Goal: Transaction & Acquisition: Purchase product/service

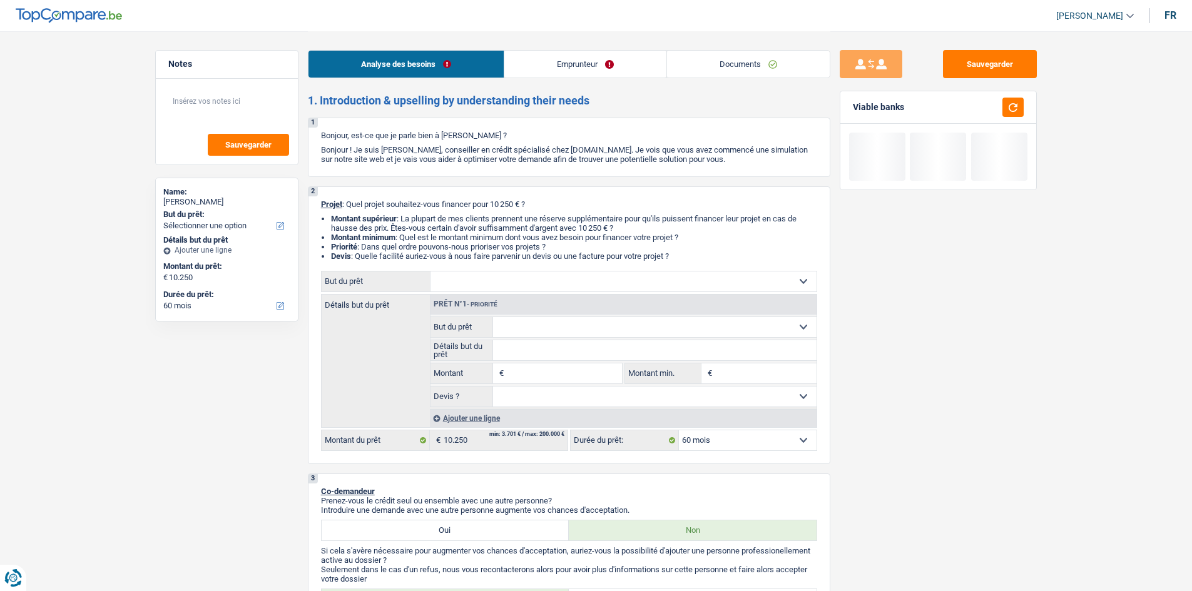
select select "60"
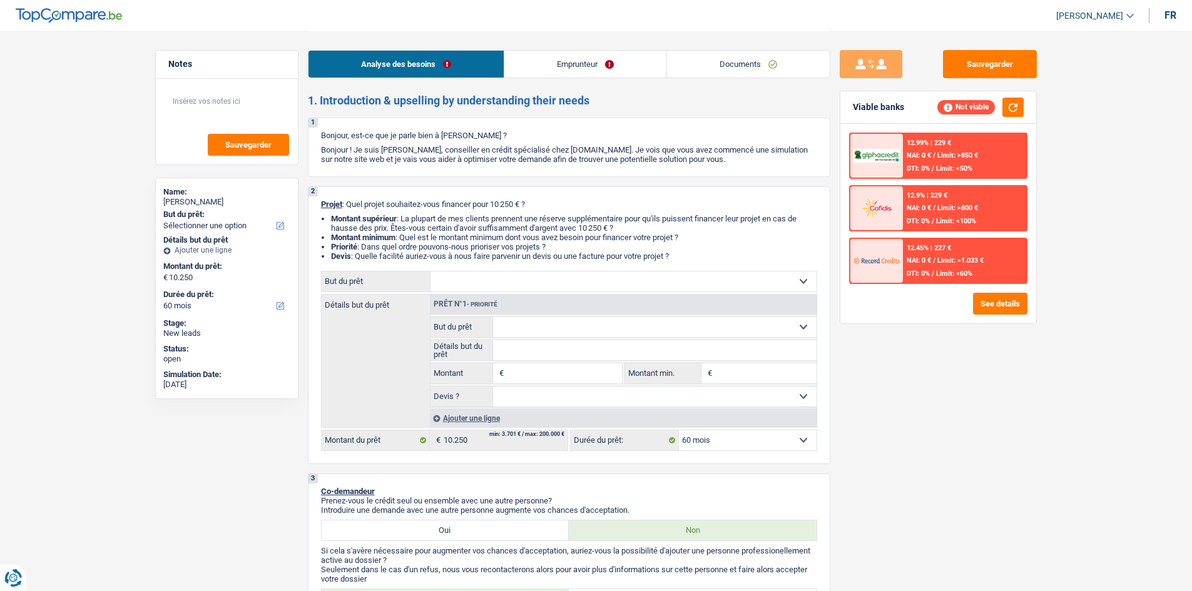
click at [530, 374] on input "Montant" at bounding box center [564, 373] width 114 height 20
type input "10.001"
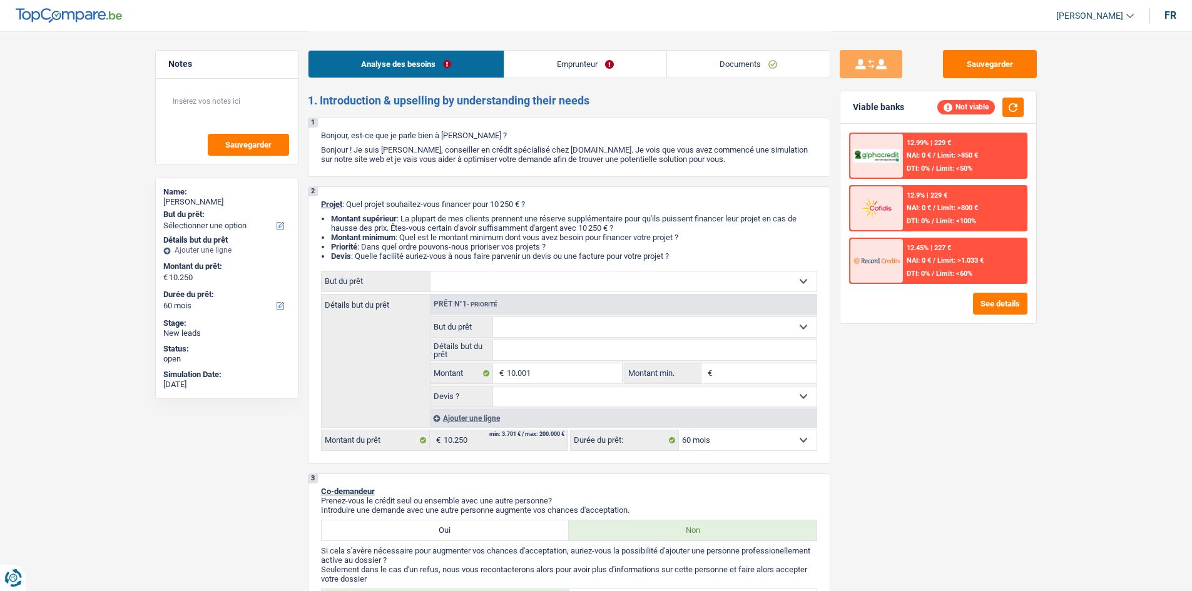
type input "10.001"
click at [821, 450] on div "2 Projet : Quel projet souhaitez-vous financer pour 10 250 € ? Montant supérieu…" at bounding box center [569, 325] width 522 height 278
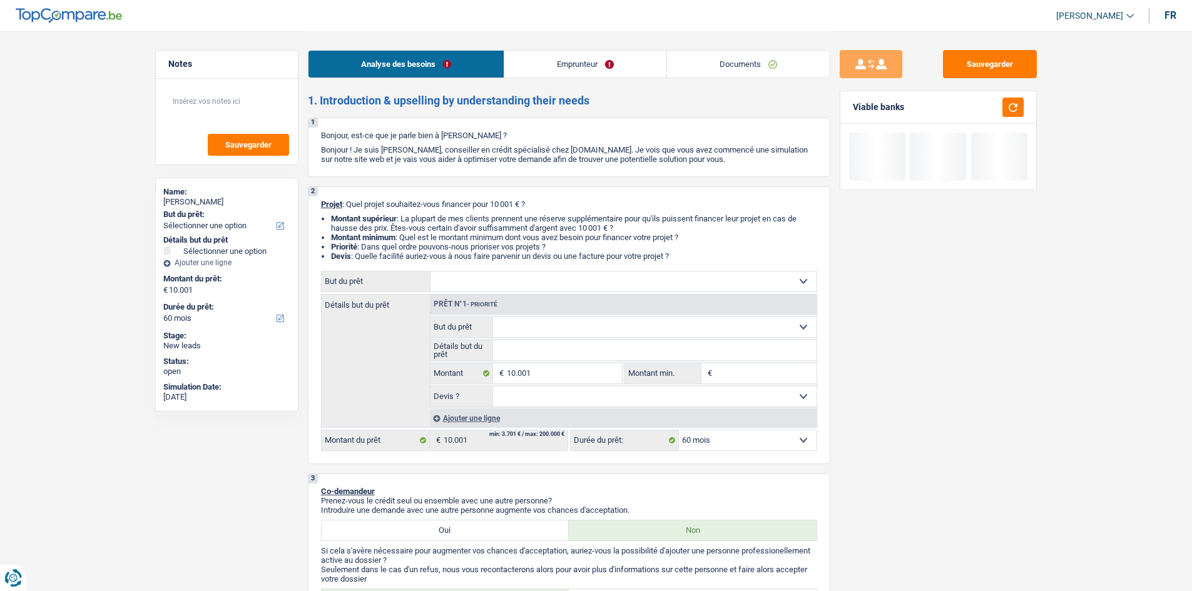
click at [901, 379] on div "Sauvegarder Viable banks" at bounding box center [938, 310] width 216 height 521
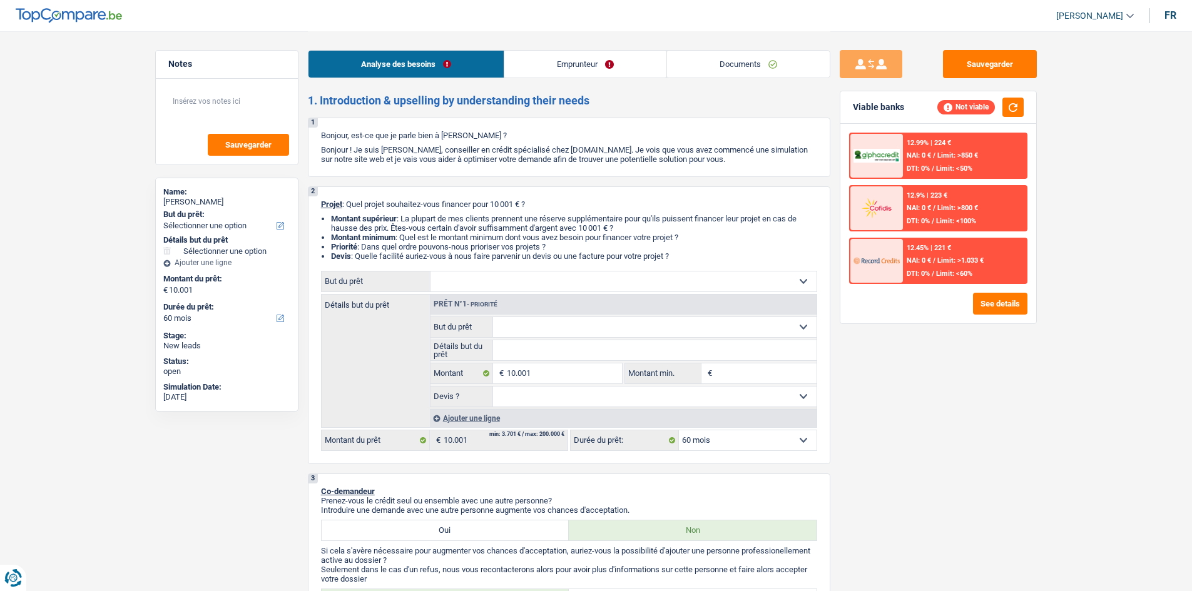
click at [729, 449] on select "12 mois 18 mois 24 mois 30 mois 36 mois 42 mois 48 mois 60 mois Sélectionner un…" at bounding box center [748, 440] width 138 height 20
drag, startPoint x: 940, startPoint y: 479, endPoint x: 929, endPoint y: 470, distance: 13.4
click at [940, 479] on div "Sauvegarder Viable banks Not viable 12.99% | 224 € NAI: 0 € / Limit: >850 € DTI…" at bounding box center [938, 310] width 216 height 521
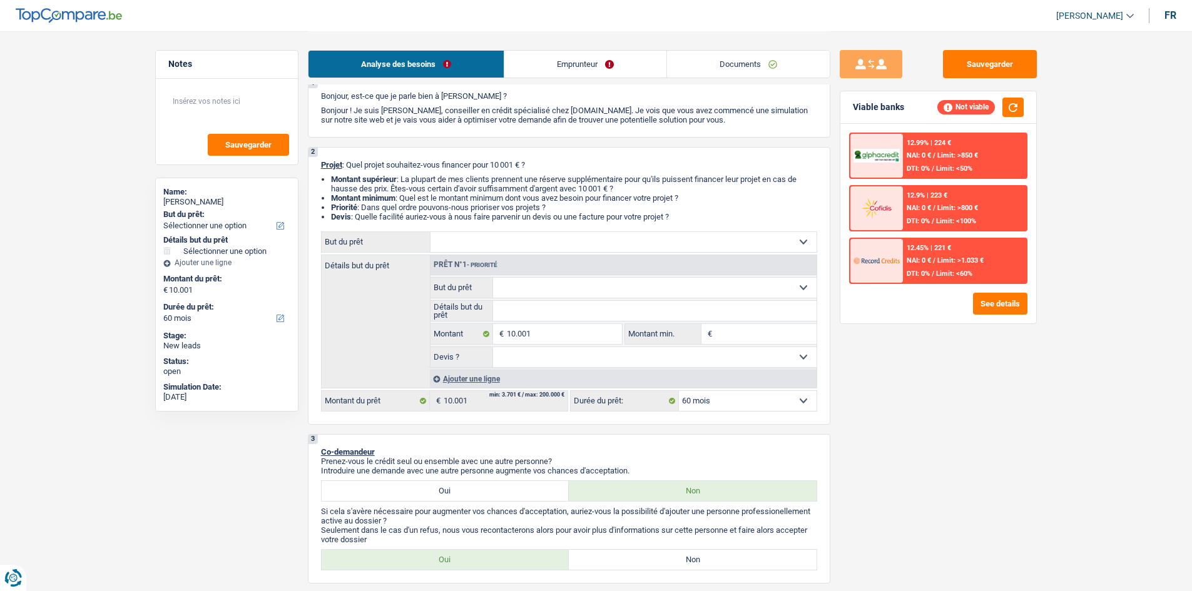
scroll to position [313, 0]
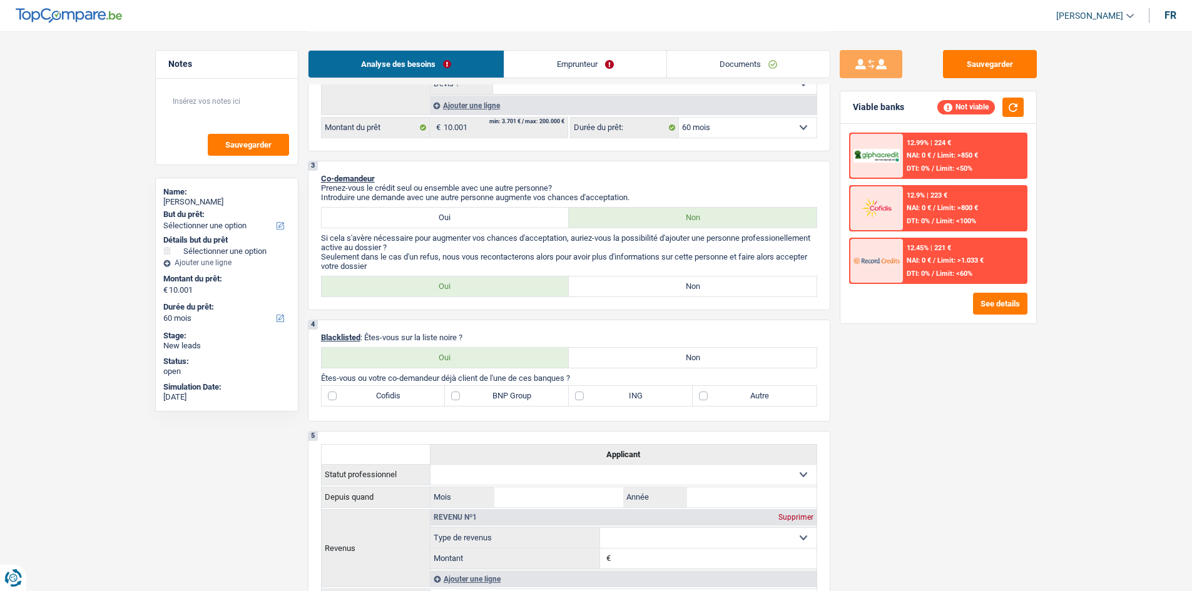
click at [642, 285] on label "Non" at bounding box center [693, 286] width 248 height 20
click at [642, 285] on input "Non" at bounding box center [693, 286] width 248 height 20
radio input "true"
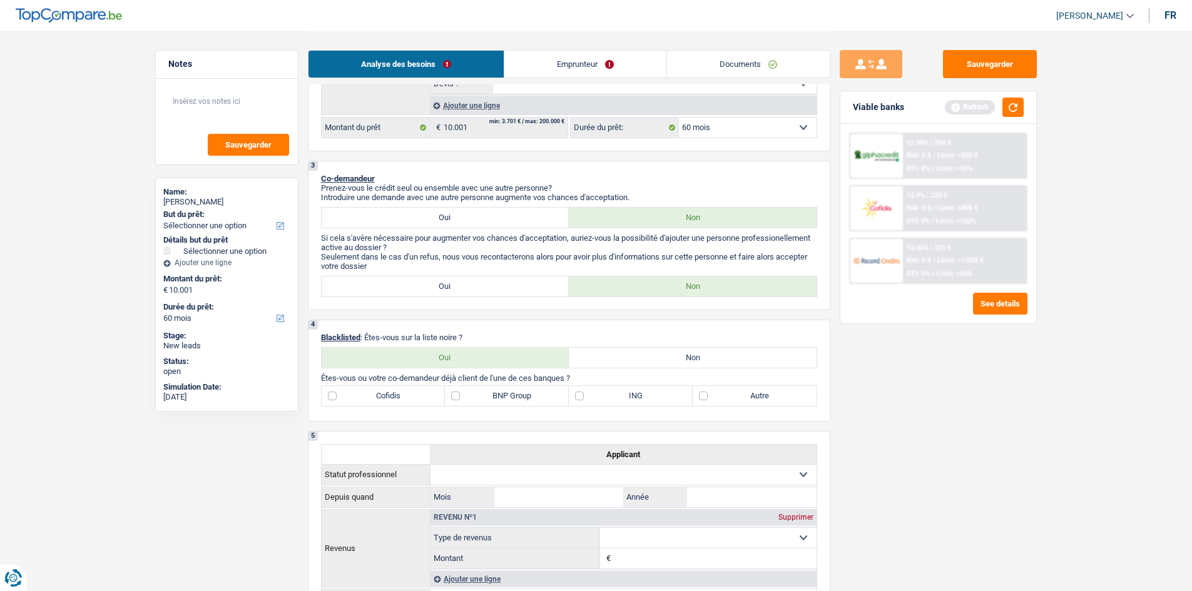
click at [557, 69] on link "Emprunteur" at bounding box center [585, 64] width 162 height 27
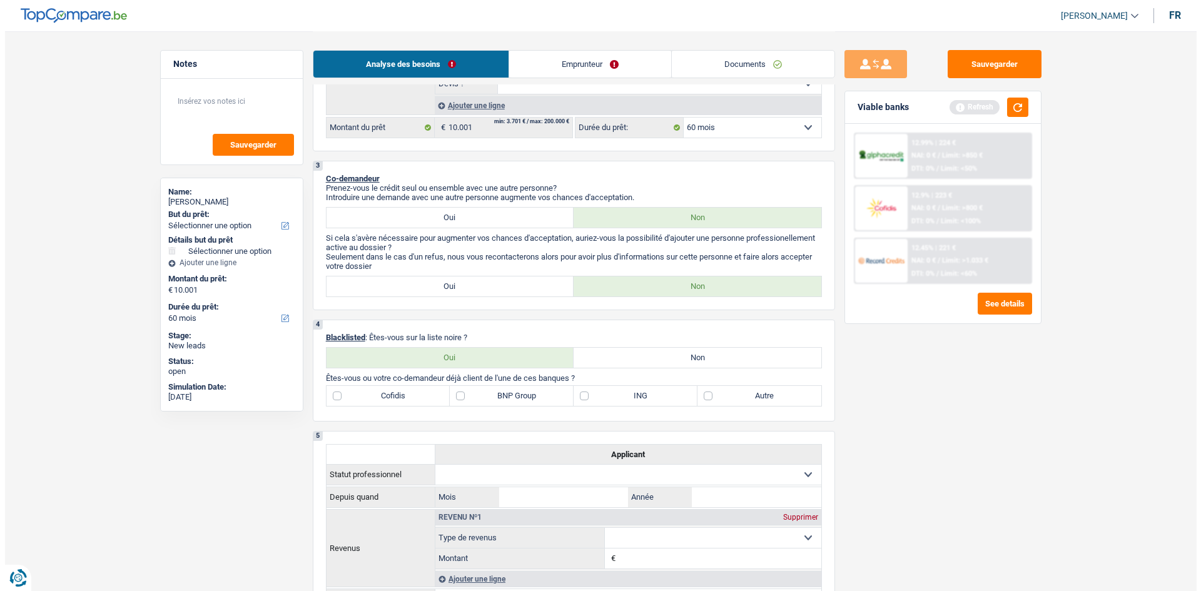
scroll to position [0, 0]
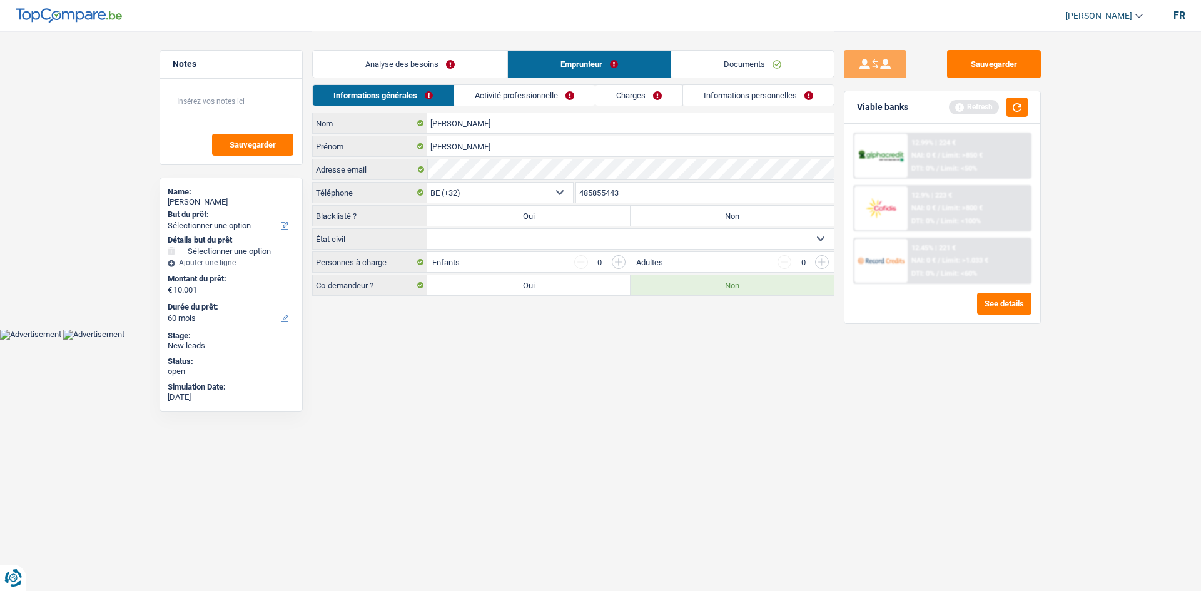
click at [505, 99] on link "Activité professionnelle" at bounding box center [524, 95] width 141 height 21
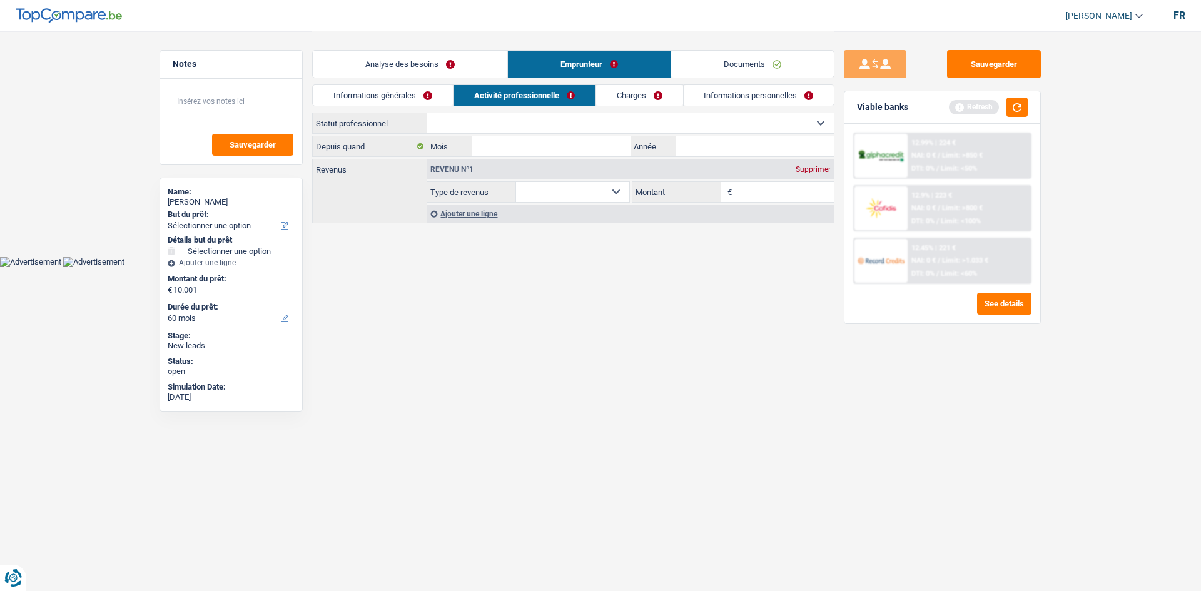
click at [581, 127] on select "Ouvrier Employé privé Employé public Invalide Indépendant Pensionné Chômeur Mut…" at bounding box center [630, 123] width 407 height 20
click at [920, 527] on div "Sauvegarder Viable banks Refresh 12.99% | 224 € NAI: 0 € / Limit: >850 € DTI: 0…" at bounding box center [942, 310] width 216 height 521
click at [990, 65] on button "Sauvegarder" at bounding box center [994, 64] width 94 height 28
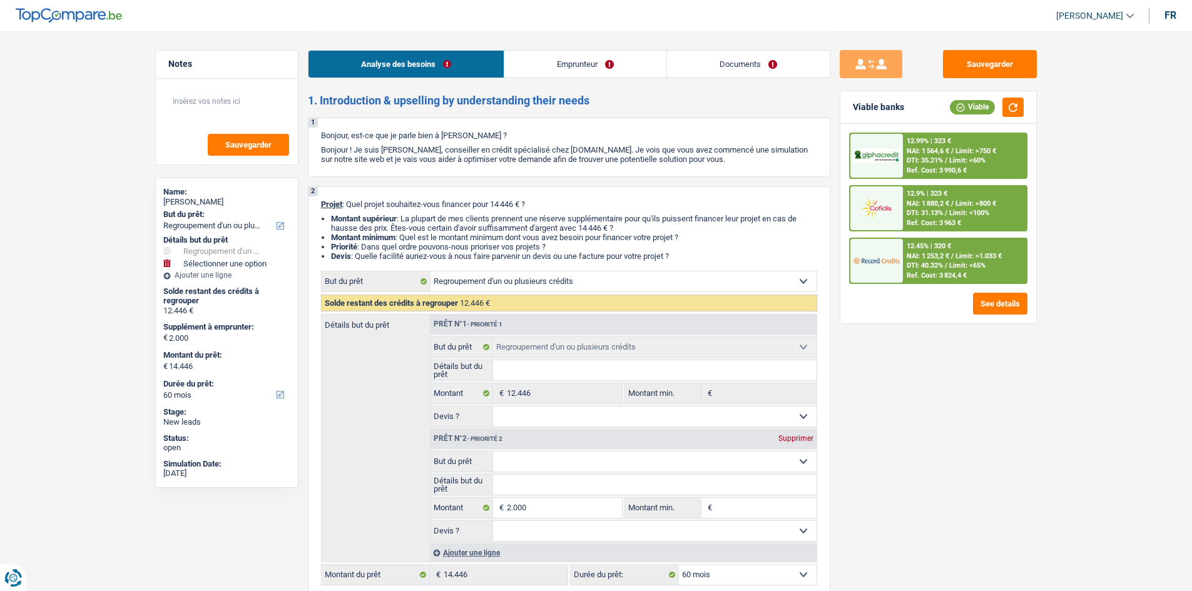
select select "refinancing"
select select "60"
select select "refinancing"
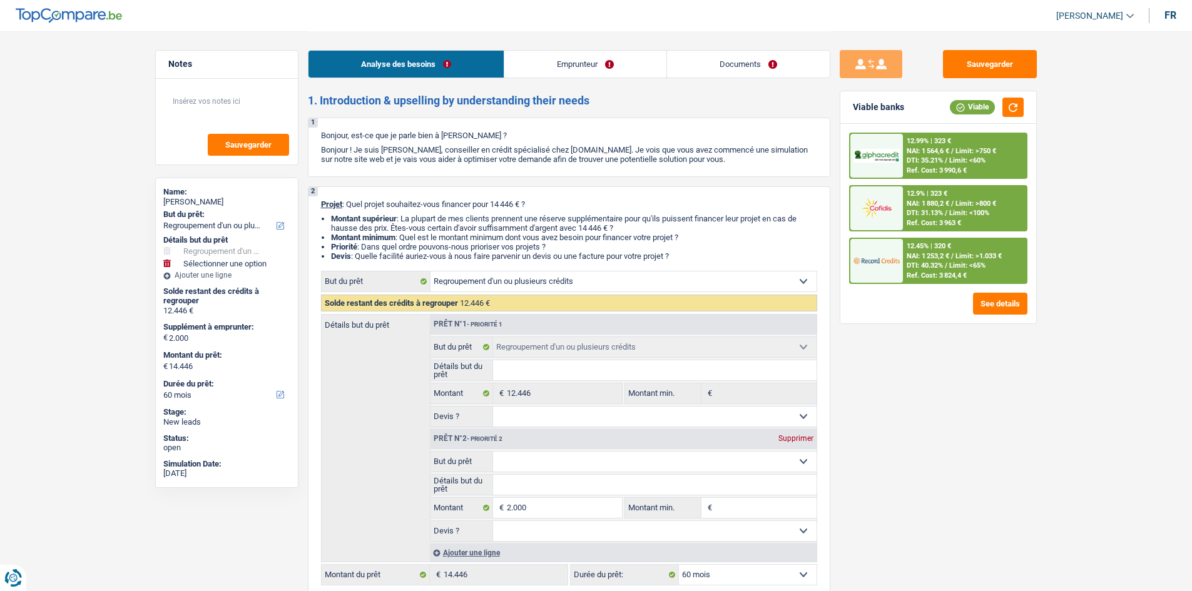
select select "60"
select select "invalid"
select select "familyAllowances"
select select "disabilityPension"
select select "ownerWithMortgage"
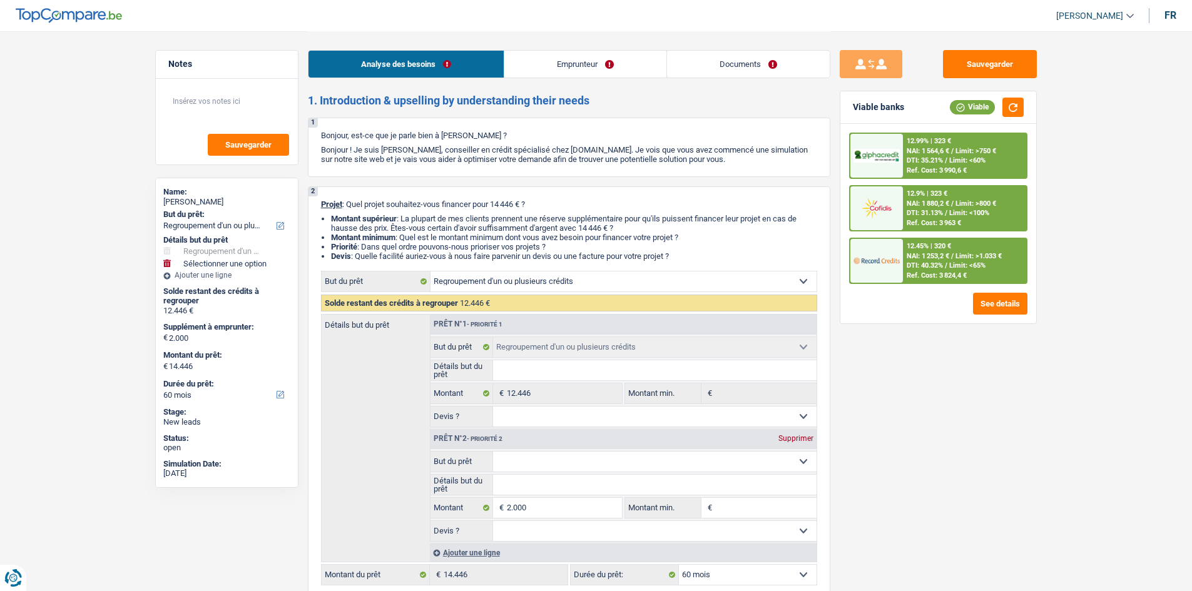
select select "mortgage"
select select "360"
select select "creditConsolidation"
select select "60"
select select "cardOrCredit"
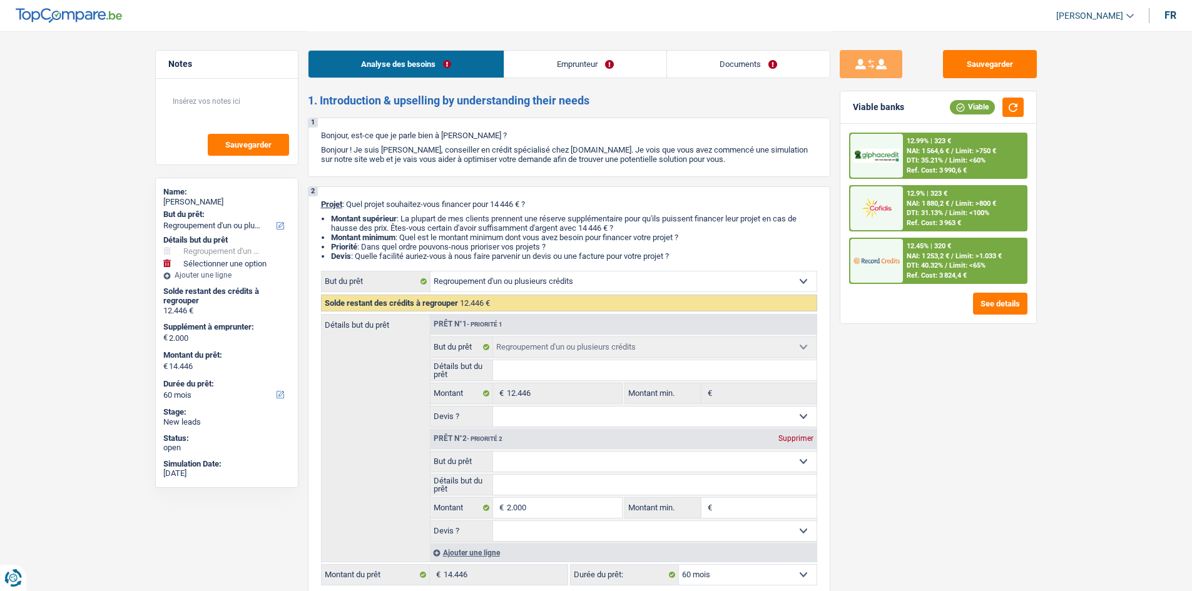
select select "refinancing"
select select "60"
click at [555, 60] on link "Emprunteur" at bounding box center [585, 64] width 162 height 27
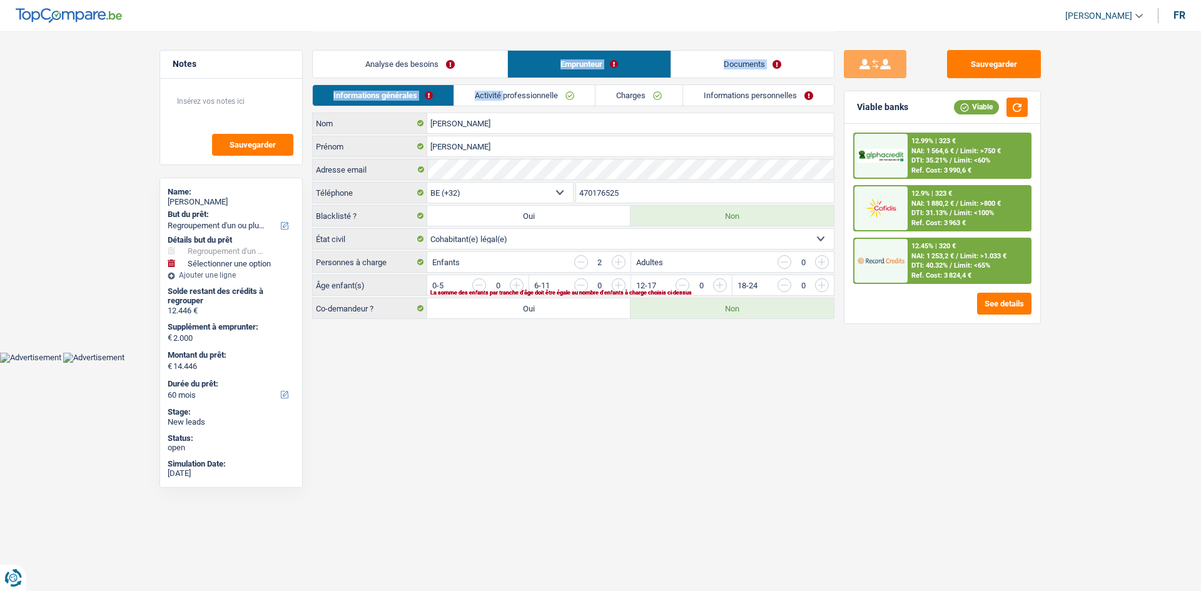
click at [505, 84] on div "Analyse des besoins Emprunteur Documents 1. Introduction & upselling by underst…" at bounding box center [573, 175] width 522 height 288
click at [574, 99] on link "Activité professionnelle" at bounding box center [524, 95] width 141 height 21
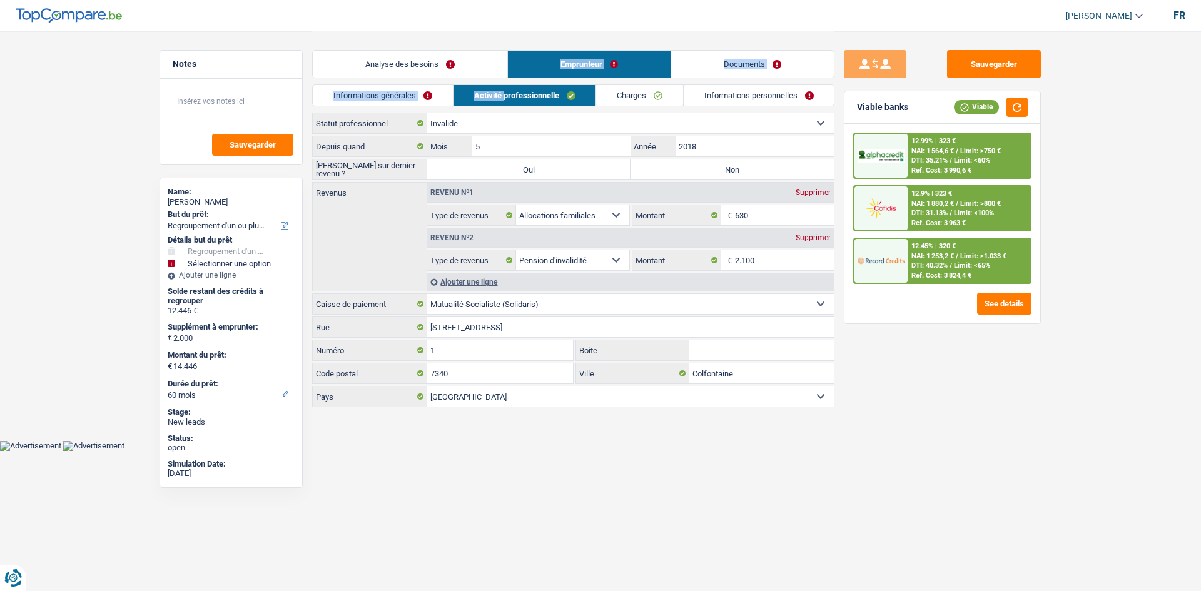
click at [621, 99] on link "Charges" at bounding box center [639, 95] width 87 height 21
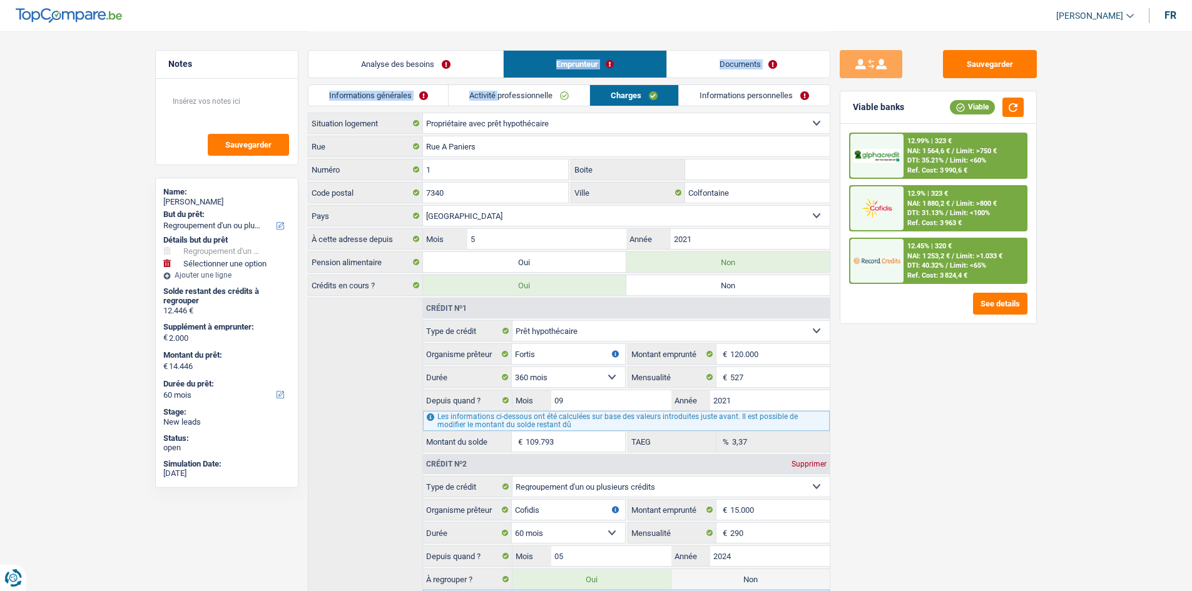
click at [545, 94] on link "Activité professionnelle" at bounding box center [519, 95] width 141 height 21
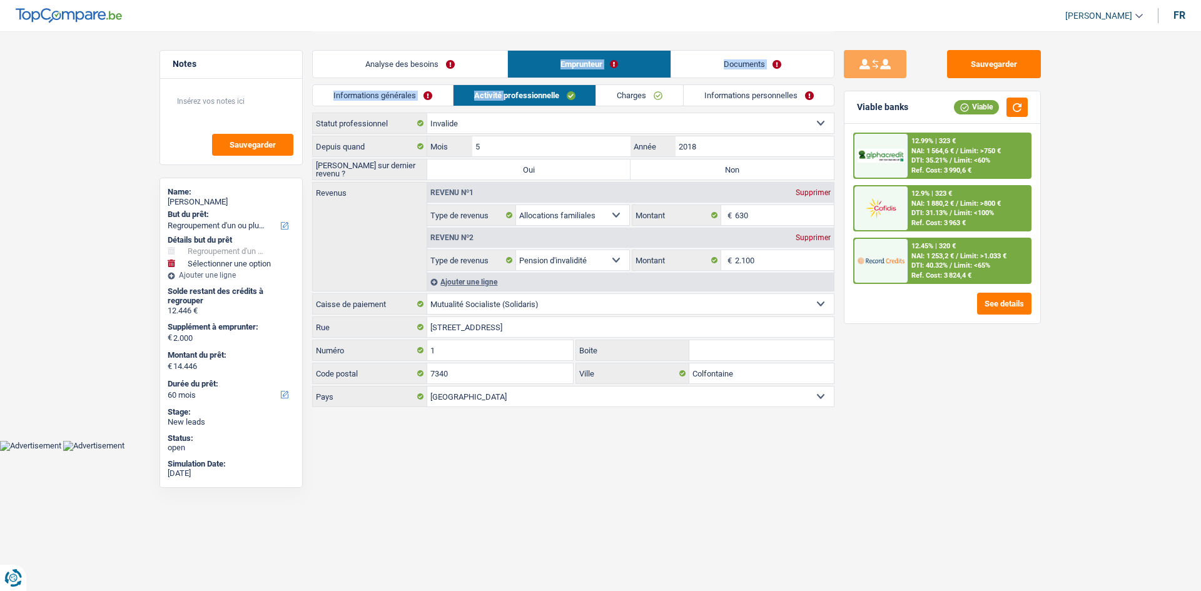
click at [622, 101] on link "Charges" at bounding box center [639, 95] width 87 height 21
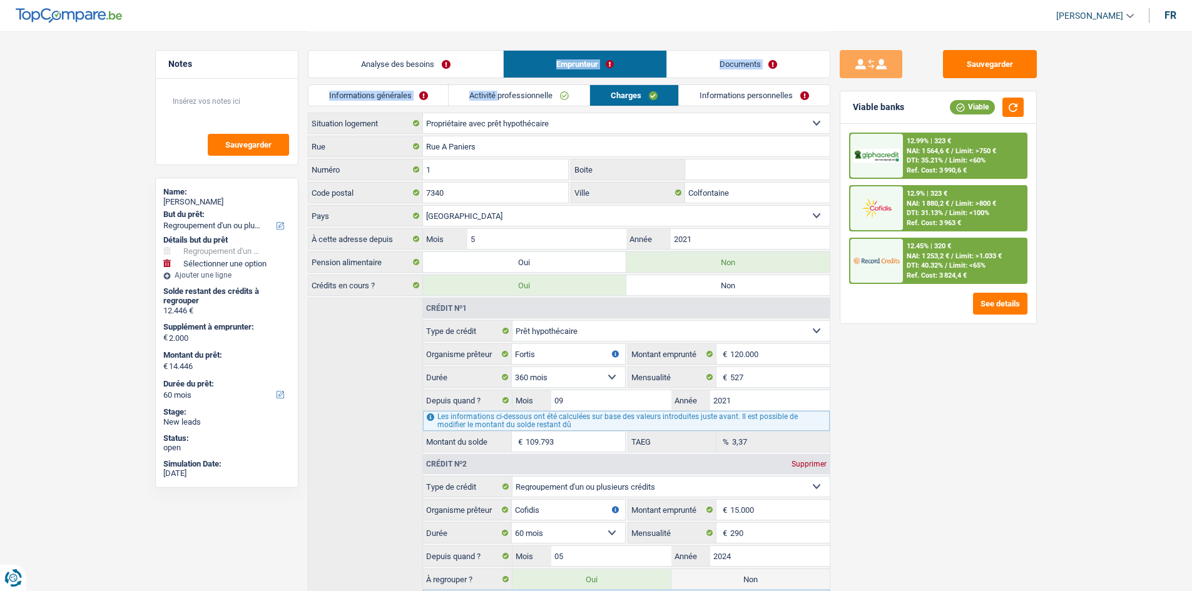
click at [411, 68] on link "Analyse des besoins" at bounding box center [405, 64] width 195 height 27
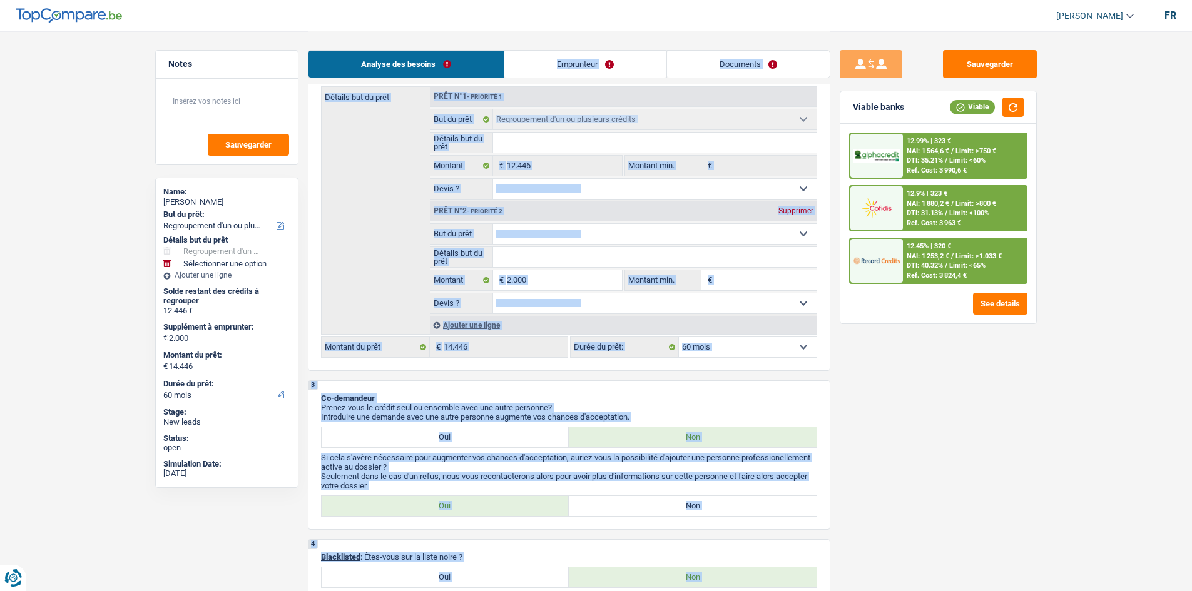
scroll to position [313, 0]
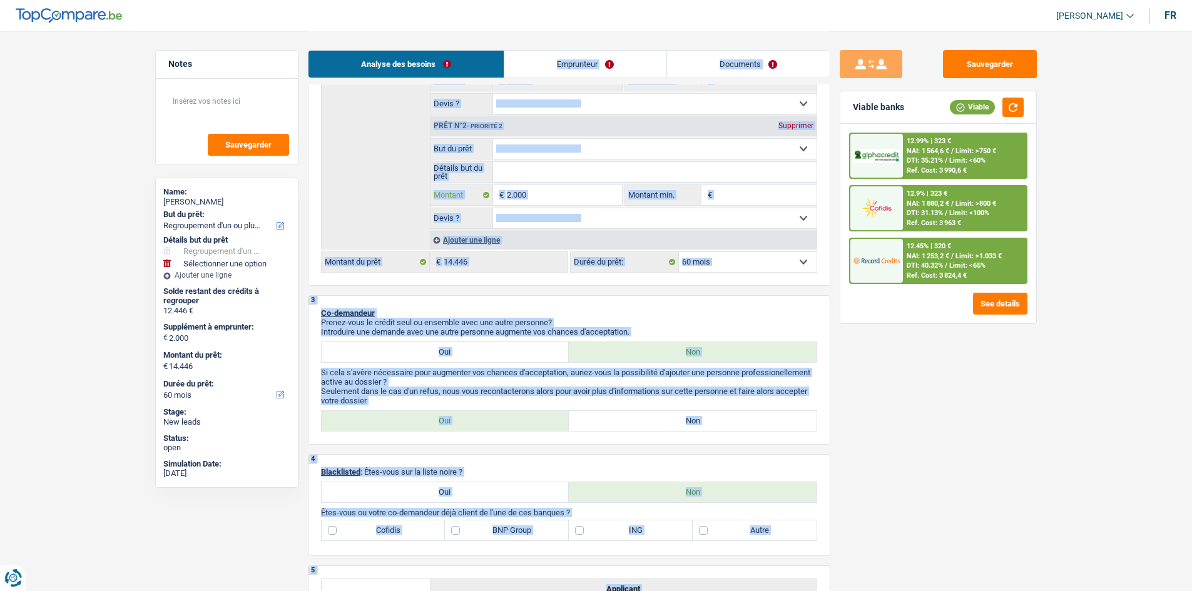
click at [586, 202] on input "2.000" at bounding box center [564, 195] width 114 height 20
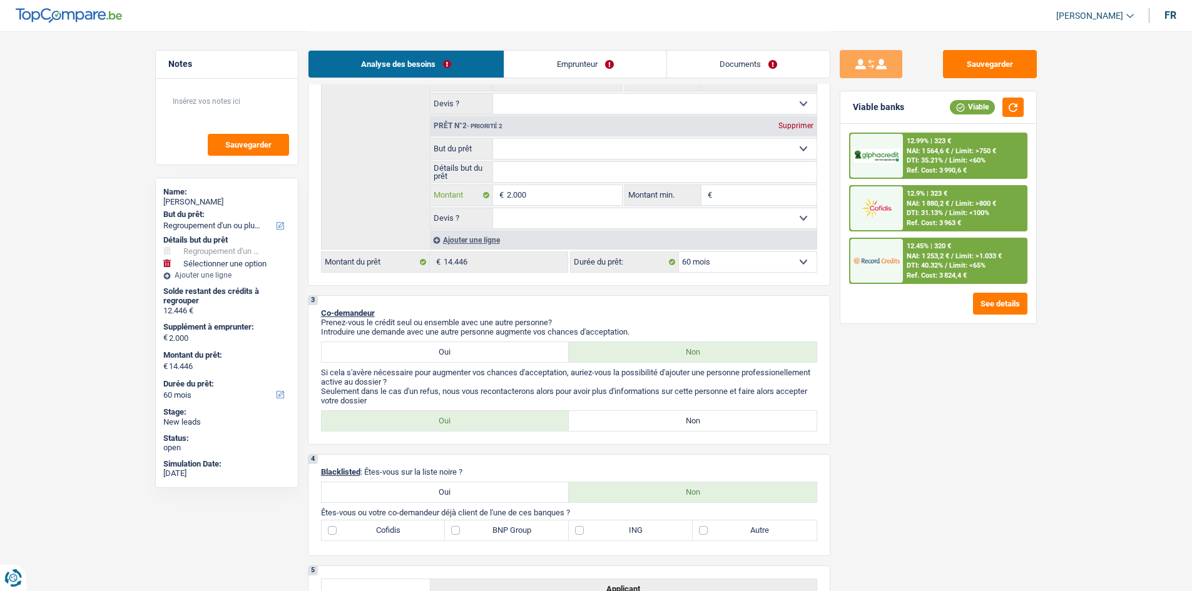
click at [597, 204] on input "2.000" at bounding box center [564, 195] width 114 height 20
drag, startPoint x: 597, startPoint y: 204, endPoint x: 504, endPoint y: 203, distance: 92.6
click at [504, 203] on div "2.000 € Montant" at bounding box center [525, 195] width 191 height 20
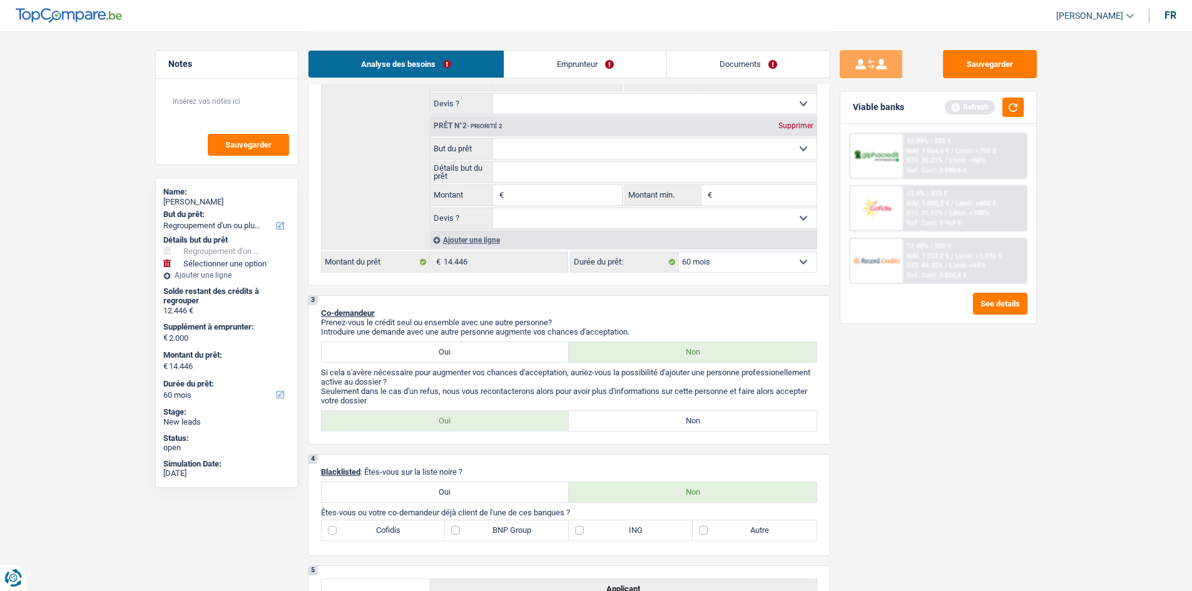
type input "5"
type input "50"
type input "500"
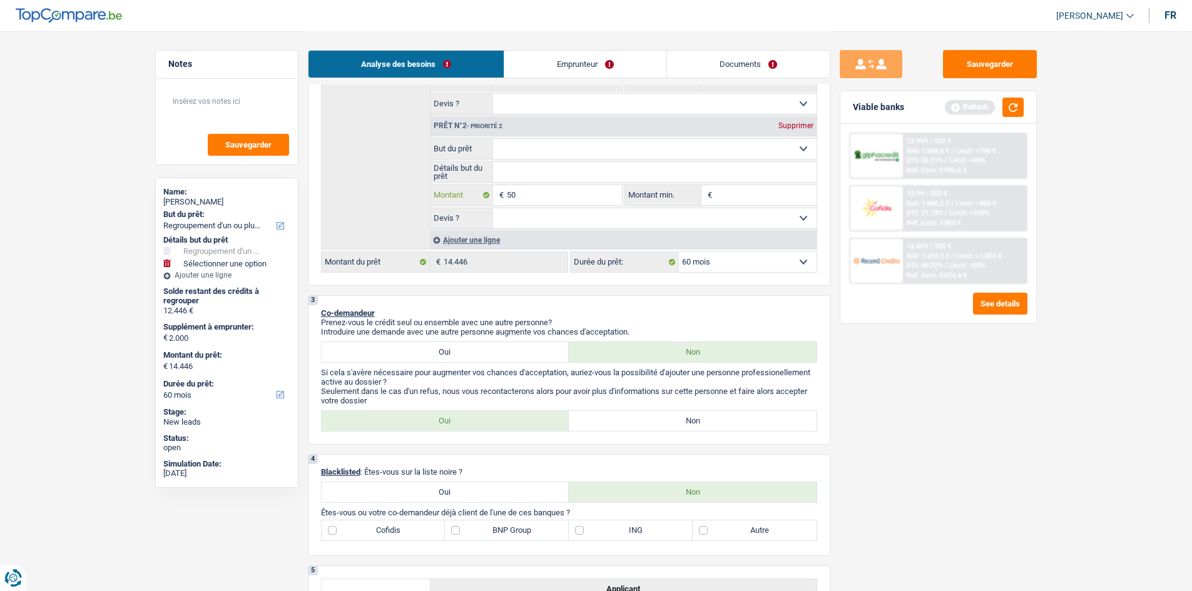
type input "500"
type input "5.000"
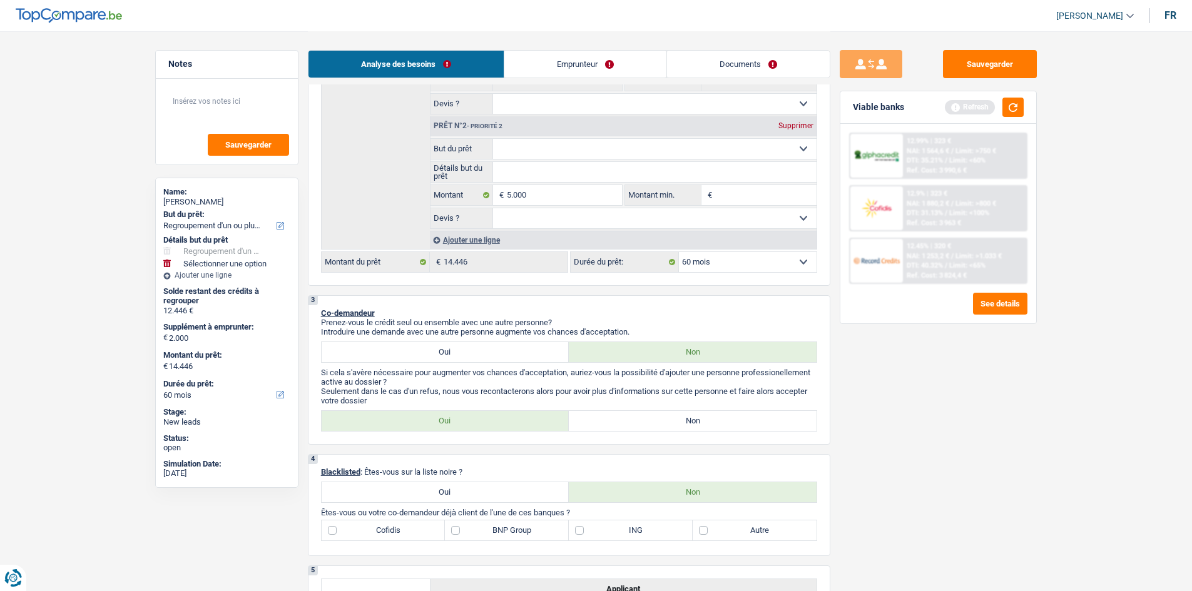
type input "17.446"
select select "84"
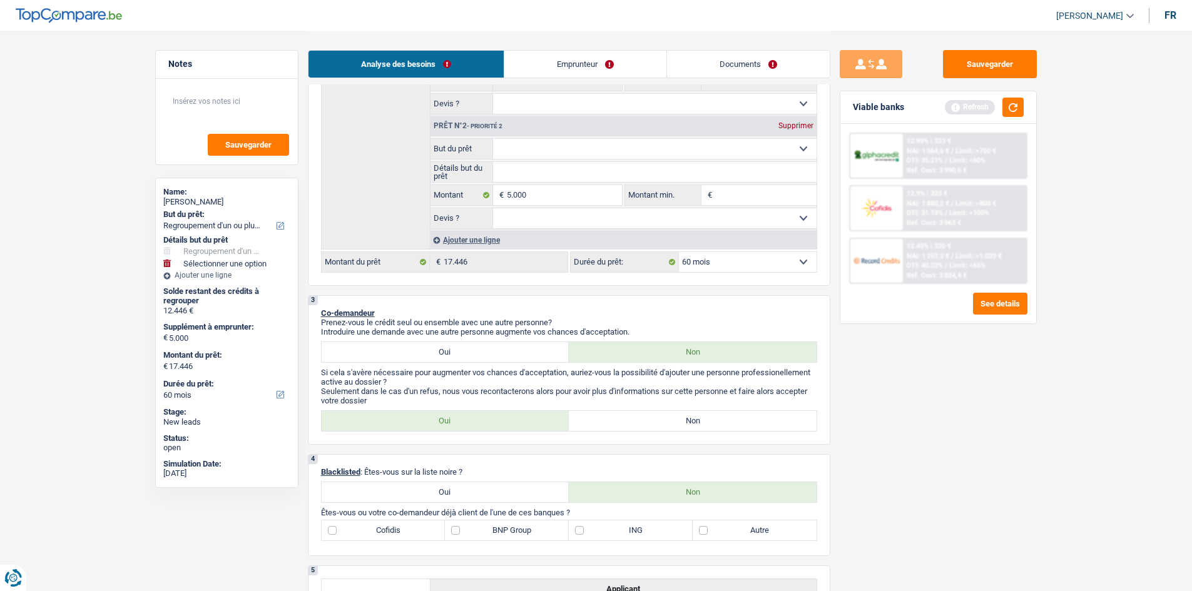
select select "84"
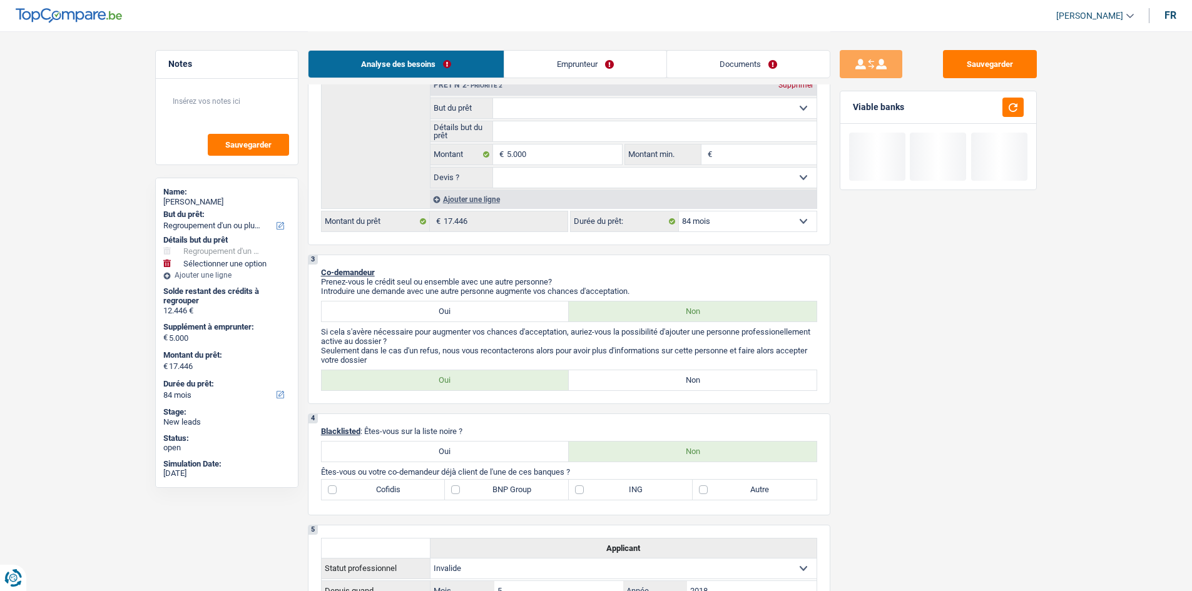
scroll to position [375, 0]
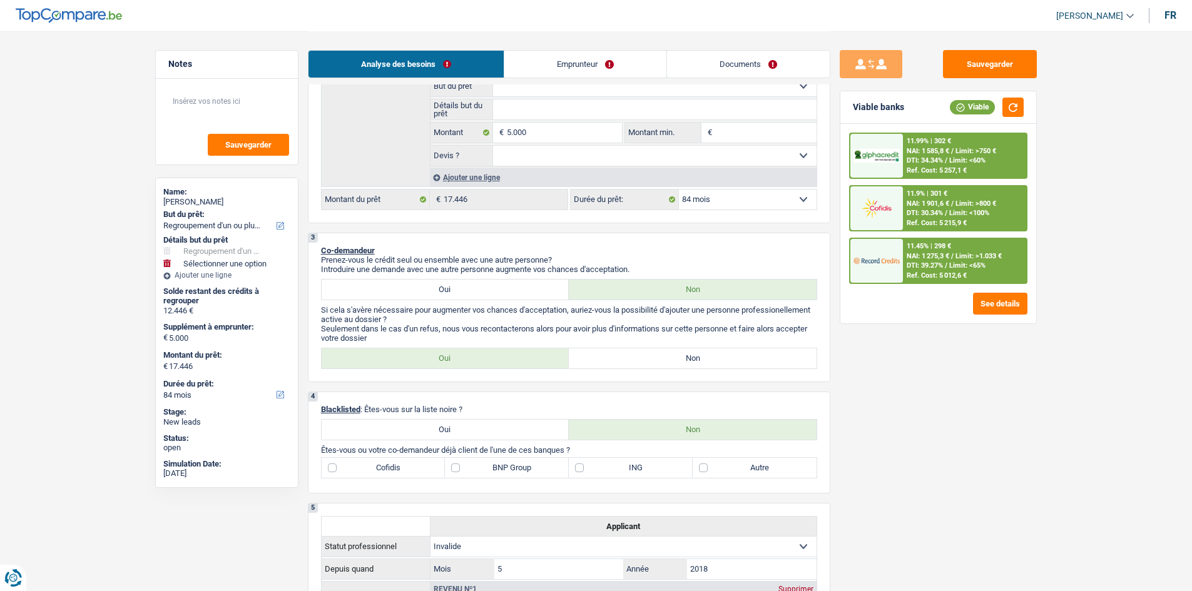
click at [657, 360] on label "Non" at bounding box center [693, 358] width 248 height 20
click at [657, 360] on input "Non" at bounding box center [693, 358] width 248 height 20
radio input "true"
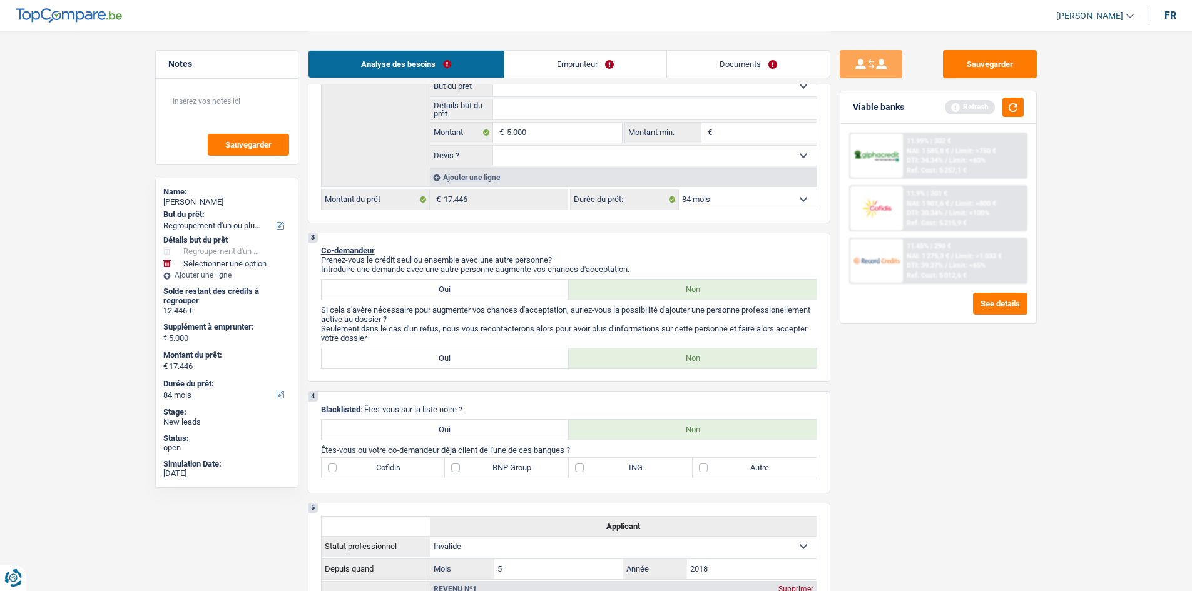
click at [1013, 493] on div "Sauvegarder Viable banks Refresh 11.99% | 302 € NAI: 1 585,8 € / Limit: >750 € …" at bounding box center [938, 310] width 216 height 521
click at [465, 462] on label "BNP Group" at bounding box center [507, 468] width 124 height 20
click at [465, 462] on input "BNP Group" at bounding box center [507, 468] width 124 height 20
checkbox input "true"
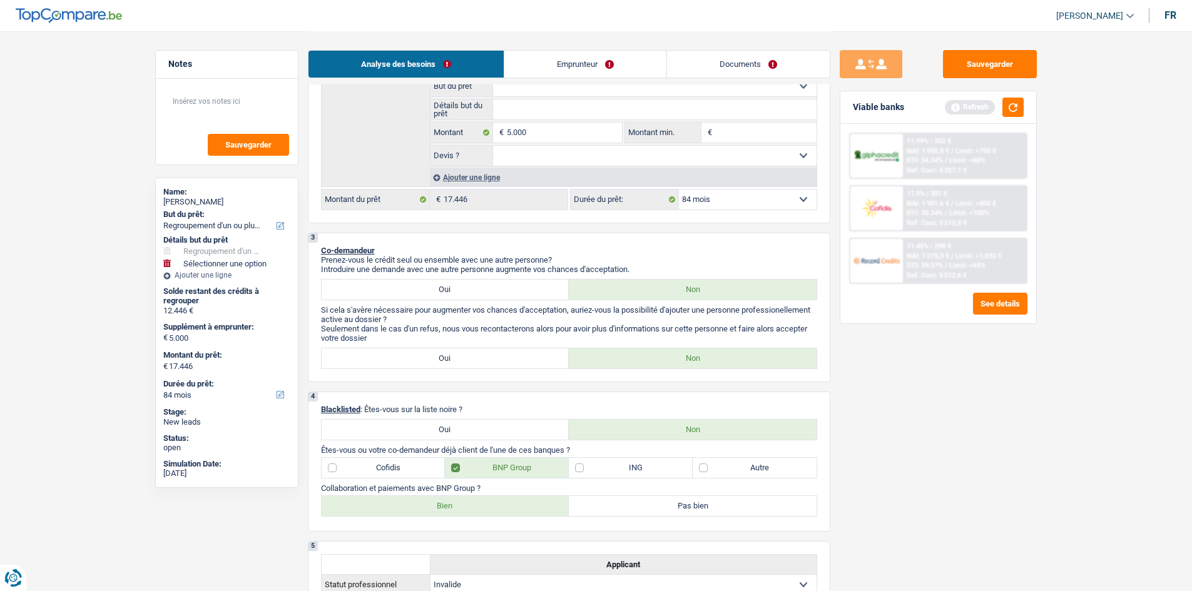
click at [392, 465] on label "Cofidis" at bounding box center [384, 468] width 124 height 20
click at [392, 465] on input "Cofidis" at bounding box center [384, 468] width 124 height 20
checkbox input "true"
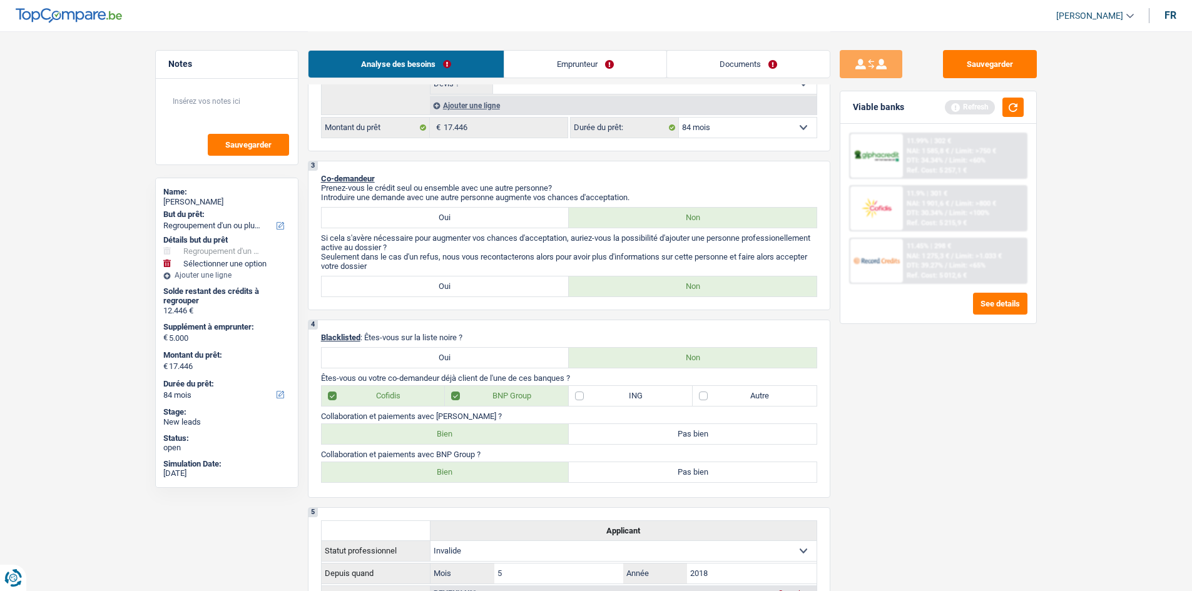
scroll to position [563, 0]
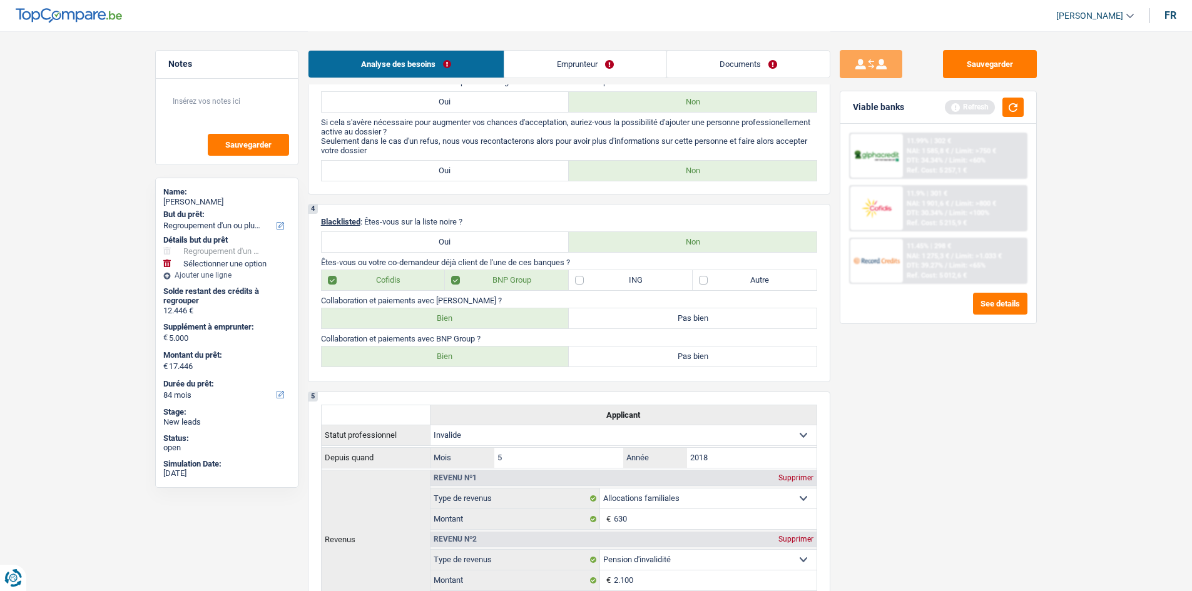
click at [405, 315] on label "Bien" at bounding box center [446, 318] width 248 height 20
click at [405, 315] on input "Bien" at bounding box center [446, 318] width 248 height 20
radio input "true"
click at [415, 362] on label "Bien" at bounding box center [446, 357] width 248 height 20
click at [415, 362] on input "Bien" at bounding box center [446, 357] width 248 height 20
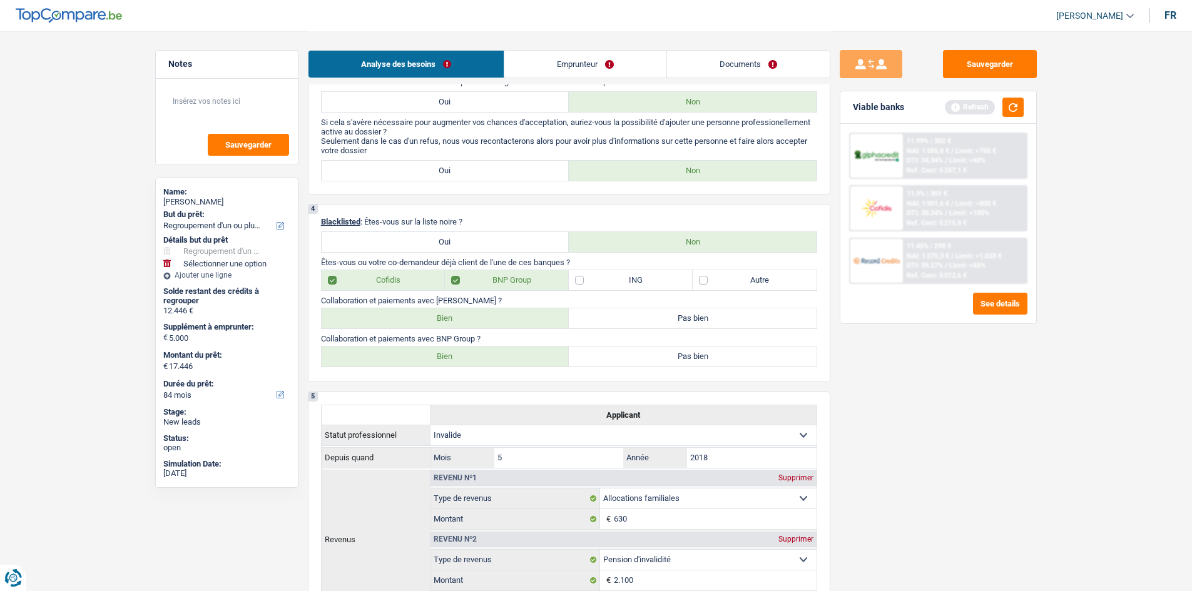
radio input "true"
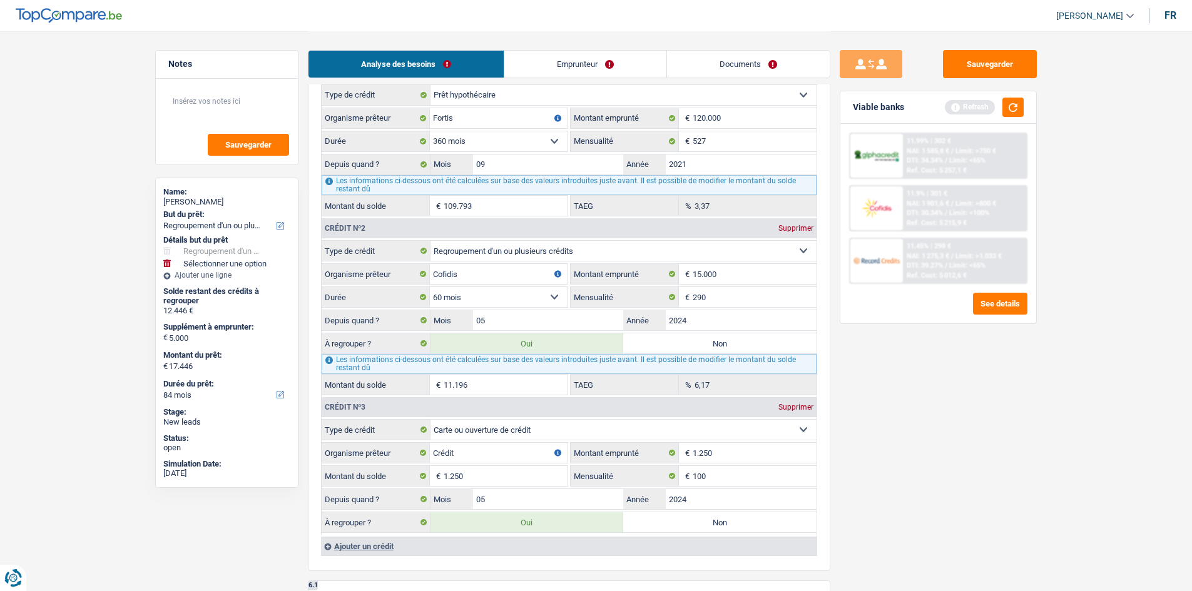
scroll to position [1001, 0]
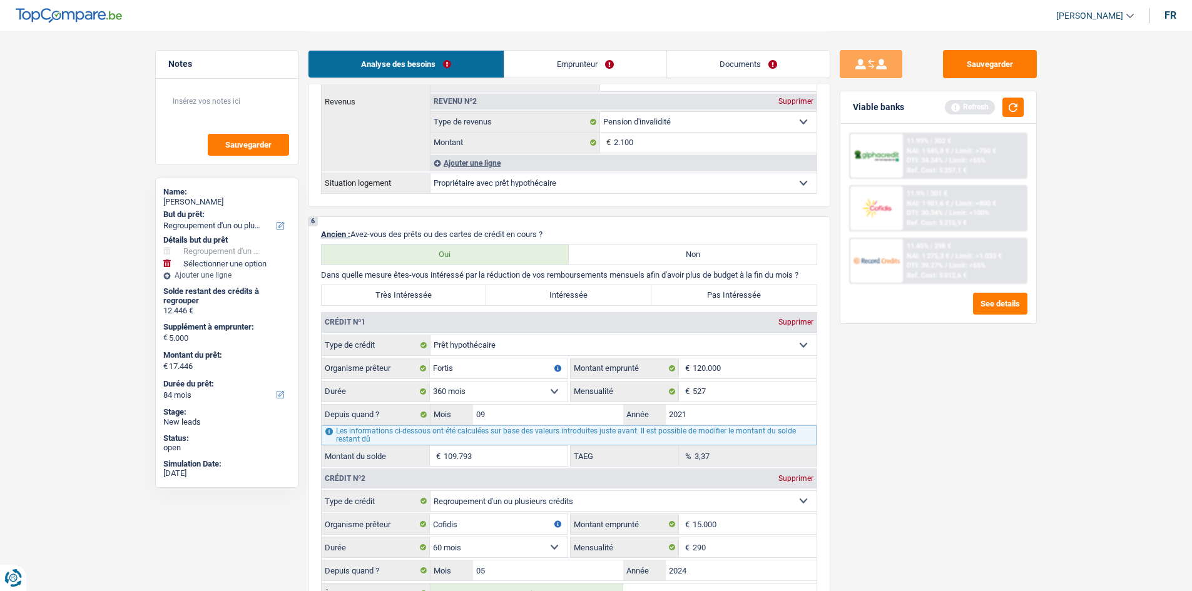
drag, startPoint x: 422, startPoint y: 302, endPoint x: 450, endPoint y: 304, distance: 28.2
click at [423, 298] on label "Très Intéressée" at bounding box center [404, 295] width 165 height 20
click at [423, 298] on input "Très Intéressée" at bounding box center [404, 295] width 165 height 20
radio input "true"
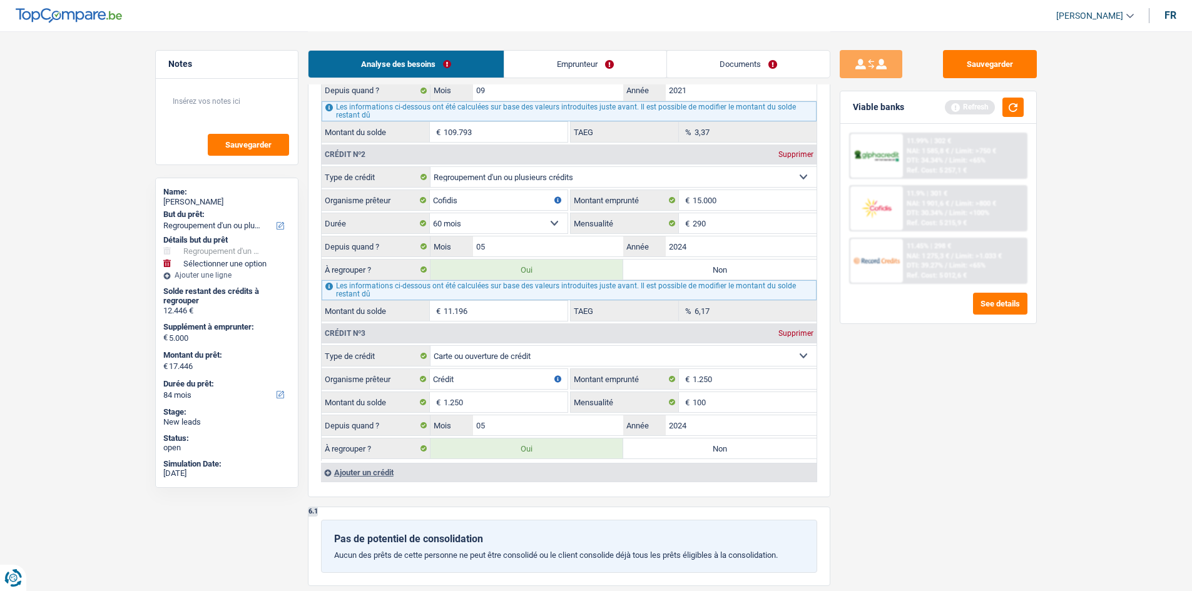
scroll to position [1314, 0]
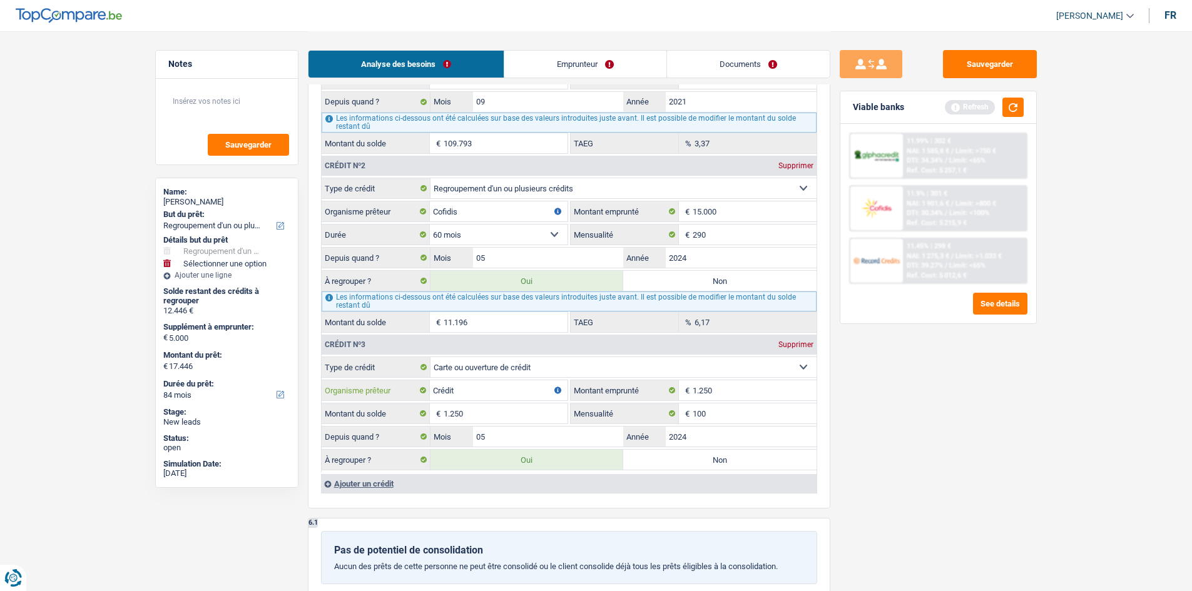
click at [495, 397] on input "Crédit" at bounding box center [499, 390] width 138 height 20
click at [994, 489] on div "Sauvegarder Viable banks Refresh 11.99% | 302 € NAI: 1 585,8 € / Limit: >750 € …" at bounding box center [938, 310] width 216 height 521
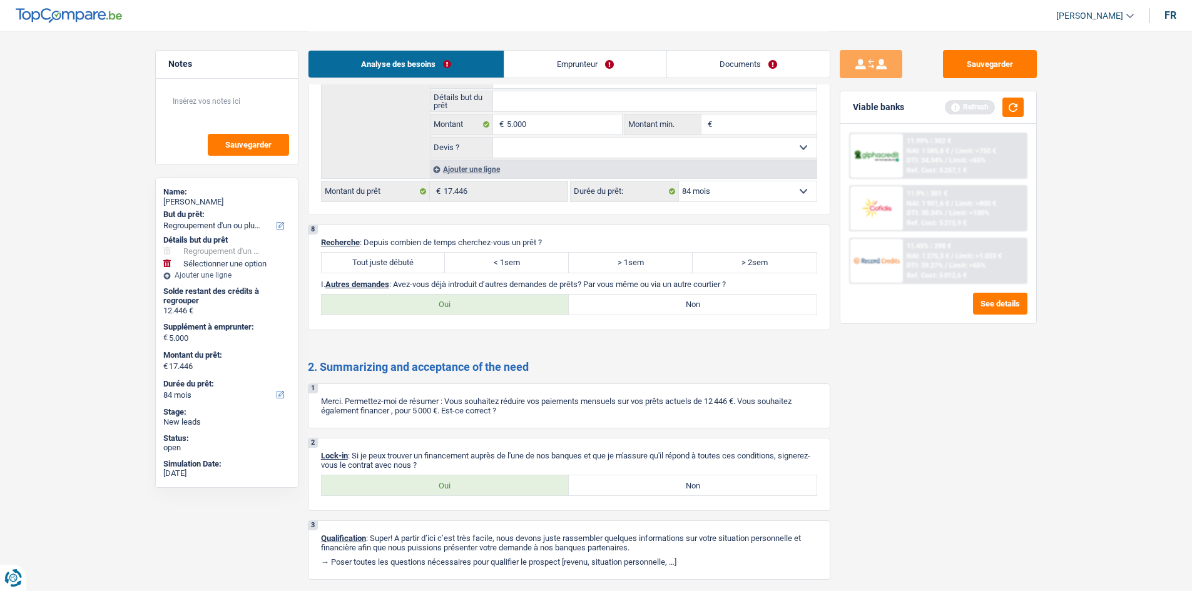
scroll to position [2133, 0]
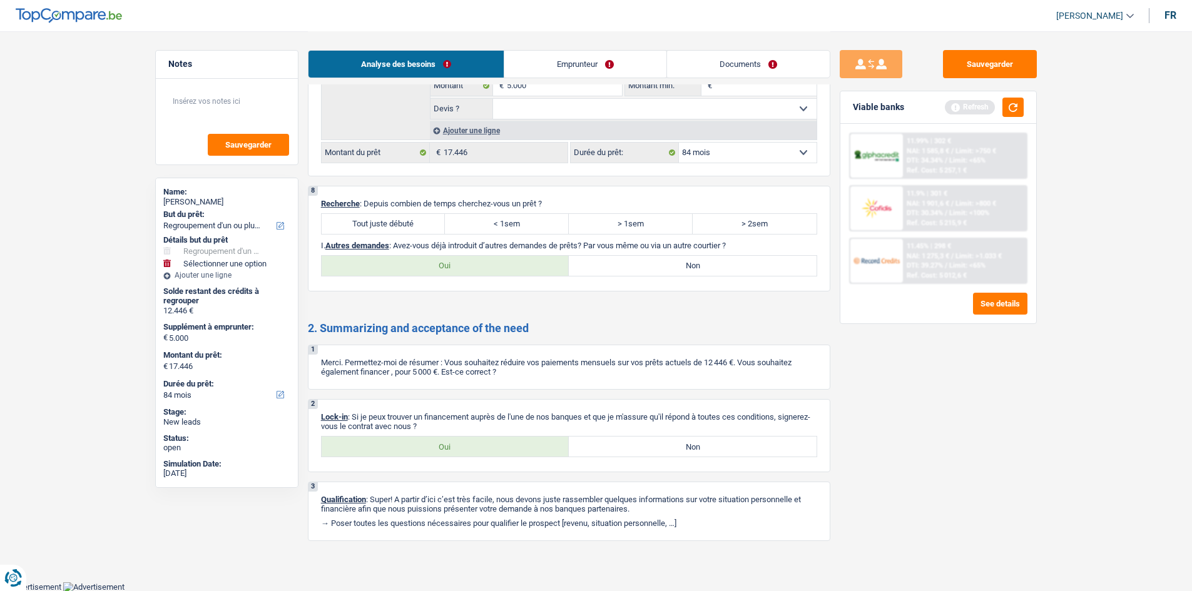
click at [447, 264] on label "Oui" at bounding box center [446, 266] width 248 height 20
click at [447, 264] on input "Oui" at bounding box center [446, 266] width 248 height 20
radio input "true"
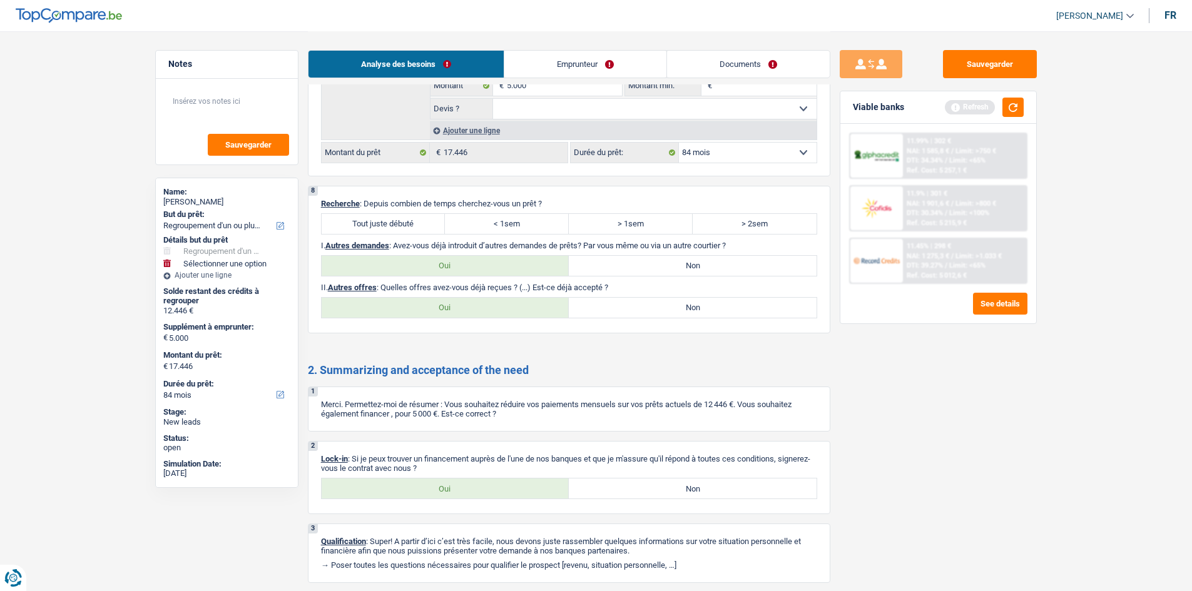
click at [657, 304] on label "Non" at bounding box center [693, 308] width 248 height 20
click at [657, 304] on input "Non" at bounding box center [693, 308] width 248 height 20
radio input "true"
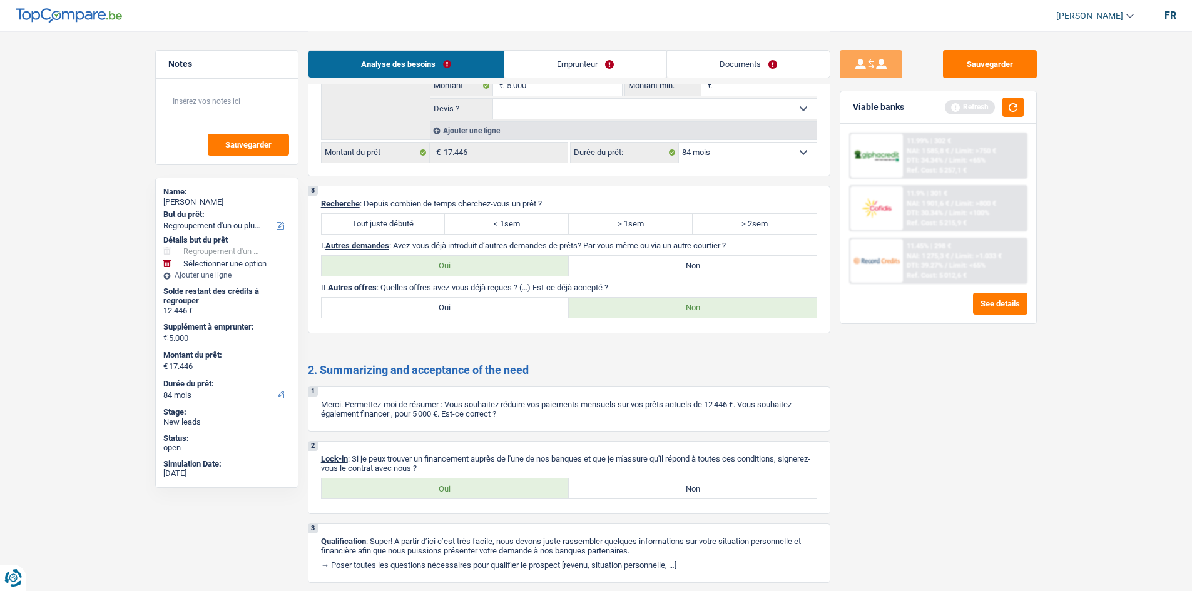
click at [401, 225] on label "Tout juste débuté" at bounding box center [384, 224] width 124 height 20
click at [401, 225] on input "Tout juste débuté" at bounding box center [384, 224] width 124 height 20
radio input "true"
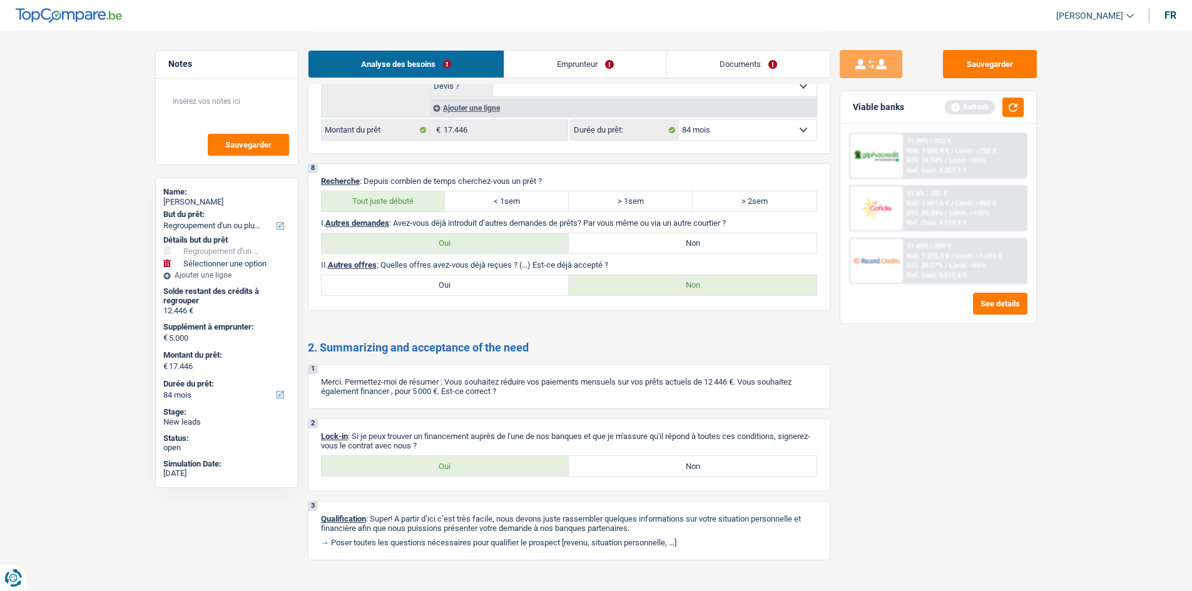
scroll to position [2174, 0]
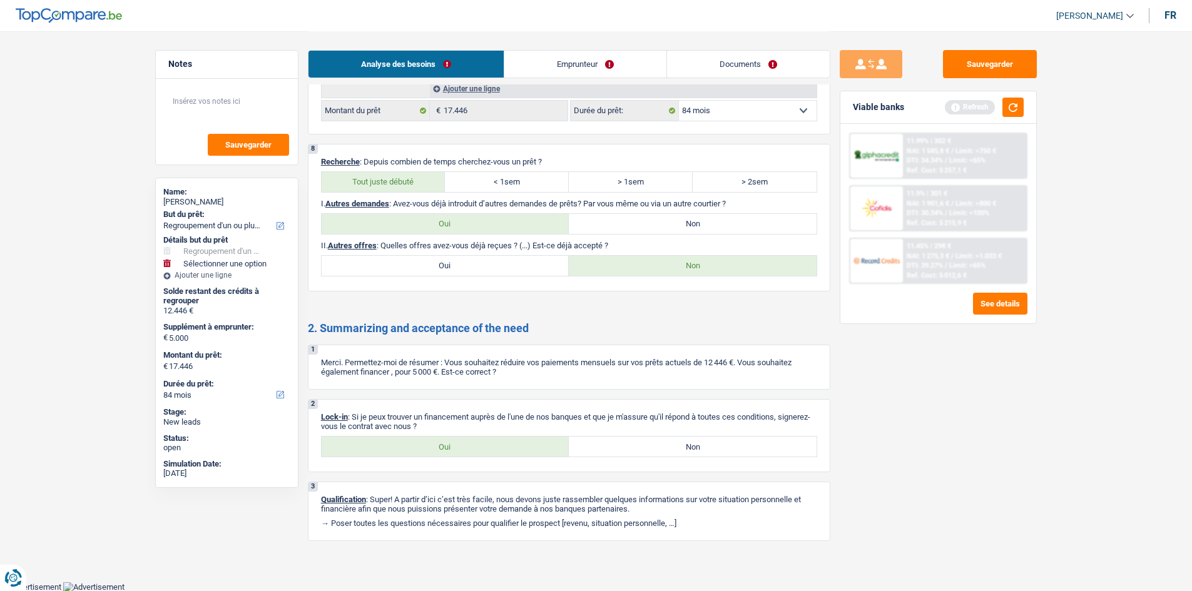
click at [444, 445] on label "Oui" at bounding box center [446, 447] width 248 height 20
click at [444, 445] on input "Oui" at bounding box center [446, 447] width 248 height 20
radio input "true"
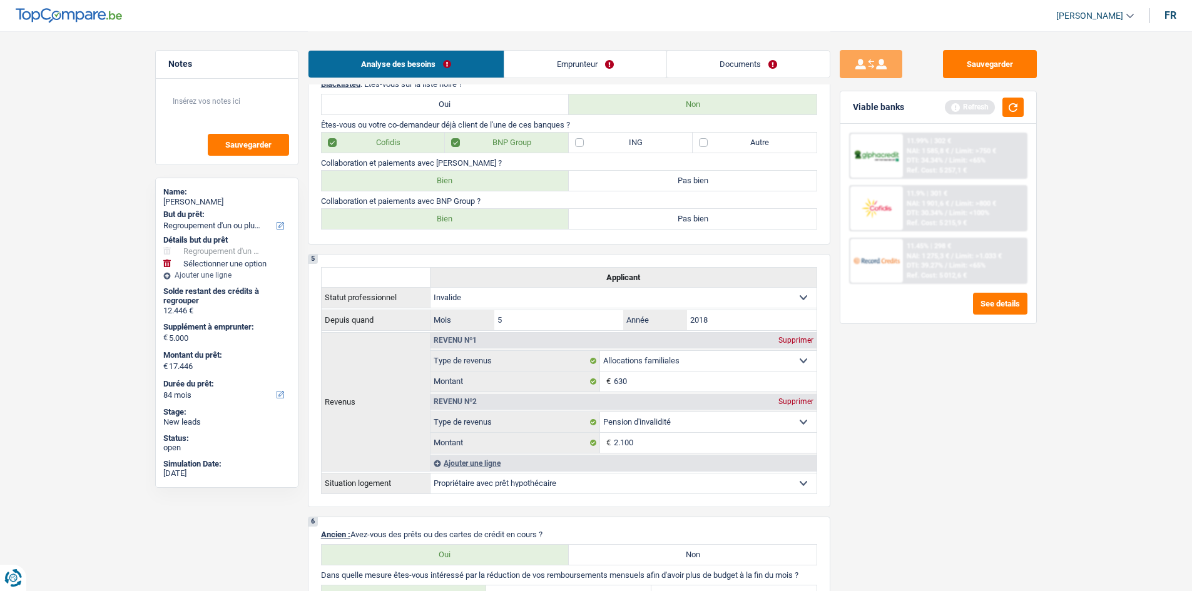
scroll to position [813, 0]
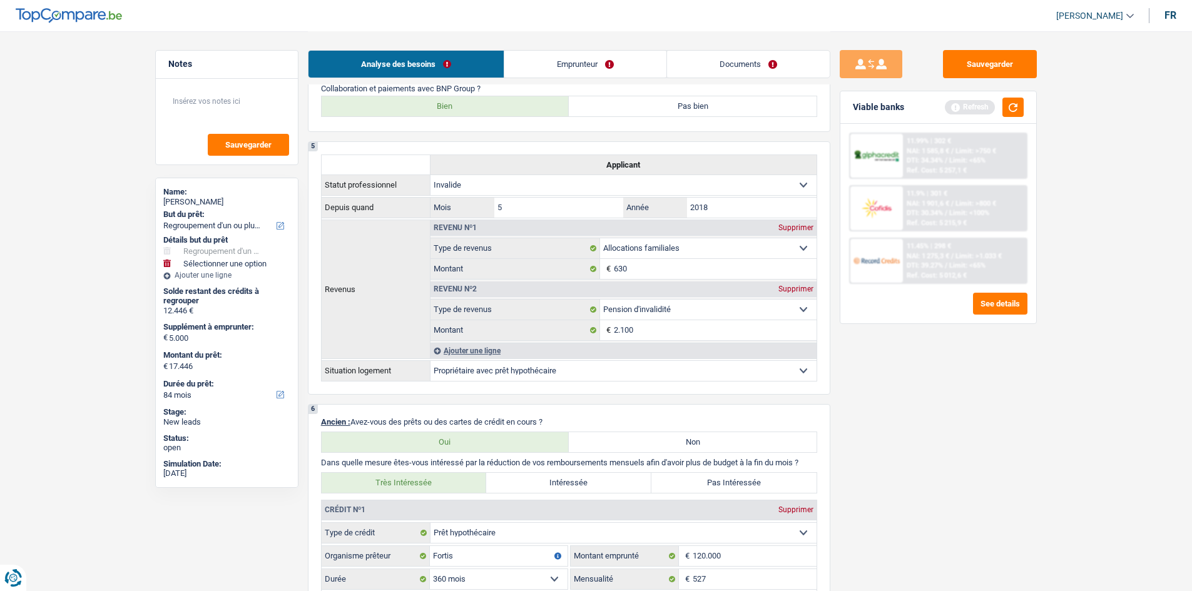
click at [554, 61] on link "Emprunteur" at bounding box center [585, 64] width 162 height 27
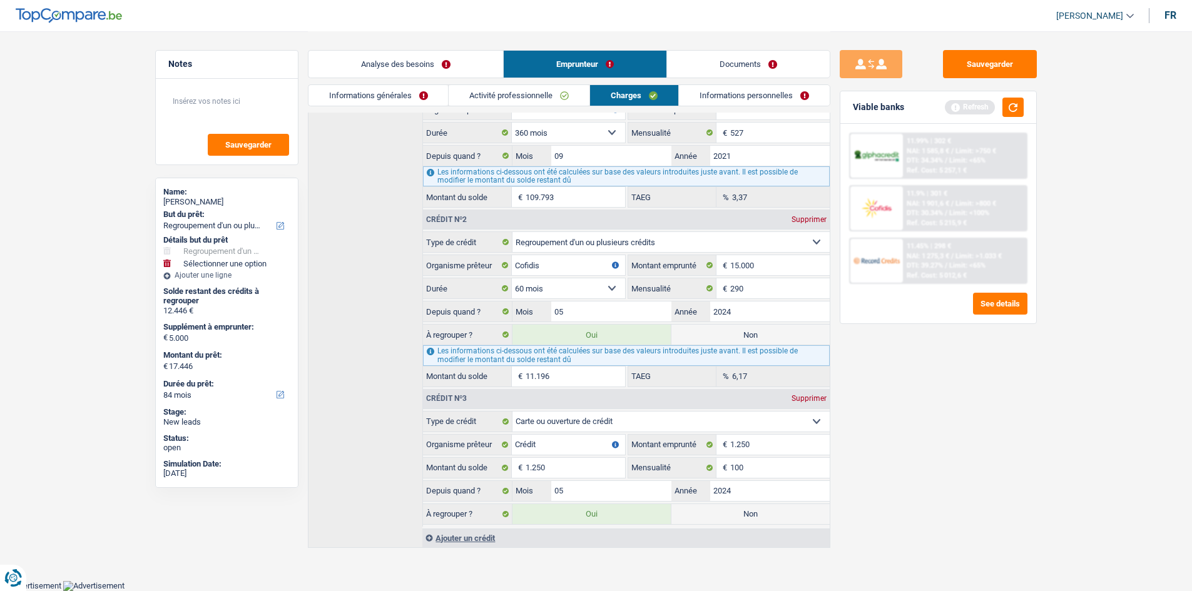
scroll to position [244, 0]
click at [363, 92] on link "Informations générales" at bounding box center [378, 95] width 140 height 21
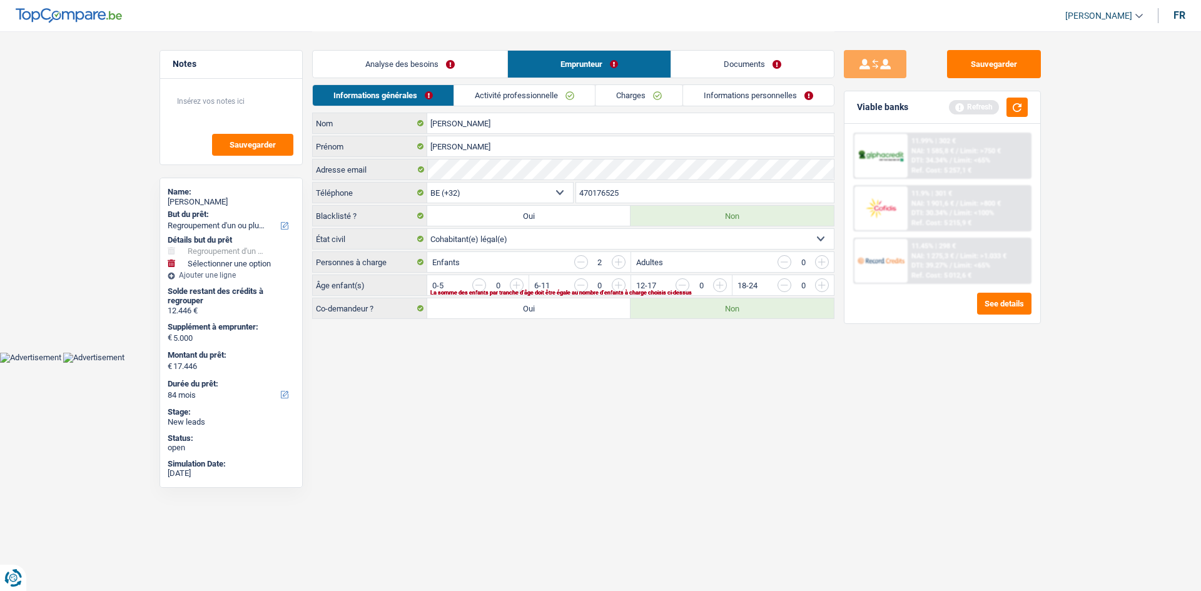
click at [699, 363] on html "Vous avez le contrôle de vos données Nous utilisons des cookies, tout comme nos…" at bounding box center [600, 181] width 1201 height 363
click at [529, 245] on select "Célibataire Marié(e) Cohabitant(e) légal(e) Divorcé(e) Veuf(ve) Séparé (de fait…" at bounding box center [630, 239] width 407 height 20
select select "single"
click at [427, 229] on select "Célibataire Marié(e) Cohabitant(e) légal(e) Divorcé(e) Veuf(ve) Séparé (de fait…" at bounding box center [630, 239] width 407 height 20
click at [574, 363] on html "Vous avez le contrôle de vos données Nous utilisons des cookies, tout comme nos…" at bounding box center [600, 181] width 1201 height 363
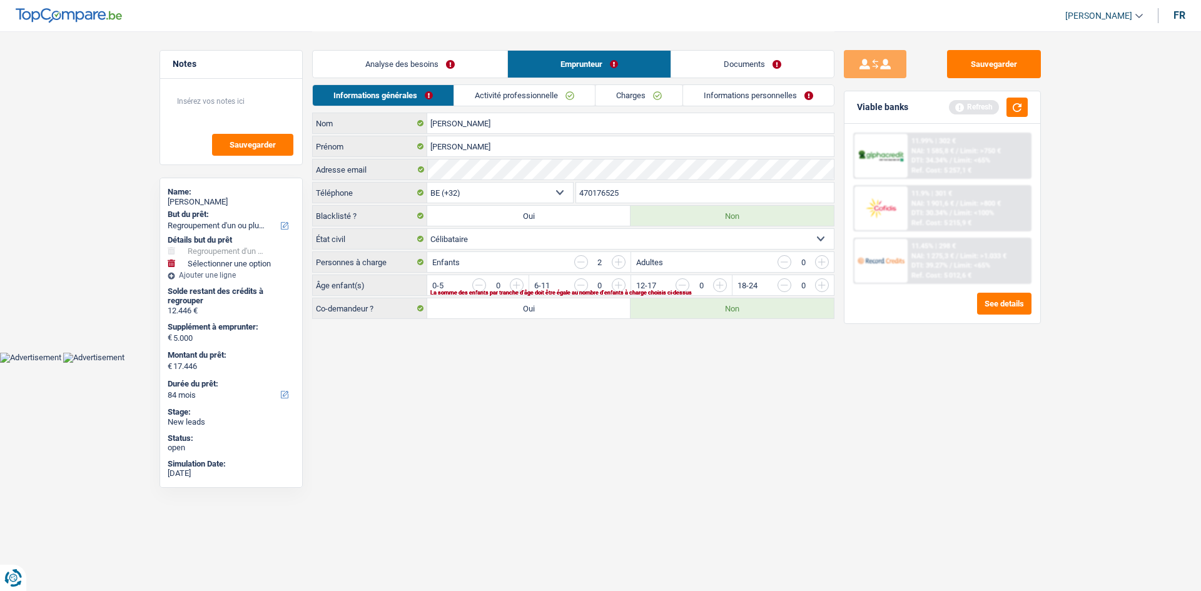
click at [616, 285] on input "button" at bounding box center [872, 288] width 521 height 20
click at [718, 285] on input "button" at bounding box center [973, 288] width 521 height 20
drag, startPoint x: 743, startPoint y: 365, endPoint x: 731, endPoint y: 332, distance: 34.9
click at [739, 358] on html "Vous avez le contrôle de vos données Nous utilisons des cookies, tout comme nos…" at bounding box center [600, 181] width 1201 height 363
click at [484, 101] on link "Activité professionnelle" at bounding box center [525, 95] width 141 height 21
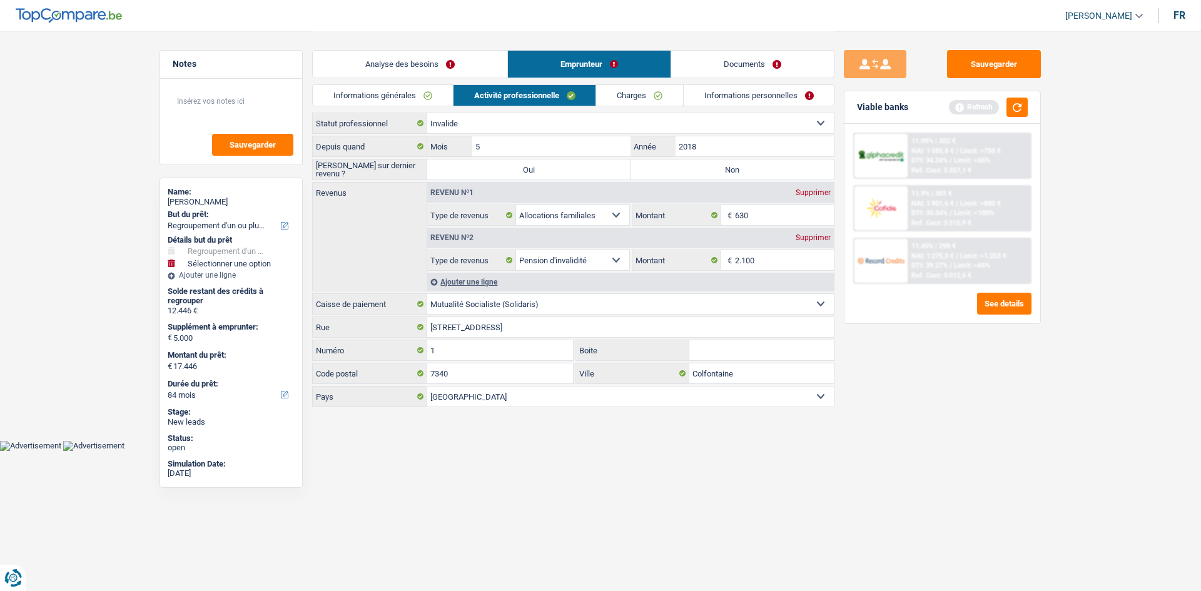
click at [895, 447] on div "Sauvegarder Viable banks Refresh 11.99% | 302 € NAI: 1 585,8 € / Limit: >750 € …" at bounding box center [942, 310] width 216 height 521
click at [703, 181] on div "Depuis quand 5 Mois / 2018 Année Saisie sur dernier revenu ? Oui Non Tous les c…" at bounding box center [573, 271] width 522 height 271
drag, startPoint x: 703, startPoint y: 183, endPoint x: 693, endPoint y: 173, distance: 13.7
click at [703, 182] on div "Revenus Revenu nº1 Supprimer Allocation d'handicap Allocations chômage Allocati…" at bounding box center [573, 236] width 522 height 109
click at [693, 173] on label "Non" at bounding box center [732, 170] width 203 height 20
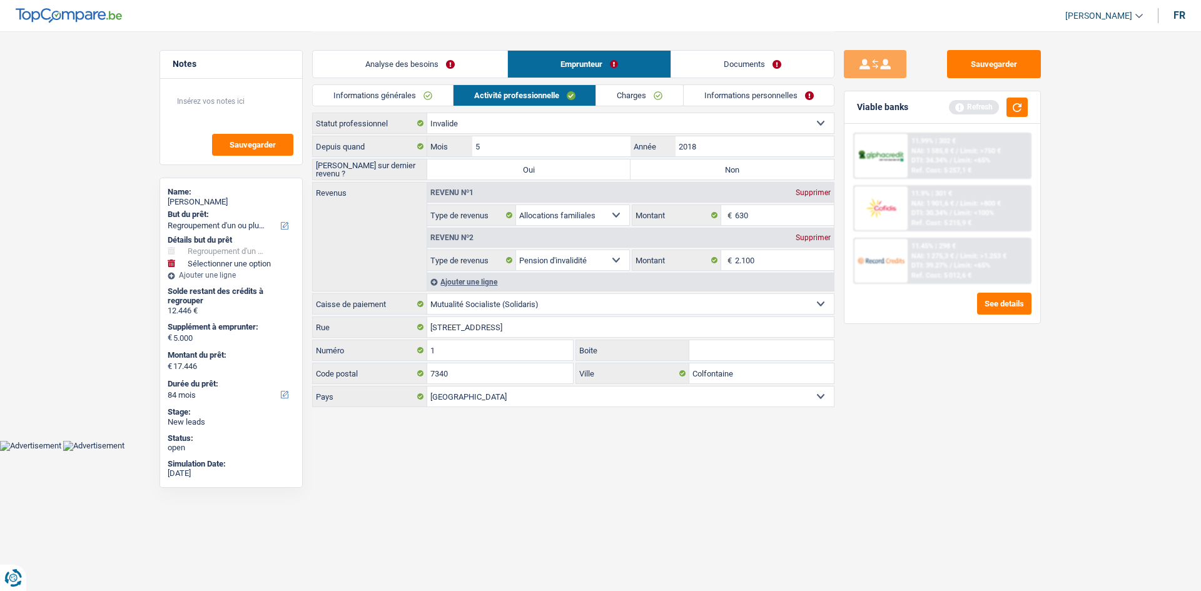
click at [693, 173] on input "Non" at bounding box center [732, 170] width 203 height 20
radio input "true"
click at [797, 260] on input "2.100" at bounding box center [784, 260] width 99 height 20
type input "2.060"
drag, startPoint x: 1077, startPoint y: 535, endPoint x: 1010, endPoint y: 494, distance: 79.0
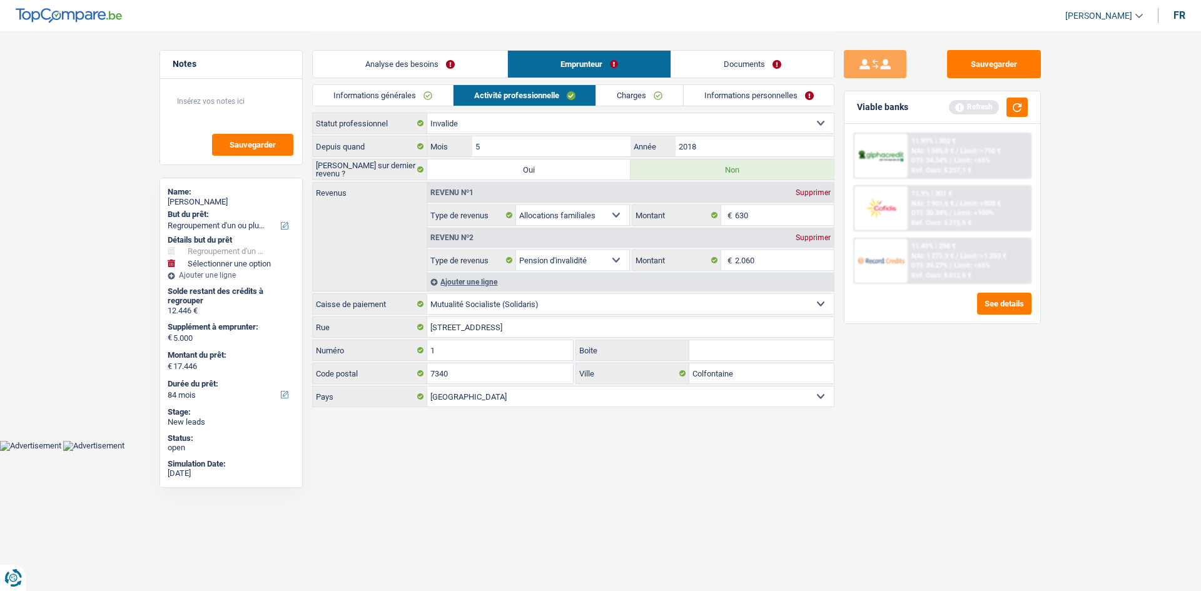
click at [1073, 451] on html "Vous avez le contrôle de vos données Nous utilisons des cookies, tout comme nos…" at bounding box center [600, 225] width 1201 height 451
click at [621, 94] on link "Charges" at bounding box center [639, 95] width 87 height 21
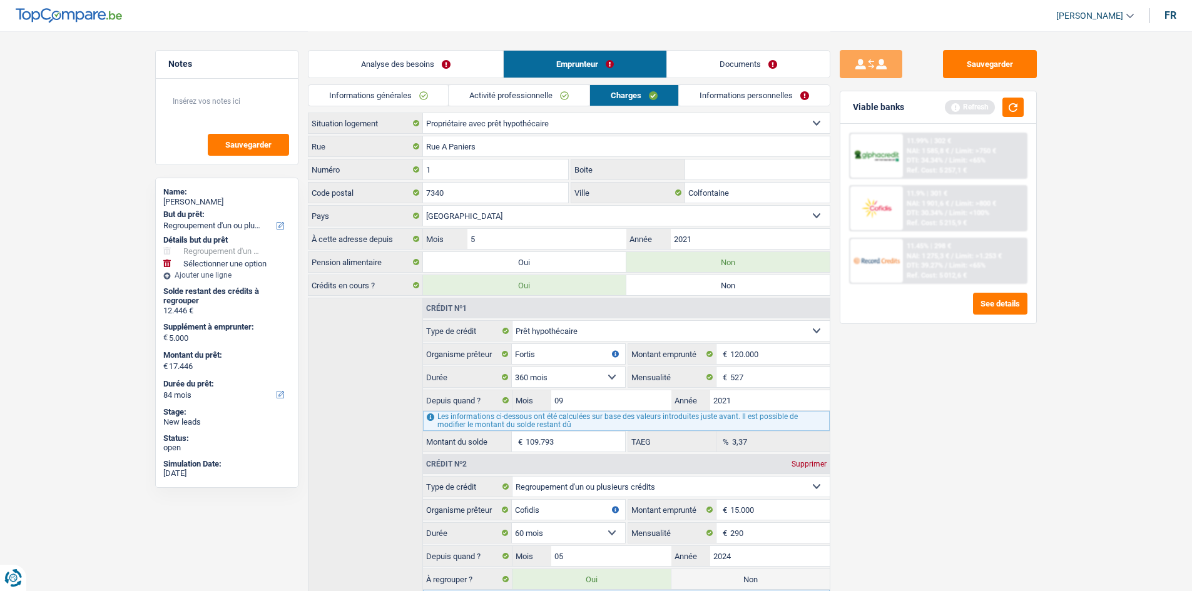
click at [758, 94] on link "Informations personnelles" at bounding box center [754, 95] width 151 height 21
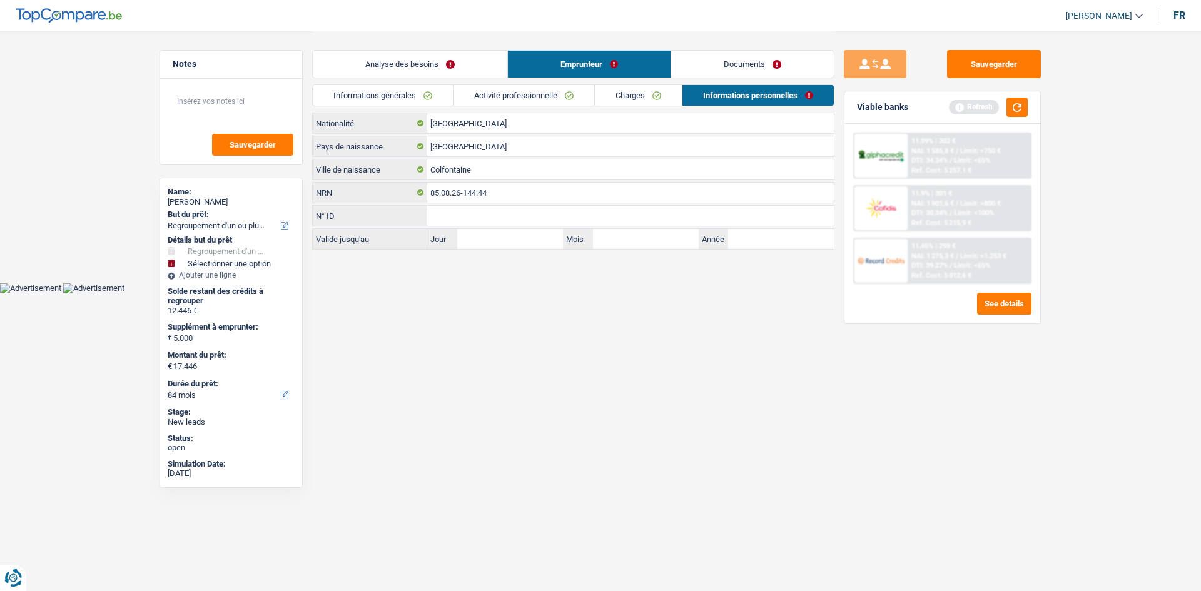
click at [625, 87] on link "Charges" at bounding box center [638, 95] width 87 height 21
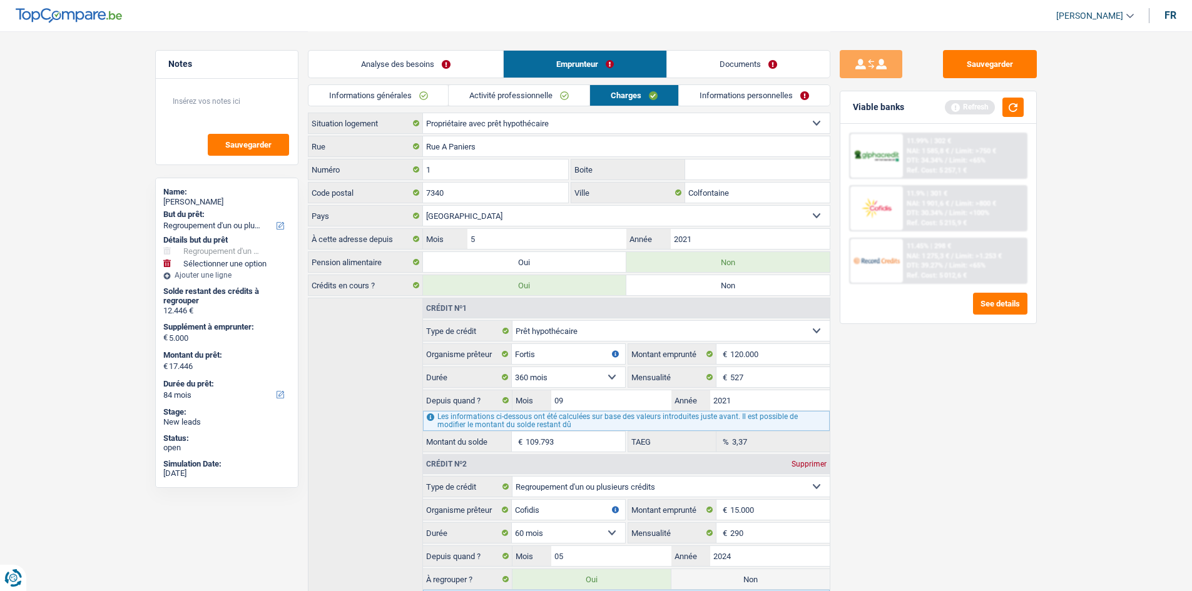
click at [695, 91] on link "Informations personnelles" at bounding box center [754, 95] width 151 height 21
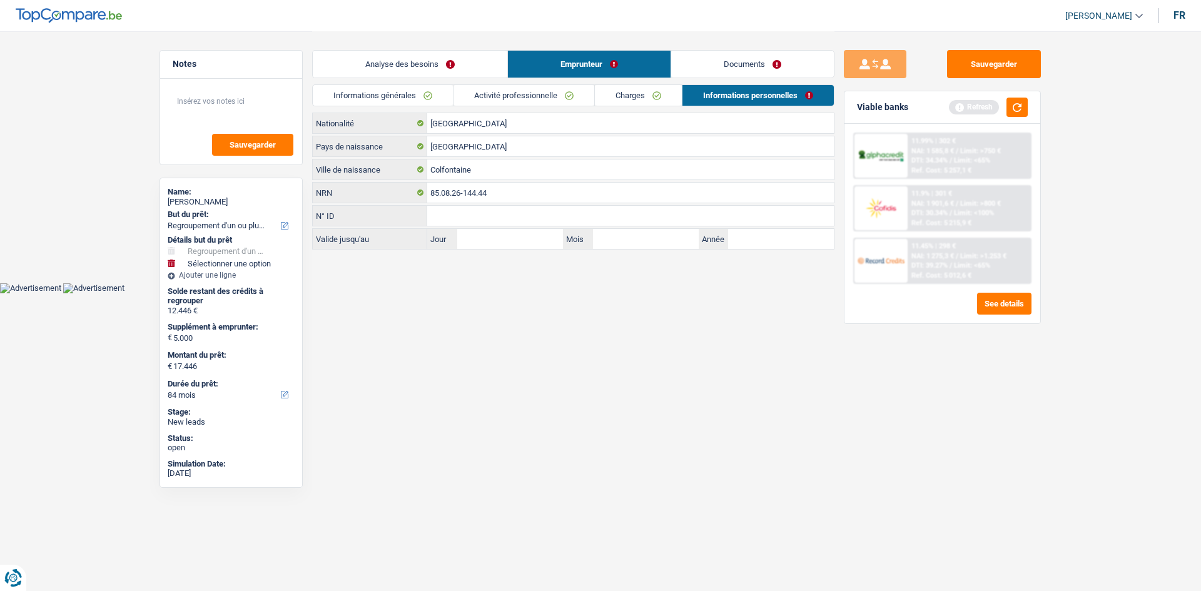
drag, startPoint x: 683, startPoint y: 419, endPoint x: 647, endPoint y: 340, distance: 87.1
click at [679, 293] on html "Vous avez le contrôle de vos données Nous utilisons des cookies, tout comme nos…" at bounding box center [600, 146] width 1201 height 293
click at [642, 98] on link "Charges" at bounding box center [638, 95] width 87 height 21
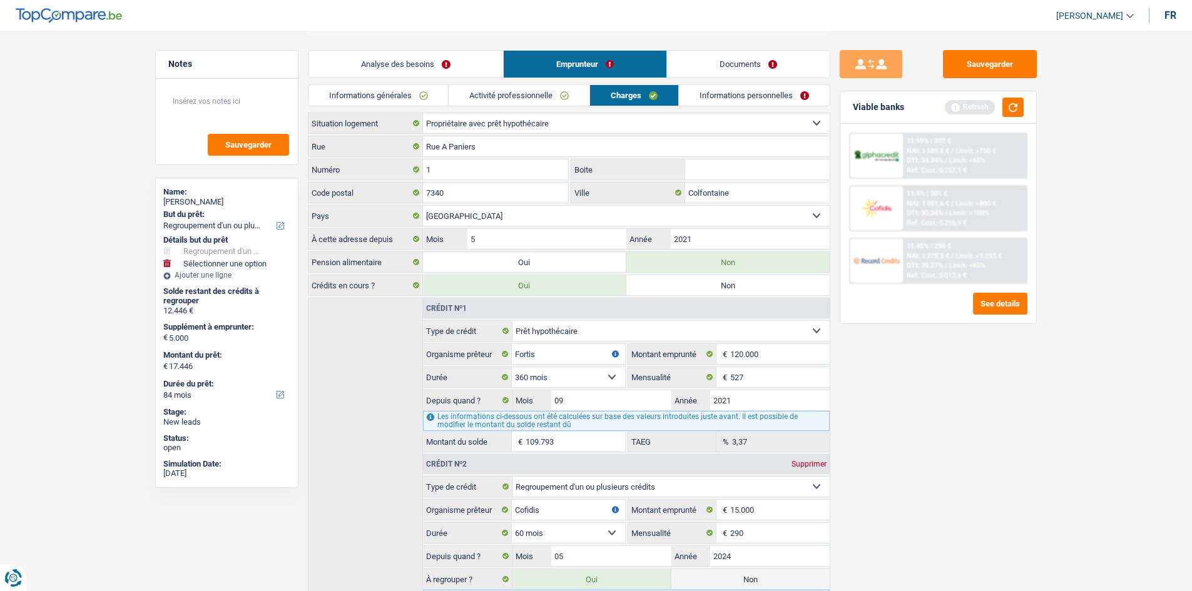
click at [709, 93] on link "Informations personnelles" at bounding box center [754, 95] width 151 height 21
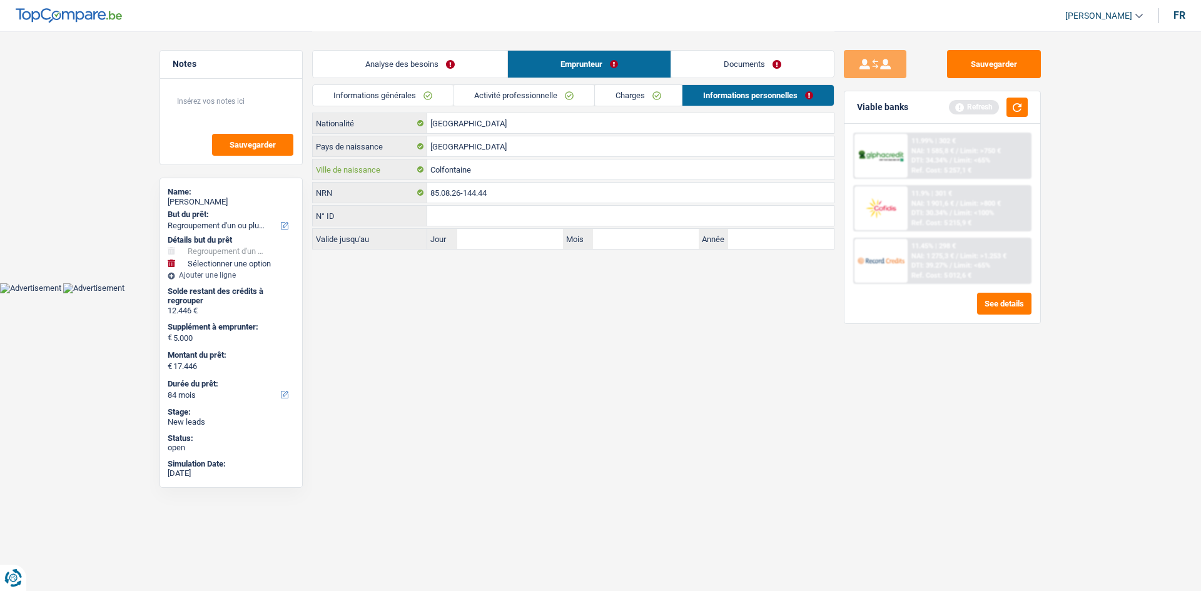
drag, startPoint x: 486, startPoint y: 171, endPoint x: 378, endPoint y: 166, distance: 107.7
click at [378, 166] on div "Colfontaine Ville de naissance" at bounding box center [573, 170] width 521 height 20
type input "gossly"
click at [634, 104] on link "Charges" at bounding box center [638, 95] width 87 height 21
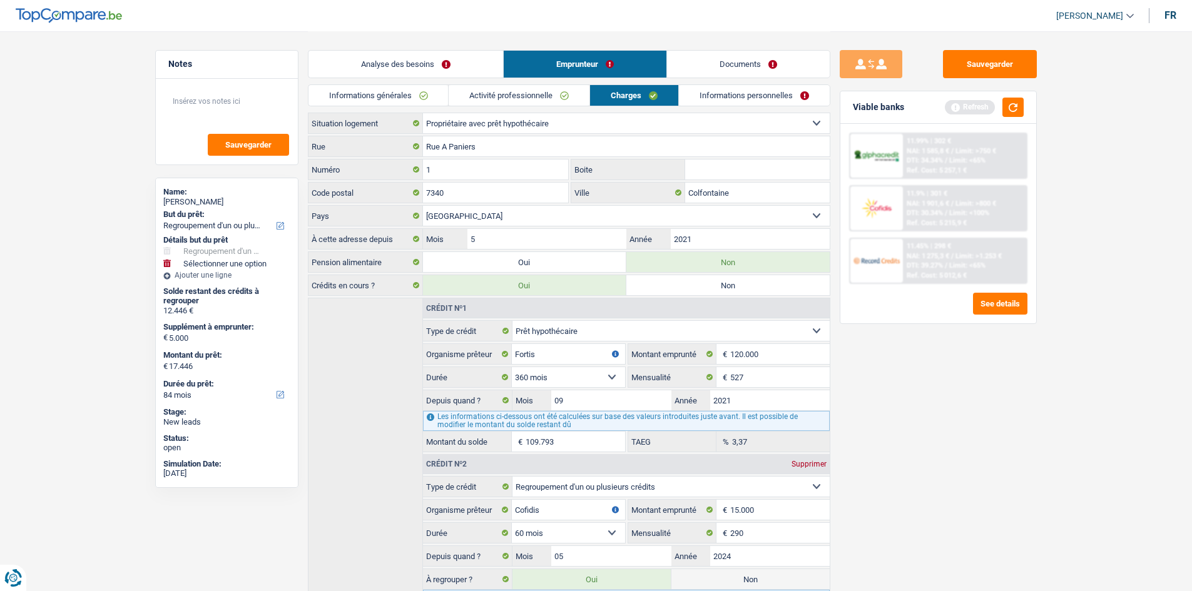
click at [505, 101] on link "Activité professionnelle" at bounding box center [519, 95] width 141 height 21
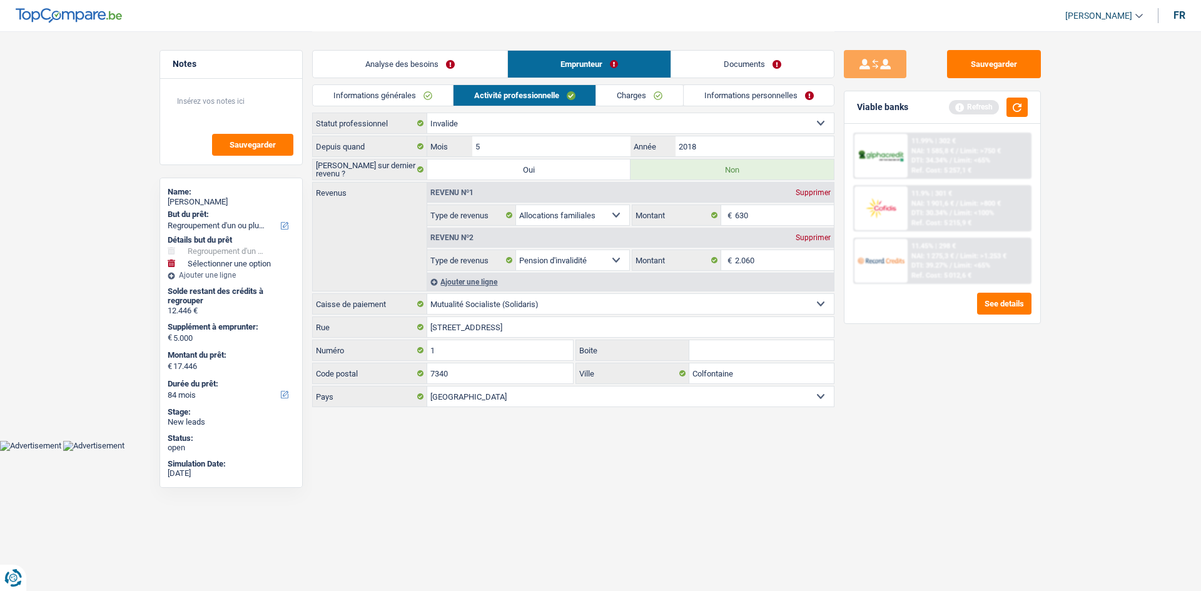
click at [623, 93] on link "Charges" at bounding box center [639, 95] width 87 height 21
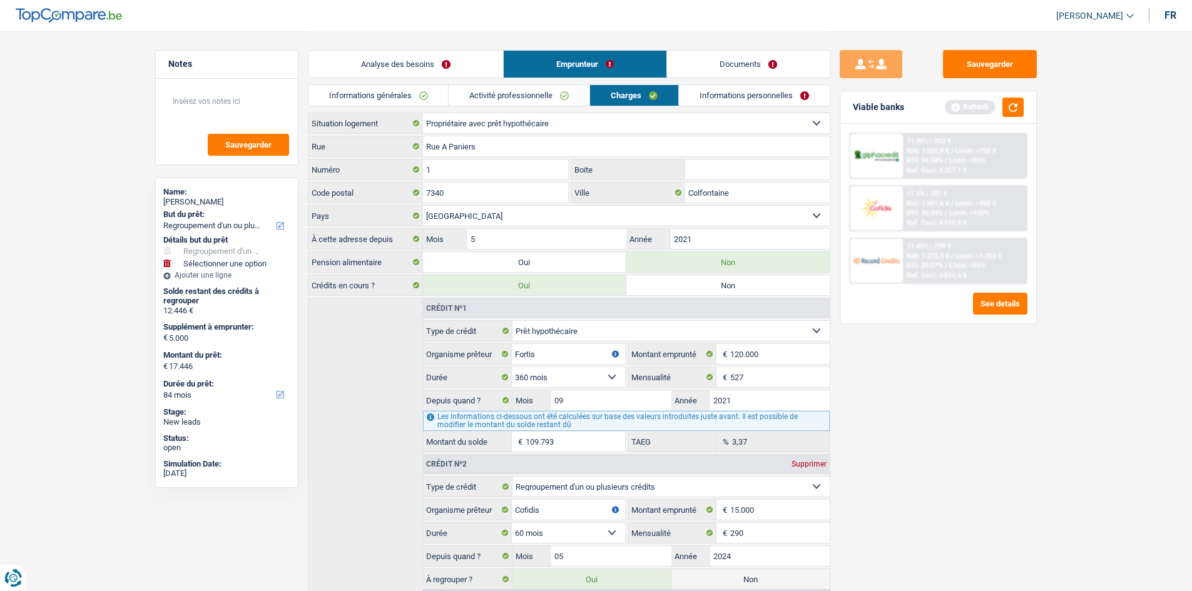
click at [392, 60] on link "Analyse des besoins" at bounding box center [405, 64] width 195 height 27
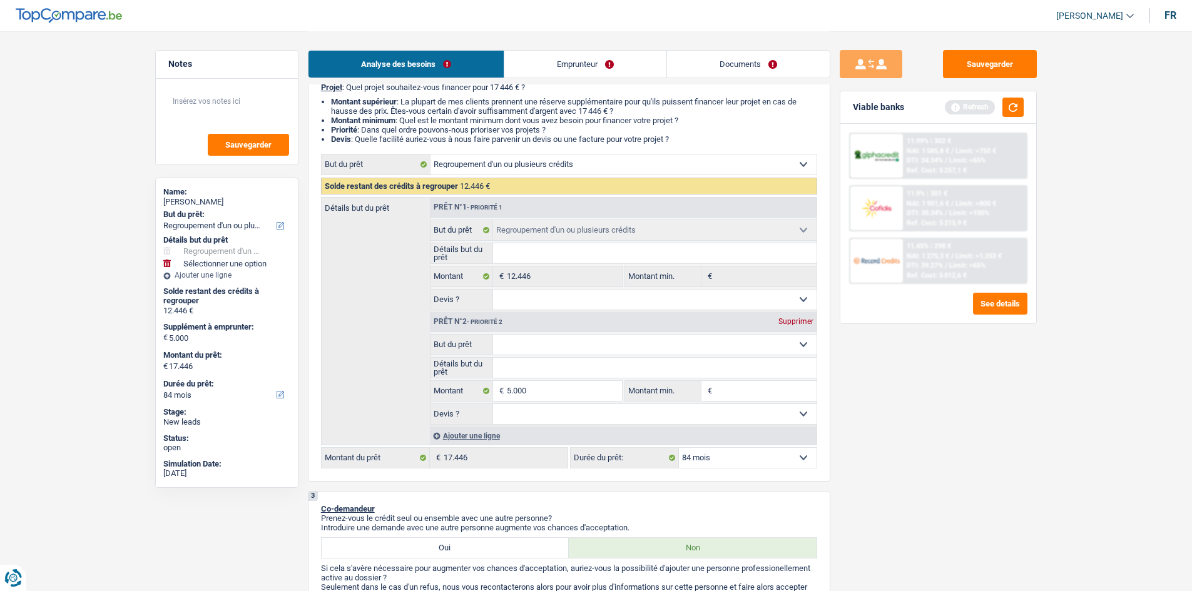
scroll to position [250, 0]
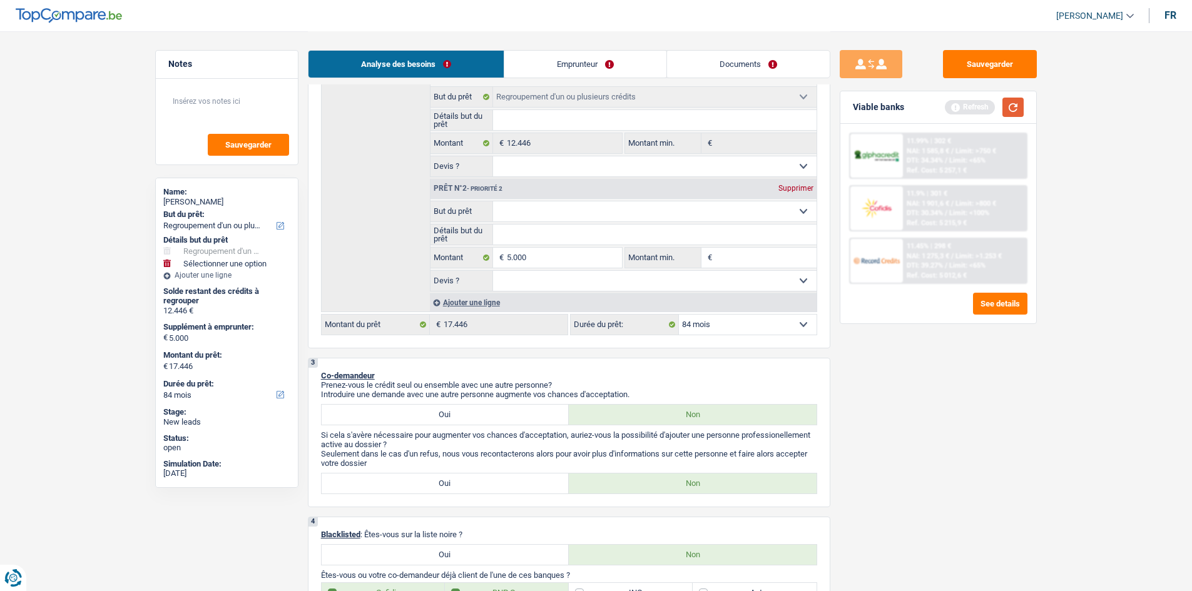
click at [1019, 115] on button "button" at bounding box center [1012, 107] width 21 height 19
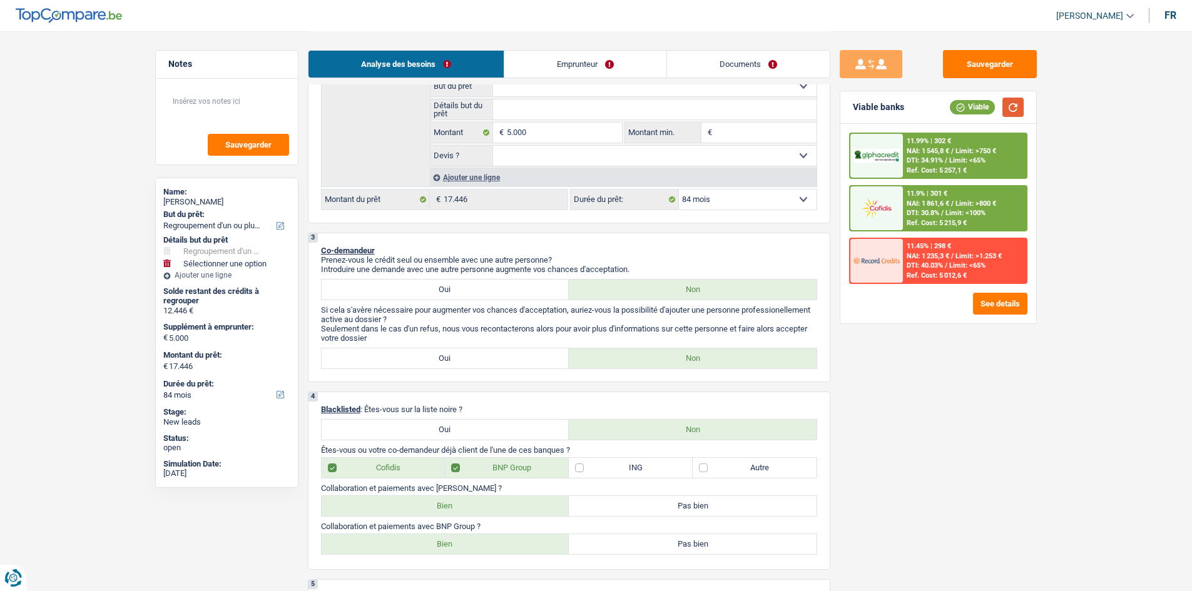
scroll to position [125, 0]
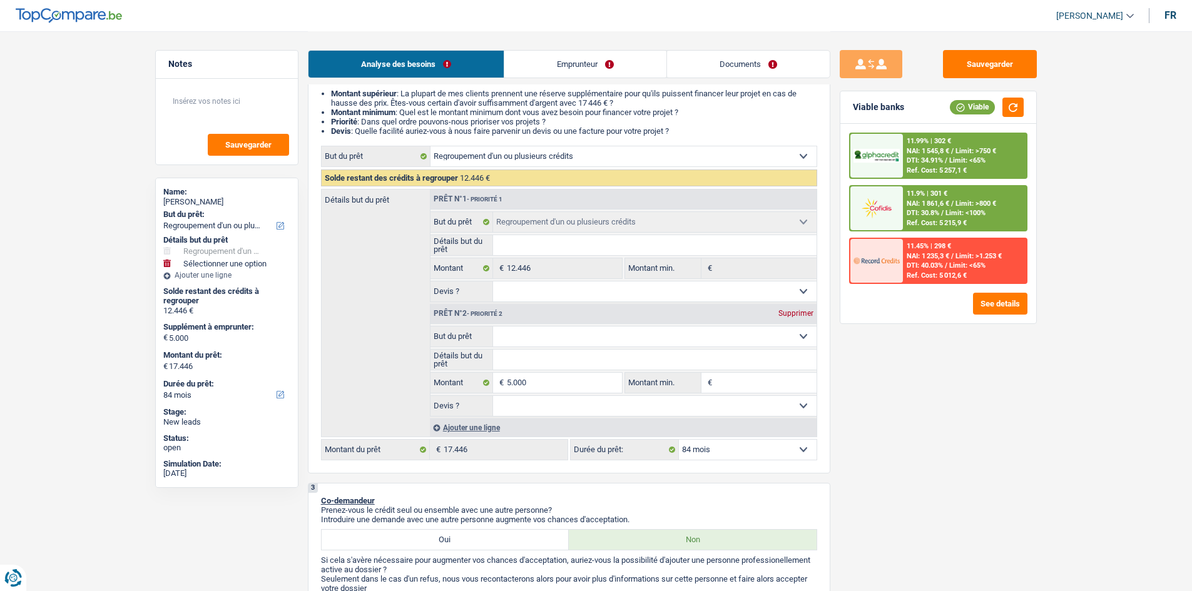
click at [981, 400] on div "Sauvegarder Viable banks Viable 11.99% | 302 € NAI: 1 545,8 € / Limit: >750 € D…" at bounding box center [938, 310] width 216 height 521
drag, startPoint x: 542, startPoint y: 330, endPoint x: 555, endPoint y: 340, distance: 16.1
click at [541, 330] on select "Confort maison: meubles, textile, peinture, électroménager, outillage non-profe…" at bounding box center [654, 337] width 323 height 20
select select "houseOrGarden"
click at [493, 327] on select "Confort maison: meubles, textile, peinture, électroménager, outillage non-profe…" at bounding box center [654, 337] width 323 height 20
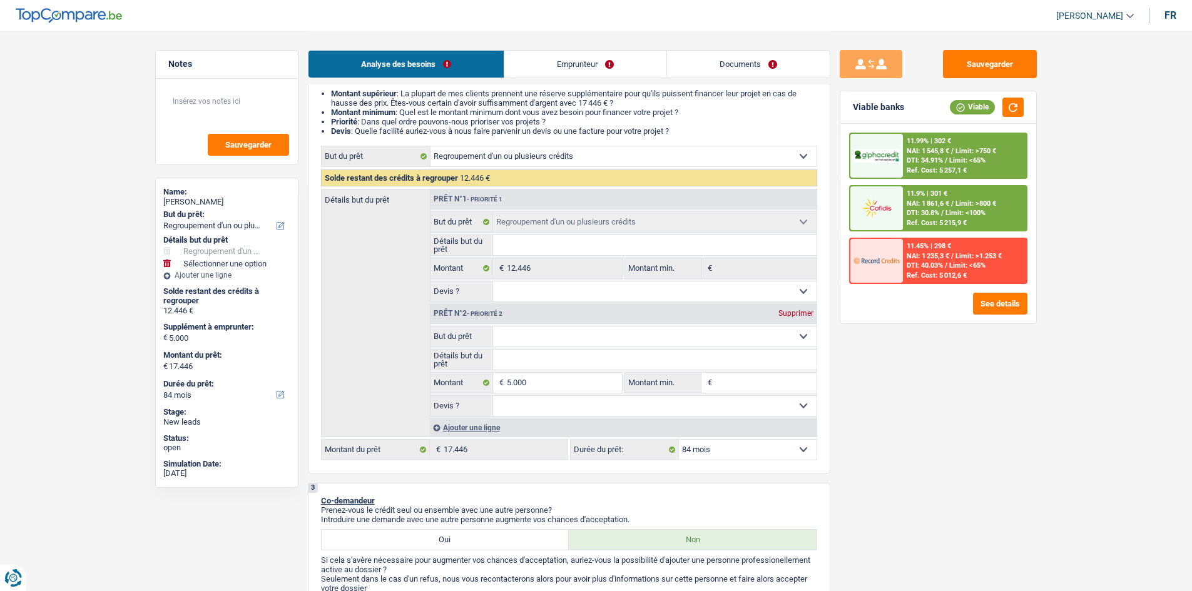
select select "houseOrGarden"
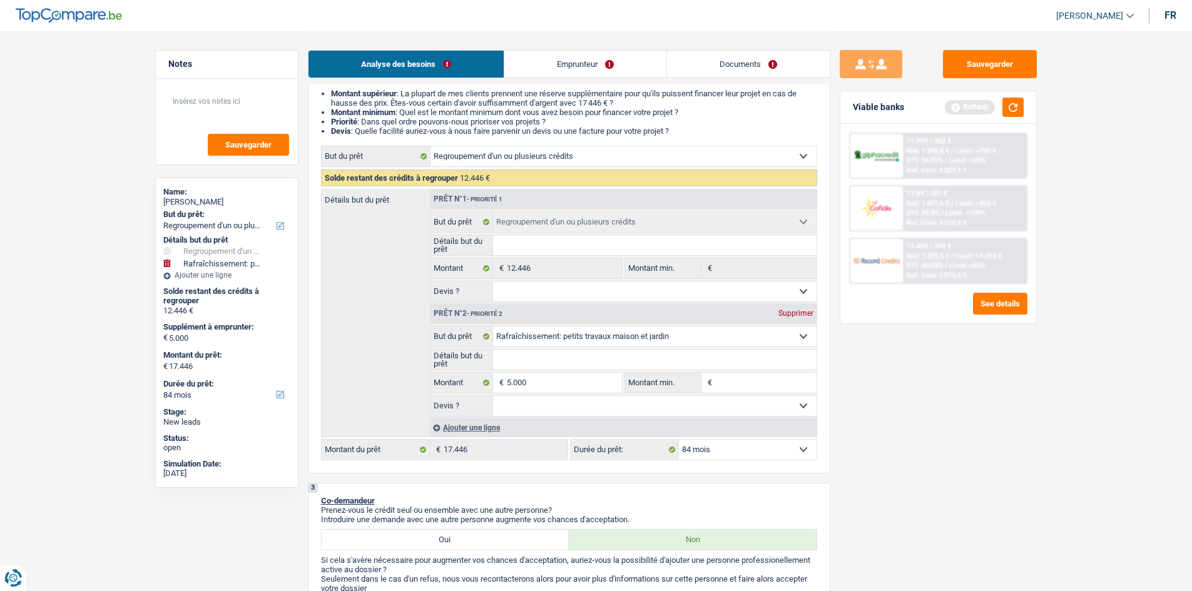
drag, startPoint x: 882, startPoint y: 437, endPoint x: 863, endPoint y: 428, distance: 21.0
click at [883, 436] on div "Sauvegarder Viable banks Refresh 11.99% | 302 € NAI: 1 545,8 € / Limit: >750 € …" at bounding box center [938, 310] width 216 height 521
click at [776, 402] on select "Oui Non Non répondu Sélectionner une option" at bounding box center [654, 406] width 323 height 20
select select "false"
click at [493, 396] on select "Oui Non Non répondu Sélectionner une option" at bounding box center [654, 406] width 323 height 20
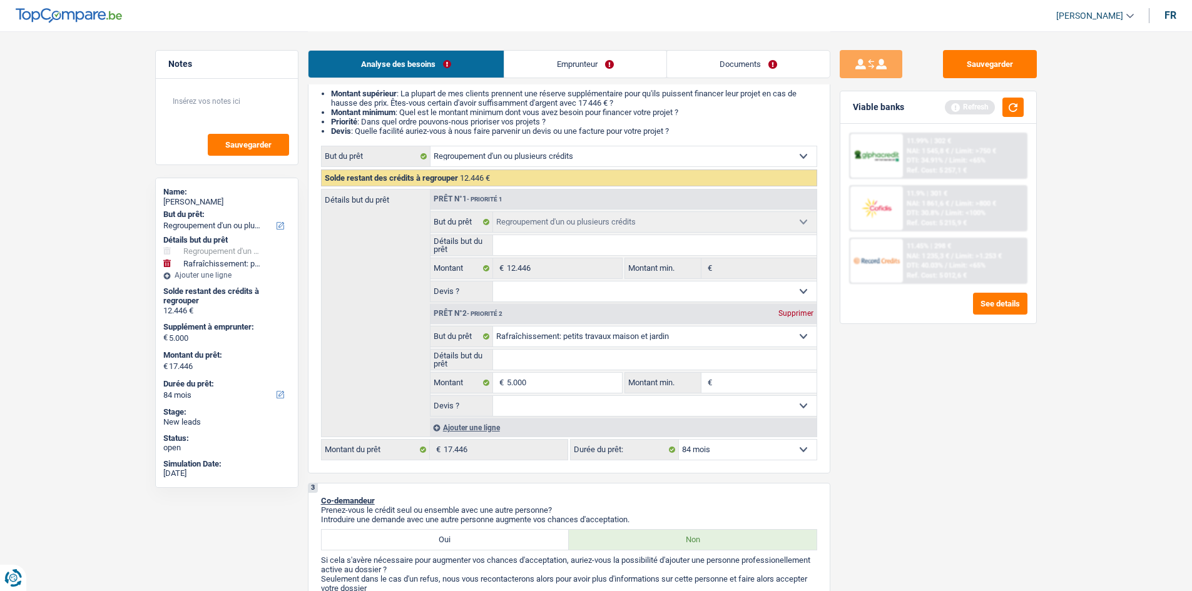
select select "false"
click at [850, 449] on div "Sauvegarder Viable banks Refresh 11.99% | 302 € NAI: 1 545,8 € / Limit: >750 € …" at bounding box center [938, 310] width 216 height 521
click at [718, 380] on input "Montant min." at bounding box center [765, 383] width 101 height 20
type input "5"
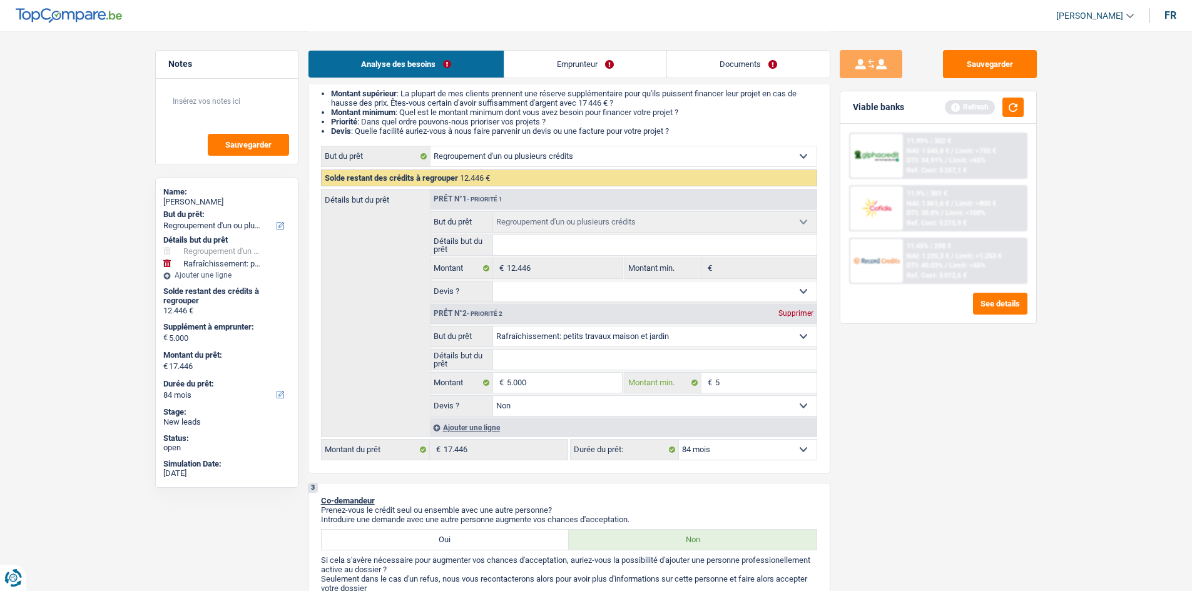
type input "50"
type input "500"
type input "5.000"
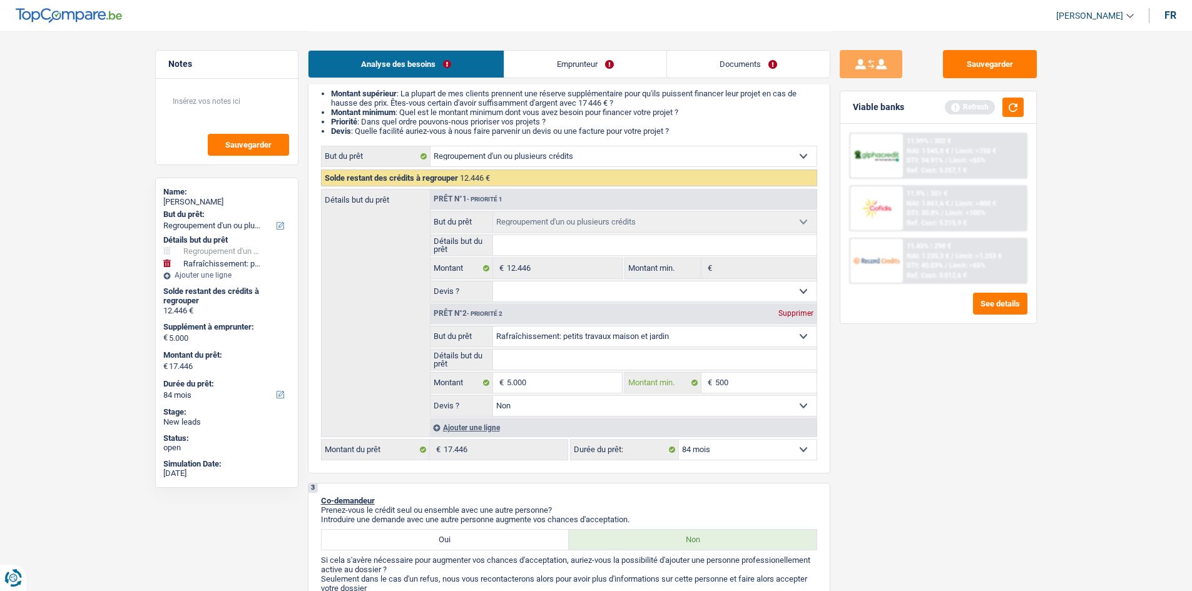
type input "5.000"
click at [984, 518] on div "Sauvegarder Viable banks Refresh 11.99% | 302 € NAI: 1 545,8 € / Limit: >750 € …" at bounding box center [938, 310] width 216 height 521
click at [902, 446] on div "Sauvegarder Viable banks Refresh 11.99% | 302 € NAI: 1 545,8 € / Limit: >750 € …" at bounding box center [938, 310] width 216 height 521
click at [1010, 113] on button "button" at bounding box center [1012, 107] width 21 height 19
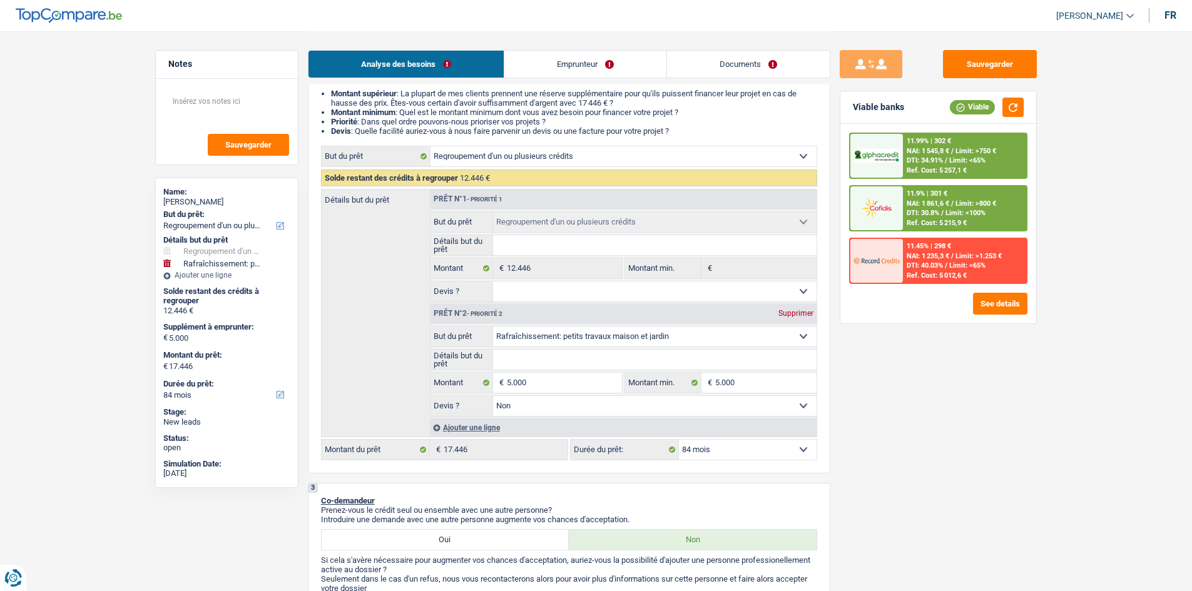
drag, startPoint x: 960, startPoint y: 450, endPoint x: 986, endPoint y: 402, distance: 54.6
click at [963, 442] on div "Sauvegarder Viable banks Viable 11.99% | 302 € NAI: 1 545,8 € / Limit: >750 € D…" at bounding box center [938, 310] width 216 height 521
click at [709, 457] on select "12 mois 18 mois 24 mois 30 mois 36 mois 42 mois 48 mois 60 mois 72 mois 84 mois…" at bounding box center [748, 450] width 138 height 20
click at [864, 412] on div "Sauvegarder Viable banks Viable 11.99% | 302 € NAI: 1 545,8 € / Limit: >750 € D…" at bounding box center [938, 310] width 216 height 521
drag, startPoint x: 728, startPoint y: 445, endPoint x: 727, endPoint y: 453, distance: 8.2
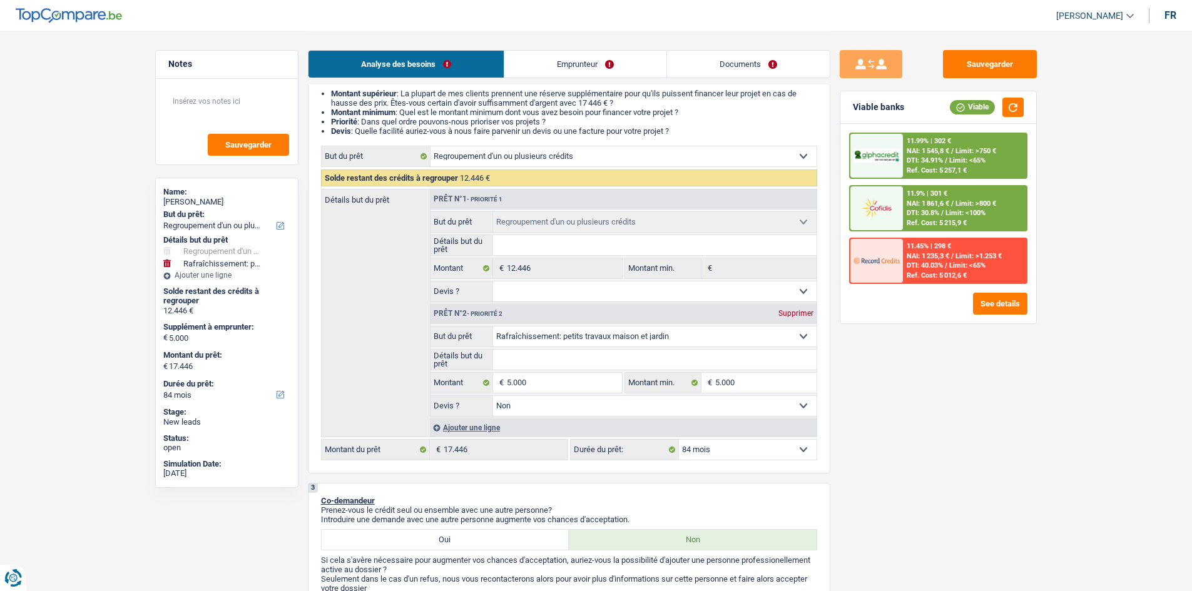
click at [728, 445] on select "12 mois 18 mois 24 mois 30 mois 36 mois 42 mois 48 mois 60 mois 72 mois 84 mois…" at bounding box center [748, 450] width 138 height 20
click at [679, 440] on select "12 mois 18 mois 24 mois 30 mois 36 mois 42 mois 48 mois 60 mois 72 mois 84 mois…" at bounding box center [748, 450] width 138 height 20
click at [927, 163] on span "DTI: 34.91%" at bounding box center [924, 160] width 36 height 8
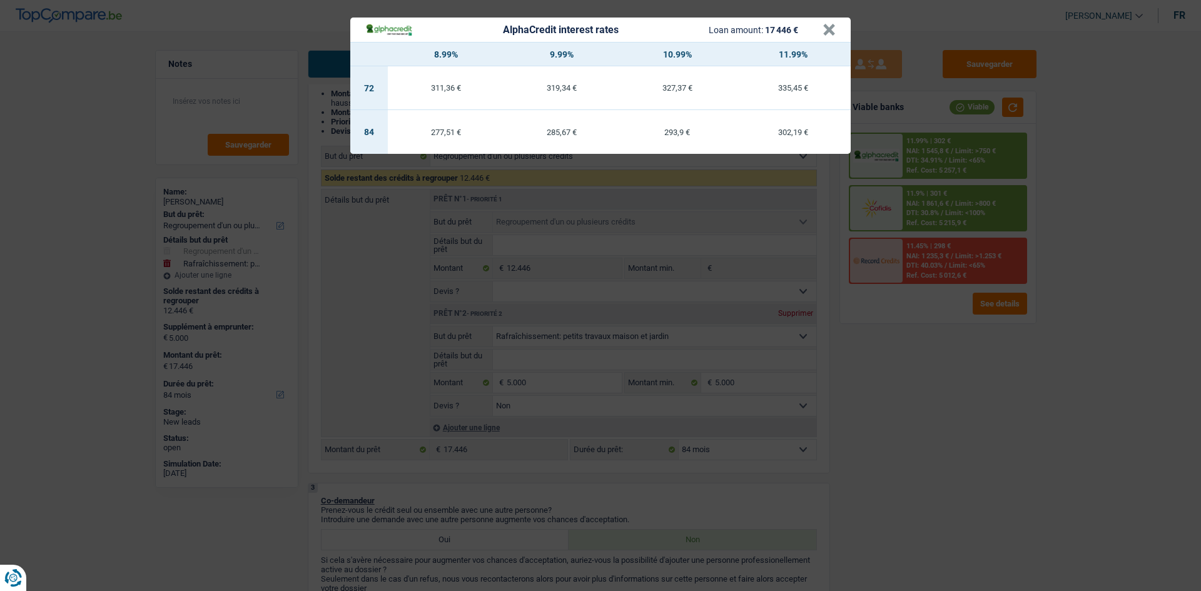
click at [899, 414] on div "AlphaCredit interest rates Loan amount: 17 446 € × 8.99% 9.99% 10.99% 11.99% 72…" at bounding box center [600, 295] width 1201 height 591
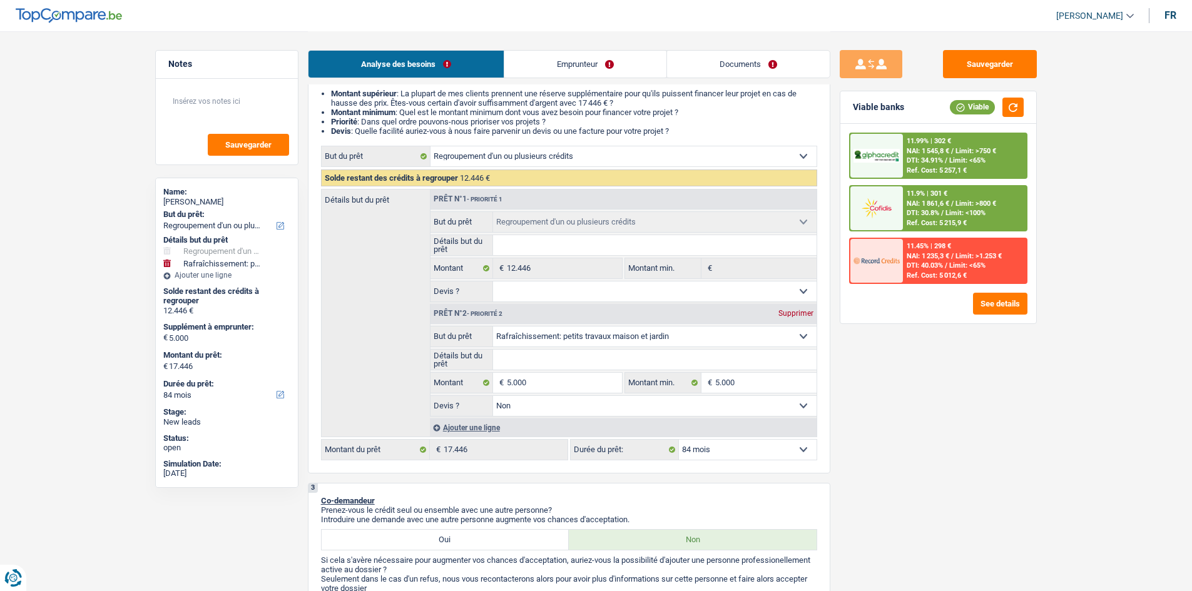
click at [556, 287] on select "Oui Non Non répondu Sélectionner une option" at bounding box center [654, 292] width 323 height 20
click at [751, 461] on div "2 Projet : Quel projet souhaitez-vous financer pour 17 446 € ? Montant supérieu…" at bounding box center [569, 267] width 522 height 412
drag, startPoint x: 763, startPoint y: 488, endPoint x: 766, endPoint y: 503, distance: 15.3
click at [723, 452] on select "12 mois 18 mois 24 mois 30 mois 36 mois 42 mois 48 mois 60 mois 72 mois 84 mois…" at bounding box center [748, 450] width 138 height 20
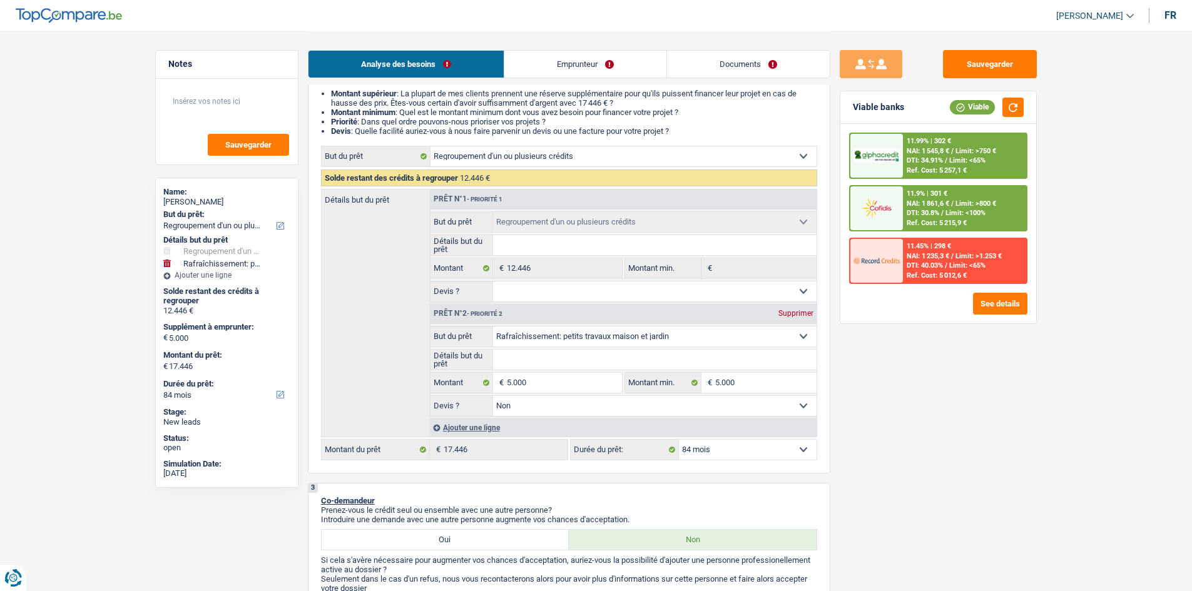
drag, startPoint x: 979, startPoint y: 467, endPoint x: 983, endPoint y: 460, distance: 7.6
click at [979, 467] on div "Sauvegarder Viable banks Viable 11.99% | 302 € NAI: 1 545,8 € / Limit: >750 € D…" at bounding box center [938, 310] width 216 height 521
click at [504, 363] on input "Détails but du prêt" at bounding box center [654, 360] width 323 height 20
type input "r"
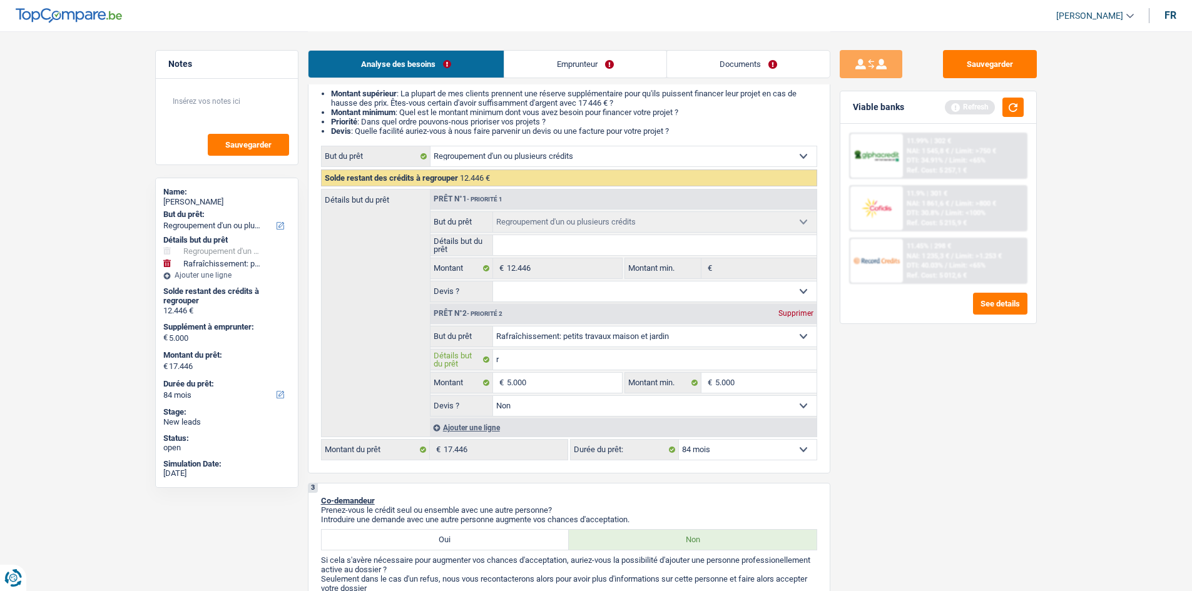
type input "re"
type input "ren"
type input "reno"
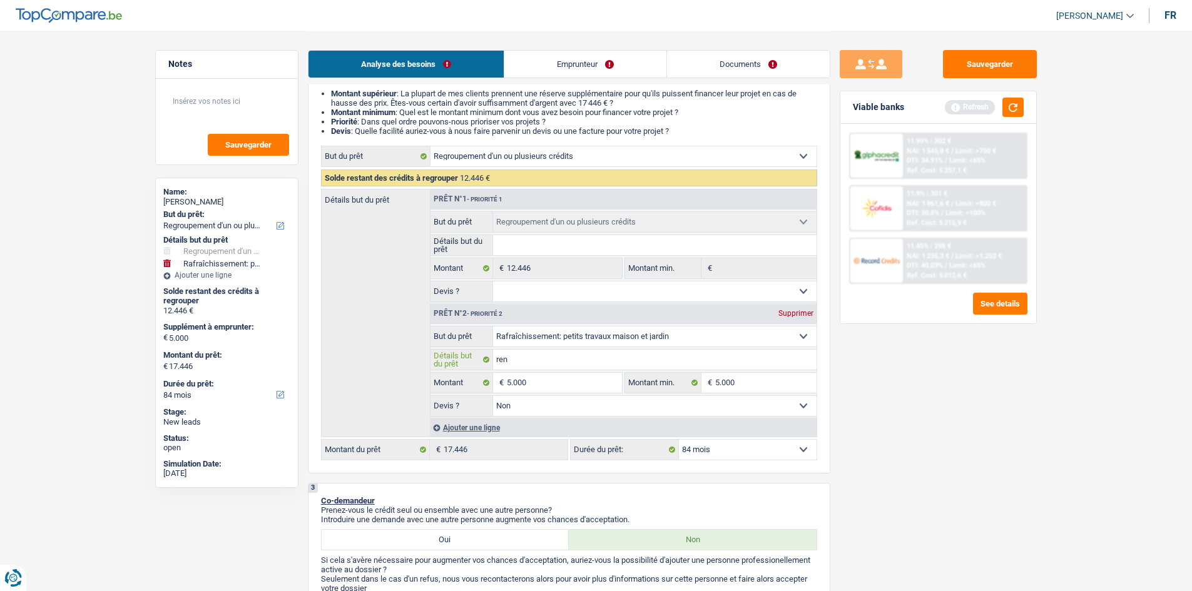
type input "reno"
type input "renov"
type input "renova"
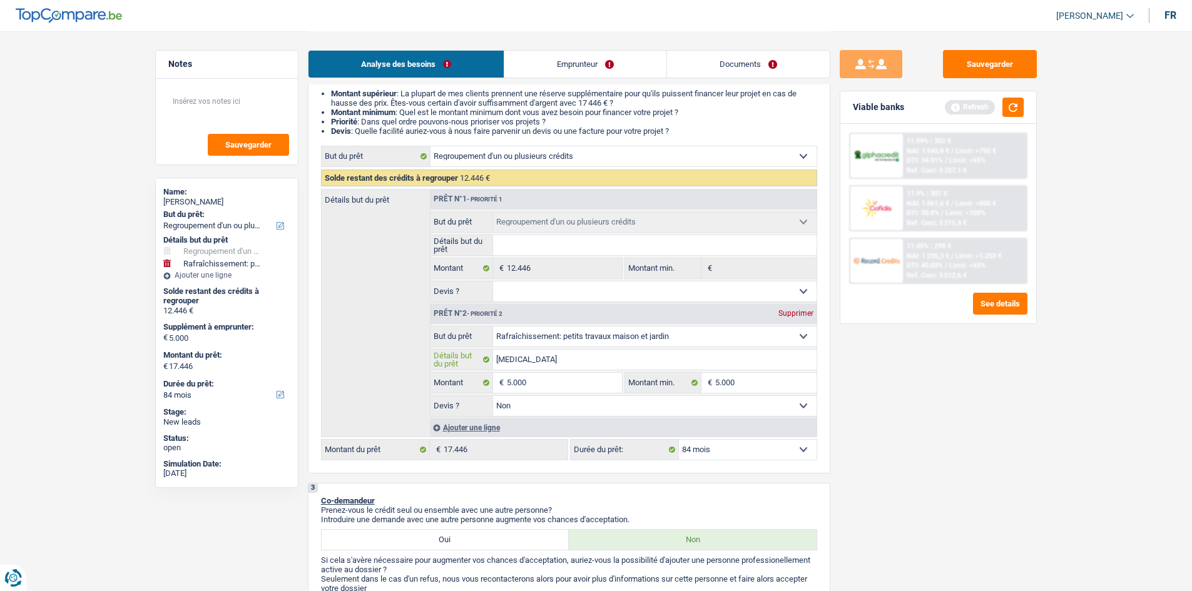
type input "renovat"
type input "renovati"
type input "renovatio"
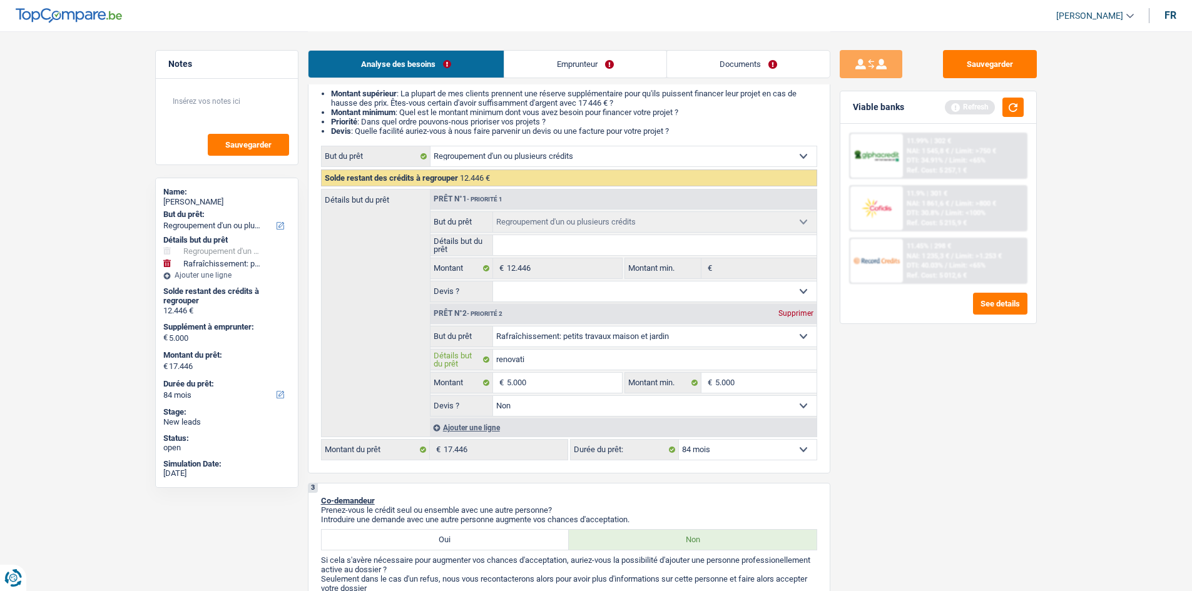
type input "renovatio"
type input "renovation"
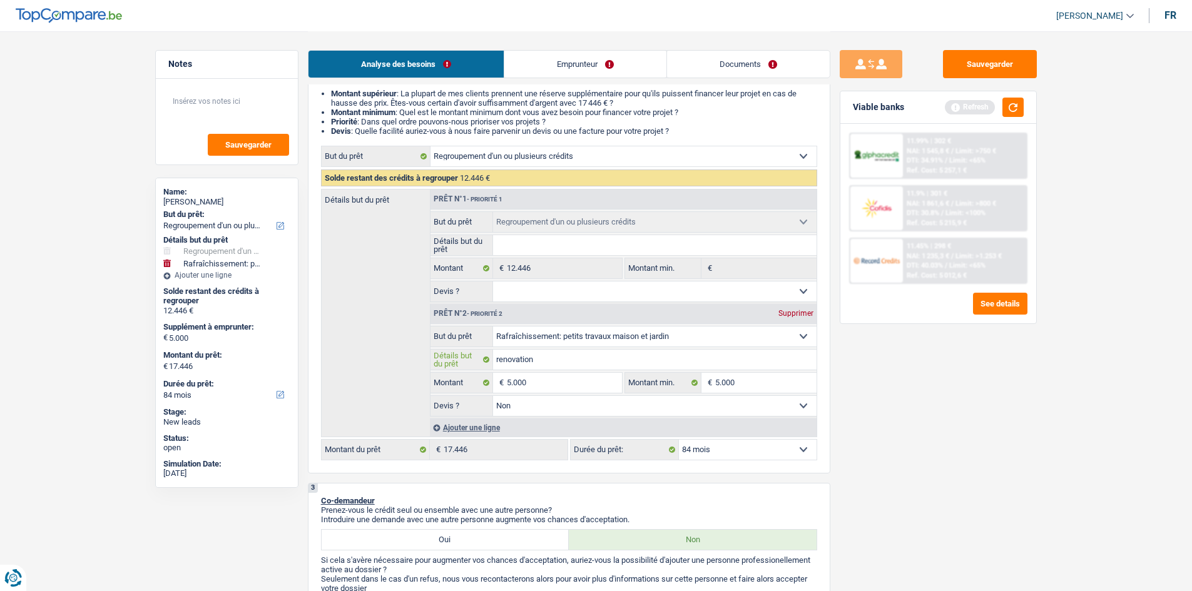
type input "renovation d"
type input "renovation de"
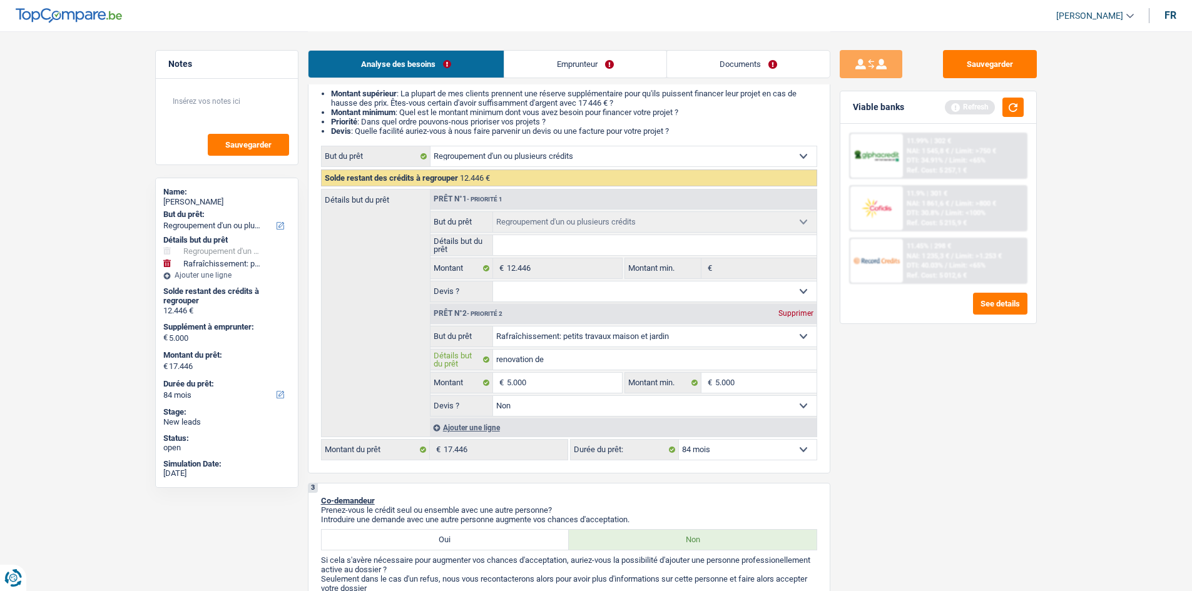
type input "renovation de"
type input "renovation de l"
type input "renovation de la"
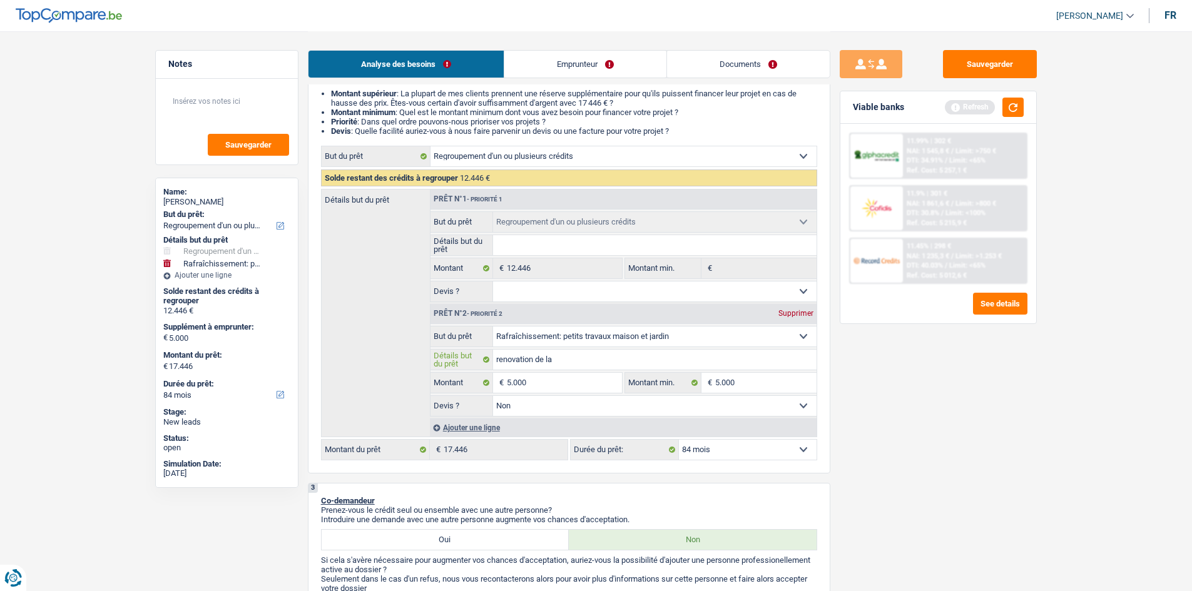
type input "renovation de la"
type input "renovation de la c"
type input "renovation de la co"
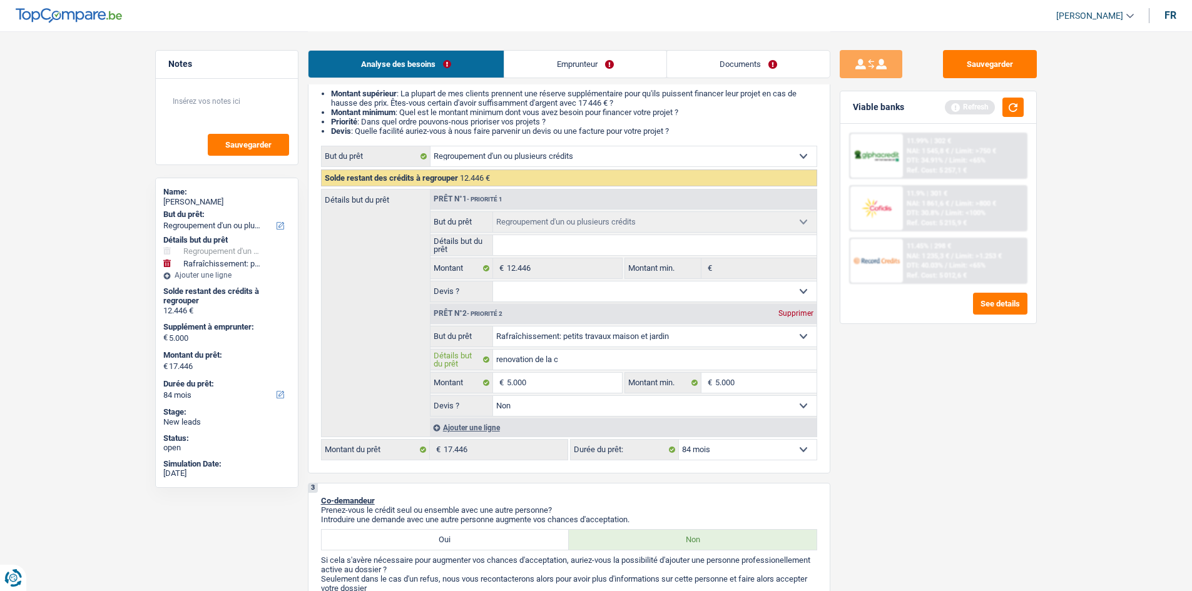
type input "renovation de la co"
type input "renovation de la cou"
type input "renovation de la cour"
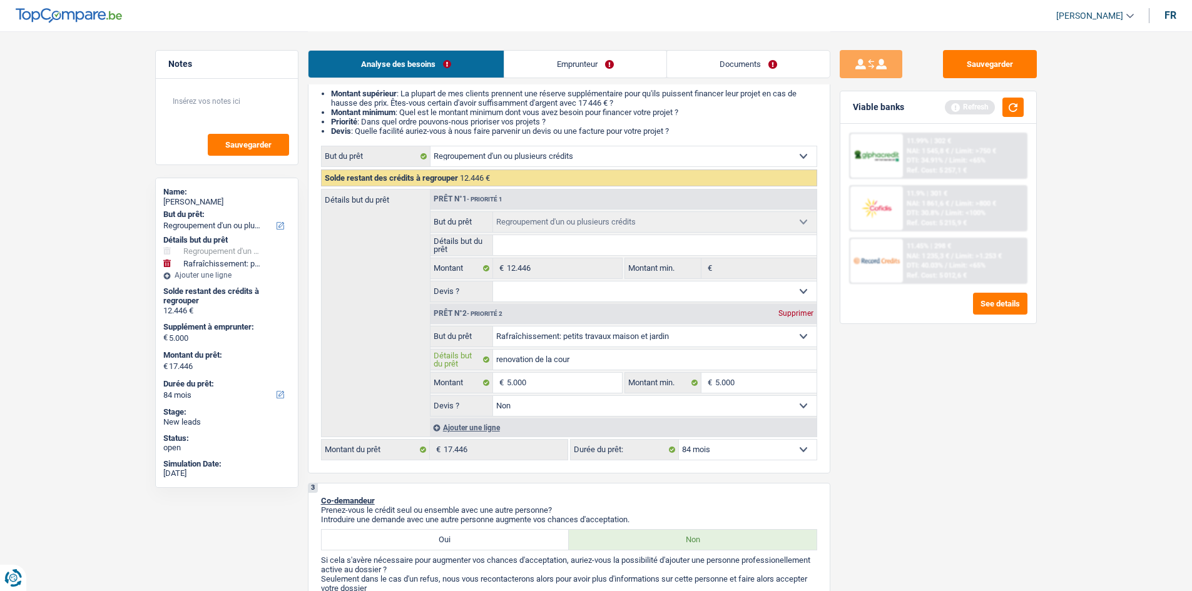
type input "renovation de la cours"
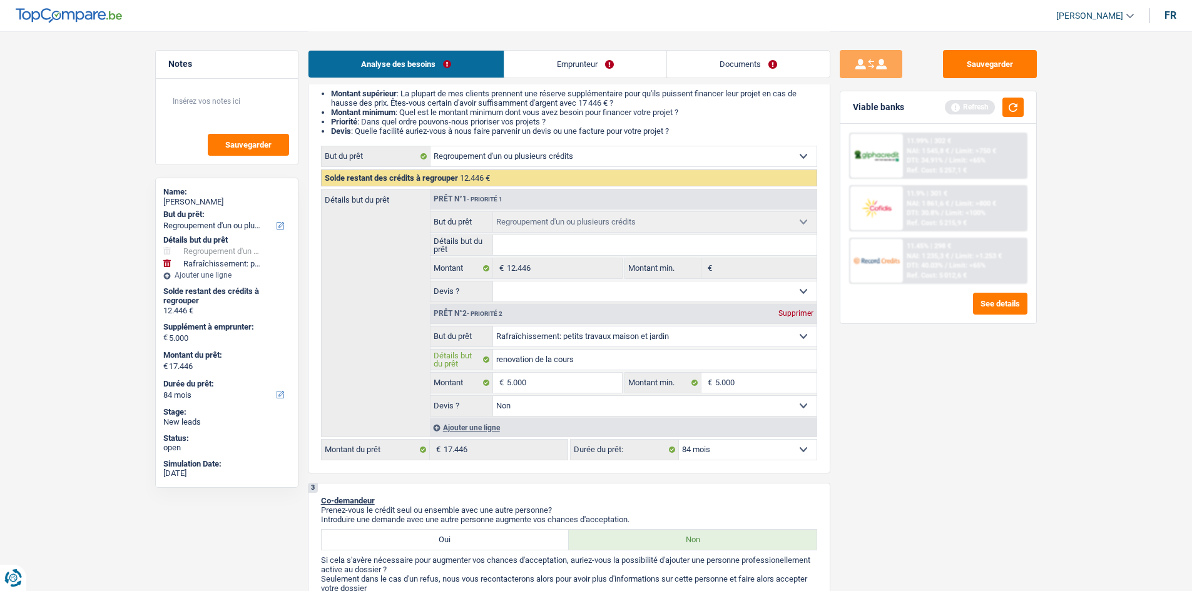
type input "renovation de la cours"
type input "renovation de la cours d"
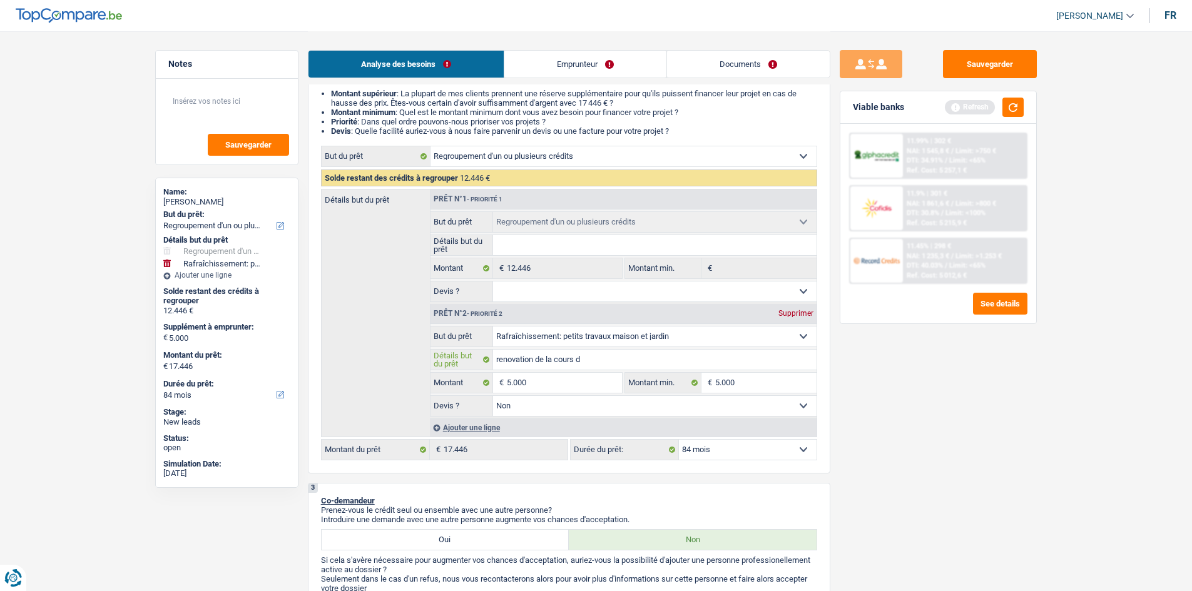
type input "renovation de la cours de"
type input "renovation de la cours de l"
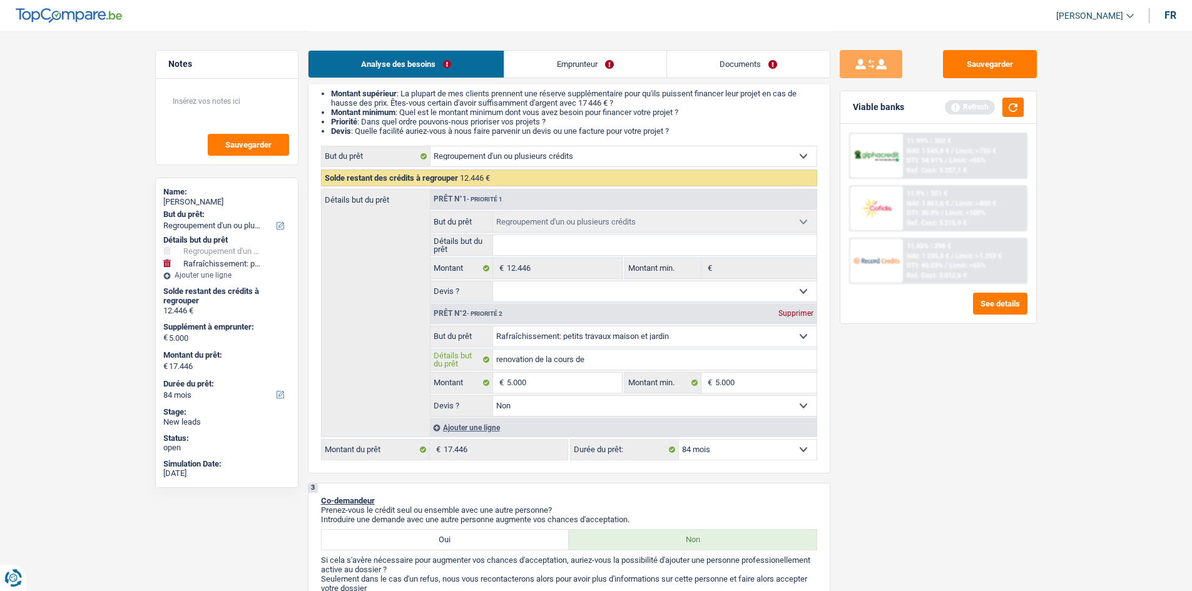
type input "renovation de la cours de l"
type input "renovation de la cours de la"
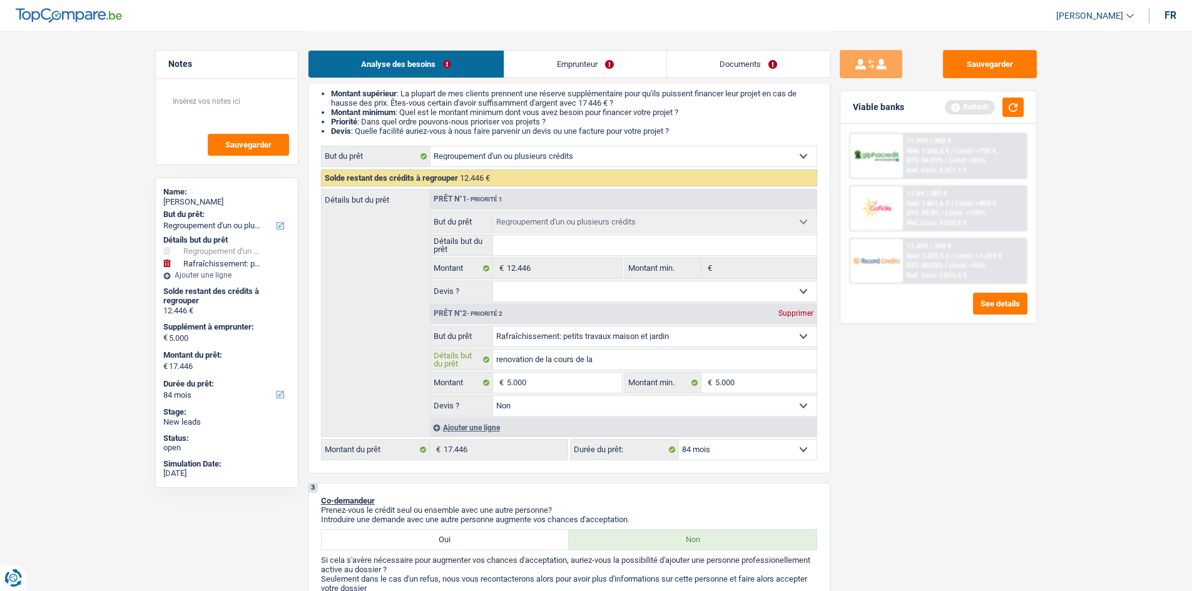
type input "renovation de la cours de la m"
type input "renovation de la cours de la ma"
type input "renovation de la cours de la mai"
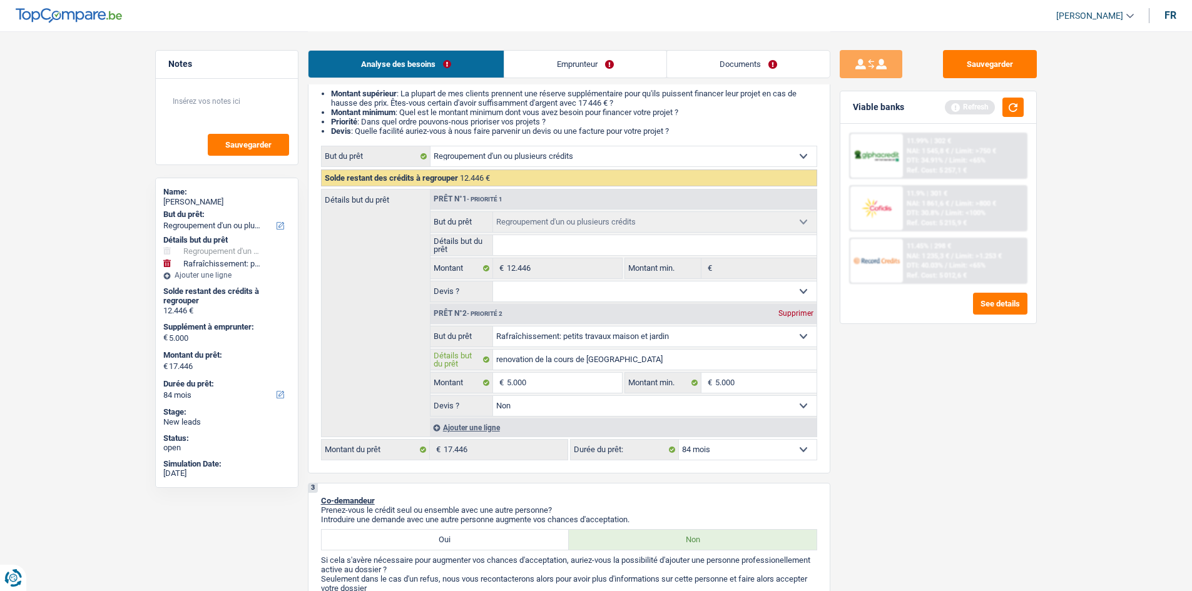
type input "renovation de la cours de la mai"
type input "renovation de la cours de la mais"
type input "renovation de la cours de la maiso"
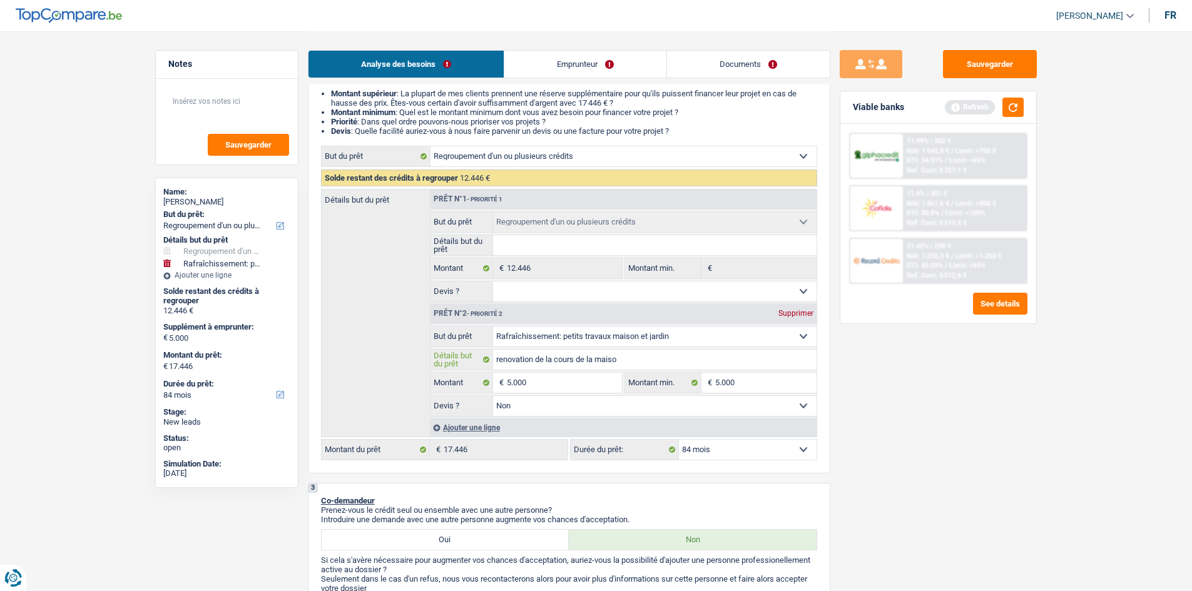
type input "renovation de la cours de la maison"
click at [539, 241] on input "Détails but du prêt" at bounding box center [654, 245] width 323 height 20
click at [529, 242] on input "Détails but du prêt" at bounding box center [654, 245] width 323 height 20
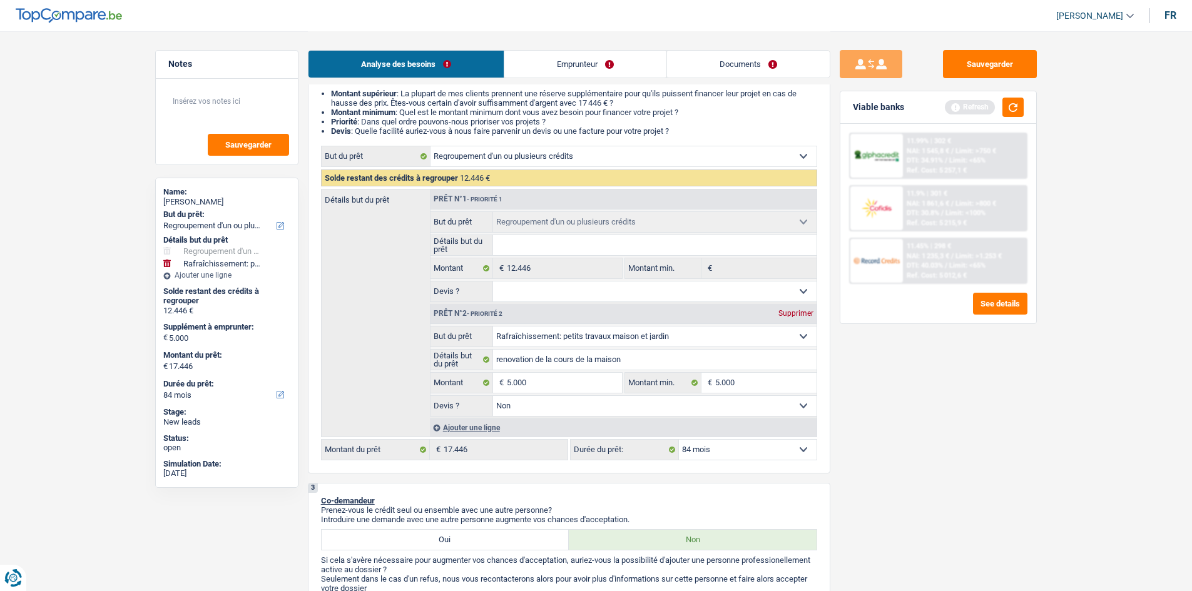
type input "r"
type input "re"
type input "reg"
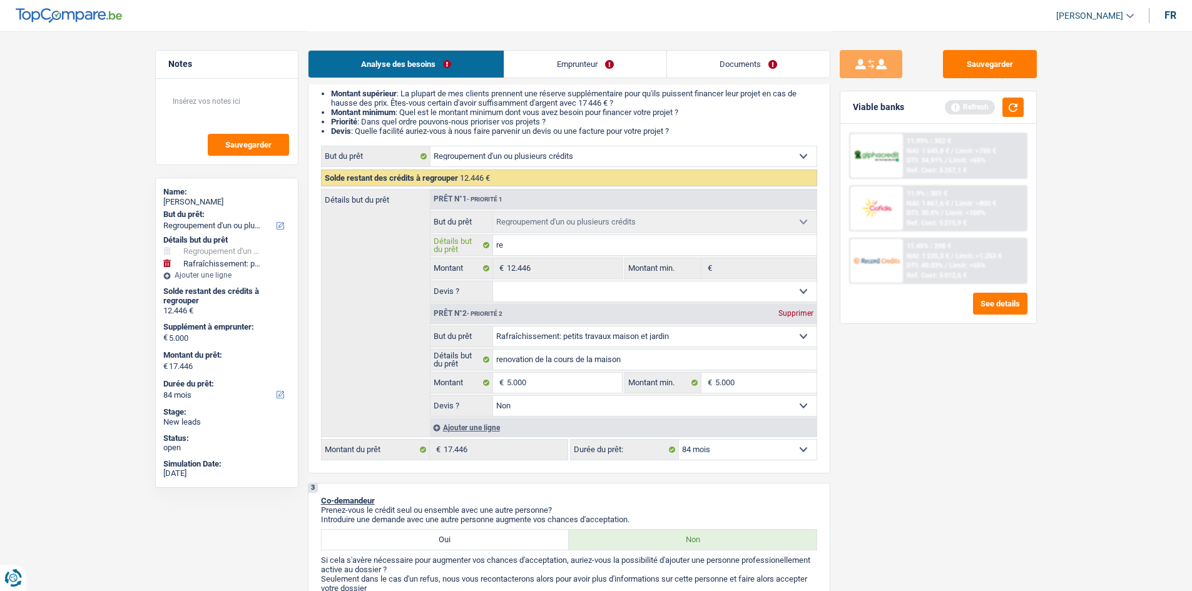
type input "reg"
type input "regr"
type input "regro"
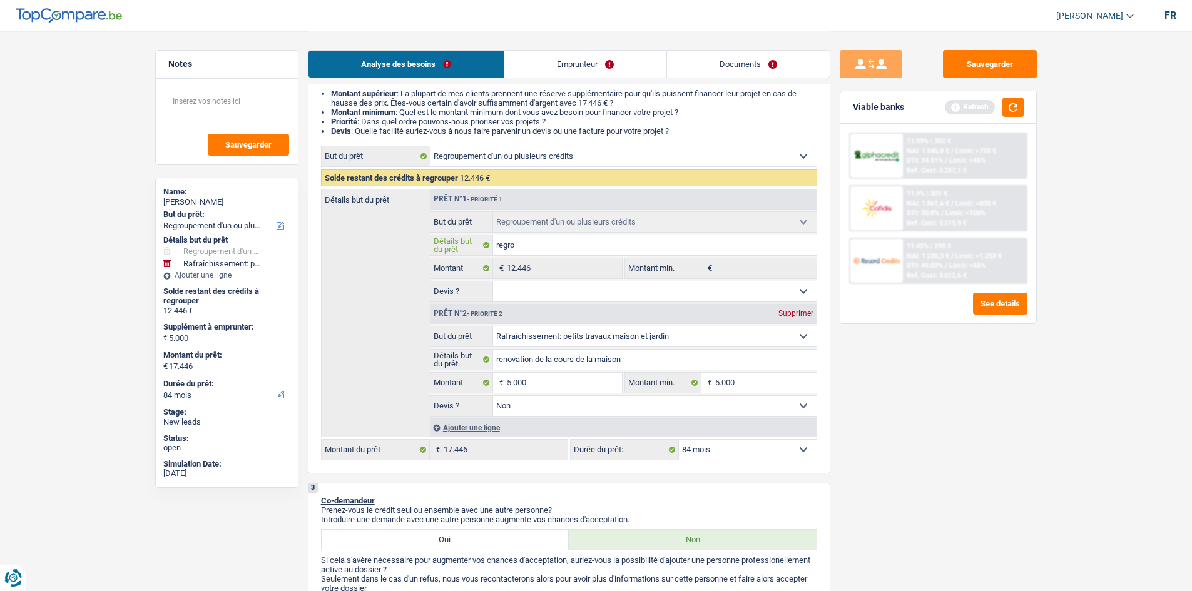
type input "regrou"
type input "regroup"
type input "regroupe"
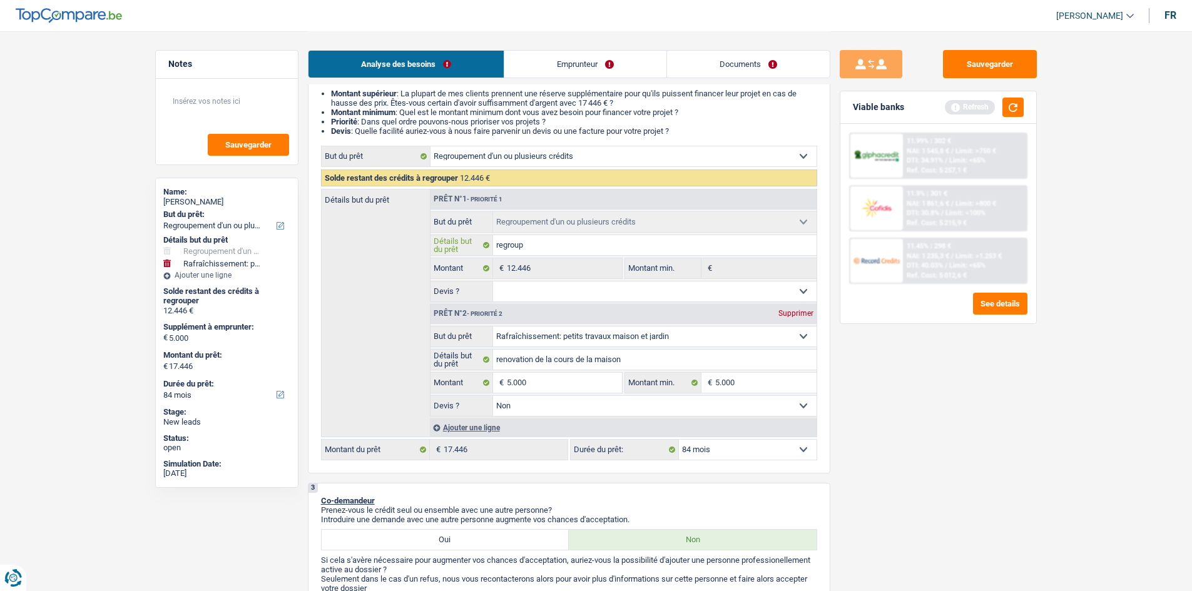
type input "regroupe"
type input "regroupem"
type input "regroupeme"
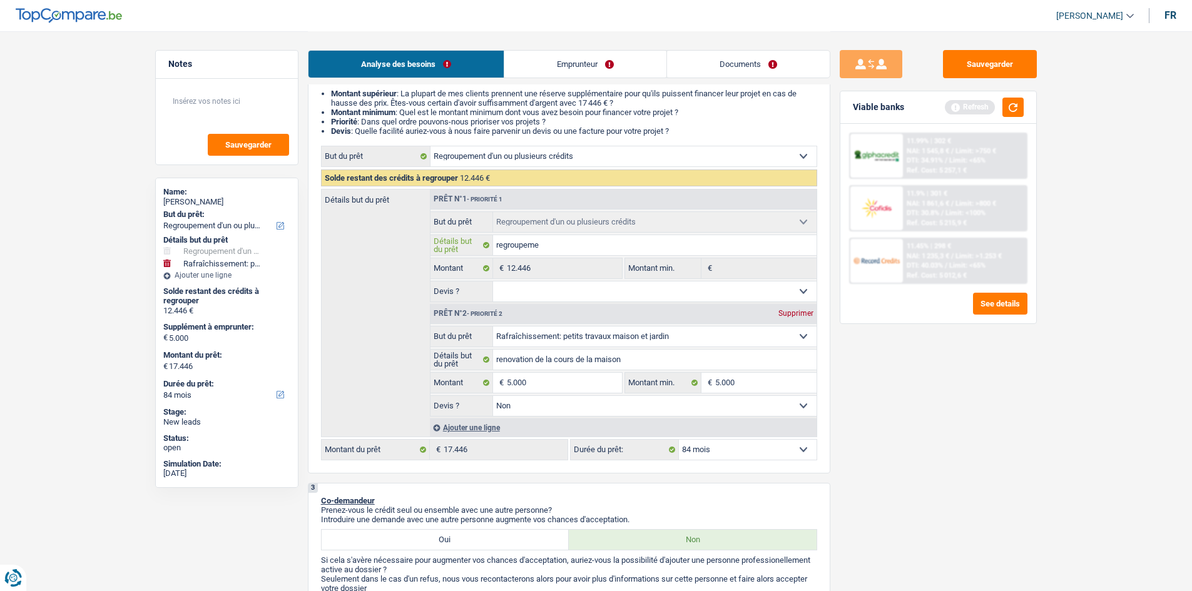
type input "regroupemen"
type input "regroupement"
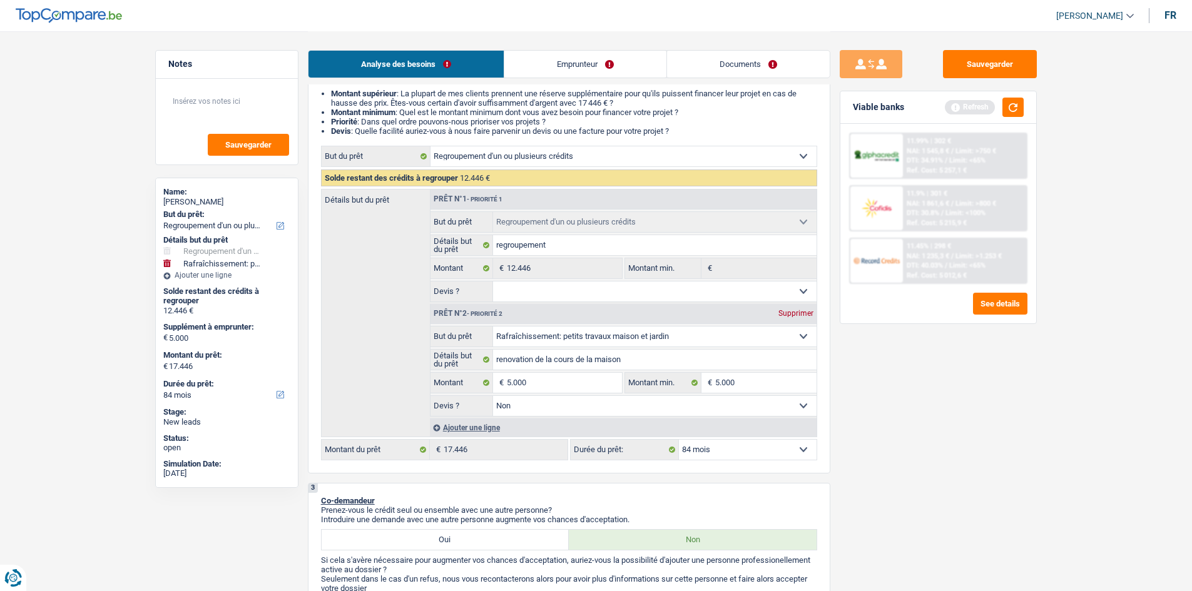
click at [526, 297] on select "Oui Non Non répondu Sélectionner une option" at bounding box center [654, 292] width 323 height 20
select select "yes"
click at [493, 282] on select "Oui Non Non répondu Sélectionner une option" at bounding box center [654, 292] width 323 height 20
select select "yes"
click at [1013, 101] on button "button" at bounding box center [1012, 107] width 21 height 19
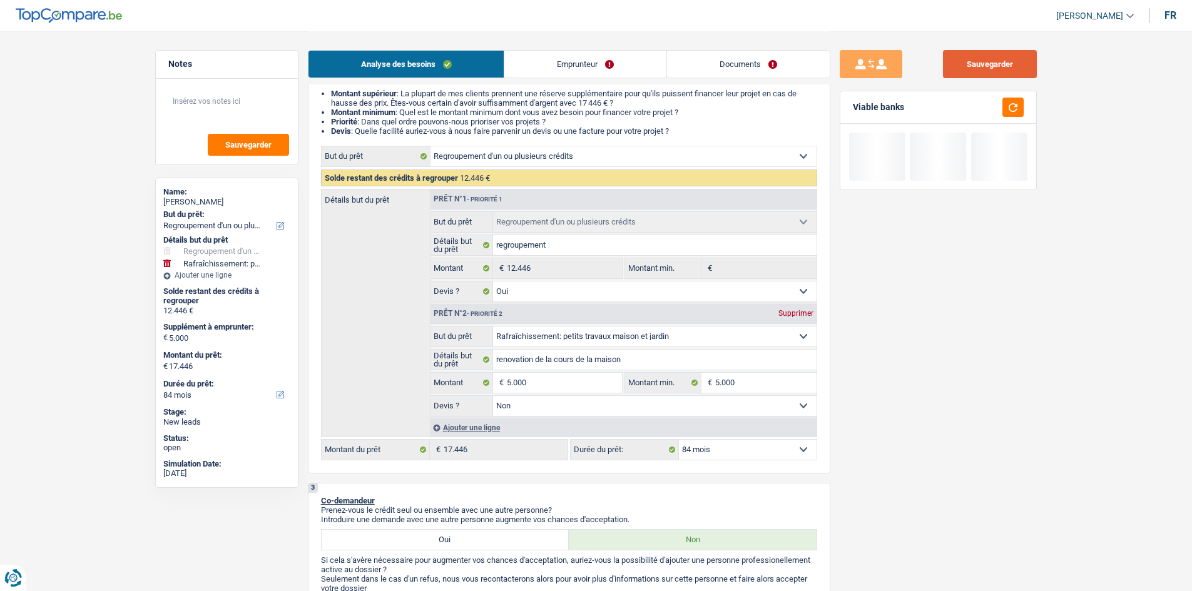
click at [969, 56] on button "Sauvegarder" at bounding box center [990, 64] width 94 height 28
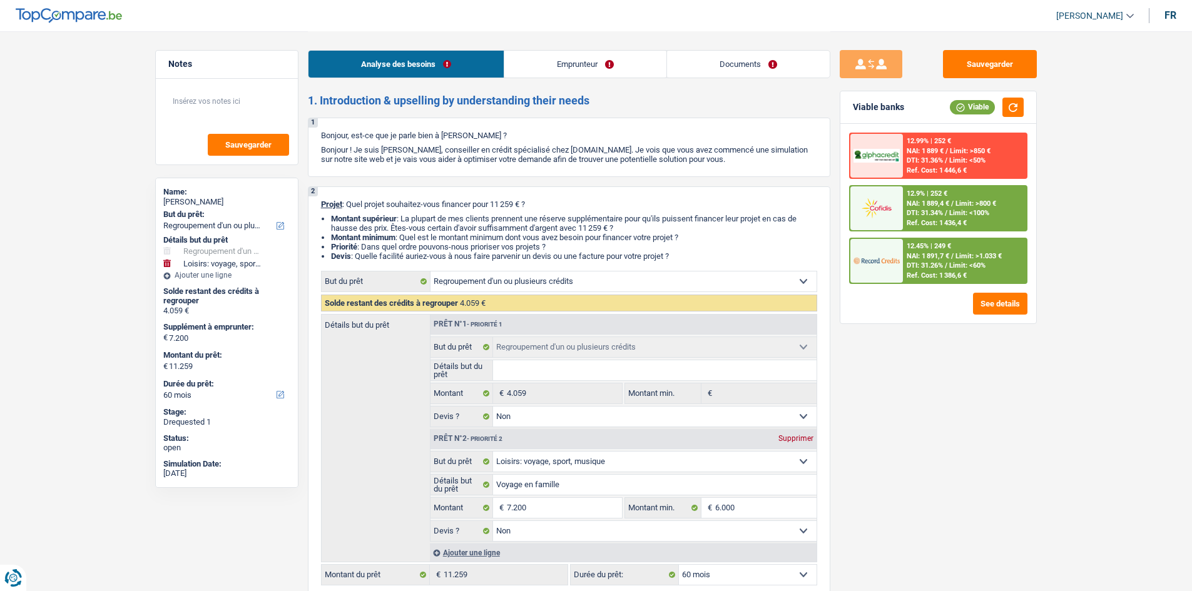
select select "refinancing"
select select "hobbies"
select select "60"
select select "refinancing"
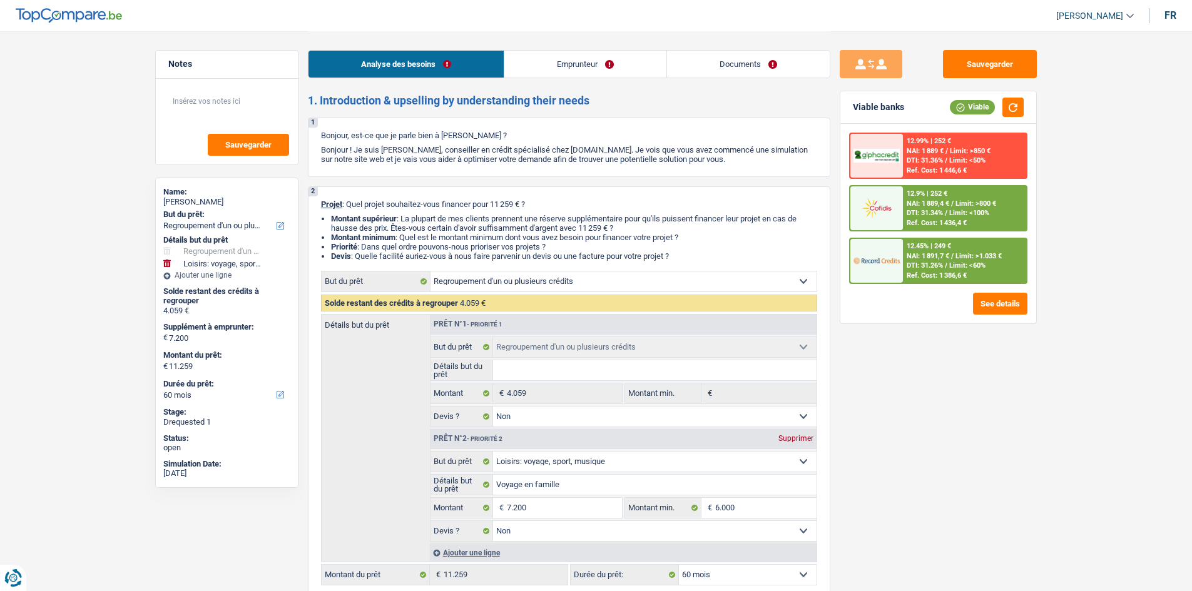
select select "refinancing"
select select "false"
select select "hobbies"
select select "false"
select select "60"
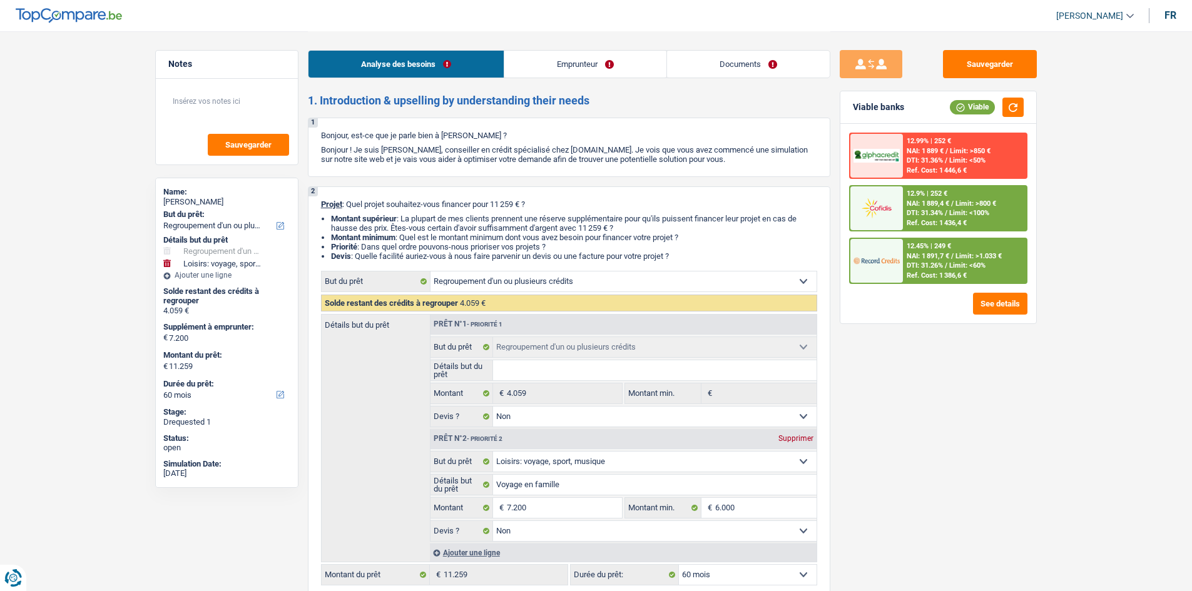
select select "mutuality"
select select "mutualityIndemnity"
select select "rents"
select select "personalLoan"
select select "hobbies"
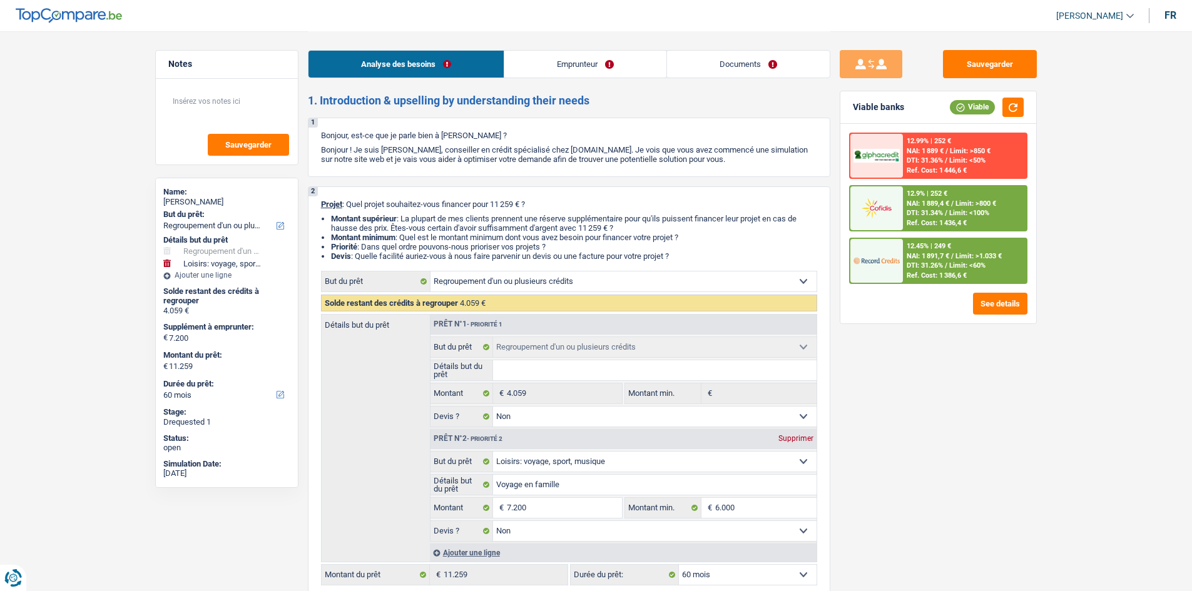
select select "84"
select select "cardOrCredit"
select select "refinancing"
select select "false"
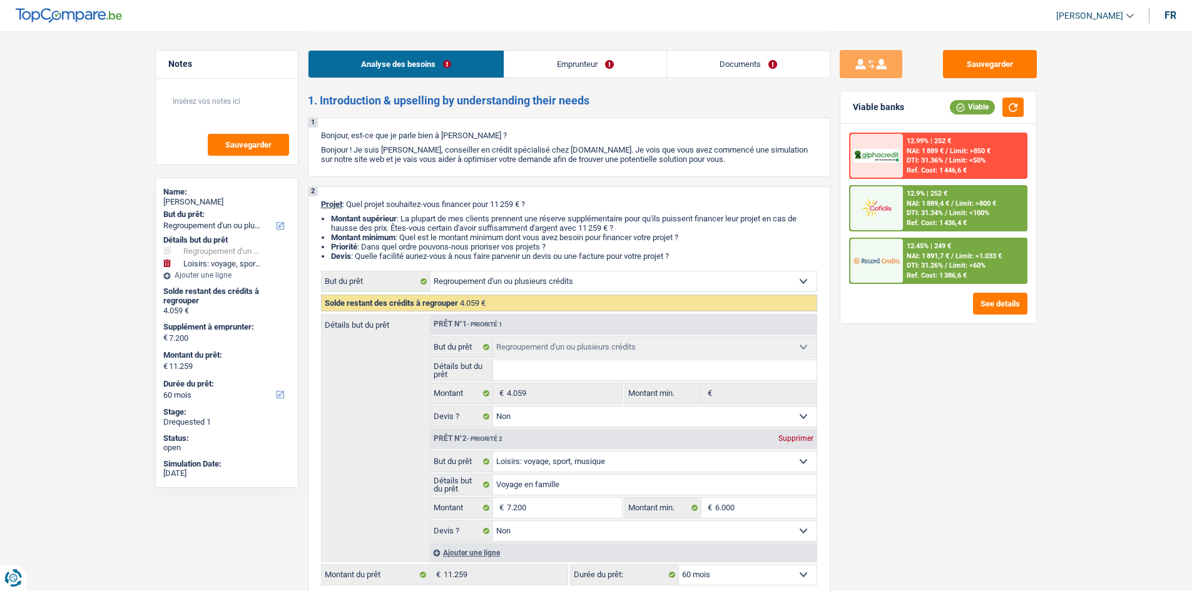
select select "hobbies"
select select "false"
select select "60"
click at [753, 52] on link "Documents" at bounding box center [748, 64] width 163 height 27
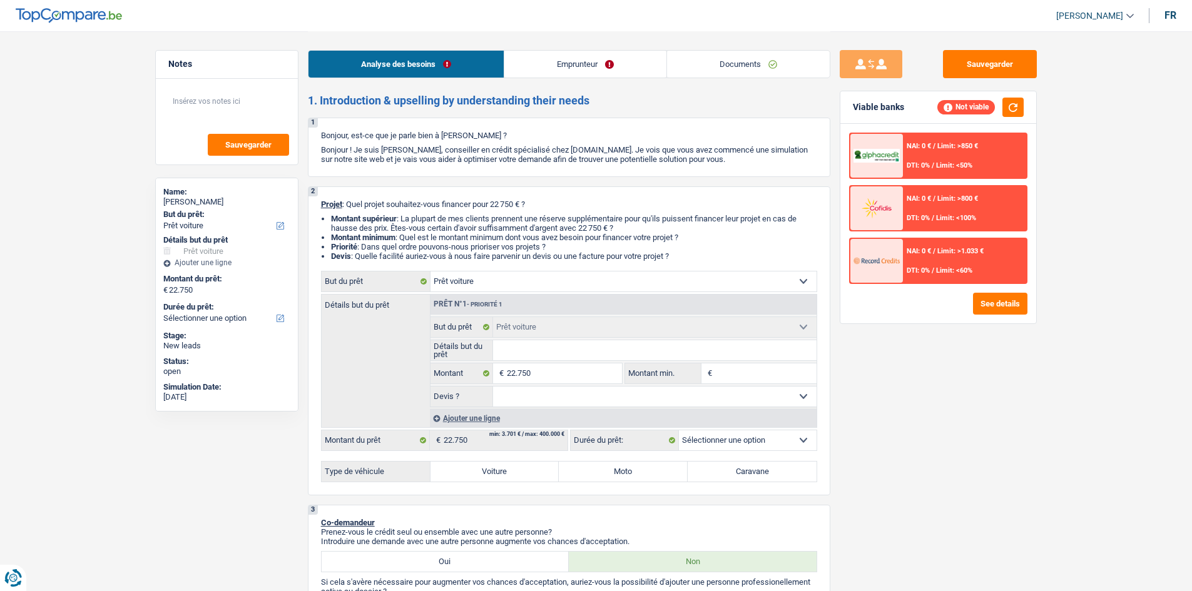
select select "car"
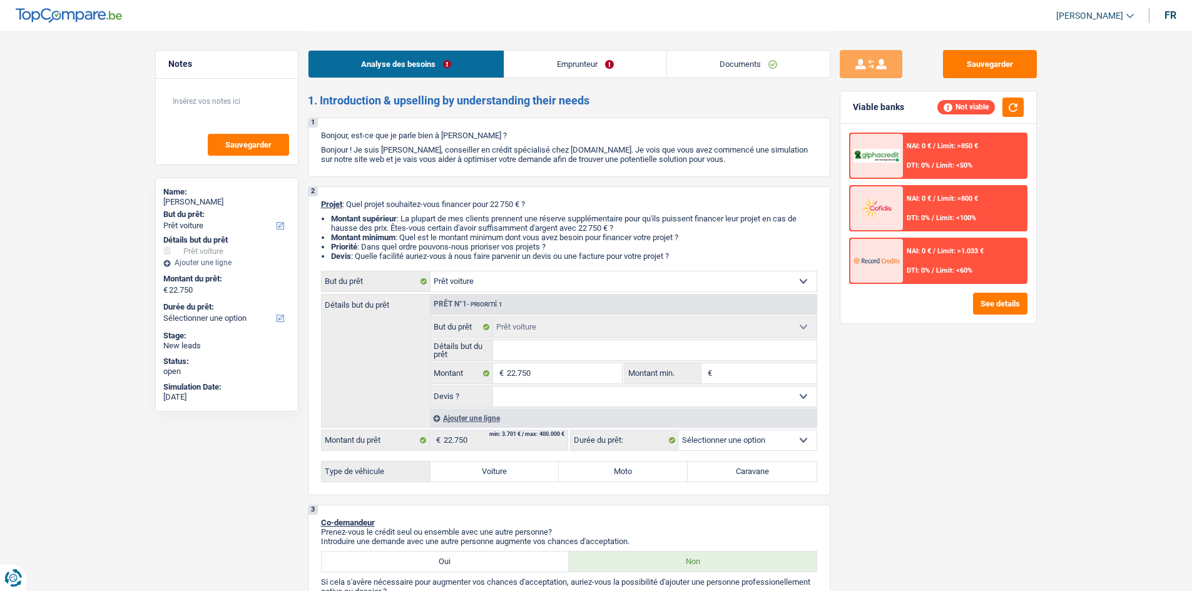
select select "car"
click at [482, 477] on label "Voiture" at bounding box center [494, 472] width 129 height 20
click at [482, 477] on input "Voiture" at bounding box center [494, 472] width 129 height 20
radio input "true"
select select "60"
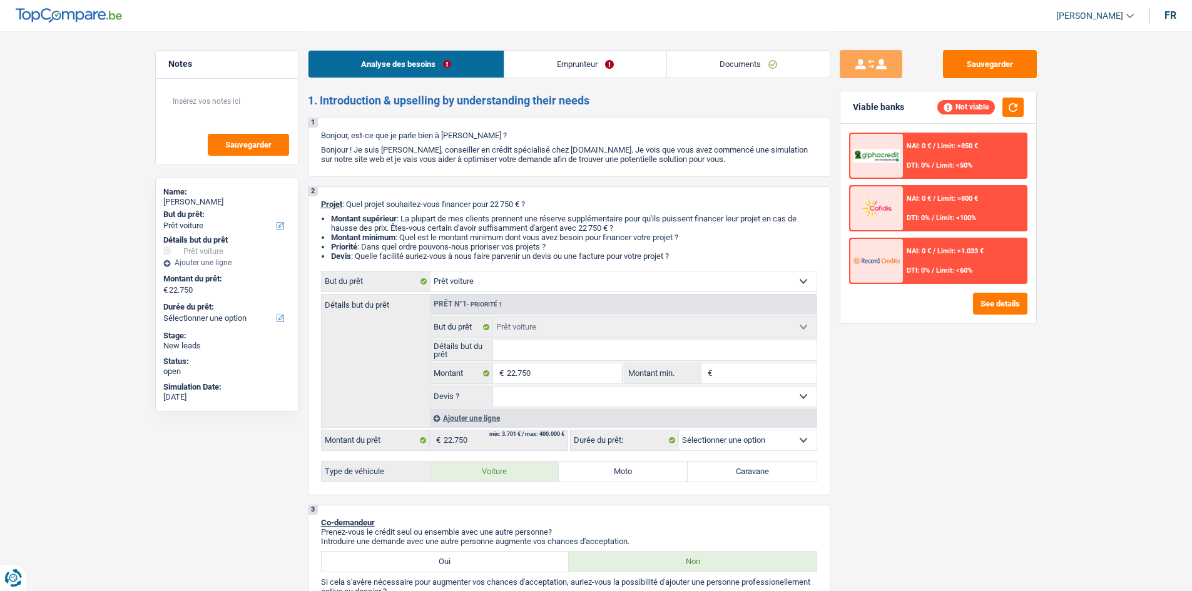
select select "60"
radio input "true"
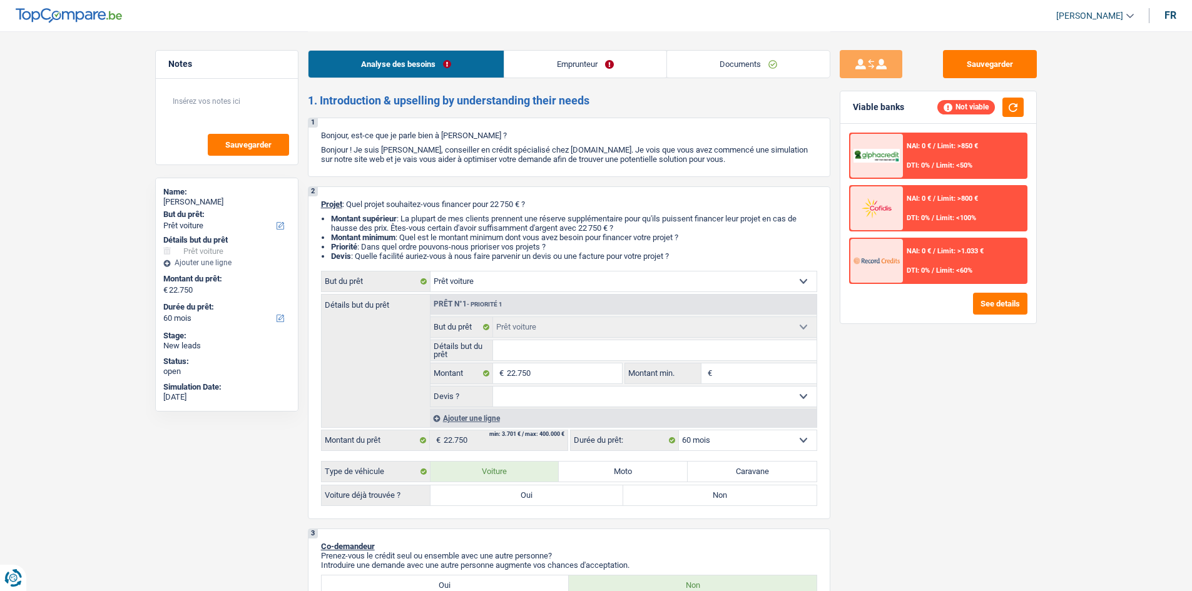
click at [588, 67] on link "Emprunteur" at bounding box center [585, 64] width 162 height 27
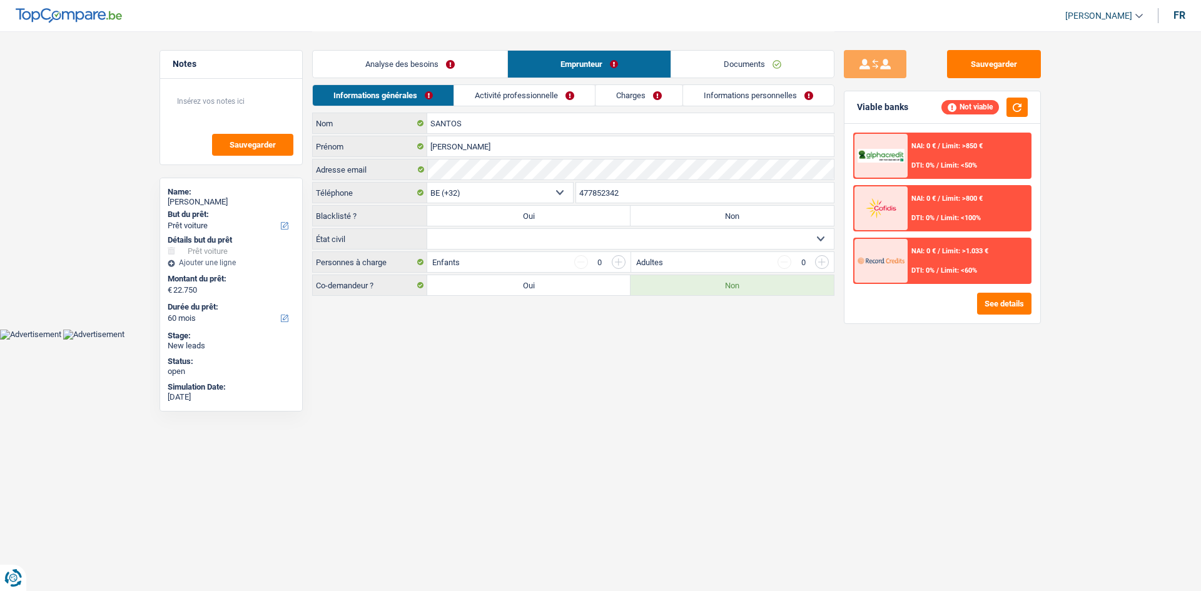
click at [380, 60] on link "Analyse des besoins" at bounding box center [410, 64] width 195 height 27
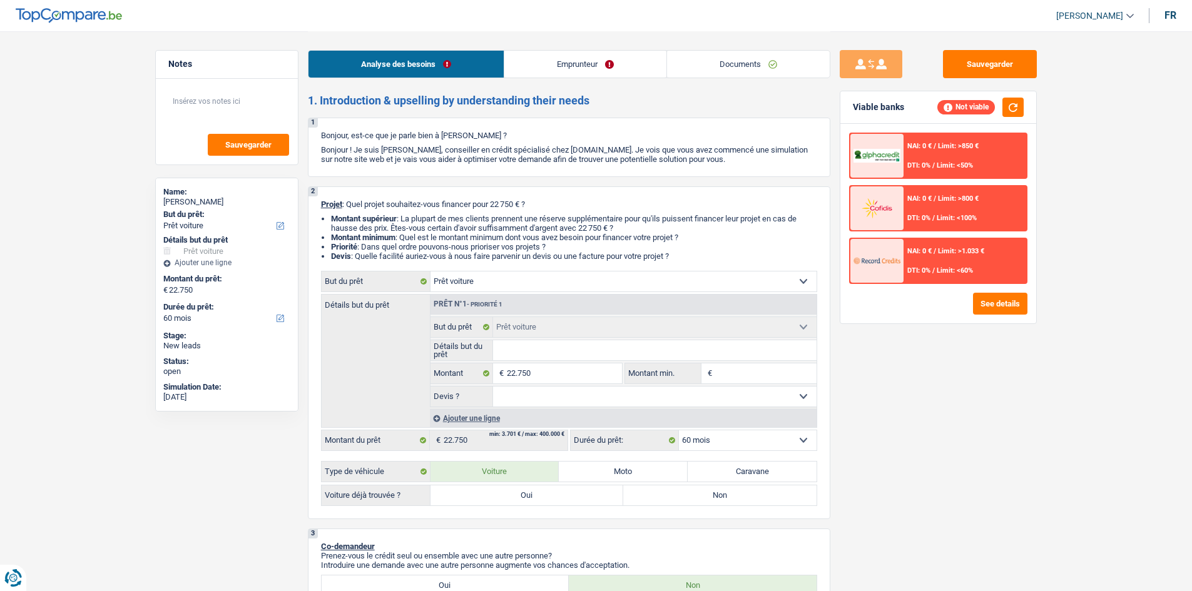
click at [557, 61] on link "Emprunteur" at bounding box center [585, 64] width 162 height 27
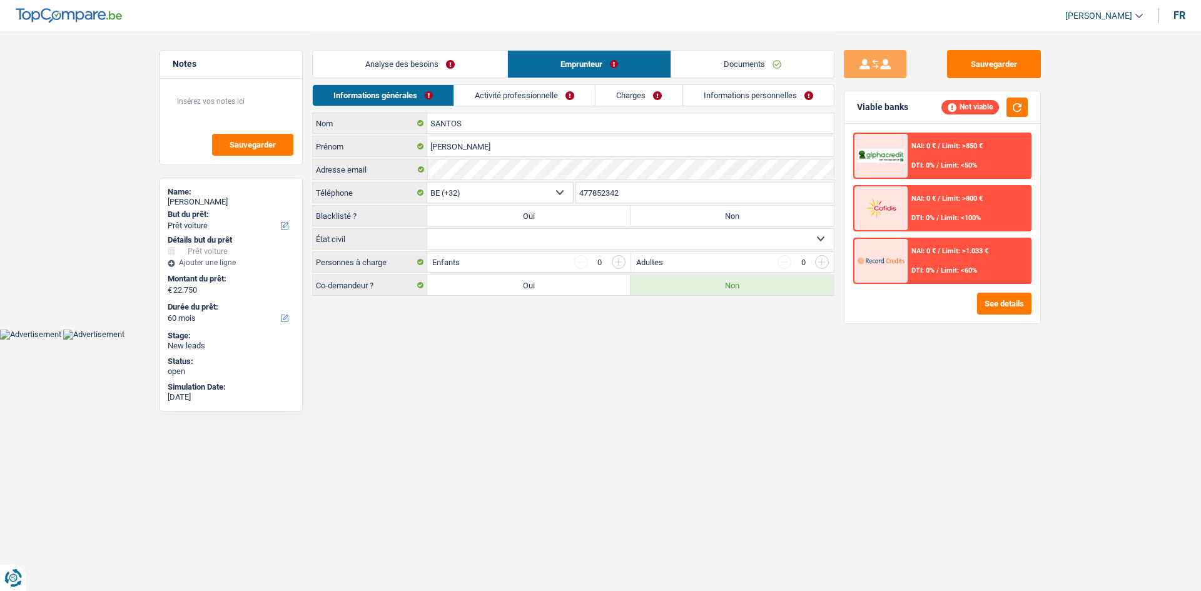
click at [474, 88] on link "Activité professionnelle" at bounding box center [524, 95] width 141 height 21
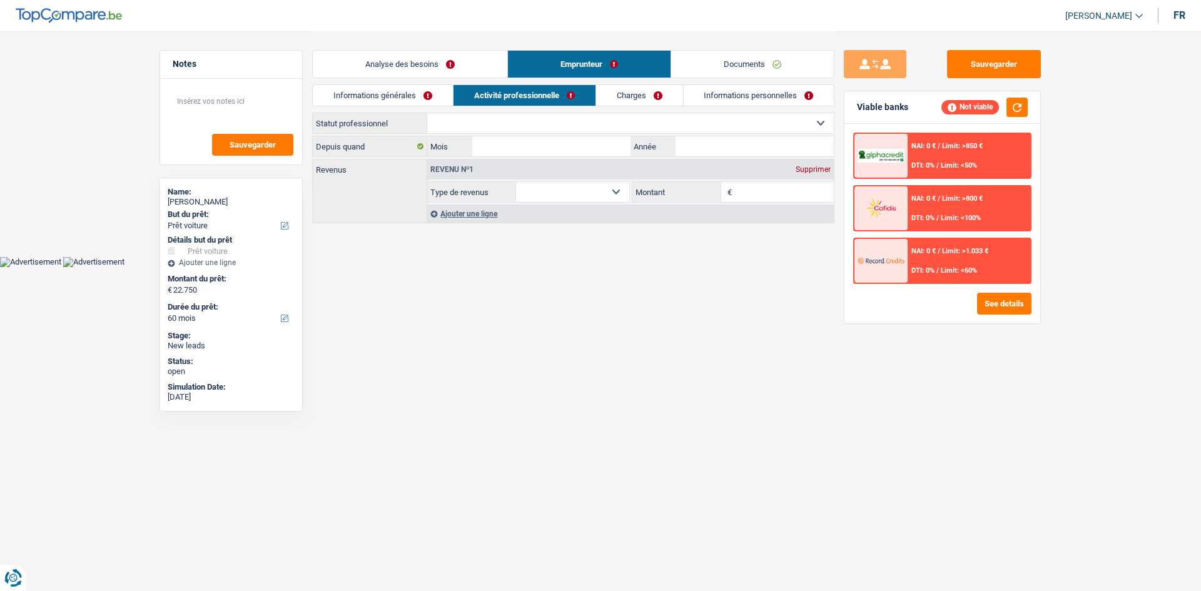
click at [446, 50] on div "Analyse des besoins Emprunteur Documents" at bounding box center [573, 57] width 522 height 53
click at [447, 56] on link "Analyse des besoins" at bounding box center [410, 64] width 195 height 27
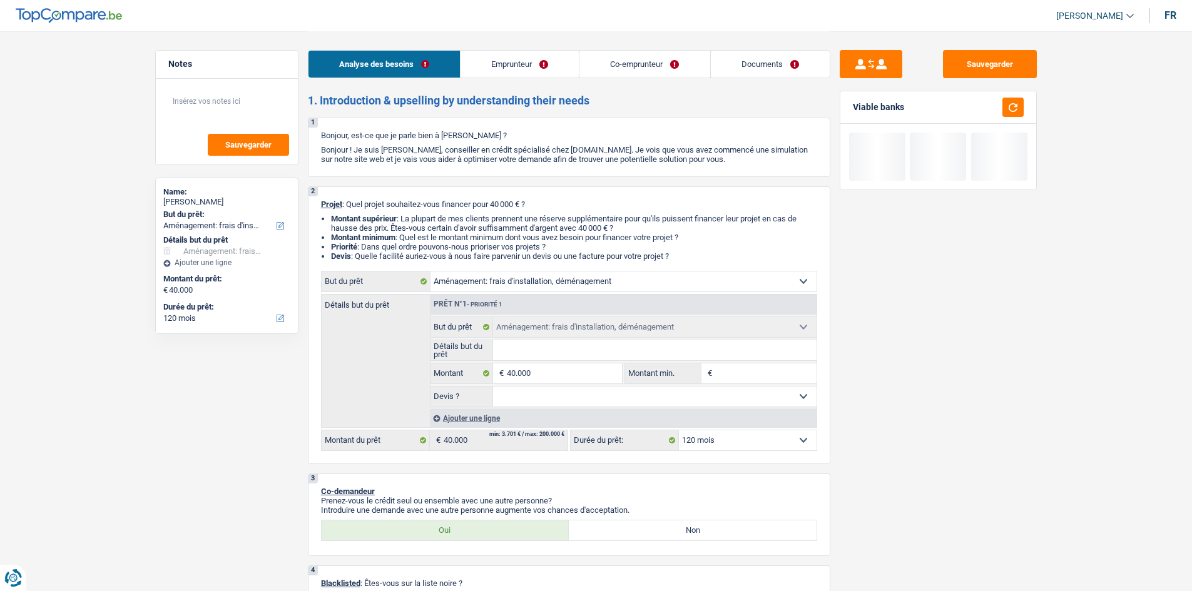
select select "movingOrInstallation"
select select "120"
select select "movingOrInstallation"
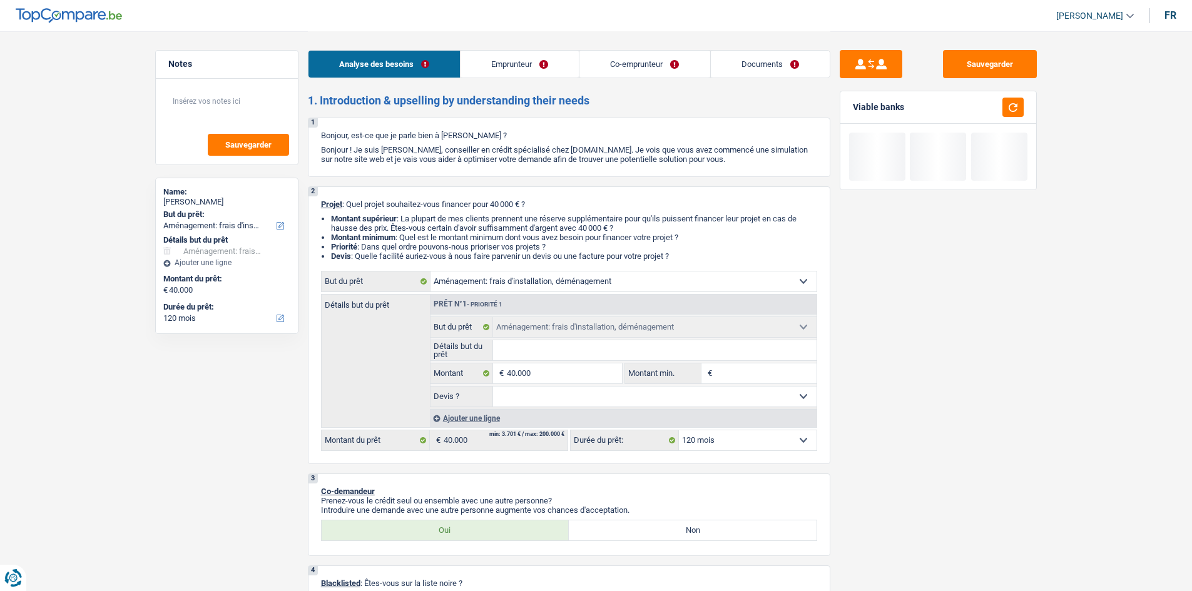
select select "120"
select select "invalid"
select select "cpasMargin"
select select "disabilityPension"
select select "socialSecurity"
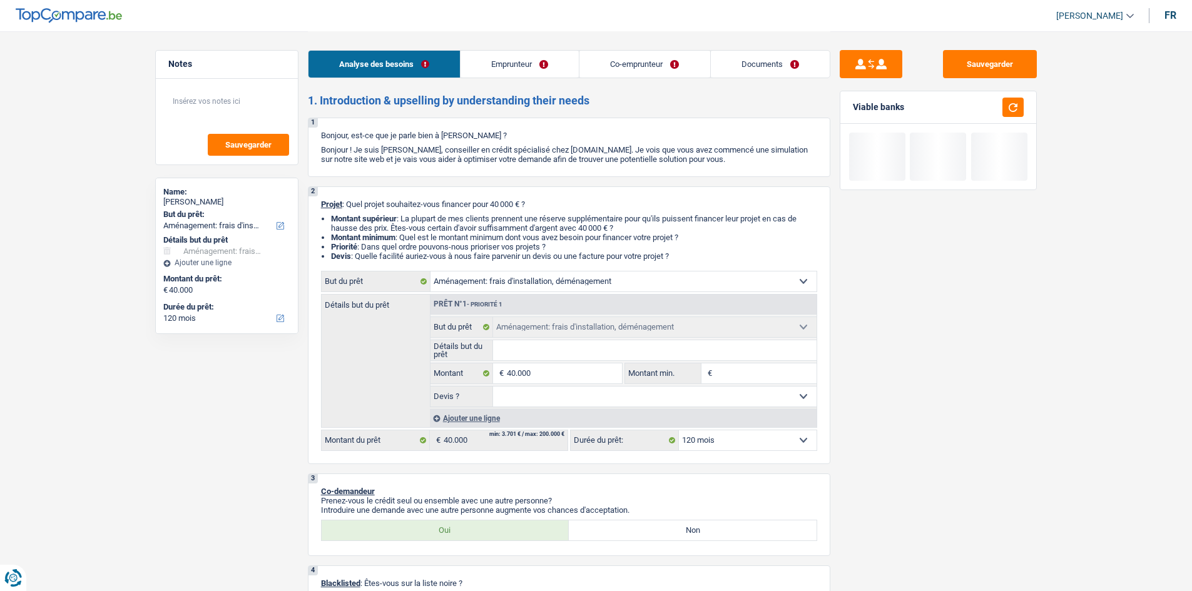
select select "rents"
select select "movingOrInstallation"
select select "120"
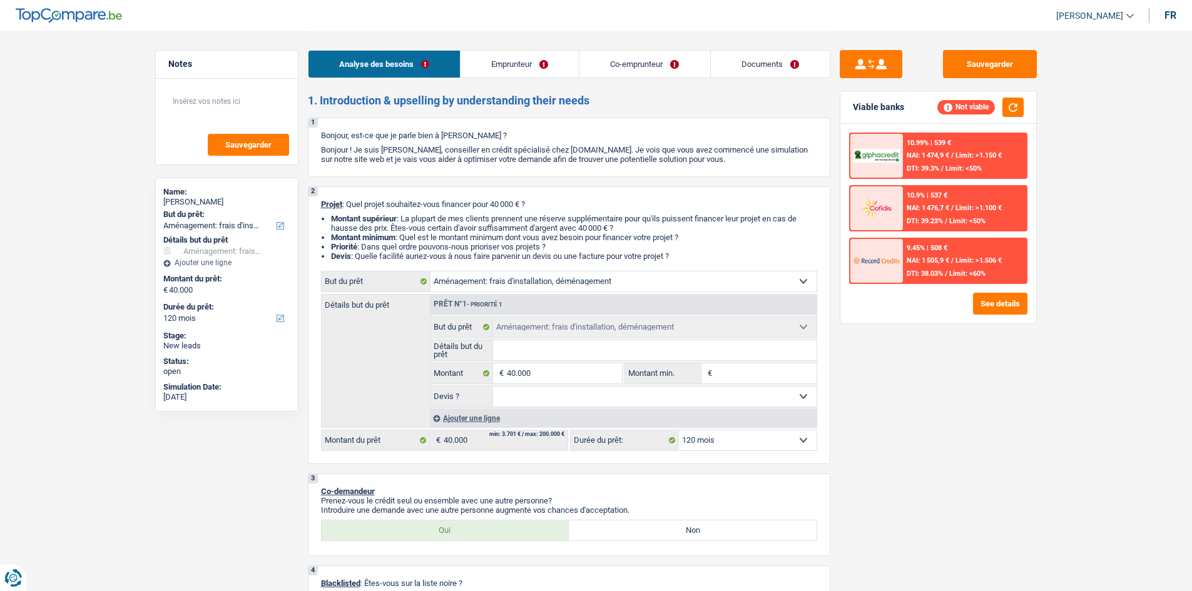
click at [547, 356] on input "Détails but du prêt" at bounding box center [654, 350] width 323 height 20
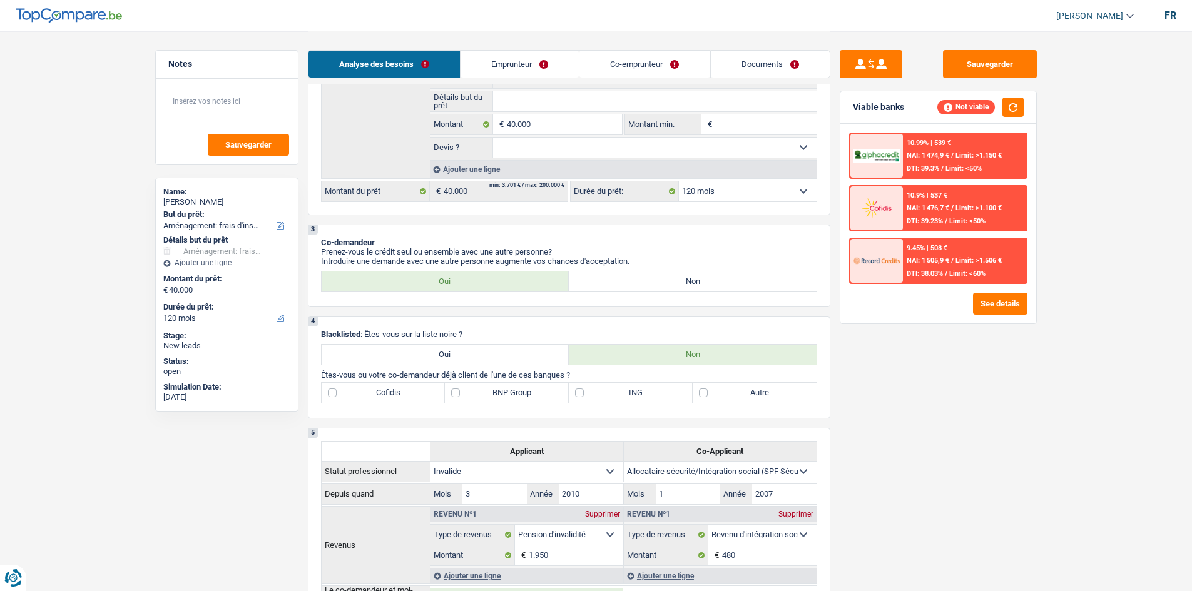
scroll to position [375, 0]
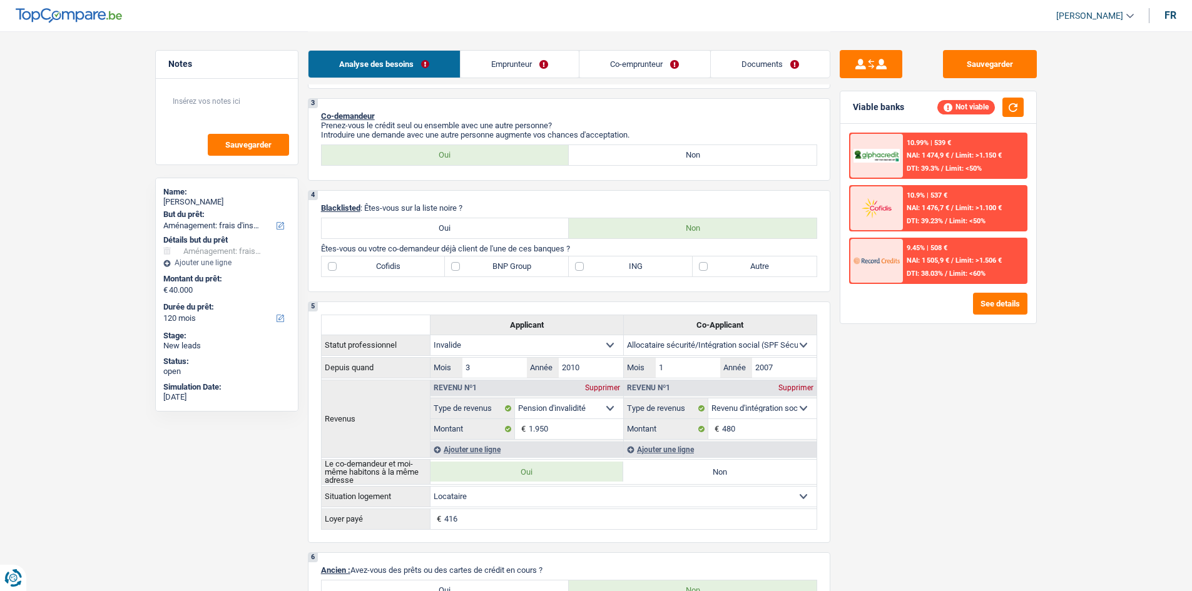
click at [731, 265] on label "Autre" at bounding box center [754, 266] width 124 height 20
click at [731, 265] on input "Autre" at bounding box center [754, 266] width 124 height 20
checkbox input "true"
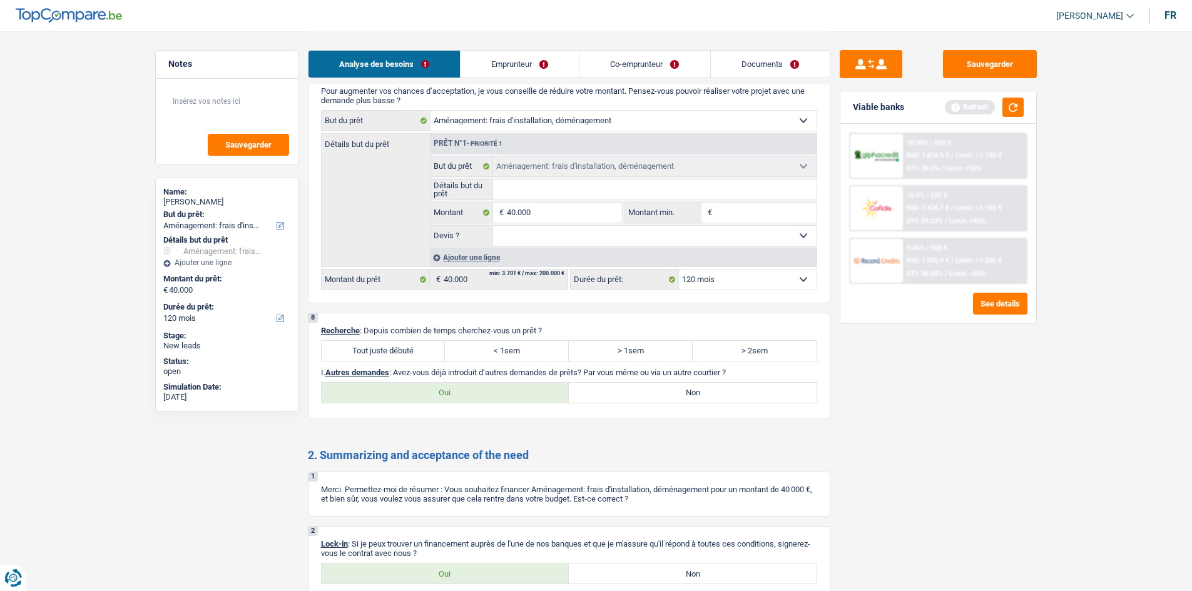
scroll to position [1069, 0]
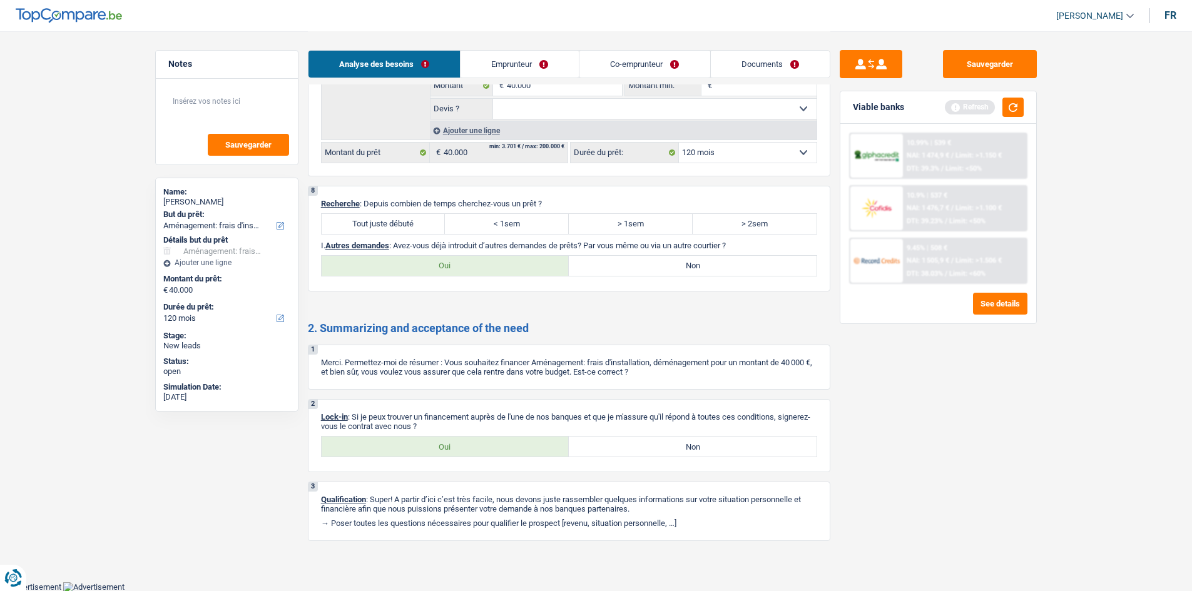
drag, startPoint x: 372, startPoint y: 221, endPoint x: 376, endPoint y: 212, distance: 9.8
click at [372, 220] on label "Tout juste débuté" at bounding box center [384, 224] width 124 height 20
click at [372, 220] on input "Tout juste débuté" at bounding box center [384, 224] width 124 height 20
radio input "true"
click at [495, 267] on label "Oui" at bounding box center [446, 266] width 248 height 20
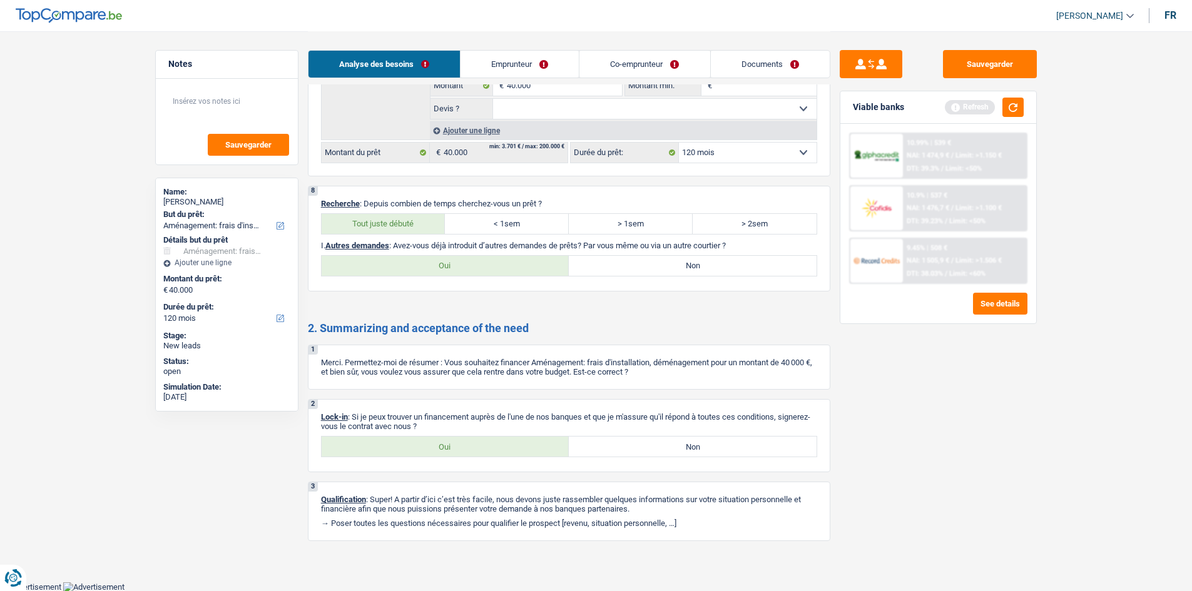
click at [495, 267] on input "Oui" at bounding box center [446, 266] width 248 height 20
radio input "true"
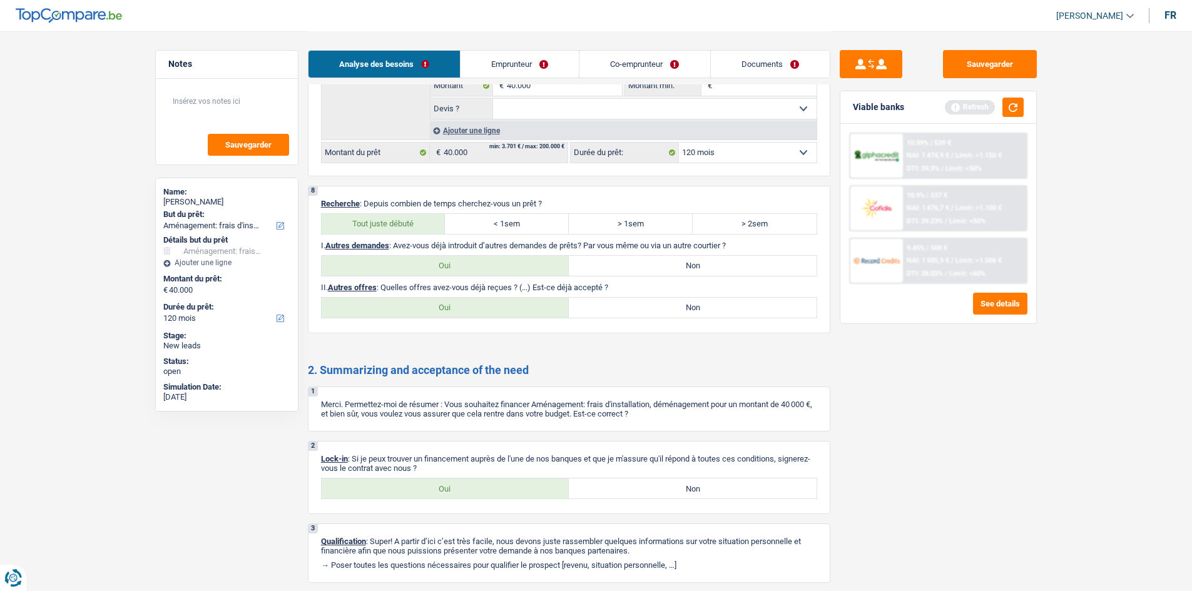
click at [703, 264] on label "Non" at bounding box center [693, 266] width 248 height 20
click at [703, 264] on input "Non" at bounding box center [693, 266] width 248 height 20
radio input "true"
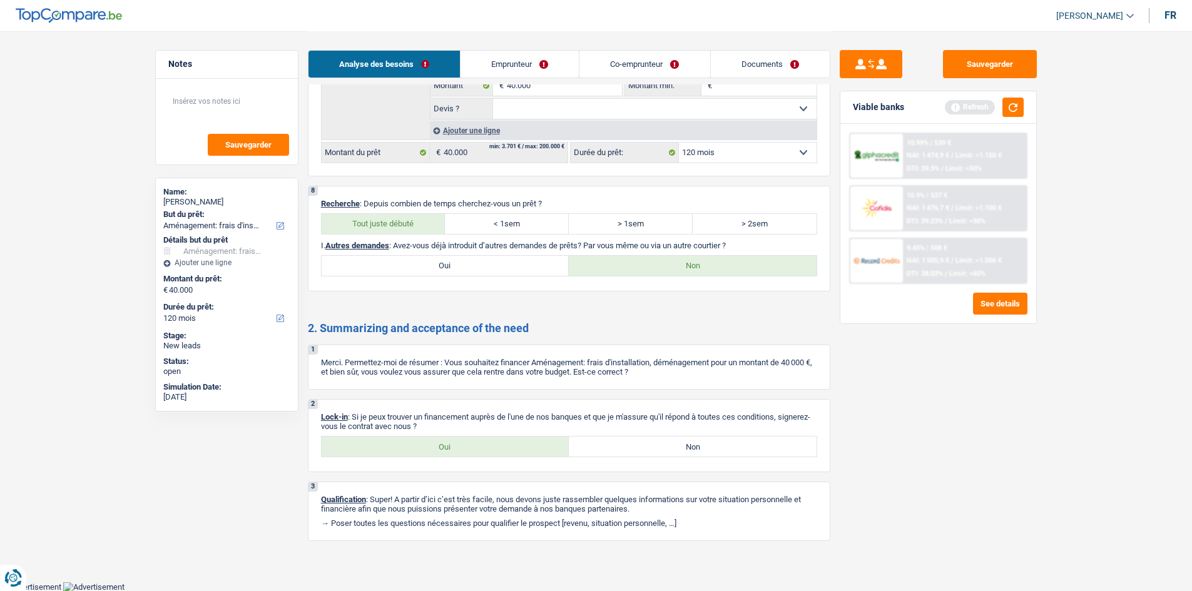
click at [511, 62] on link "Emprunteur" at bounding box center [519, 64] width 118 height 27
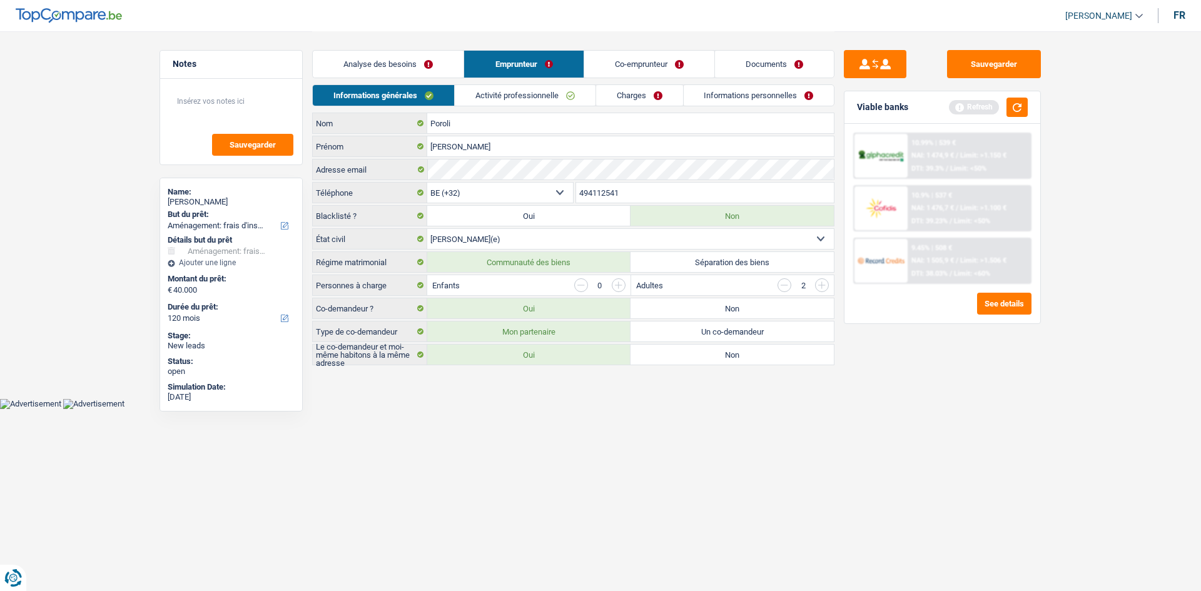
click at [521, 90] on link "Activité professionnelle" at bounding box center [525, 95] width 141 height 21
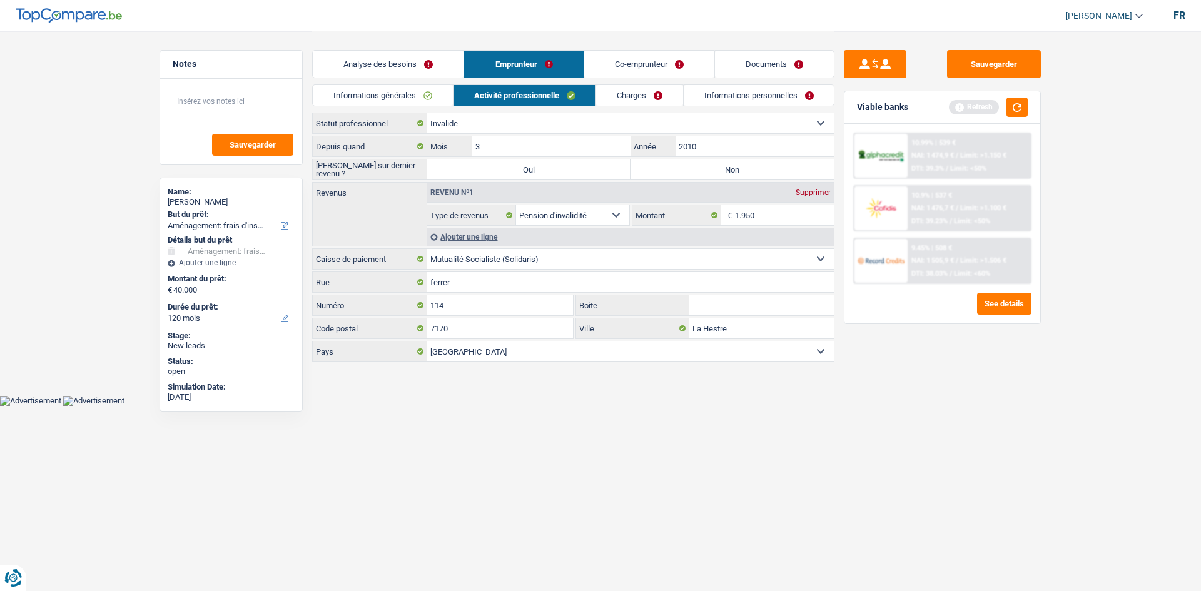
click at [741, 406] on html "Vous avez le contrôle de vos données Nous utilisons des cookies, tout comme nos…" at bounding box center [600, 203] width 1201 height 406
click at [669, 404] on body "Vous avez le contrôle de vos données Nous utilisons des cookies, tout comme nos…" at bounding box center [600, 203] width 1201 height 406
drag, startPoint x: 690, startPoint y: 166, endPoint x: 691, endPoint y: 160, distance: 6.9
click at [693, 166] on label "Non" at bounding box center [732, 170] width 203 height 20
click at [693, 166] on input "Non" at bounding box center [732, 170] width 203 height 20
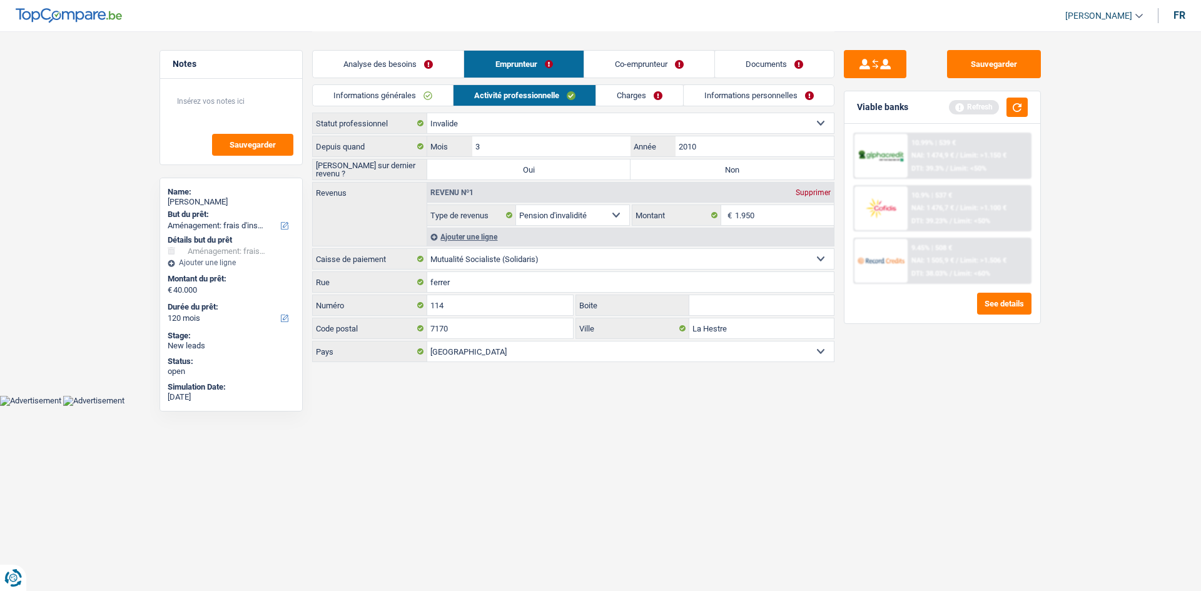
radio input "true"
click at [630, 87] on link "Charges" at bounding box center [639, 95] width 87 height 21
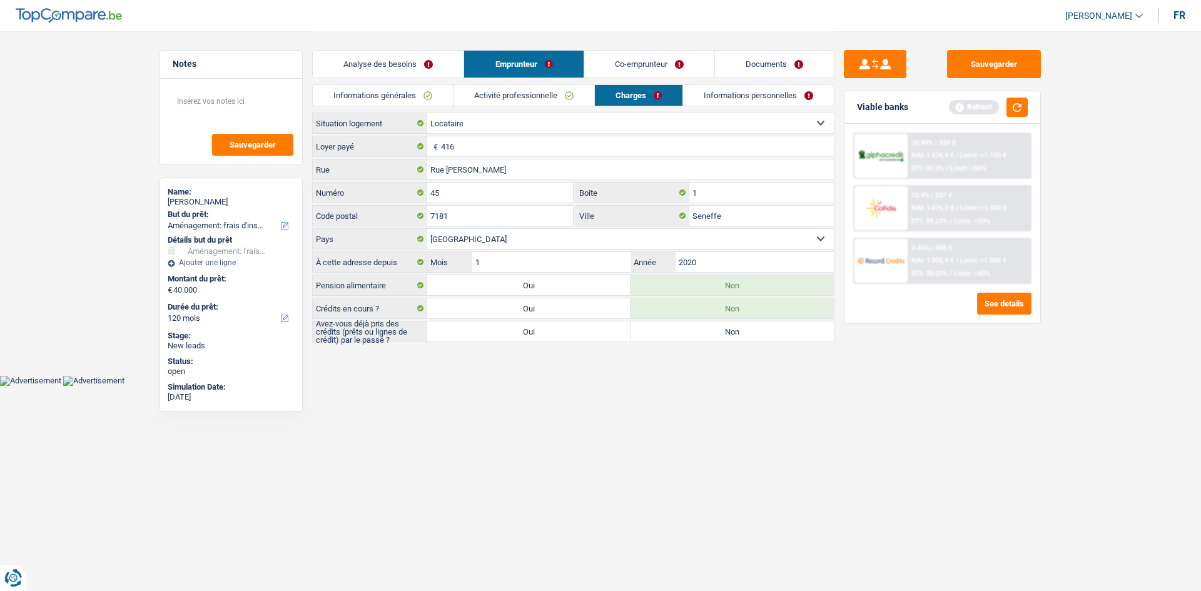
click at [663, 386] on html "Vous avez le contrôle de vos données Nous utilisons des cookies, tout comme nos…" at bounding box center [600, 193] width 1201 height 386
click at [478, 155] on input "416" at bounding box center [637, 146] width 393 height 20
click at [484, 86] on link "Activité professionnelle" at bounding box center [524, 95] width 141 height 21
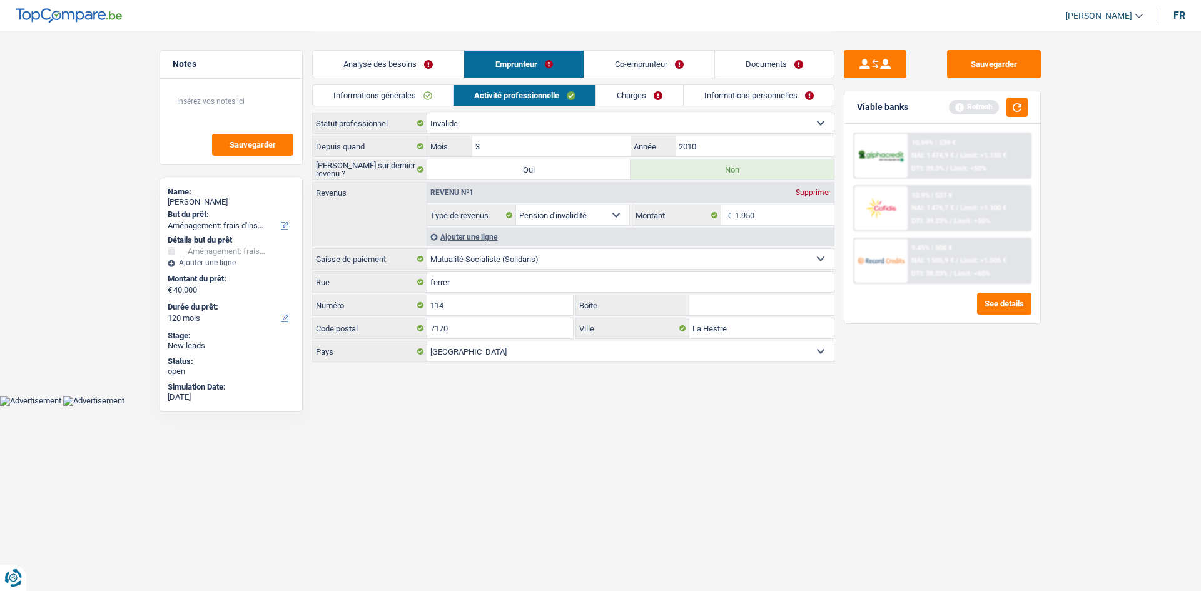
click at [659, 94] on link "Charges" at bounding box center [639, 95] width 87 height 21
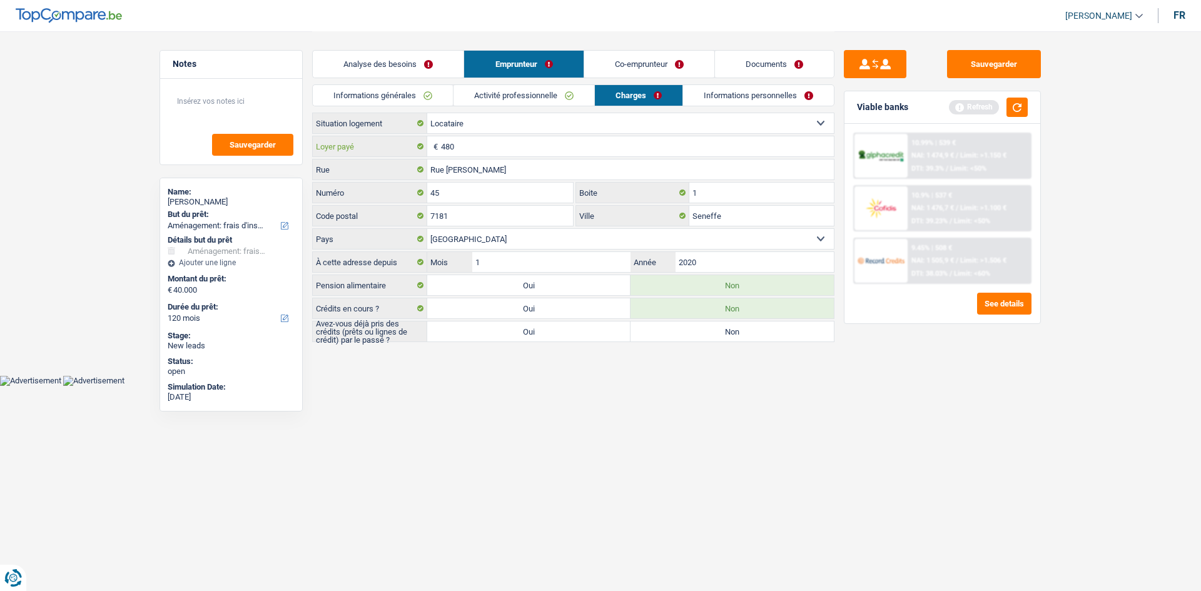
click at [471, 147] on input "480" at bounding box center [637, 146] width 393 height 20
type input "416"
click at [590, 337] on label "Oui" at bounding box center [528, 332] width 203 height 20
click at [590, 337] on input "Oui" at bounding box center [528, 332] width 203 height 20
radio input "true"
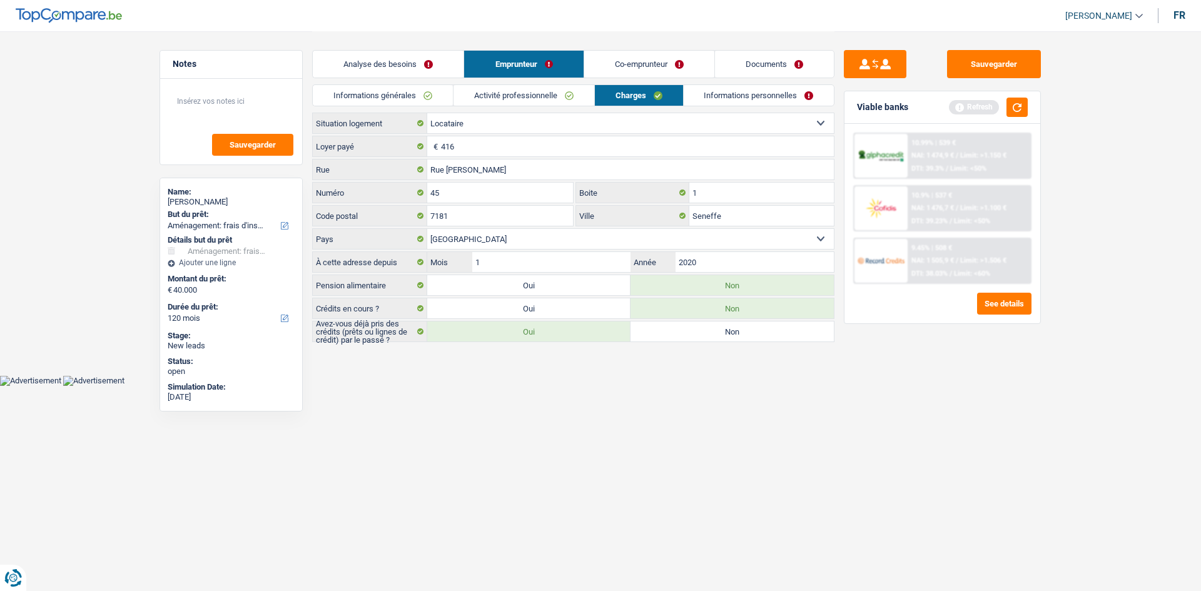
click at [638, 386] on html "Vous avez le contrôle de vos données Nous utilisons des cookies, tout comme nos…" at bounding box center [600, 193] width 1201 height 386
click at [694, 333] on label "Non" at bounding box center [732, 332] width 203 height 20
click at [694, 333] on input "Non" at bounding box center [732, 332] width 203 height 20
radio input "true"
click at [703, 89] on link "Informations personnelles" at bounding box center [759, 95] width 151 height 21
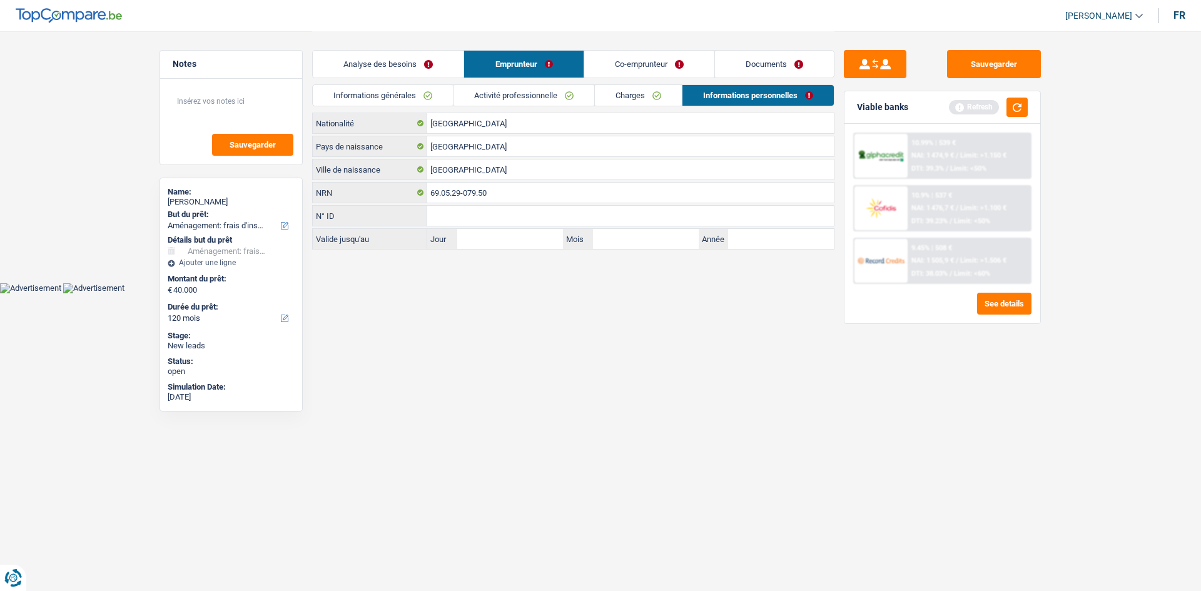
click at [611, 58] on link "Co-emprunteur" at bounding box center [649, 64] width 130 height 27
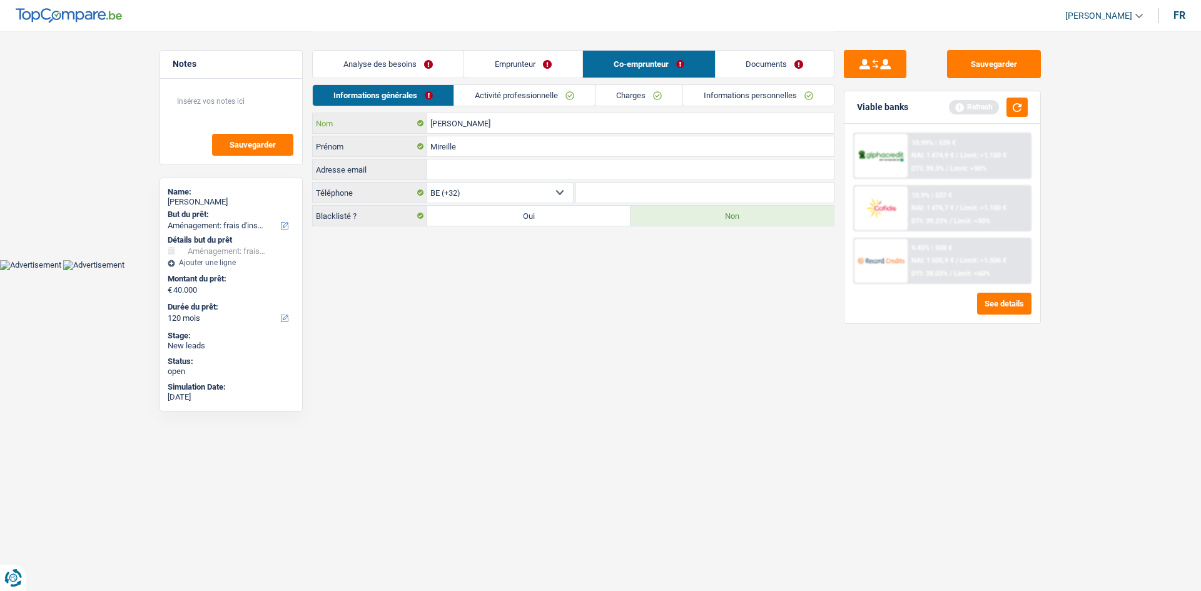
click at [473, 122] on input "Michaële" at bounding box center [630, 123] width 407 height 20
click at [459, 126] on input "Michaële" at bounding box center [630, 123] width 407 height 20
click at [503, 109] on div "Informations générales Activité professionnelle Charges Informations personnell…" at bounding box center [573, 98] width 522 height 28
click at [500, 114] on input "Michiele" at bounding box center [630, 123] width 407 height 20
type input "Michiels"
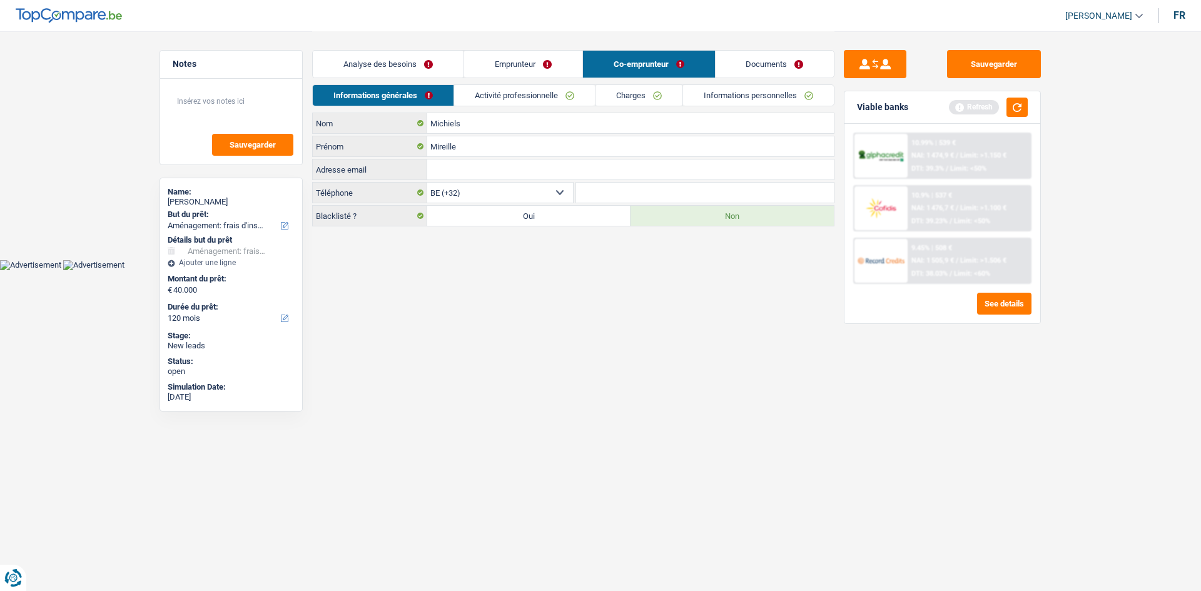
drag, startPoint x: 553, startPoint y: 302, endPoint x: 555, endPoint y: 308, distance: 6.7
click at [555, 270] on html "Vous avez le contrôle de vos données Nous utilisons des cookies, tout comme nos…" at bounding box center [600, 135] width 1201 height 270
click at [494, 96] on link "Activité professionnelle" at bounding box center [524, 95] width 141 height 21
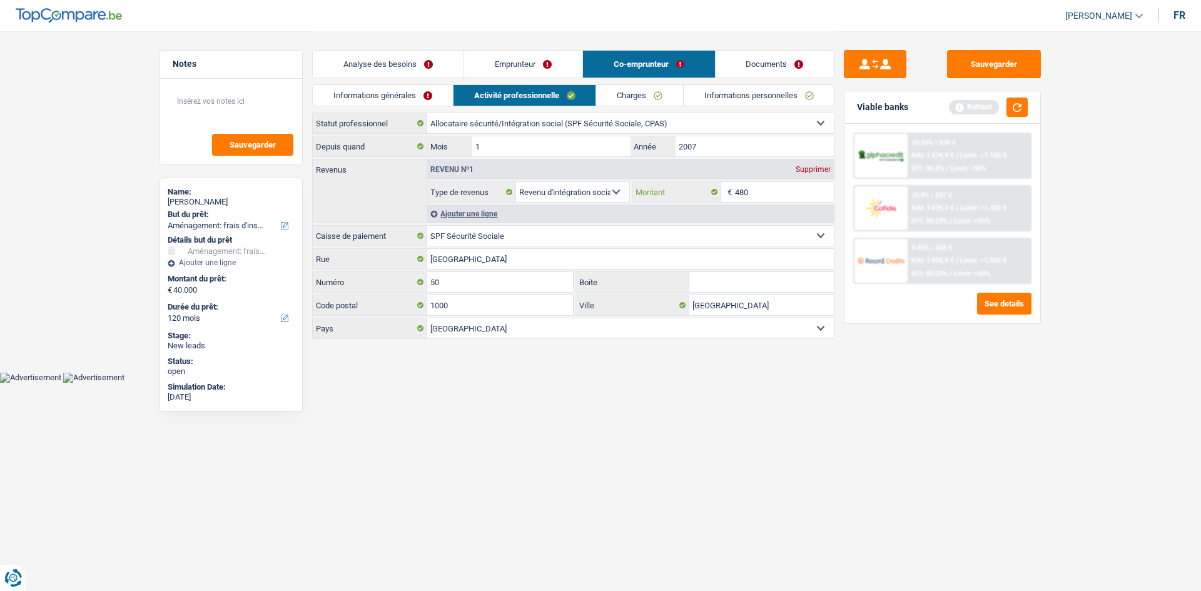
click at [754, 193] on input "480" at bounding box center [784, 192] width 99 height 20
type input "4"
type input "1"
drag, startPoint x: 850, startPoint y: 381, endPoint x: 839, endPoint y: 370, distance: 15.5
click at [849, 380] on div "Sauvegarder Viable banks Refresh 10.99% | 539 € NAI: 1 474,9 € / Limit: >1.150 …" at bounding box center [942, 310] width 216 height 521
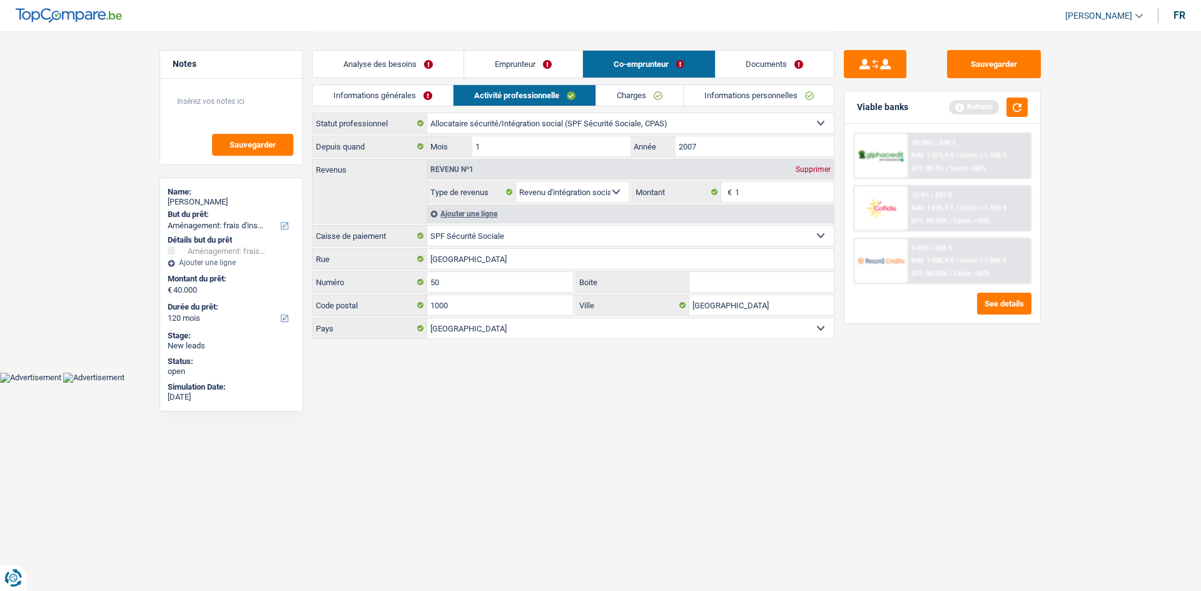
drag, startPoint x: 666, startPoint y: 104, endPoint x: 657, endPoint y: 103, distance: 9.5
click at [666, 104] on link "Charges" at bounding box center [639, 95] width 87 height 21
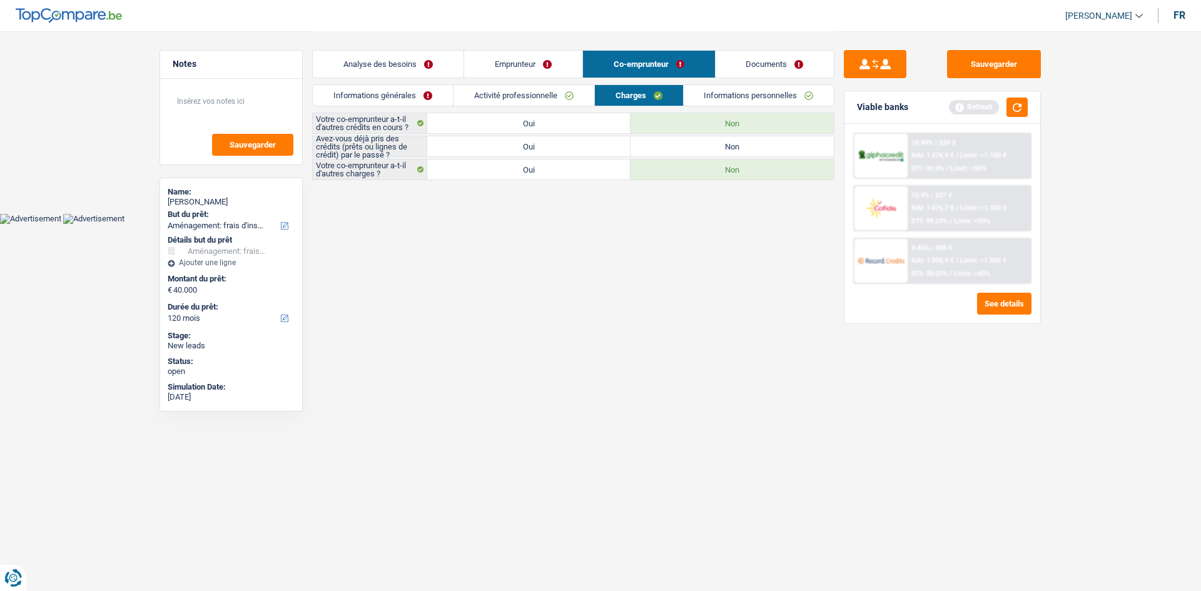
drag, startPoint x: 669, startPoint y: 126, endPoint x: 680, endPoint y: 151, distance: 27.2
click at [677, 136] on div "Votre co-emprunteur a-t-il d'autres crédits en cours ? Oui Non Avez-vous déjà p…" at bounding box center [573, 147] width 522 height 68
click at [678, 151] on label "Non" at bounding box center [732, 146] width 203 height 20
click at [678, 151] on input "Non" at bounding box center [732, 146] width 203 height 20
radio input "true"
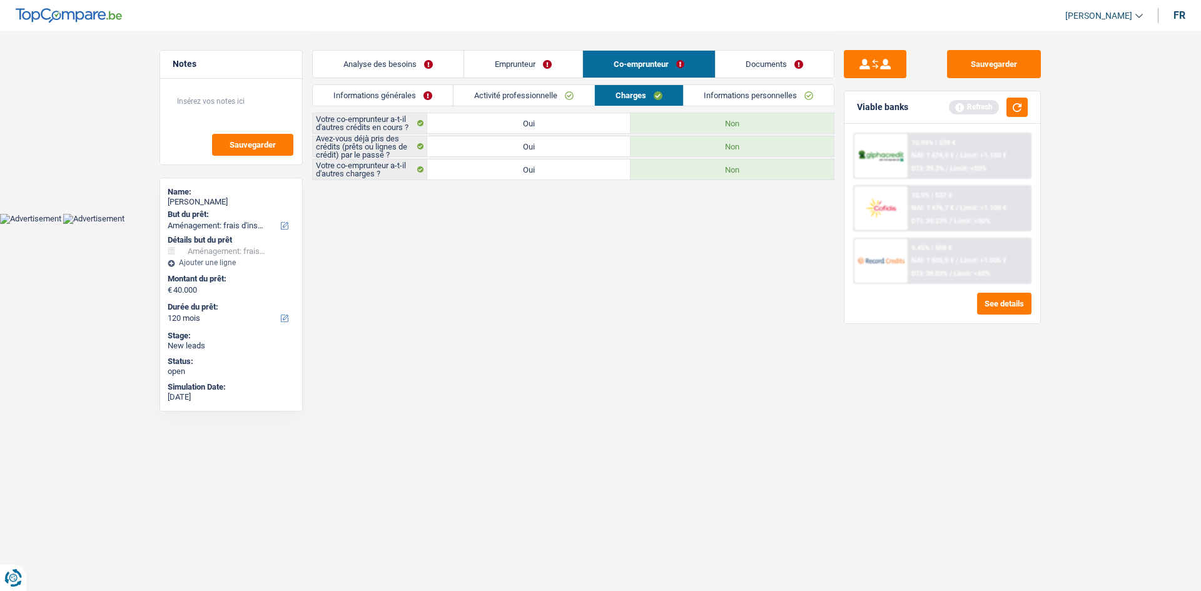
click at [675, 146] on label "Non" at bounding box center [732, 146] width 203 height 20
click at [675, 146] on input "Non" at bounding box center [732, 146] width 203 height 20
click at [719, 92] on link "Informations personnelles" at bounding box center [759, 95] width 151 height 21
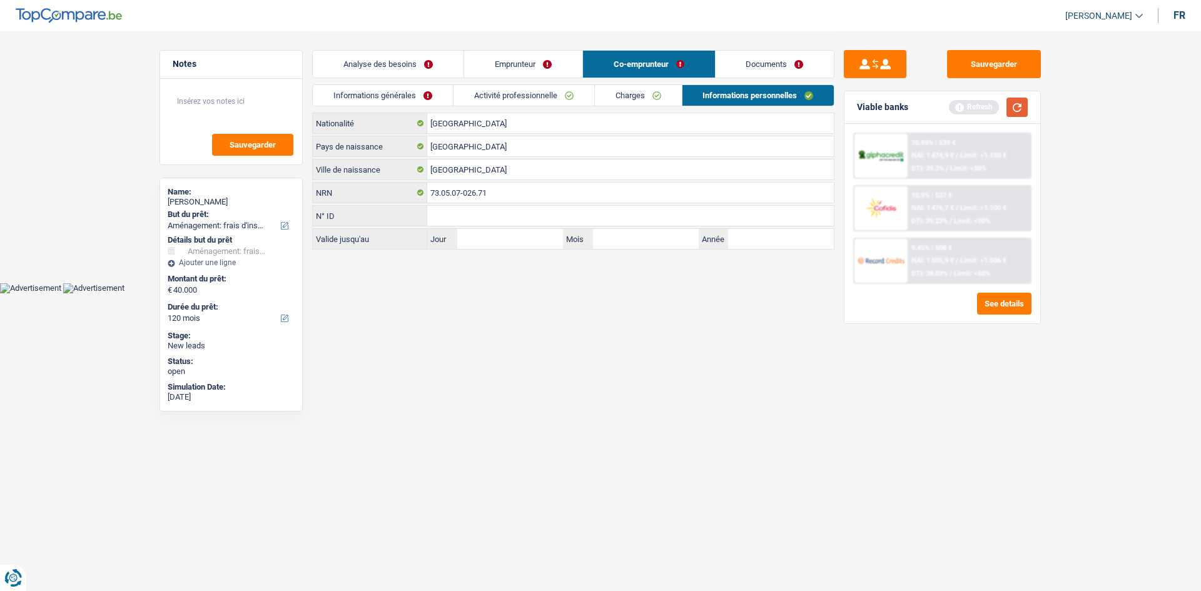
click at [1011, 113] on button "button" at bounding box center [1017, 107] width 21 height 19
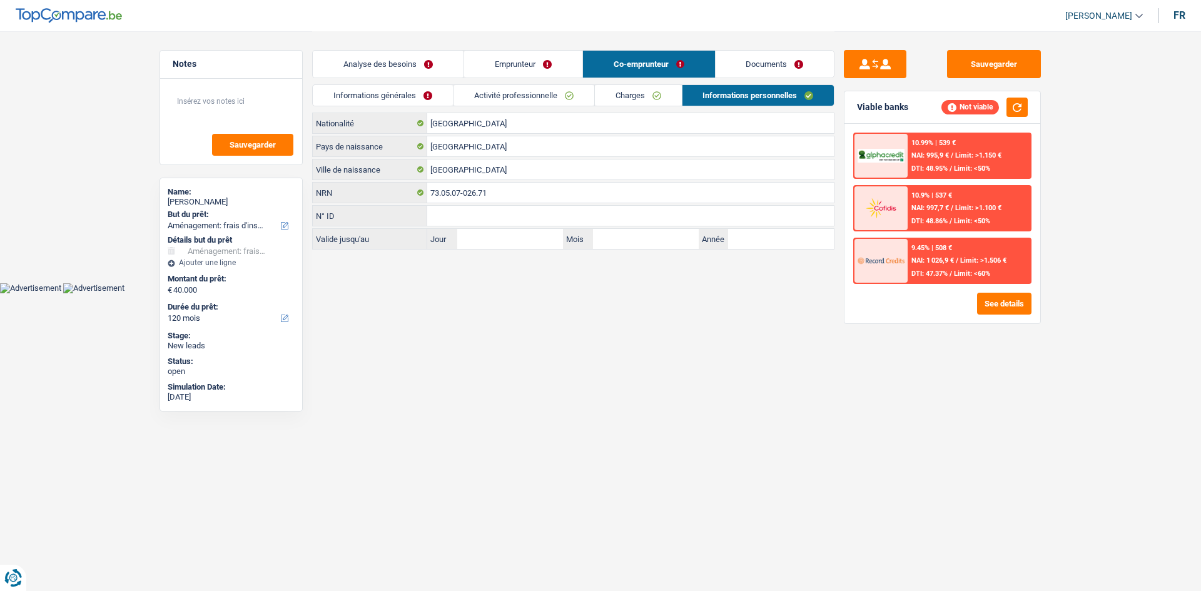
click at [390, 62] on link "Analyse des besoins" at bounding box center [388, 64] width 151 height 27
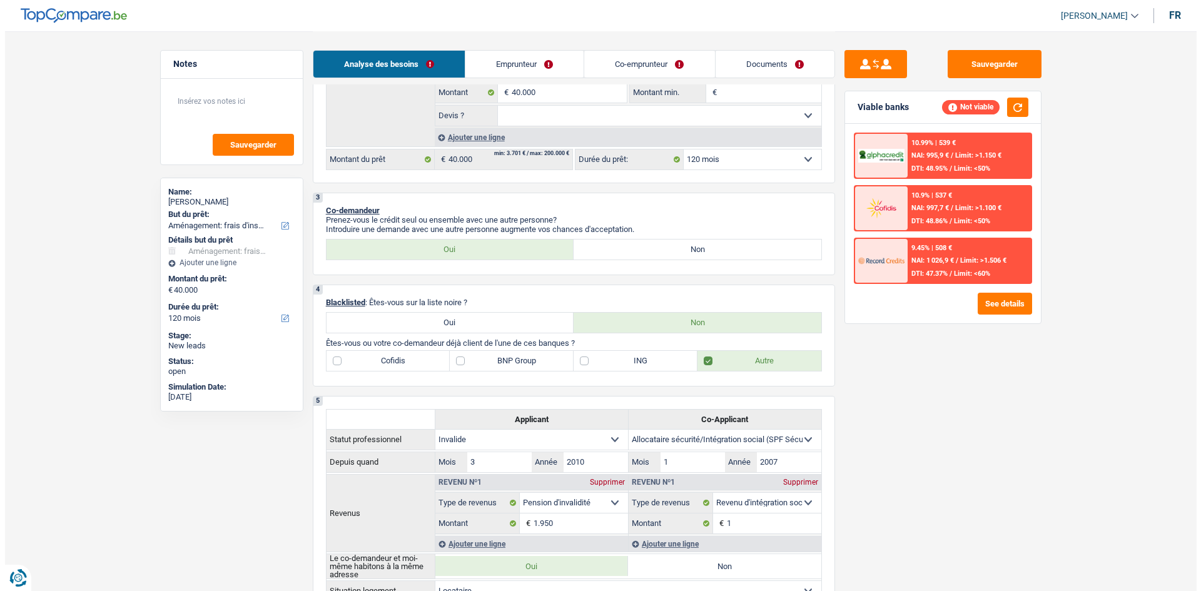
scroll to position [188, 0]
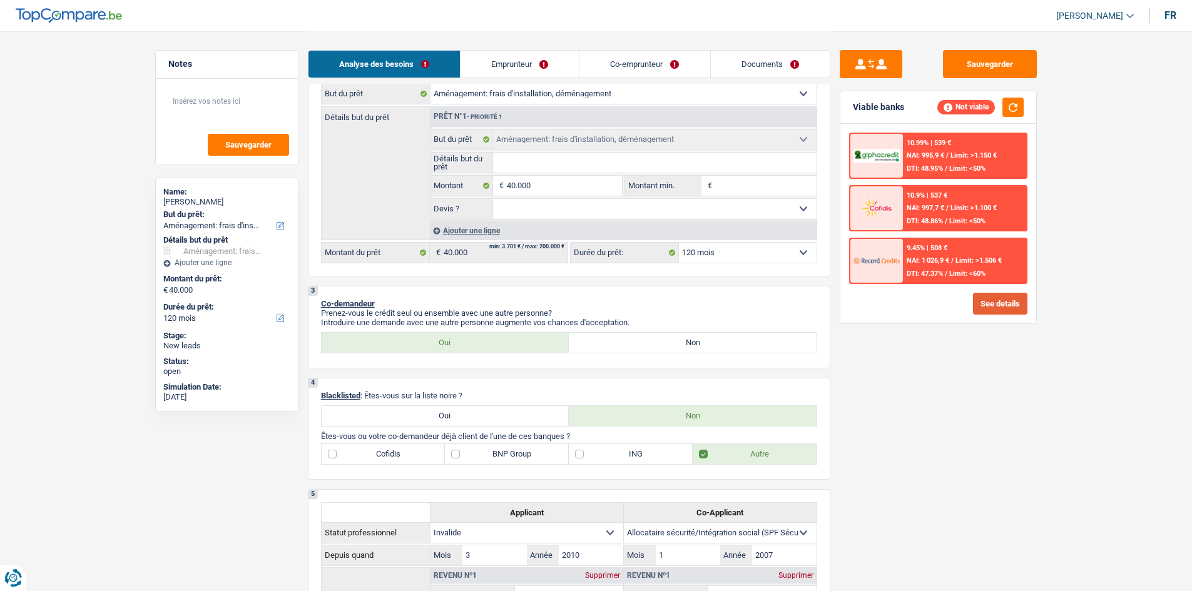
click at [992, 303] on button "See details" at bounding box center [1000, 304] width 54 height 22
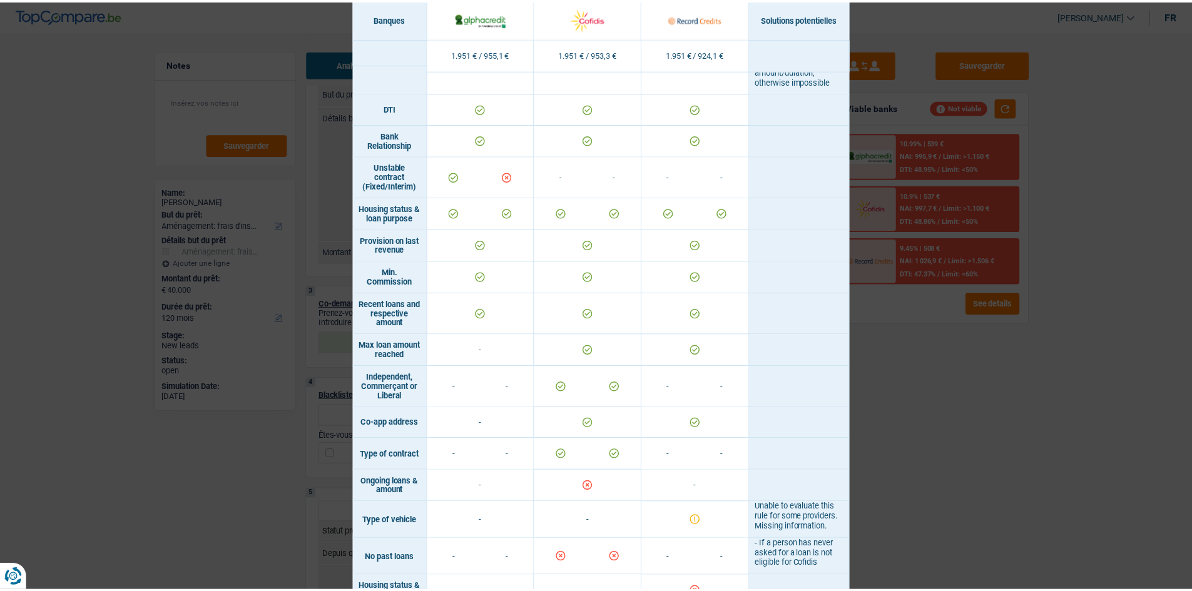
scroll to position [831, 0]
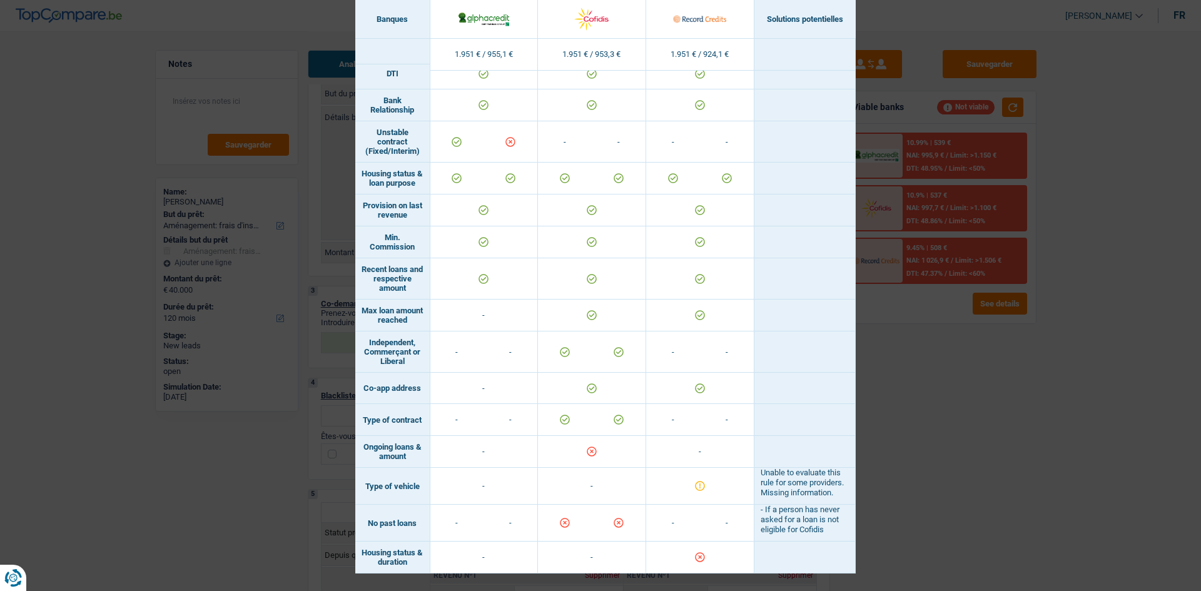
click at [940, 475] on div "Banks conditions × Banques Solutions potentielles Revenus / Charges 1.951 € / 9…" at bounding box center [600, 295] width 1201 height 591
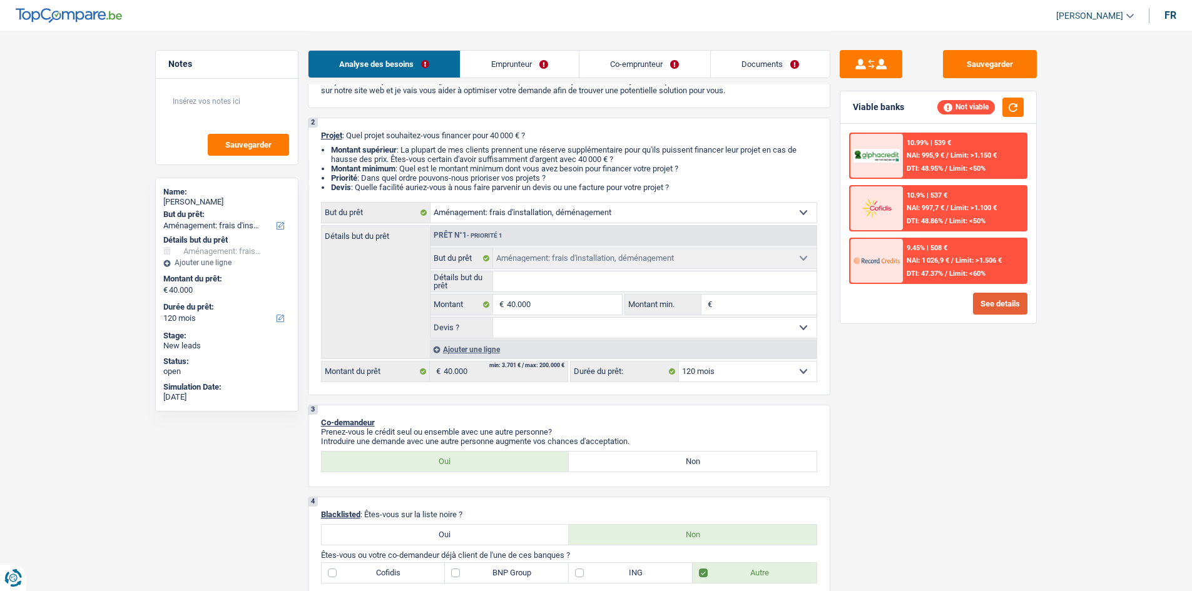
scroll to position [0, 0]
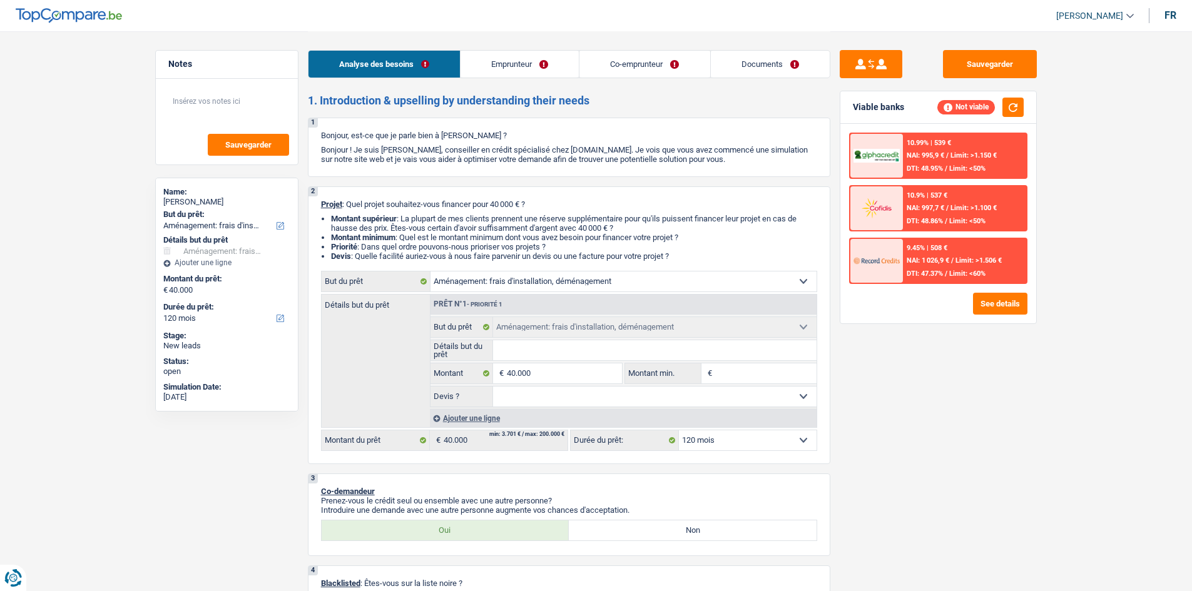
click at [528, 58] on link "Emprunteur" at bounding box center [519, 64] width 118 height 27
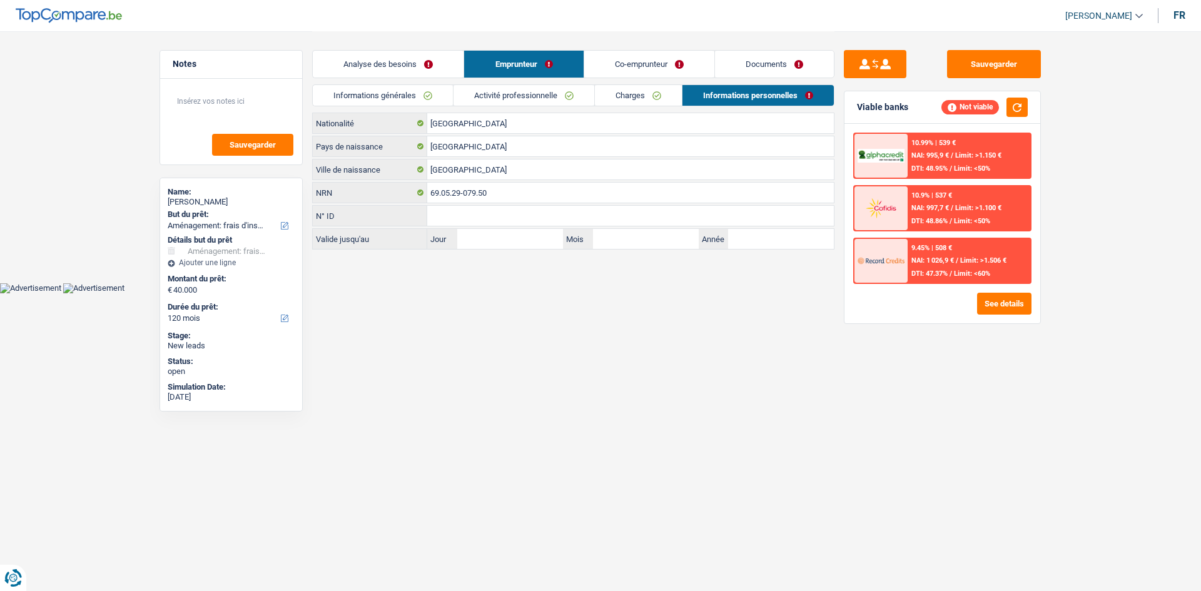
click at [637, 61] on link "Co-emprunteur" at bounding box center [649, 64] width 130 height 27
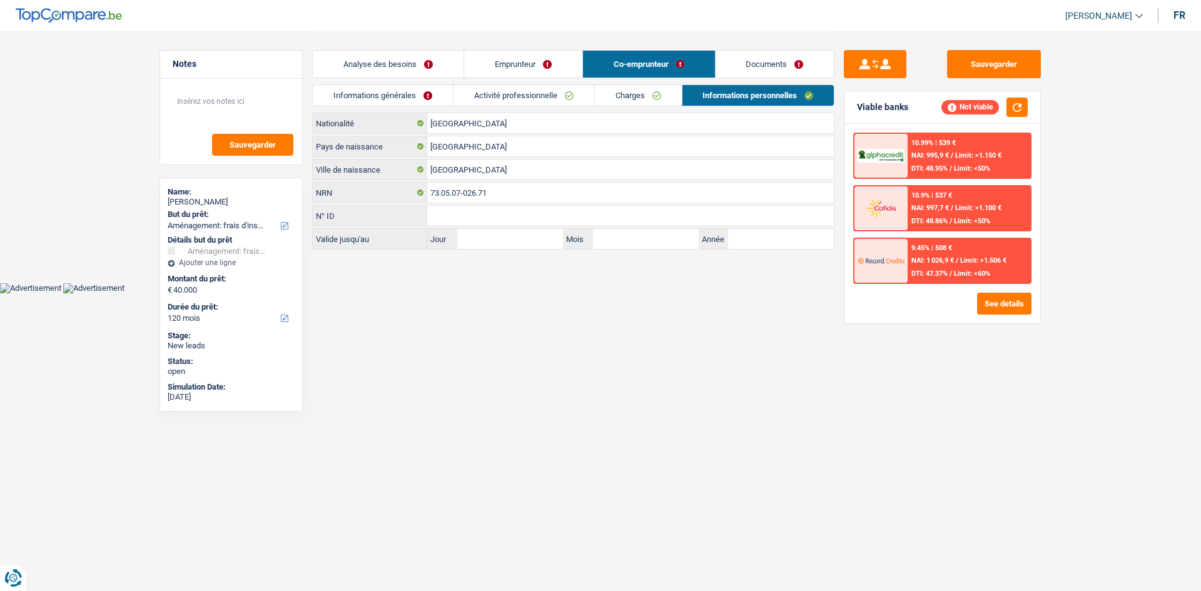
click at [369, 53] on link "Analyse des besoins" at bounding box center [388, 64] width 151 height 27
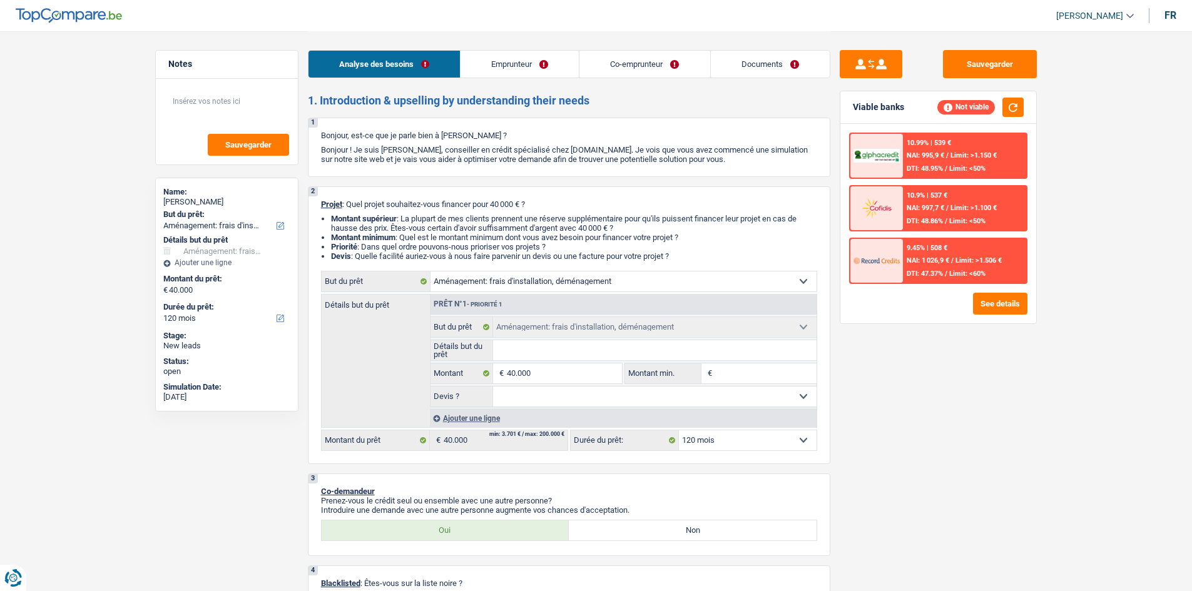
click at [500, 56] on link "Emprunteur" at bounding box center [519, 64] width 118 height 27
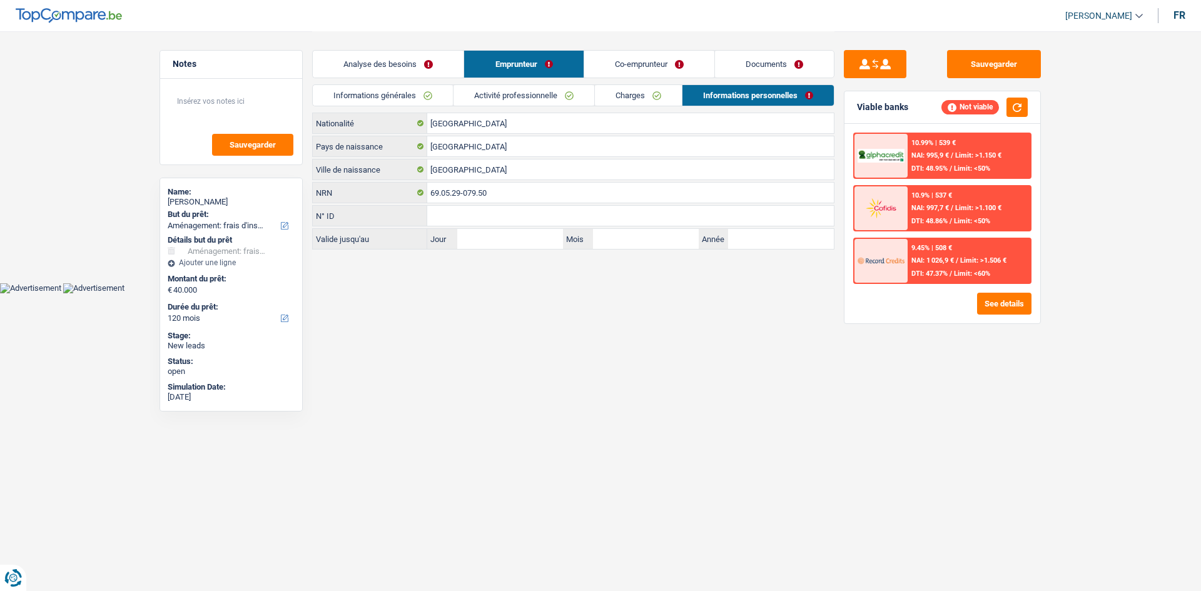
click at [616, 56] on link "Co-emprunteur" at bounding box center [649, 64] width 130 height 27
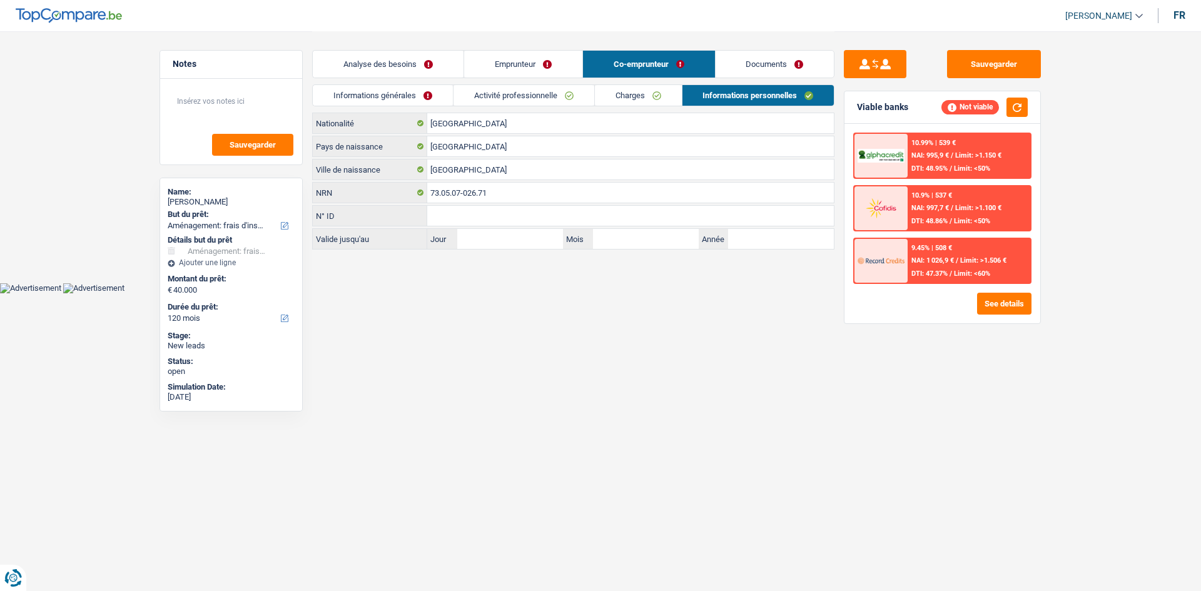
click at [390, 58] on link "Analyse des besoins" at bounding box center [388, 64] width 151 height 27
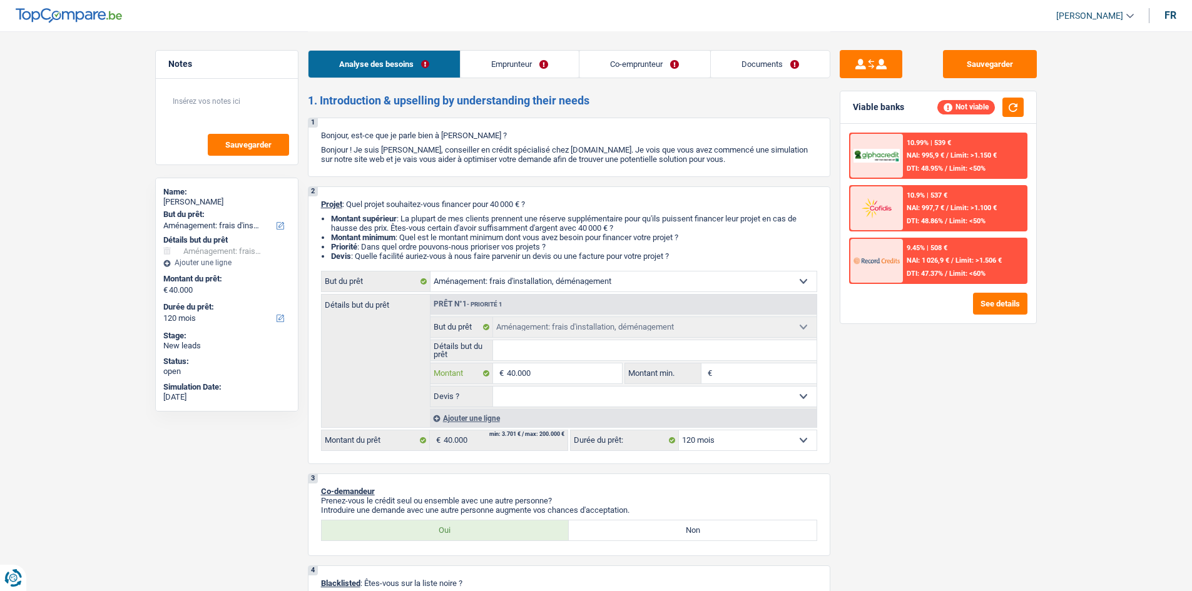
click at [560, 371] on input "40.000" at bounding box center [564, 373] width 114 height 20
type input "4.000"
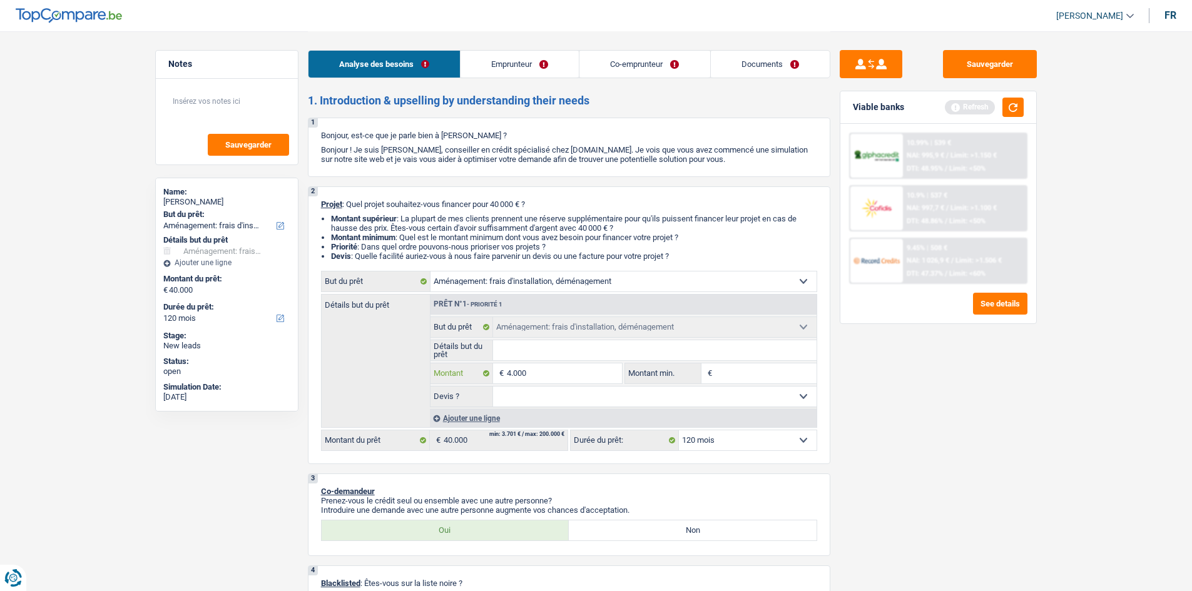
type input "400"
type input "40"
type input "4"
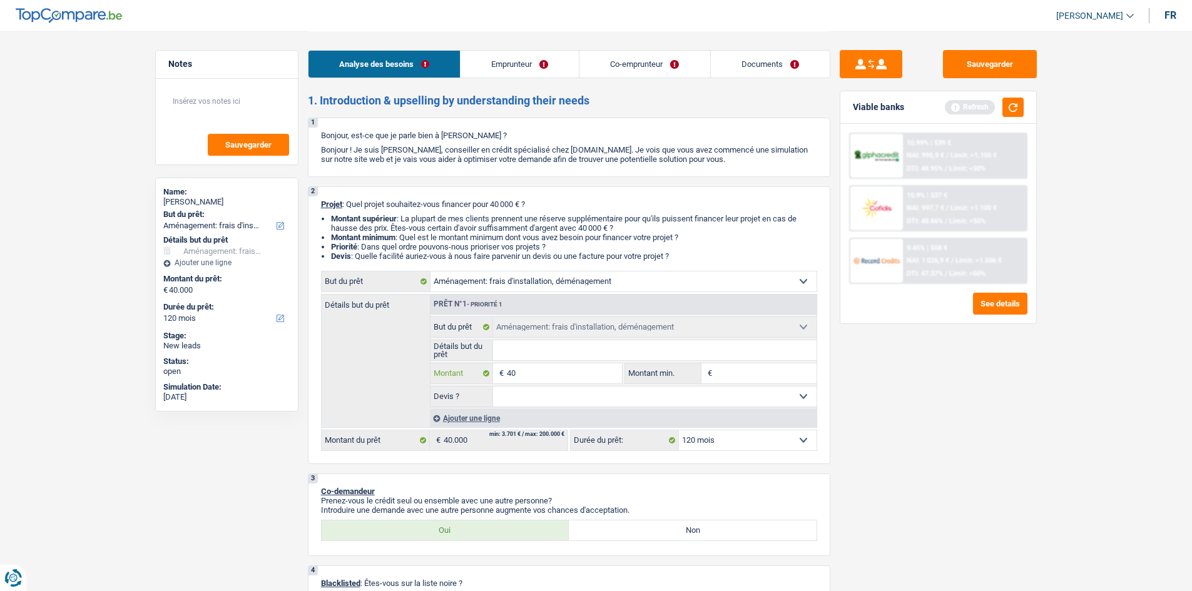
type input "4"
type input "2"
type input "20"
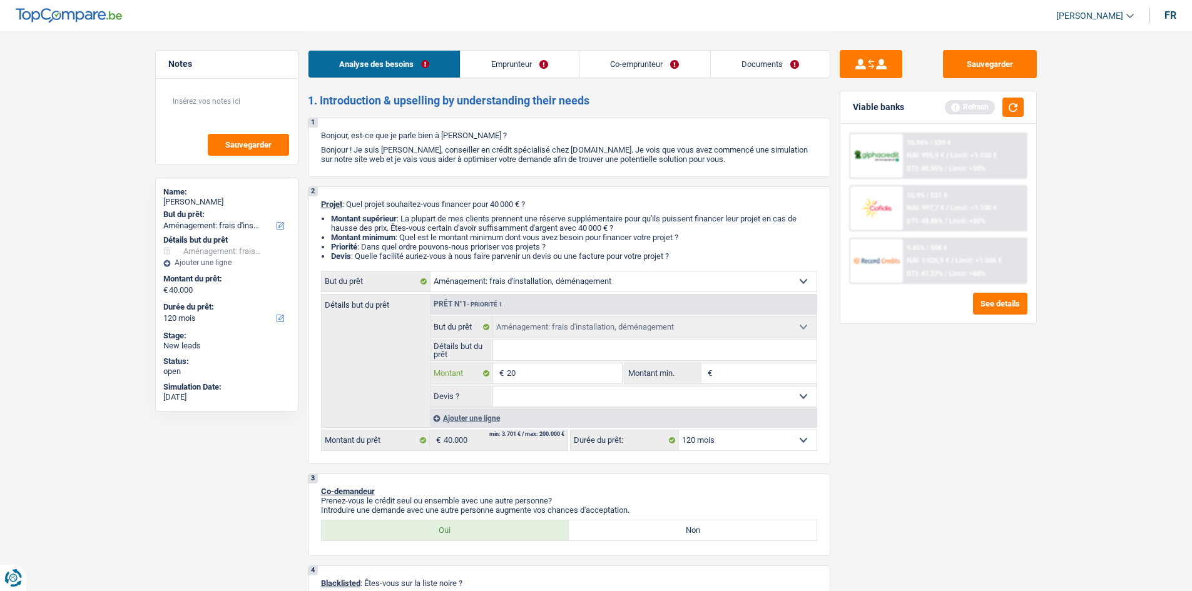
type input "200"
type input "2.000"
type input "20.000"
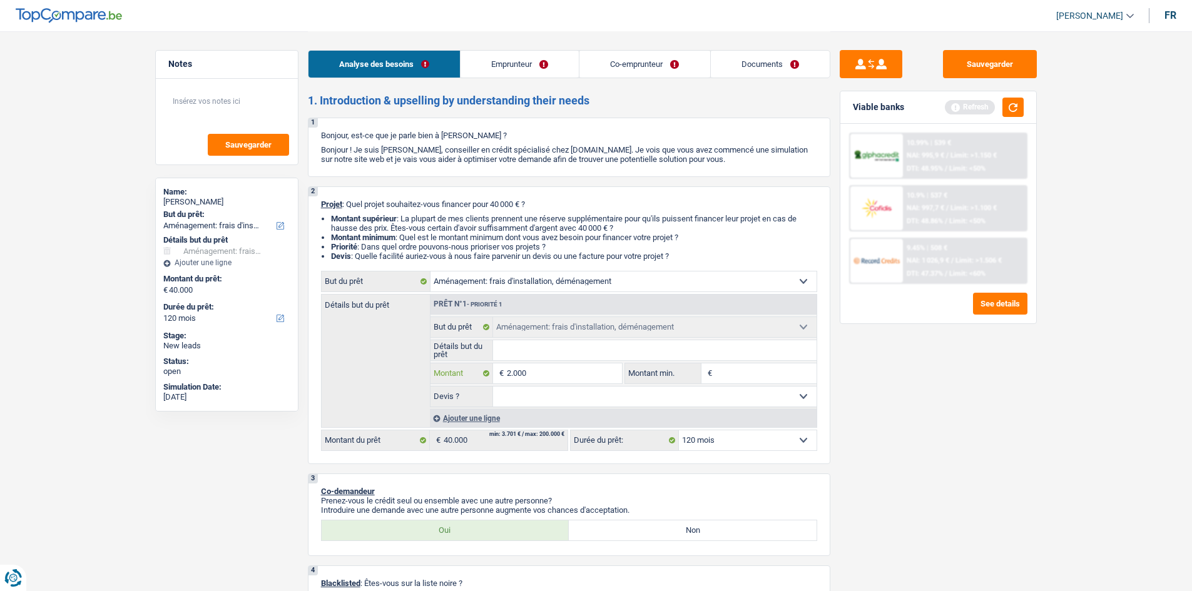
type input "20.000"
select select "84"
type input "20.000"
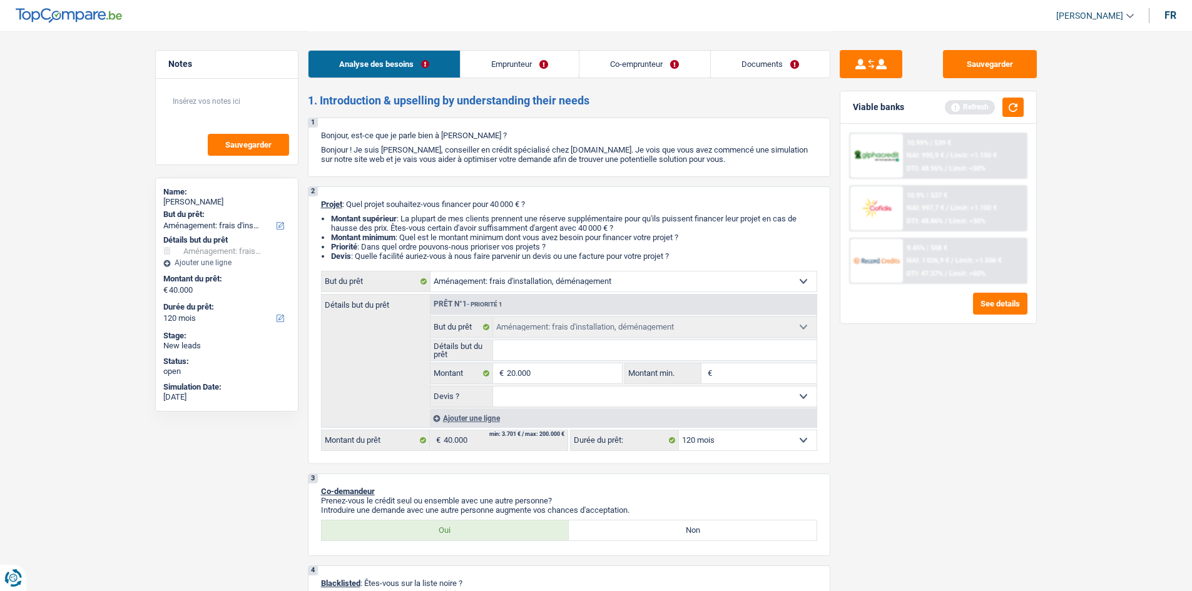
select select "84"
type input "20.000"
select select "84"
click at [1017, 507] on div "Sauvegarder Viable banks Refresh 10.99% | 539 € NAI: 995,9 € / Limit: >1.150 € …" at bounding box center [938, 310] width 216 height 521
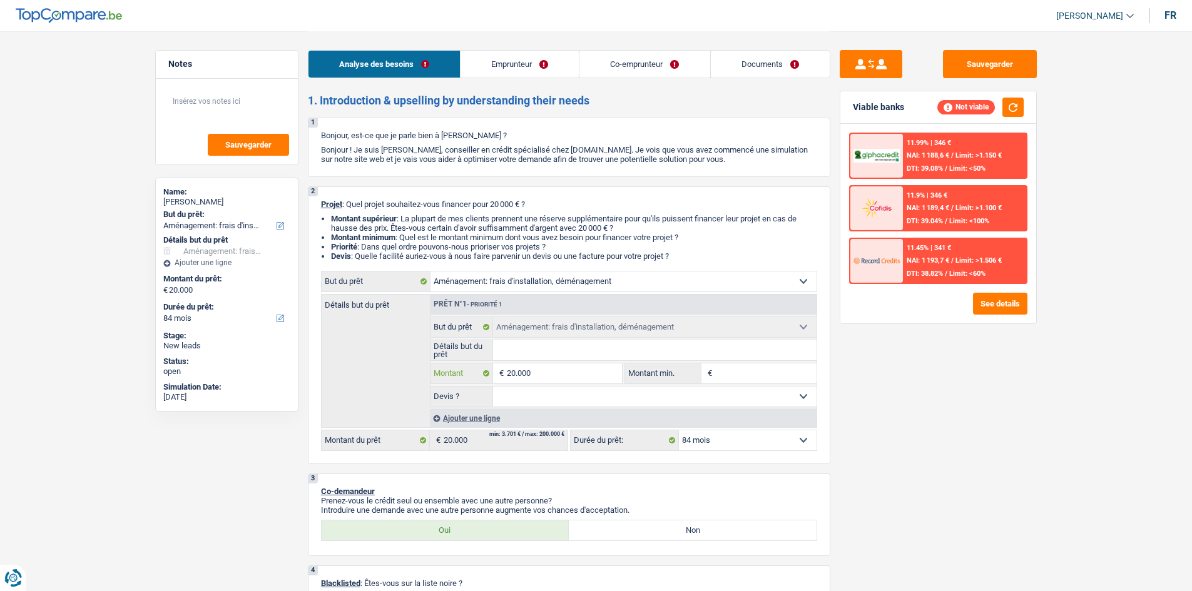
click at [562, 375] on input "20.000" at bounding box center [564, 373] width 114 height 20
type input "2.000"
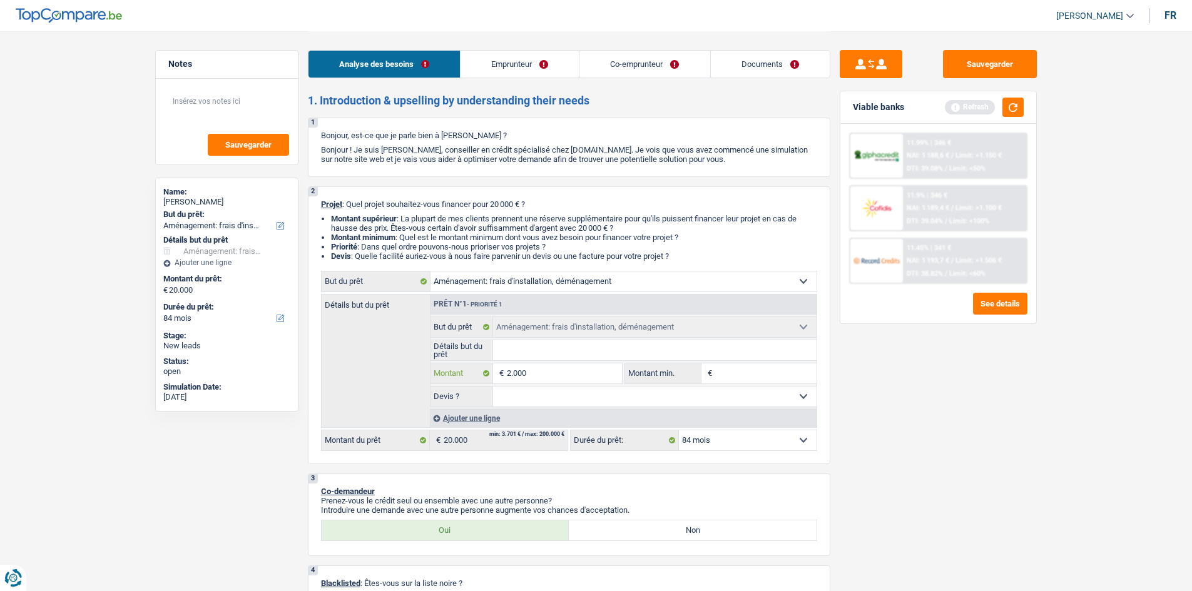
type input "20.001"
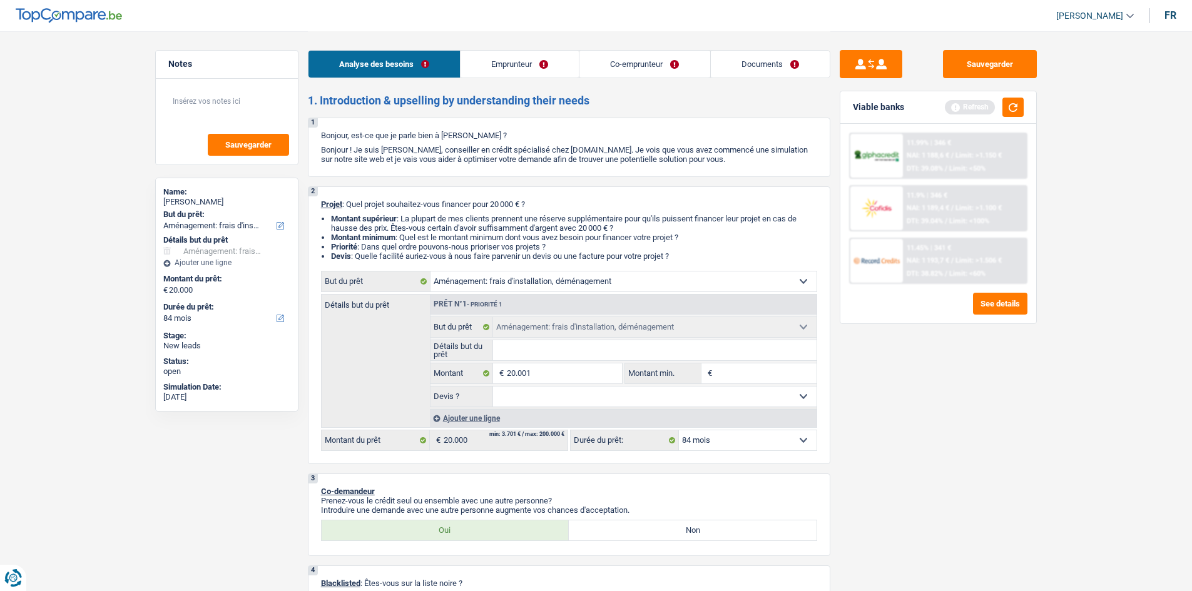
type input "20.001"
click at [871, 405] on div "Sauvegarder Viable banks Refresh 11.99% | 346 € NAI: 1 188,6 € / Limit: >1.150 …" at bounding box center [938, 310] width 216 height 521
select select "120"
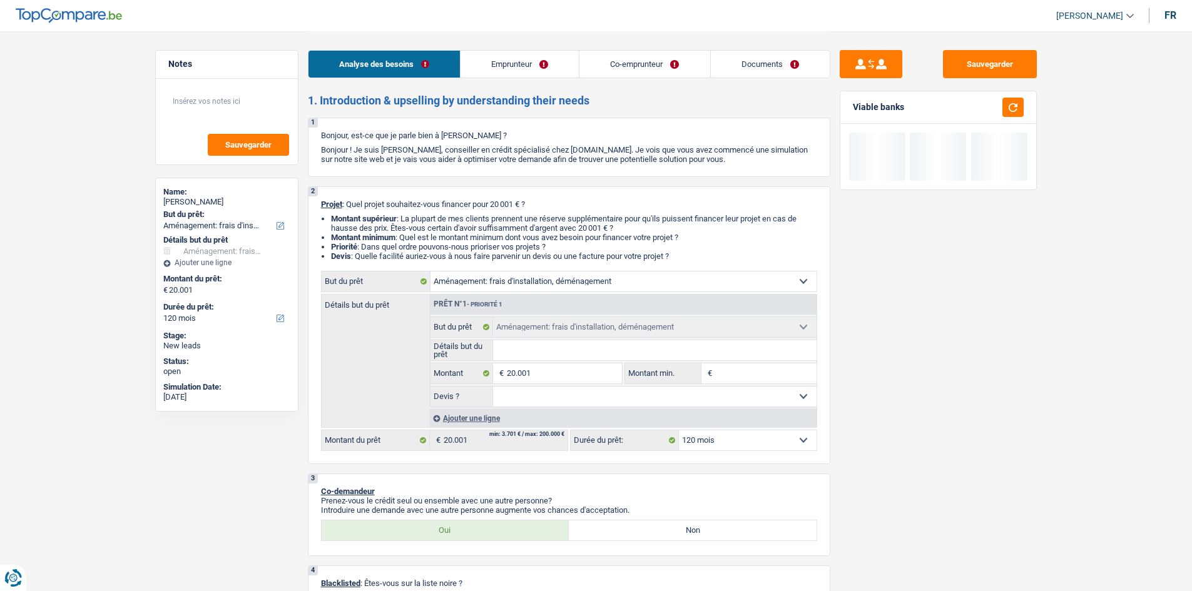
click at [779, 425] on div "Ajouter une ligne" at bounding box center [623, 418] width 387 height 18
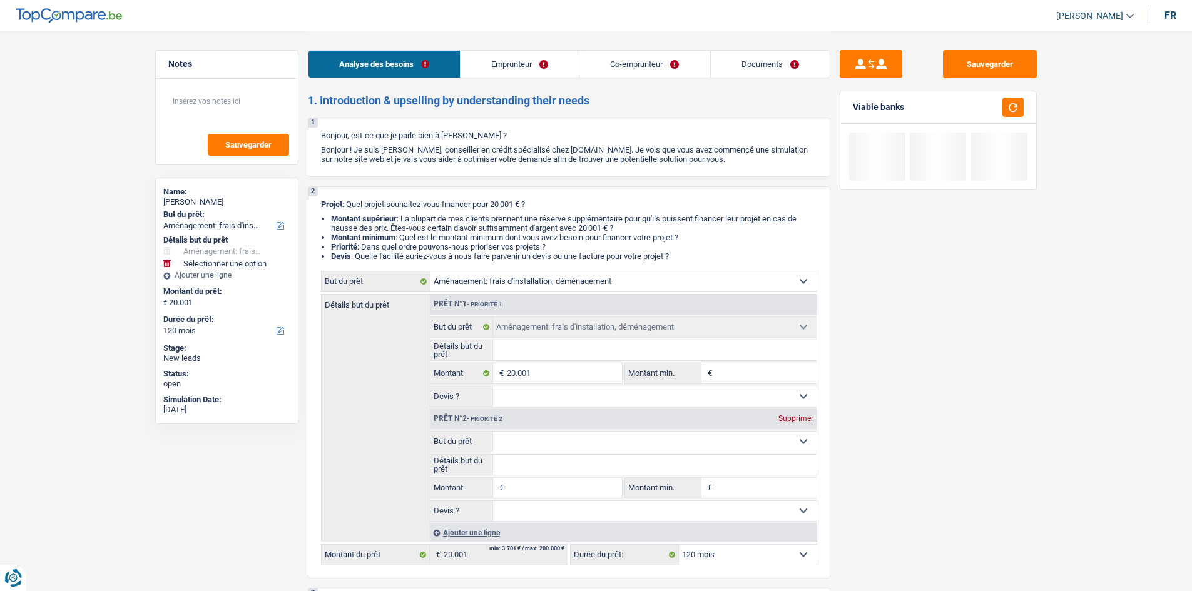
click at [772, 440] on select "Confort maison: meubles, textile, peinture, électroménager, outillage non-profe…" at bounding box center [654, 442] width 323 height 20
drag, startPoint x: 973, startPoint y: 427, endPoint x: 896, endPoint y: 443, distance: 78.5
click at [970, 429] on div "Sauvegarder Viable banks" at bounding box center [938, 310] width 216 height 521
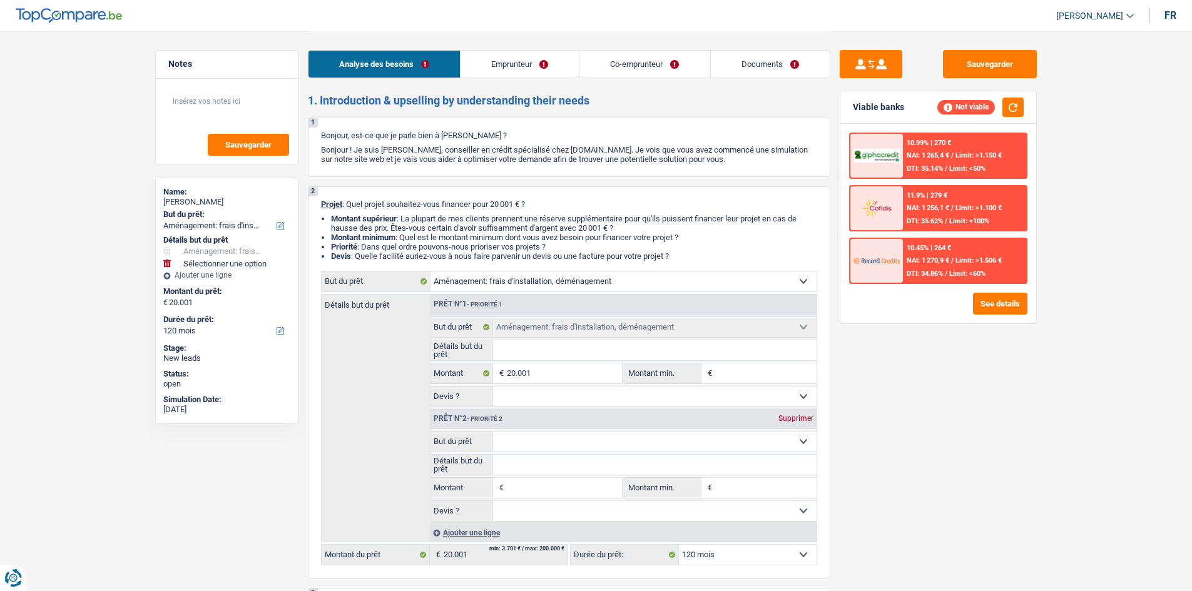
click at [682, 559] on select "12 mois 18 mois 24 mois 30 mois 36 mois 42 mois 48 mois 60 mois 72 mois 84 mois…" at bounding box center [748, 555] width 138 height 20
click at [845, 424] on div "Sauvegarder Viable banks Not viable 10.99% | 270 € NAI: 1 265,4 € / Limit: >1.1…" at bounding box center [938, 310] width 216 height 521
click at [788, 416] on div "Supprimer" at bounding box center [795, 419] width 41 height 8
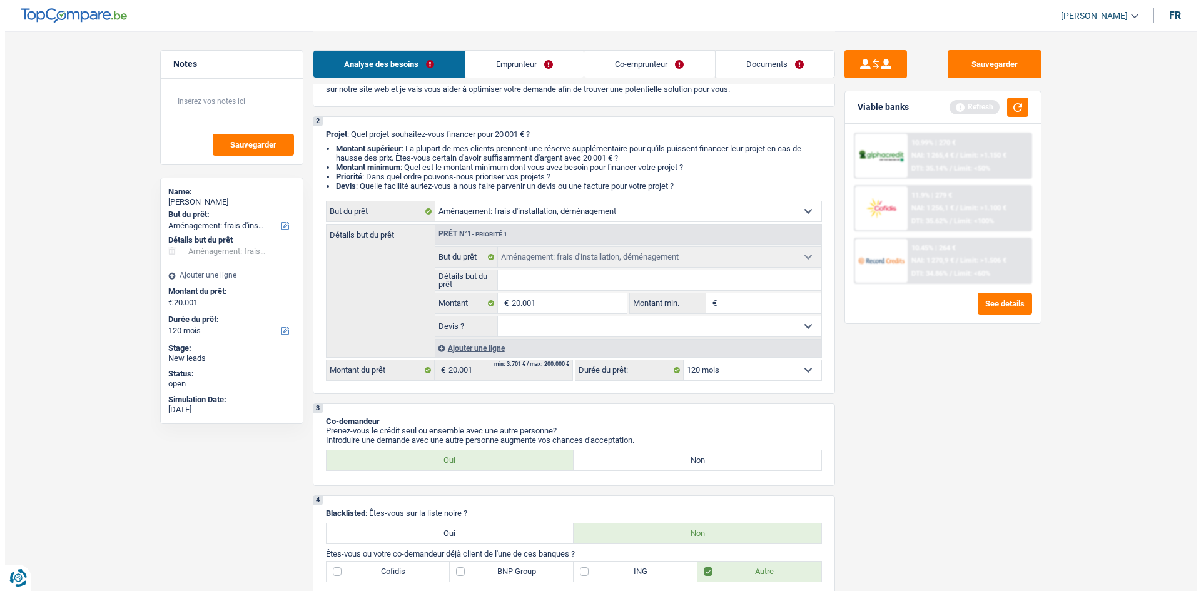
scroll to position [188, 0]
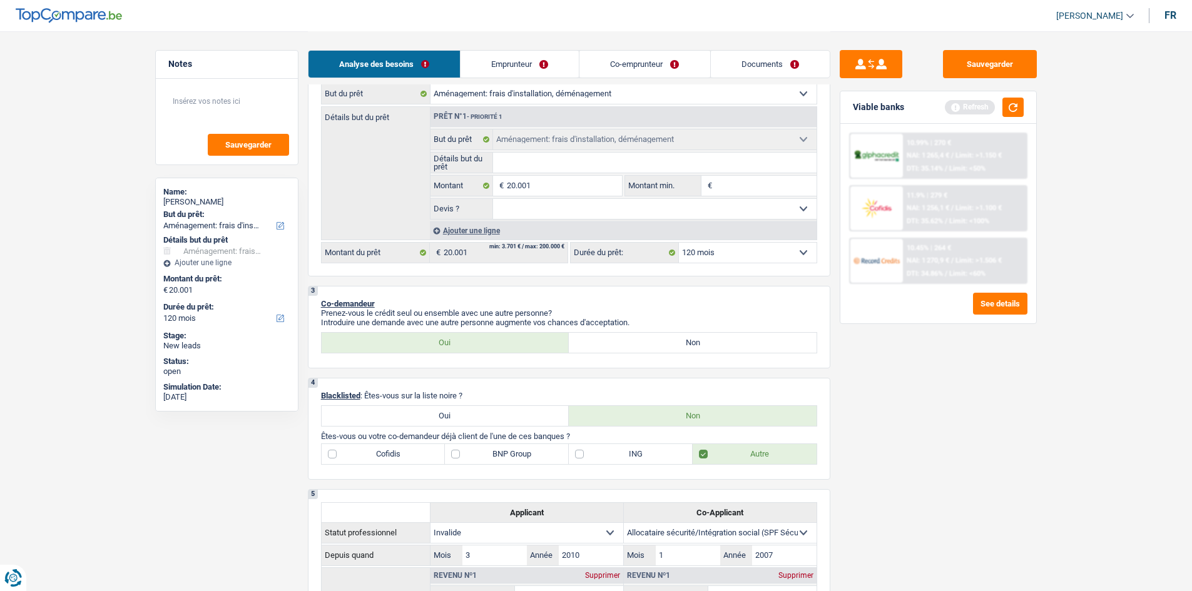
click at [721, 255] on select "12 mois 18 mois 24 mois 30 mois 36 mois 42 mois 48 mois 60 mois 72 mois 84 mois…" at bounding box center [748, 253] width 138 height 20
click at [679, 243] on select "12 mois 18 mois 24 mois 30 mois 36 mois 42 mois 48 mois 60 mois 72 mois 84 mois…" at bounding box center [748, 253] width 138 height 20
click at [1000, 104] on div "Refresh" at bounding box center [984, 107] width 79 height 19
click at [1011, 110] on button "button" at bounding box center [1012, 107] width 21 height 19
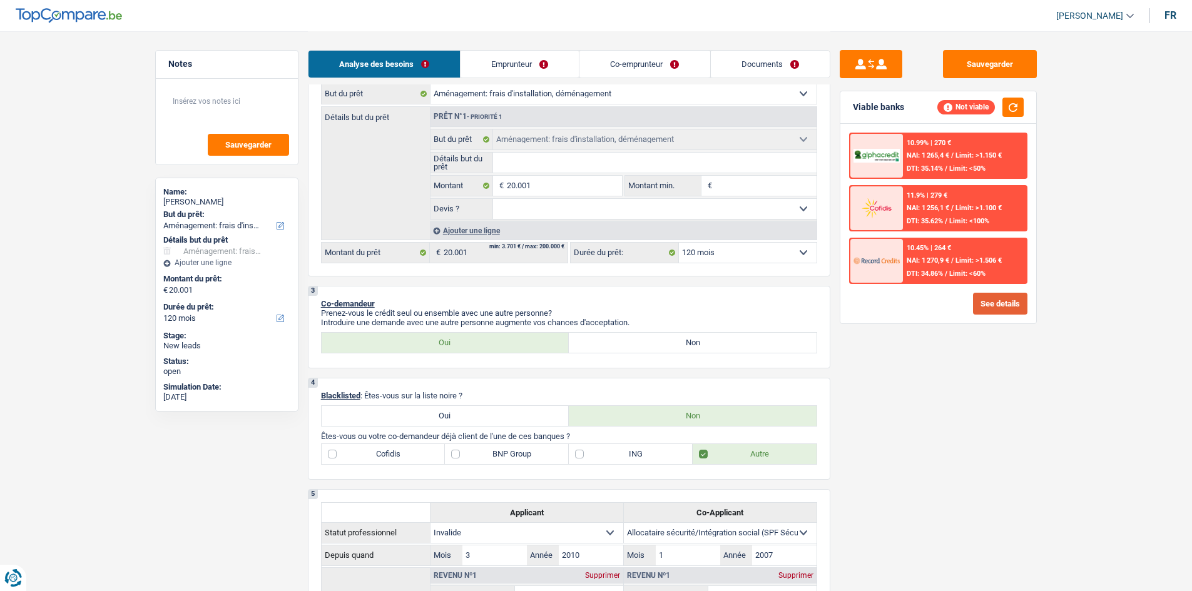
click at [980, 307] on button "See details" at bounding box center [1000, 304] width 54 height 22
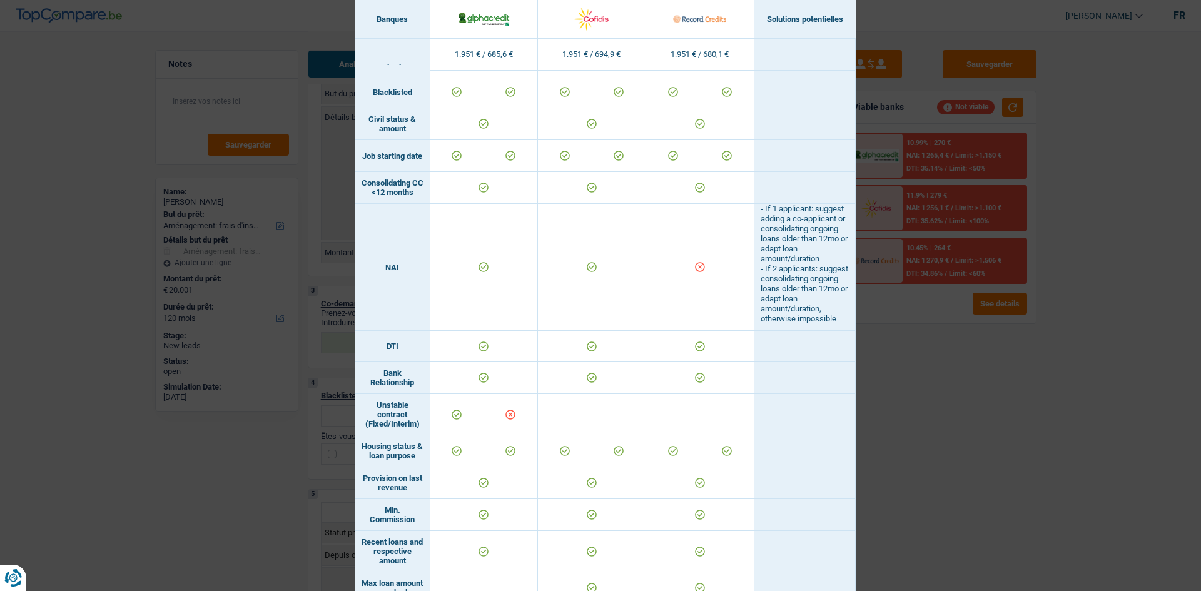
scroll to position [831, 0]
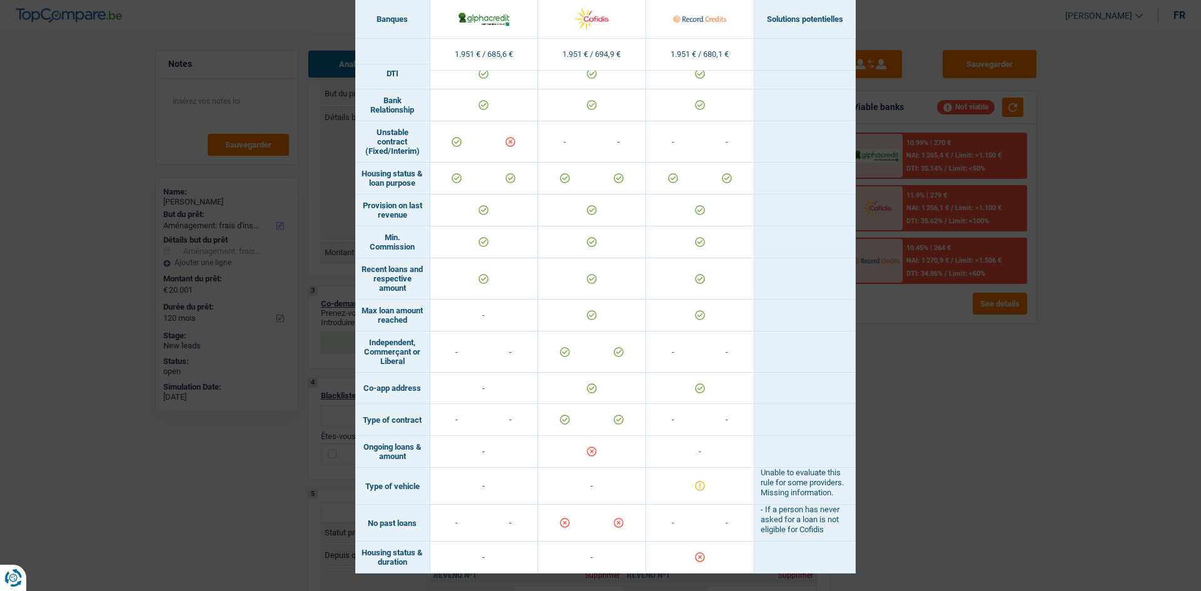
click at [918, 460] on div "Banks conditions × Banques Solutions potentielles Revenus / Charges 1.951 € / 6…" at bounding box center [600, 295] width 1201 height 591
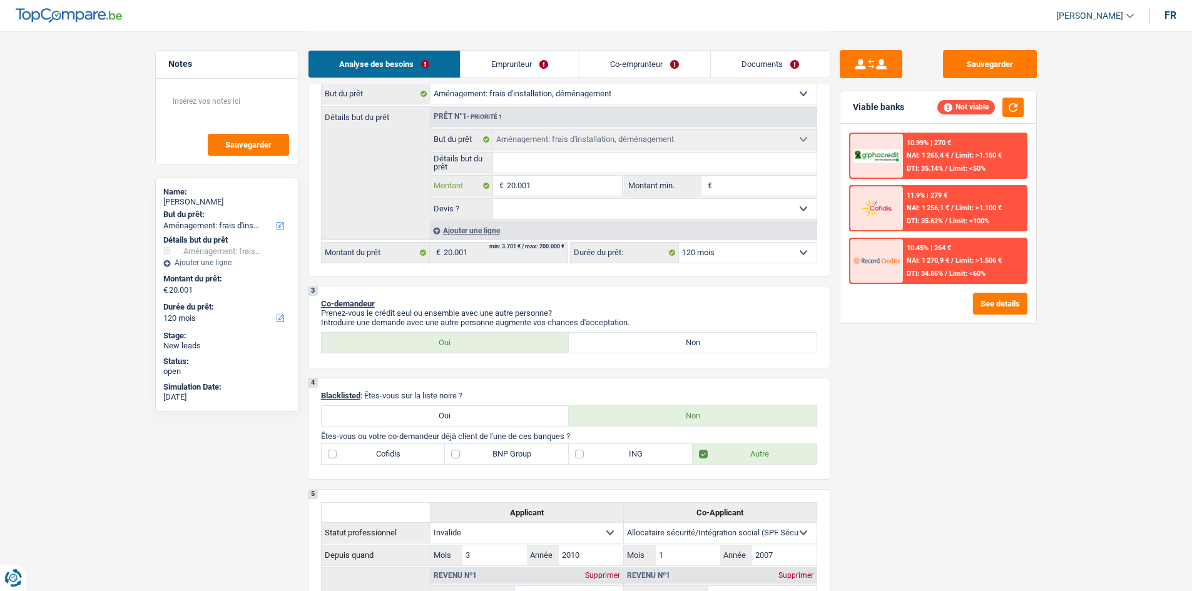
click at [550, 181] on input "20.001" at bounding box center [564, 186] width 114 height 20
click at [693, 248] on select "12 mois 18 mois 24 mois 30 mois 36 mois 42 mois 48 mois 60 mois 72 mois 84 mois…" at bounding box center [748, 253] width 138 height 20
select select "84"
click at [679, 243] on select "12 mois 18 mois 24 mois 30 mois 36 mois 42 mois 48 mois 60 mois 72 mois 84 mois…" at bounding box center [748, 253] width 138 height 20
select select "84"
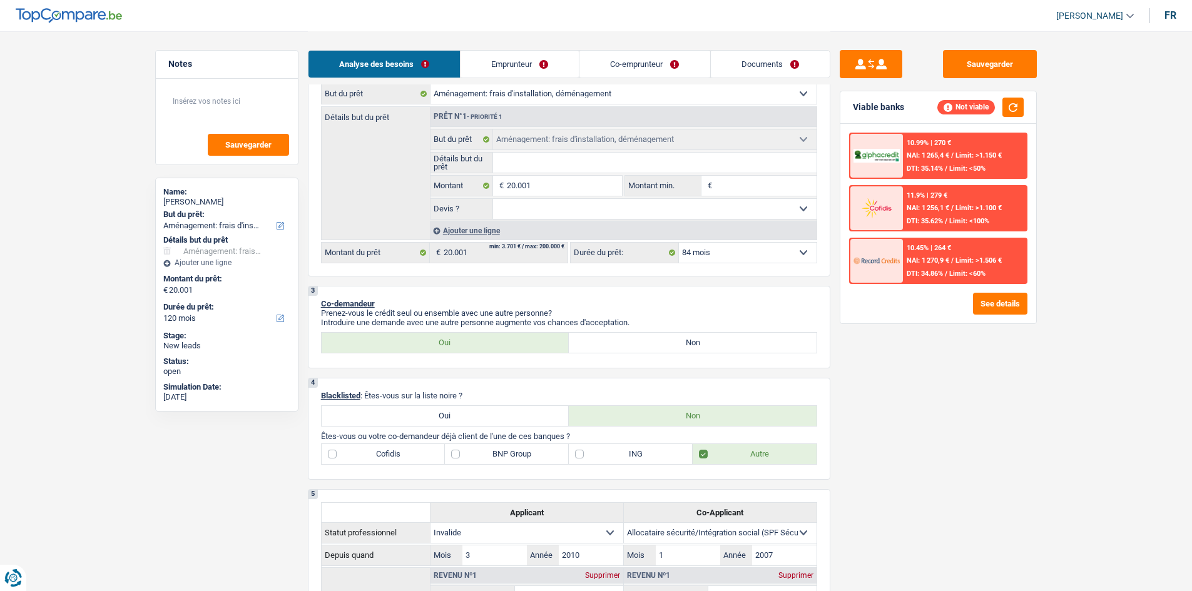
select select "84"
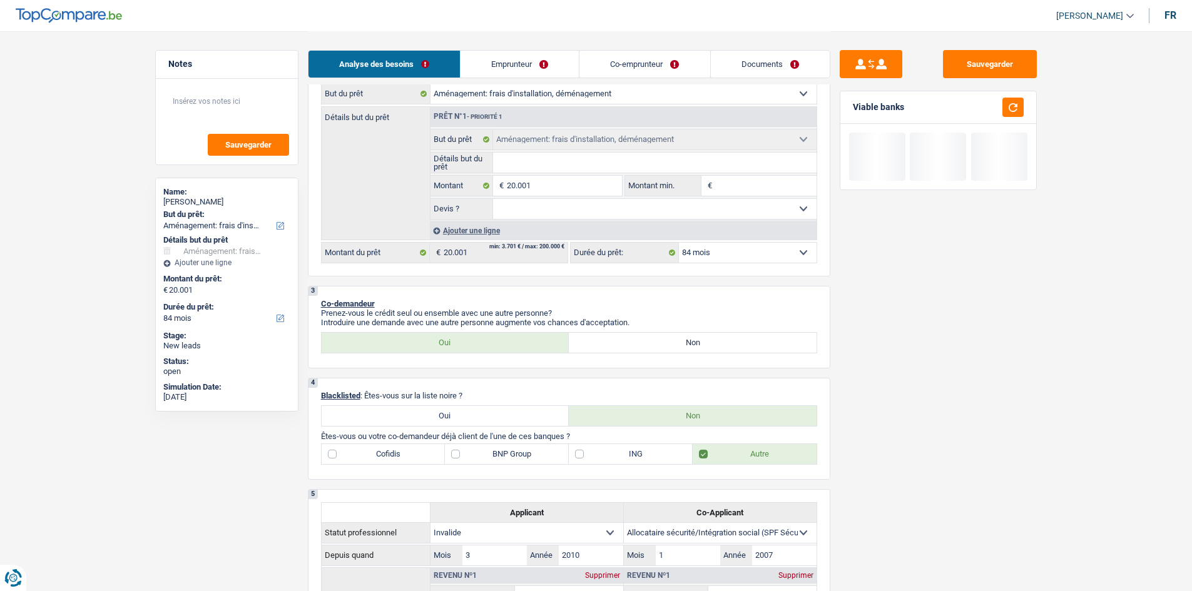
click at [921, 470] on div "Sauvegarder Viable banks" at bounding box center [938, 310] width 216 height 521
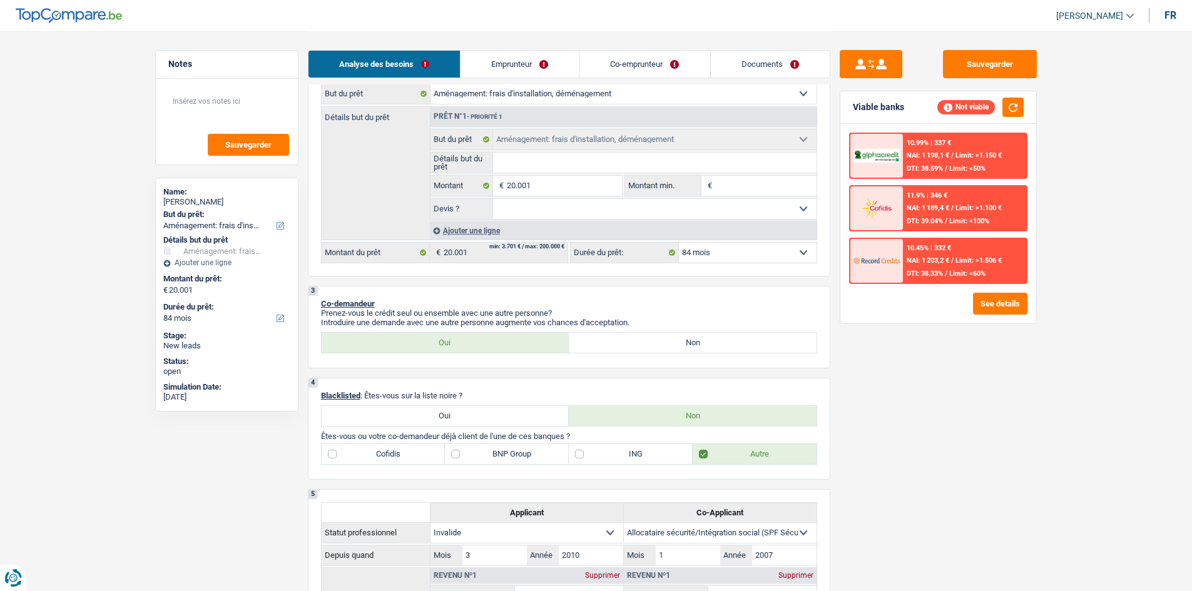
click at [980, 259] on span "Limit: >1.506 €" at bounding box center [978, 260] width 46 height 8
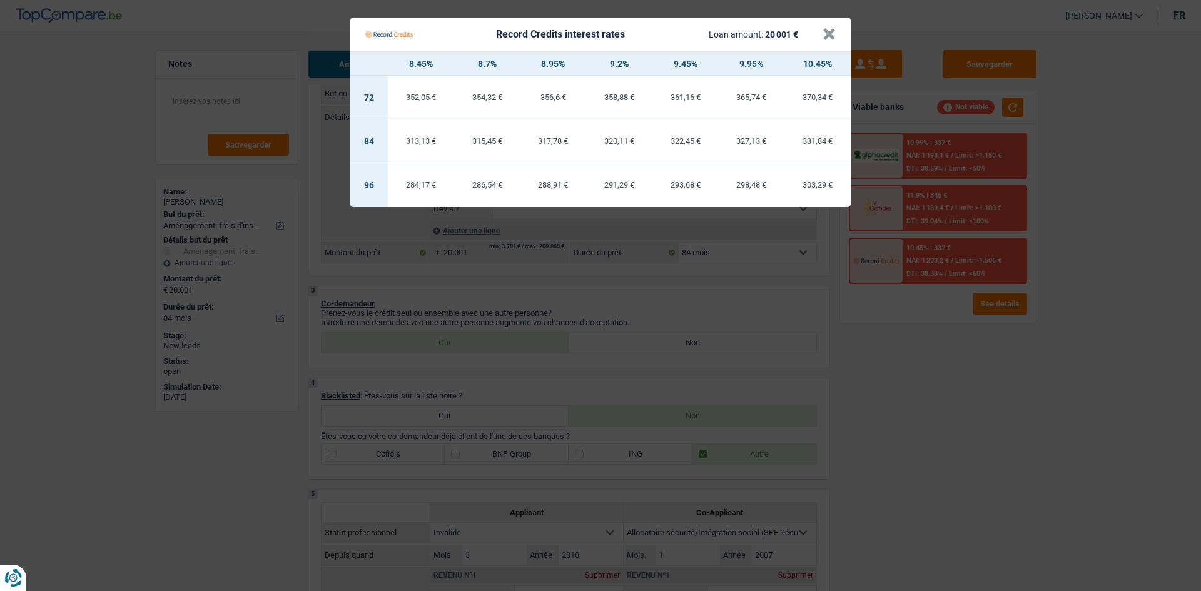
click at [966, 317] on Credits "Record Credits interest rates Loan amount: 20 001 € × 8.45% 8.7% 8.95% 9.2% 9.4…" at bounding box center [600, 295] width 1201 height 591
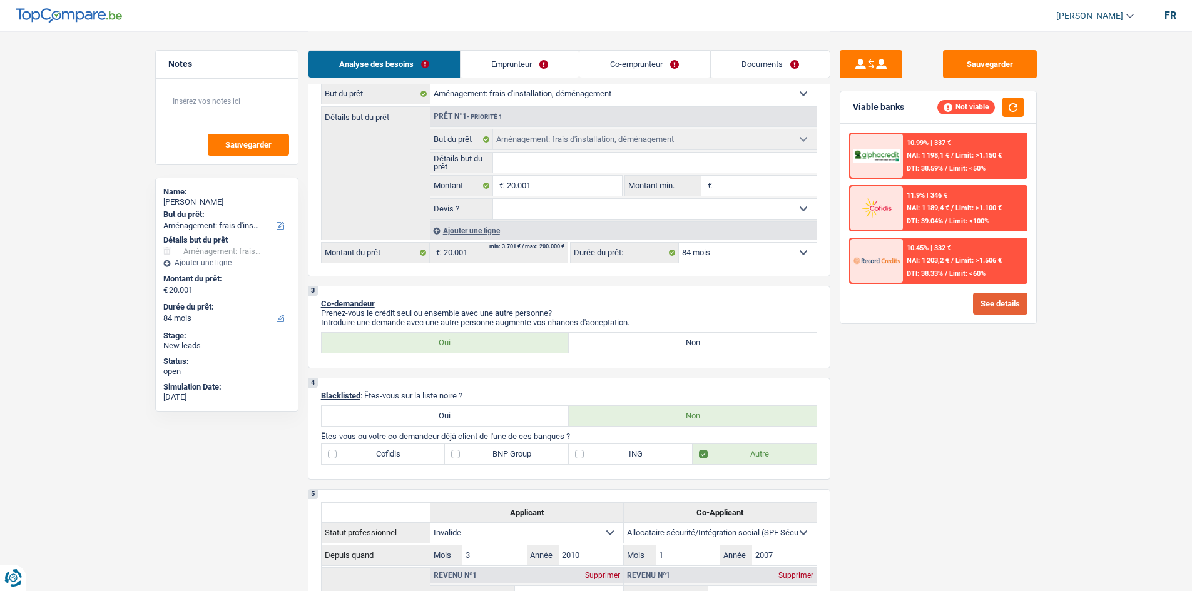
click at [982, 305] on button "See details" at bounding box center [1000, 304] width 54 height 22
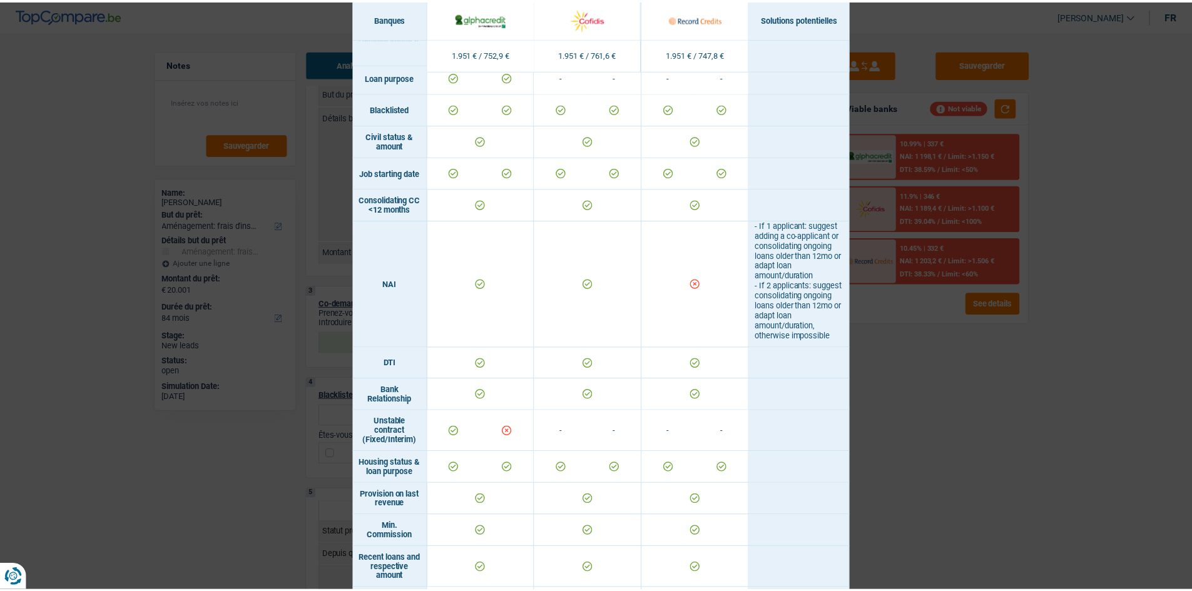
scroll to position [563, 0]
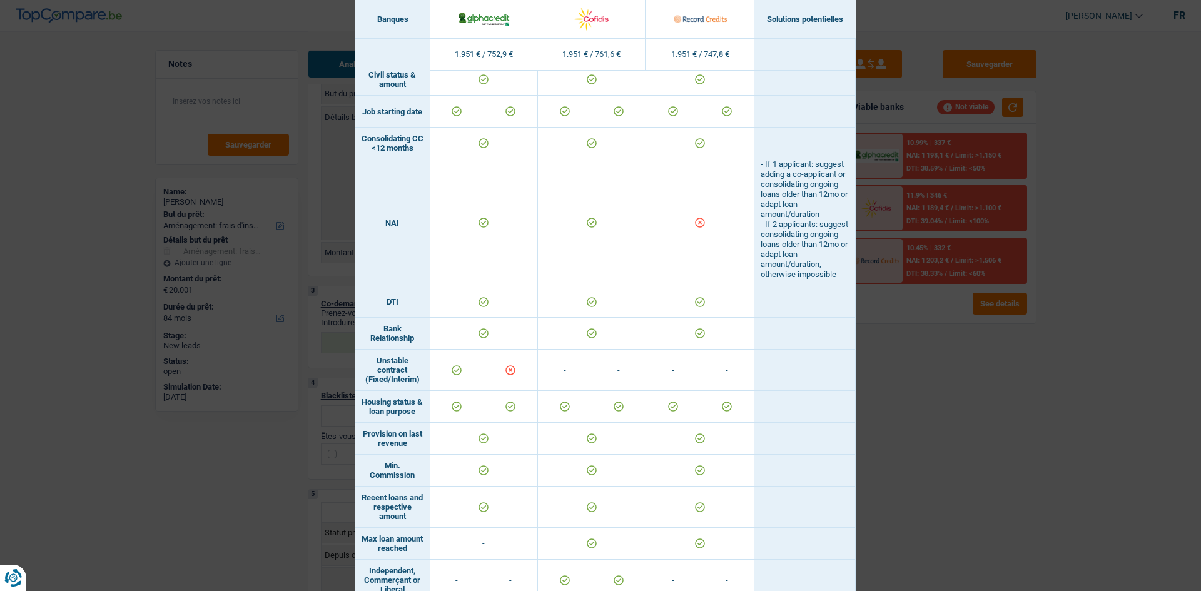
drag, startPoint x: 1005, startPoint y: 522, endPoint x: 874, endPoint y: 395, distance: 182.3
click at [1003, 522] on div "Banks conditions × Banques Solutions potentielles Revenus / Charges 1.951 € / 7…" at bounding box center [600, 295] width 1201 height 591
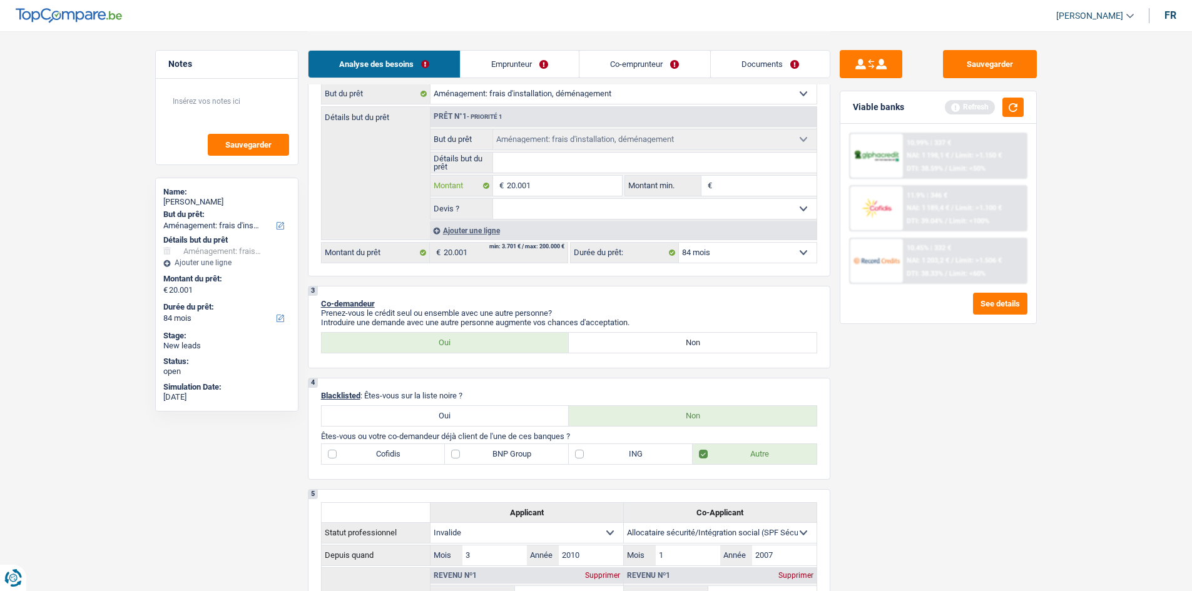
type input "2.000"
type input "20"
type input "2"
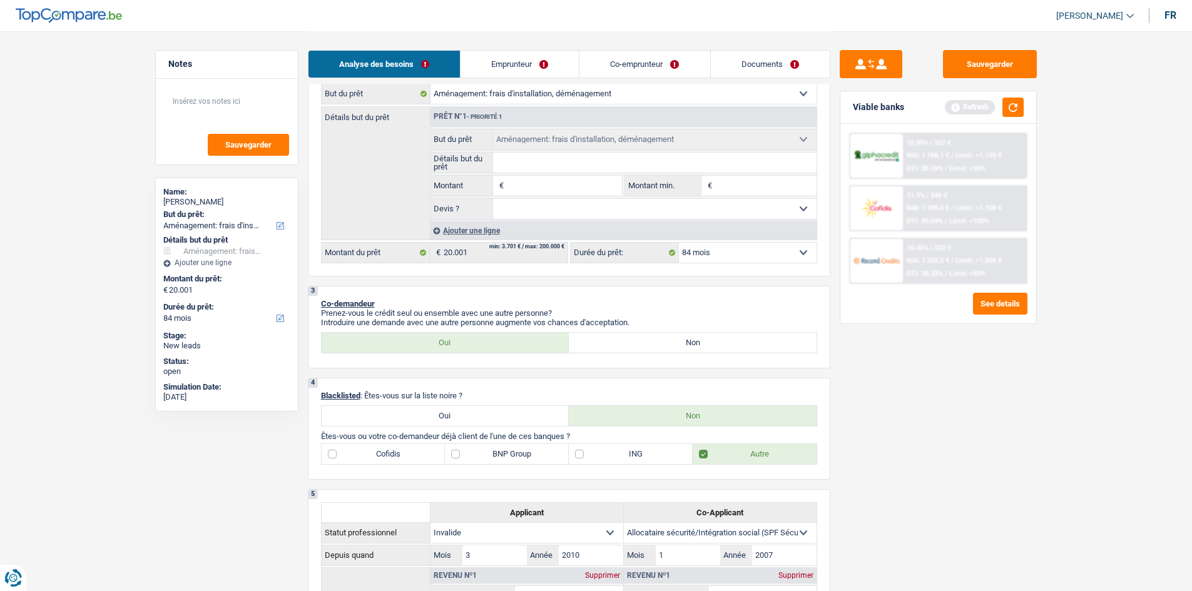
type input "1"
type input "15"
type input "150"
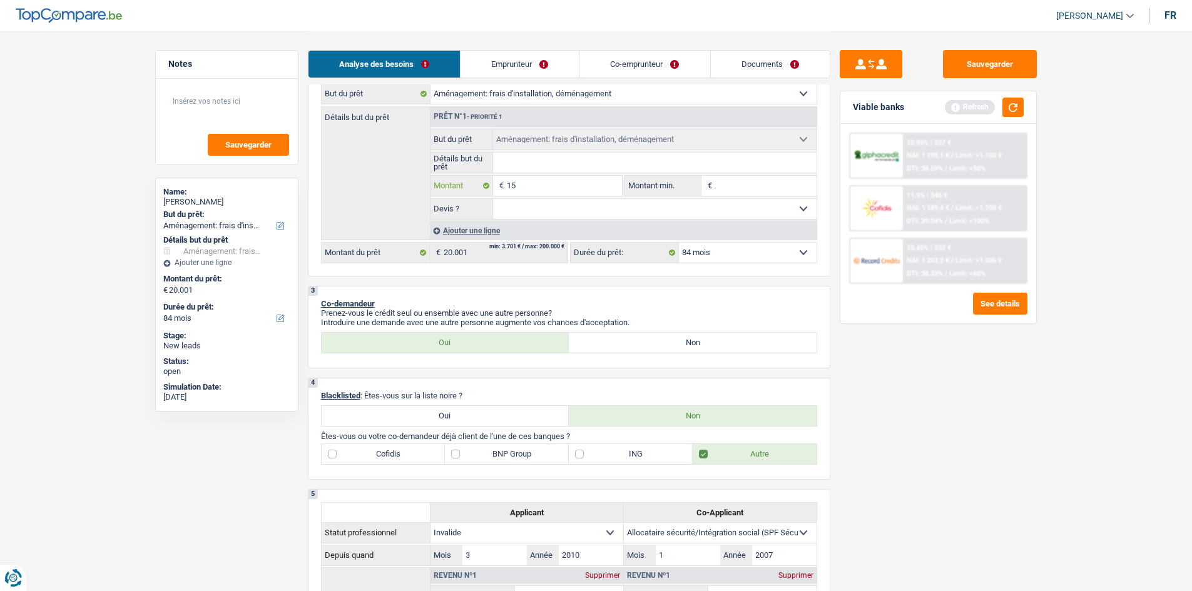
type input "150"
type input "1.500"
type input "15.000"
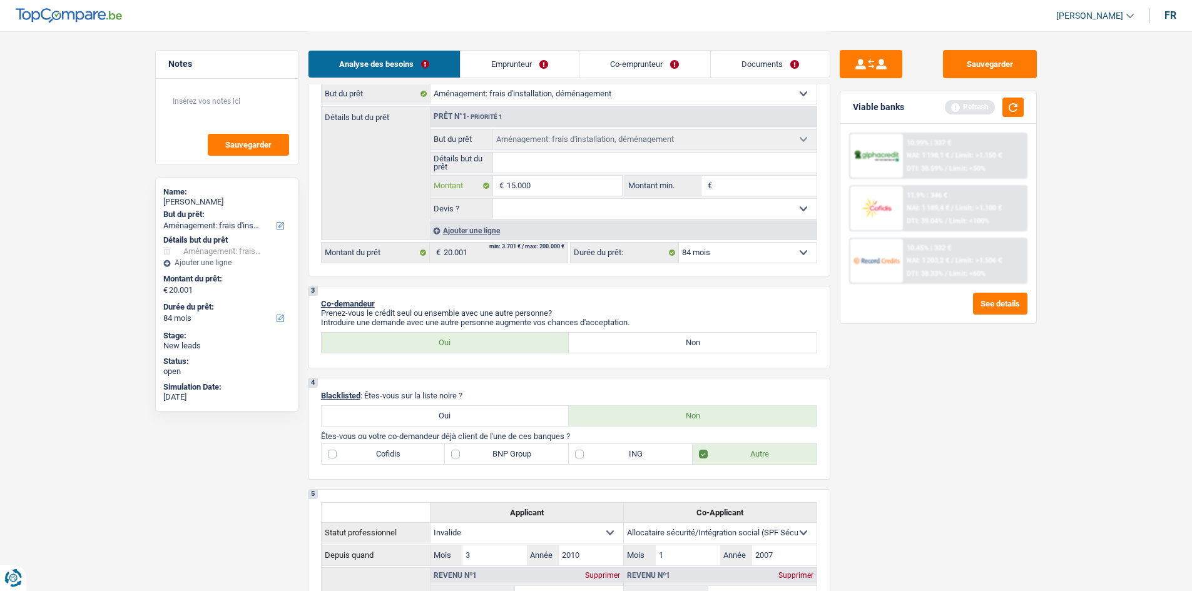
type input "15.000"
select select "60"
type input "15.000"
select select "60"
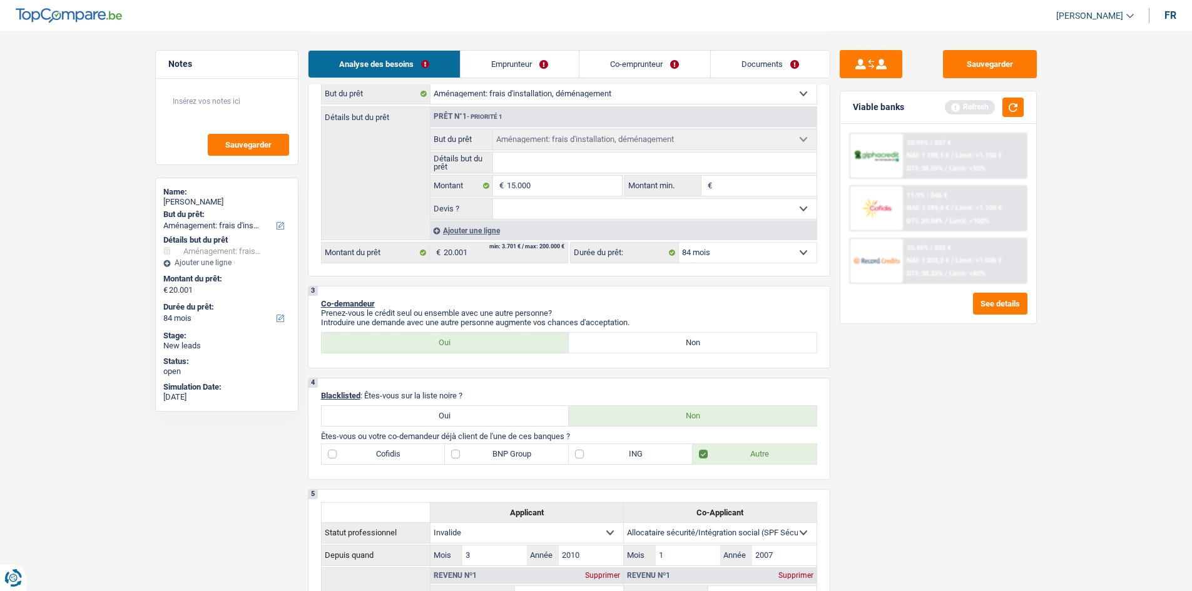
type input "15.000"
select select "60"
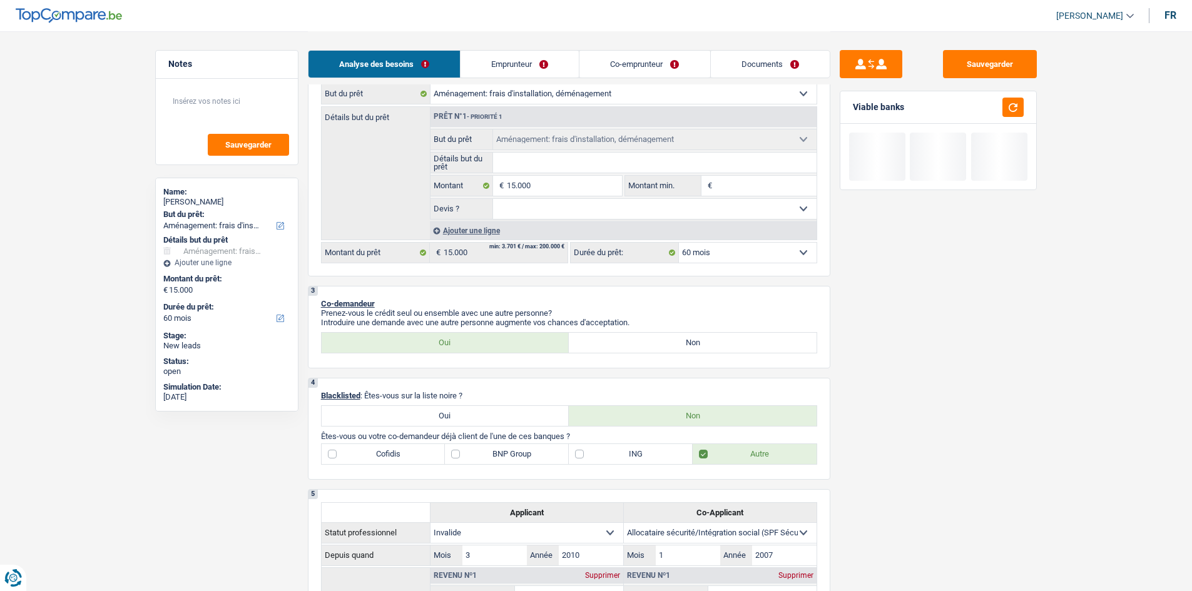
click at [927, 388] on div "Sauvegarder Viable banks" at bounding box center [938, 310] width 216 height 521
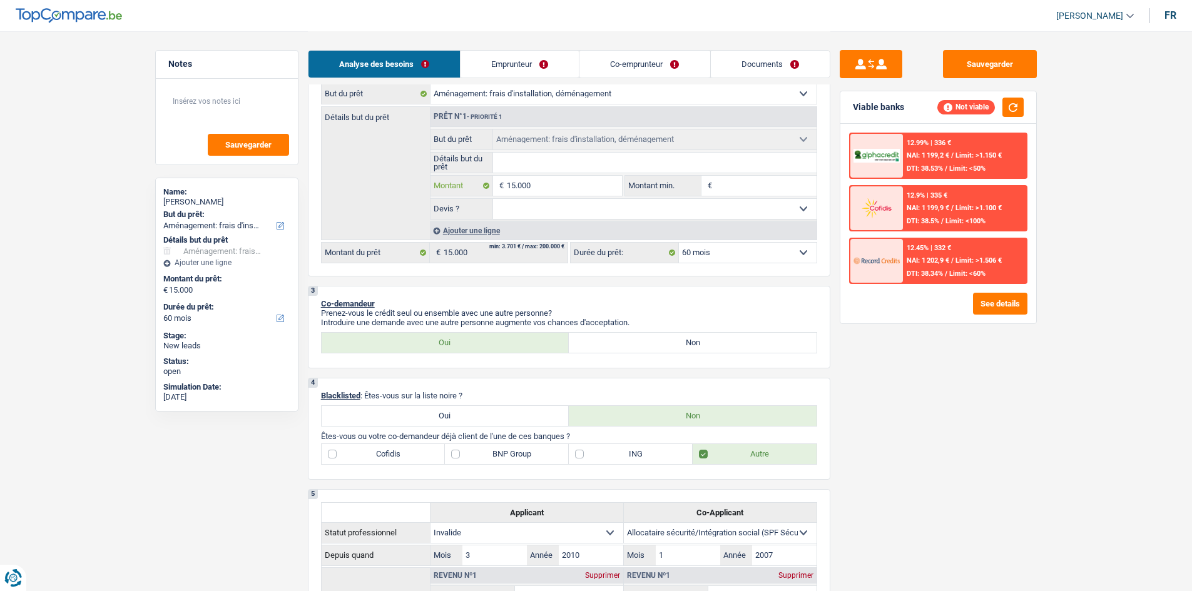
click at [589, 189] on input "15.000" at bounding box center [564, 186] width 114 height 20
type input "1.500"
type input "150"
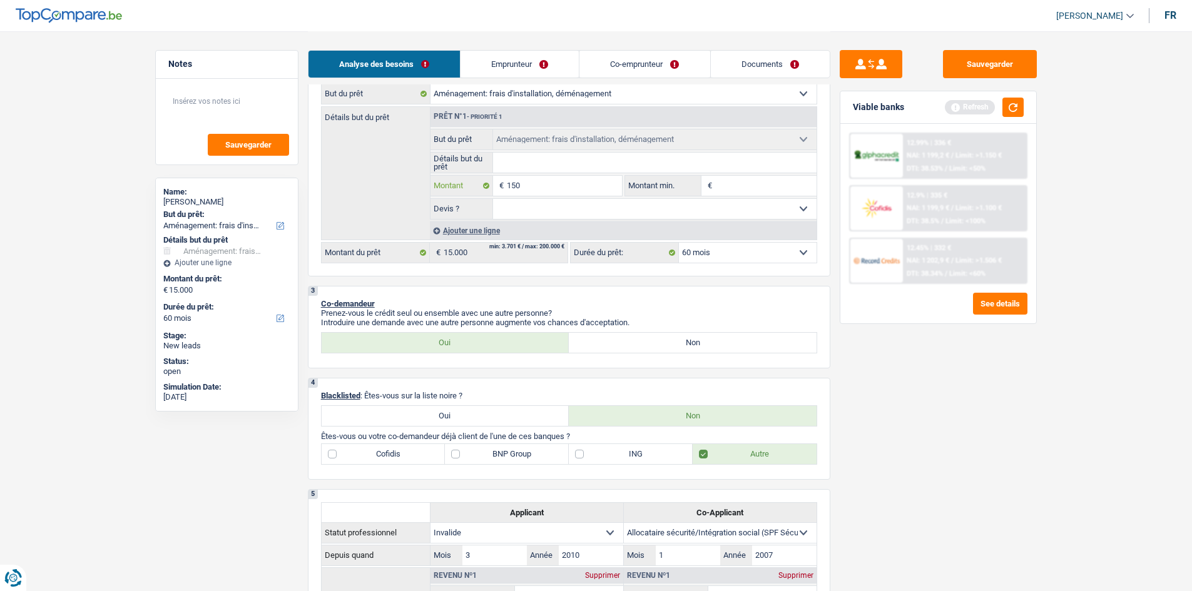
type input "15"
type input "1"
type input "10"
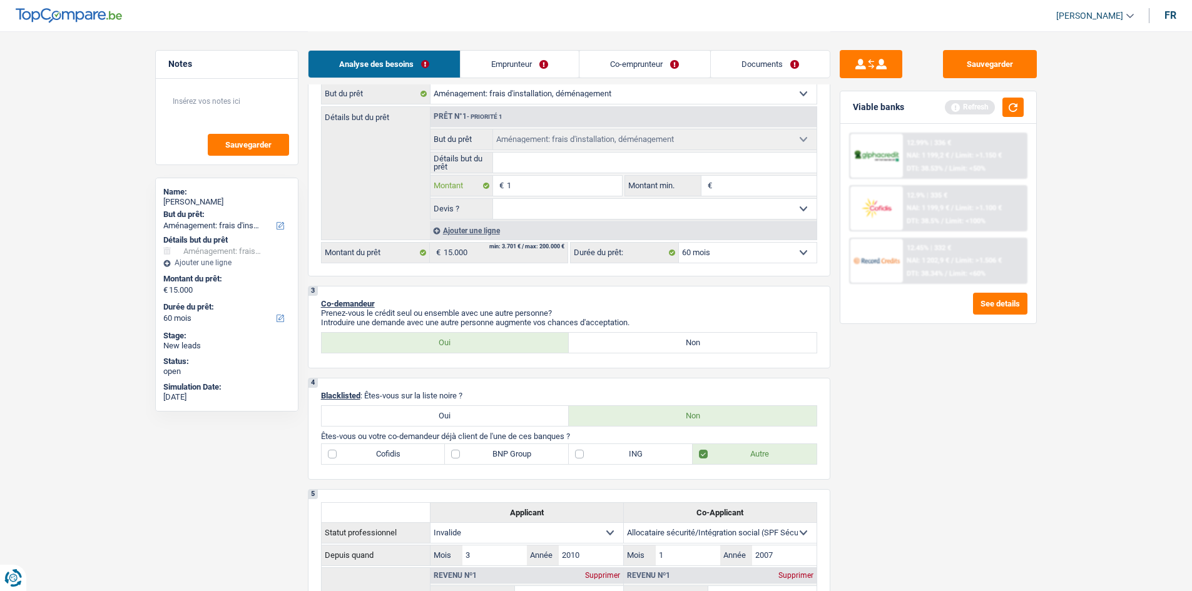
type input "10"
type input "100"
type input "1.000"
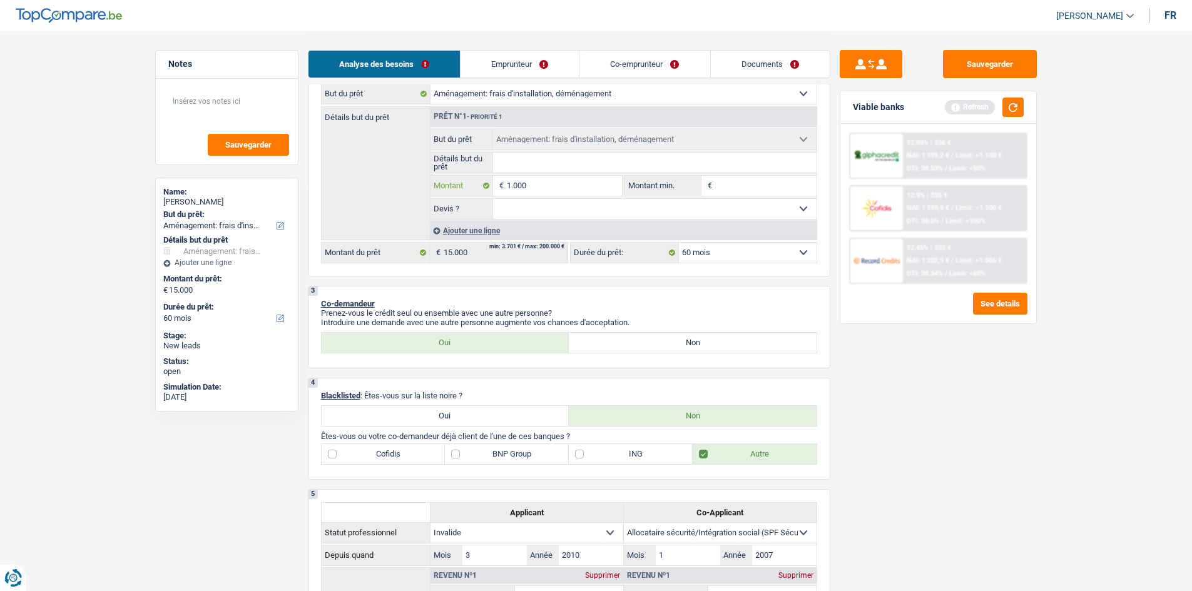
type input "10.001"
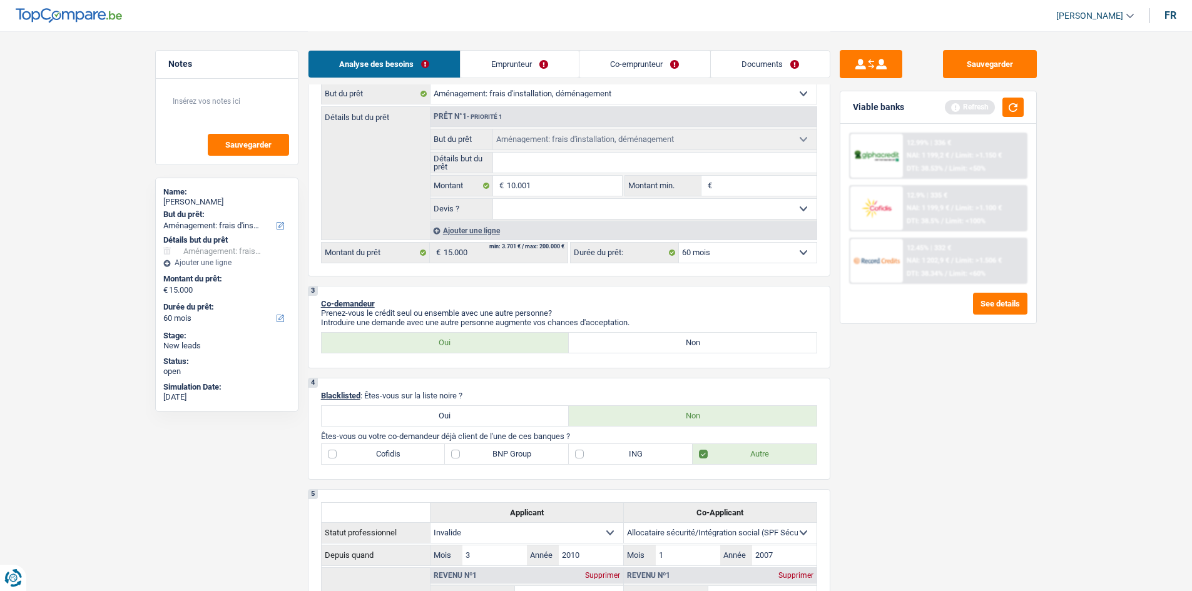
type input "10.001"
drag, startPoint x: 1003, startPoint y: 388, endPoint x: 991, endPoint y: 360, distance: 30.6
click at [1000, 385] on div "Sauvegarder Viable banks Refresh 12.99% | 336 € NAI: 1 199,2 € / Limit: >1.150 …" at bounding box center [938, 310] width 216 height 521
click at [1019, 99] on button "button" at bounding box center [1012, 107] width 21 height 19
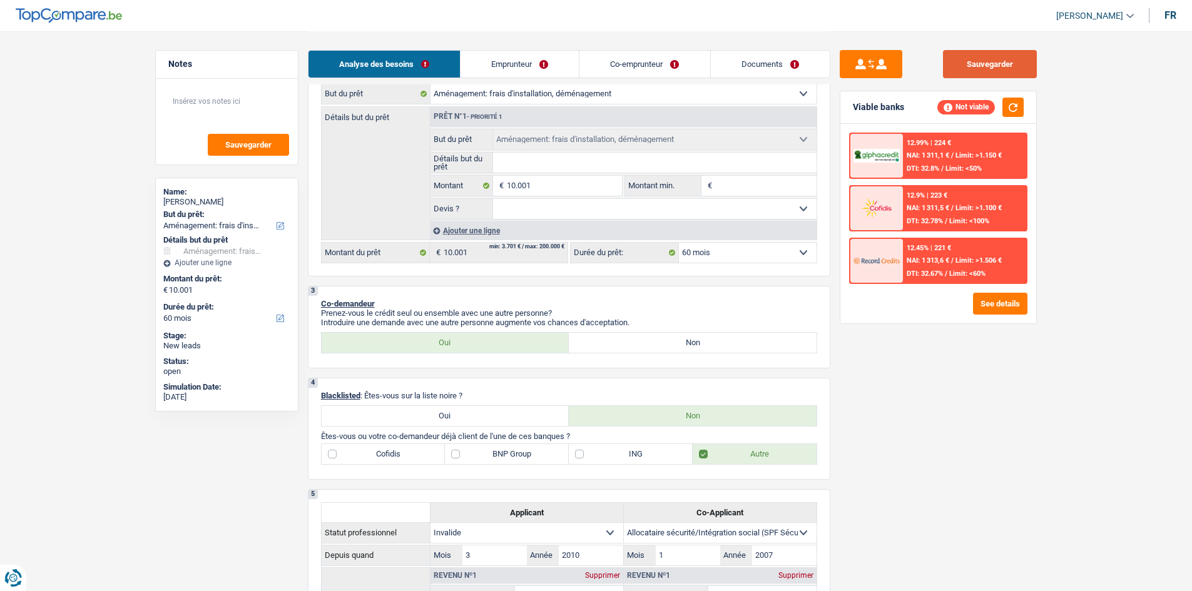
click at [975, 56] on button "Sauvegarder" at bounding box center [990, 64] width 94 height 28
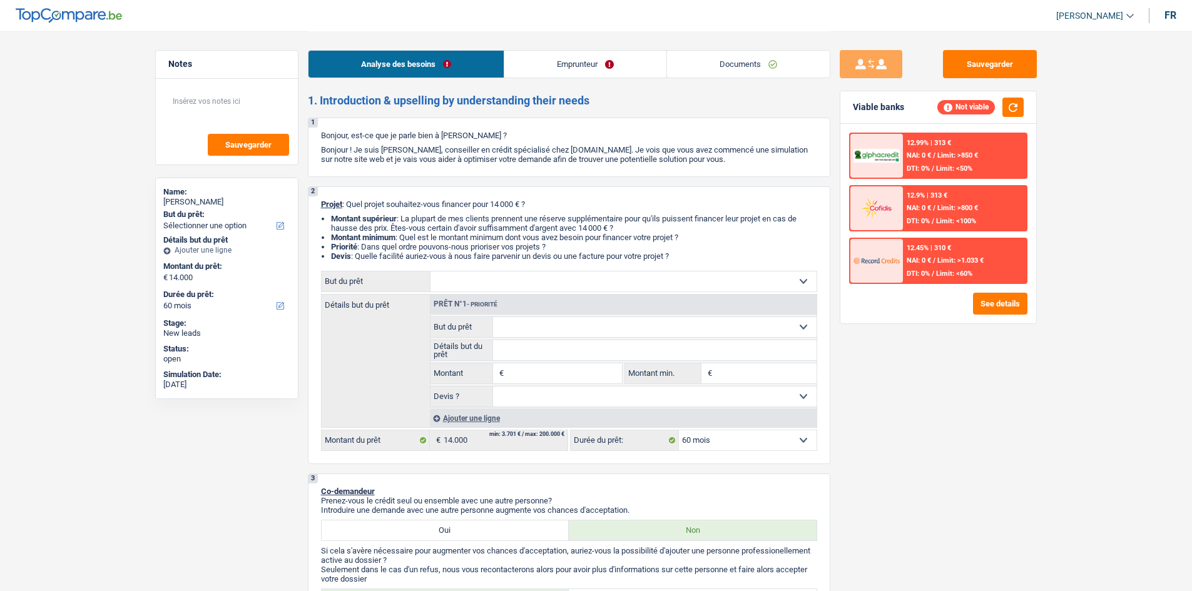
select select "60"
click at [763, 442] on select "12 mois 18 mois 24 mois 30 mois 36 mois 42 mois 48 mois 60 mois Sélectionner un…" at bounding box center [748, 440] width 138 height 20
drag, startPoint x: 889, startPoint y: 485, endPoint x: 816, endPoint y: 467, distance: 75.4
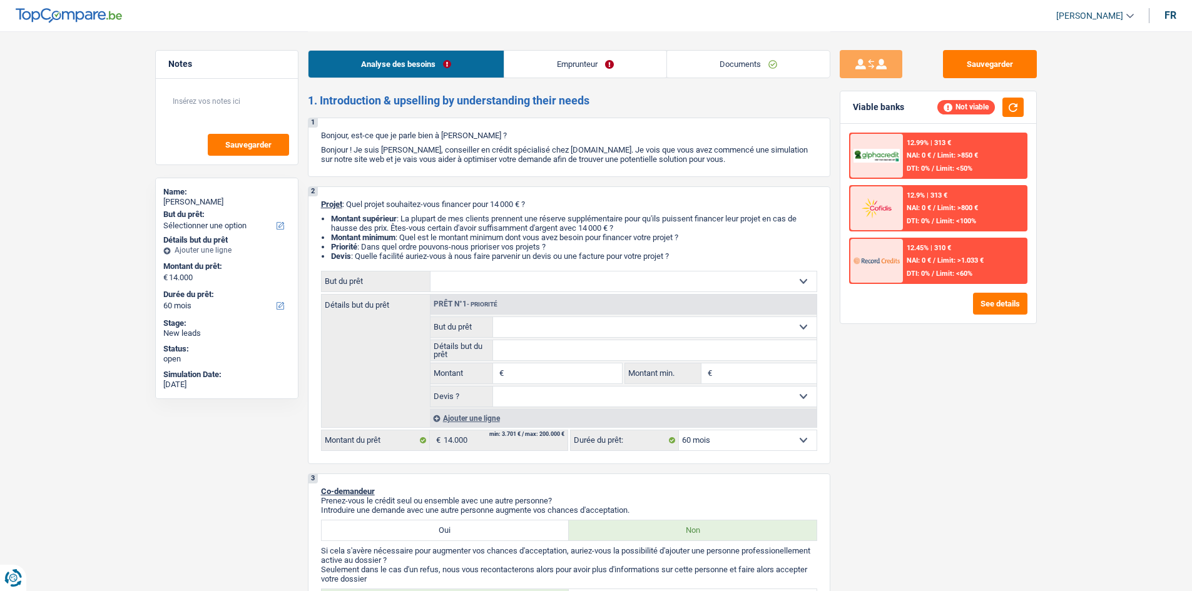
click at [888, 485] on div "Sauvegarder Viable banks Not viable 12.99% | 313 € NAI: 0 € / Limit: >850 € DTI…" at bounding box center [938, 310] width 216 height 521
click at [499, 278] on select "Confort maison: meubles, textile, peinture, électroménager, outillage non-profe…" at bounding box center [623, 281] width 386 height 20
select select "car"
click at [430, 271] on select "Confort maison: meubles, textile, peinture, électroménager, outillage non-profe…" at bounding box center [623, 281] width 386 height 20
select select "car"
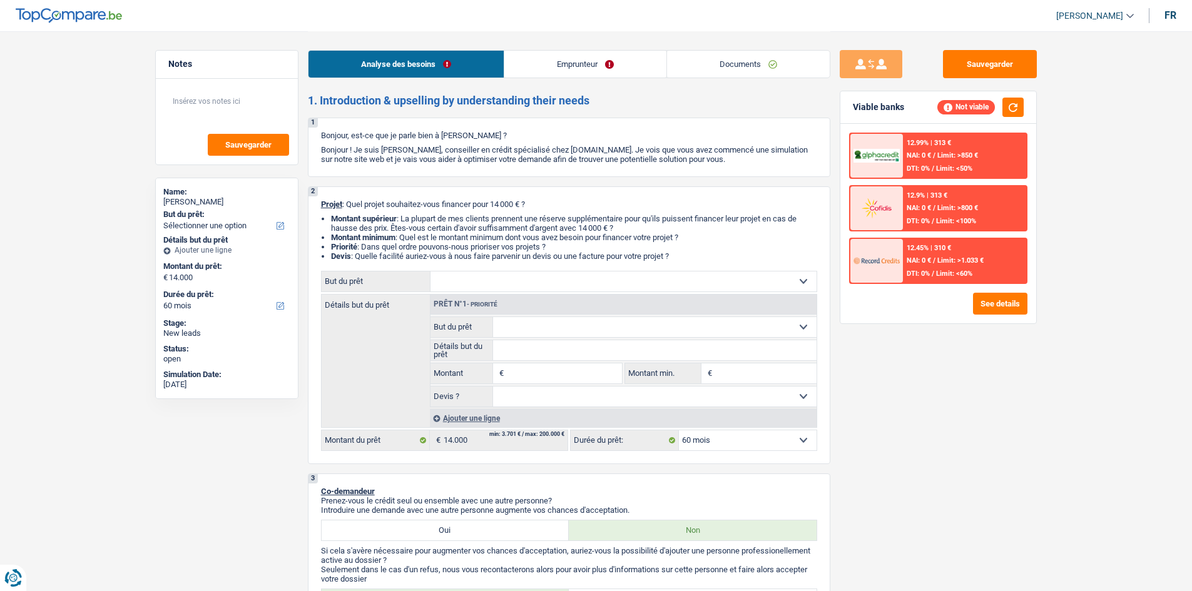
select select "car"
type input "14.000"
select select "car"
type input "14.000"
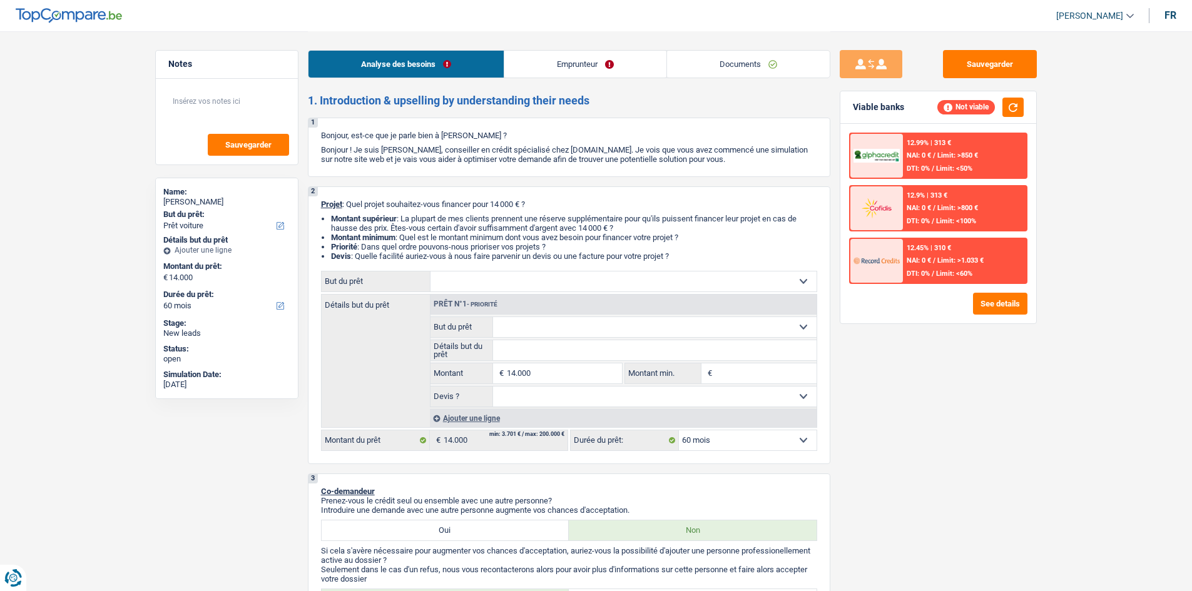
select select "car"
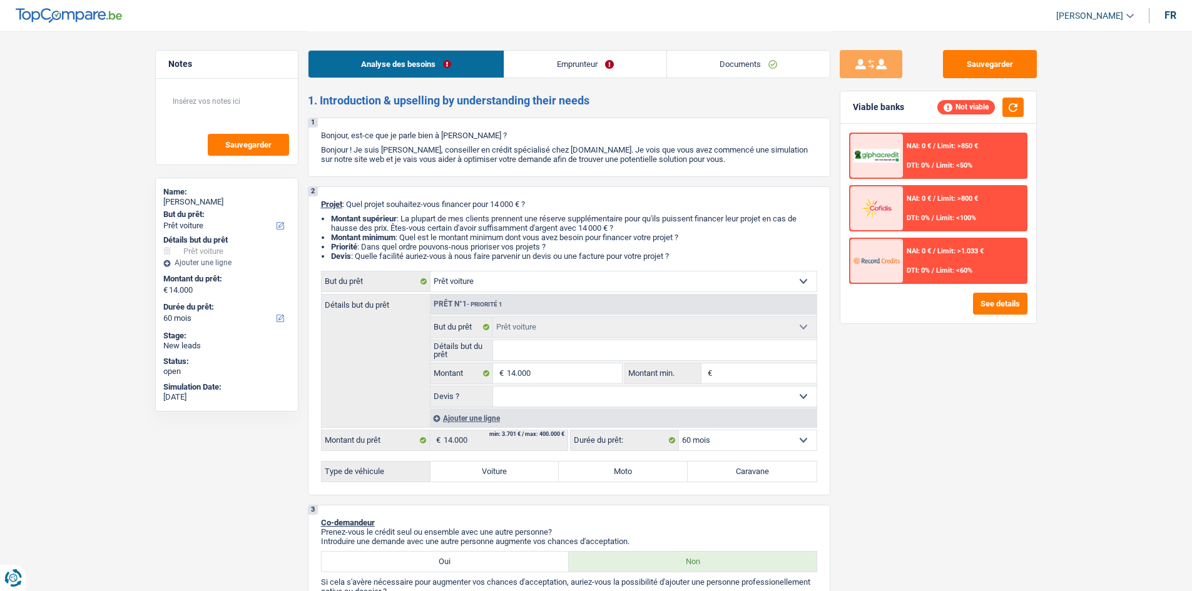
drag, startPoint x: 579, startPoint y: 389, endPoint x: 625, endPoint y: 391, distance: 46.3
click at [580, 391] on select "Oui Non Non répondu Sélectionner une option" at bounding box center [654, 397] width 323 height 20
select select "yes"
click at [493, 387] on select "Oui Non Non répondu Sélectionner une option" at bounding box center [654, 397] width 323 height 20
select select "yes"
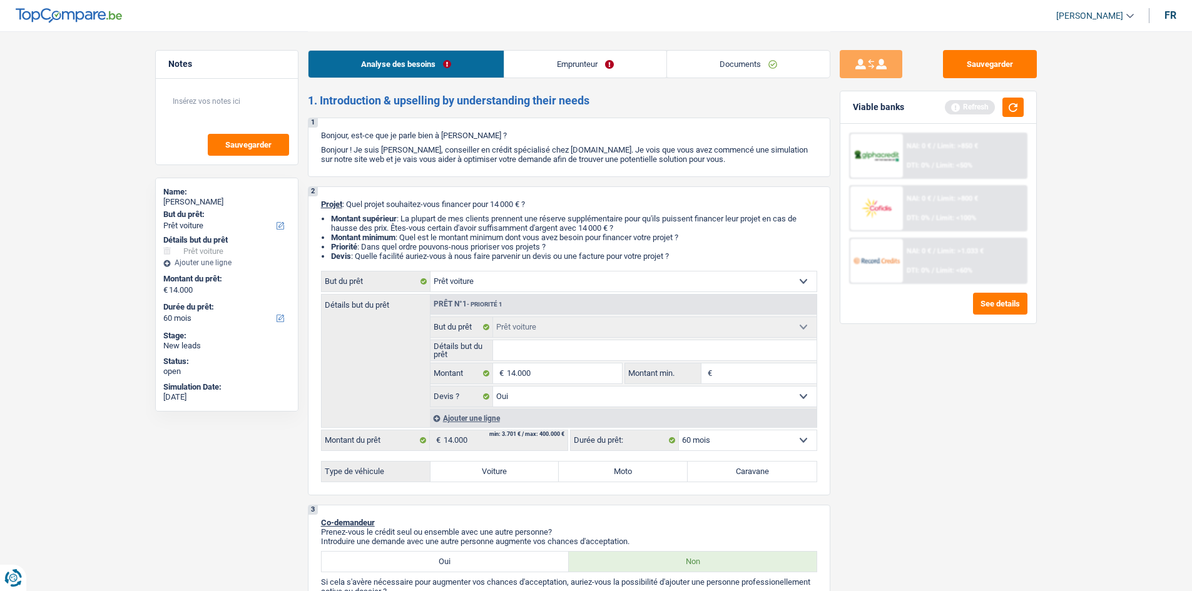
drag, startPoint x: 475, startPoint y: 474, endPoint x: 483, endPoint y: 474, distance: 8.2
click at [475, 473] on label "Voiture" at bounding box center [494, 472] width 129 height 20
click at [475, 473] on input "Voiture" at bounding box center [494, 472] width 129 height 20
radio input "true"
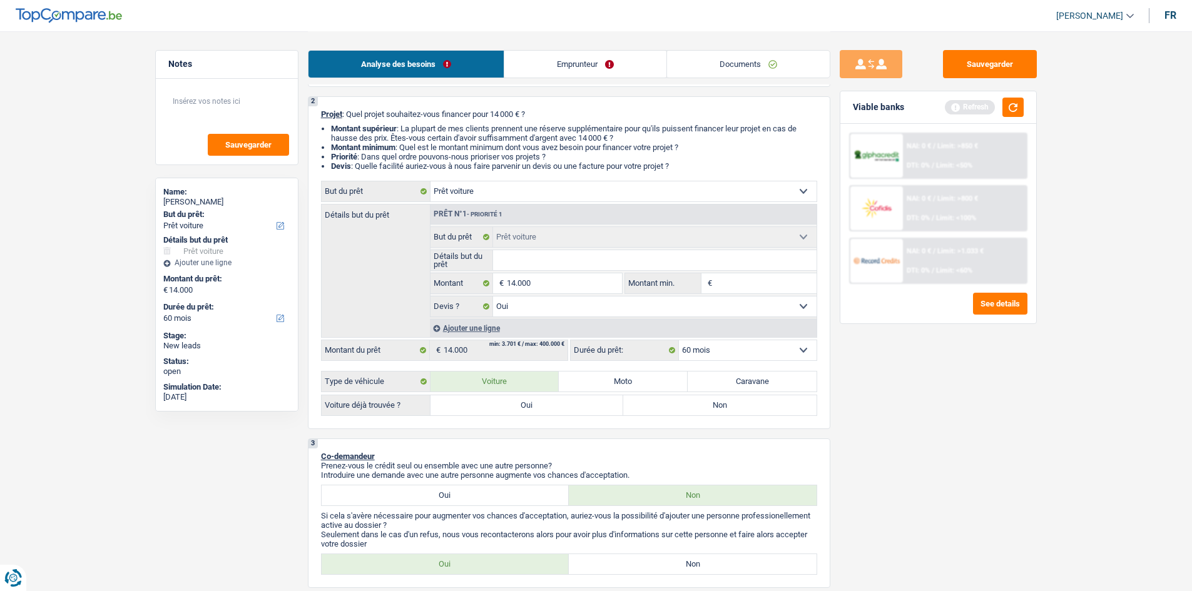
scroll to position [188, 0]
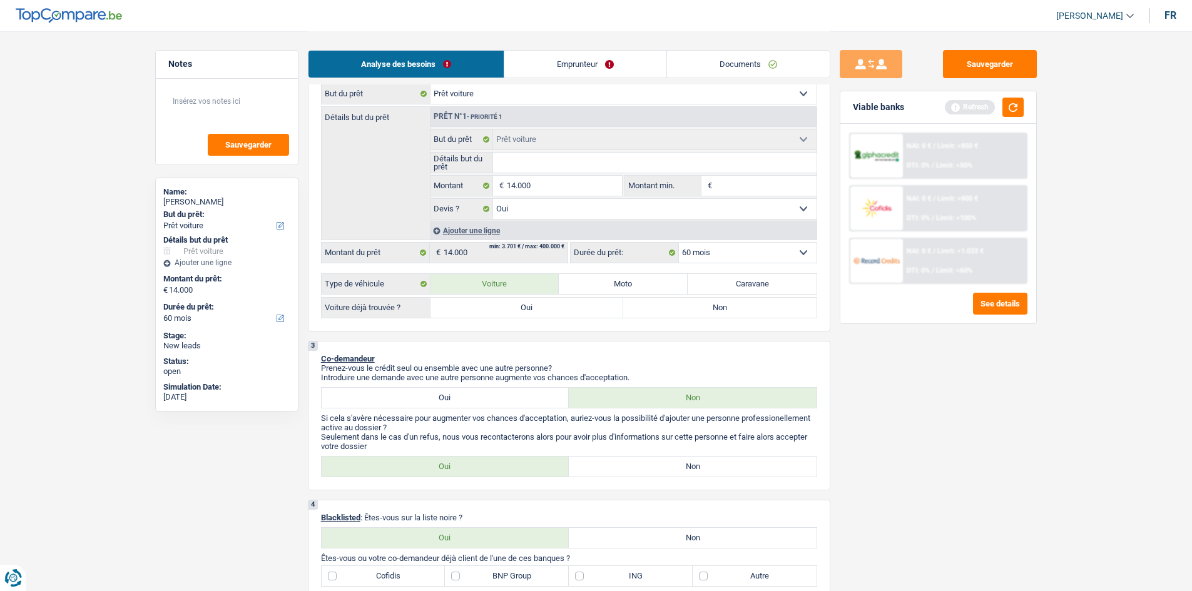
click at [493, 286] on div "Confort maison: meubles, textile, peinture, électroménager, outillage non-profe…" at bounding box center [569, 200] width 496 height 235
click at [511, 308] on label "Oui" at bounding box center [526, 308] width 193 height 20
click at [511, 308] on input "Oui" at bounding box center [526, 308] width 193 height 20
radio input "true"
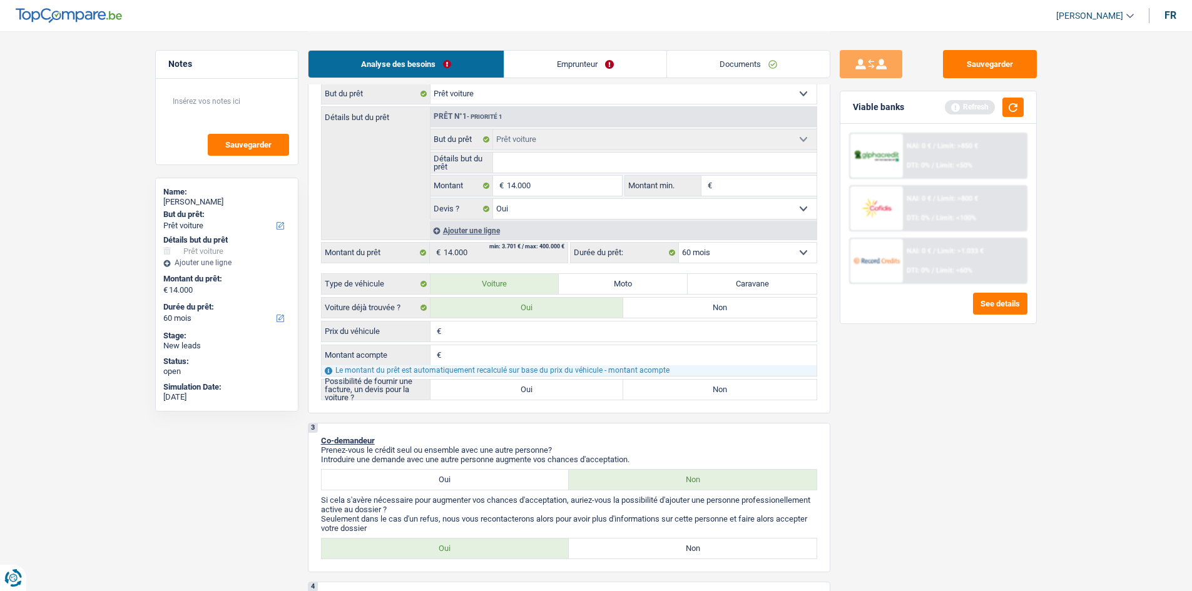
click at [488, 334] on input "Prix du véhicule" at bounding box center [630, 332] width 372 height 20
type input "1"
type input "18"
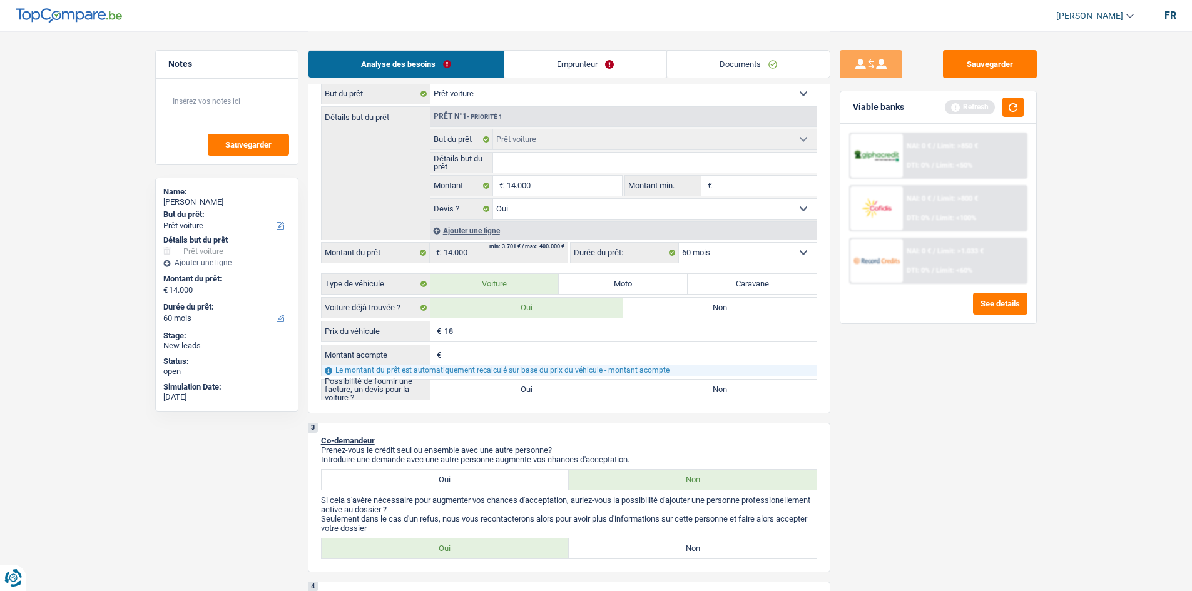
type input "180"
type input "1.800"
type input "18.000"
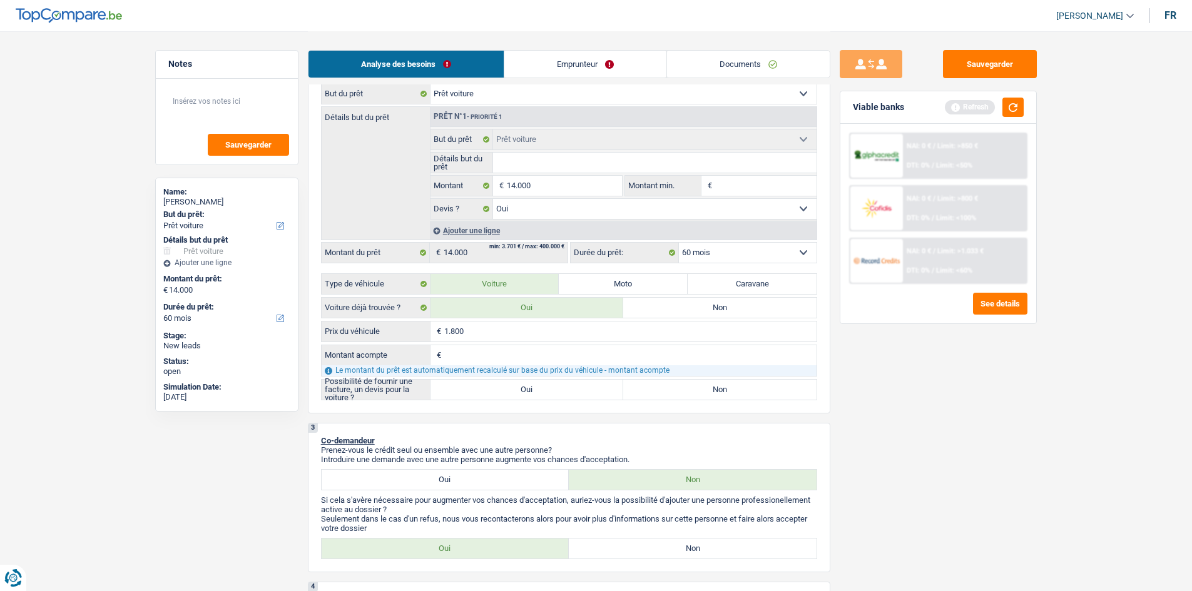
type input "18.000"
click at [504, 360] on input "Montant acompte" at bounding box center [630, 355] width 372 height 20
type input "4"
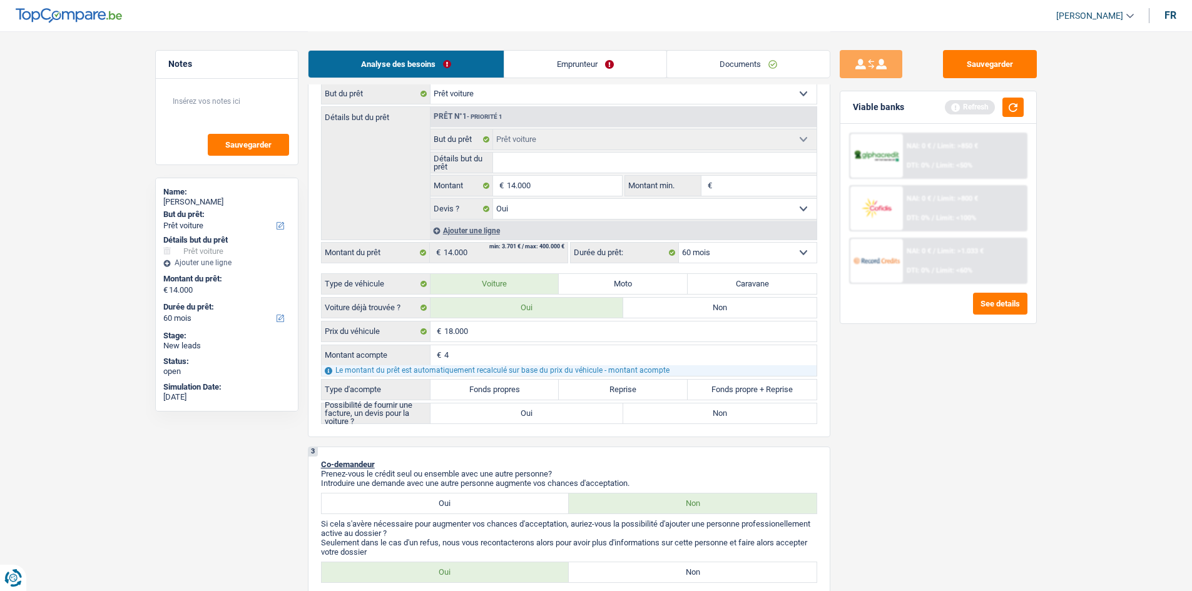
type input "40"
type input "400"
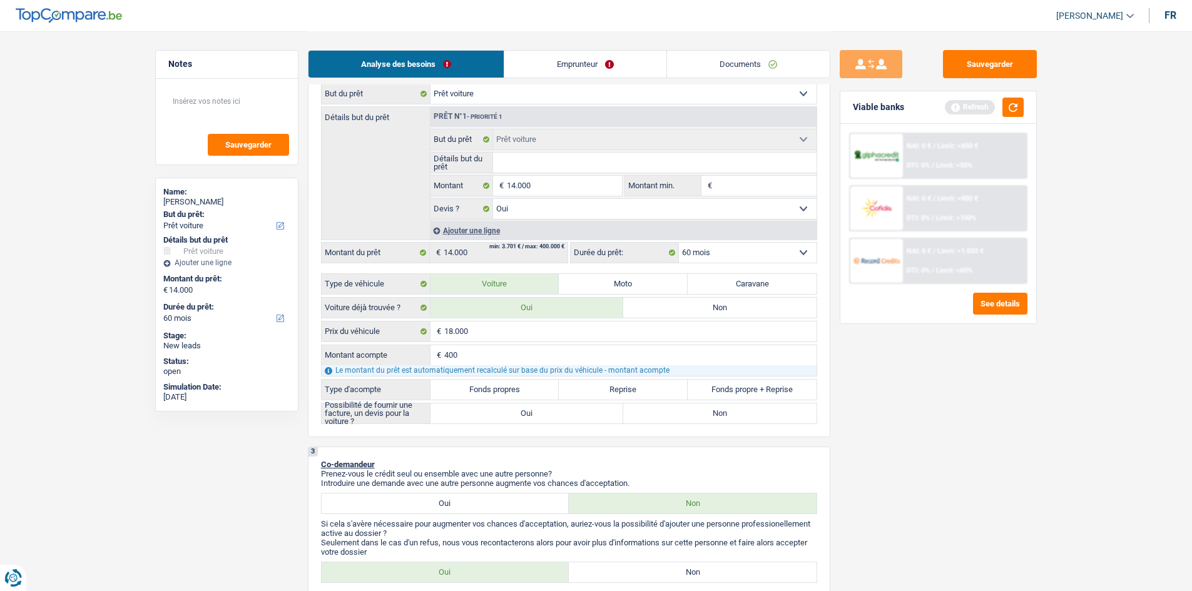
click at [596, 387] on label "Reprise" at bounding box center [623, 390] width 129 height 20
click at [596, 387] on input "Reprise" at bounding box center [623, 390] width 129 height 20
radio input "true"
type input "17.600"
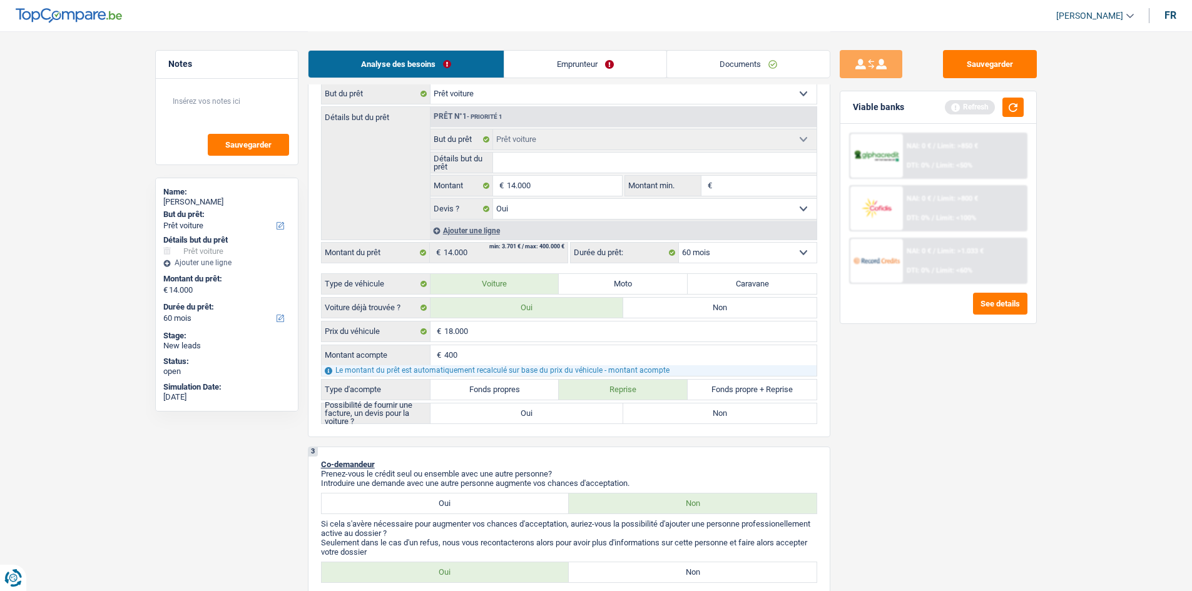
type input "17.600"
radio input "true"
click at [523, 352] on input "400" at bounding box center [630, 355] width 372 height 20
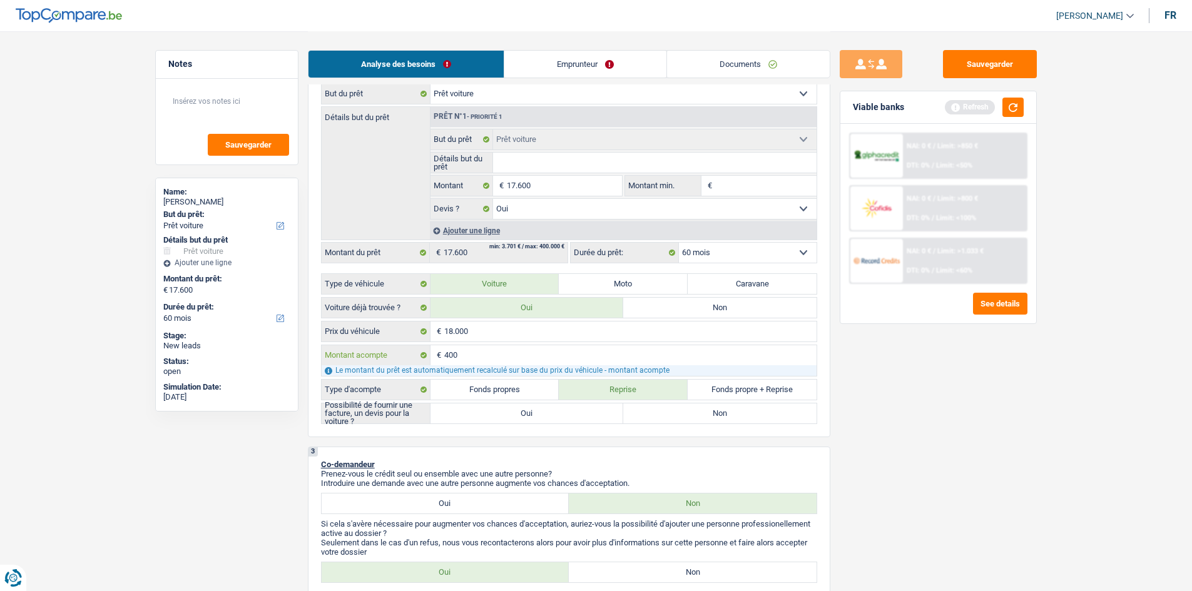
type input "4.000"
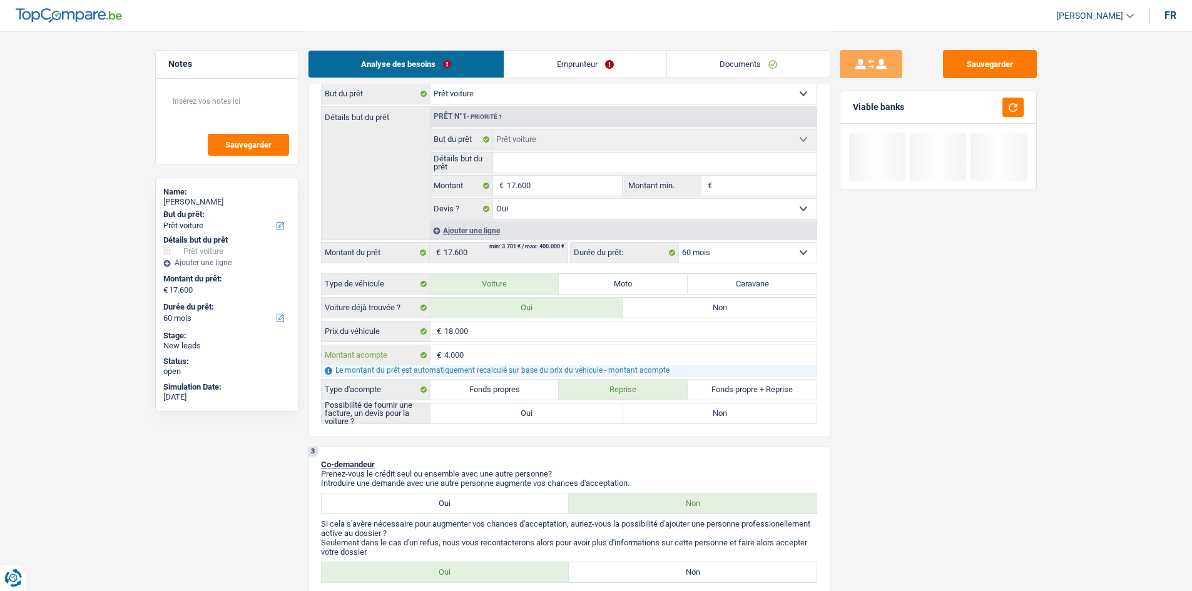
type input "4.000"
type input "14.000"
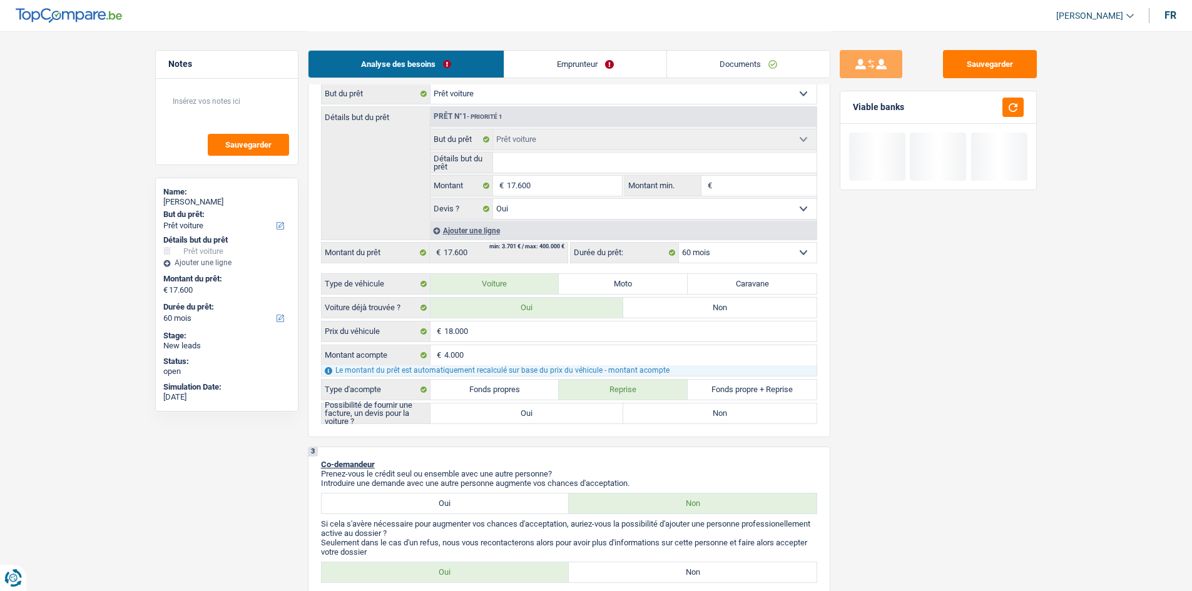
type input "14.000"
click at [550, 416] on label "Oui" at bounding box center [526, 413] width 193 height 20
click at [550, 416] on input "Oui" at bounding box center [526, 413] width 193 height 20
radio input "true"
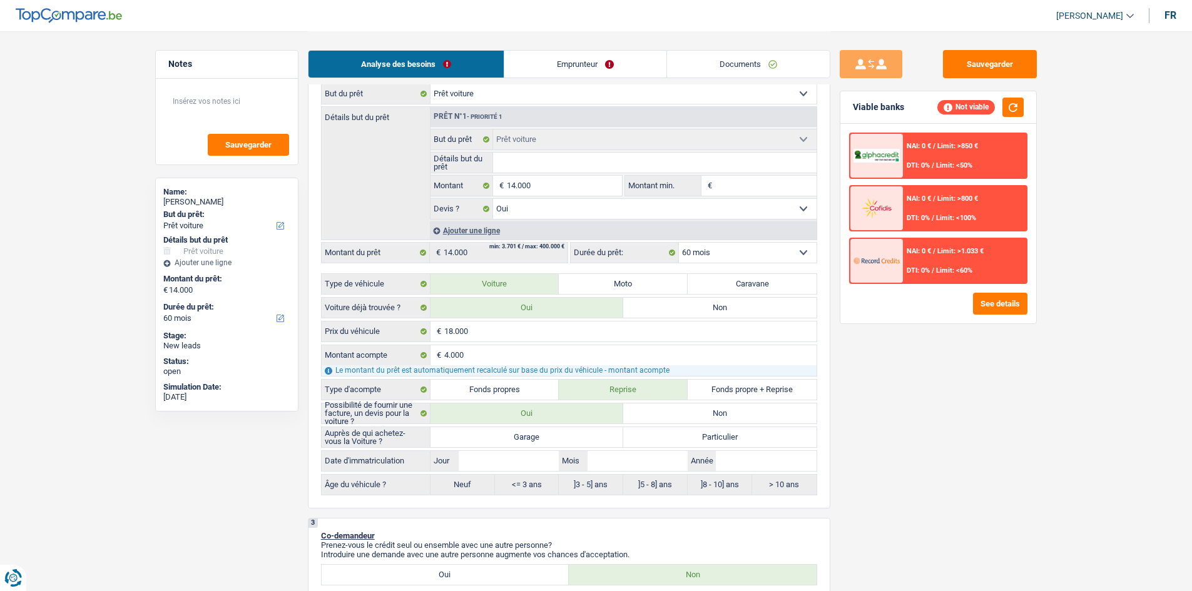
drag, startPoint x: 452, startPoint y: 439, endPoint x: 464, endPoint y: 437, distance: 11.5
click at [452, 436] on label "Garage" at bounding box center [526, 437] width 193 height 20
click at [452, 436] on input "Garage" at bounding box center [526, 437] width 193 height 20
radio input "true"
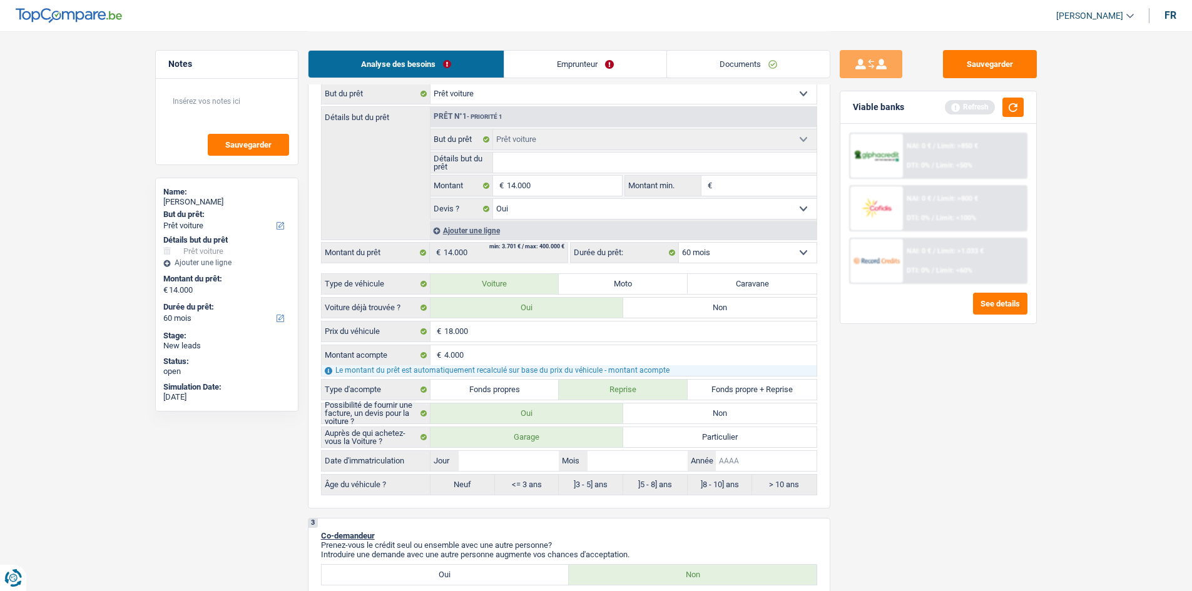
drag, startPoint x: 744, startPoint y: 466, endPoint x: 731, endPoint y: 459, distance: 14.3
click at [742, 464] on input "Année" at bounding box center [766, 461] width 100 height 20
type input "2"
type input "20"
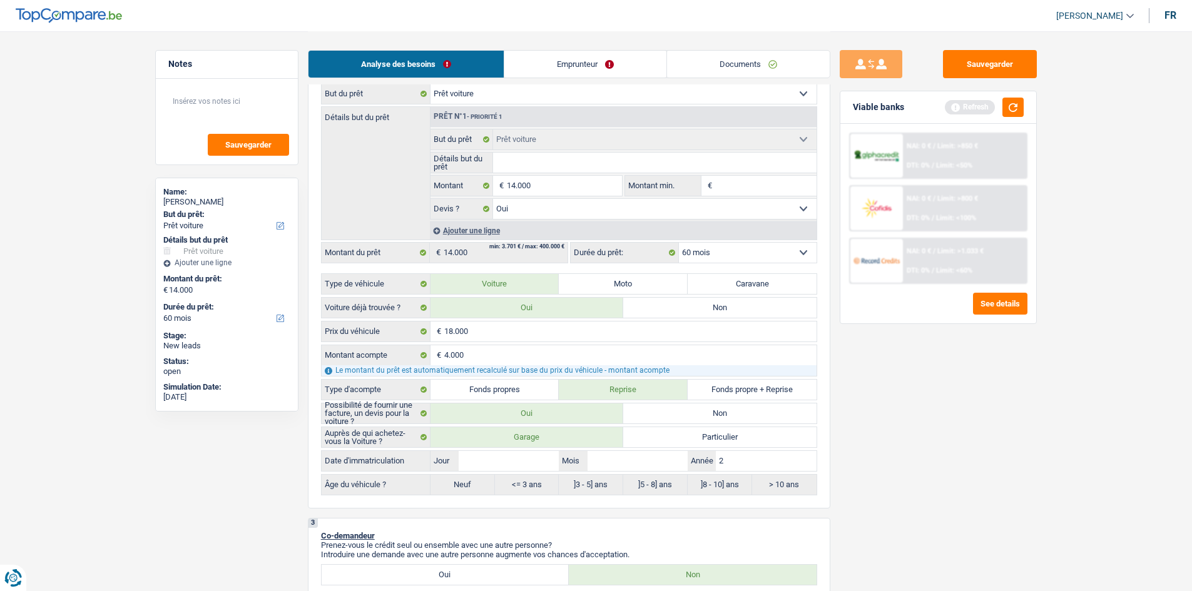
type input "20"
type input "200"
type input "20"
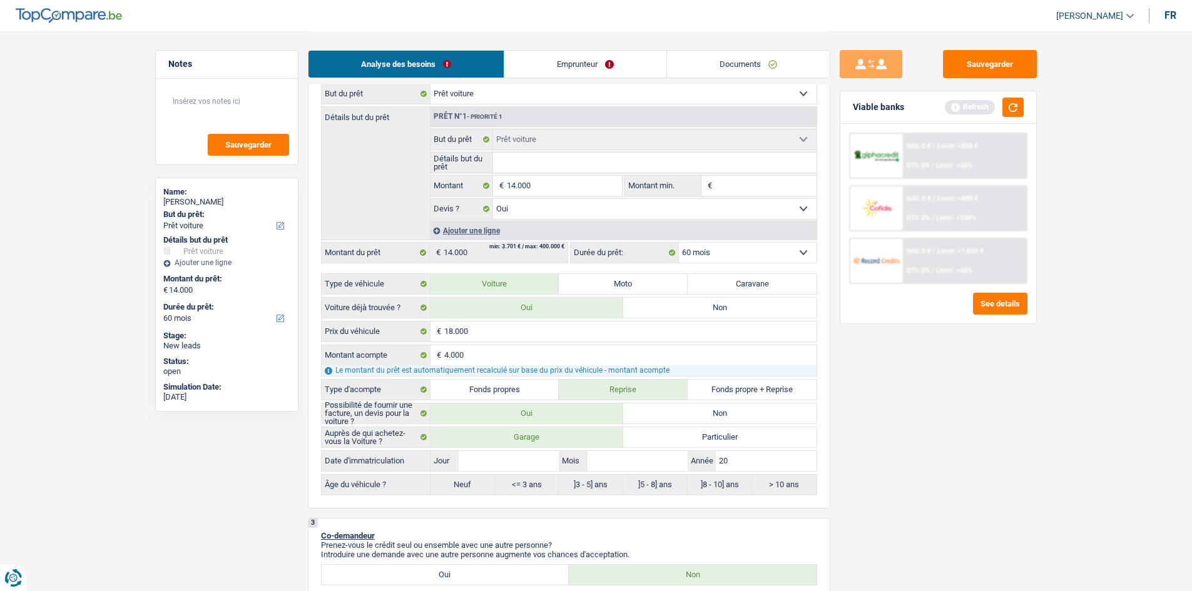
type input "202"
type input "2020"
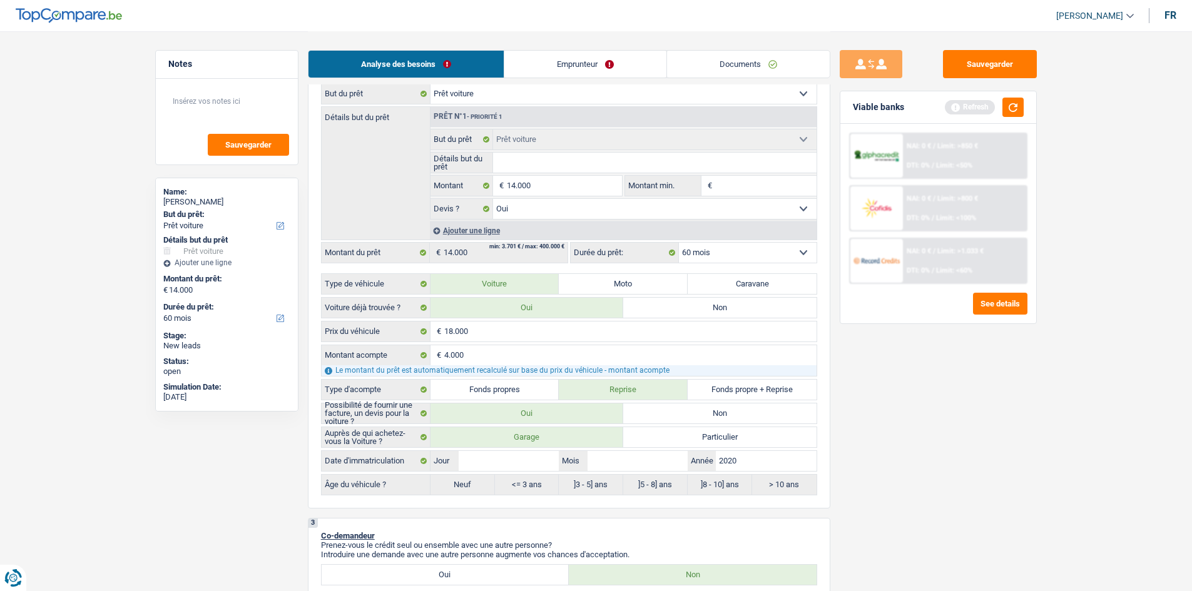
click at [627, 473] on div "Auprès de qui achetez-vous la Voiture ? Garage Particulier Date d'immatriculati…" at bounding box center [569, 461] width 496 height 69
click at [619, 465] on input "Mois" at bounding box center [637, 461] width 100 height 20
type input "0"
type input "06"
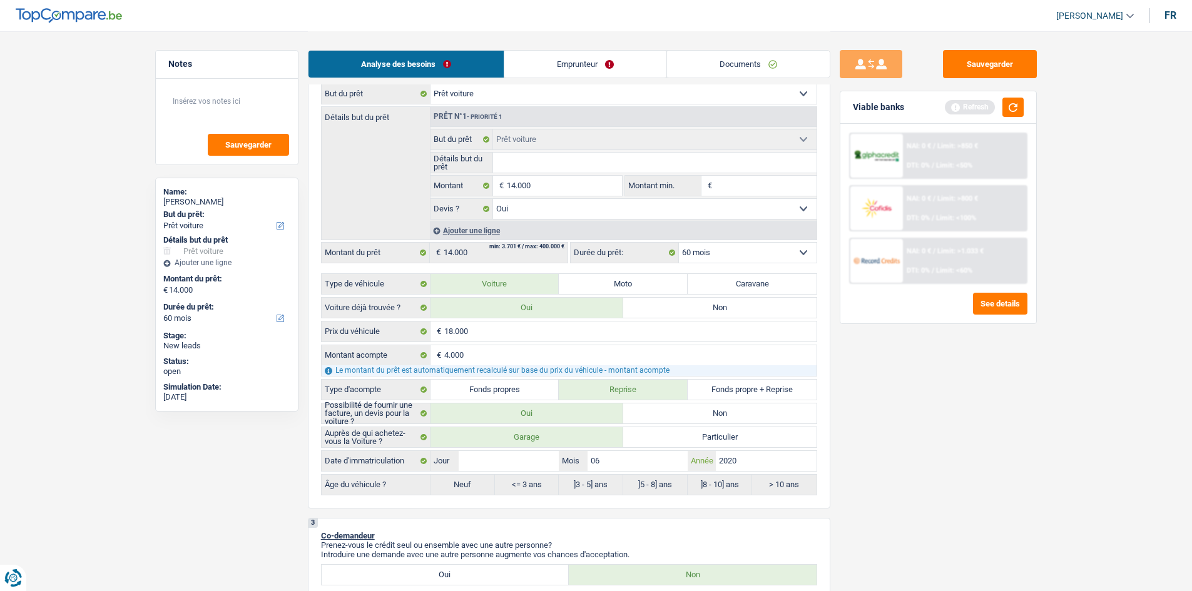
type input "06"
drag, startPoint x: 851, startPoint y: 501, endPoint x: 372, endPoint y: 477, distance: 479.8
click at [842, 496] on div "Sauvegarder Viable banks Refresh NAI: 0 € / Limit: >850 € DTI: 0% / Limit: <50%…" at bounding box center [938, 310] width 216 height 521
click at [471, 459] on input "Jour" at bounding box center [509, 461] width 100 height 20
type input "7"
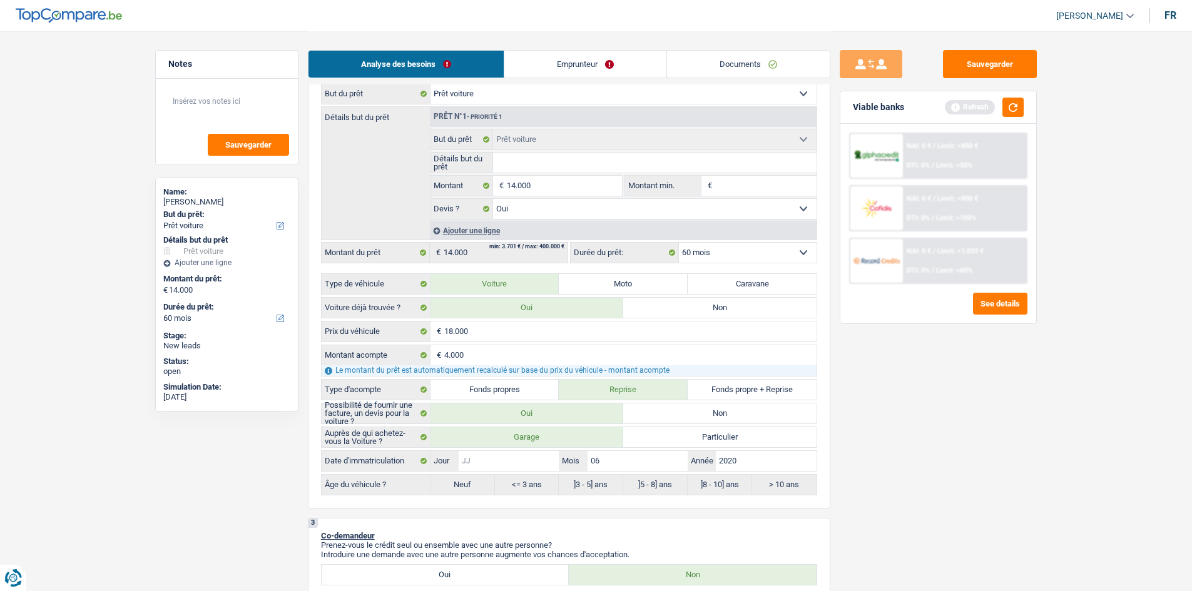
type input "7"
radio input "false"
radio input "true"
click at [872, 512] on div "Sauvegarder Viable banks Refresh NAI: 0 € / Limit: >850 € DTI: 0% / Limit: <50%…" at bounding box center [938, 310] width 216 height 521
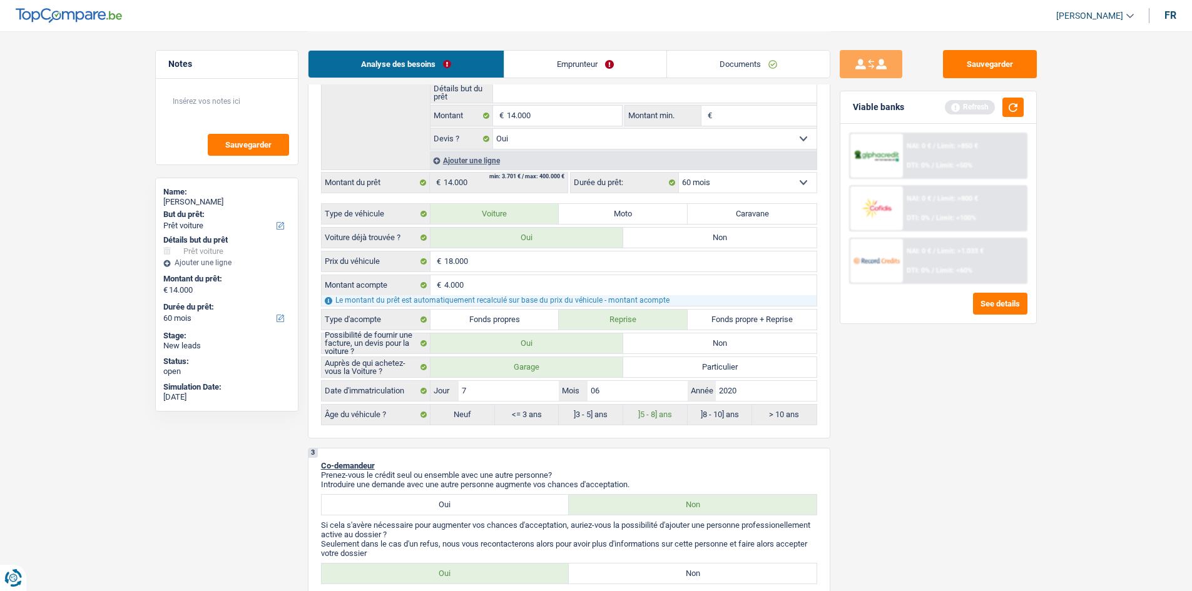
scroll to position [375, 0]
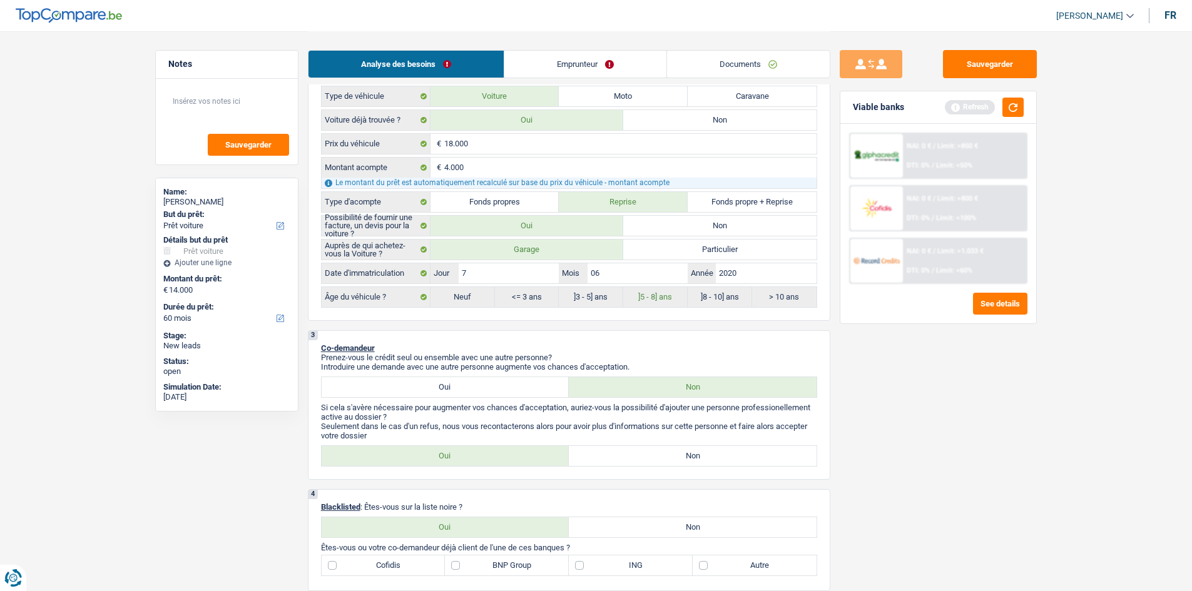
click at [718, 63] on link "Documents" at bounding box center [748, 64] width 163 height 27
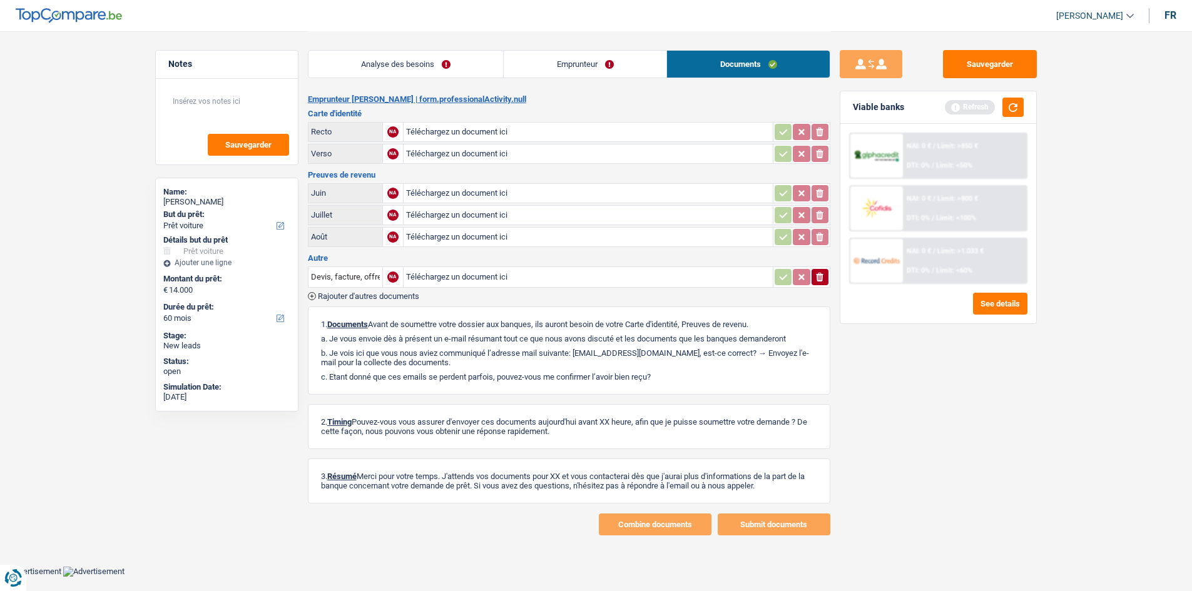
scroll to position [0, 0]
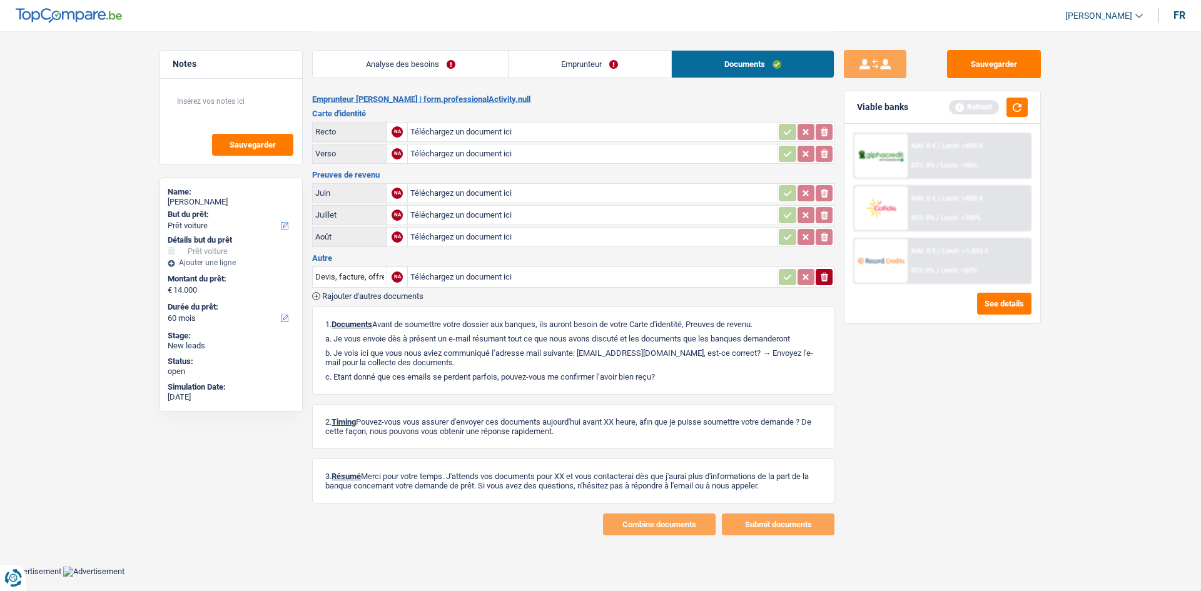
drag, startPoint x: 395, startPoint y: 59, endPoint x: 419, endPoint y: 63, distance: 24.1
click at [393, 59] on link "Analyse des besoins" at bounding box center [410, 64] width 195 height 27
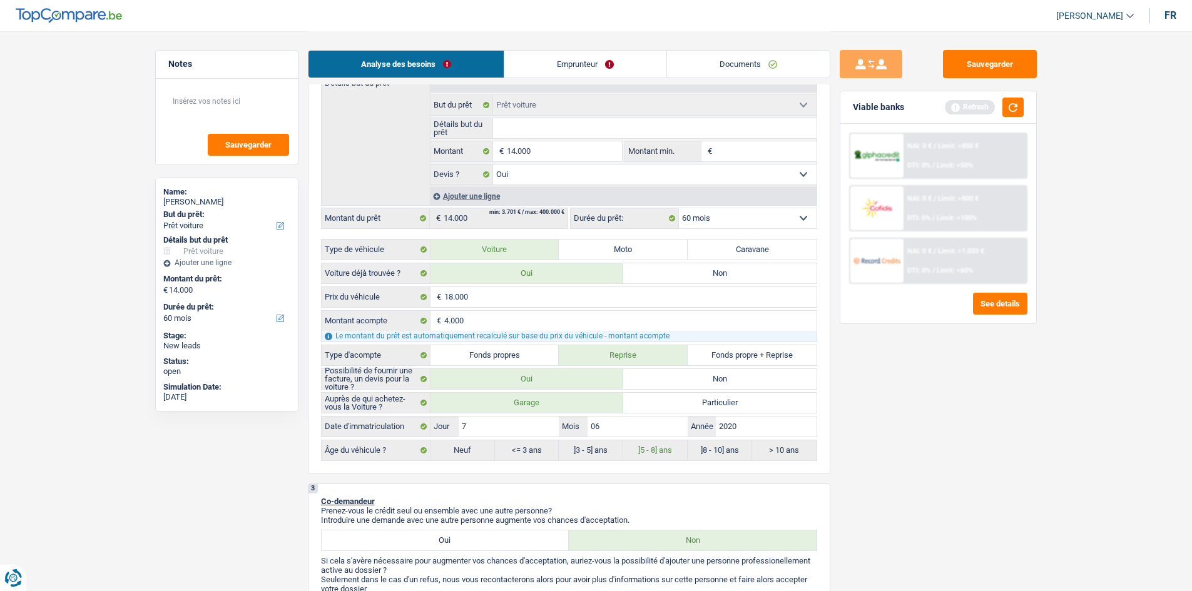
scroll to position [375, 0]
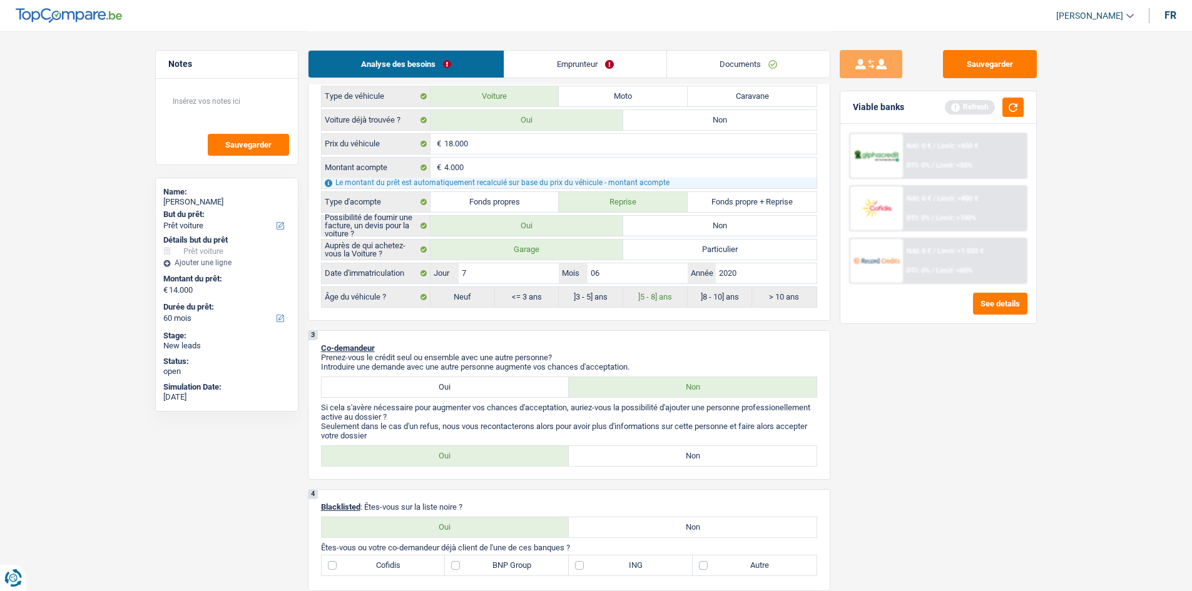
click at [636, 461] on label "Non" at bounding box center [693, 456] width 248 height 20
click at [636, 461] on input "Non" at bounding box center [693, 456] width 248 height 20
radio input "true"
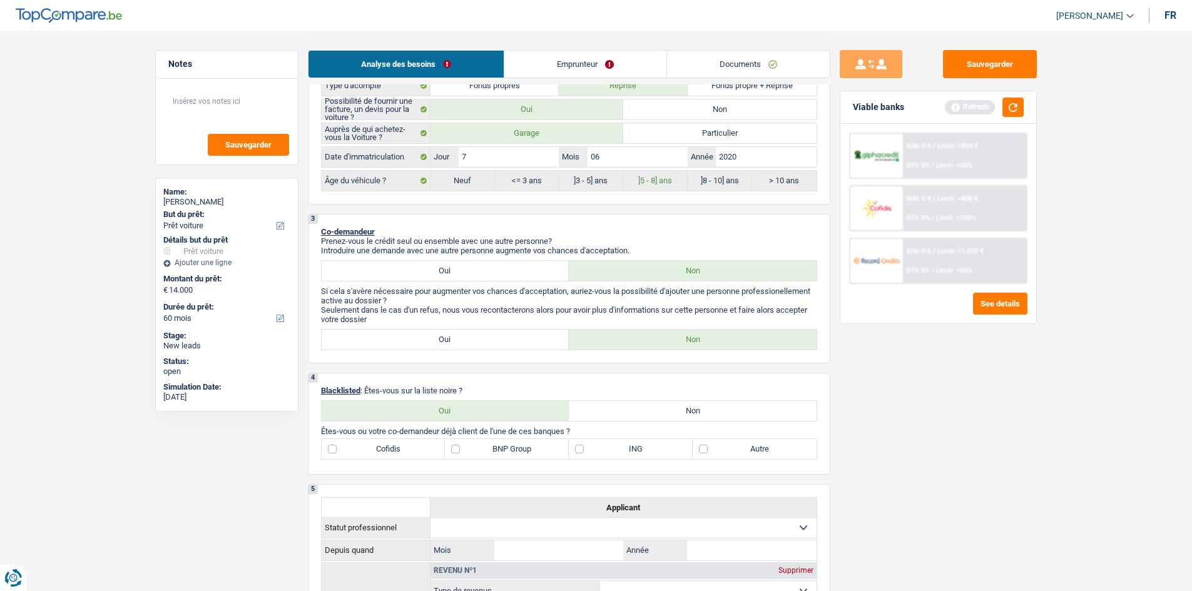
scroll to position [626, 0]
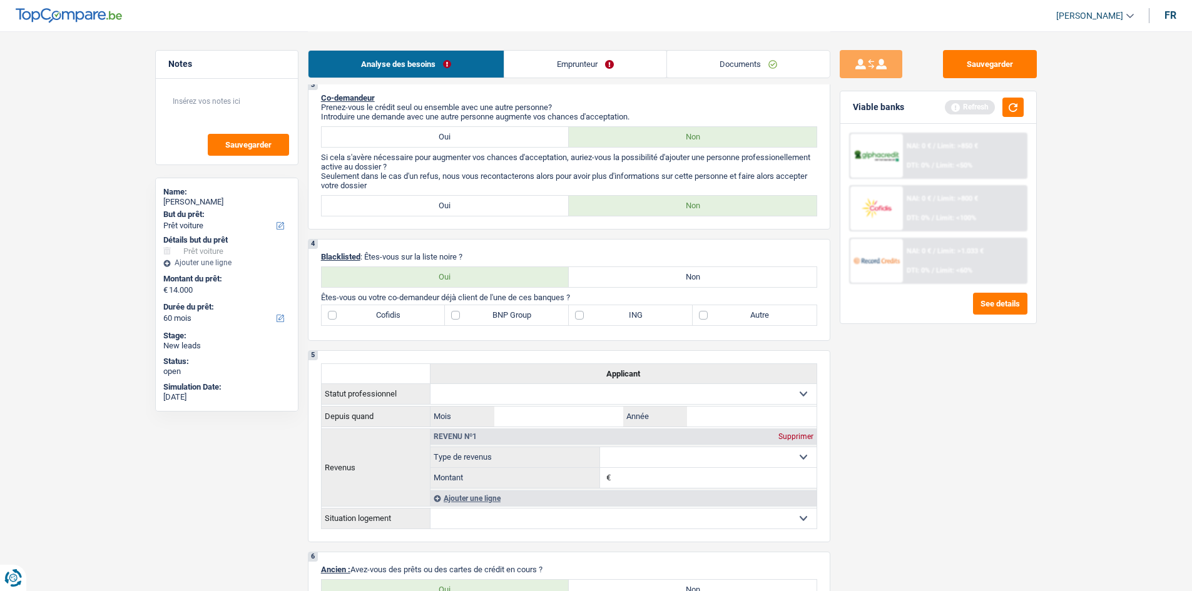
click at [596, 274] on label "Non" at bounding box center [693, 277] width 248 height 20
click at [596, 274] on input "Non" at bounding box center [693, 277] width 248 height 20
radio input "true"
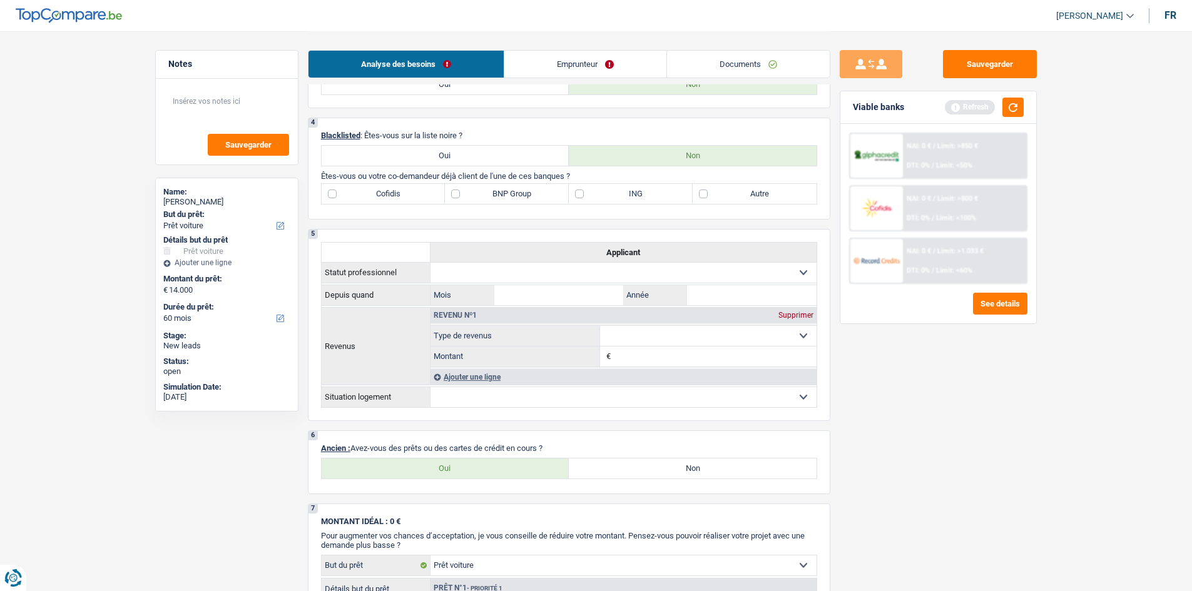
scroll to position [938, 0]
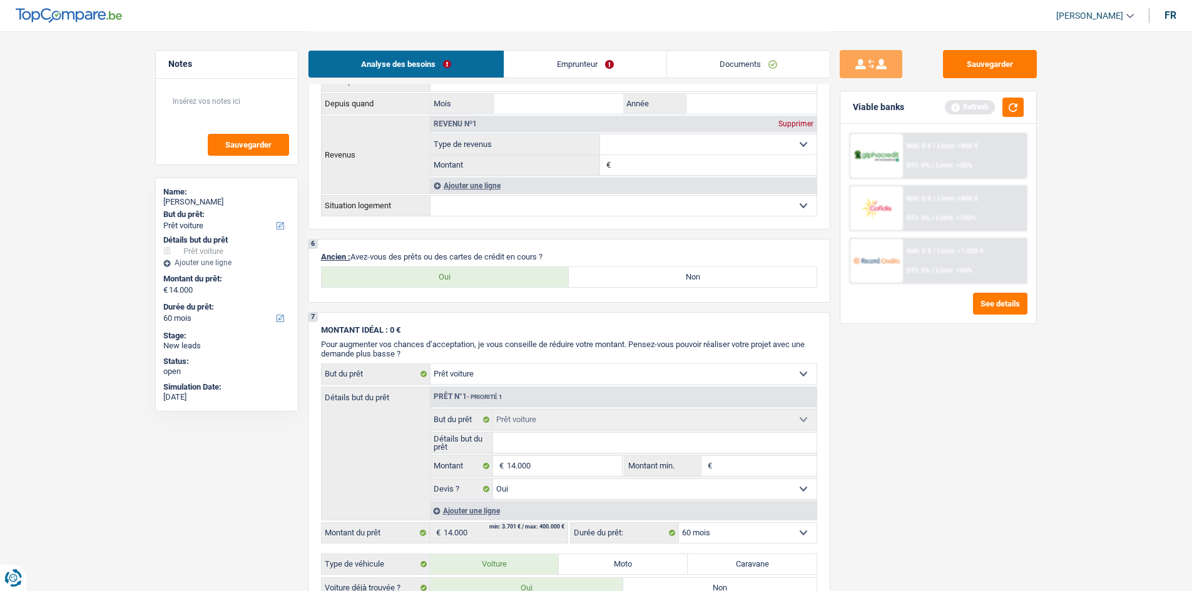
click at [667, 278] on label "Non" at bounding box center [693, 277] width 248 height 20
click at [667, 278] on input "Non" at bounding box center [693, 277] width 248 height 20
radio input "true"
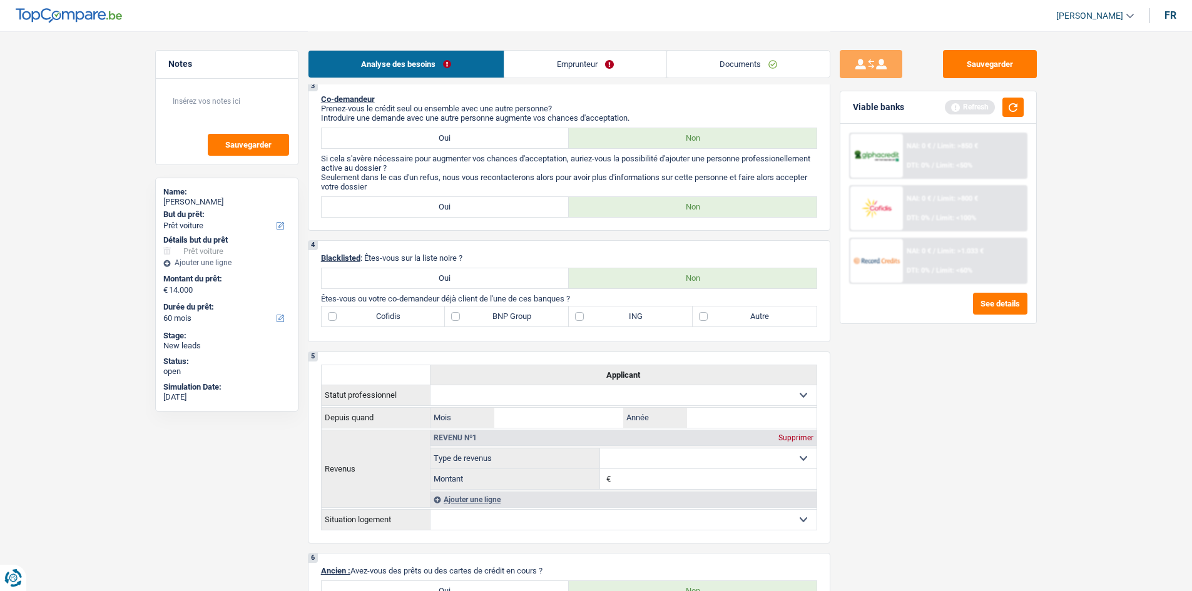
scroll to position [563, 0]
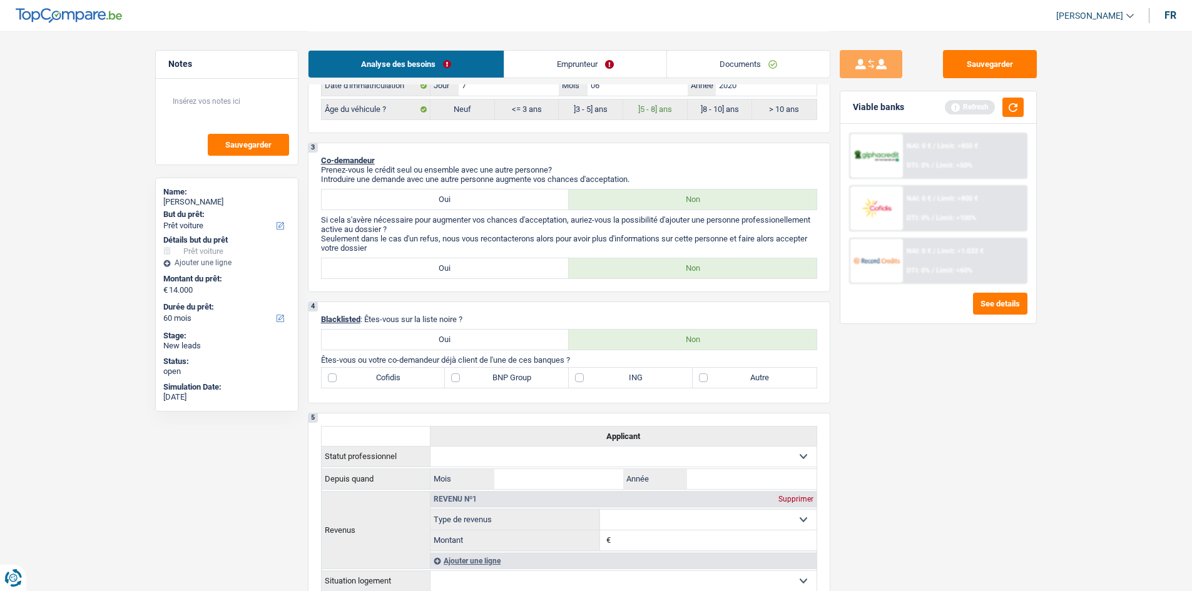
click at [741, 368] on label "Autre" at bounding box center [754, 378] width 124 height 20
click at [741, 368] on input "Autre" at bounding box center [754, 378] width 124 height 20
checkbox input "true"
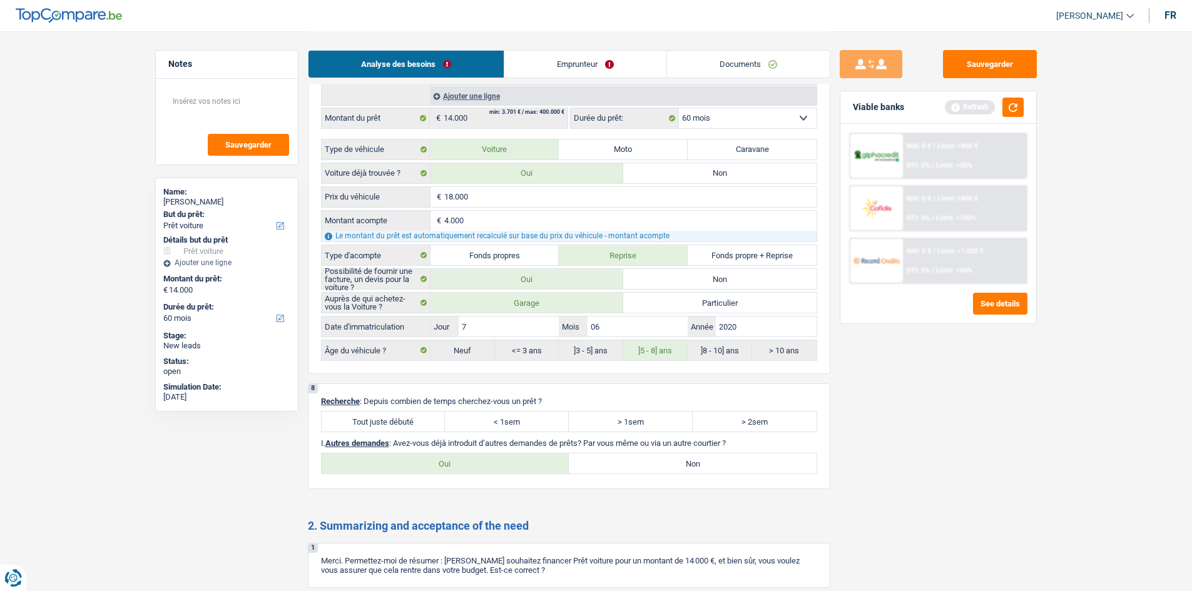
scroll to position [1501, 0]
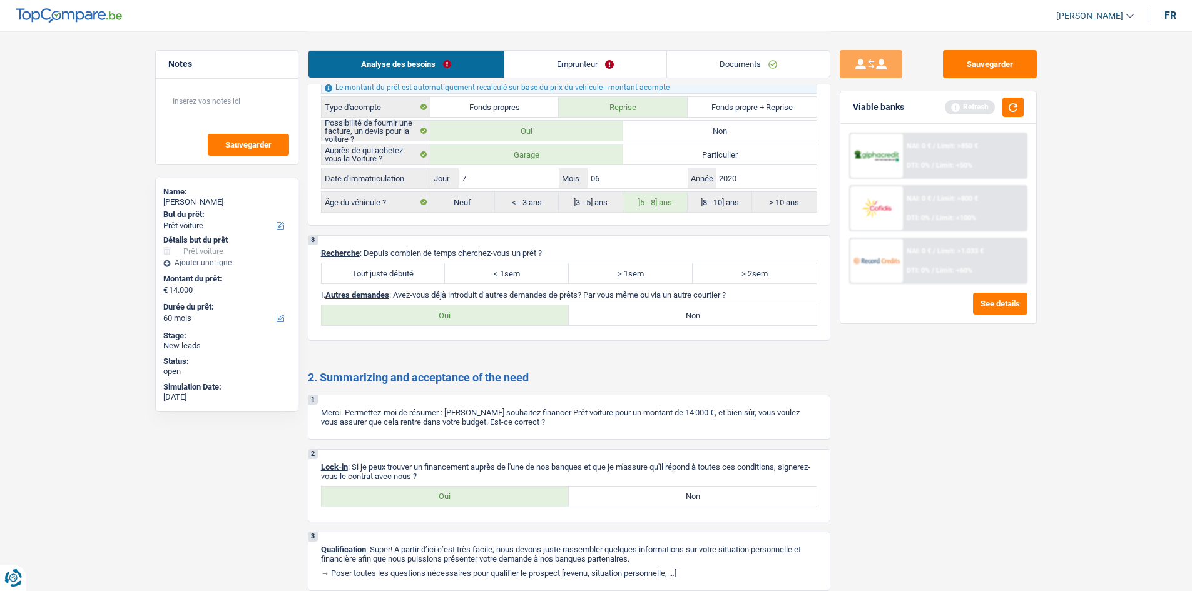
click at [378, 303] on div "8 Recherche : Depuis combien de temps cherchez-vous un prêt ? Tout juste débuté…" at bounding box center [569, 288] width 522 height 106
click at [384, 309] on label "Oui" at bounding box center [446, 315] width 248 height 20
click at [384, 309] on input "Oui" at bounding box center [446, 315] width 248 height 20
radio input "true"
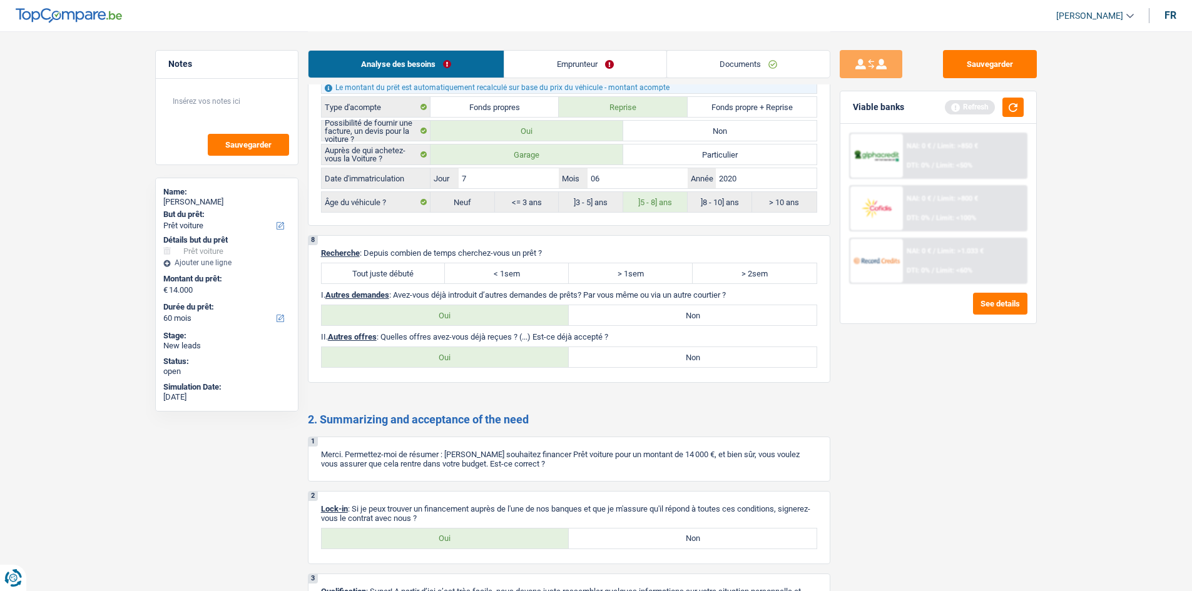
click at [707, 360] on label "Non" at bounding box center [693, 357] width 248 height 20
click at [707, 360] on input "Non" at bounding box center [693, 357] width 248 height 20
radio input "true"
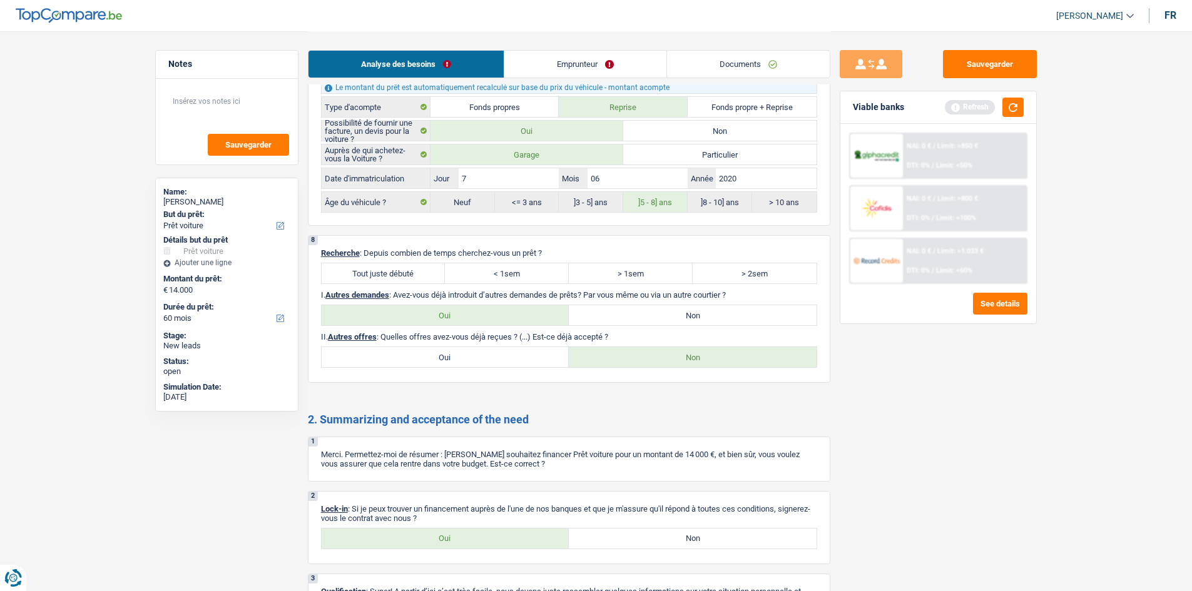
click at [659, 316] on label "Non" at bounding box center [693, 315] width 248 height 20
click at [659, 316] on input "Non" at bounding box center [693, 315] width 248 height 20
radio input "true"
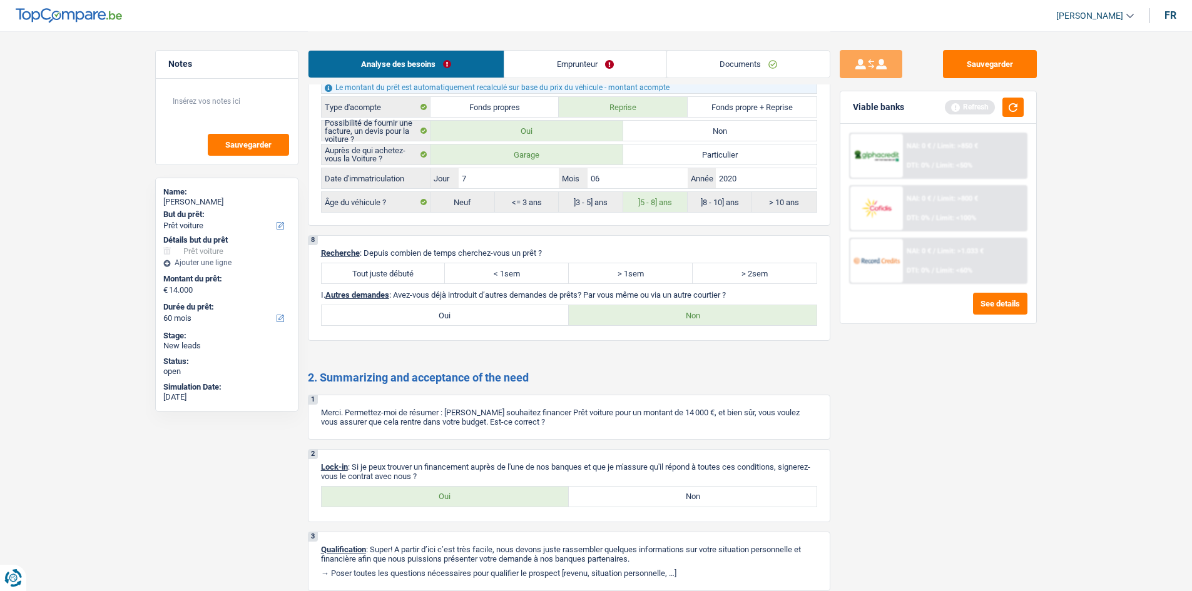
click at [393, 271] on label "Tout juste débuté" at bounding box center [384, 273] width 124 height 20
click at [393, 271] on input "Tout juste débuté" at bounding box center [384, 273] width 124 height 20
radio input "true"
click at [562, 484] on div "2 Lock-in : Si je peux trouver un financement auprès de l'une de nos banques et…" at bounding box center [569, 485] width 522 height 73
click at [554, 489] on label "Oui" at bounding box center [446, 497] width 248 height 20
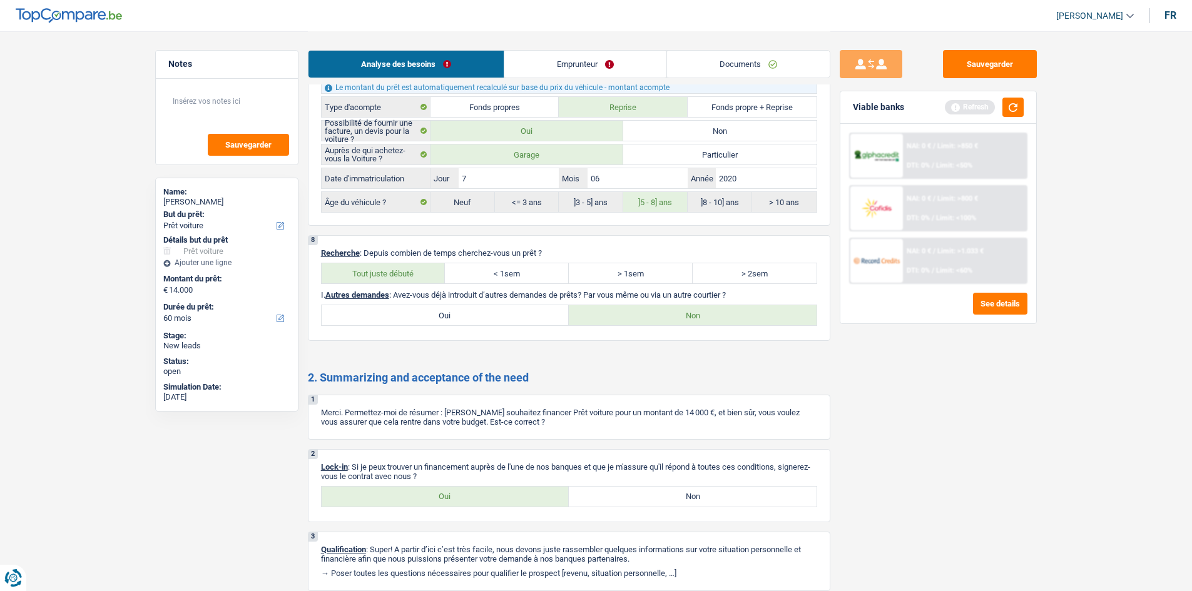
click at [554, 489] on input "Oui" at bounding box center [446, 497] width 248 height 20
radio input "true"
click at [569, 69] on link "Emprunteur" at bounding box center [585, 64] width 162 height 27
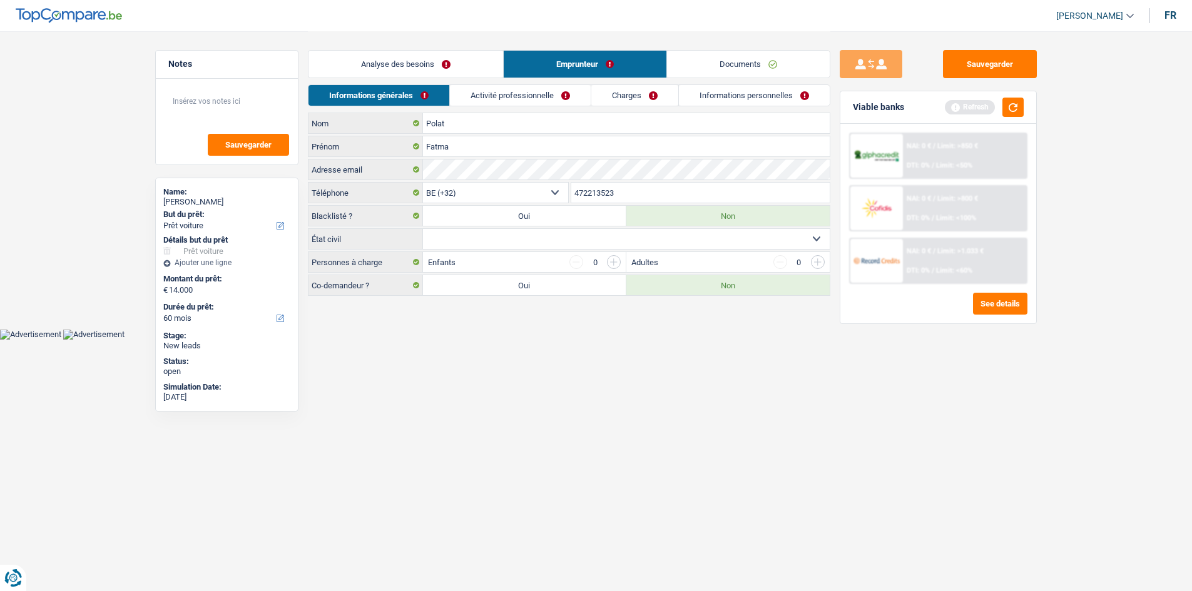
scroll to position [0, 0]
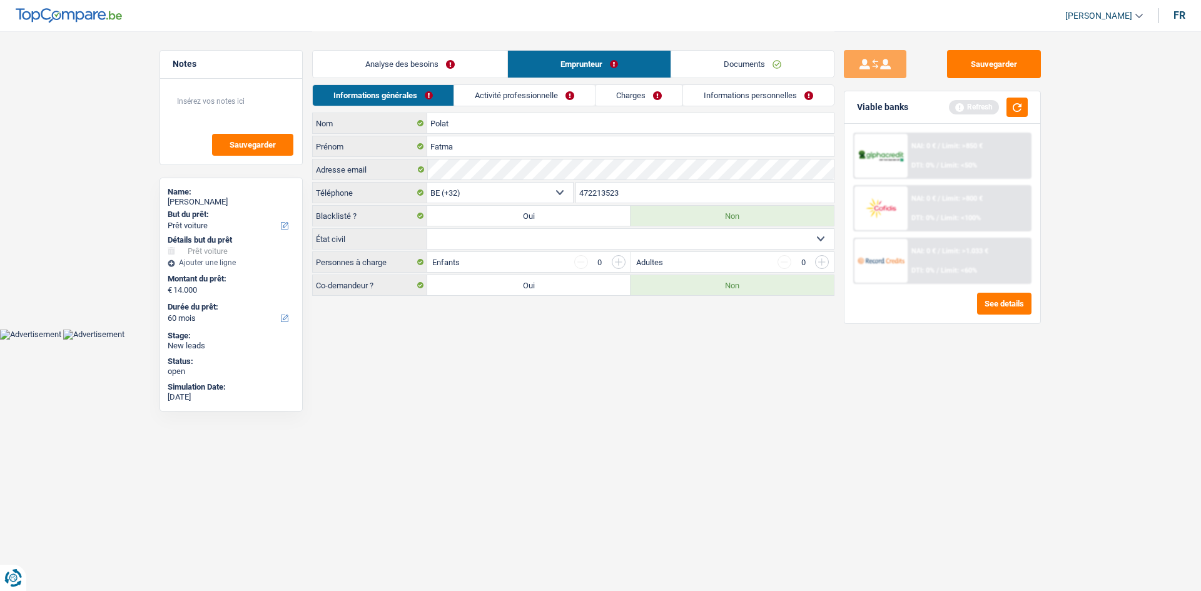
click at [701, 304] on main "Notes Sauvegarder Name: [PERSON_NAME] But du prêt: Confort maison: meubles, tex…" at bounding box center [600, 164] width 1201 height 329
click at [551, 236] on select "Célibataire Marié(e) Cohabitant(e) légal(e) Divorcé(e) Veuf(ve) Séparé (de fait…" at bounding box center [630, 239] width 407 height 20
click at [427, 229] on select "Célibataire Marié(e) Cohabitant(e) légal(e) Divorcé(e) Veuf(ve) Séparé (de fait…" at bounding box center [630, 239] width 407 height 20
click at [490, 237] on select "Célibataire Marié(e) Cohabitant(e) légal(e) Divorcé(e) Veuf(ve) Séparé (de fait…" at bounding box center [630, 239] width 407 height 20
click at [427, 229] on select "Célibataire Marié(e) Cohabitant(e) légal(e) Divorcé(e) Veuf(ve) Séparé (de fait…" at bounding box center [630, 239] width 407 height 20
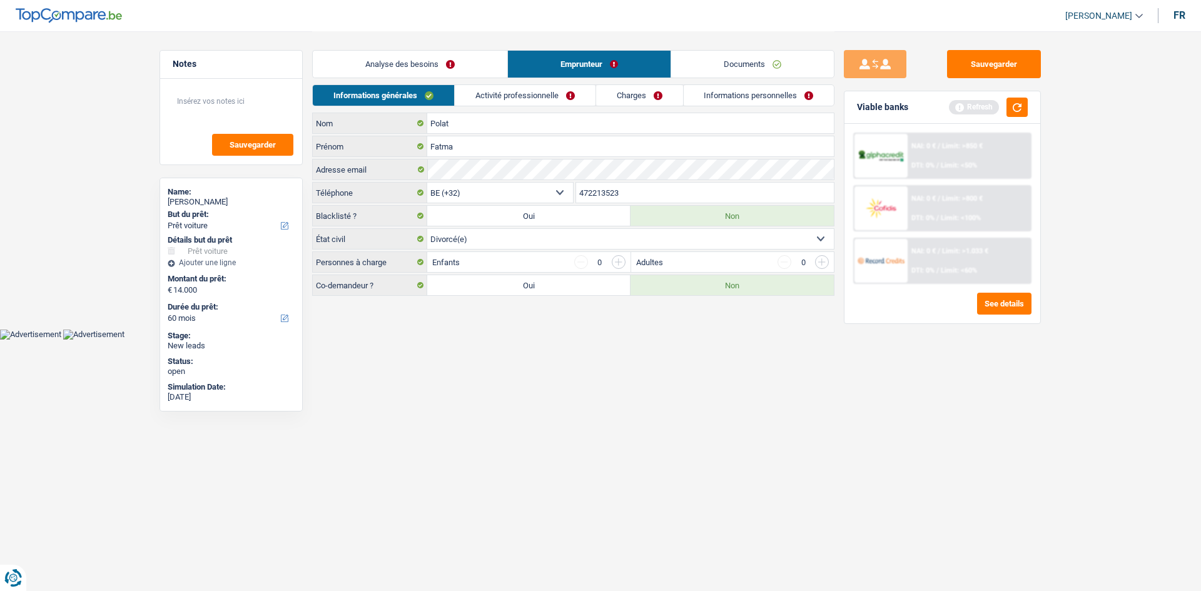
click at [479, 246] on select "Célibataire Marié(e) Cohabitant(e) légal(e) Divorcé(e) Veuf(ve) Séparé (de fait…" at bounding box center [630, 239] width 407 height 20
select select "single"
click at [427, 229] on select "Célibataire Marié(e) Cohabitant(e) légal(e) Divorcé(e) Veuf(ve) Séparé (de fait…" at bounding box center [630, 239] width 407 height 20
click at [527, 99] on link "Activité professionnelle" at bounding box center [525, 95] width 141 height 21
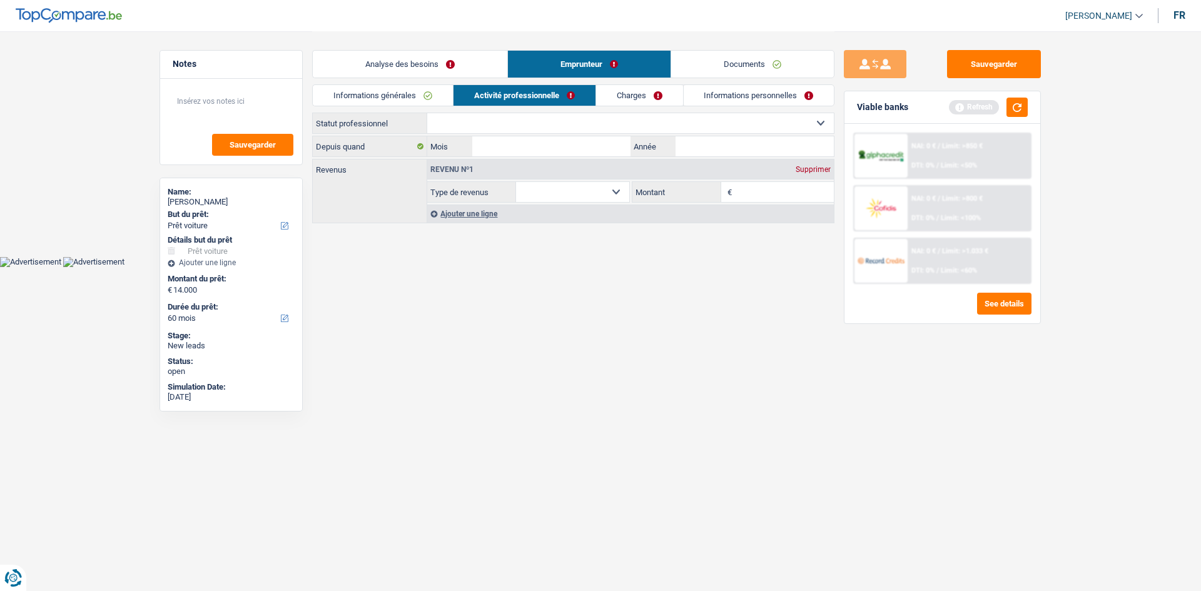
click at [515, 121] on select "Ouvrier Employé privé Employé public Invalide Indépendant Pensionné Chômeur Mut…" at bounding box center [630, 123] width 407 height 20
select select "publicEmployee"
click at [427, 113] on select "Ouvrier Employé privé Employé public Invalide Indépendant Pensionné Chômeur Mut…" at bounding box center [630, 123] width 407 height 20
select select "netSalary"
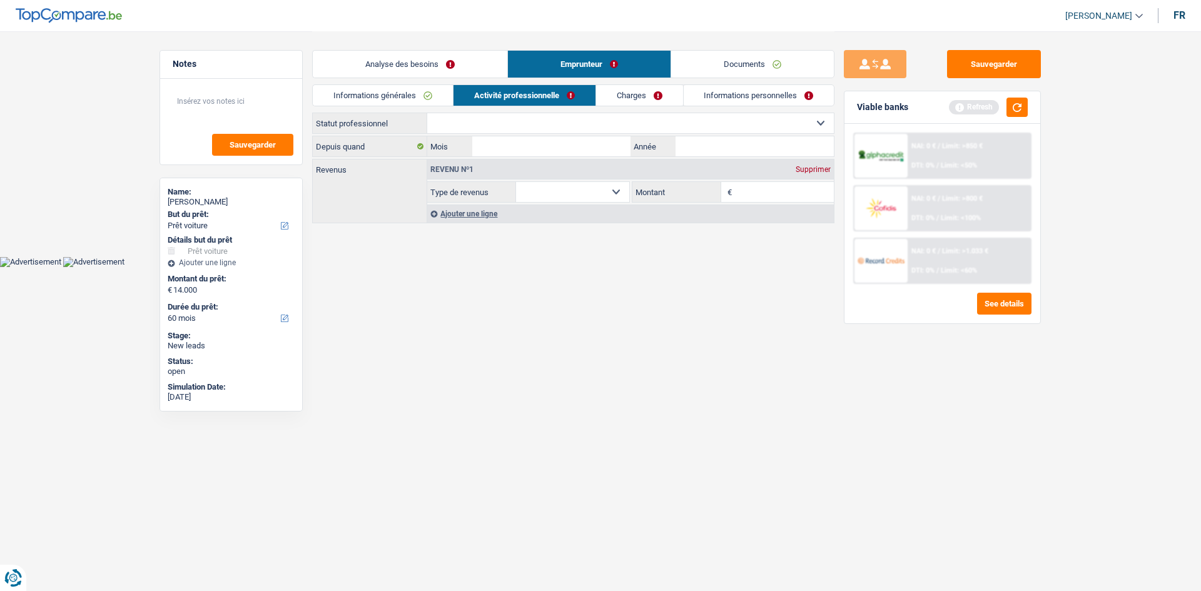
select select "mealVouchers"
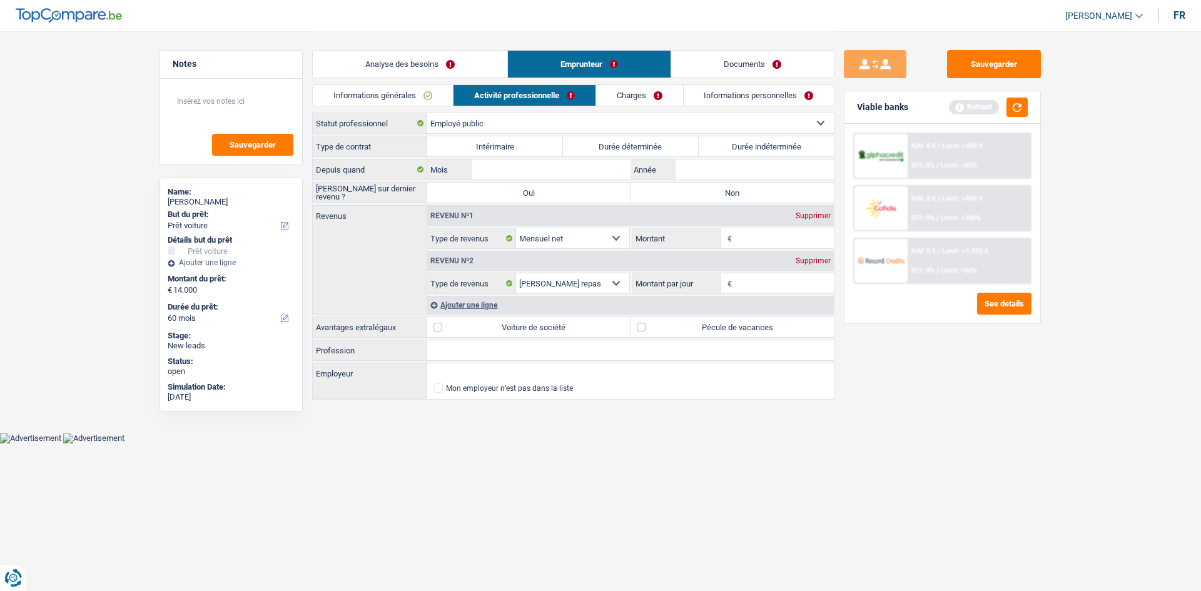
click at [474, 150] on label "Intérimaire" at bounding box center [495, 146] width 136 height 20
click at [474, 150] on input "Intérimaire" at bounding box center [495, 146] width 136 height 20
radio input "true"
click at [540, 166] on input "Mois" at bounding box center [551, 170] width 158 height 20
click at [537, 166] on input "Mois" at bounding box center [551, 170] width 158 height 20
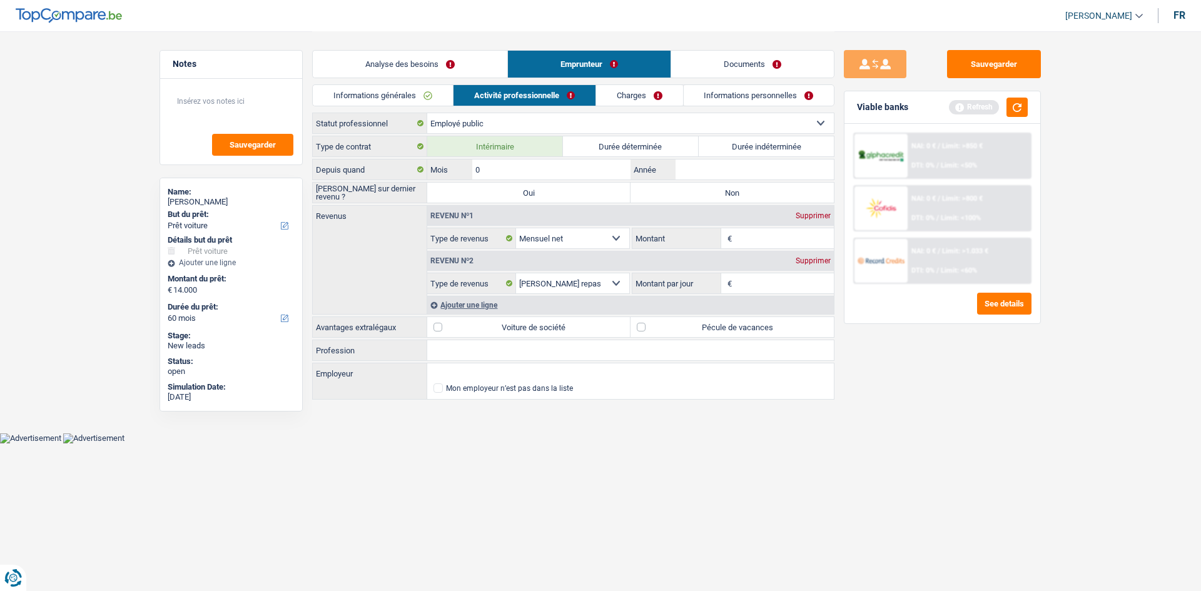
type input "06"
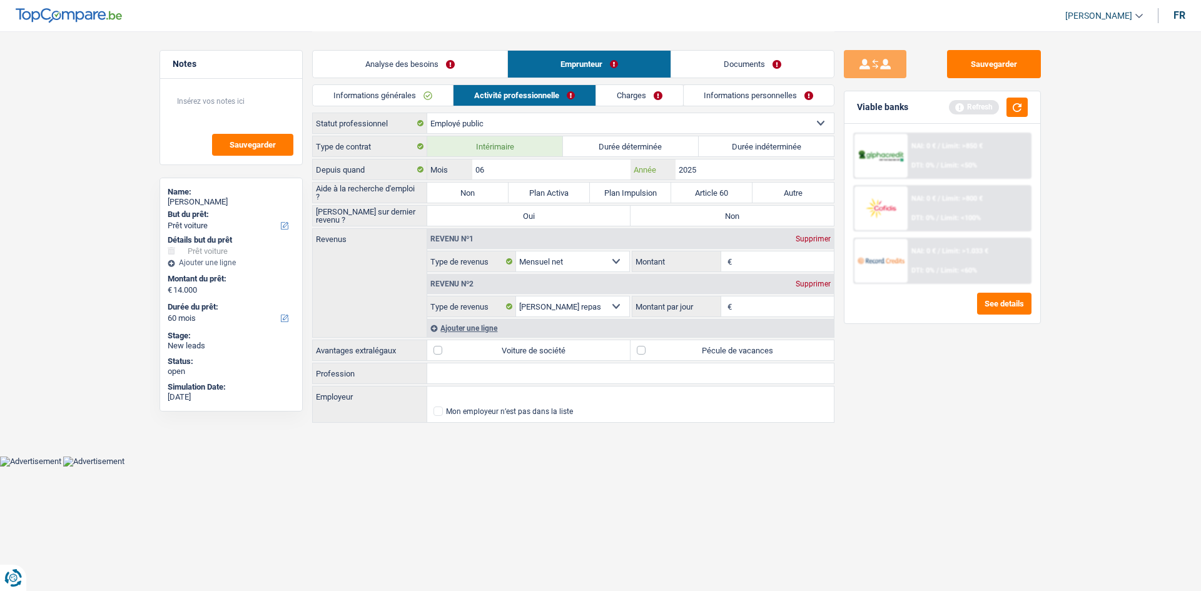
type input "2025"
drag, startPoint x: 1055, startPoint y: 467, endPoint x: 728, endPoint y: 208, distance: 416.8
click at [1052, 460] on html "Vous avez le contrôle de vos données Nous utilisons des cookies, tout comme nos…" at bounding box center [600, 233] width 1201 height 467
click at [469, 190] on label "Non" at bounding box center [467, 193] width 81 height 20
click at [469, 190] on input "Non" at bounding box center [467, 193] width 81 height 20
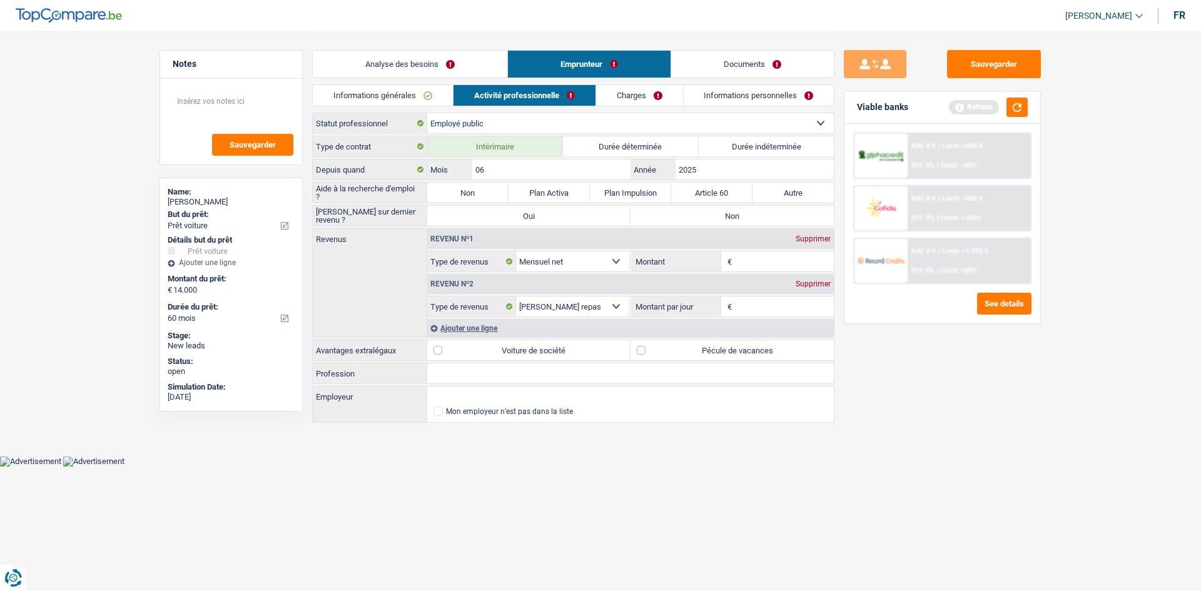
radio input "true"
click at [709, 216] on label "Non" at bounding box center [732, 216] width 203 height 20
click at [709, 216] on input "Non" at bounding box center [732, 216] width 203 height 20
radio input "true"
drag, startPoint x: 753, startPoint y: 310, endPoint x: 751, endPoint y: 317, distance: 7.1
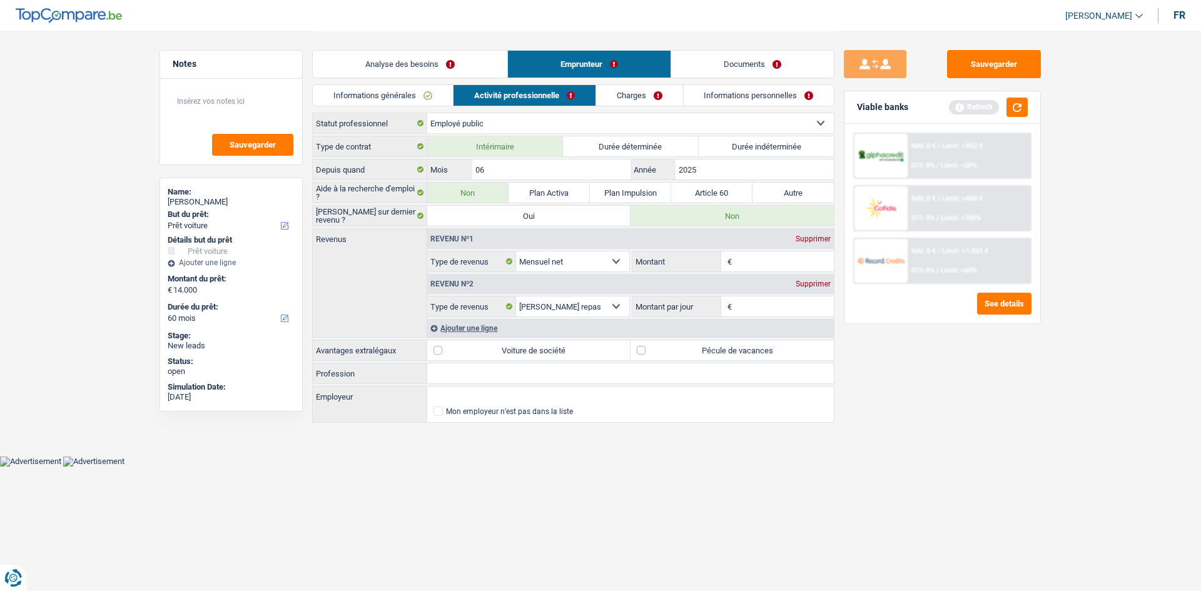
click at [752, 317] on div "Revenu nº1 Supprimer Allocation d'handicap Allocations chômage Allocations fami…" at bounding box center [630, 283] width 407 height 108
drag, startPoint x: 761, startPoint y: 239, endPoint x: 762, endPoint y: 246, distance: 7.5
click at [762, 246] on div "Revenu nº1 Supprimer" at bounding box center [630, 239] width 407 height 20
click at [760, 251] on div "Revenu nº1 Supprimer Allocation d'handicap Allocations chômage Allocations fami…" at bounding box center [630, 250] width 407 height 43
type input "2.200"
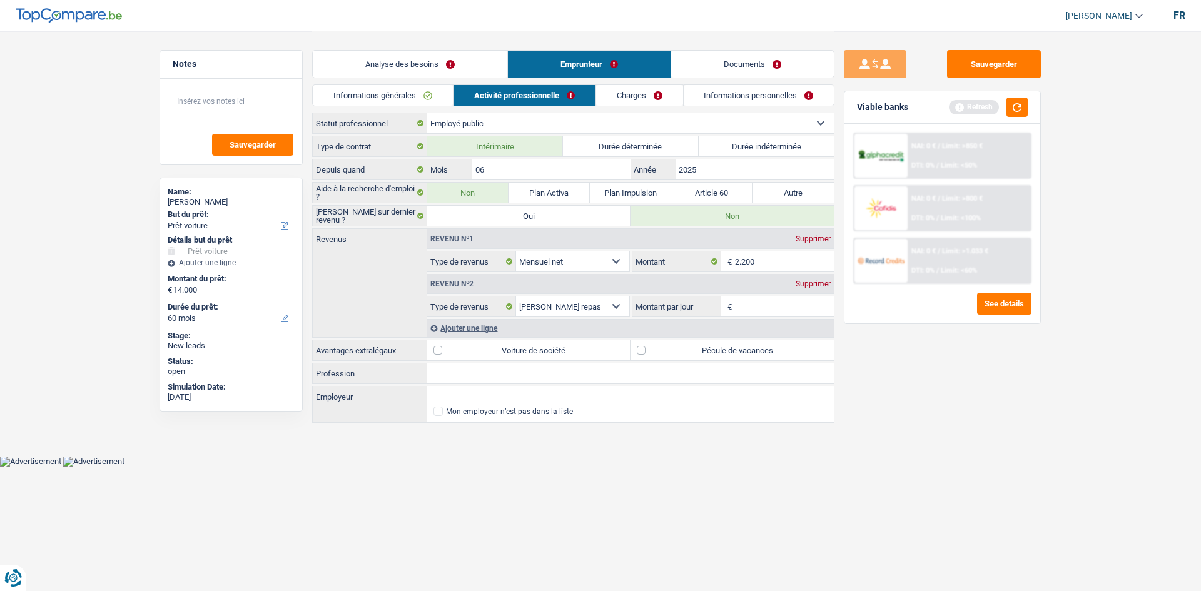
drag, startPoint x: 939, startPoint y: 452, endPoint x: 897, endPoint y: 499, distance: 63.4
click at [930, 454] on div "Sauvegarder Viable banks Refresh NAI: 0 € / Limit: >850 € DTI: 0% / Limit: <50%…" at bounding box center [942, 310] width 216 height 521
click at [763, 313] on input "Montant par jour" at bounding box center [784, 307] width 99 height 20
type input "8,0"
drag, startPoint x: 769, startPoint y: 502, endPoint x: 641, endPoint y: 385, distance: 173.1
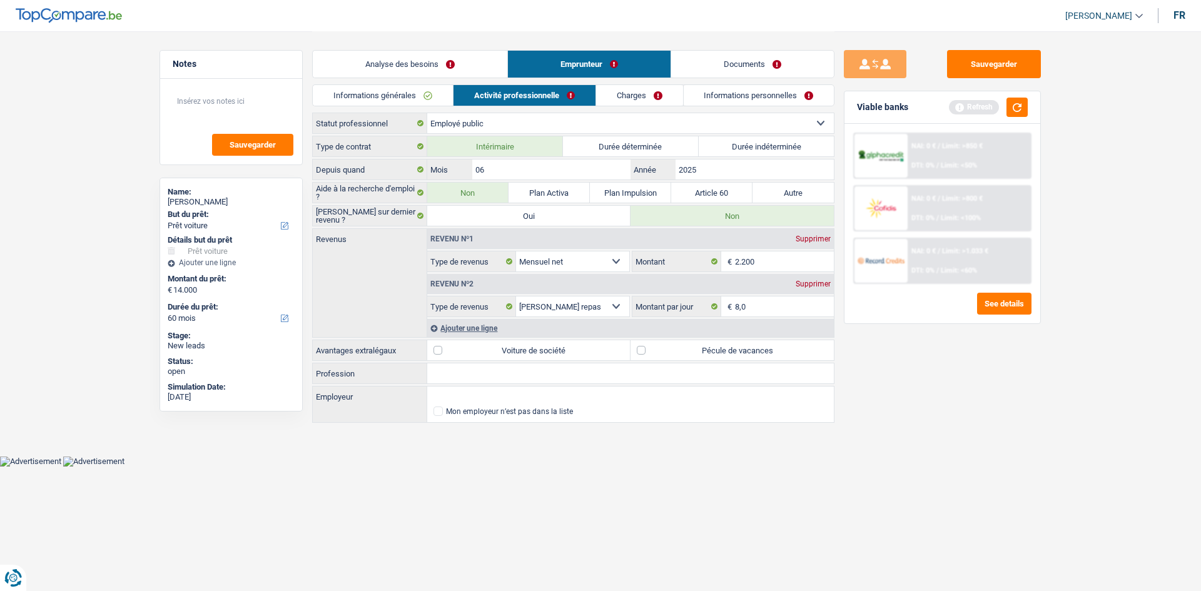
click at [767, 467] on html "Vous avez le contrôle de vos données Nous utilisons des cookies, tout comme nos…" at bounding box center [600, 233] width 1201 height 467
drag, startPoint x: 671, startPoint y: 346, endPoint x: 641, endPoint y: 350, distance: 29.7
click at [670, 345] on label "Pécule de vacances" at bounding box center [732, 350] width 203 height 20
click at [670, 345] on input "Pécule de vacances" at bounding box center [732, 350] width 203 height 20
checkbox input "true"
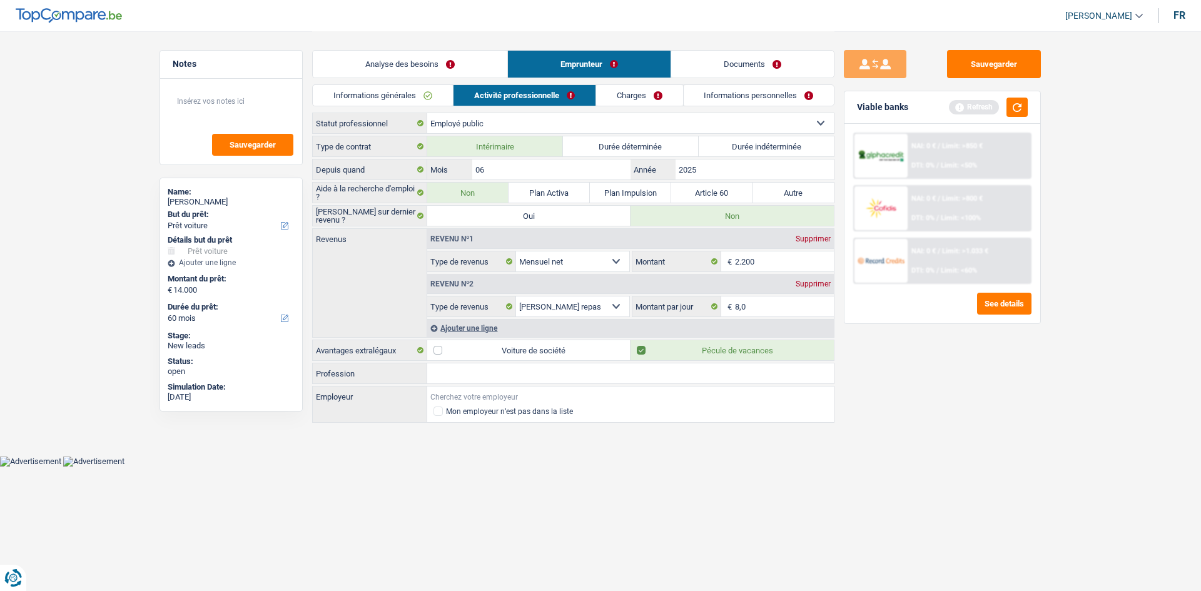
click at [462, 391] on input "Employeur" at bounding box center [630, 397] width 407 height 20
type input "active interim"
click at [657, 467] on html "Vous avez le contrôle de vos données Nous utilisons des cookies, tout comme nos…" at bounding box center [600, 233] width 1201 height 467
click at [672, 97] on link "Charges" at bounding box center [639, 95] width 87 height 21
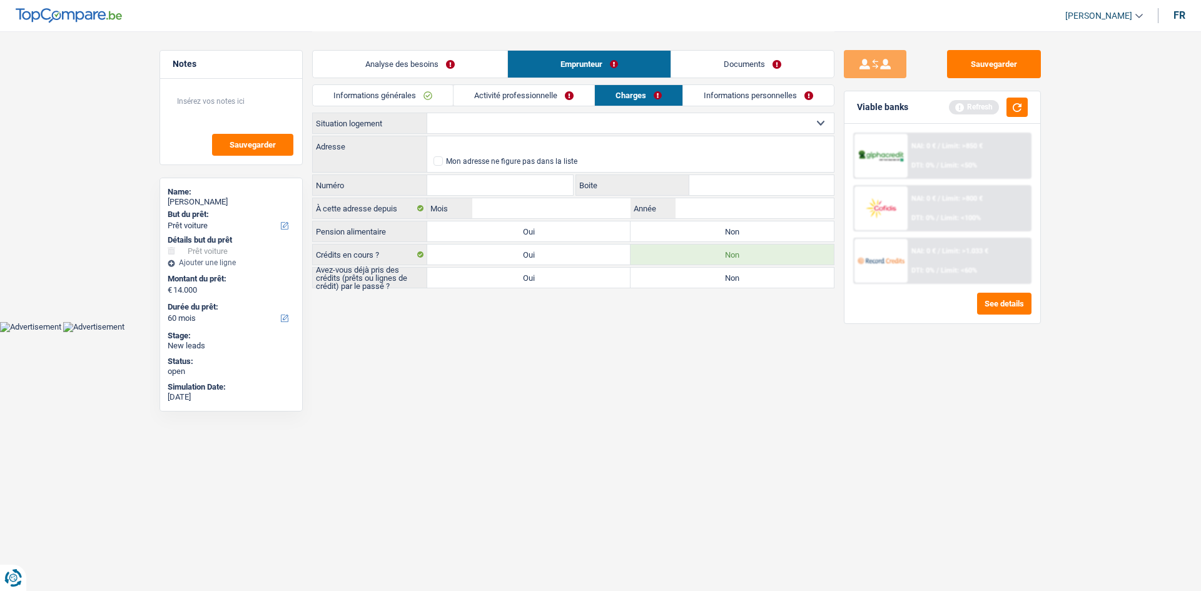
click at [456, 126] on select "Locataire Propriétaire avec prêt hypothécaire Propriétaire sans prêt hypothécai…" at bounding box center [630, 123] width 407 height 20
select select "rents"
click at [427, 113] on select "Locataire Propriétaire avec prêt hypothécaire Propriétaire sans prêt hypothécai…" at bounding box center [630, 123] width 407 height 20
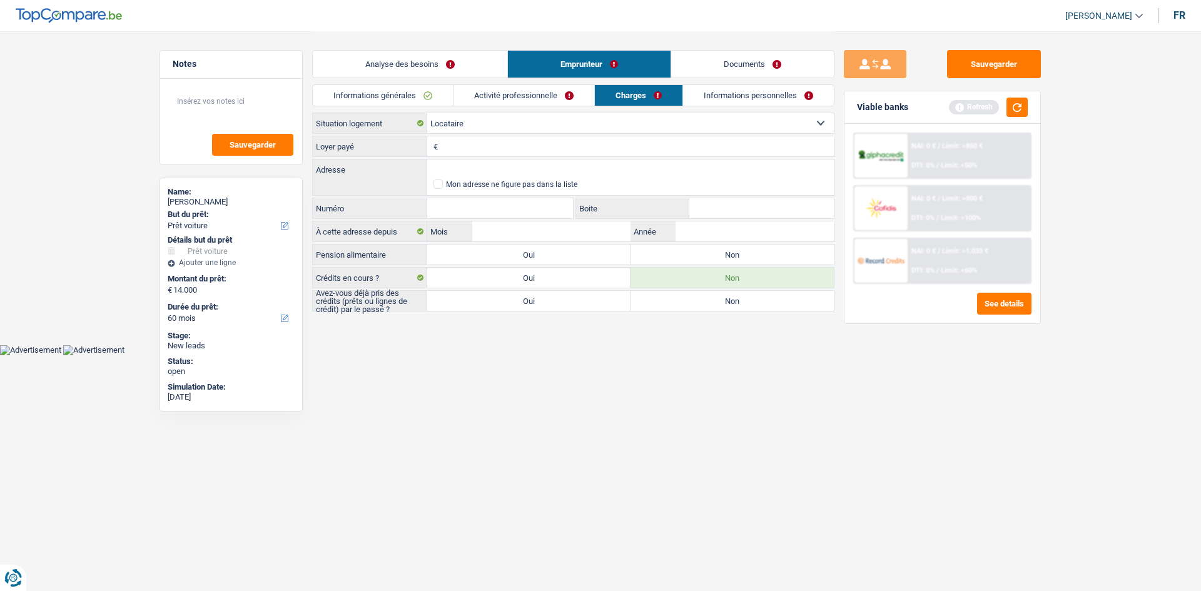
click at [508, 144] on input "Loyer payé" at bounding box center [637, 146] width 393 height 20
click at [444, 355] on html "Vous avez le contrôle de vos données Nous utilisons des cookies, tout comme nos…" at bounding box center [600, 177] width 1201 height 355
click at [432, 168] on input "Adresse" at bounding box center [630, 170] width 407 height 20
click at [469, 153] on input "600" at bounding box center [637, 146] width 393 height 20
type input "6"
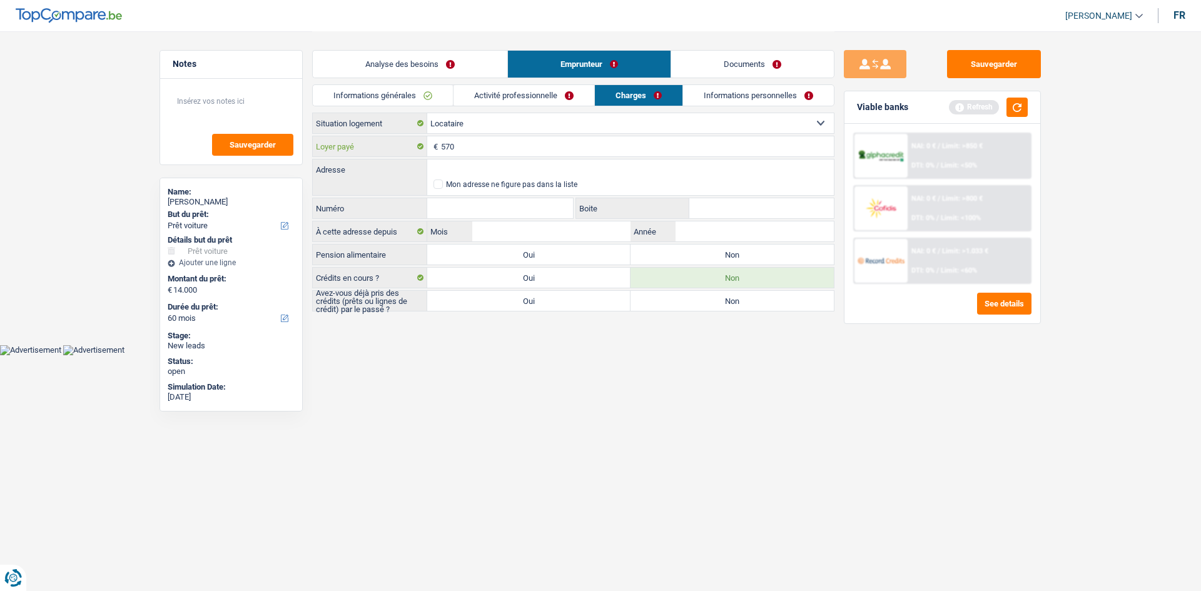
type input "570"
click at [438, 168] on input "Adresse" at bounding box center [630, 170] width 407 height 20
click at [462, 334] on main "Notes Sauvegarder Name: Fatma Polat But du prêt: Confort maison: meubles, texti…" at bounding box center [600, 172] width 1201 height 345
click at [459, 176] on input "Adresse" at bounding box center [630, 170] width 407 height 20
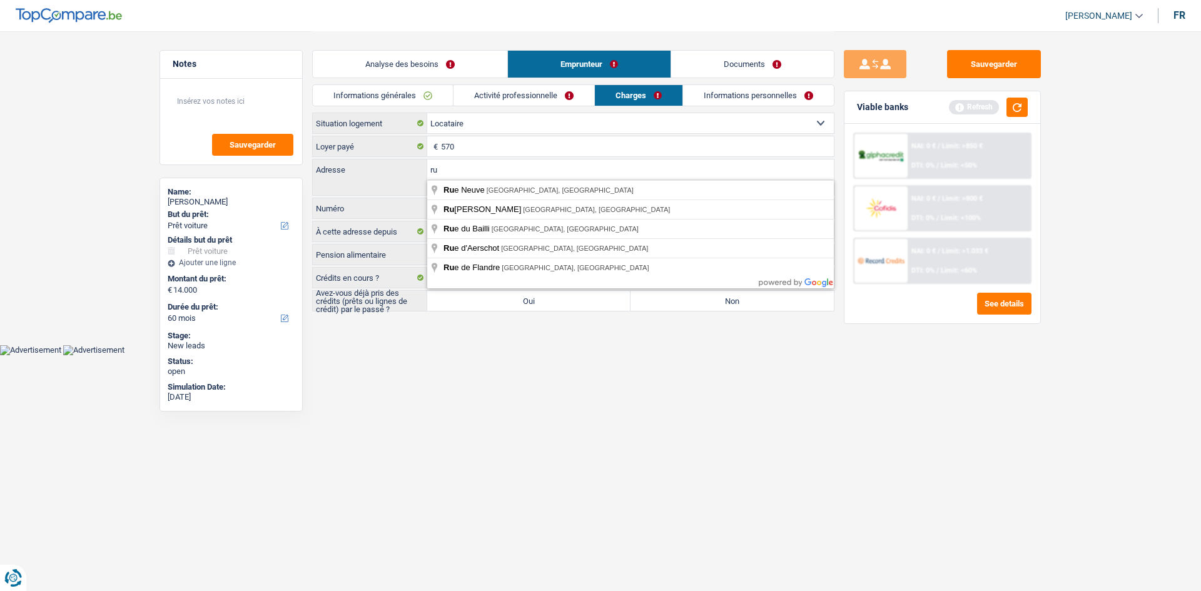
type input "r"
type input "smisstraat"
drag, startPoint x: 499, startPoint y: 171, endPoint x: 390, endPoint y: 197, distance: 111.2
click at [390, 197] on div "smisstraat Adresse Mon adresse ne figure pas dans la liste Numéro Tous les cham…" at bounding box center [573, 190] width 522 height 62
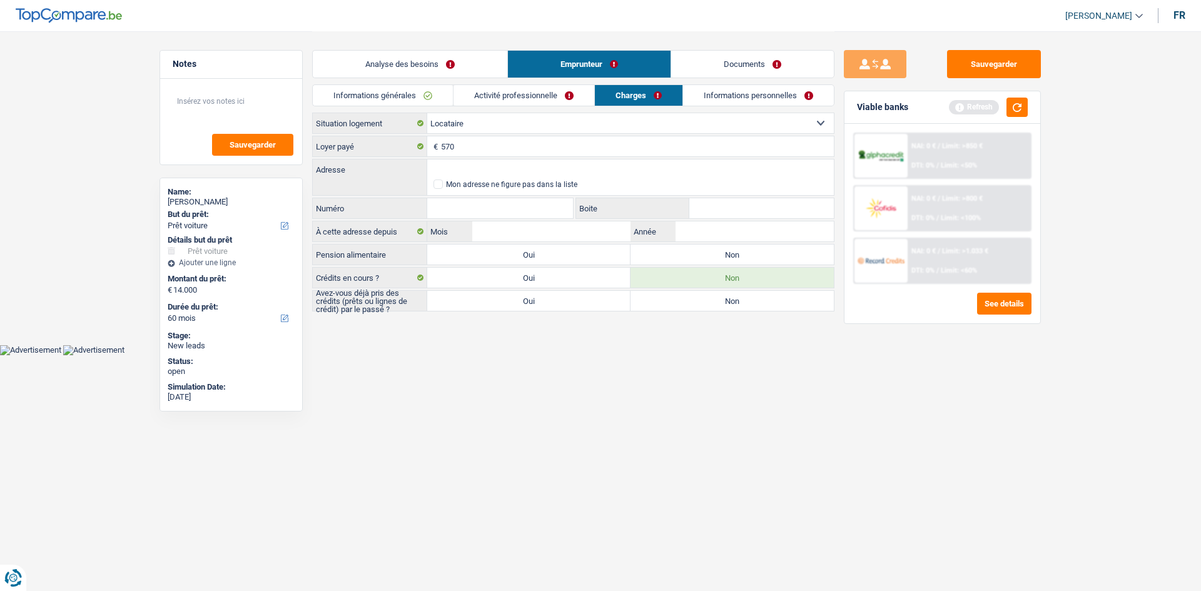
click at [440, 192] on div "Mon adresse ne figure pas dans la liste" at bounding box center [630, 188] width 407 height 16
click at [435, 186] on span at bounding box center [438, 184] width 9 height 9
click at [434, 185] on input "Mon adresse ne figure pas dans la liste" at bounding box center [434, 185] width 0 height 0
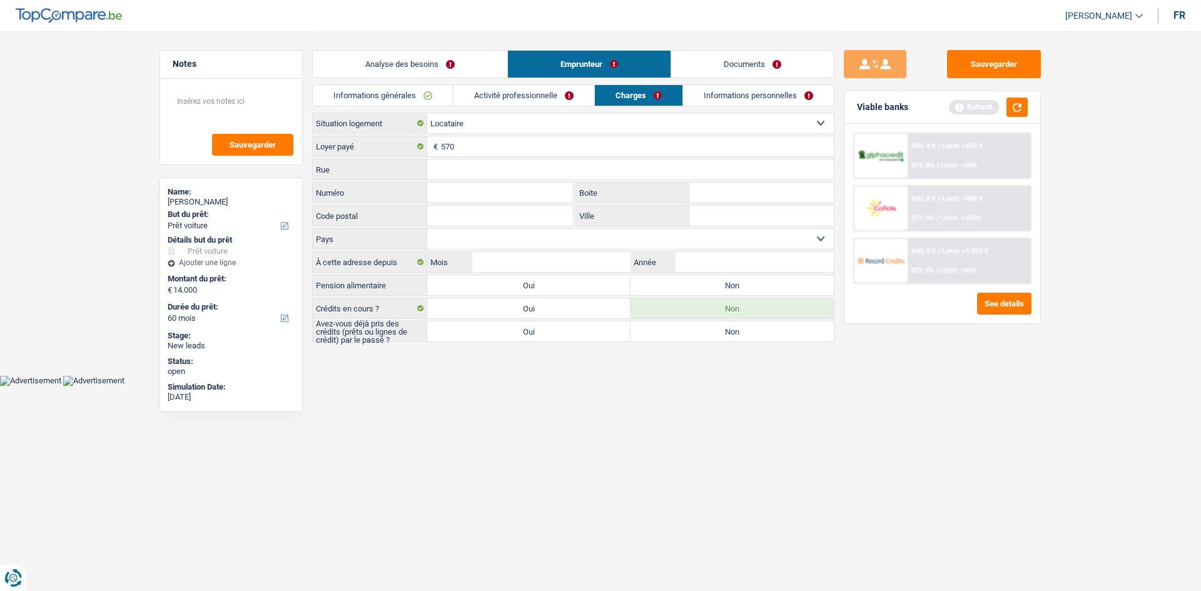
click at [432, 165] on input "Rue" at bounding box center [630, 170] width 407 height 20
paste input "smisstraat"
type input "smisstraat"
click at [447, 216] on input "Code postal" at bounding box center [500, 216] width 146 height 20
type input "1840"
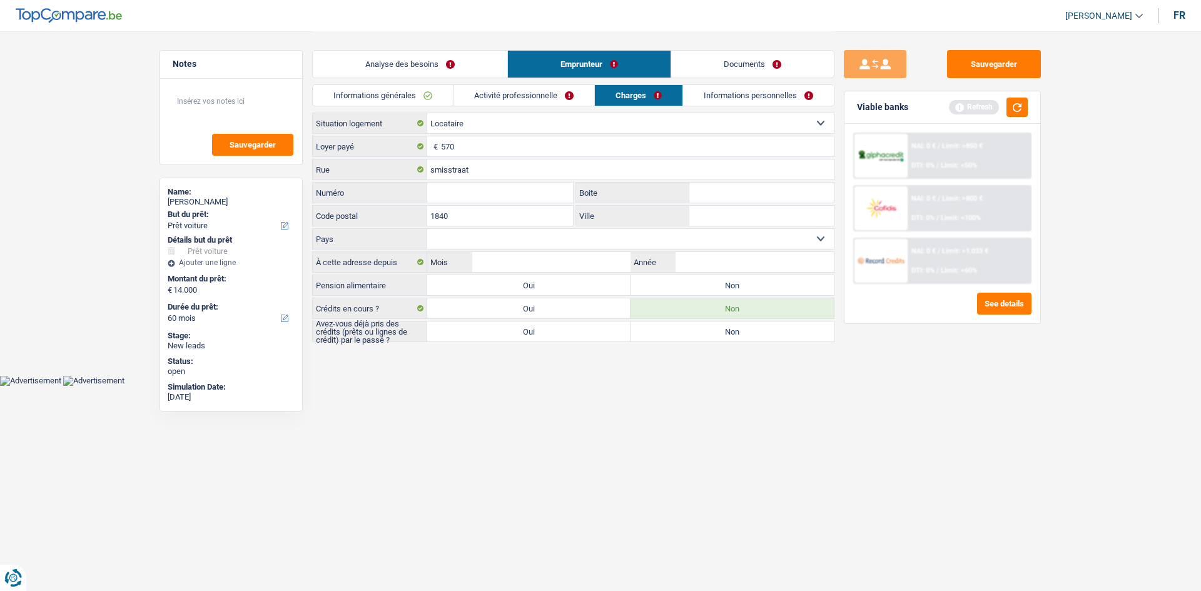
click at [716, 223] on input "Ville" at bounding box center [761, 216] width 145 height 20
type input "londerzeel"
click at [454, 188] on input "Numéro" at bounding box center [500, 193] width 146 height 20
type input "65"
click at [812, 386] on html "Vous avez le contrôle de vos données Nous utilisons des cookies, tout comme nos…" at bounding box center [600, 193] width 1201 height 386
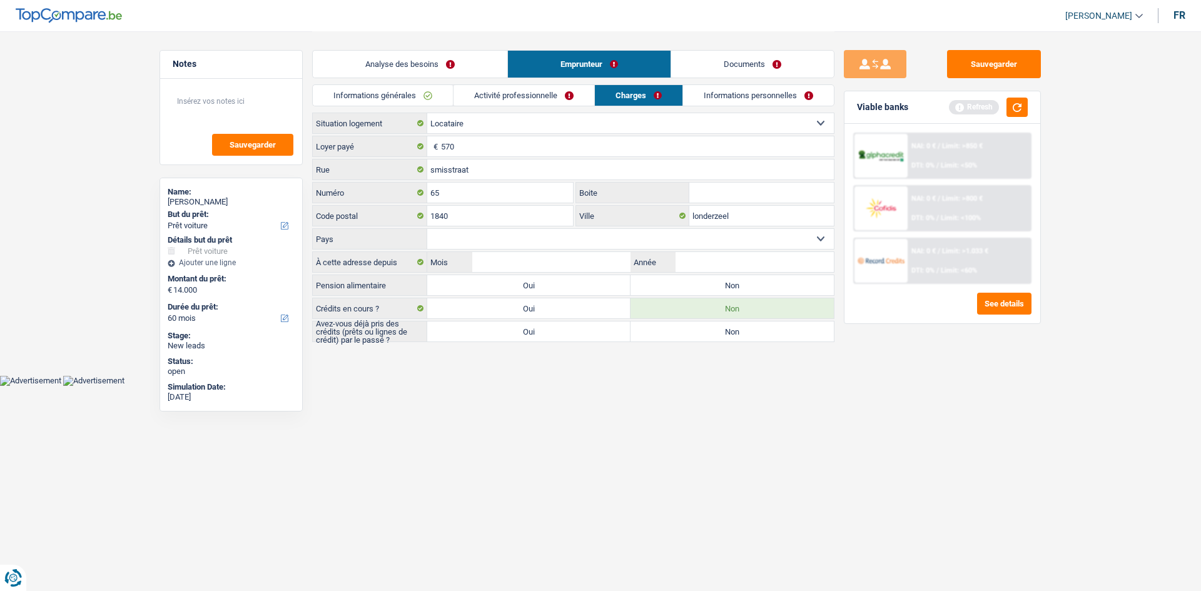
click at [462, 239] on select "Belgique Luxembourg Sélectionner une option" at bounding box center [630, 239] width 407 height 20
select select "BE"
click at [427, 229] on select "Belgique Luxembourg Sélectionner une option" at bounding box center [630, 239] width 407 height 20
click at [711, 251] on div "À cette adresse depuis Mois / Année" at bounding box center [573, 261] width 522 height 21
click at [711, 260] on input "Année" at bounding box center [755, 262] width 158 height 20
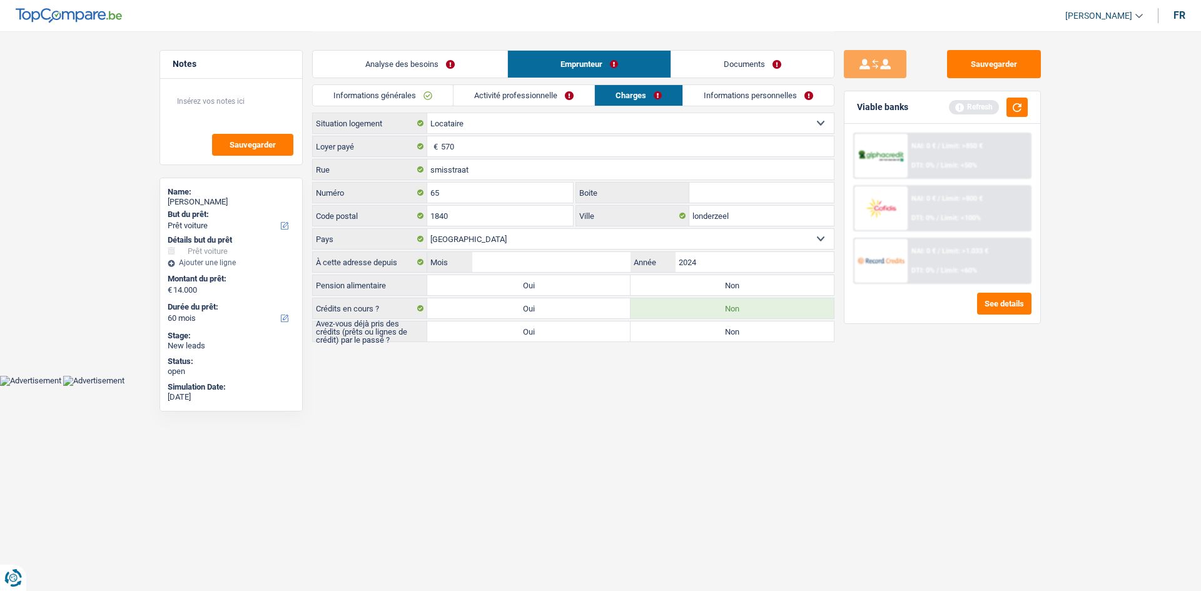
type input "2024"
click at [541, 255] on input "Mois" at bounding box center [551, 262] width 158 height 20
type input "04"
click at [958, 567] on div "Sauvegarder Viable banks Refresh NAI: 0 € / Limit: >850 € DTI: 0% / Limit: <50%…" at bounding box center [942, 310] width 216 height 521
click at [748, 284] on label "Non" at bounding box center [732, 285] width 203 height 20
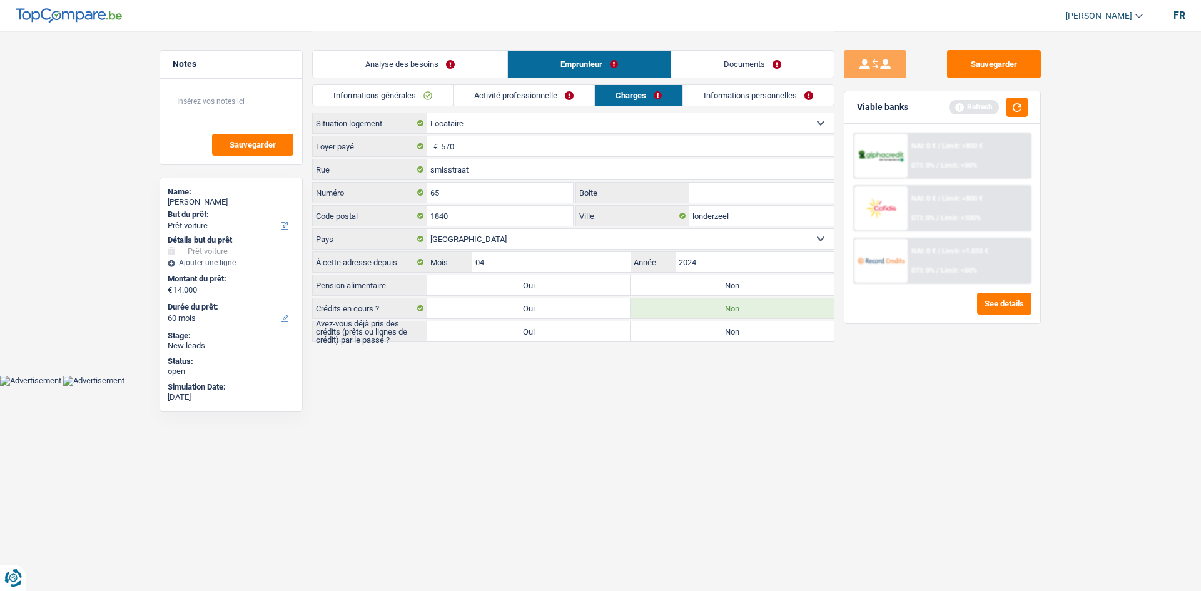
click at [748, 284] on input "Non" at bounding box center [732, 285] width 203 height 20
radio input "true"
click at [545, 343] on div "Analyse des besoins Emprunteur Documents 1. Introduction & upselling by underst…" at bounding box center [573, 187] width 522 height 313
click at [567, 335] on label "Oui" at bounding box center [528, 332] width 203 height 20
click at [567, 335] on input "Oui" at bounding box center [528, 332] width 203 height 20
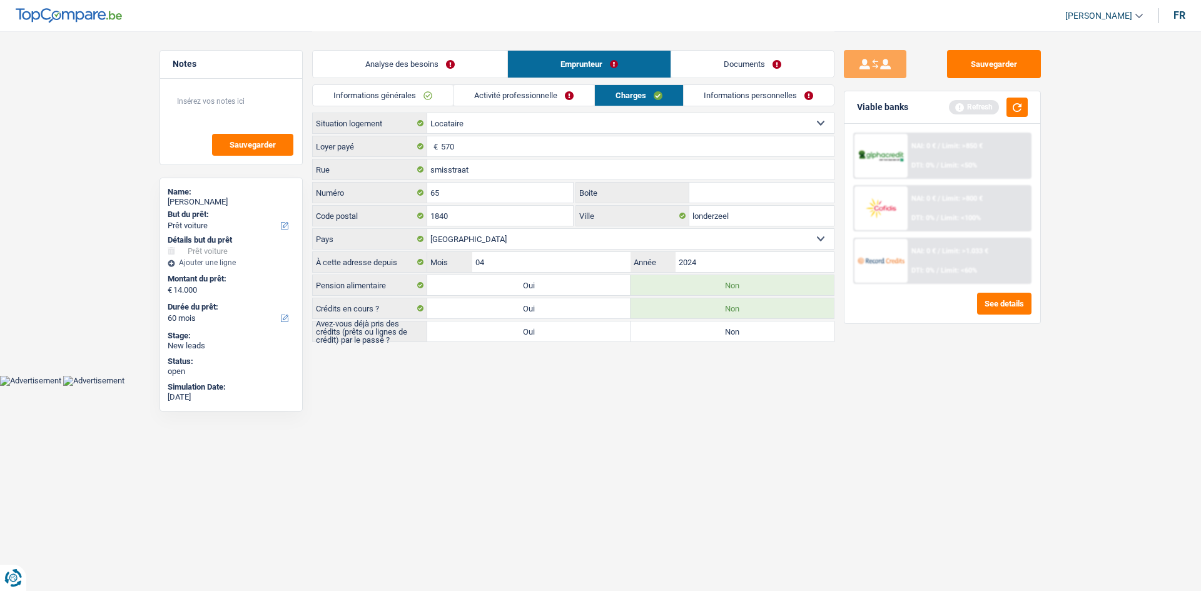
radio input "true"
click at [694, 338] on label "Non" at bounding box center [732, 332] width 203 height 20
click at [694, 338] on input "Non" at bounding box center [732, 332] width 203 height 20
radio input "true"
click at [717, 99] on link "Informations personnelles" at bounding box center [759, 95] width 151 height 21
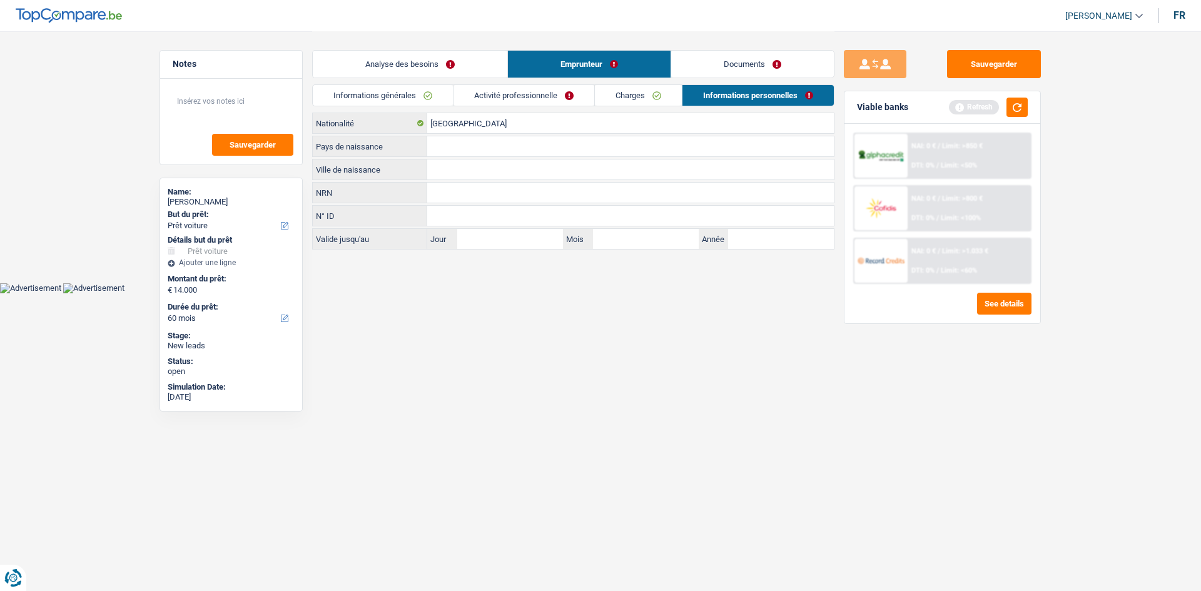
click at [469, 175] on input "Ville de naissance" at bounding box center [630, 170] width 407 height 20
type input "bruxelles"
click at [491, 137] on input "Pays de naissance" at bounding box center [630, 146] width 407 height 20
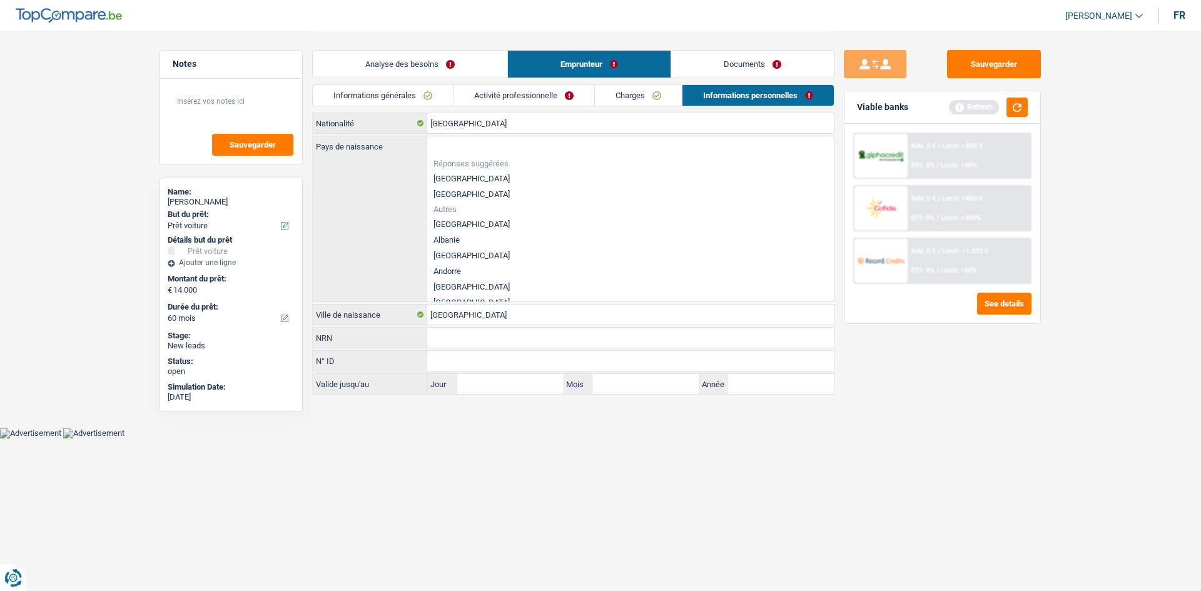
click at [434, 180] on li "[GEOGRAPHIC_DATA]" at bounding box center [630, 179] width 407 height 16
type input "[GEOGRAPHIC_DATA]"
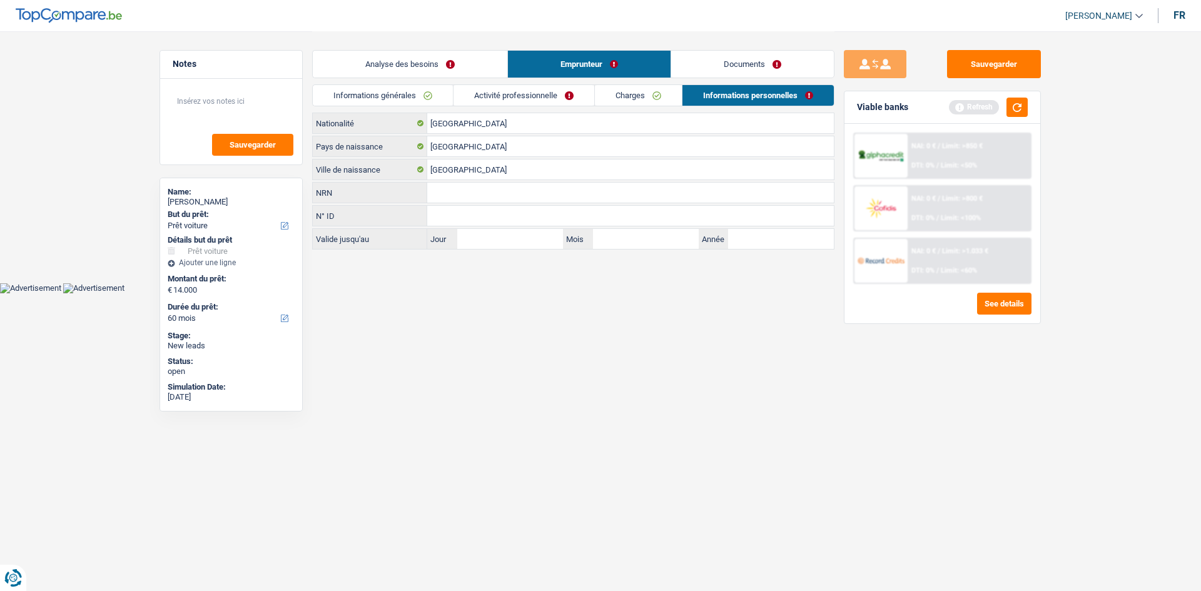
click at [859, 402] on div "Sauvegarder Viable banks Refresh NAI: 0 € / Limit: >850 € DTI: 0% / Limit: <50%…" at bounding box center [942, 310] width 216 height 521
click at [1022, 108] on button "button" at bounding box center [1017, 107] width 21 height 19
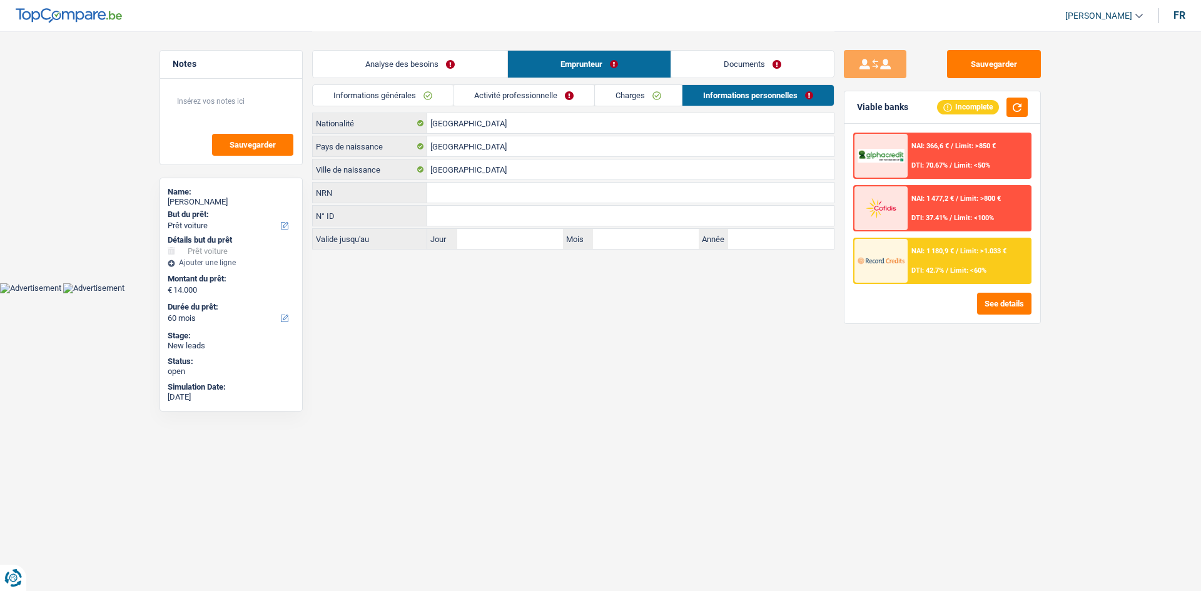
click at [380, 64] on link "Analyse des besoins" at bounding box center [410, 64] width 195 height 27
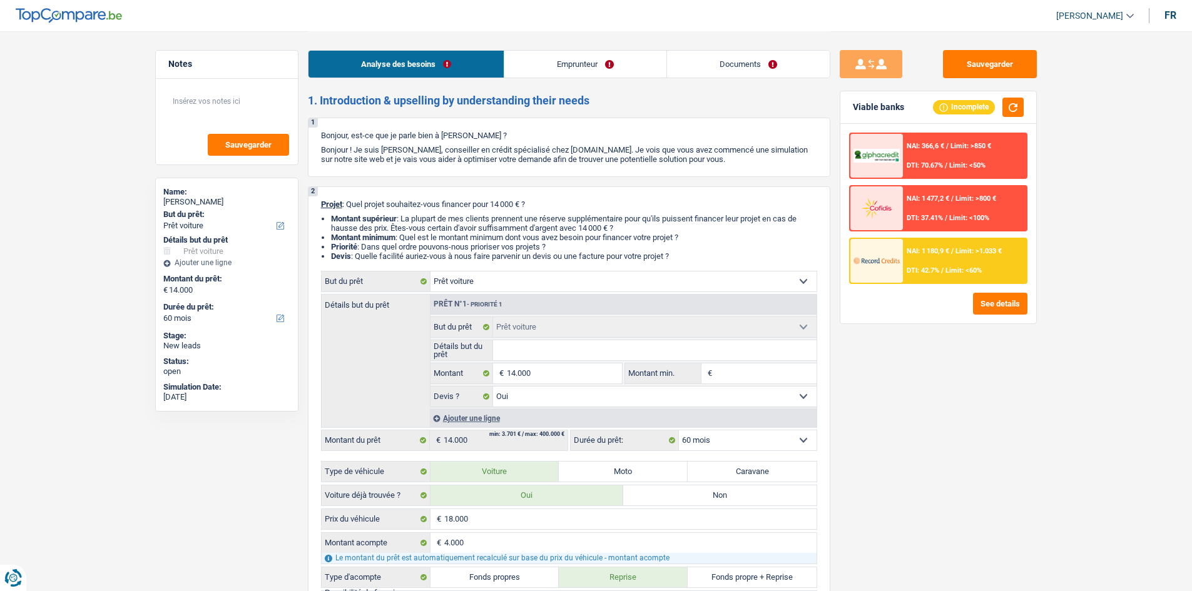
click at [883, 270] on img at bounding box center [876, 260] width 46 height 23
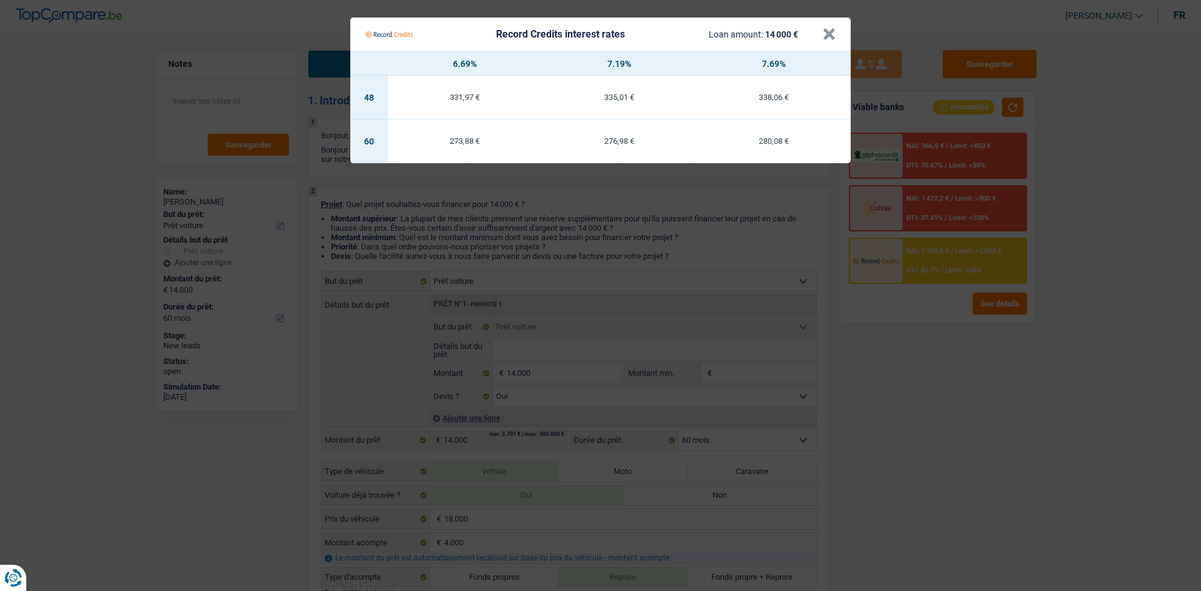
click at [249, 112] on Credits "Record Credits interest rates Loan amount: 14 000 € × 6.69% 7.19% 7.69% 48 331,…" at bounding box center [600, 295] width 1201 height 591
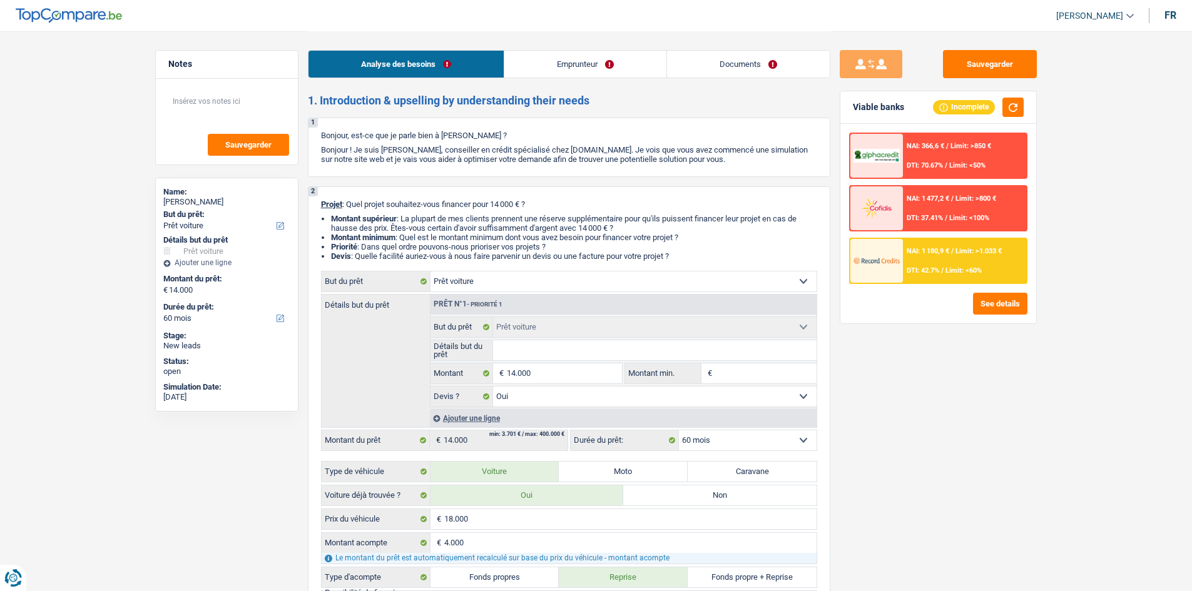
drag, startPoint x: 553, startPoint y: 347, endPoint x: 542, endPoint y: 347, distance: 10.6
click at [553, 347] on input "Détails but du prêt" at bounding box center [654, 350] width 323 height 20
type input "achat voitures"
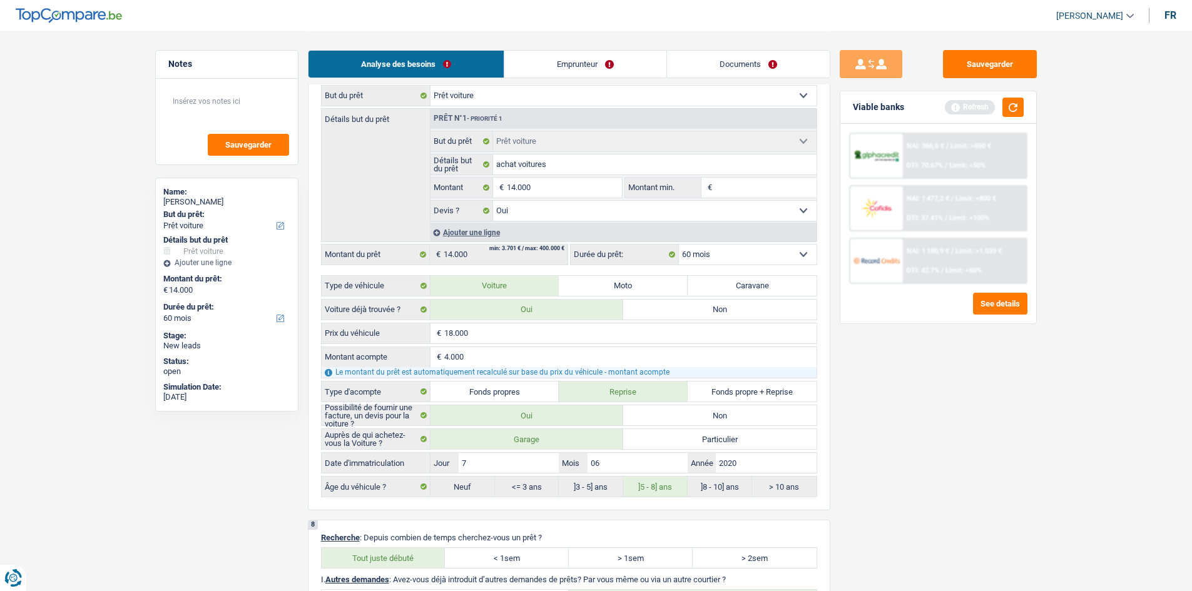
scroll to position [1439, 0]
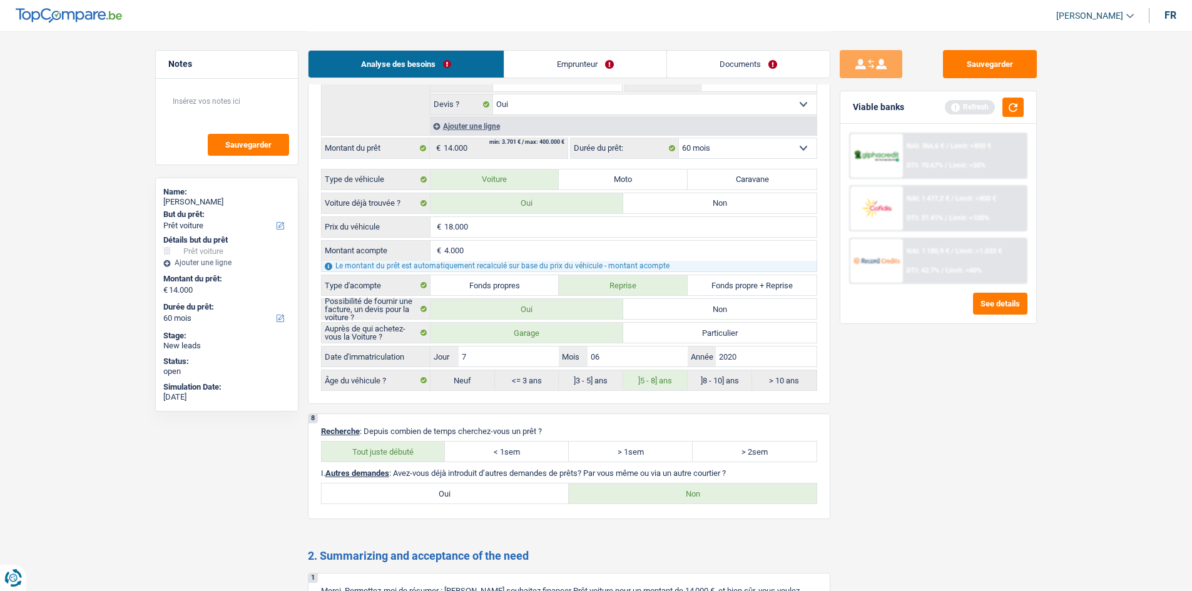
click at [582, 65] on link "Emprunteur" at bounding box center [585, 64] width 162 height 27
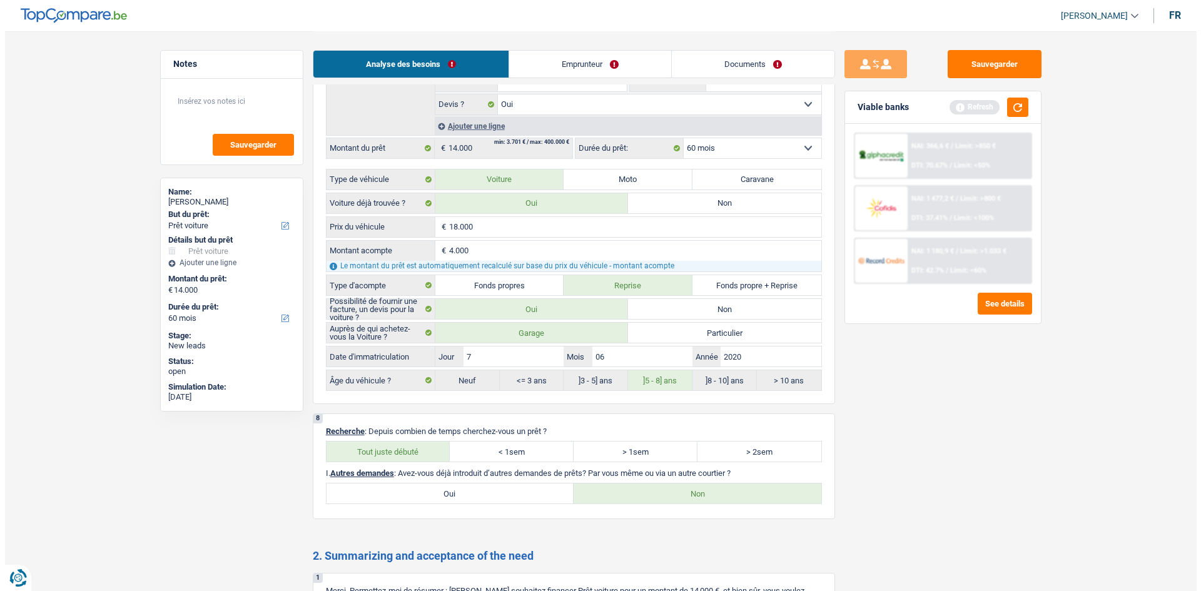
scroll to position [0, 0]
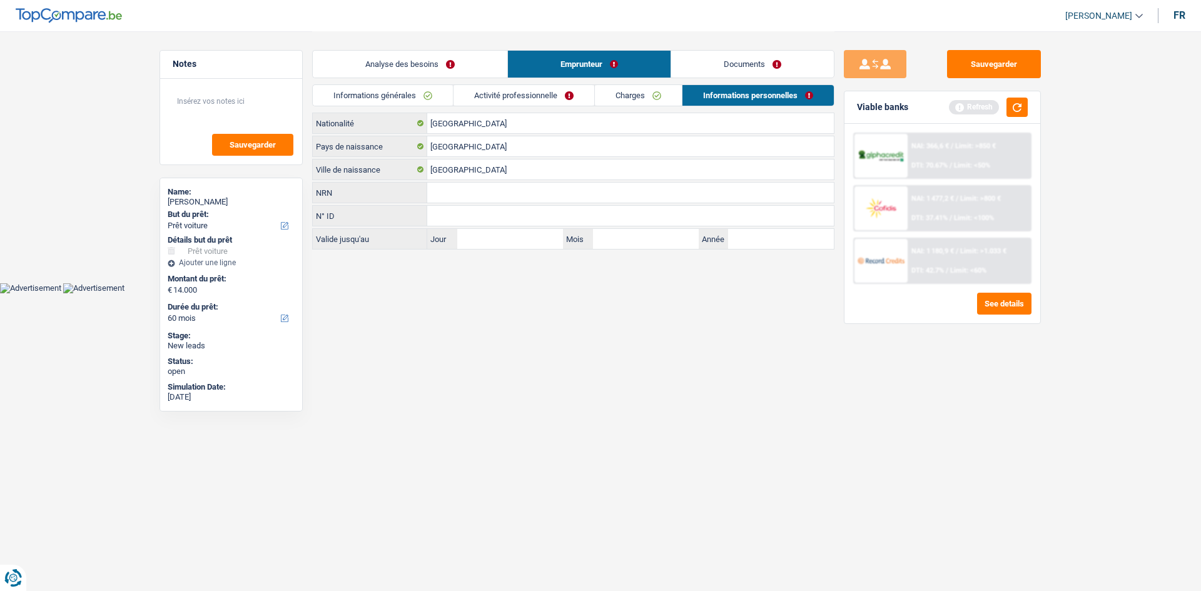
click at [725, 64] on link "Documents" at bounding box center [752, 64] width 163 height 27
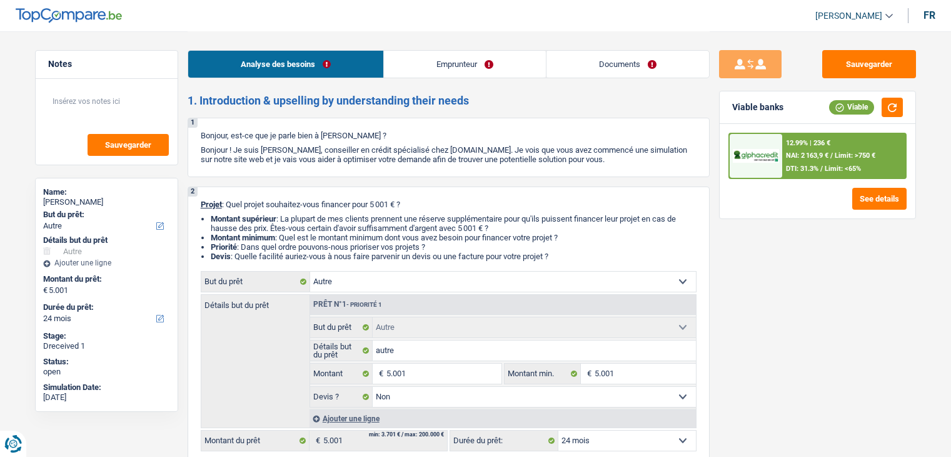
select select "other"
select select "24"
select select "other"
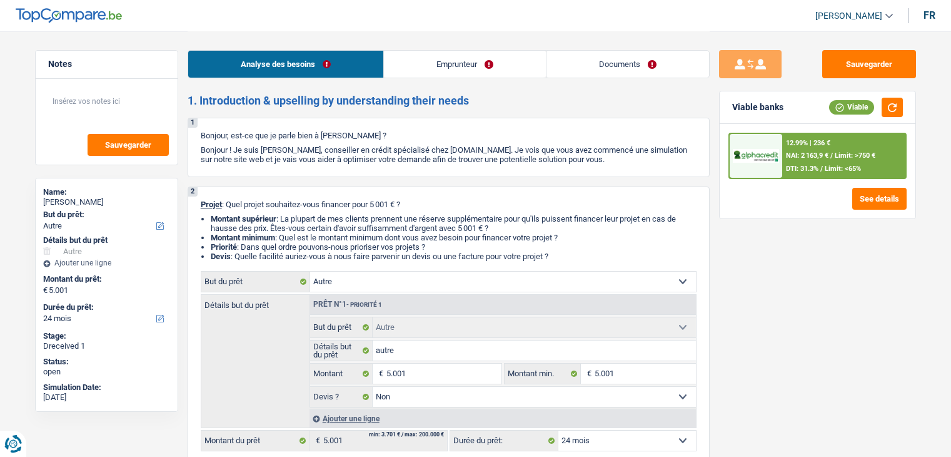
select select "false"
select select "24"
select select "publicEmployee"
select select "netSalary"
select select "mealVouchers"
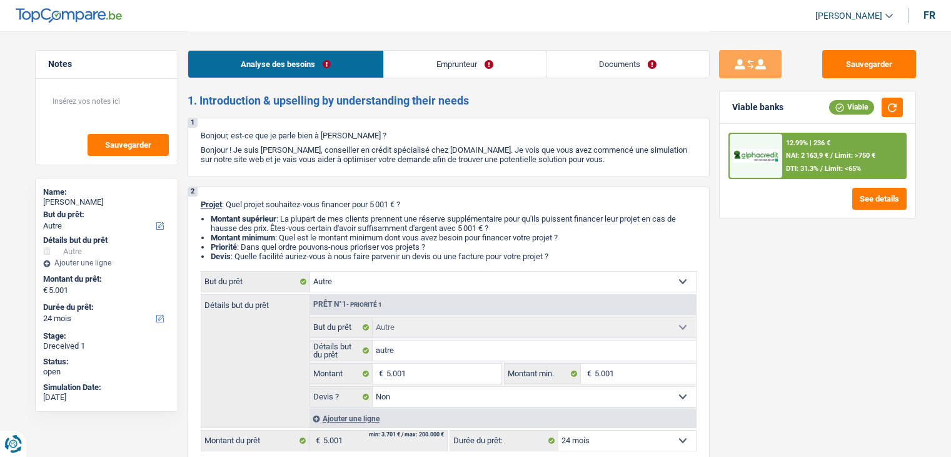
select select "ownerWithoutMortgage"
select select "creditConsolidation"
select select "60"
select select "other"
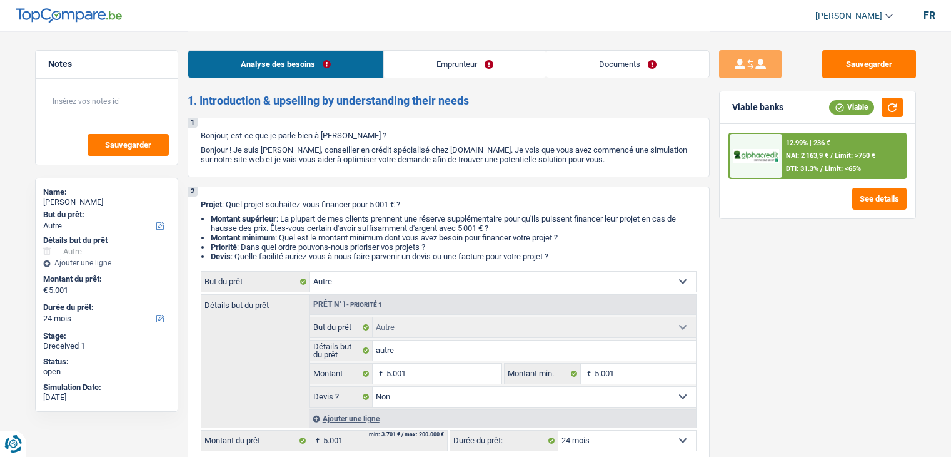
select select "false"
select select "24"
select select "publicEmployee"
select select "netSalary"
select select "mealVouchers"
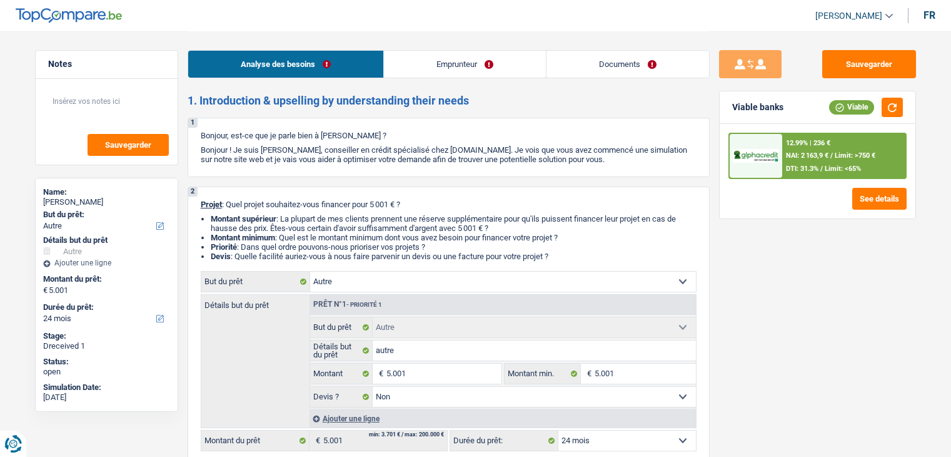
select select "BE"
select select "banksInsurance"
click at [458, 74] on link "Emprunteur" at bounding box center [465, 64] width 162 height 27
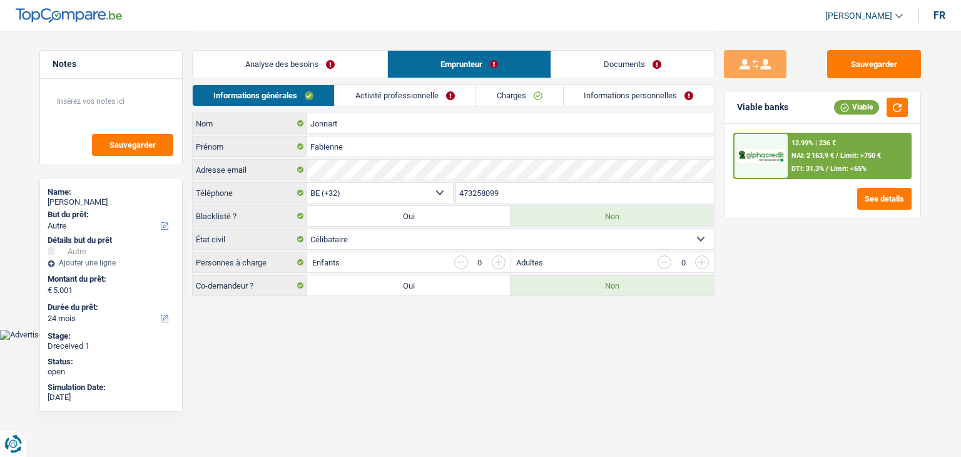
click at [407, 97] on link "Activité professionnelle" at bounding box center [405, 95] width 141 height 21
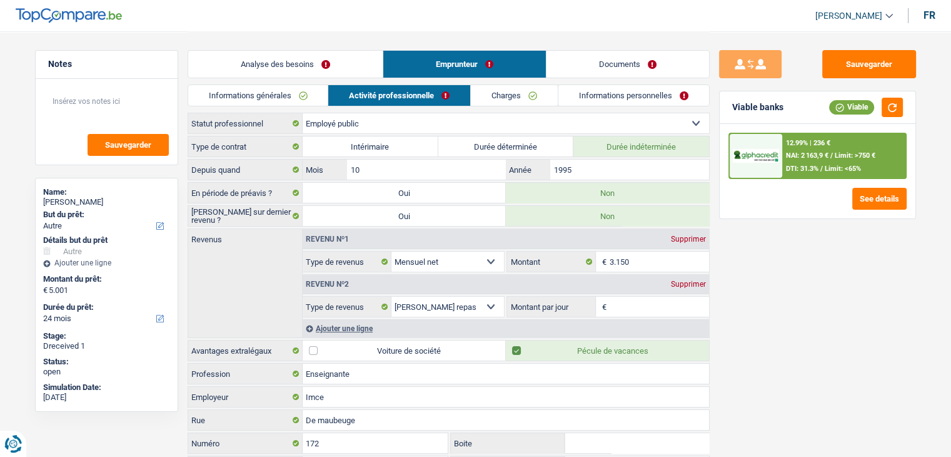
click at [591, 53] on link "Documents" at bounding box center [628, 64] width 163 height 27
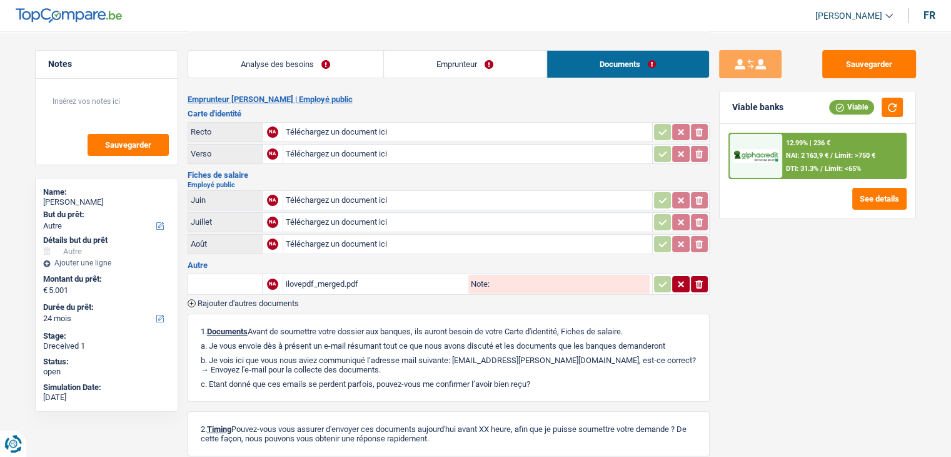
click at [398, 279] on div "ilovepdf_merged.pdf" at bounding box center [376, 284] width 180 height 19
click at [340, 59] on link "Analyse des besoins" at bounding box center [285, 64] width 195 height 27
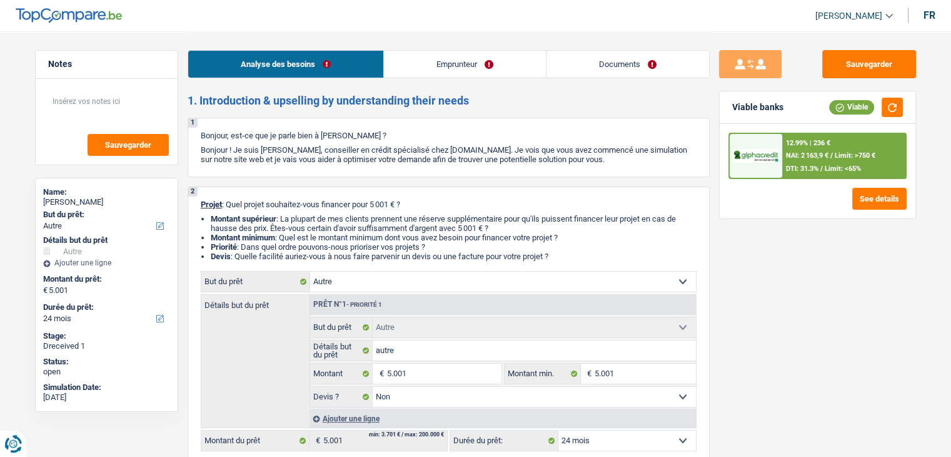
click at [419, 61] on link "Emprunteur" at bounding box center [465, 64] width 162 height 27
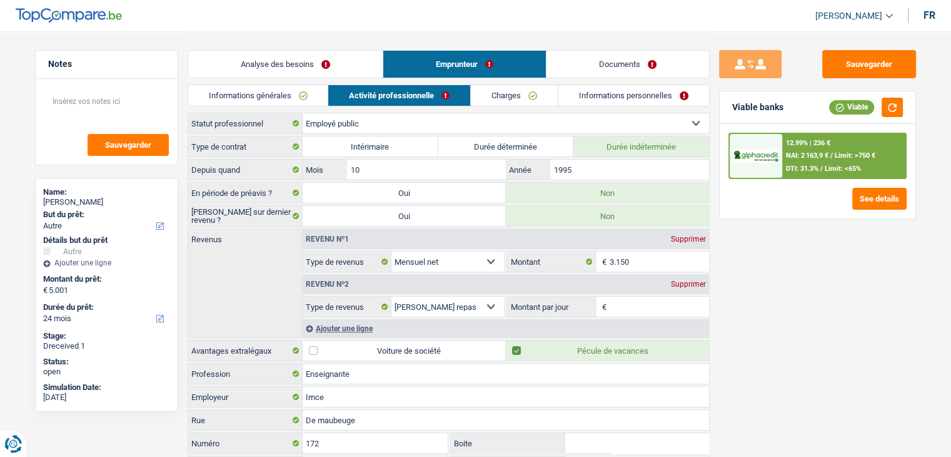
click at [296, 95] on link "Informations générales" at bounding box center [258, 95] width 140 height 21
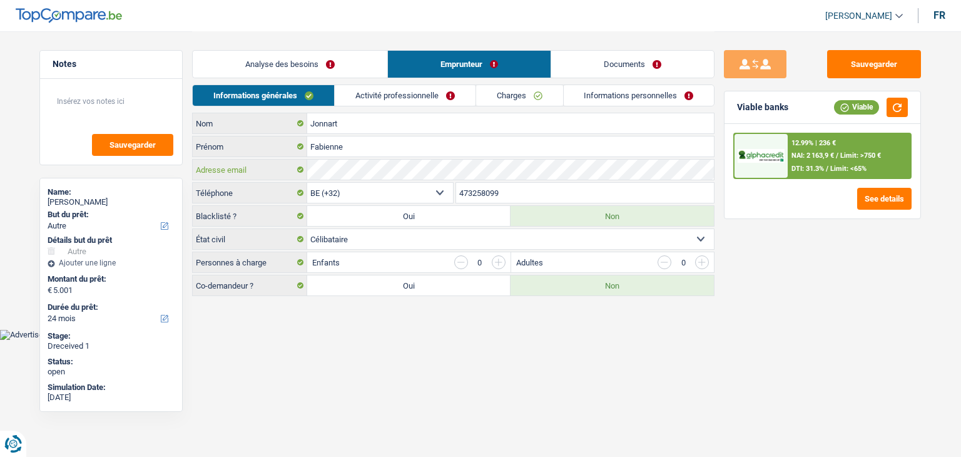
click at [260, 170] on div "Adresse email" at bounding box center [453, 170] width 521 height 20
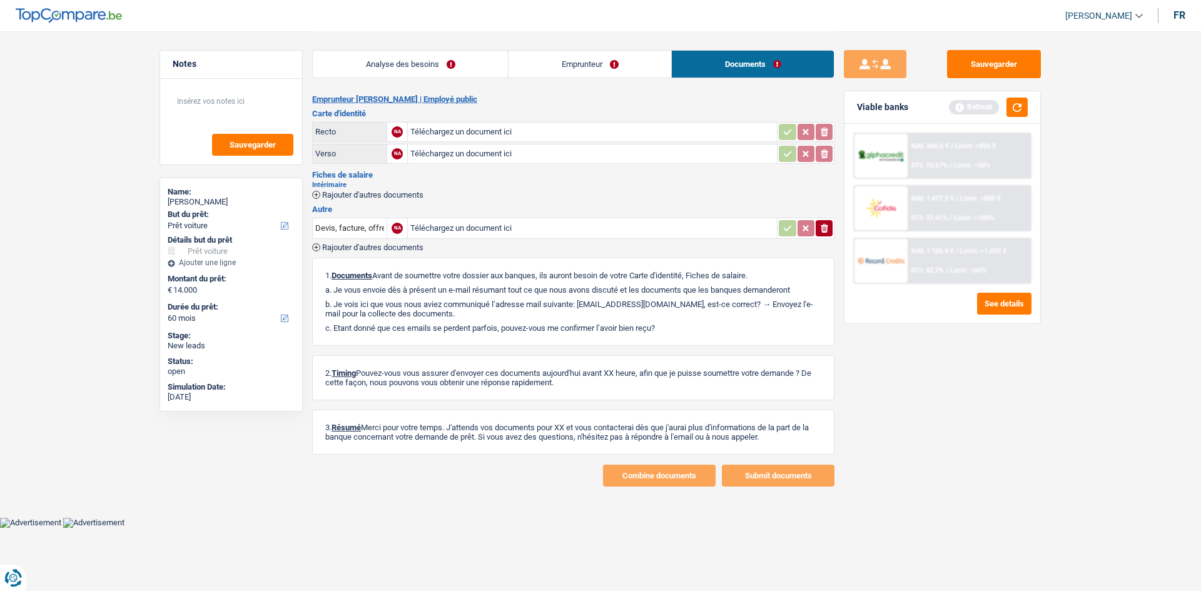
select select "car"
select select "60"
click at [978, 59] on button "Sauvegarder" at bounding box center [994, 64] width 94 height 28
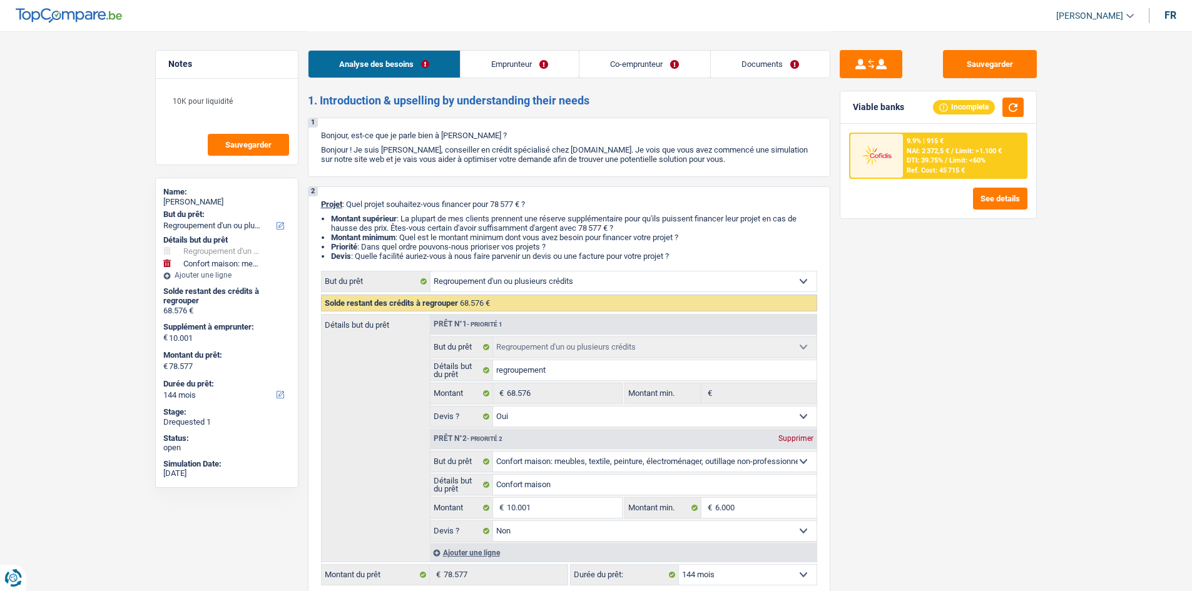
select select "refinancing"
select select "household"
select select "144"
select select "refinancing"
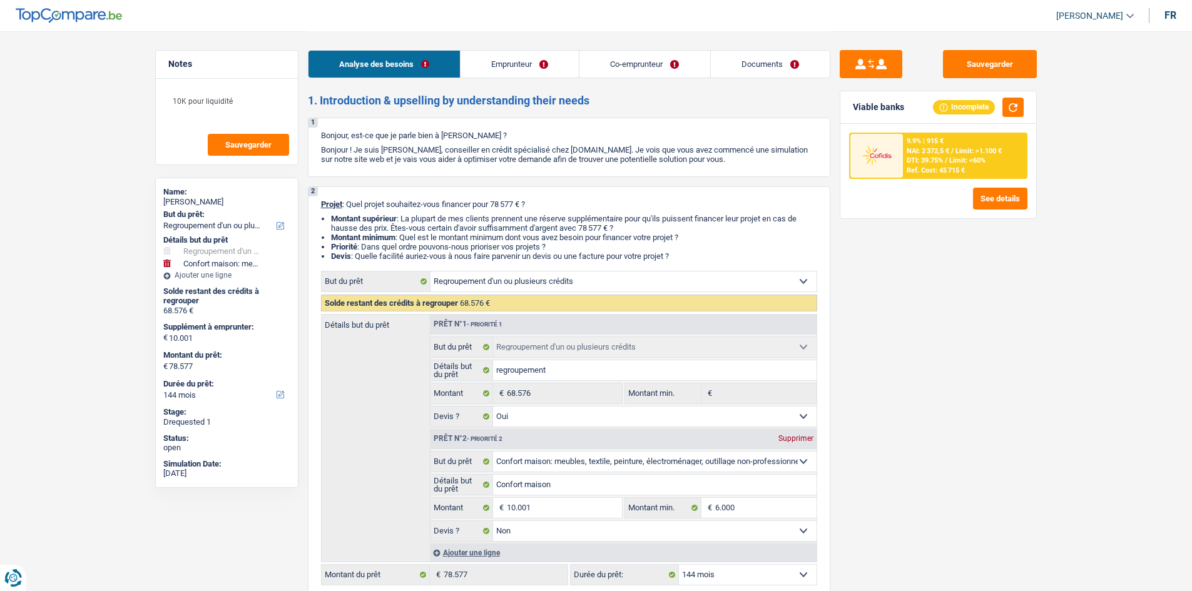
select select "refinancing"
select select "yes"
select select "household"
select select "false"
select select "144"
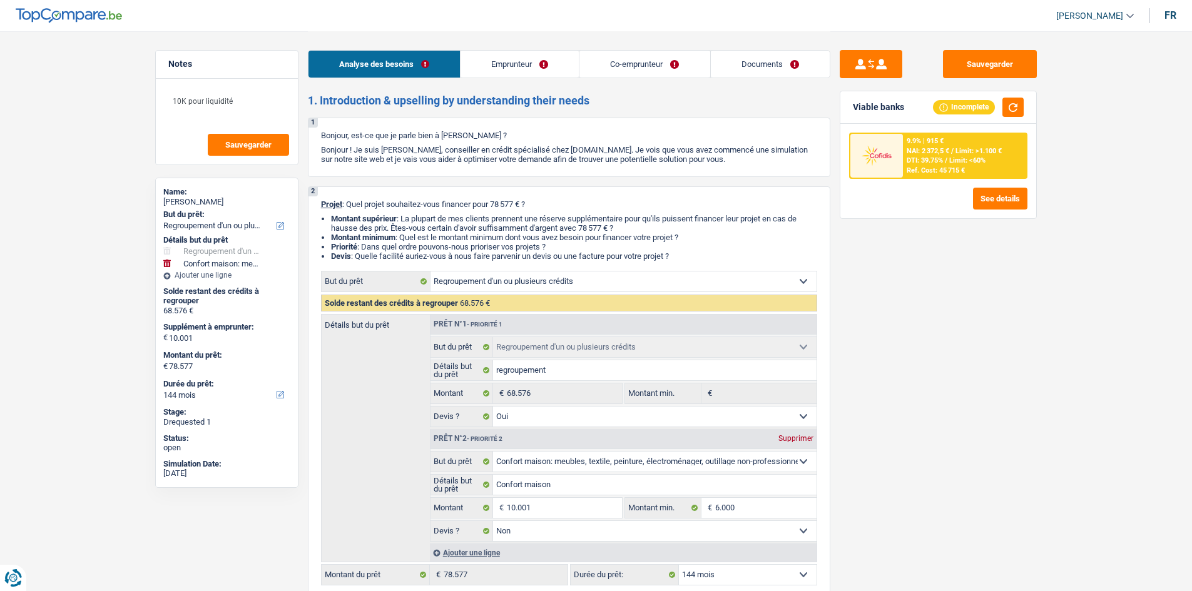
select select "independent"
select select "worker"
select select "netSalary"
select select "familyAllowances"
select select "netSalary"
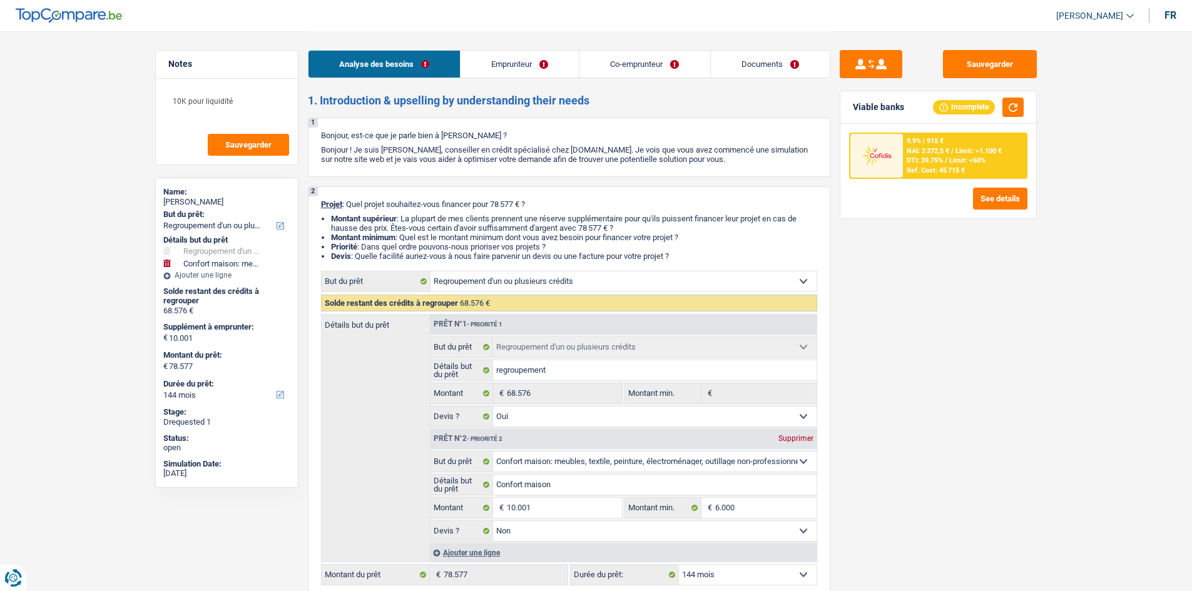
select select "familyAllowances"
select select "mealVouchers"
select select "rents"
select select "personalLoan"
select select "loanRepayment"
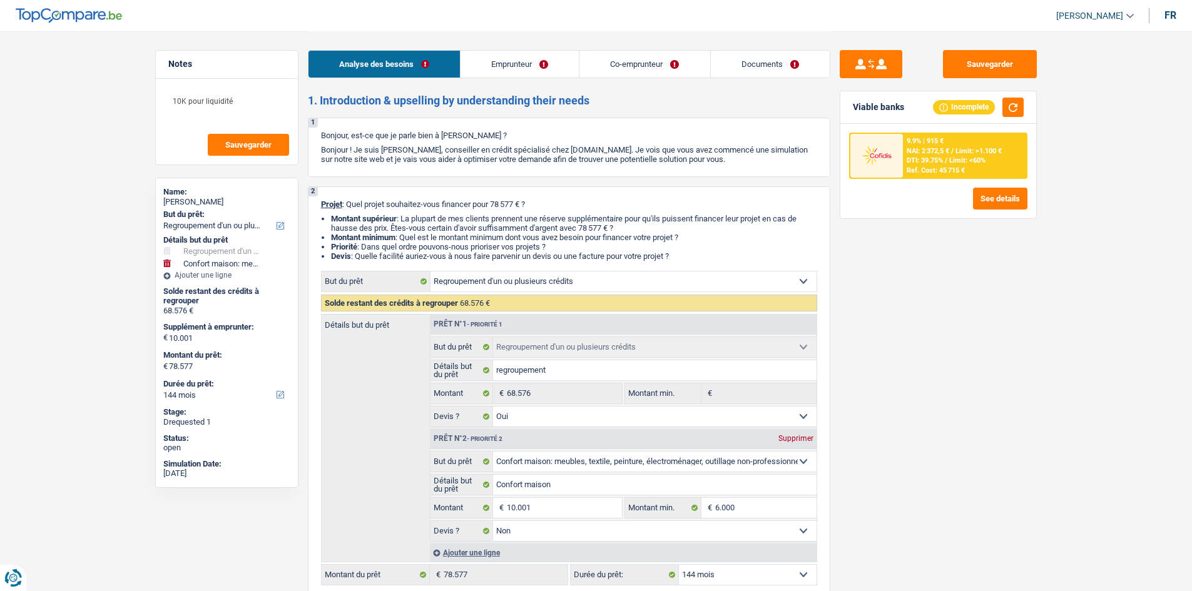
select select "84"
select select "carLoan"
select select "84"
select select "cardOrCredit"
select select "refinancing"
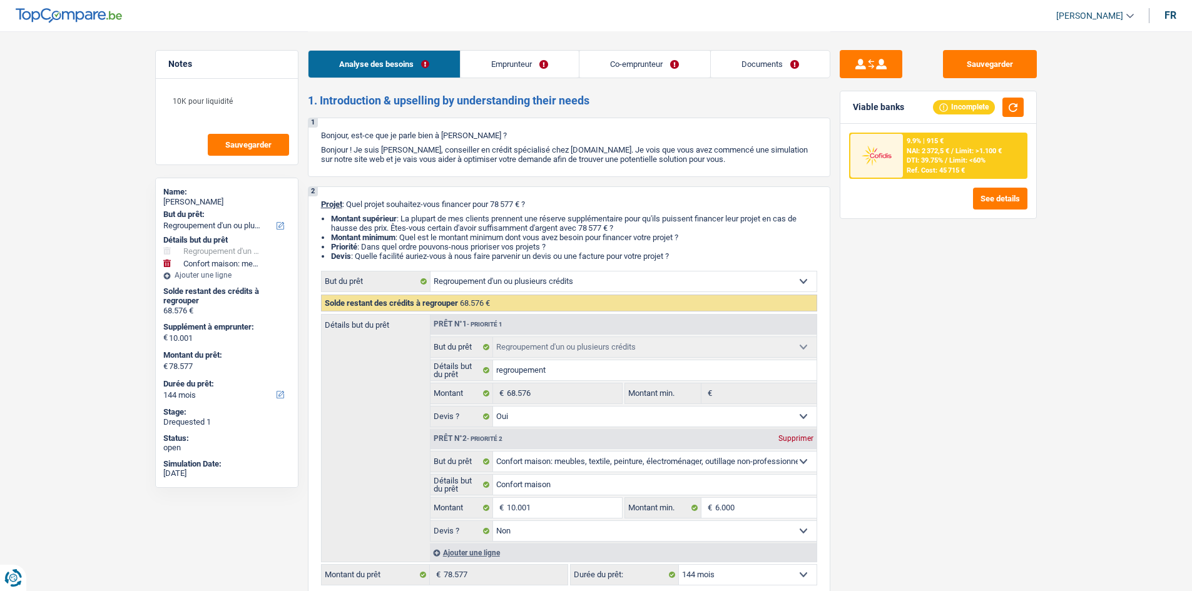
select select "refinancing"
select select "yes"
select select "household"
select select "false"
select select "144"
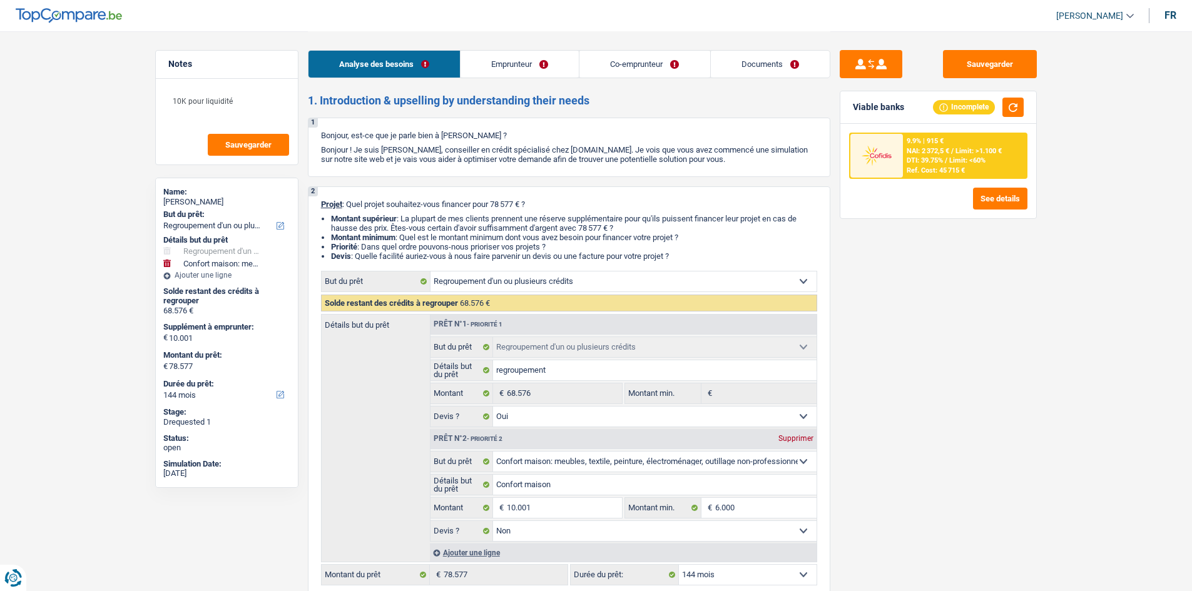
select select "worker"
select select "netSalary"
select select "familyAllowances"
select select "mealVouchers"
select select "BE"
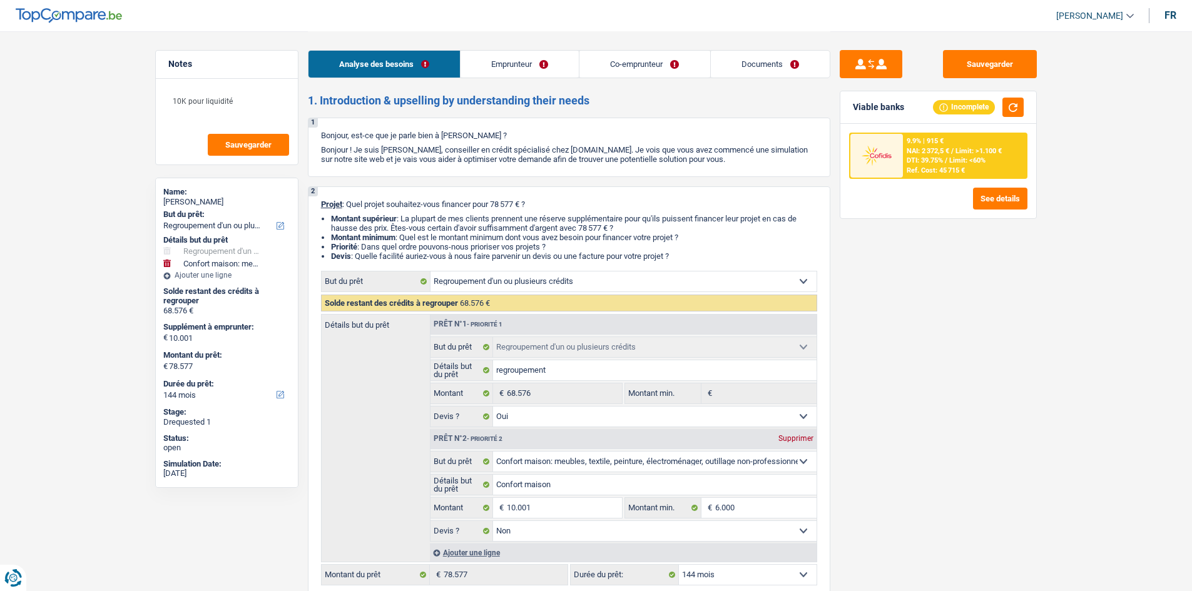
select select "bigCompanies"
click at [741, 73] on link "Documents" at bounding box center [770, 64] width 119 height 27
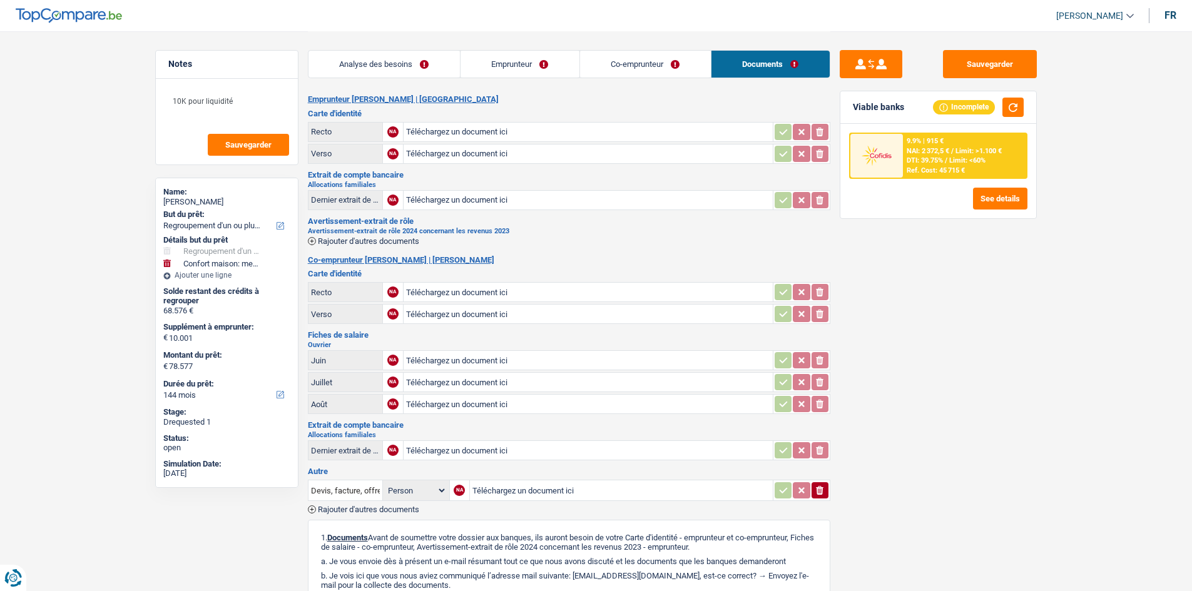
click at [647, 70] on link "Co-emprunteur" at bounding box center [645, 64] width 131 height 27
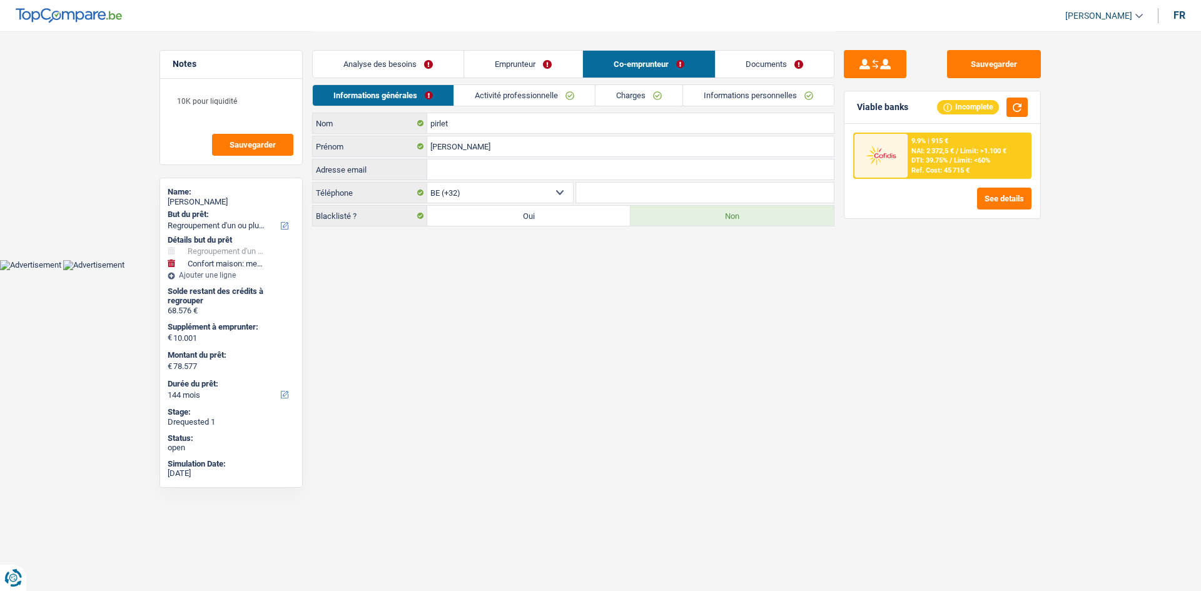
click at [530, 68] on link "Emprunteur" at bounding box center [523, 64] width 118 height 27
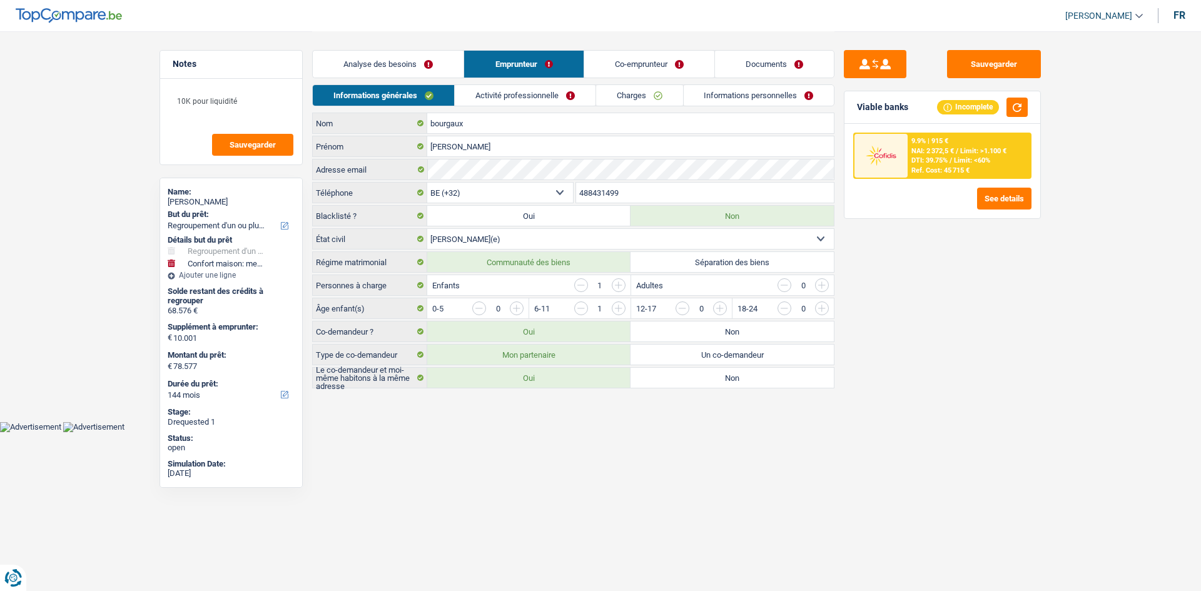
click at [657, 62] on link "Co-emprunteur" at bounding box center [649, 64] width 130 height 27
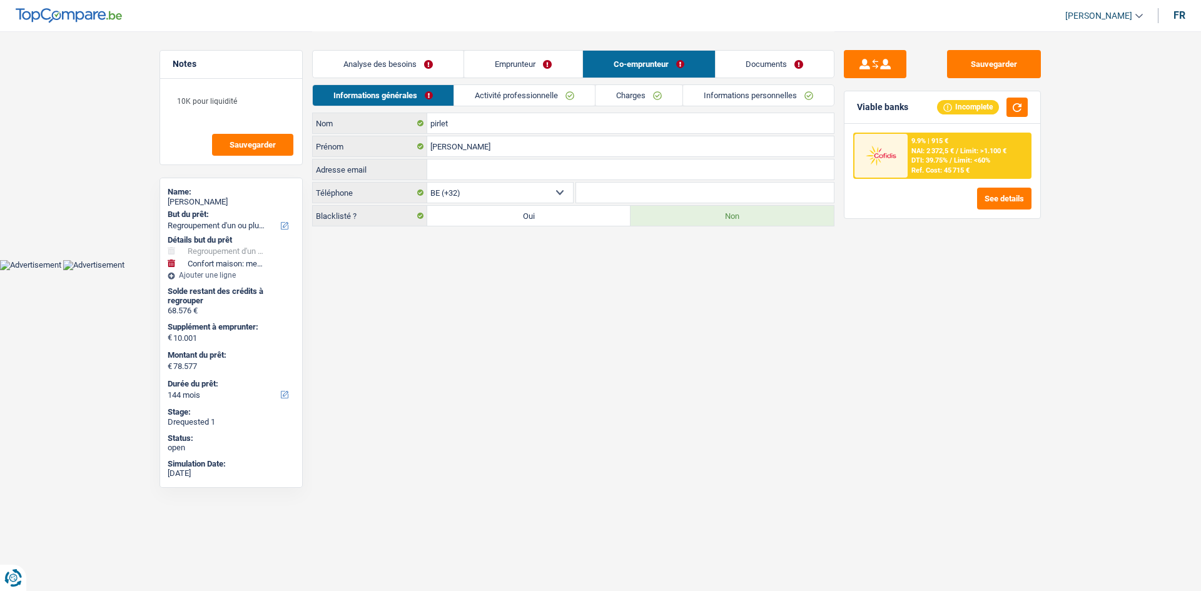
click at [502, 95] on link "Activité professionnelle" at bounding box center [524, 95] width 141 height 21
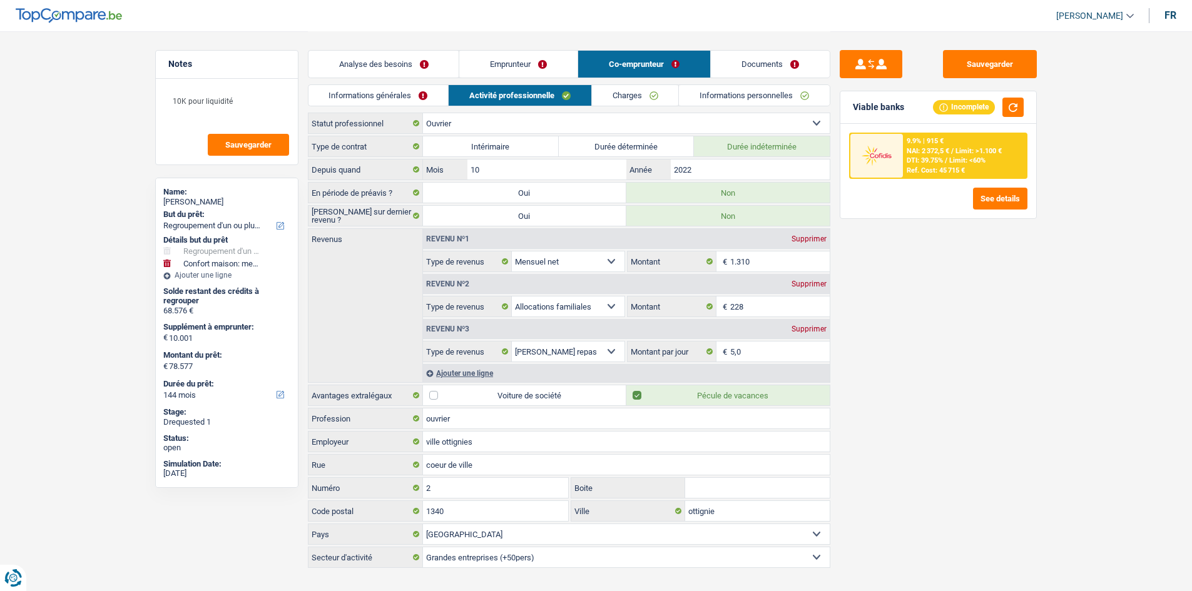
click at [628, 98] on link "Charges" at bounding box center [635, 95] width 87 height 21
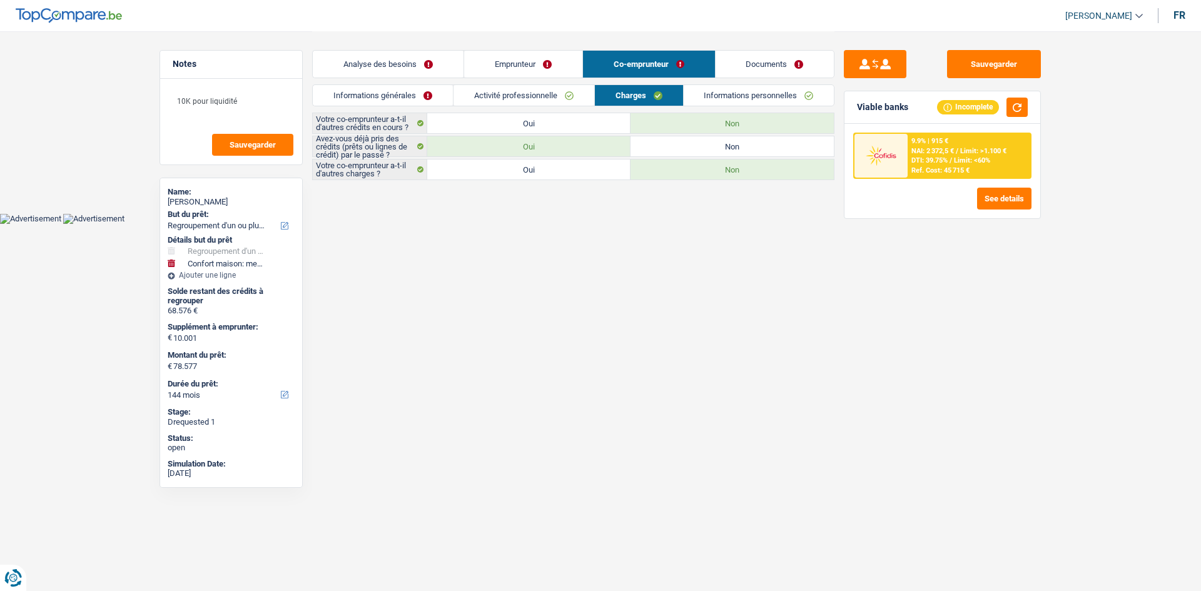
click at [524, 90] on link "Activité professionnelle" at bounding box center [524, 95] width 141 height 21
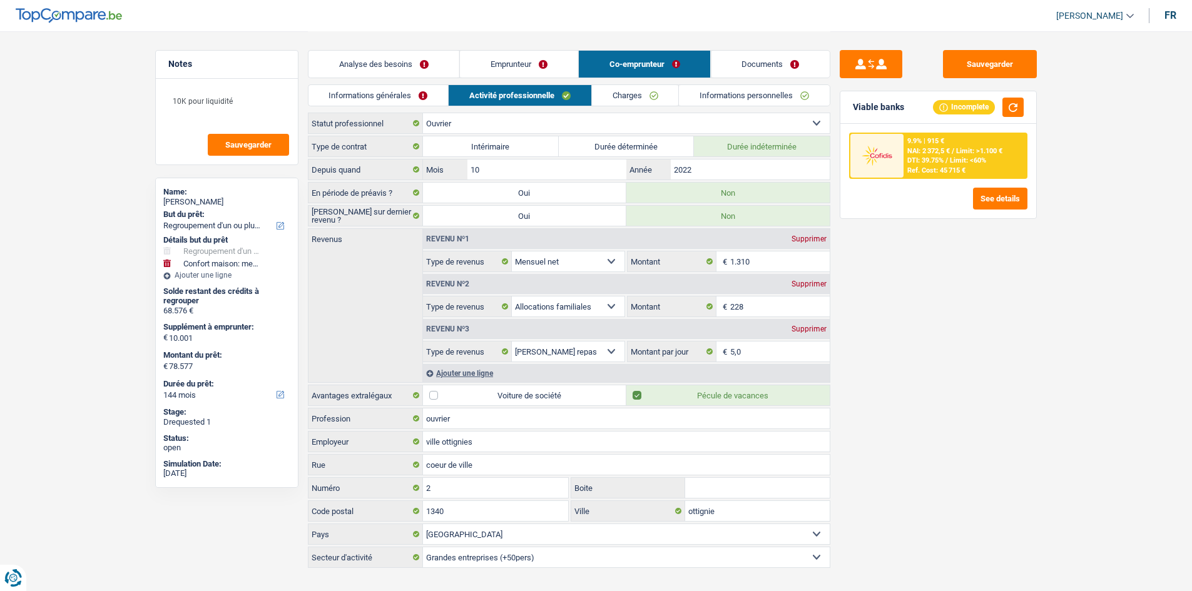
click at [586, 89] on link "Activité professionnelle" at bounding box center [520, 95] width 143 height 21
click at [622, 93] on link "Charges" at bounding box center [635, 95] width 87 height 21
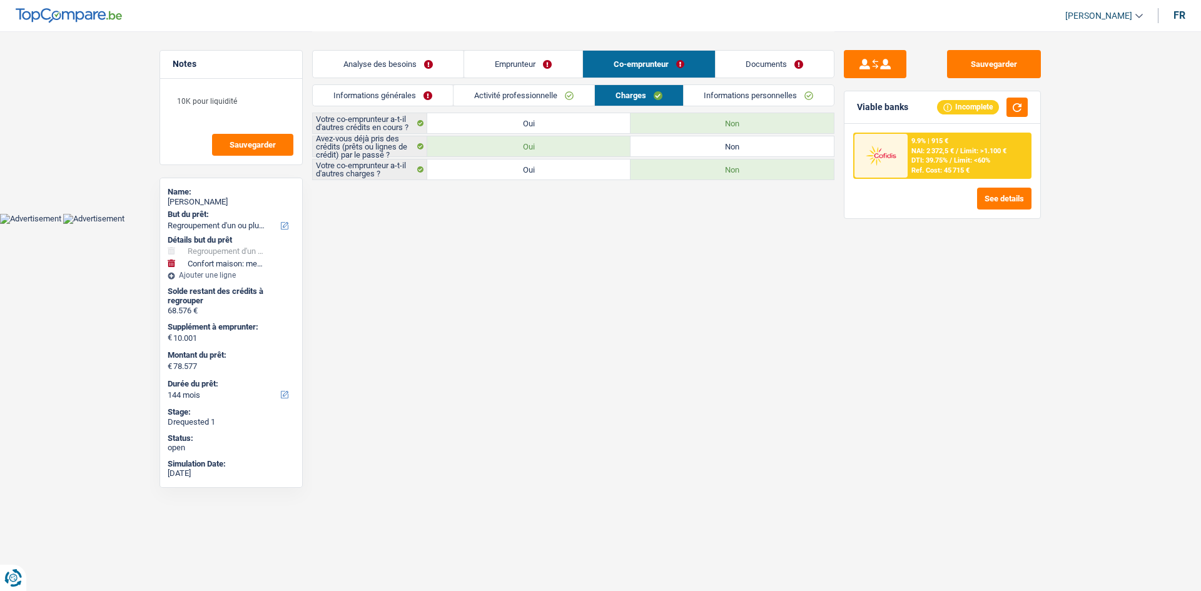
click at [506, 64] on link "Emprunteur" at bounding box center [523, 64] width 118 height 27
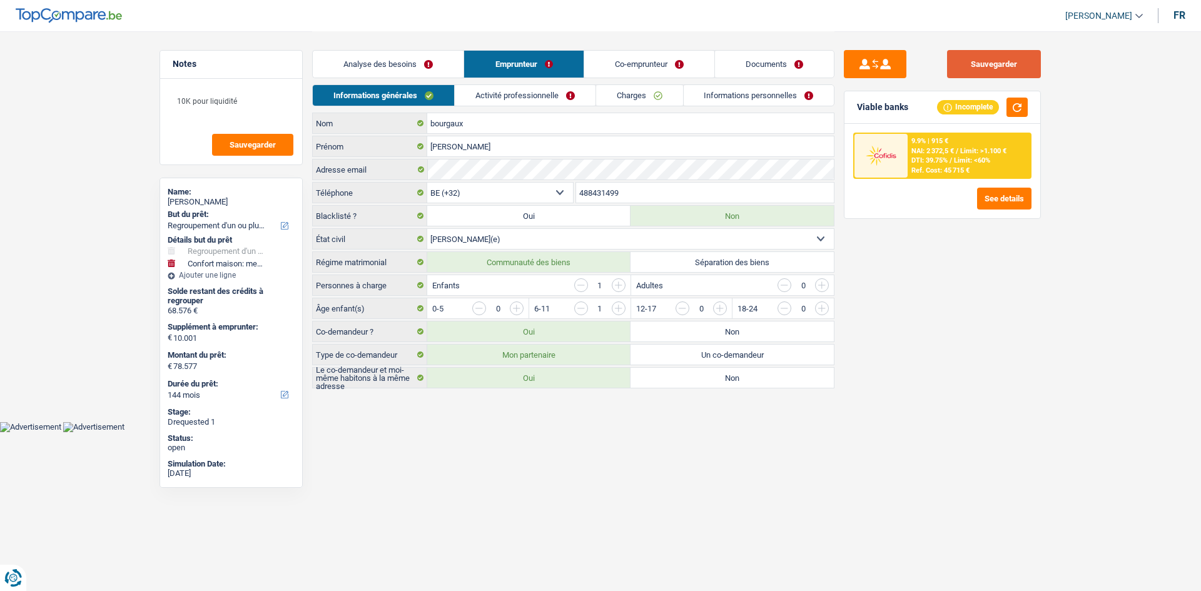
click at [965, 68] on button "Sauvegarder" at bounding box center [994, 64] width 94 height 28
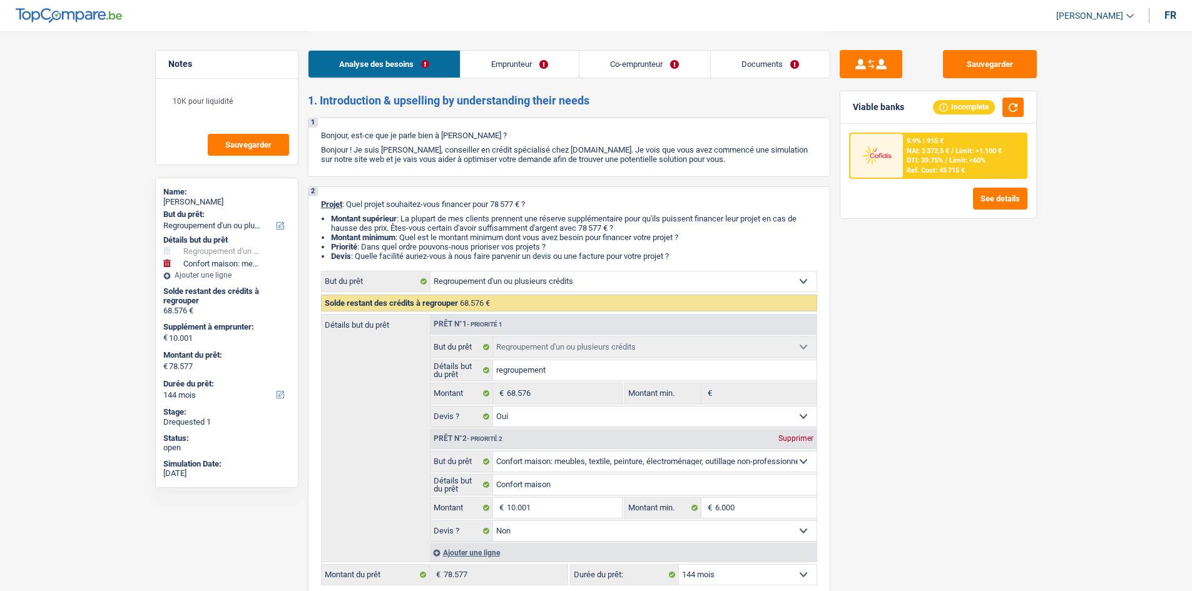
select select "refinancing"
select select "household"
select select "144"
select select "refinancing"
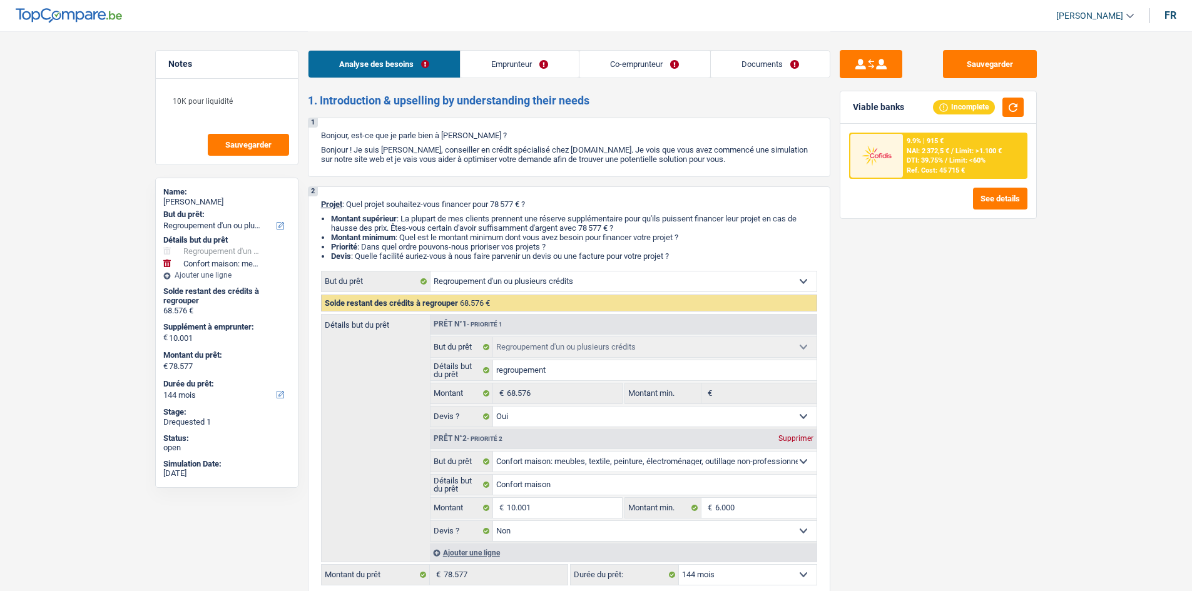
select select "refinancing"
select select "yes"
select select "household"
select select "false"
select select "144"
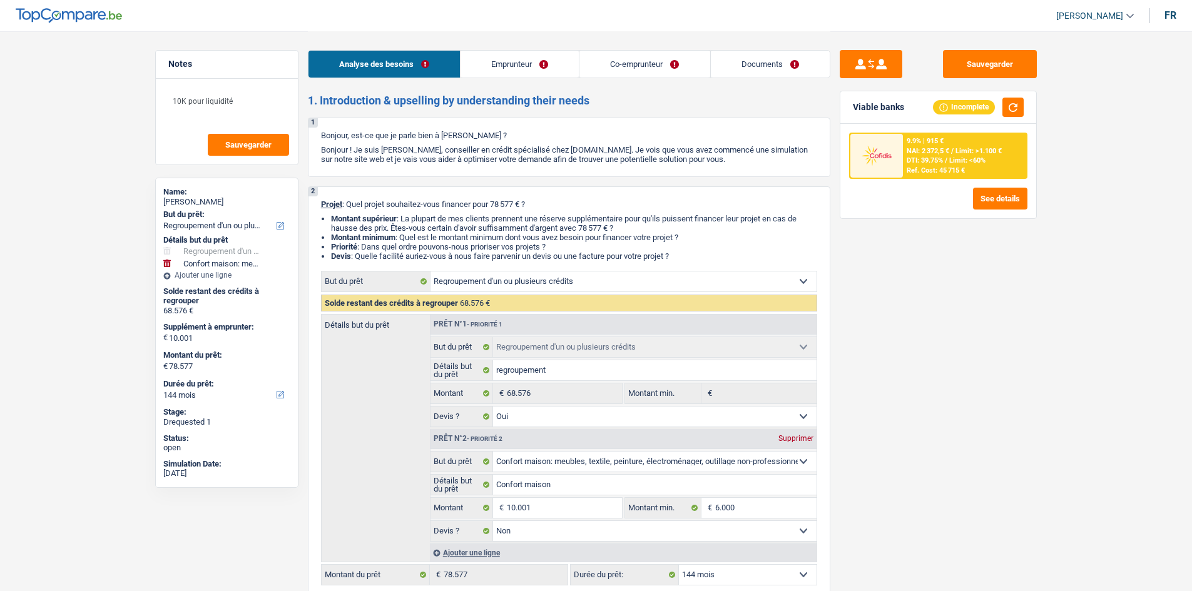
select select "independent"
select select "worker"
select select "netSalary"
select select "familyAllowances"
select select "netSalary"
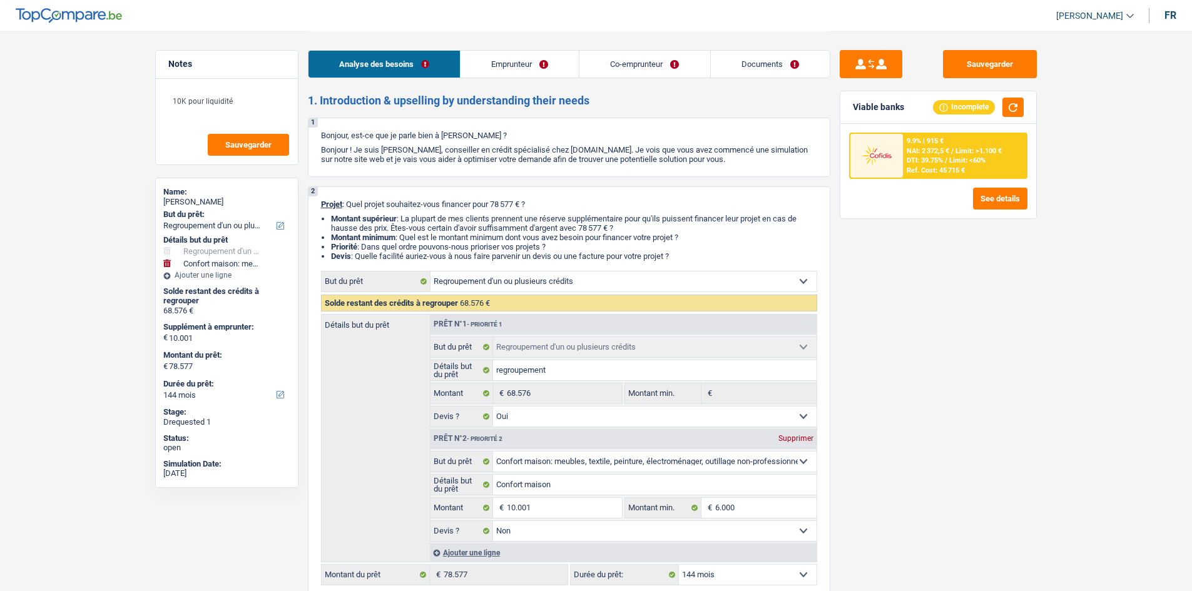
select select "familyAllowances"
select select "mealVouchers"
select select "rents"
select select "personalLoan"
select select "loanRepayment"
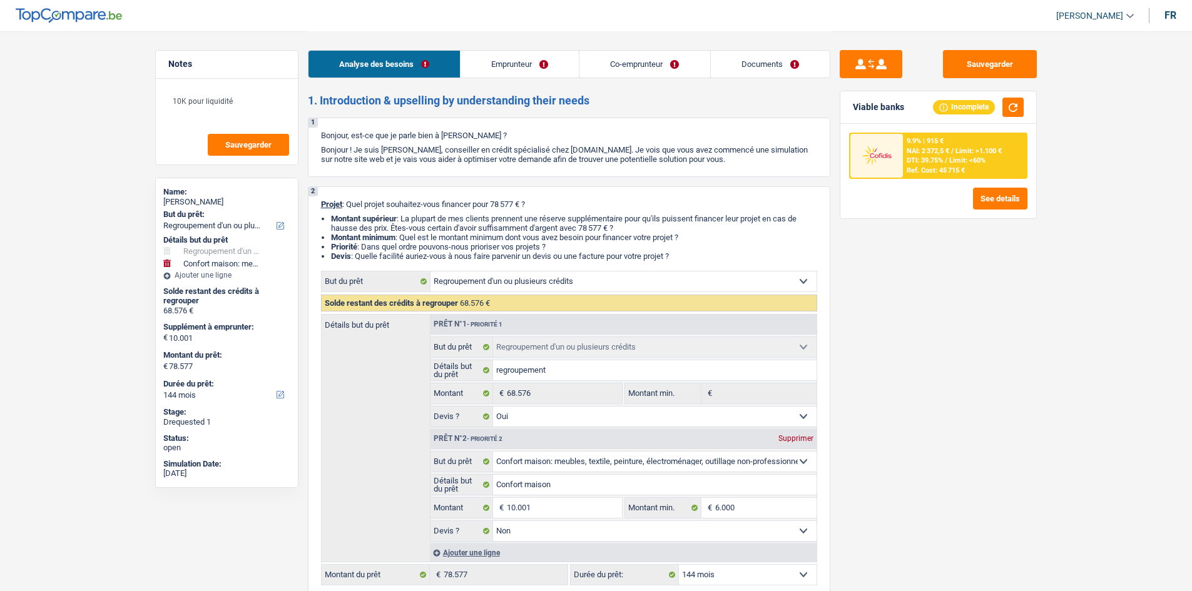
select select "84"
select select "carLoan"
select select "84"
select select "cardOrCredit"
select select "refinancing"
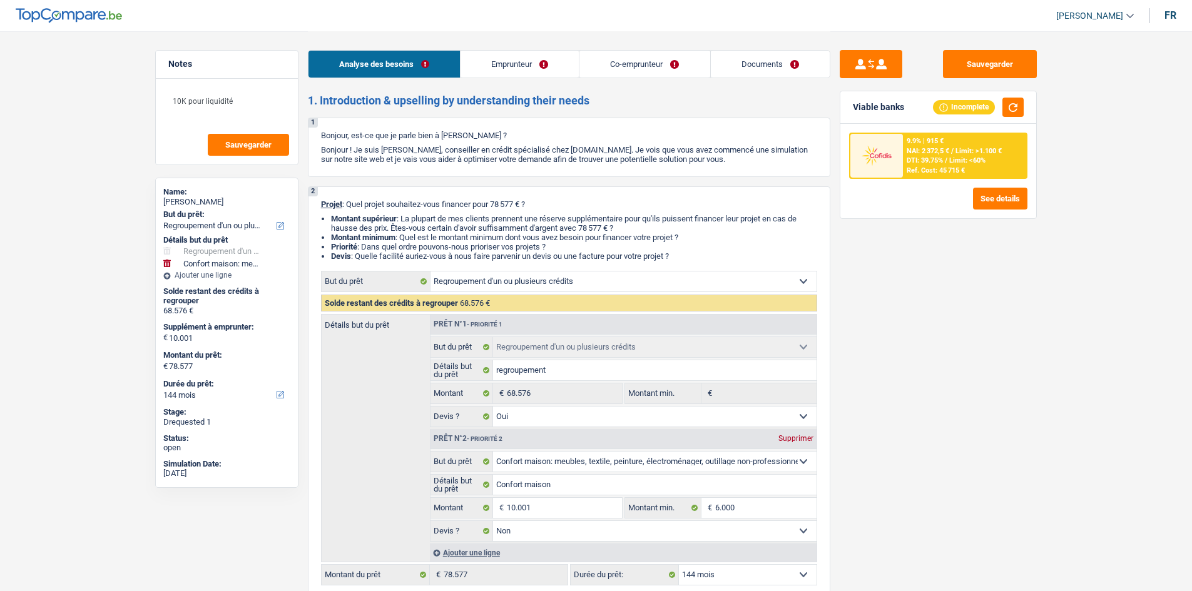
select select "refinancing"
select select "yes"
select select "household"
select select "false"
select select "144"
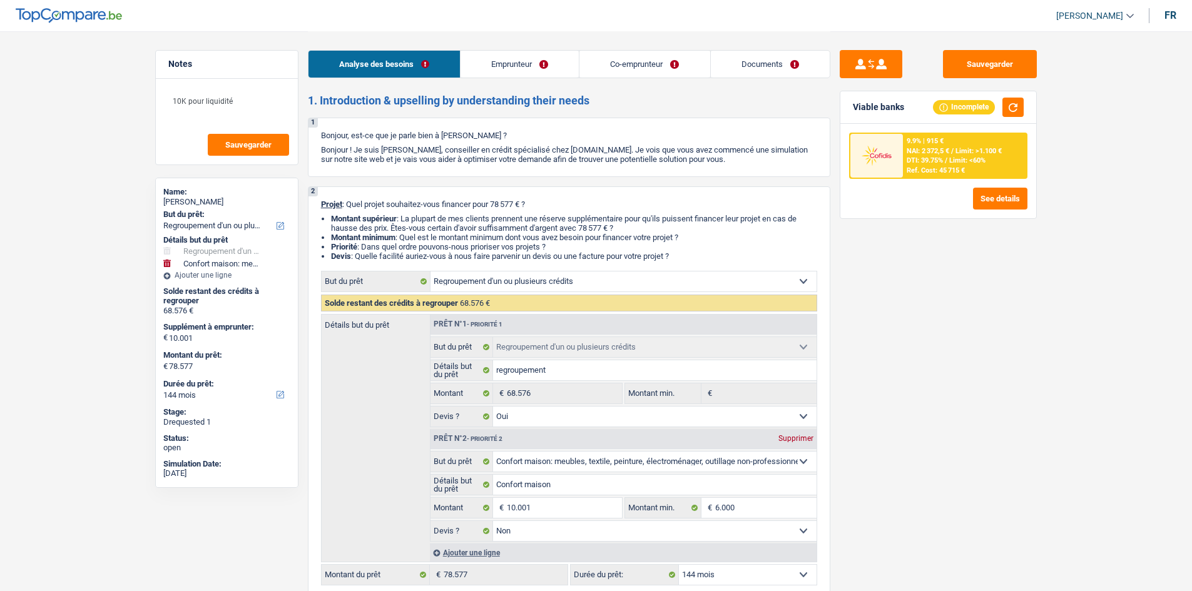
select select "32"
select select "married"
click at [494, 59] on link "Emprunteur" at bounding box center [519, 64] width 118 height 27
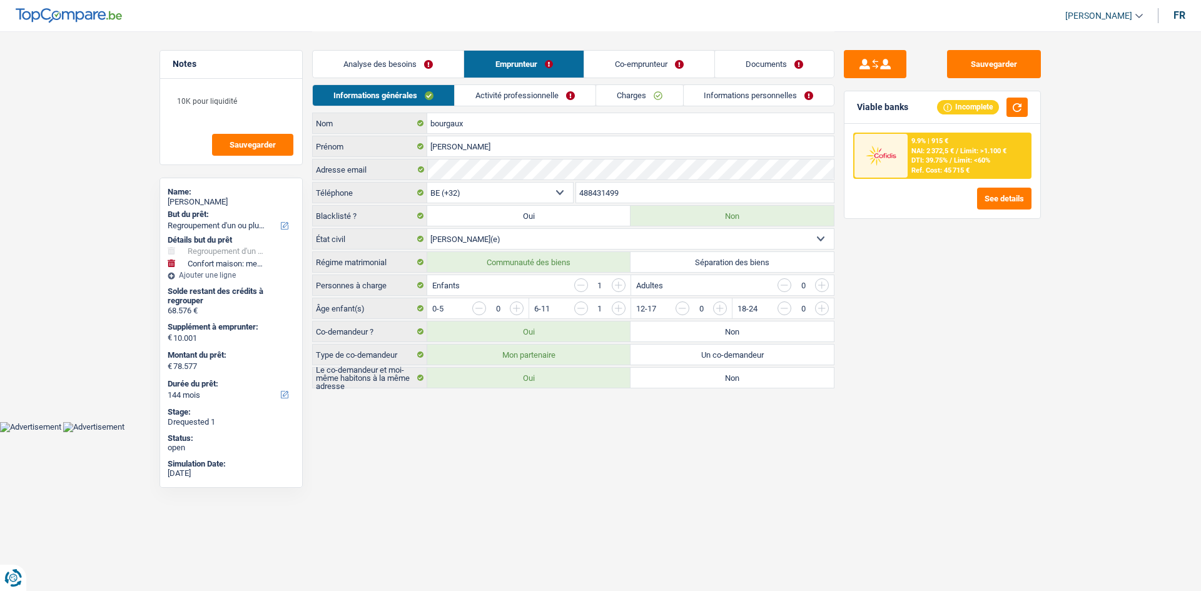
click at [512, 86] on link "Activité professionnelle" at bounding box center [525, 95] width 141 height 21
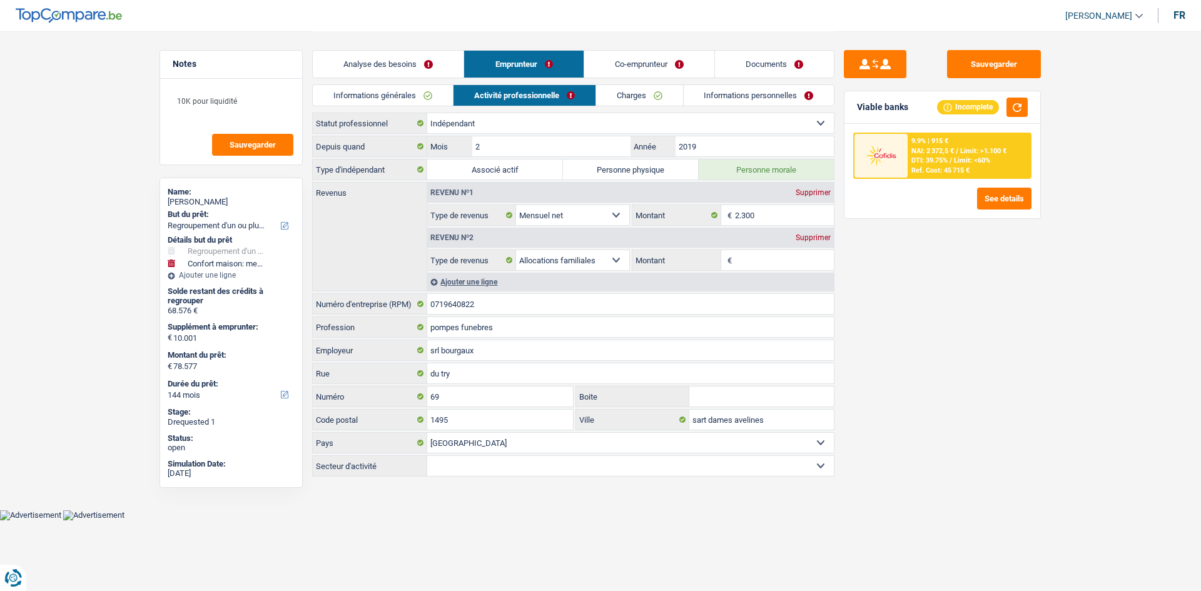
click at [644, 54] on link "Co-emprunteur" at bounding box center [649, 64] width 130 height 27
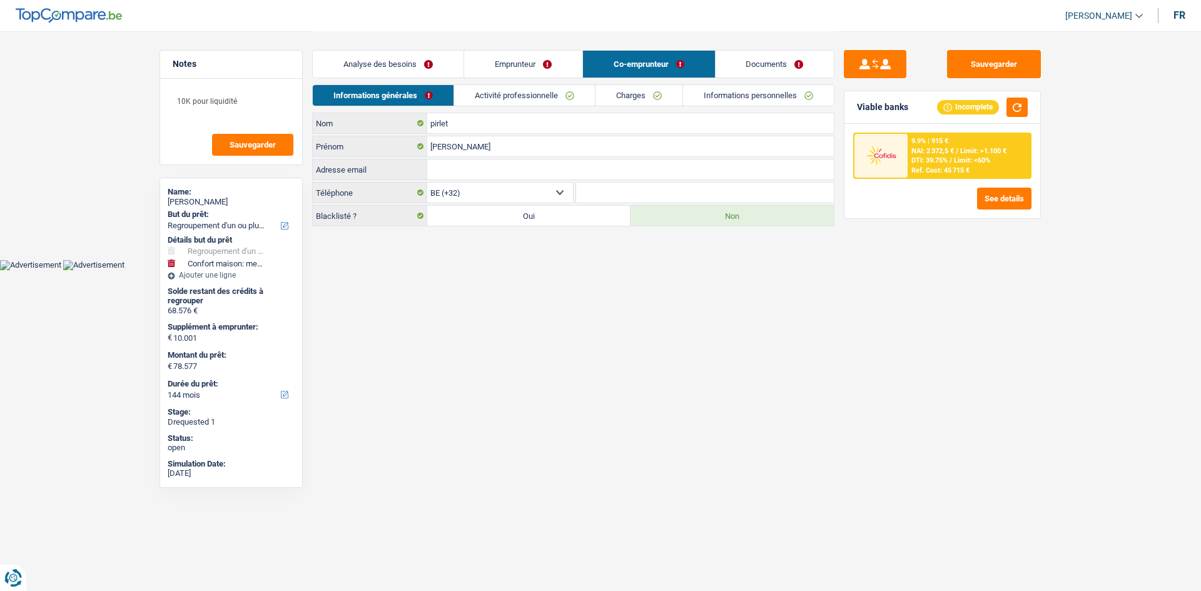
click at [557, 68] on link "Emprunteur" at bounding box center [523, 64] width 118 height 27
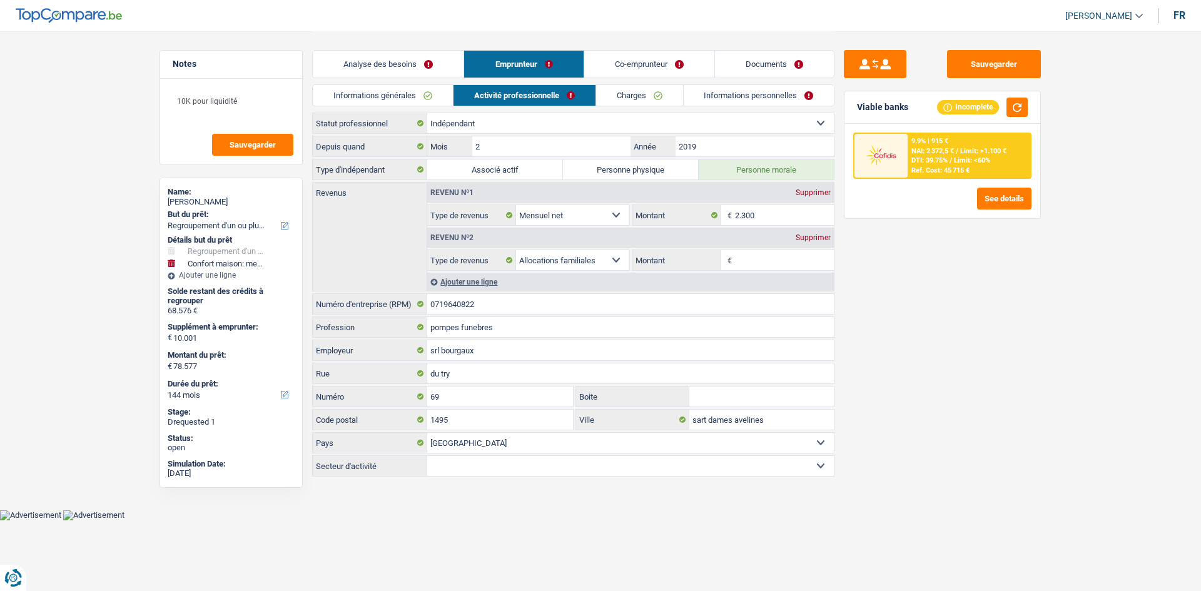
click at [652, 67] on link "Co-emprunteur" at bounding box center [649, 64] width 130 height 27
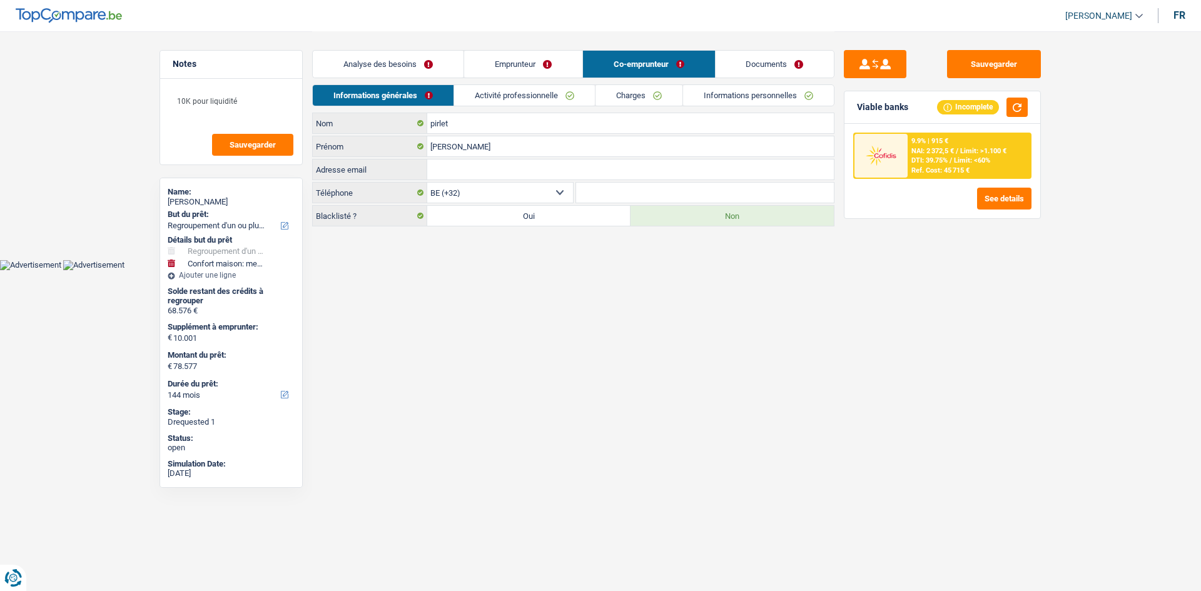
click at [543, 93] on link "Activité professionnelle" at bounding box center [524, 95] width 141 height 21
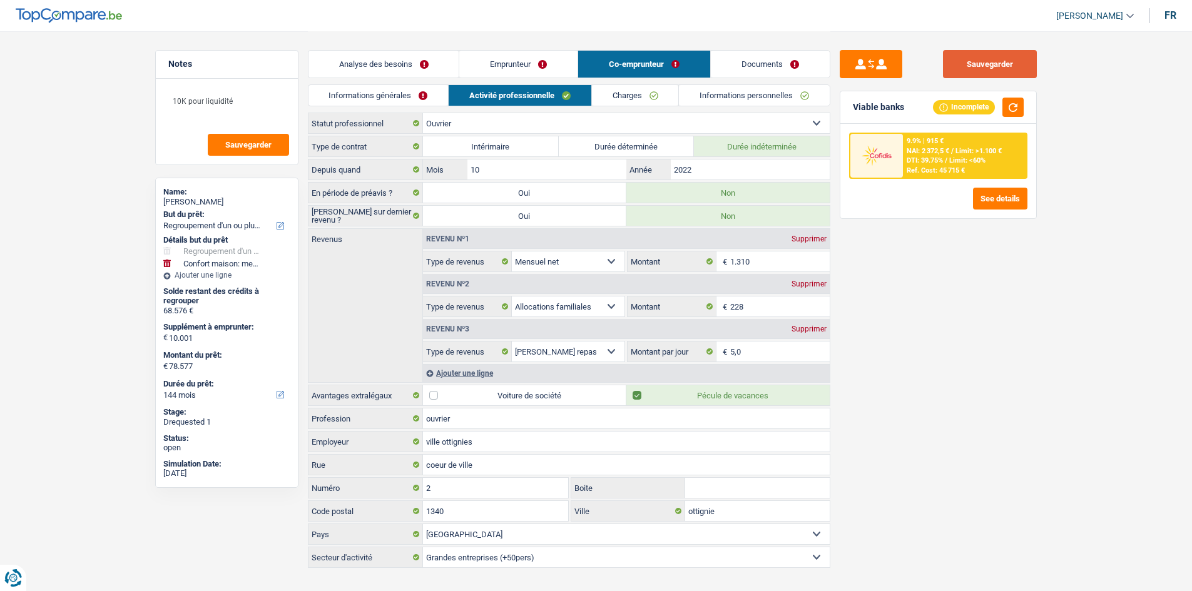
click at [979, 69] on button "Sauvegarder" at bounding box center [990, 64] width 94 height 28
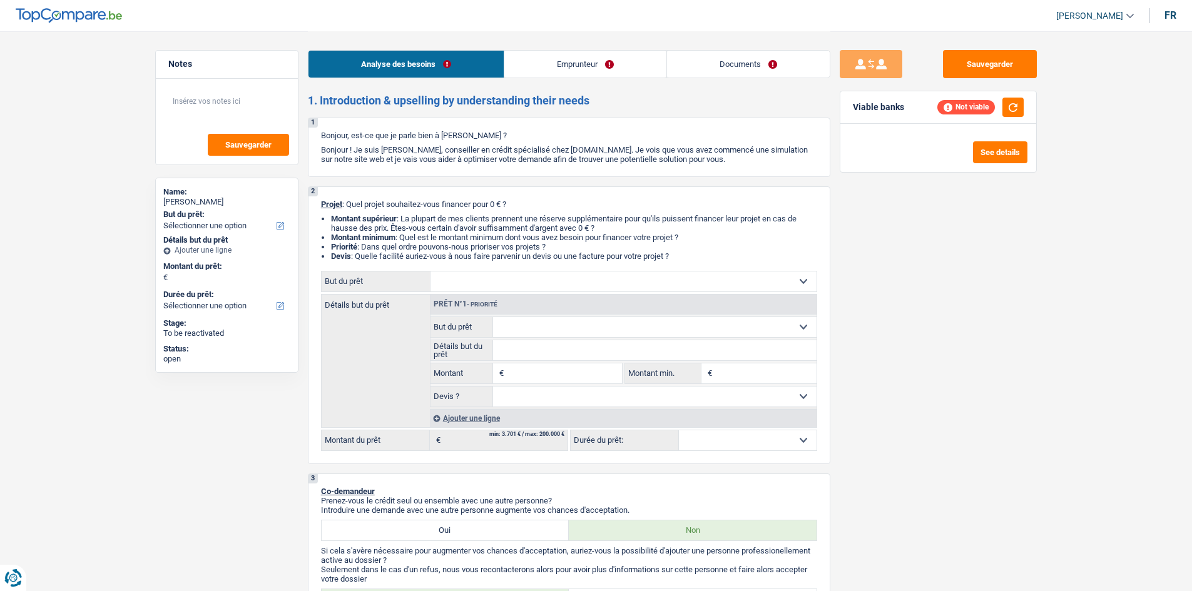
select select "publicEmployee"
select select "netSalary"
select select "mealVouchers"
select select "rentalIncome"
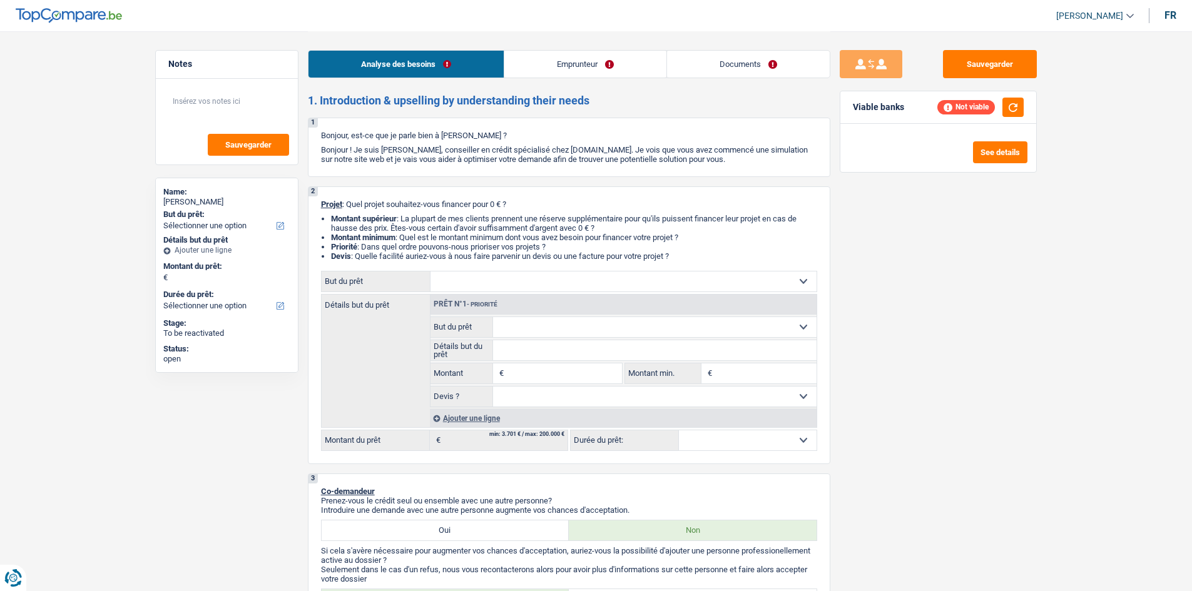
select select "ownerWithMortgage"
select select "mortgage"
select select "300"
select select "mortgage"
select select "300"
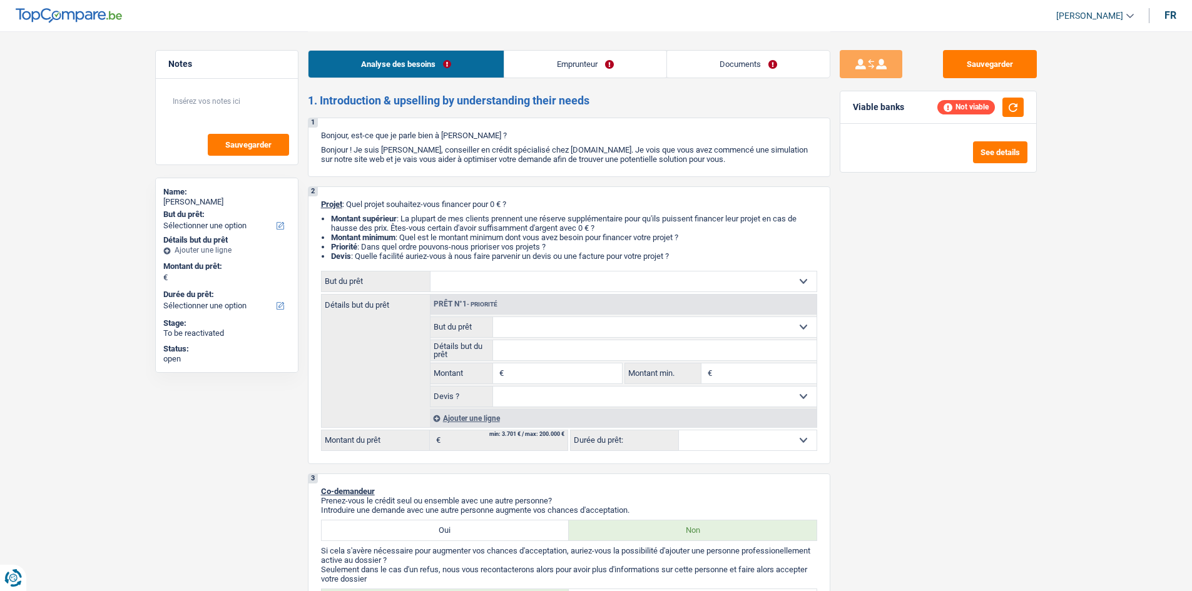
select select "personalLoan"
select select "smallWorks"
select select "60"
select select "personalLoan"
select select "homeFurnishingOrRelocation"
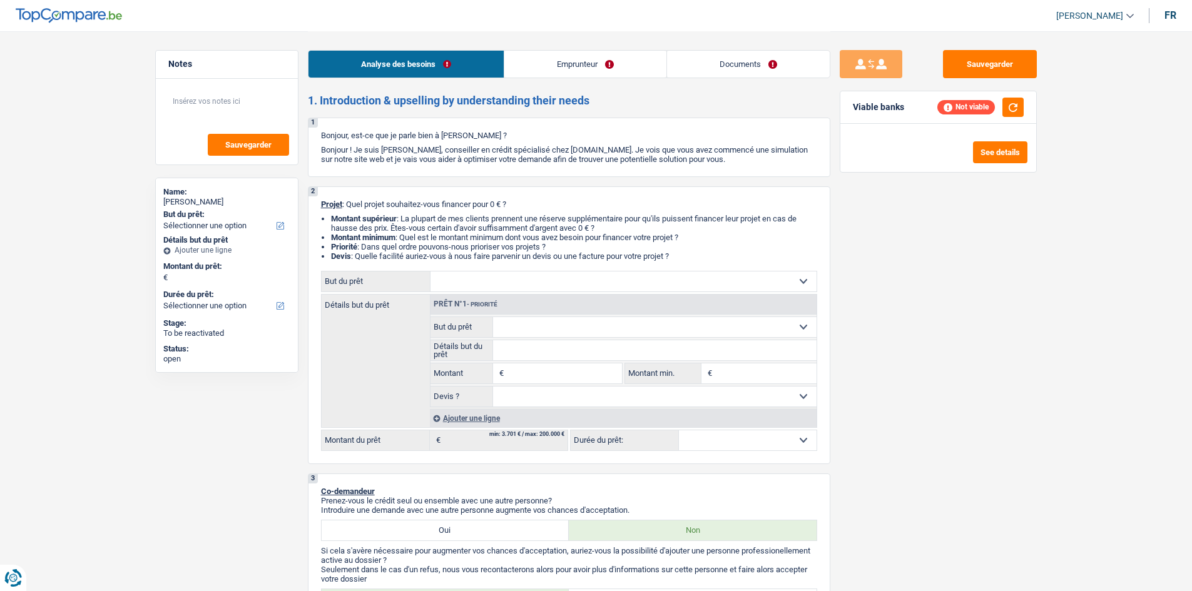
select select "60"
select select "mortgage"
select select "300"
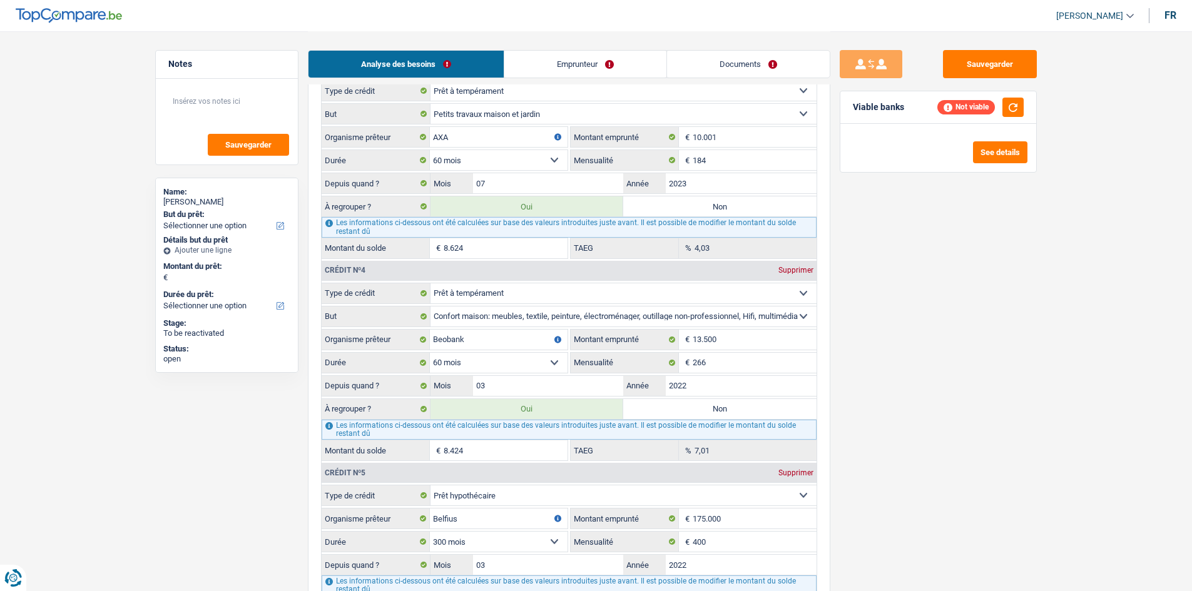
scroll to position [1189, 0]
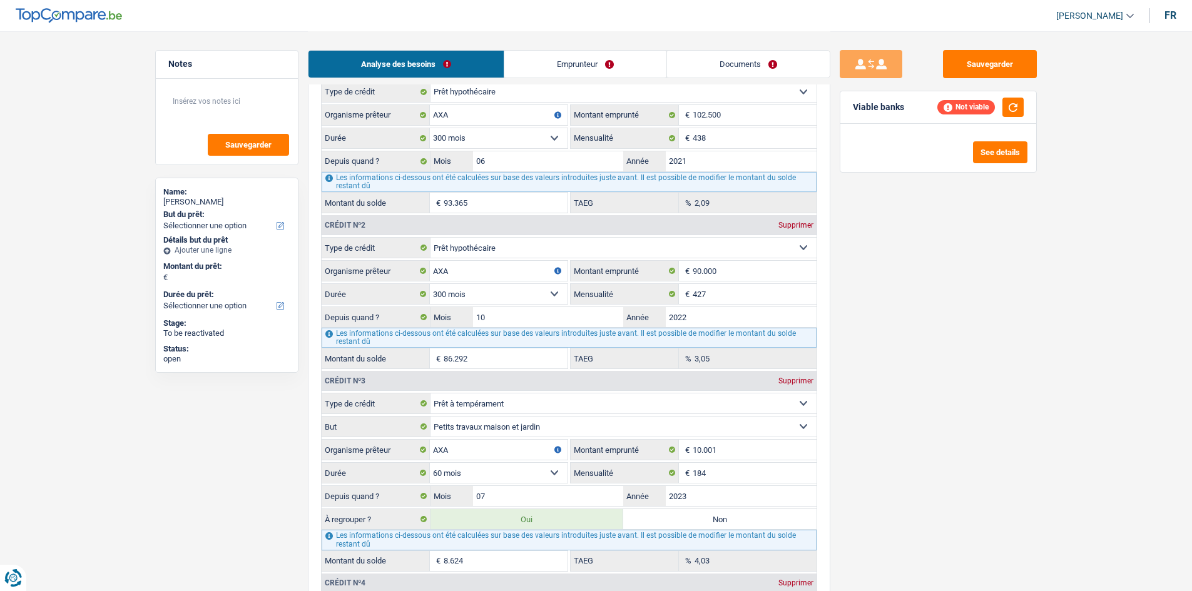
click at [793, 383] on div "Supprimer" at bounding box center [795, 381] width 41 height 8
select select "homeFurnishingOrRelocation"
type input "Beobank"
type input "13.500"
type input "266"
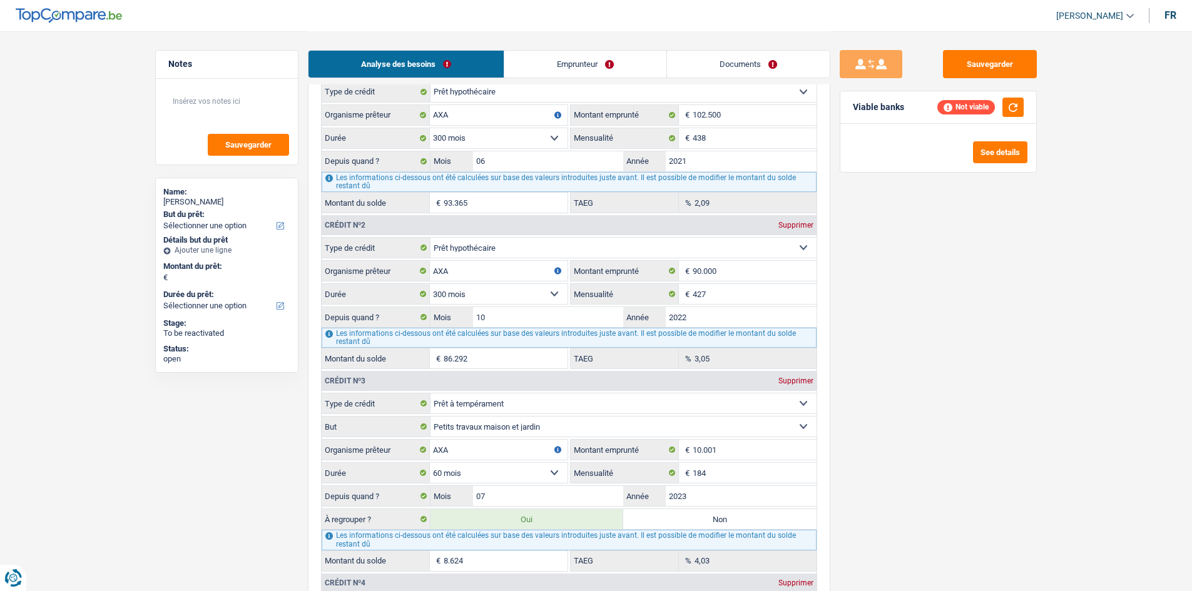
type input "03"
type input "2022"
type input "8.424"
type input "7,01"
select select "mortgage"
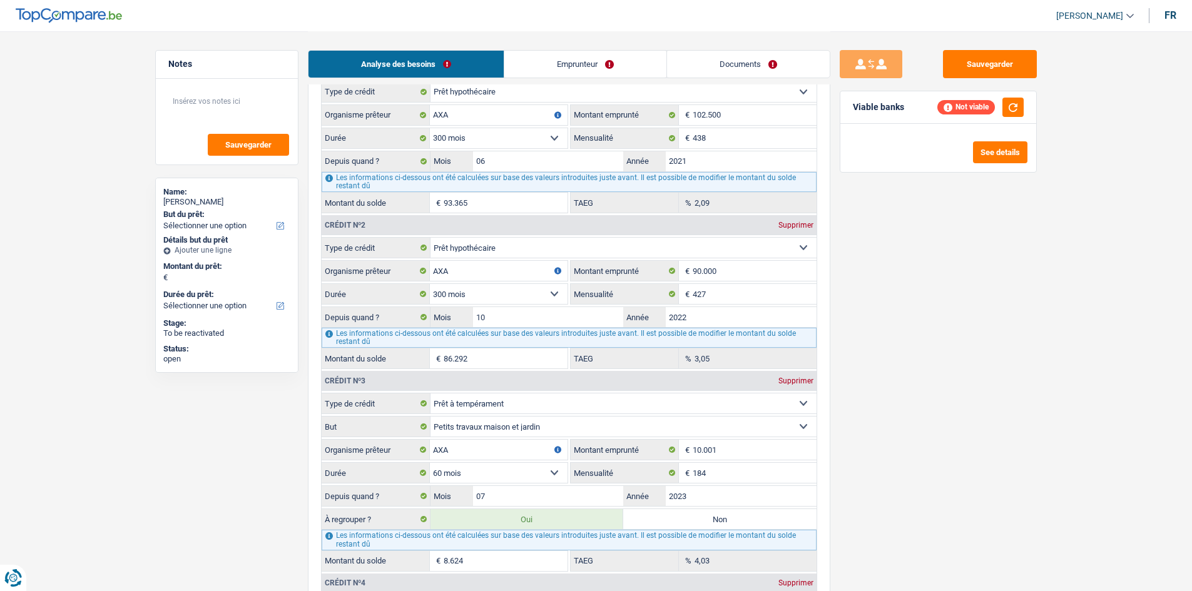
type input "Belfius"
type input "175.000"
select select "300"
type input "400"
type input "155.220"
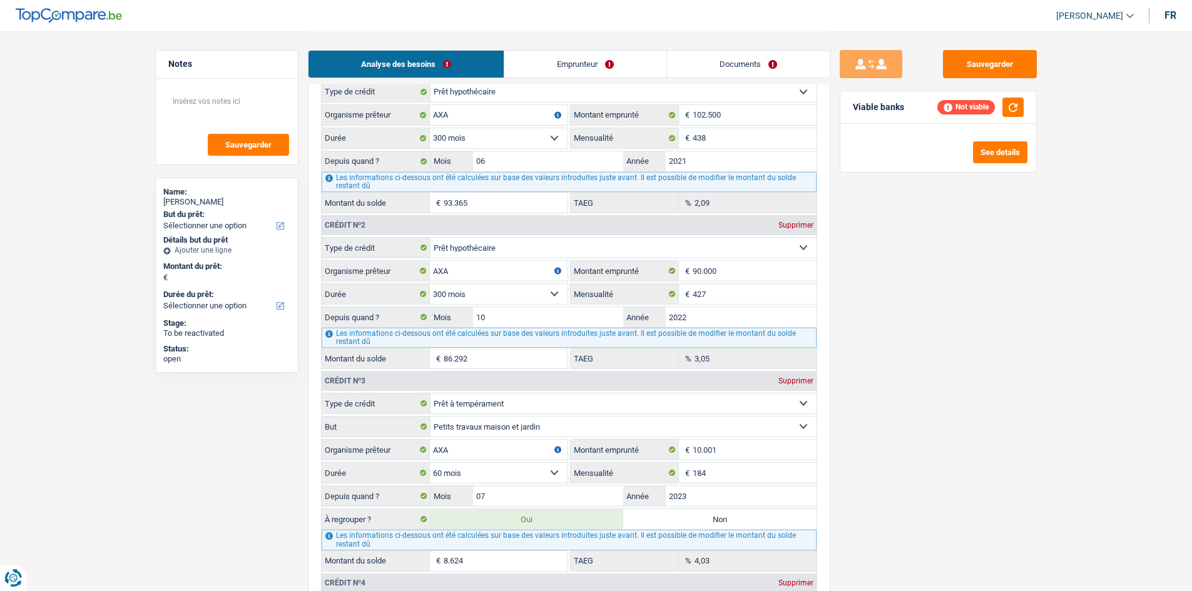
type input "0,00"
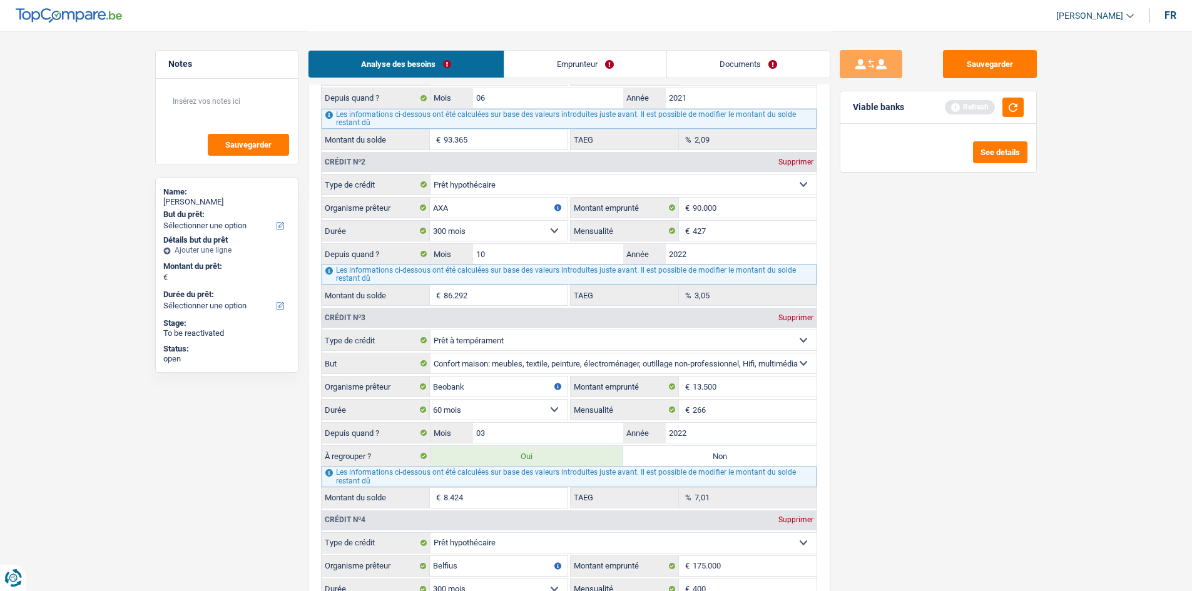
scroll to position [1251, 0]
click at [783, 320] on div "Supprimer" at bounding box center [795, 319] width 41 height 8
select select "mortgage"
type input "Belfius"
type input "175.000"
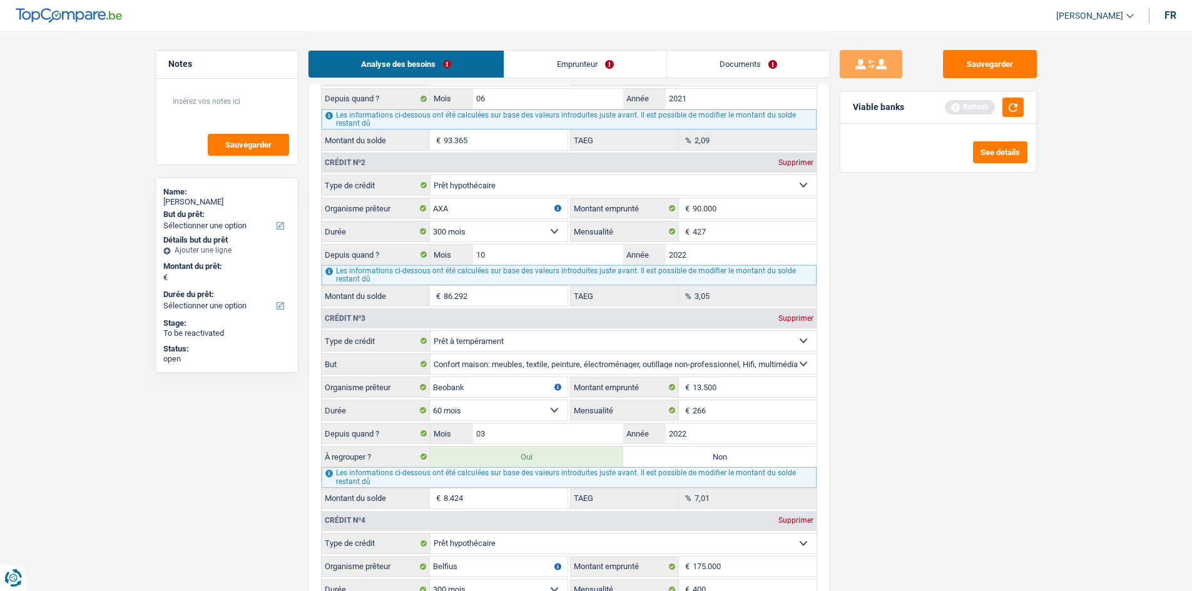
select select "300"
type input "400"
type input "155.220"
type input "0,00"
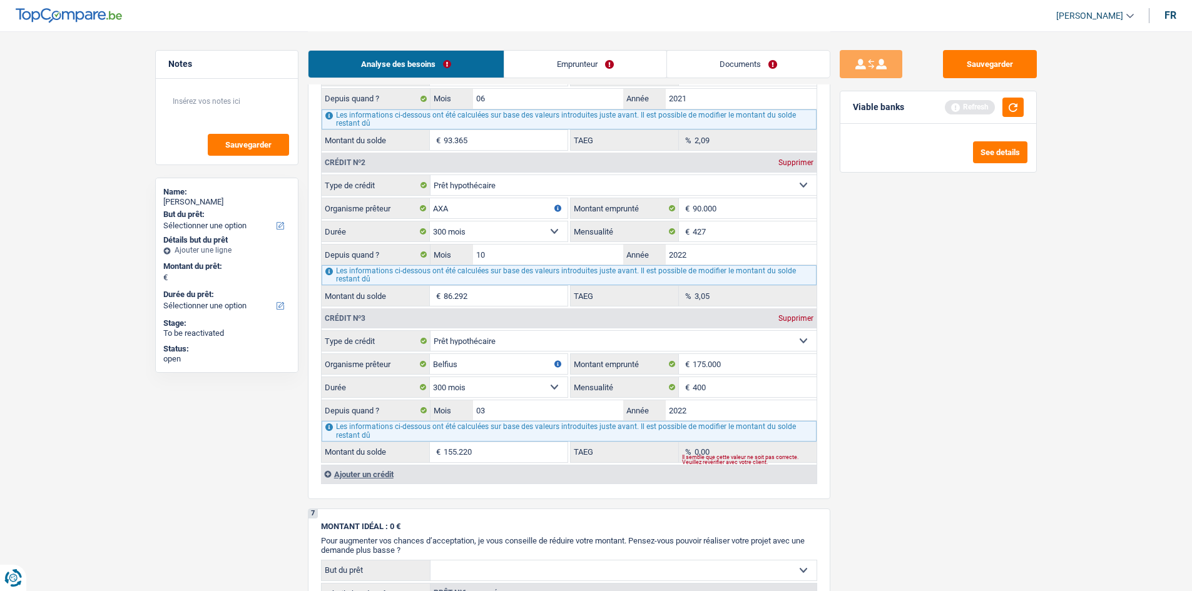
click at [800, 317] on div "Supprimer" at bounding box center [795, 319] width 41 height 8
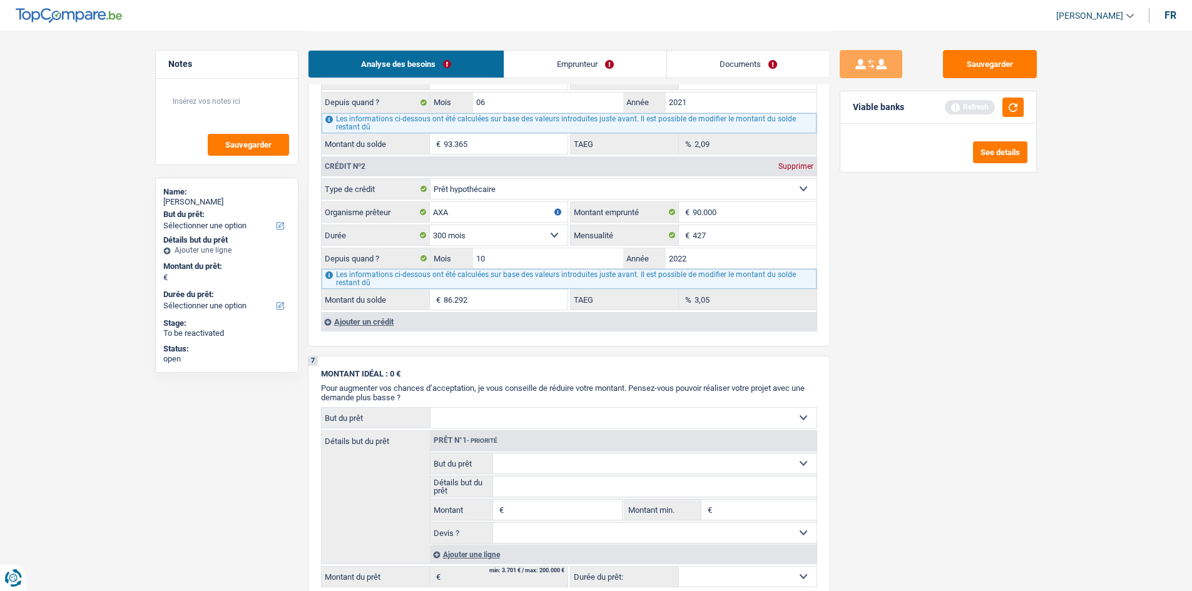
scroll to position [1063, 0]
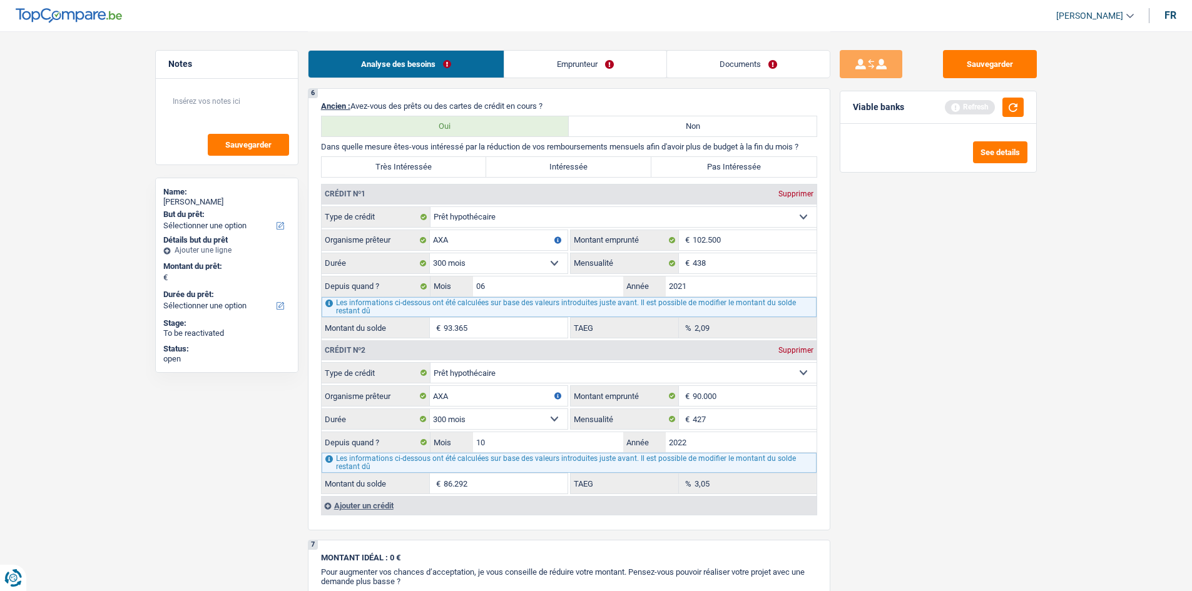
click at [353, 507] on div "Ajouter un crédit" at bounding box center [568, 505] width 495 height 19
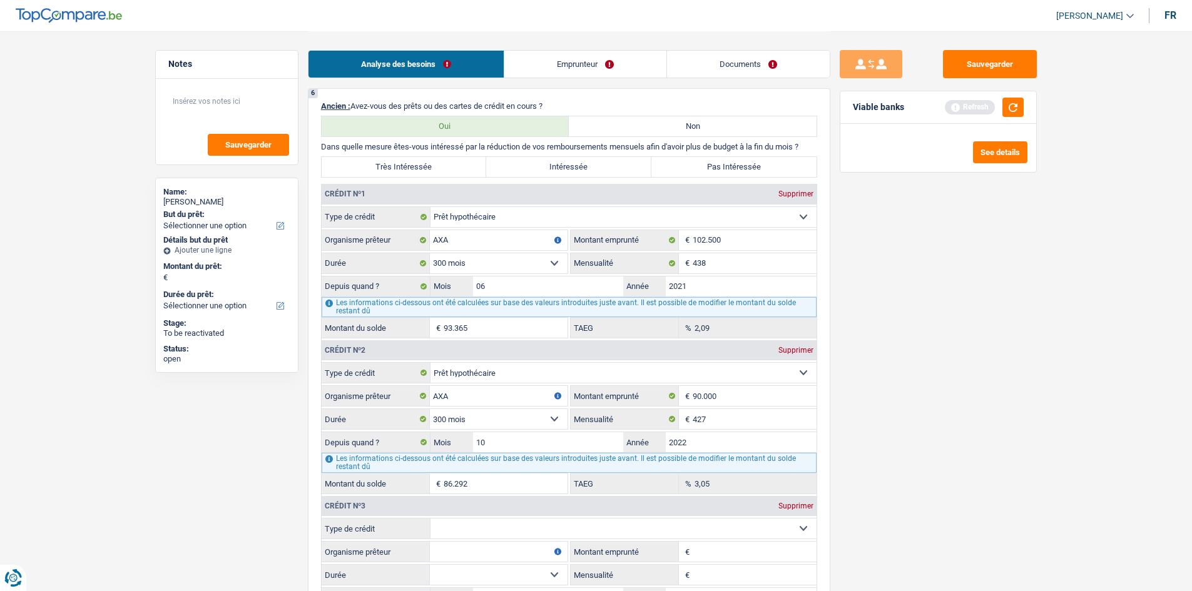
click at [476, 529] on select "Carte ou ouverture de crédit Prêt hypothécaire Vente à tempérament Prêt à tempé…" at bounding box center [623, 529] width 386 height 20
select select "creditConsolidation"
type input "0"
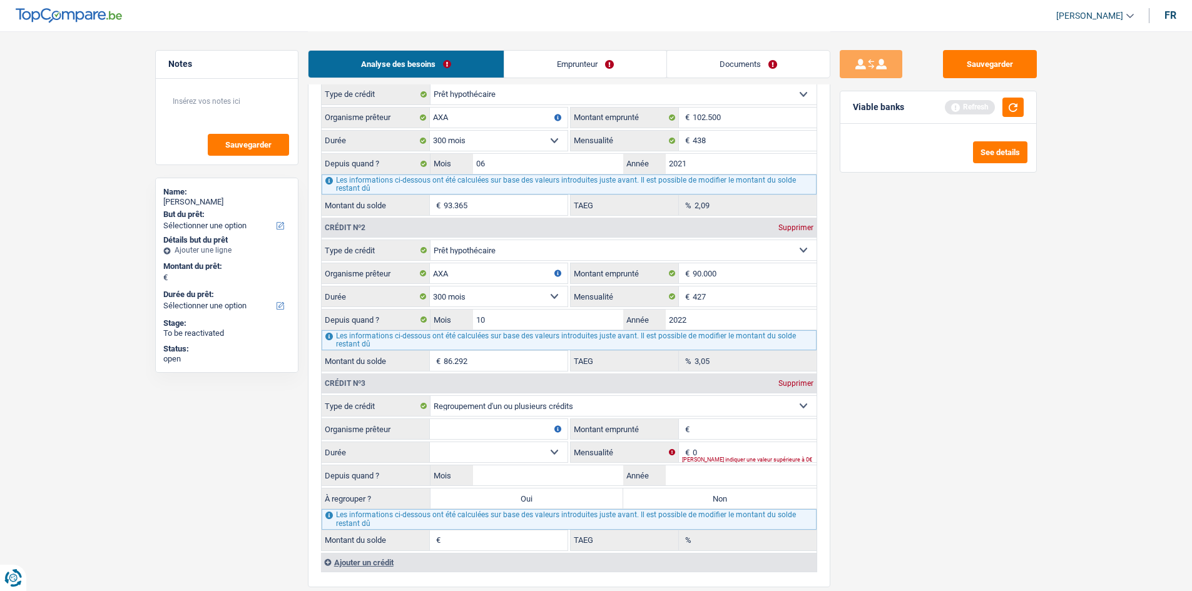
scroll to position [1189, 0]
click at [464, 437] on input "Organisme prêteur" at bounding box center [499, 427] width 138 height 20
type input "beabankank"
click at [701, 427] on input "Montant emprunté" at bounding box center [754, 427] width 124 height 20
click at [1074, 483] on main "Notes Sauvegarder Name: [PERSON_NAME] But du prêt: Confort maison: meubles, tex…" at bounding box center [596, 27] width 1192 height 2433
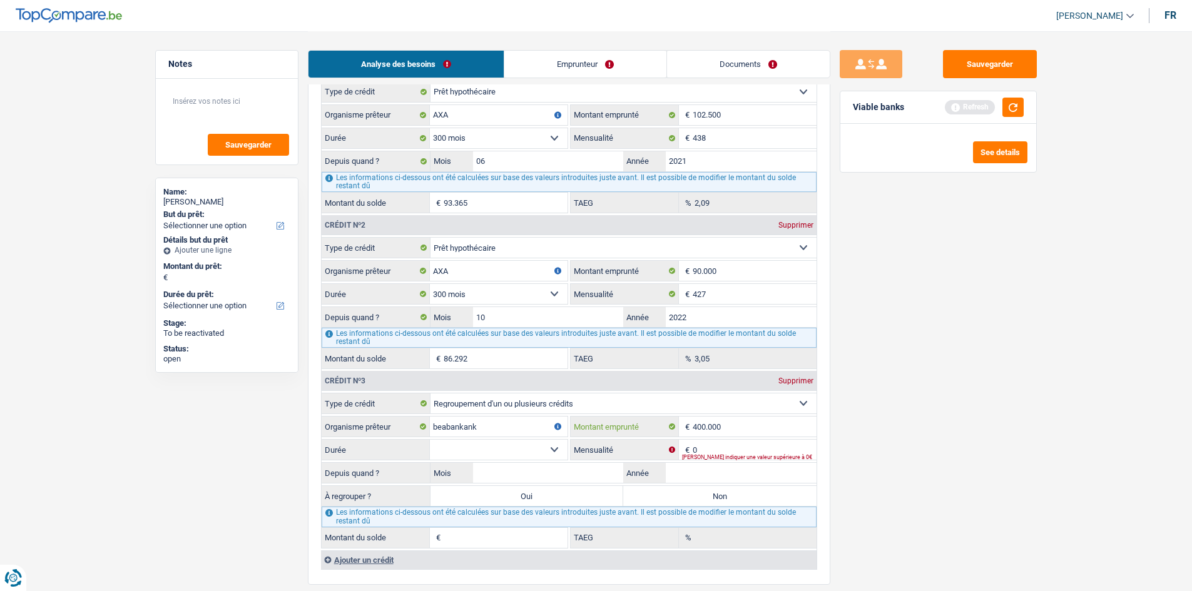
click at [739, 418] on input "400.000" at bounding box center [754, 427] width 124 height 20
type input "40.000"
click at [719, 452] on input "0" at bounding box center [754, 450] width 124 height 20
type input "666"
click at [930, 506] on div "Sauvegarder Viable banks Refresh See details" at bounding box center [938, 310] width 216 height 521
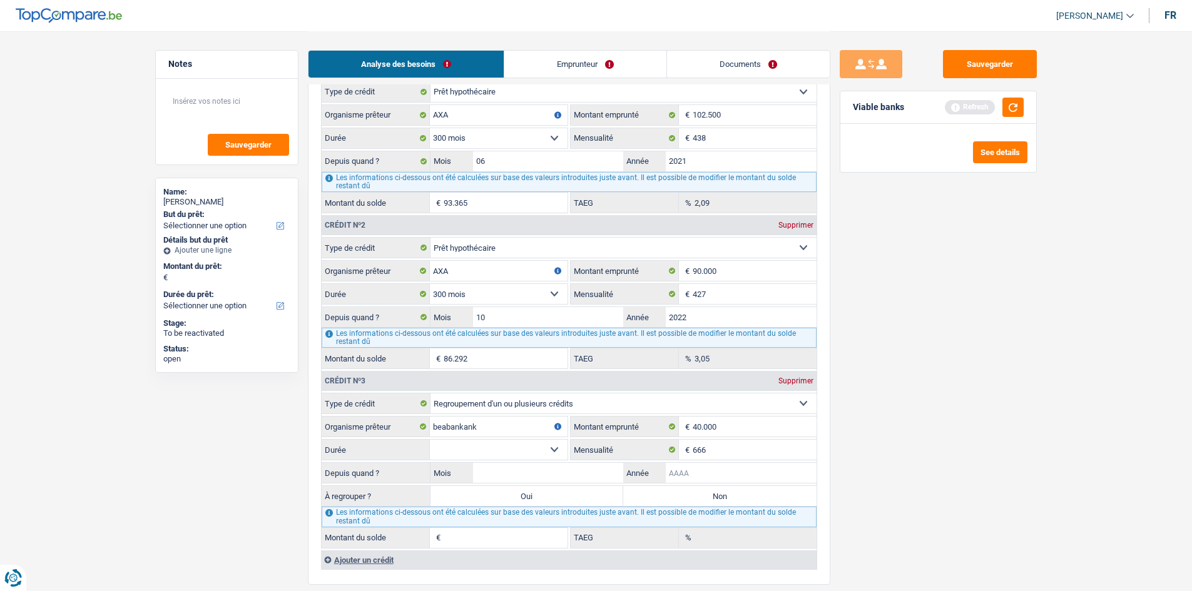
click at [691, 468] on input "Année" at bounding box center [741, 473] width 151 height 20
click at [500, 445] on select "12 mois 18 mois 24 mois 30 mois 36 mois 42 mois 48 mois 60 mois 72 mois 84 mois…" at bounding box center [499, 450] width 138 height 20
select select "60"
click at [430, 440] on select "12 mois 18 mois 24 mois 30 mois 36 mois 42 mois 48 mois 60 mois 72 mois 84 mois…" at bounding box center [499, 450] width 138 height 20
click at [681, 475] on input "Année" at bounding box center [741, 473] width 151 height 20
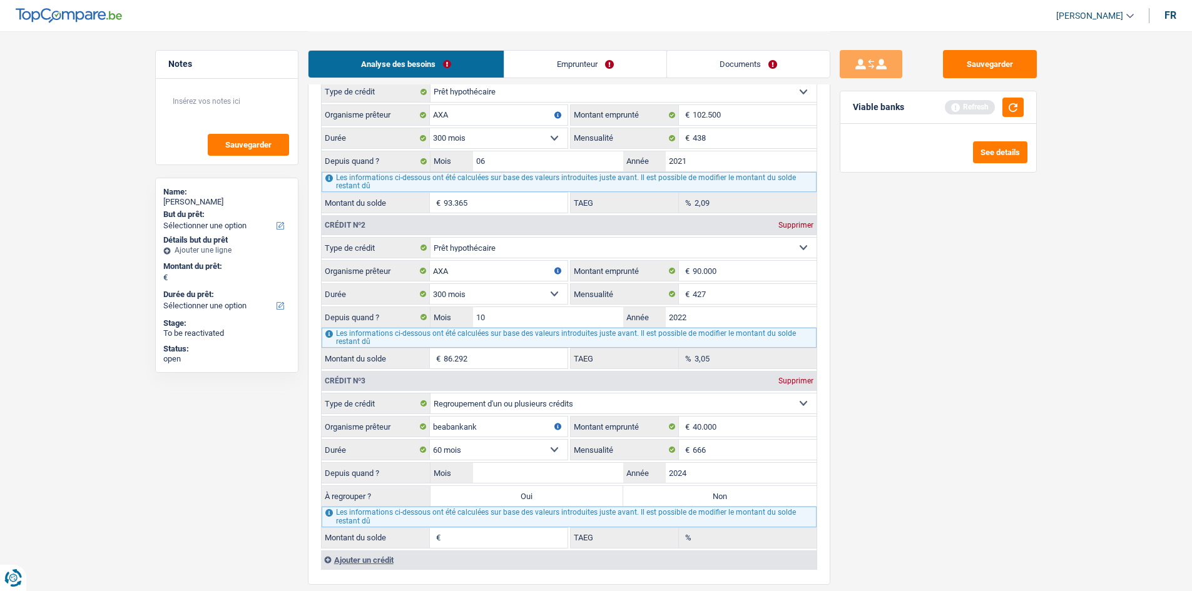
type input "2024"
click at [562, 469] on input "Mois" at bounding box center [548, 473] width 151 height 20
type input "08"
type input "30.660"
type input "0,00"
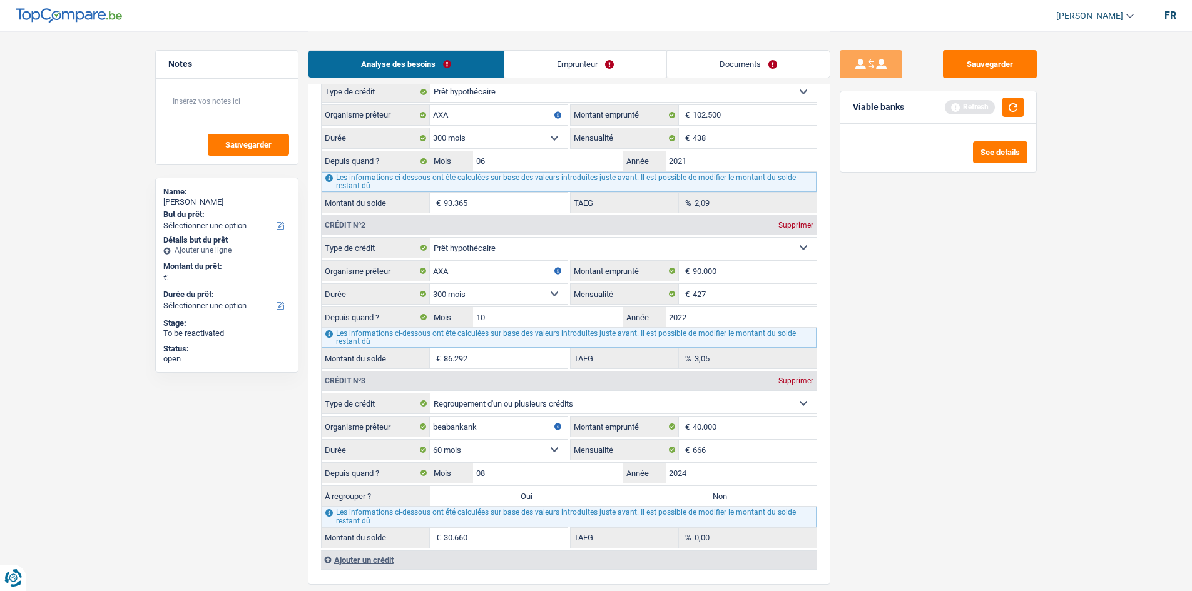
click at [927, 487] on div "Sauvegarder Viable banks Refresh See details" at bounding box center [938, 310] width 216 height 521
click at [512, 497] on label "Oui" at bounding box center [526, 496] width 193 height 20
click at [512, 497] on input "Oui" at bounding box center [526, 496] width 193 height 20
radio input "true"
type input "30.660"
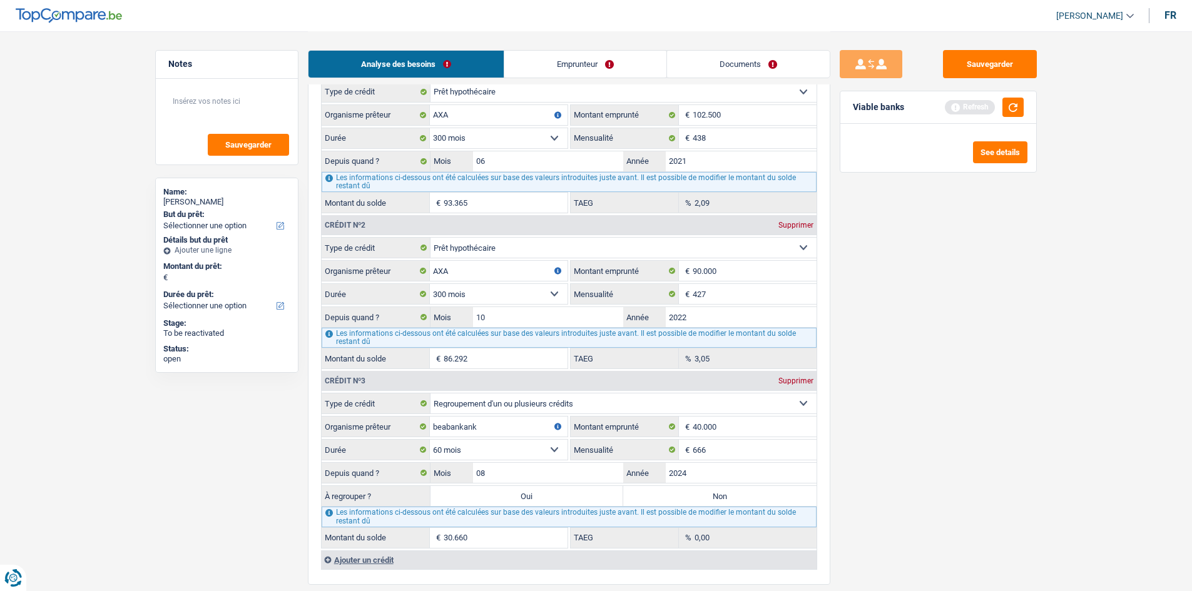
type input "30.660"
select select "refinancing"
select select "120"
select select "refinancing"
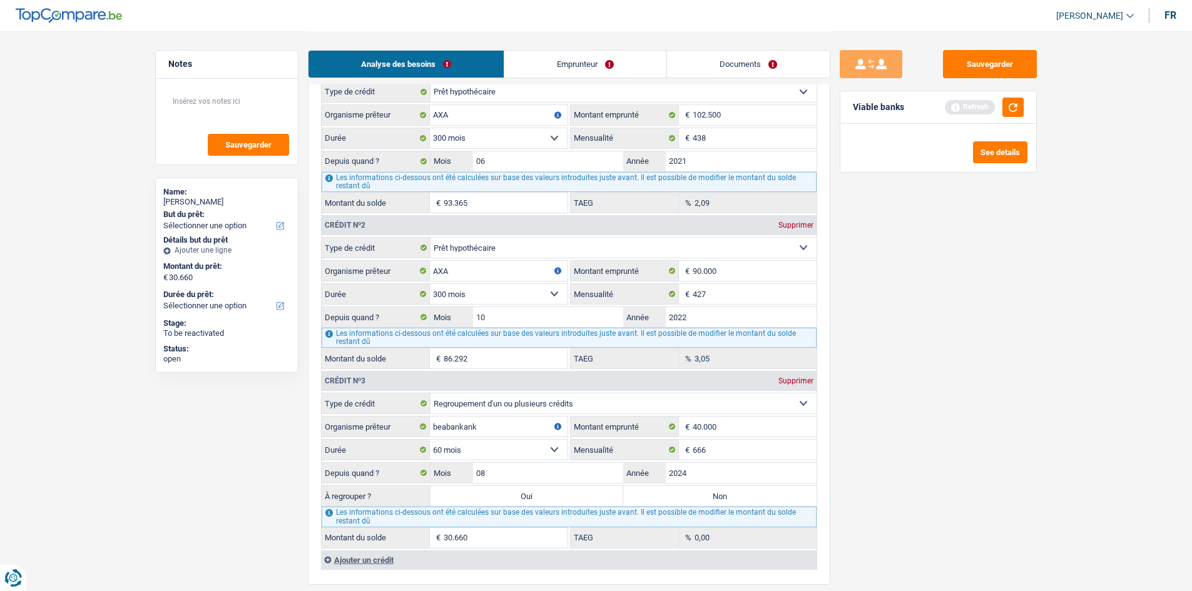
select select "refinancing"
select select "120"
select select "refinancing"
select select "120"
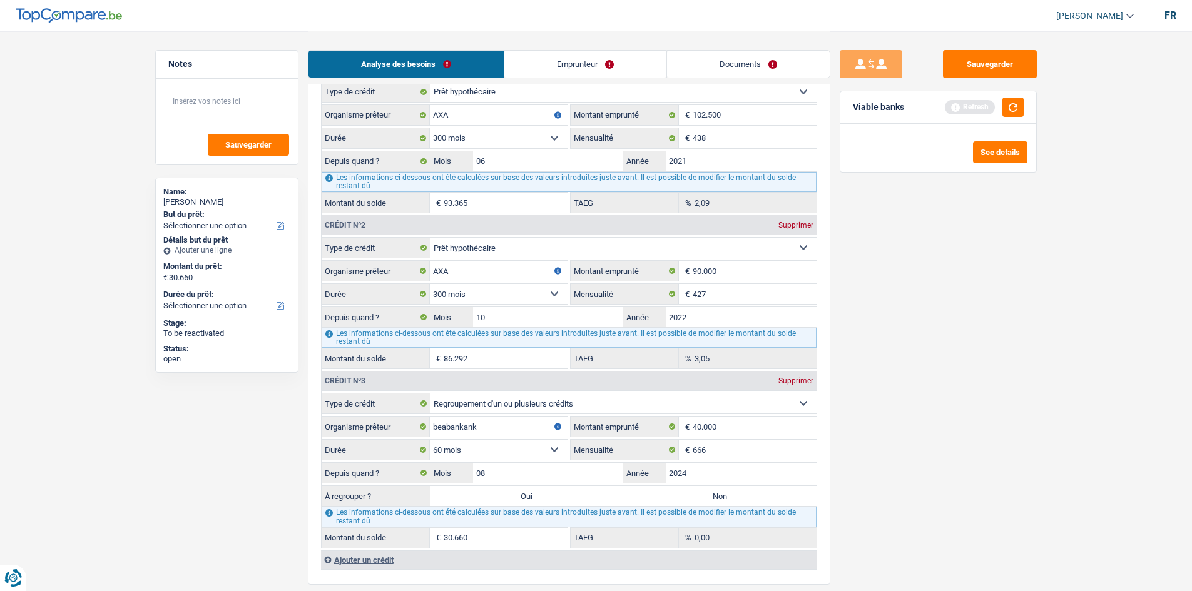
select select "refinancing"
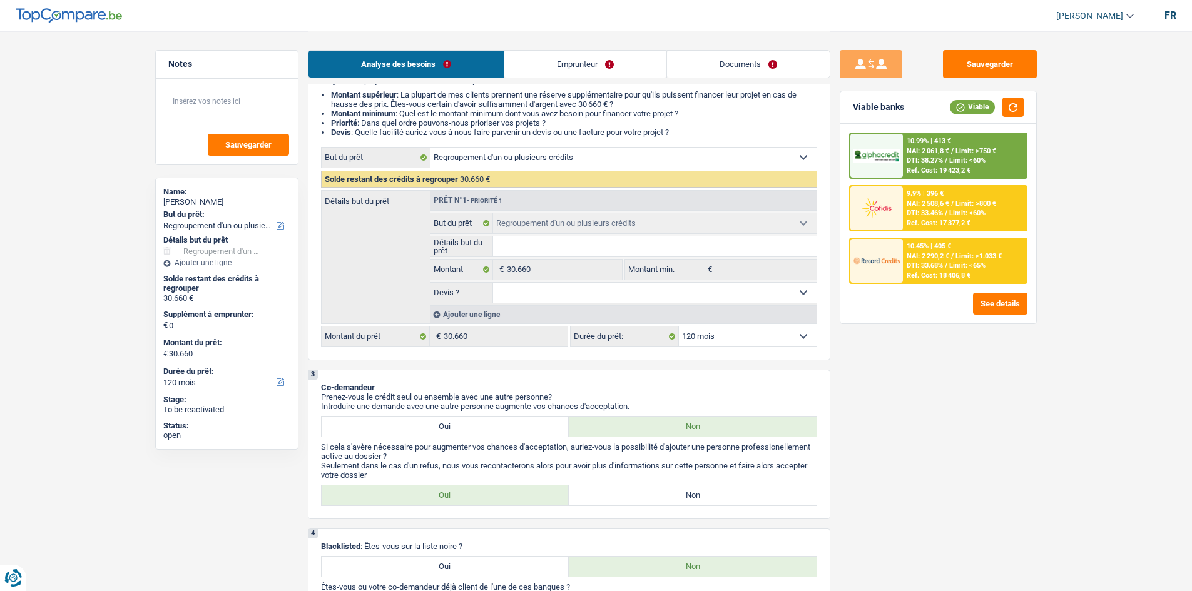
scroll to position [250, 0]
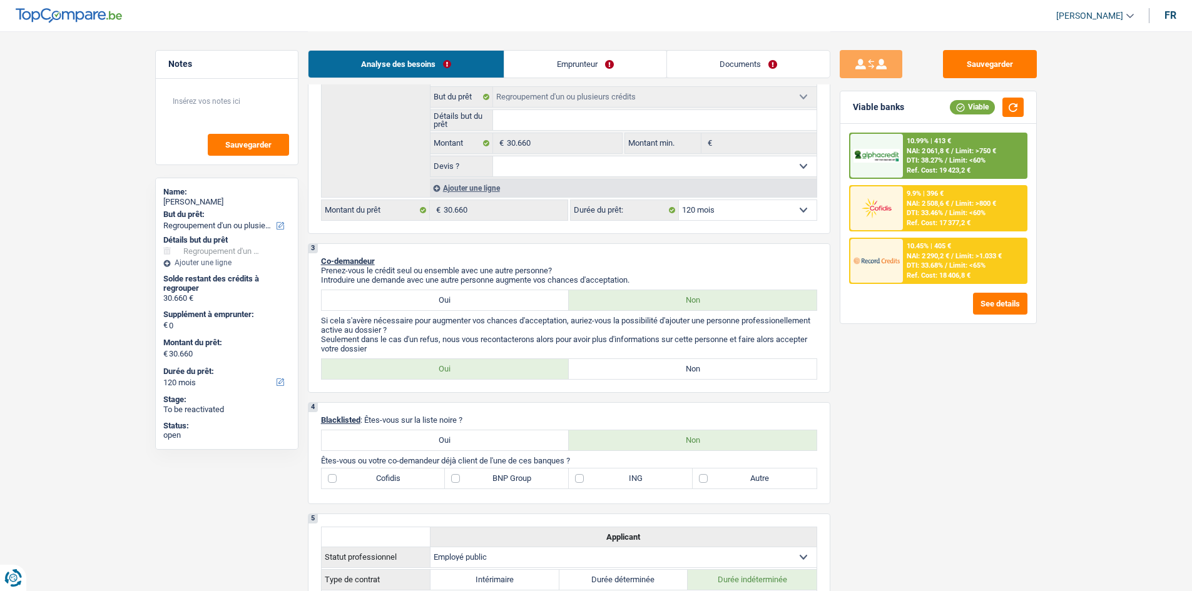
click at [610, 482] on label "ING" at bounding box center [631, 479] width 124 height 20
click at [610, 482] on input "ING" at bounding box center [631, 479] width 124 height 20
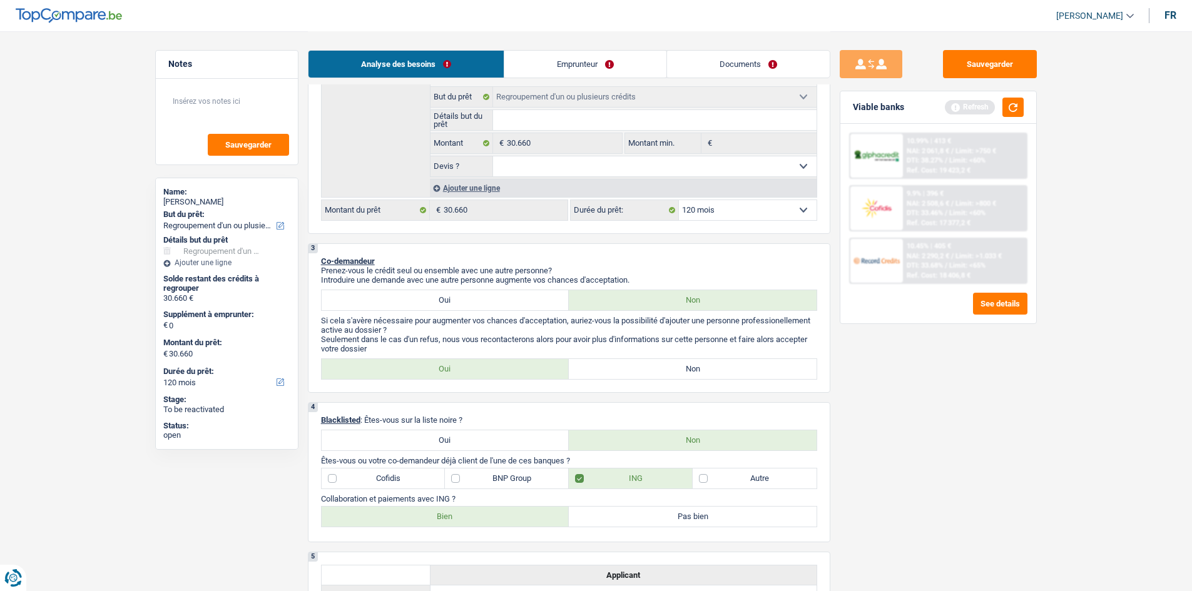
click at [577, 479] on label "ING" at bounding box center [631, 479] width 124 height 20
click at [577, 479] on input "ING" at bounding box center [631, 479] width 124 height 20
checkbox input "false"
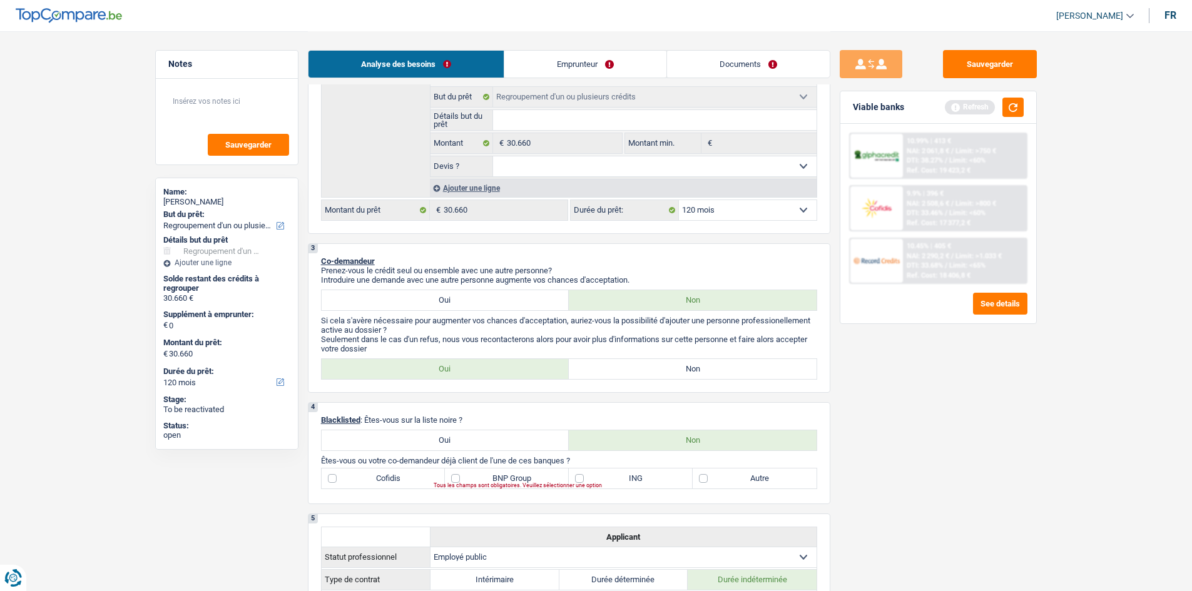
drag, startPoint x: 741, startPoint y: 482, endPoint x: 701, endPoint y: 482, distance: 40.0
click at [738, 482] on label "Autre" at bounding box center [754, 479] width 124 height 20
click at [738, 482] on input "Autre" at bounding box center [754, 479] width 124 height 20
checkbox input "true"
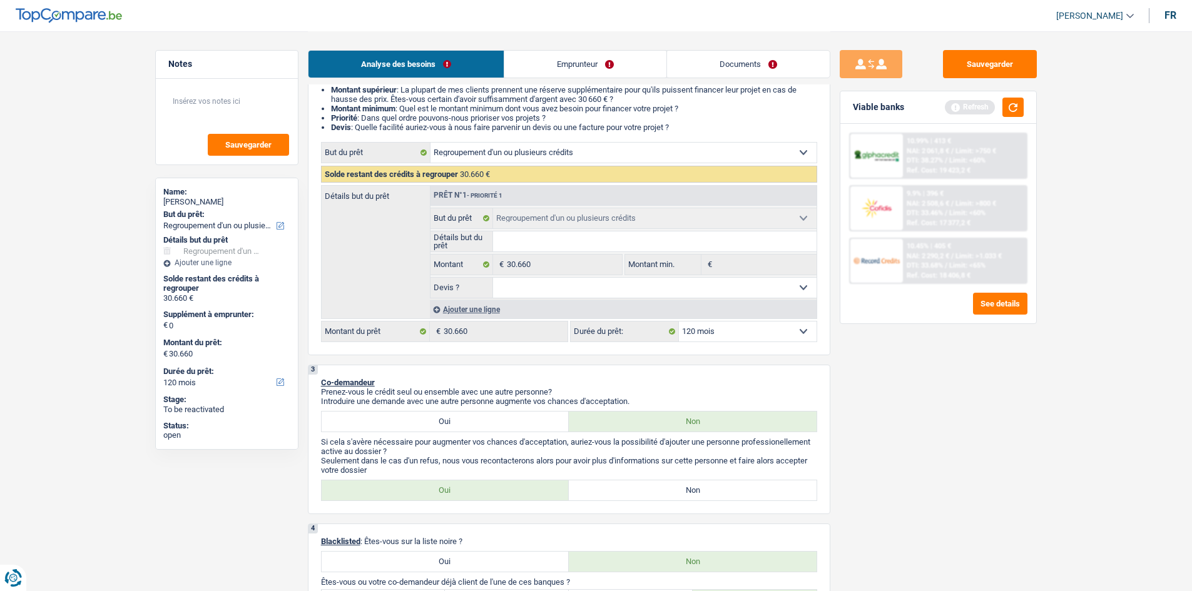
scroll to position [0, 0]
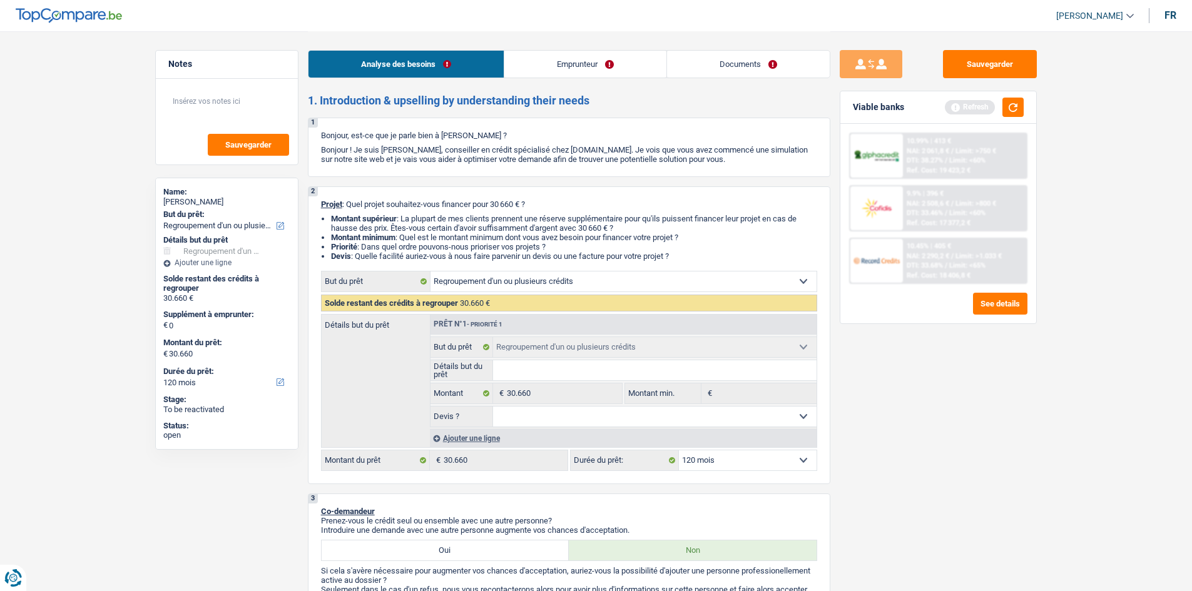
click at [447, 435] on div "Ajouter une ligne" at bounding box center [623, 438] width 387 height 18
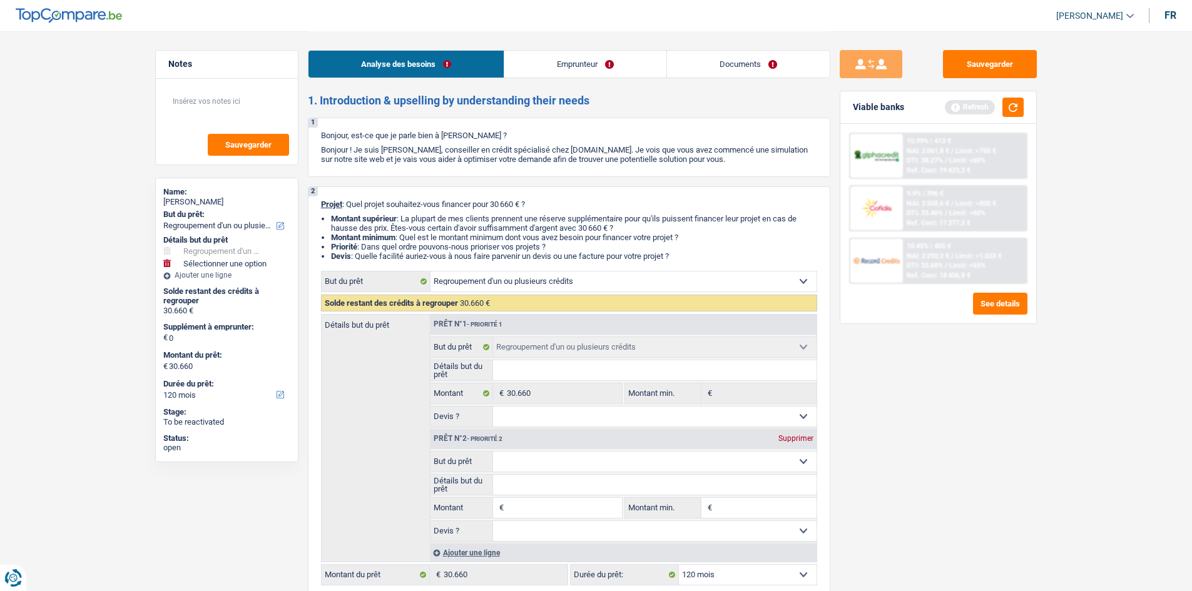
click at [530, 501] on input "Montant" at bounding box center [564, 508] width 114 height 20
type input "9"
type input "90"
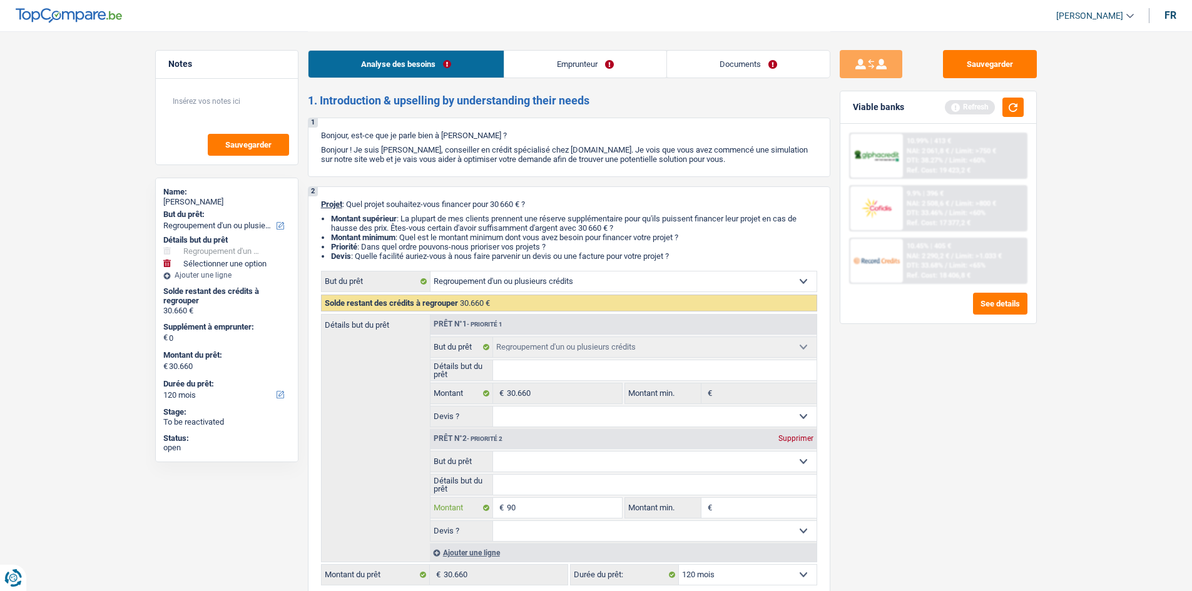
type input "900"
type input "9.000"
type input "90.000"
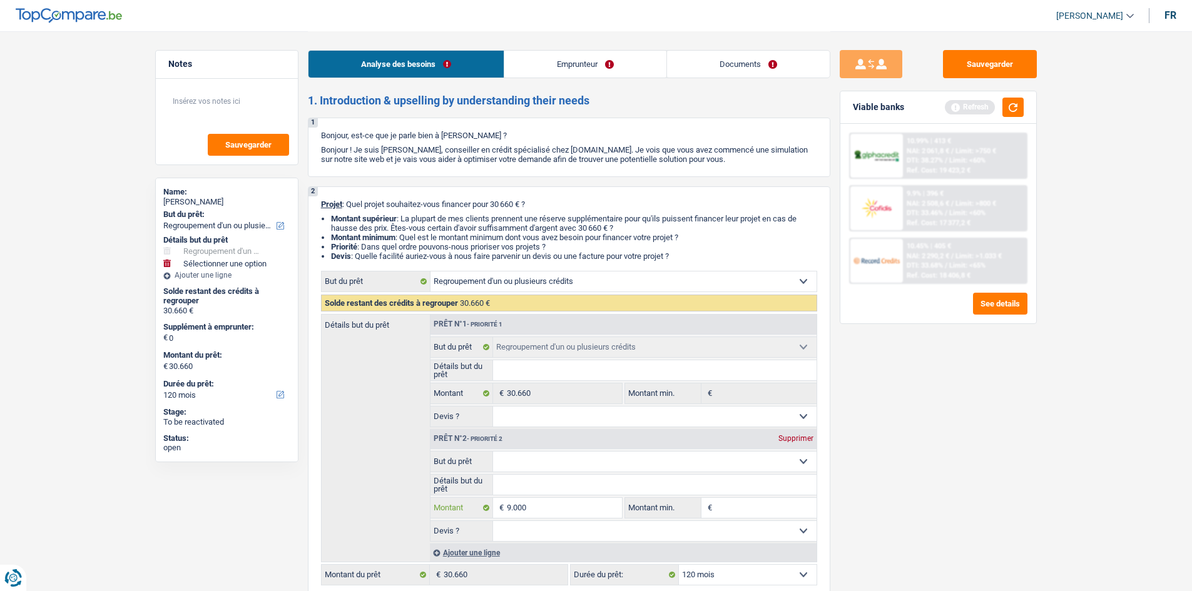
type input "90.000"
type input "120.660"
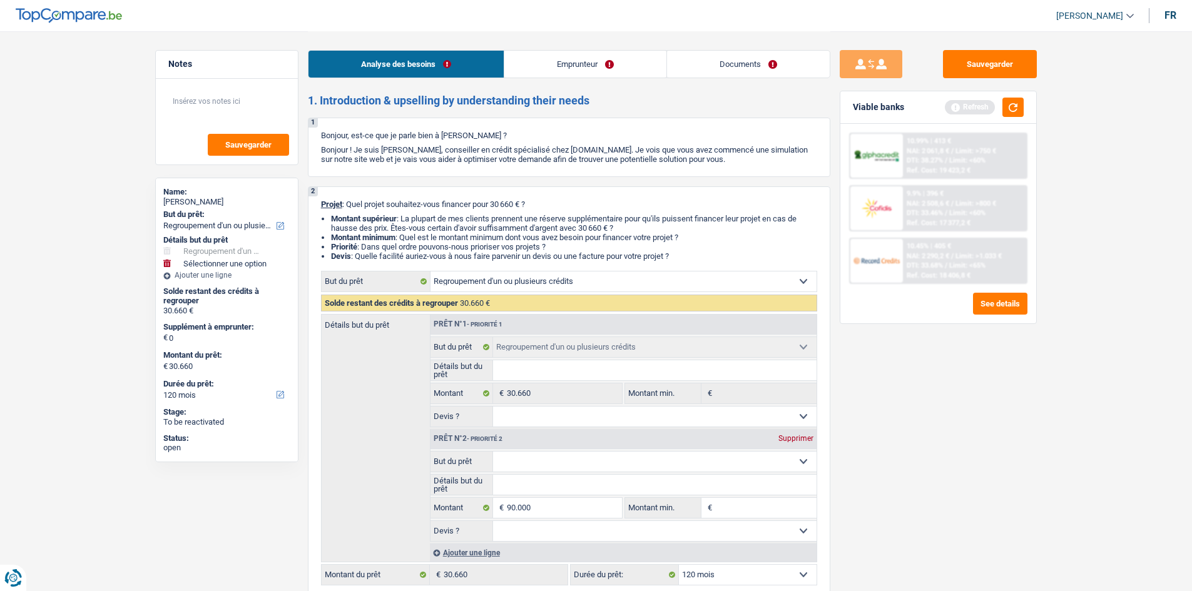
type input "120.660"
click at [856, 504] on div "Sauvegarder Viable banks Refresh 10.99% | 413 € NAI: 2 061,8 € / Limit: >750 € …" at bounding box center [938, 310] width 216 height 521
select select "144"
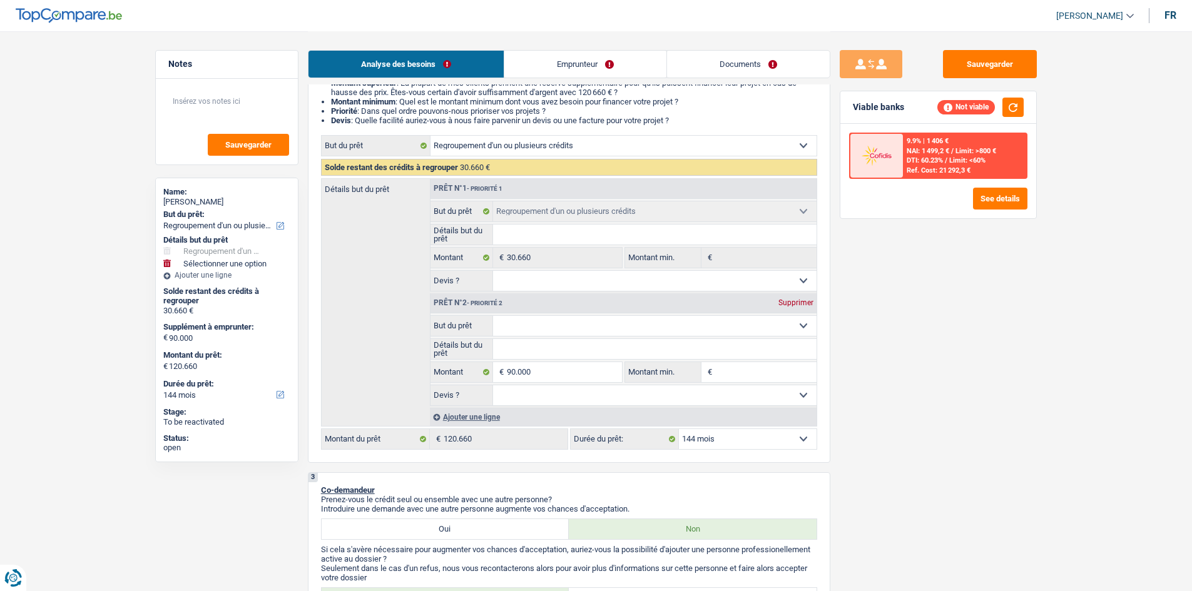
scroll to position [250, 0]
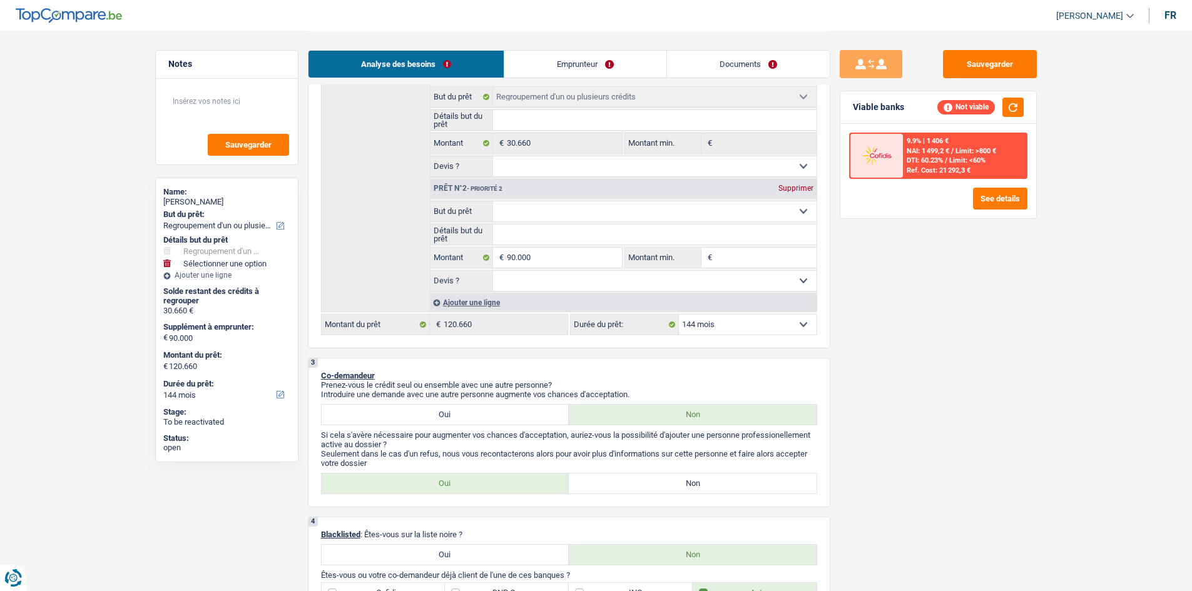
click at [716, 312] on div "Confort maison: meubles, textile, peinture, électroménager, outillage non-profe…" at bounding box center [569, 178] width 496 height 315
click at [712, 322] on select "12 mois 18 mois 24 mois 30 mois 36 mois 42 mois 48 mois 60 mois 72 mois 84 mois…" at bounding box center [748, 325] width 138 height 20
select select "120"
click at [679, 315] on select "12 mois 18 mois 24 mois 30 mois 36 mois 42 mois 48 mois 60 mois 72 mois 84 mois…" at bounding box center [748, 325] width 138 height 20
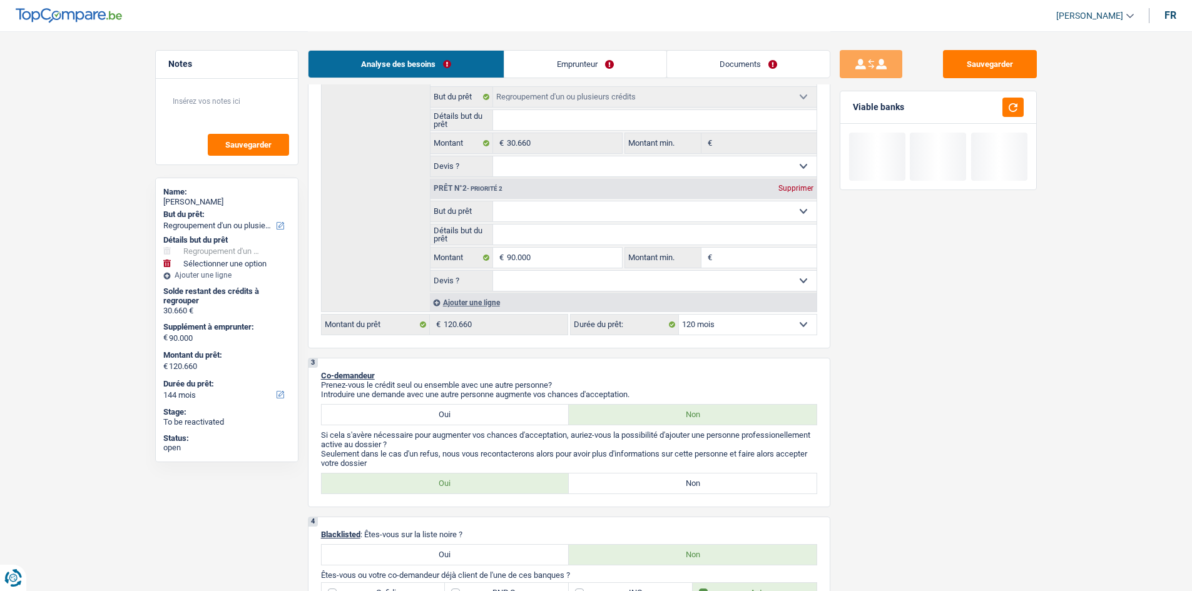
select select "120"
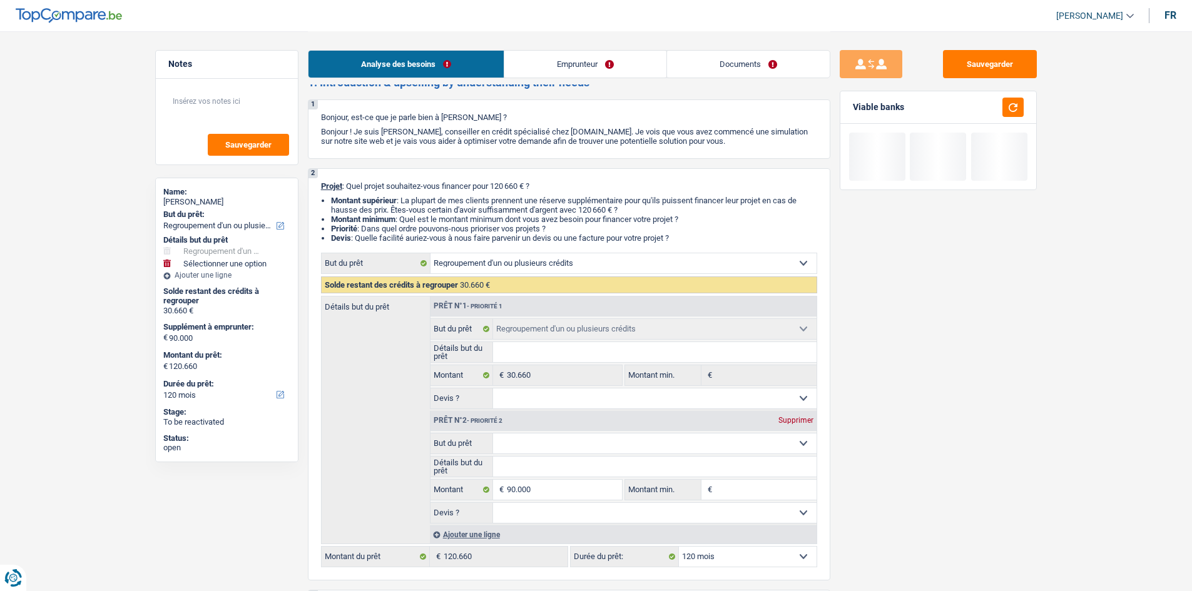
scroll to position [0, 0]
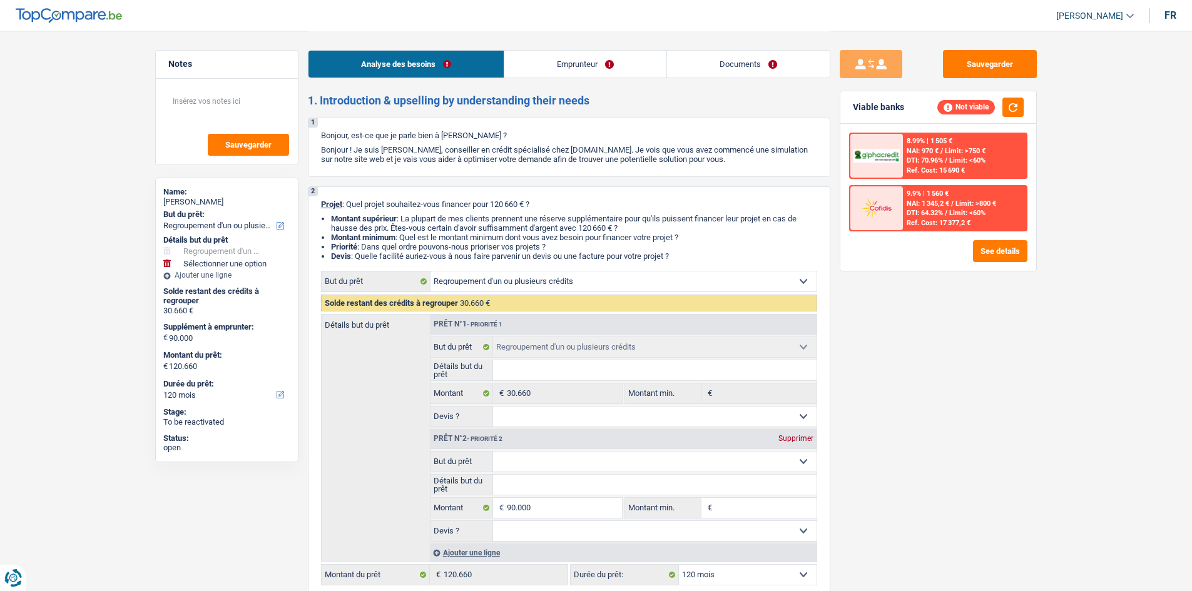
click at [606, 35] on div "Analyse des besoins Emprunteur Documents" at bounding box center [569, 57] width 522 height 53
click at [601, 54] on link "Emprunteur" at bounding box center [585, 64] width 162 height 27
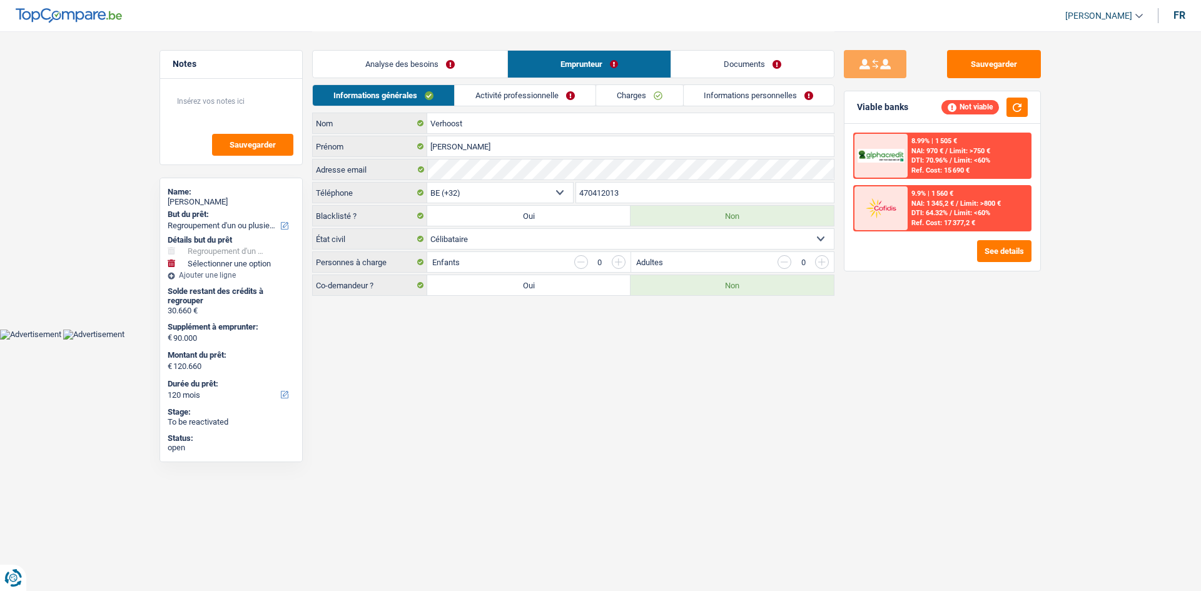
click at [539, 96] on link "Activité professionnelle" at bounding box center [525, 95] width 141 height 21
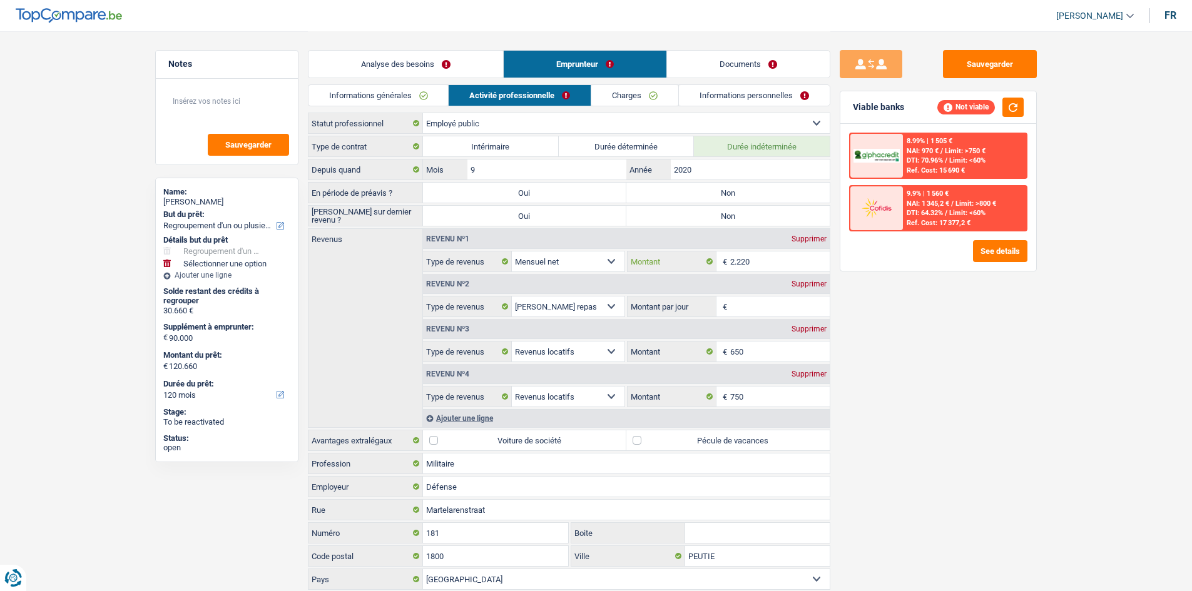
click at [764, 257] on input "2.220" at bounding box center [779, 261] width 99 height 20
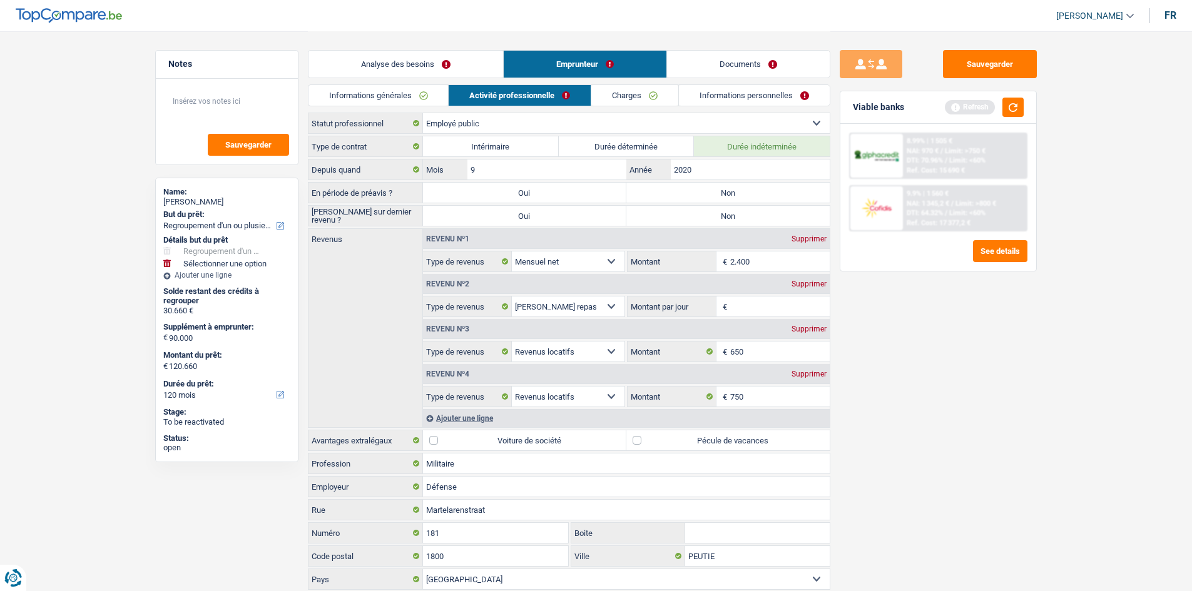
type input "2.400"
click at [888, 348] on div "Sauvegarder Viable banks Refresh 8.99% | 1 505 € NAI: 970 € / Limit: >750 € DTI…" at bounding box center [938, 310] width 216 height 521
click at [768, 312] on input "Montant par jour" at bounding box center [779, 307] width 99 height 20
type input "5,0"
click at [938, 442] on div "Sauvegarder Viable banks Refresh 8.99% | 1 505 € NAI: 970 € / Limit: >750 € DTI…" at bounding box center [938, 310] width 216 height 521
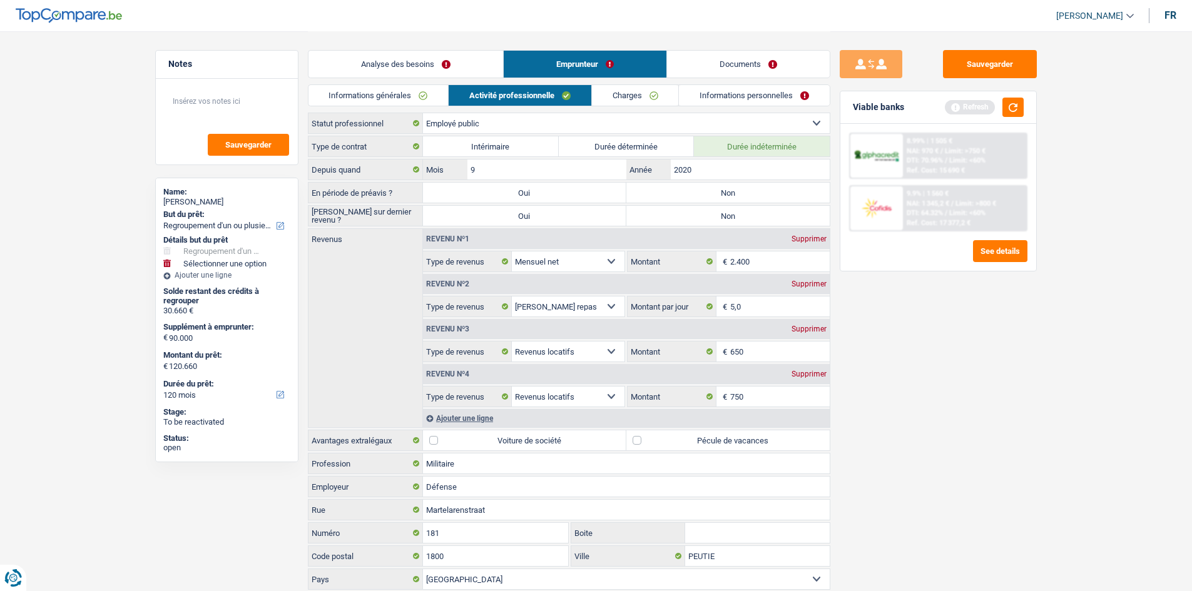
click at [999, 385] on div "Sauvegarder Viable banks Refresh 8.99% | 1 505 € NAI: 970 € / Limit: >750 € DTI…" at bounding box center [938, 310] width 216 height 521
click at [1017, 106] on button "button" at bounding box center [1012, 107] width 21 height 19
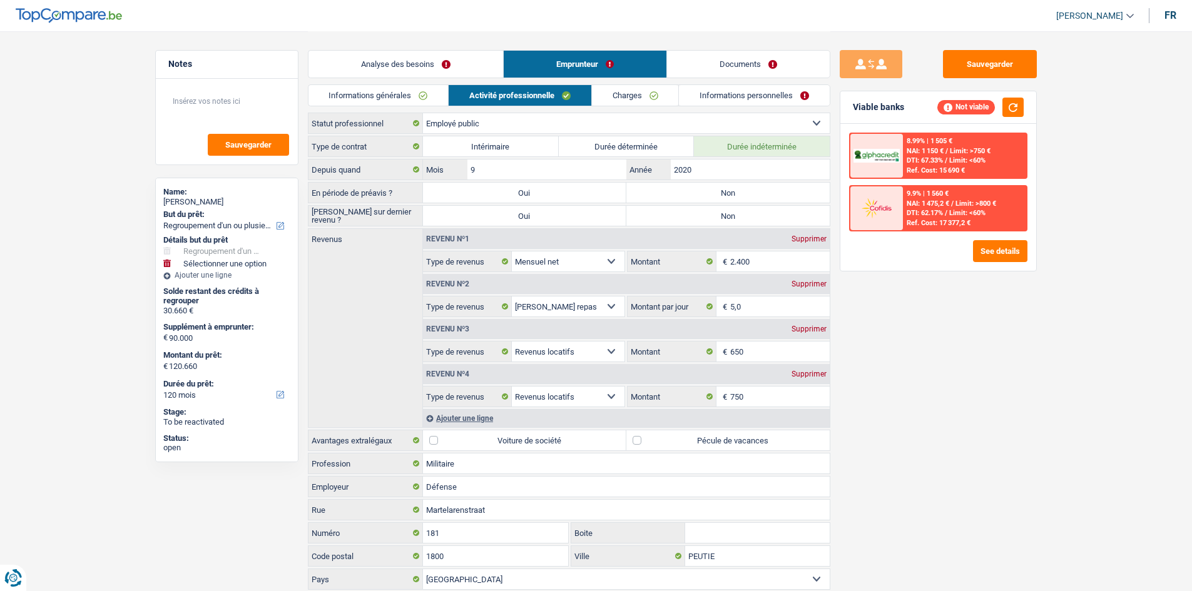
click at [389, 59] on link "Analyse des besoins" at bounding box center [405, 64] width 195 height 27
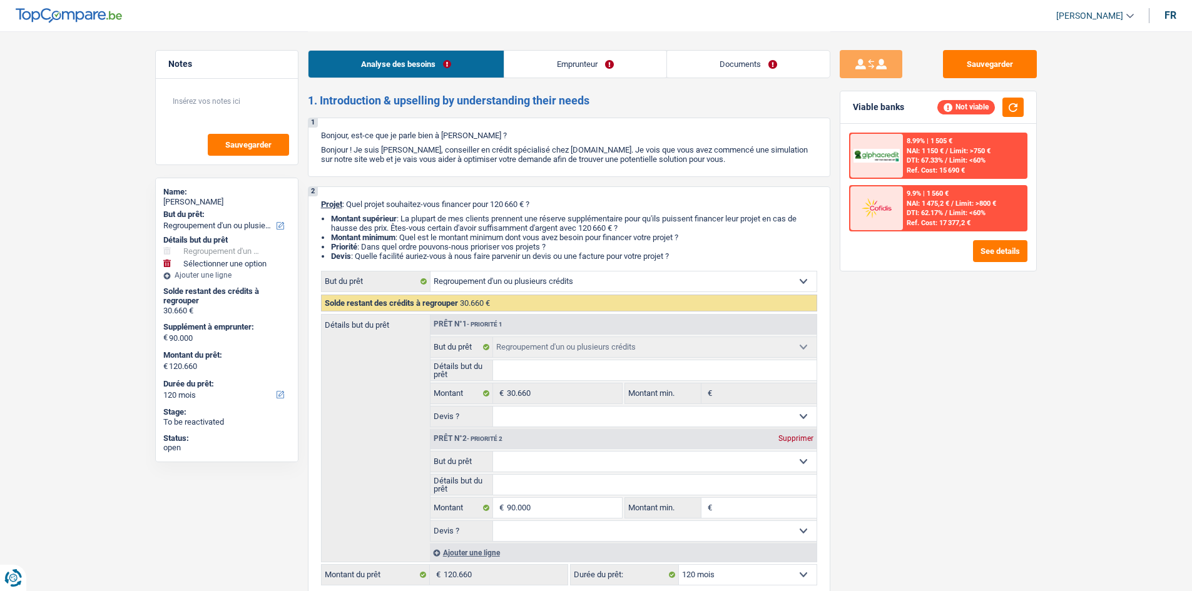
click at [630, 58] on link "Emprunteur" at bounding box center [585, 64] width 162 height 27
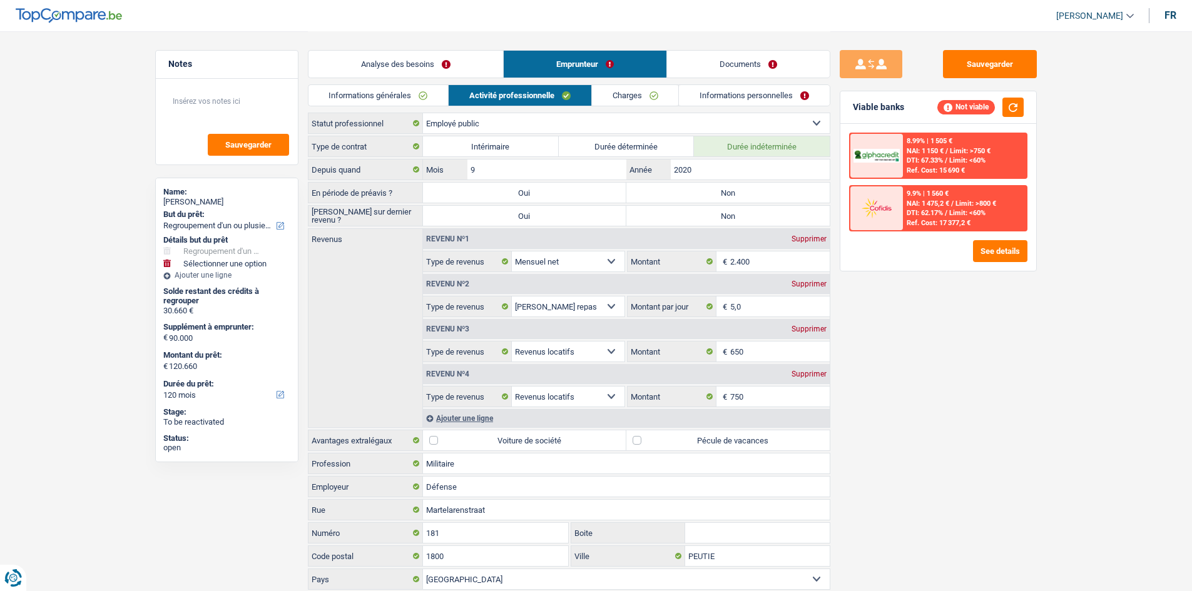
click at [626, 98] on link "Charges" at bounding box center [635, 95] width 87 height 21
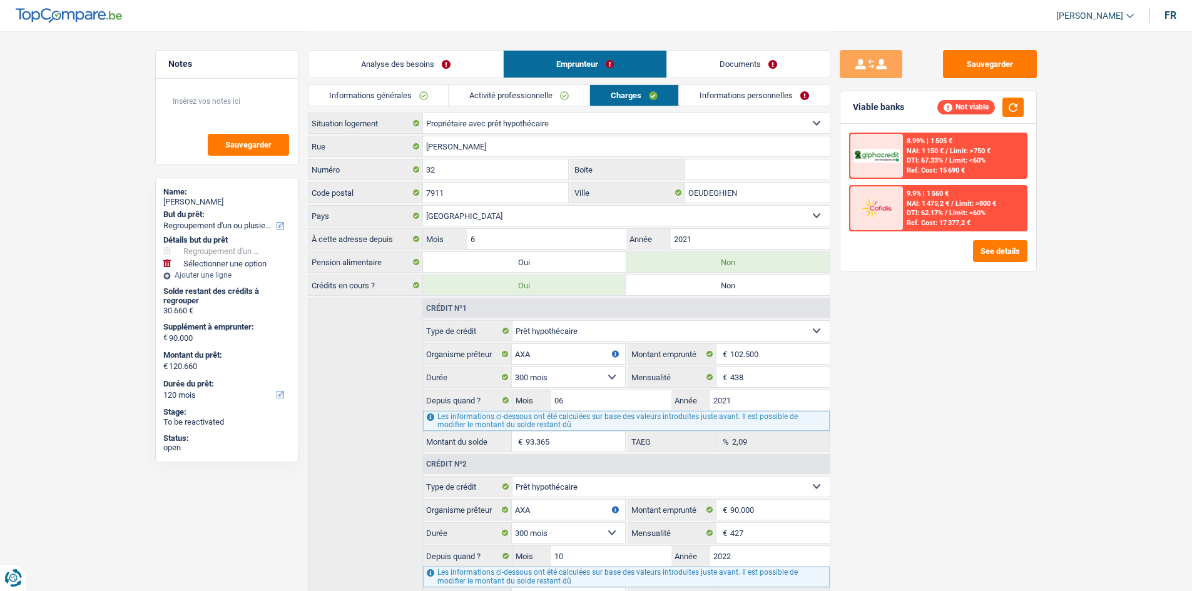
click at [367, 53] on link "Analyse des besoins" at bounding box center [405, 64] width 195 height 27
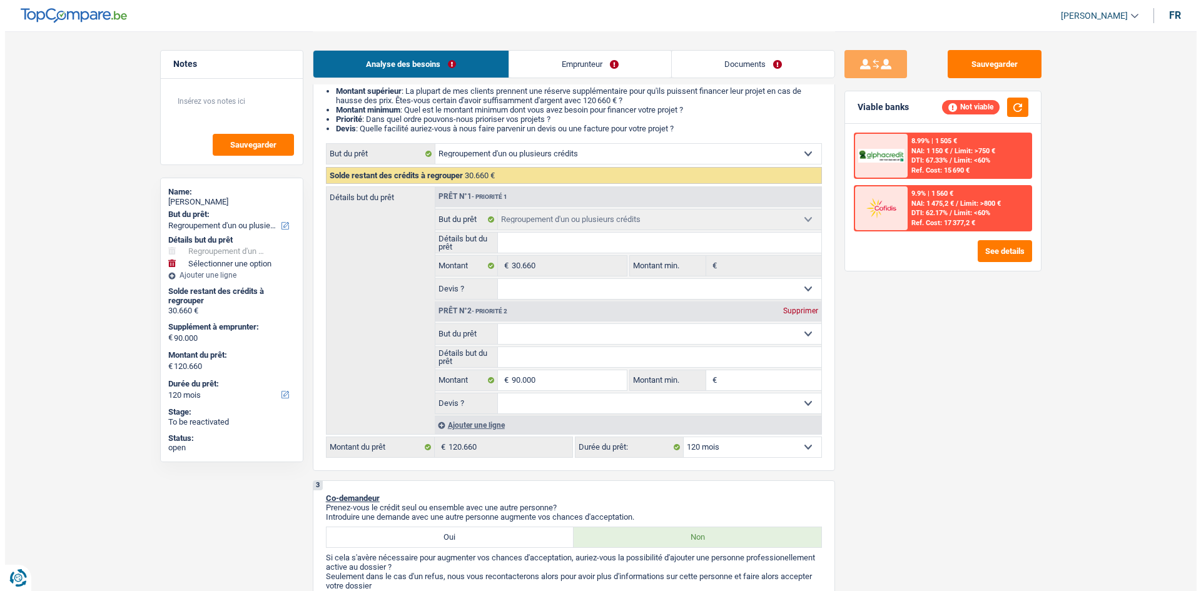
scroll to position [250, 0]
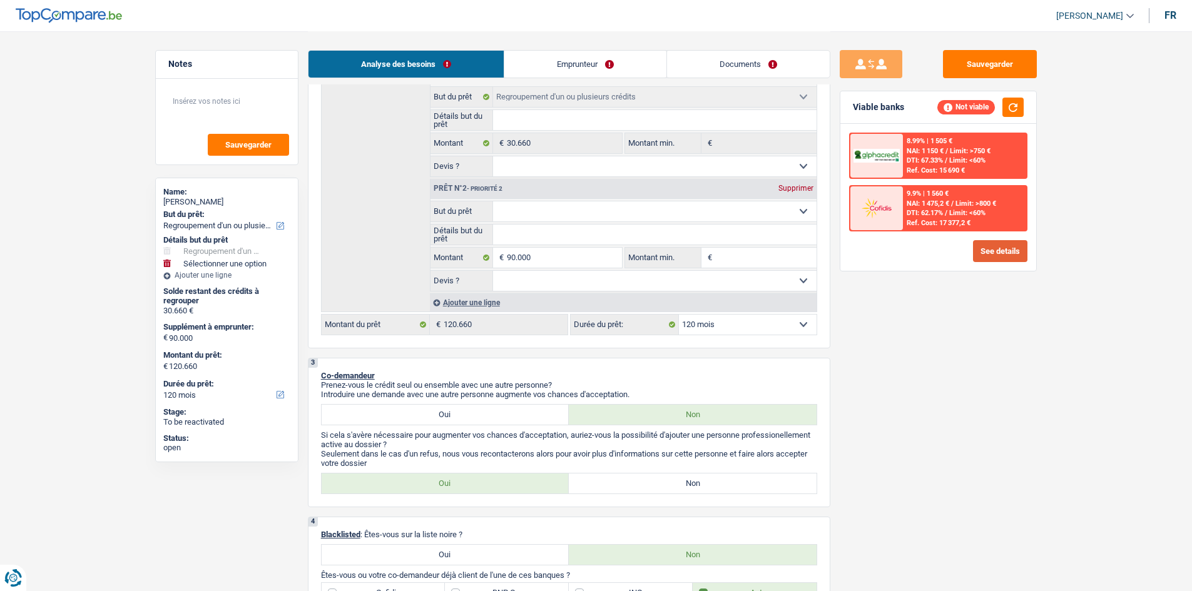
click at [1003, 249] on button "See details" at bounding box center [1000, 251] width 54 height 22
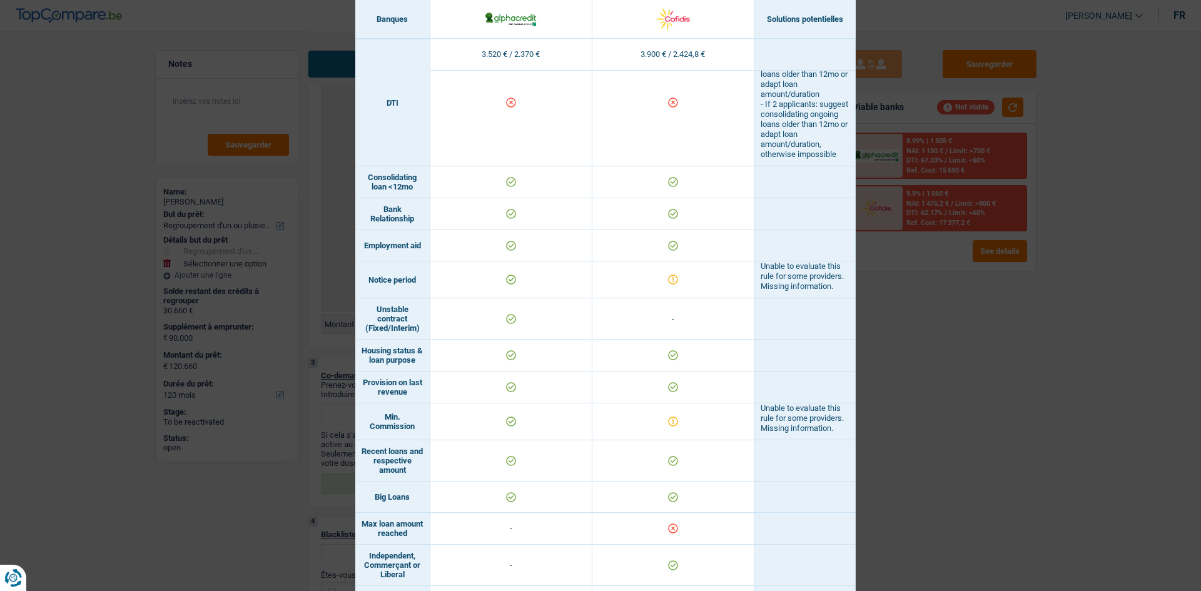
scroll to position [509, 0]
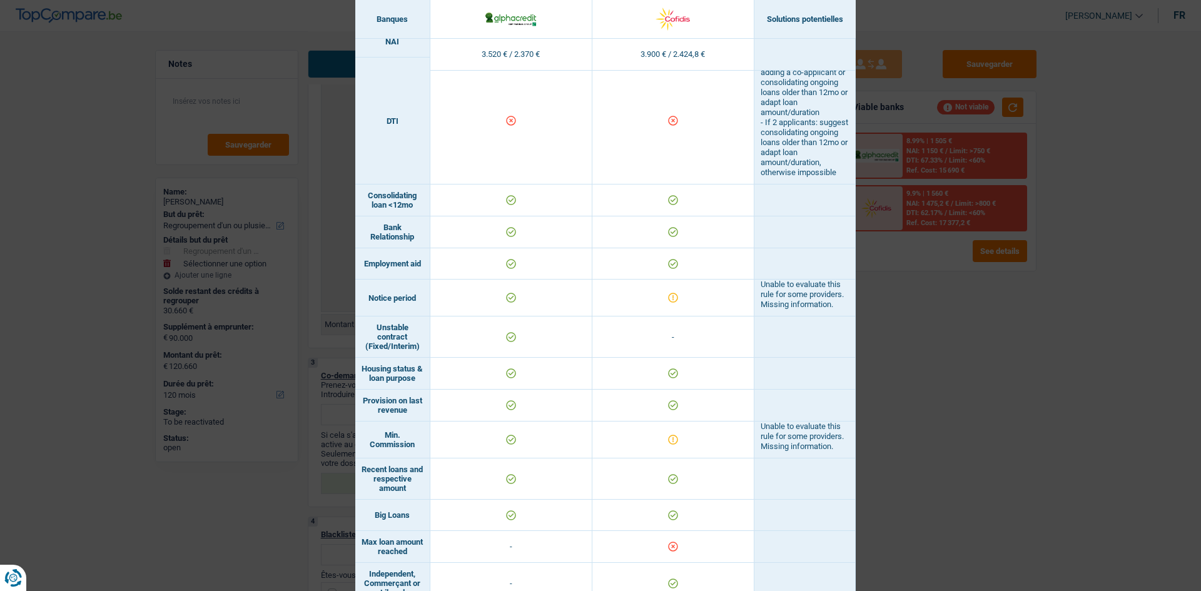
click at [965, 392] on div "Banks conditions × Banques Solutions potentielles Revenus / Charges 3.520 € / 2…" at bounding box center [600, 295] width 1201 height 591
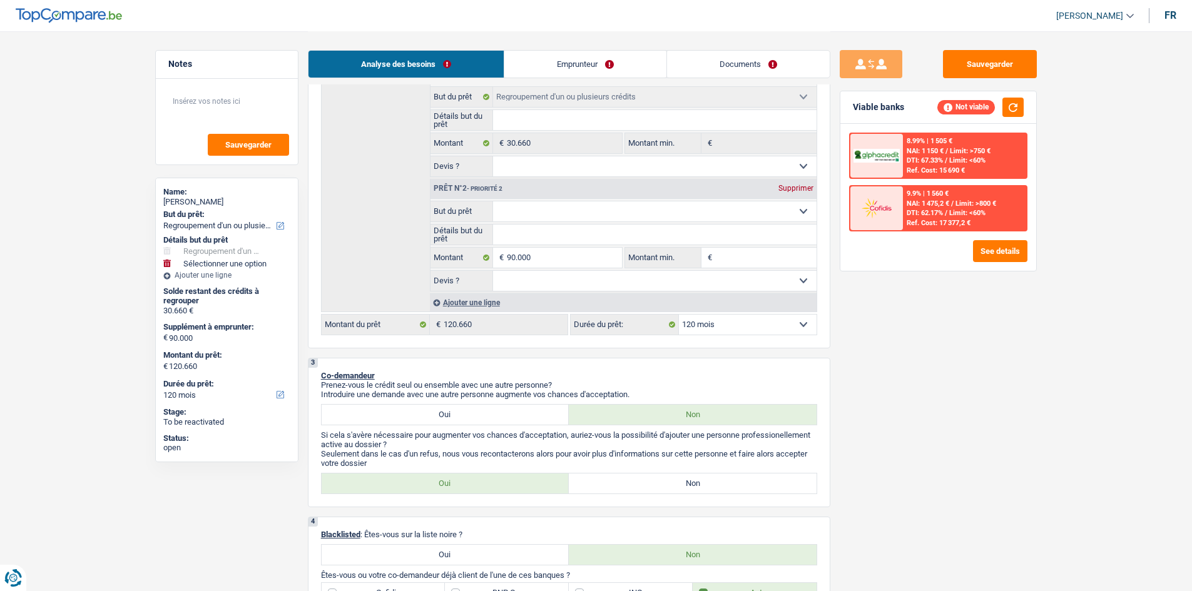
click at [719, 328] on select "12 mois 18 mois 24 mois 30 mois 36 mois 42 mois 48 mois 60 mois 72 mois 84 mois…" at bounding box center [748, 325] width 138 height 20
select select "144"
click at [679, 315] on select "12 mois 18 mois 24 mois 30 mois 36 mois 42 mois 48 mois 60 mois 72 mois 84 mois…" at bounding box center [748, 325] width 138 height 20
select select "144"
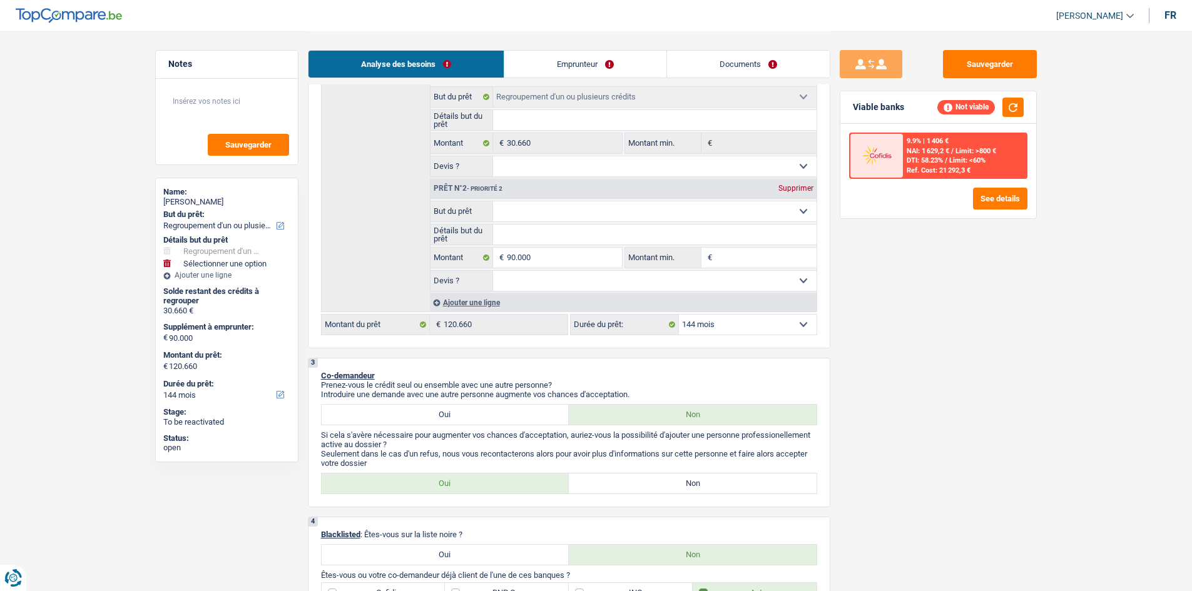
click at [964, 168] on div "Ref. Cost: 21 292,3 €" at bounding box center [938, 170] width 64 height 8
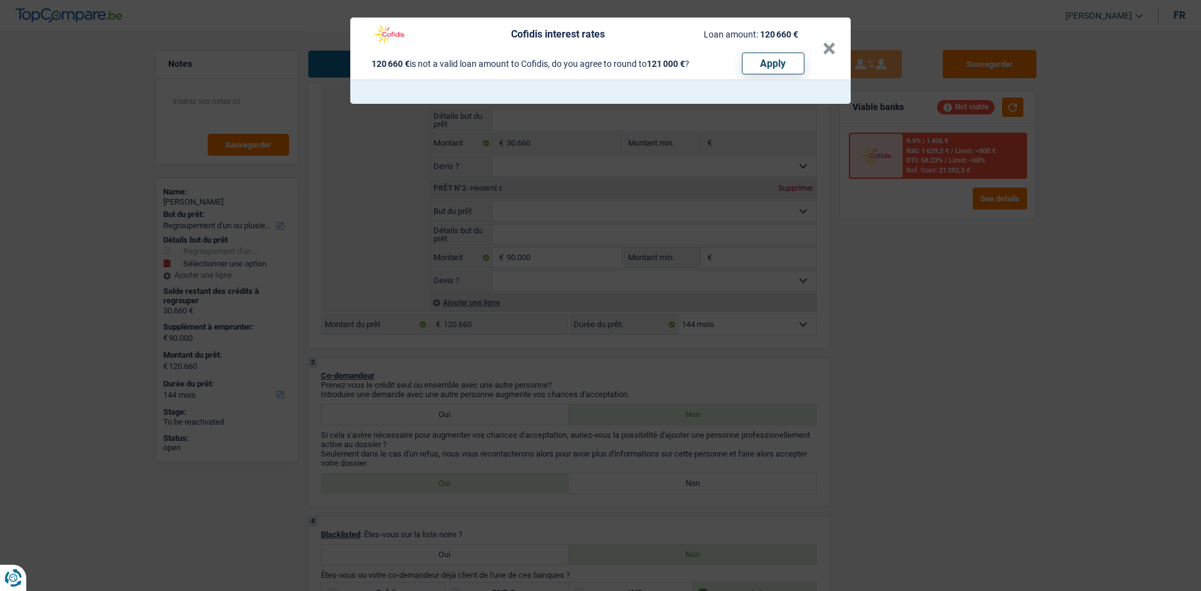
drag, startPoint x: 945, startPoint y: 228, endPoint x: 950, endPoint y: 221, distance: 8.0
click at [945, 228] on div "Cofidis interest rates Loan amount: 120 660 € 120 660 € is not a valid loan amo…" at bounding box center [600, 295] width 1201 height 591
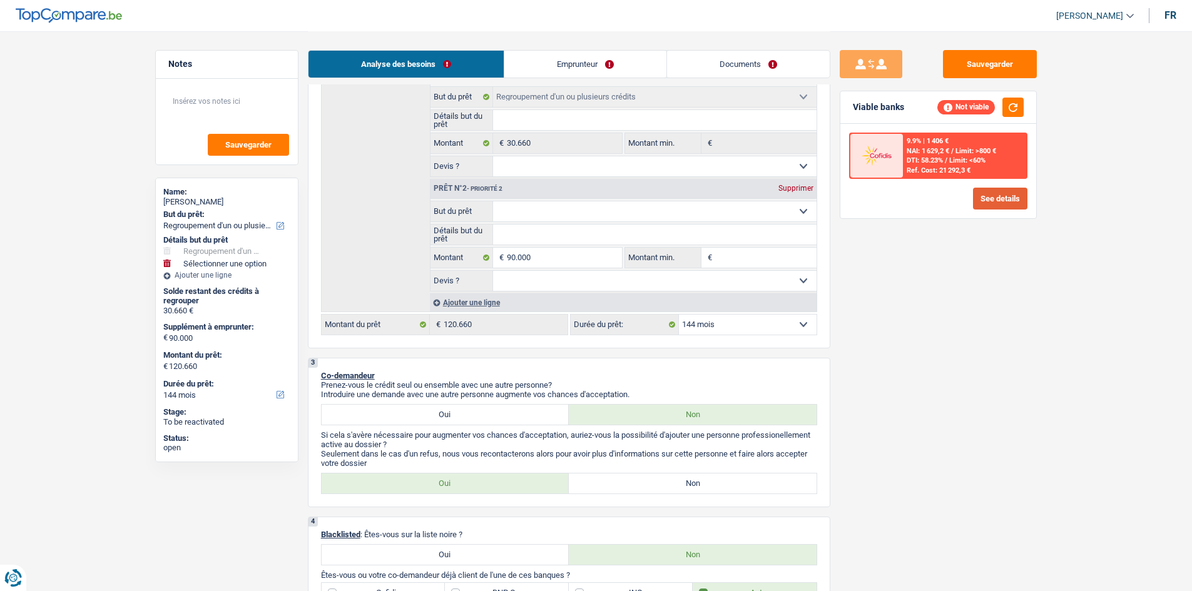
click at [983, 189] on button "See details" at bounding box center [1000, 199] width 54 height 22
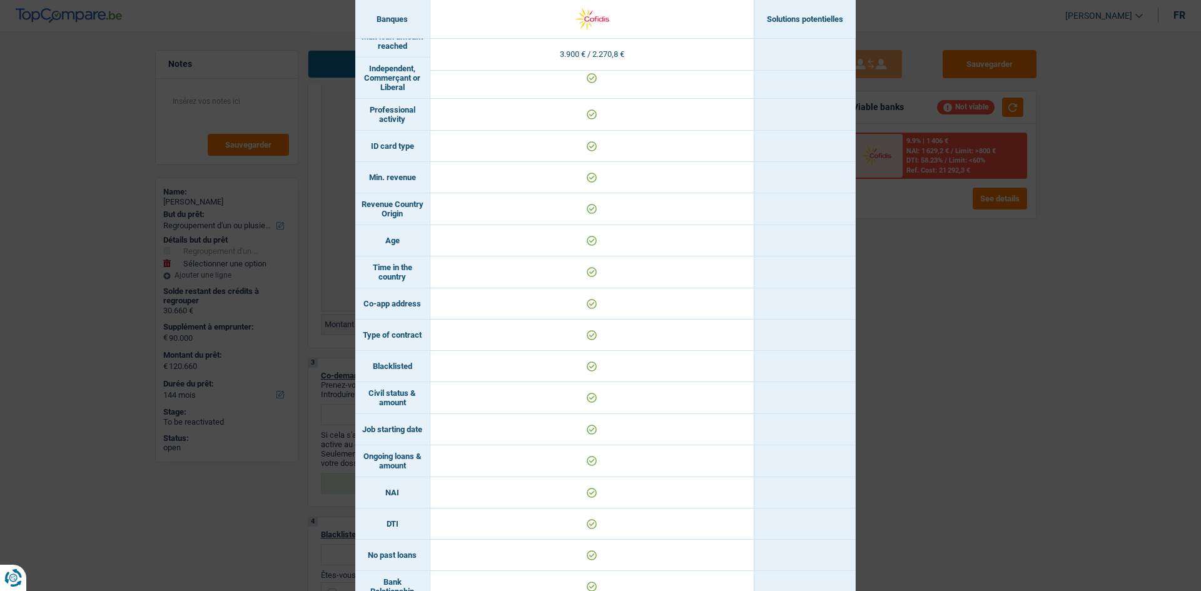
scroll to position [0, 0]
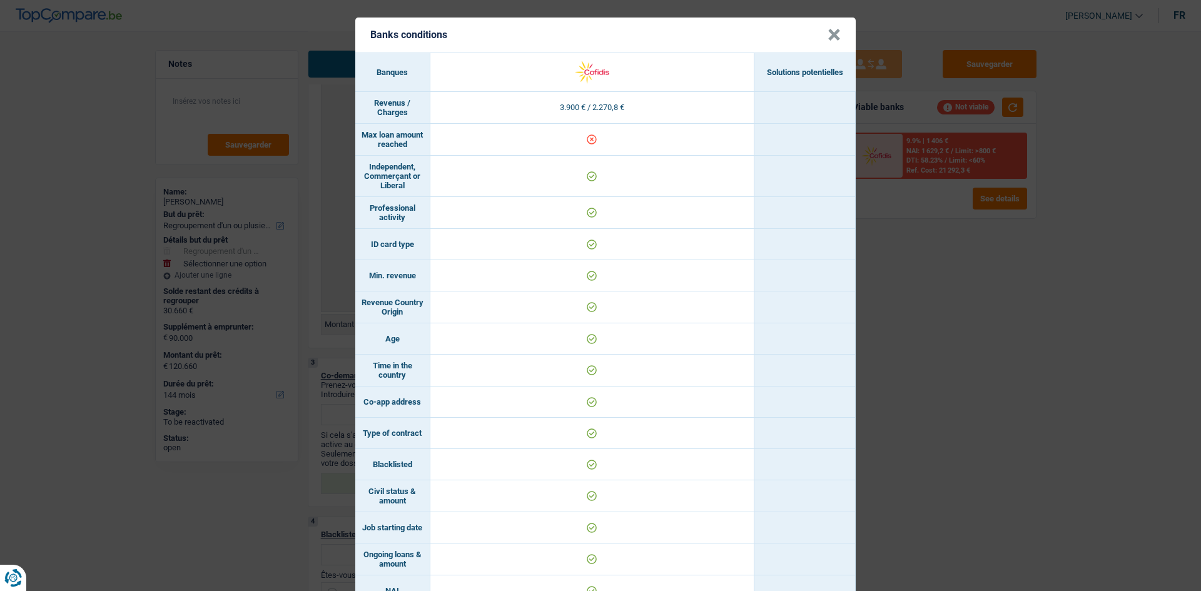
click at [1025, 312] on div "Banks conditions × Banques Solutions potentielles Revenus / Charges 3.900 € / 2…" at bounding box center [600, 295] width 1201 height 591
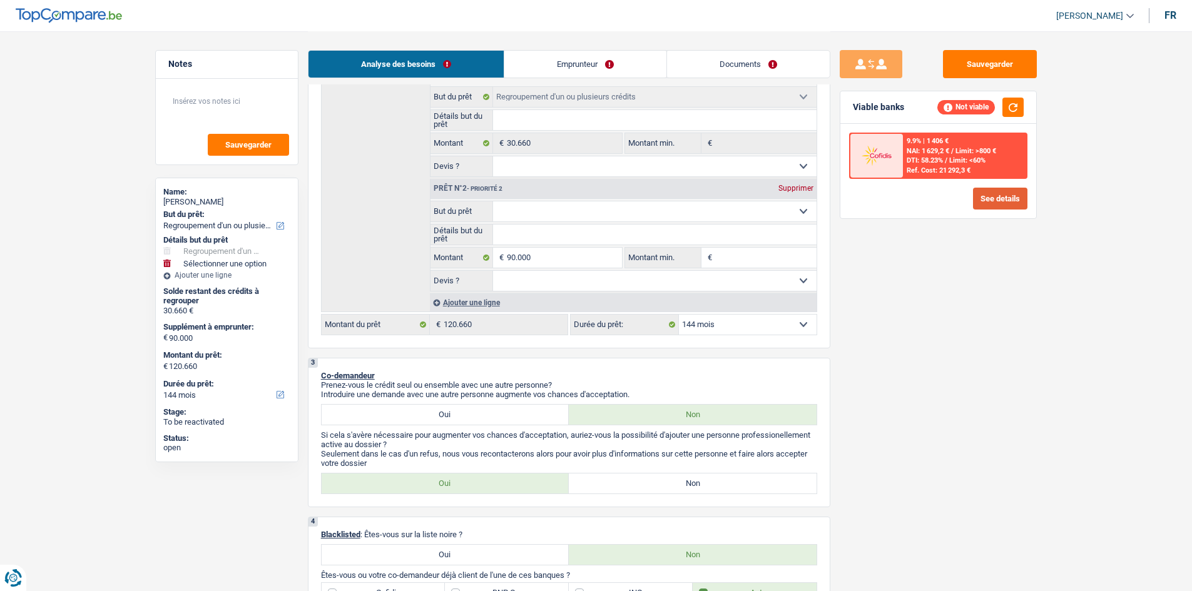
click at [981, 204] on button "See details" at bounding box center [1000, 199] width 54 height 22
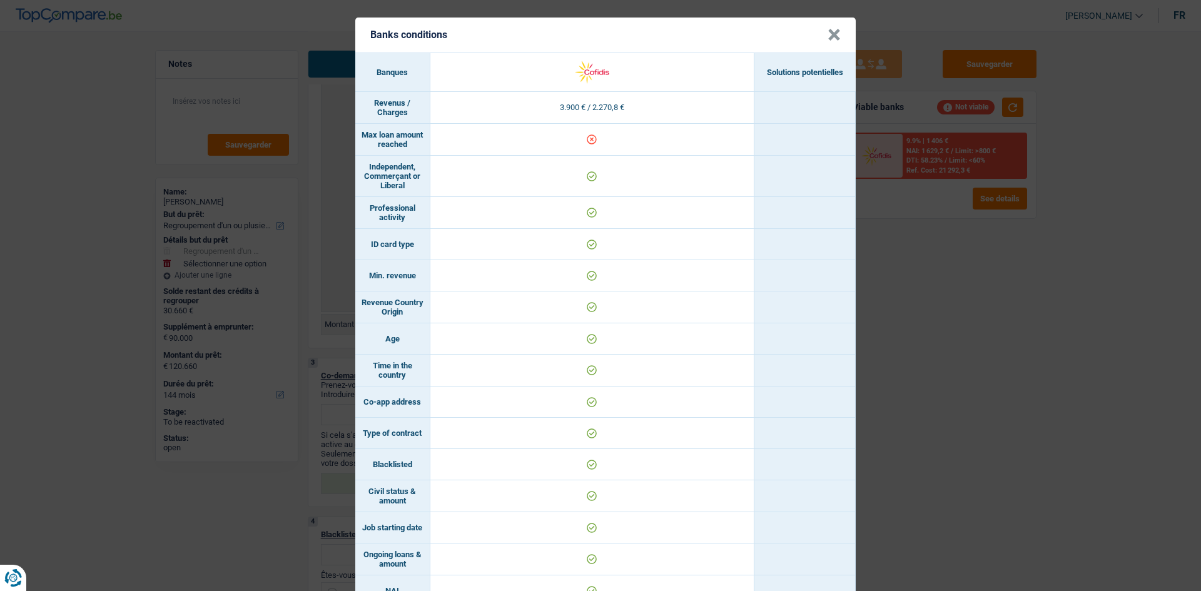
drag, startPoint x: 417, startPoint y: 148, endPoint x: 371, endPoint y: 137, distance: 47.6
click at [371, 137] on td "Max loan amount reached" at bounding box center [392, 140] width 75 height 32
copy td "Max loan amount reached"
click at [878, 276] on div "Banks conditions × Banques Solutions potentielles Revenus / Charges 3.900 € / 2…" at bounding box center [600, 295] width 1201 height 591
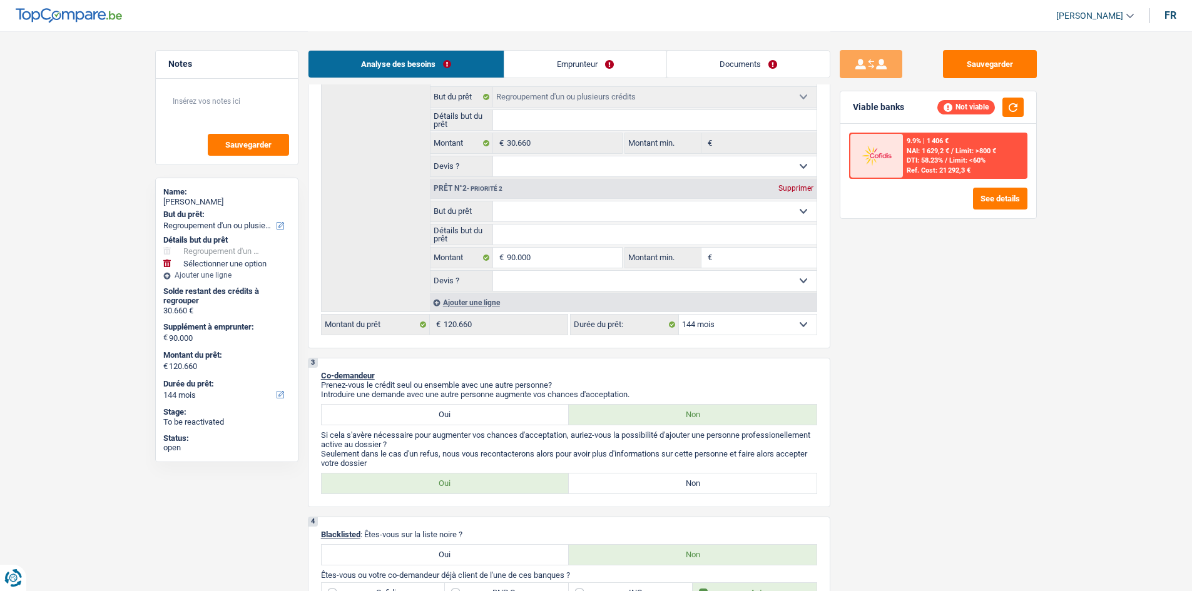
click at [711, 275] on select "Oui Non Non répondu Sélectionner une option" at bounding box center [654, 281] width 323 height 20
click at [930, 256] on div "Sauvegarder Viable banks Not viable 9.9% | 1 406 € NAI: 1 629,2 € / Limit: >800…" at bounding box center [938, 310] width 216 height 521
click at [544, 258] on input "90.000" at bounding box center [564, 258] width 114 height 20
type input "9.000"
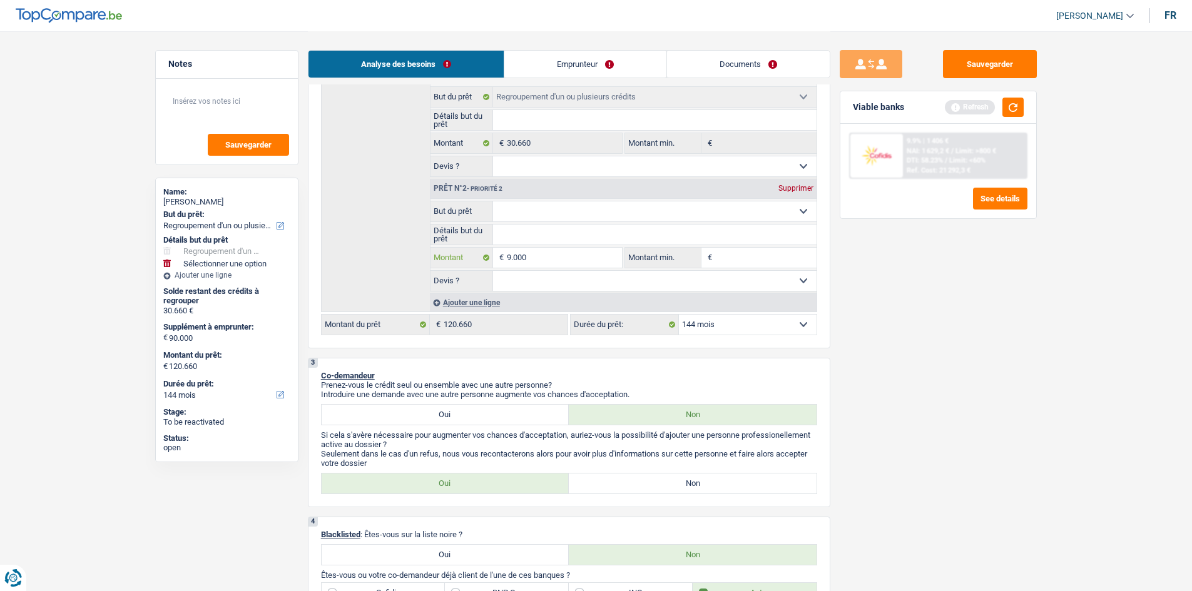
type input "900"
type input "90"
type input "9"
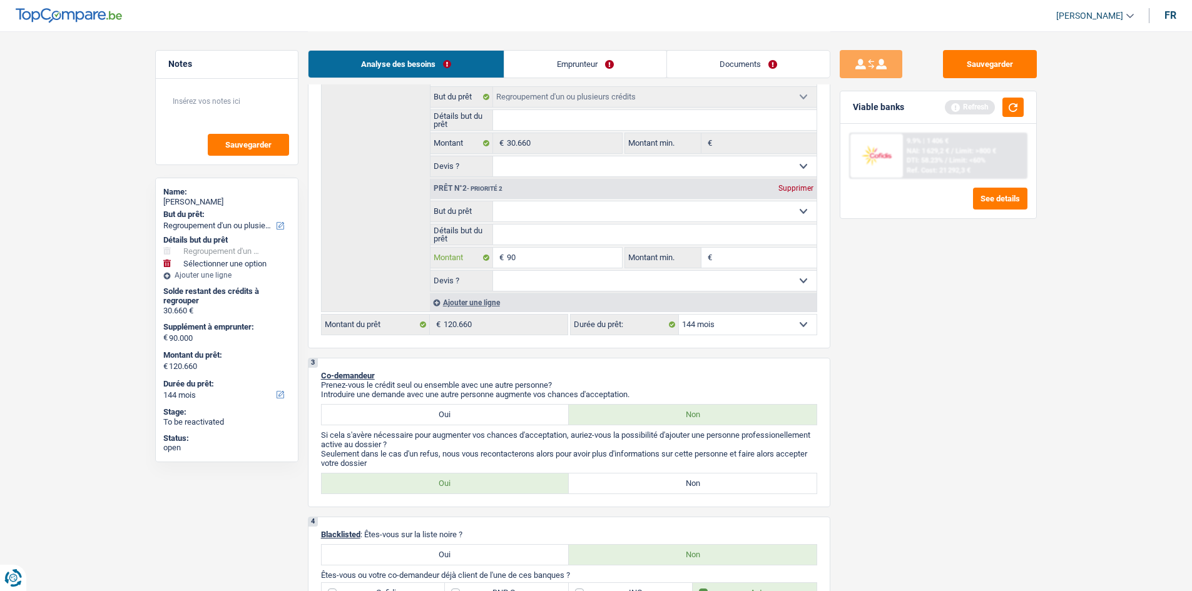
type input "9"
type input "8"
type input "80"
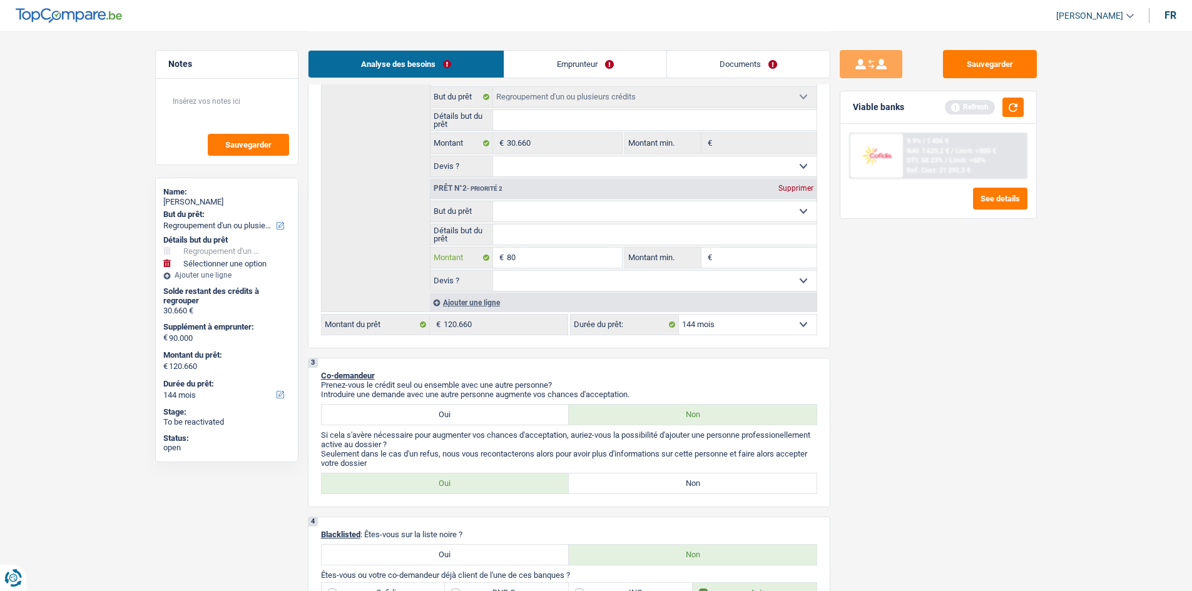
type input "800"
type input "8.000"
type input "80.000"
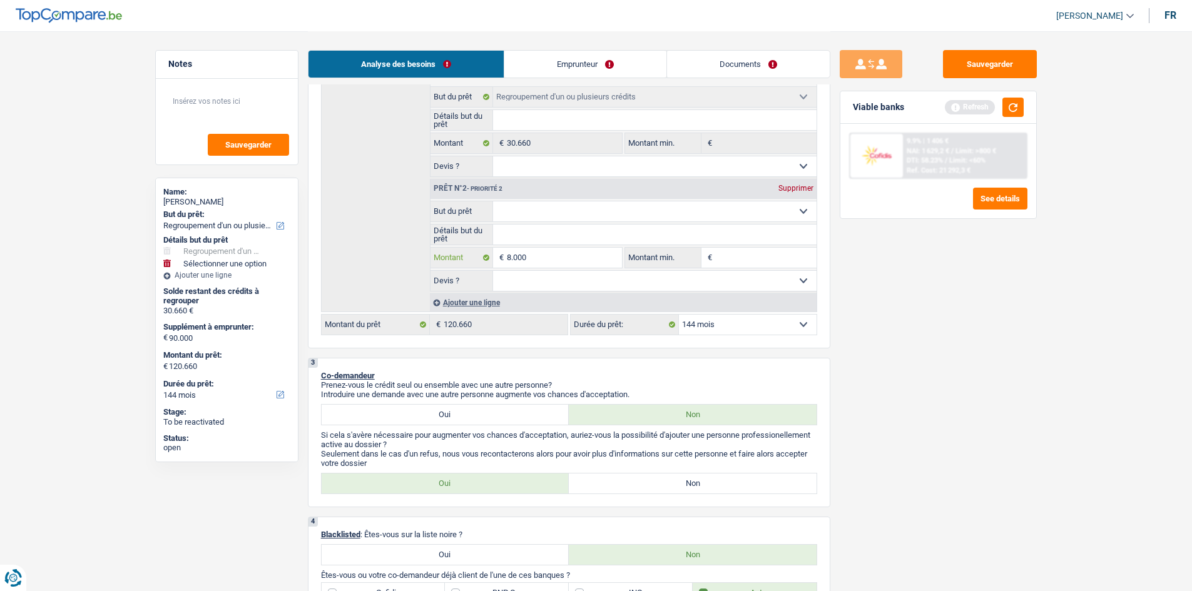
type input "80.000"
type input "110.660"
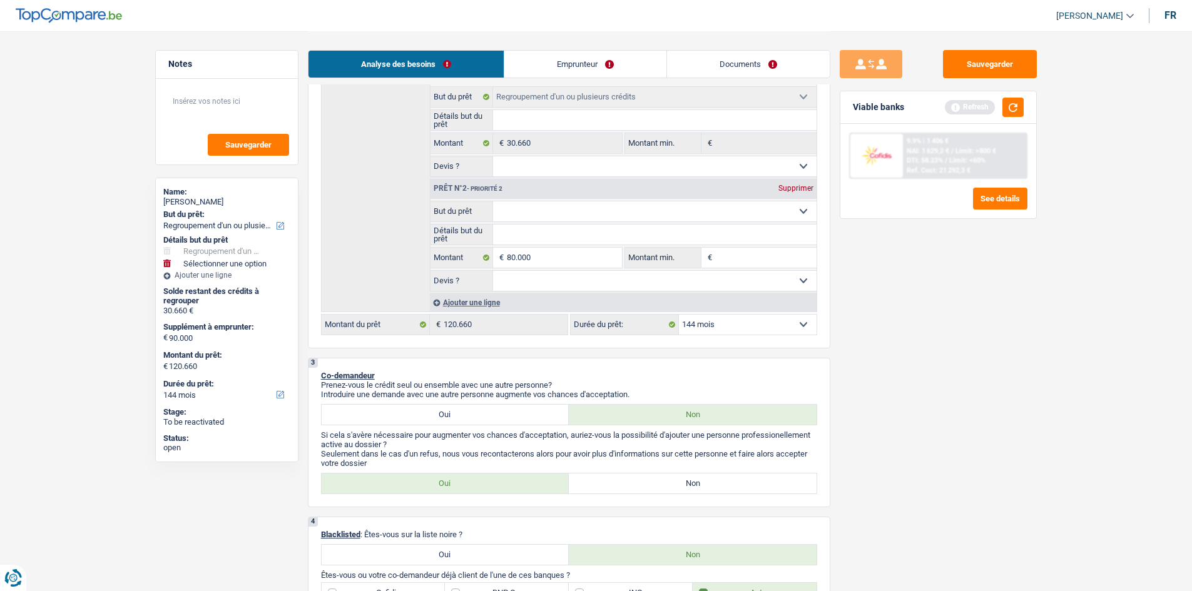
type input "110.660"
click at [939, 367] on div "Sauvegarder Viable banks Refresh 9.9% | 1 406 € NAI: 1 629,2 € / Limit: >800 € …" at bounding box center [938, 310] width 216 height 521
click at [1009, 108] on button "button" at bounding box center [1012, 107] width 21 height 19
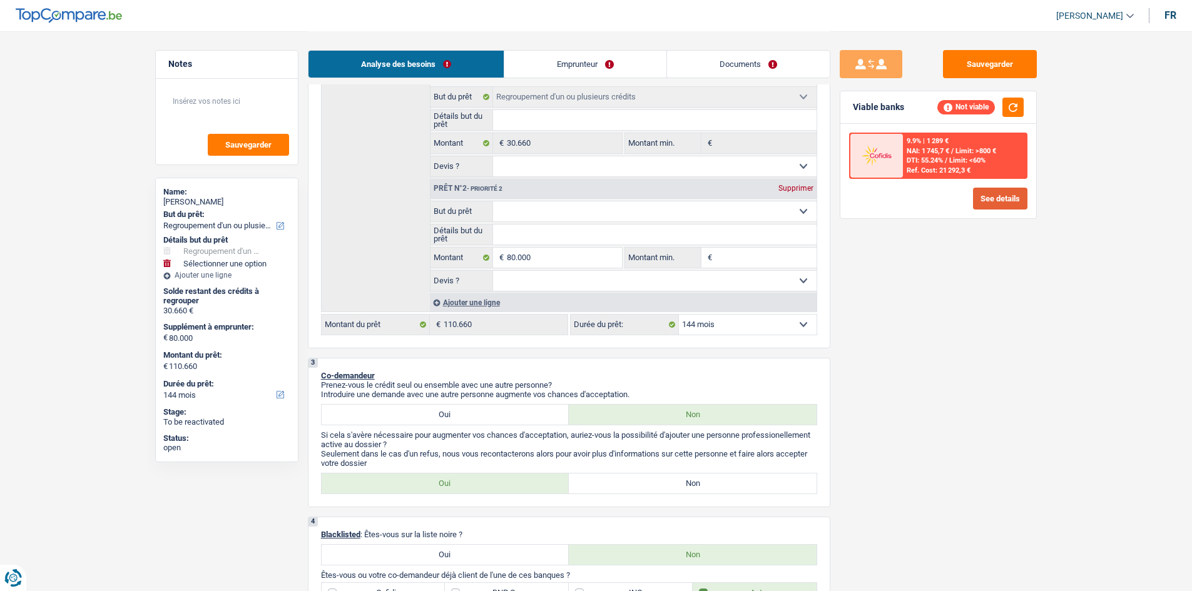
click at [980, 200] on button "See details" at bounding box center [1000, 199] width 54 height 22
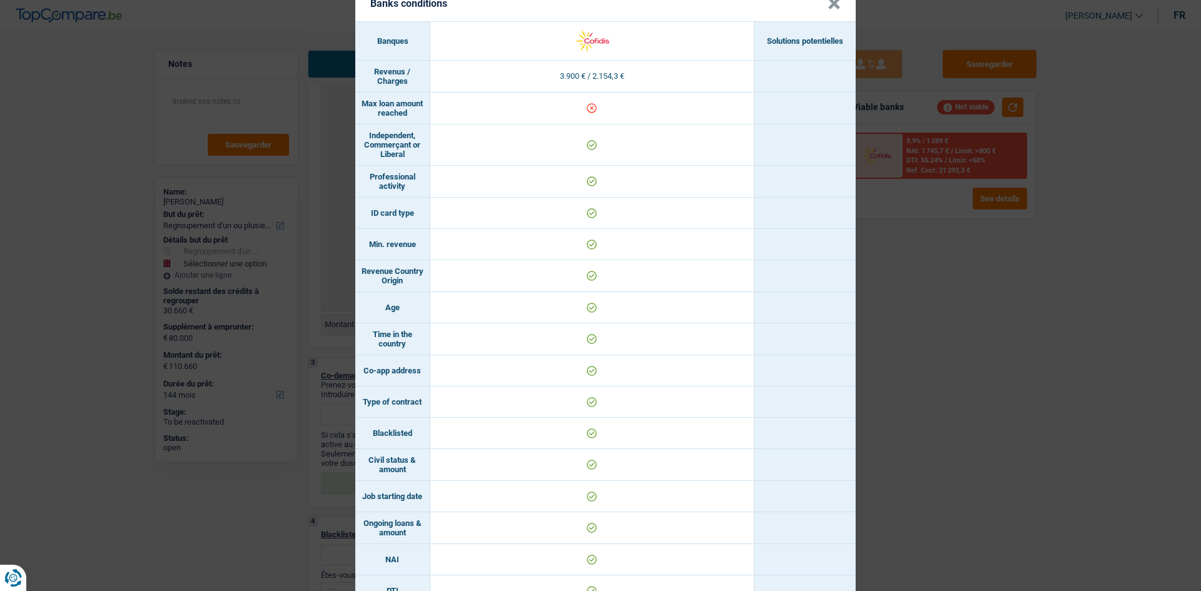
scroll to position [63, 0]
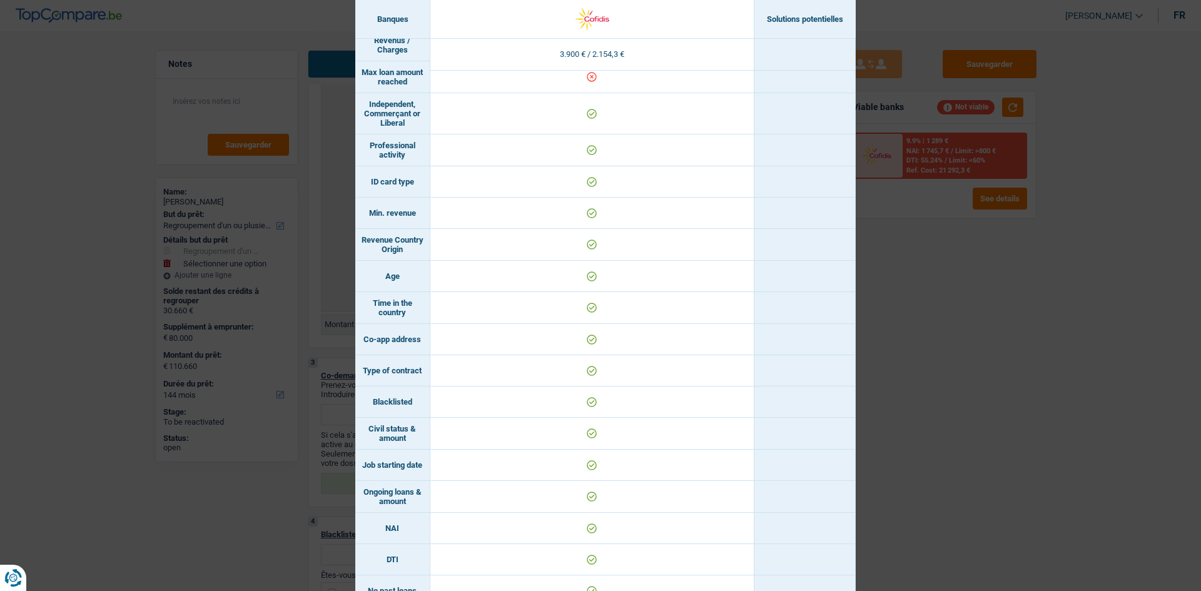
click at [943, 303] on div "Banks conditions × Banques Solutions potentielles Revenus / Charges 3.900 € / 2…" at bounding box center [600, 295] width 1201 height 591
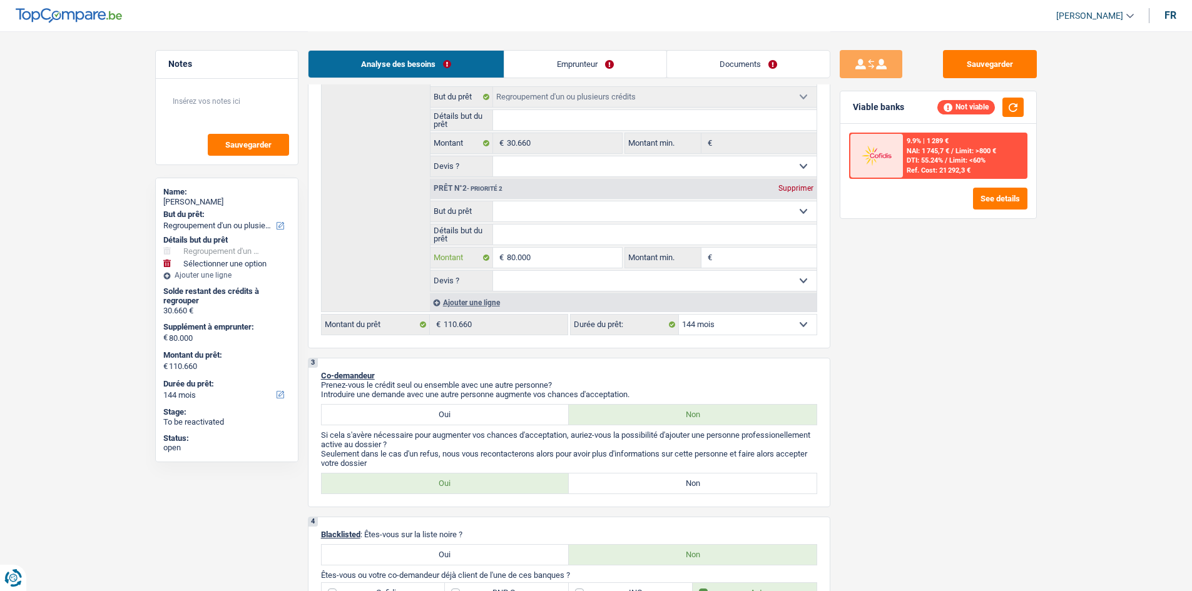
click at [593, 256] on input "80.000" at bounding box center [564, 258] width 114 height 20
type input "8.000"
type input "800"
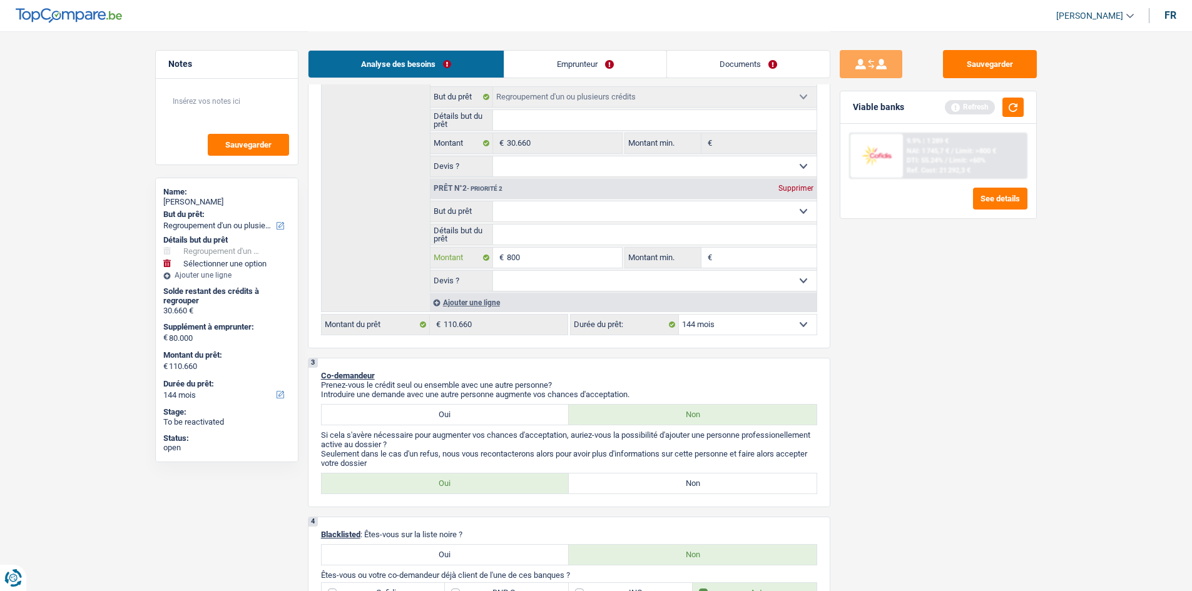
type input "800"
type input "80"
type input "8"
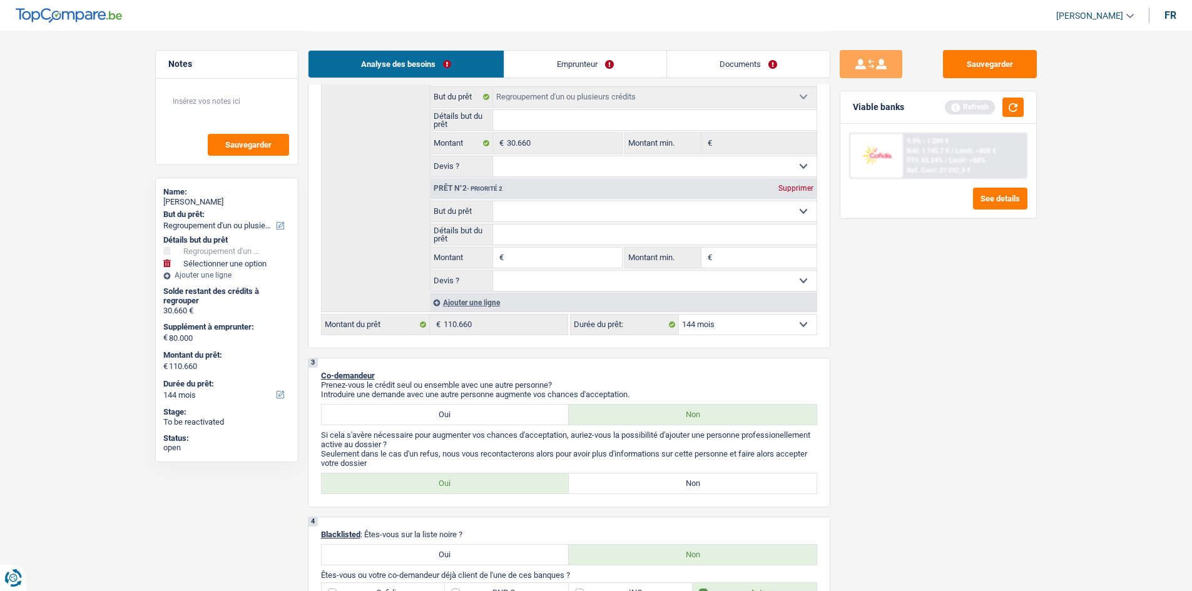
type input "7"
type input "70"
type input "700"
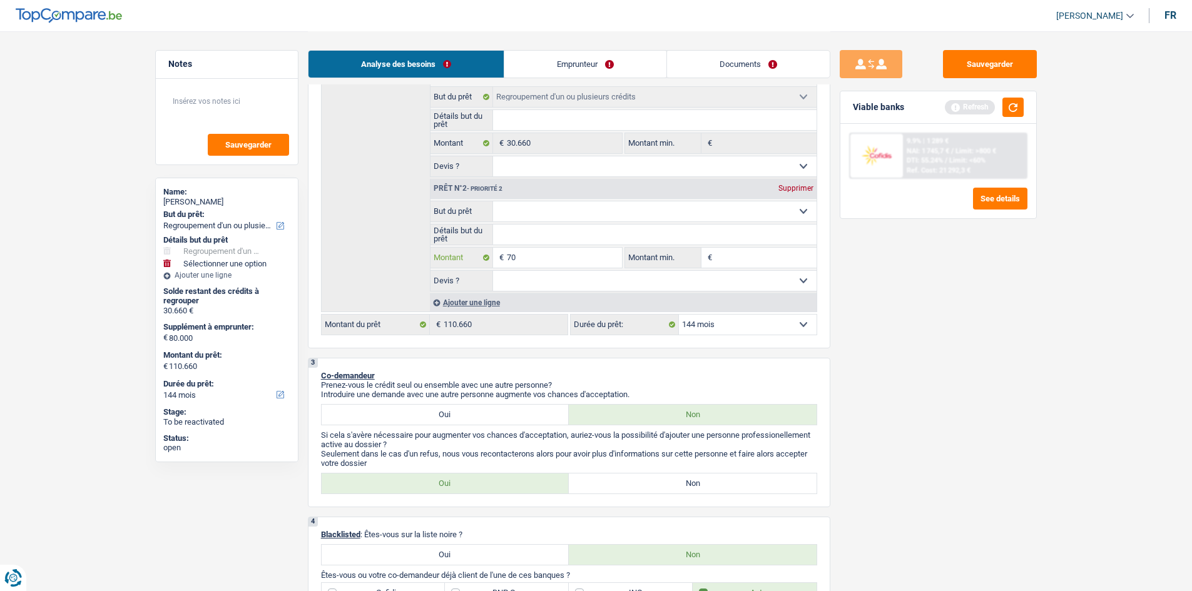
type input "700"
type input "7.000"
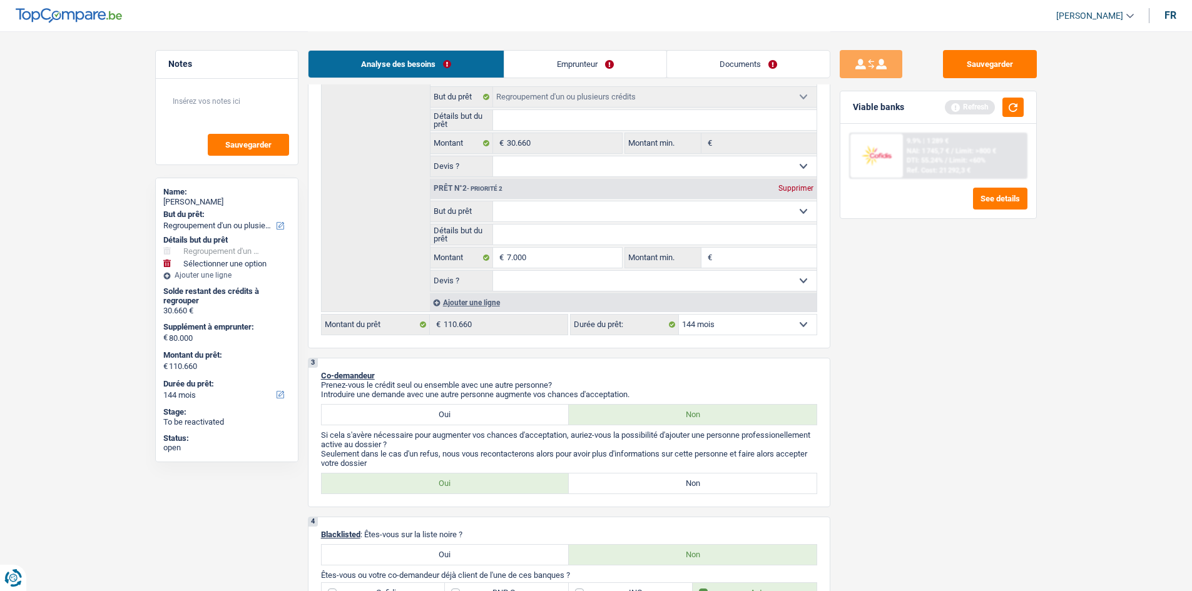
type input "37.660"
click at [876, 327] on div "Sauvegarder Viable banks Refresh 9.9% | 1 289 € NAI: 1 745,7 € / Limit: >800 € …" at bounding box center [938, 310] width 216 height 521
click at [523, 255] on input "7.000" at bounding box center [564, 258] width 114 height 20
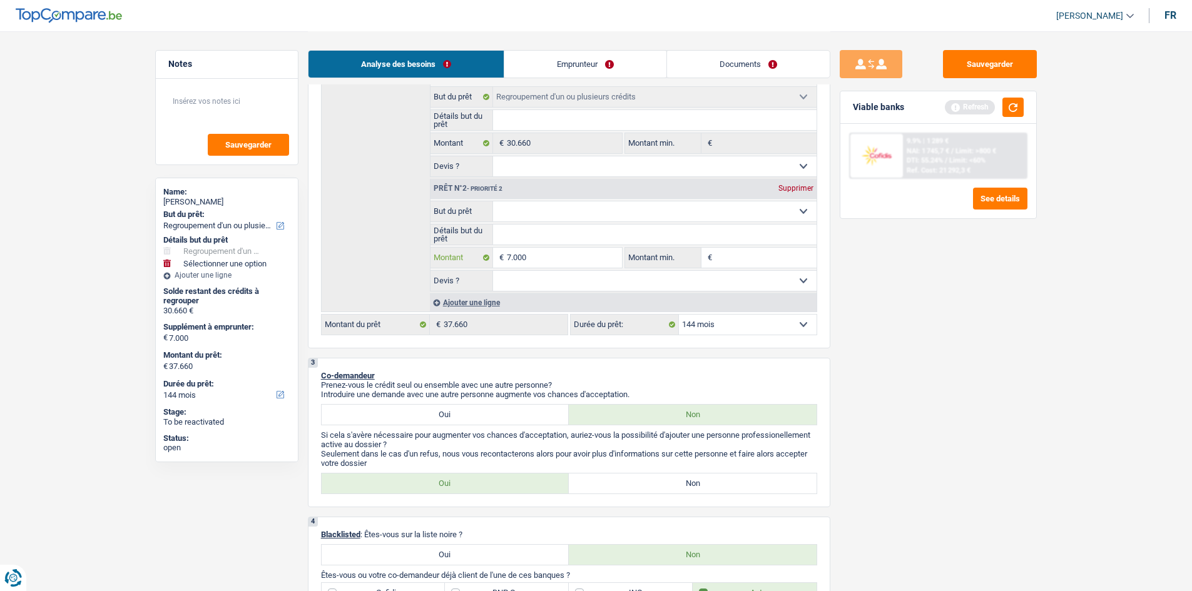
click at [540, 258] on input "7.000" at bounding box center [564, 258] width 114 height 20
type input "70.000"
type input "700.000"
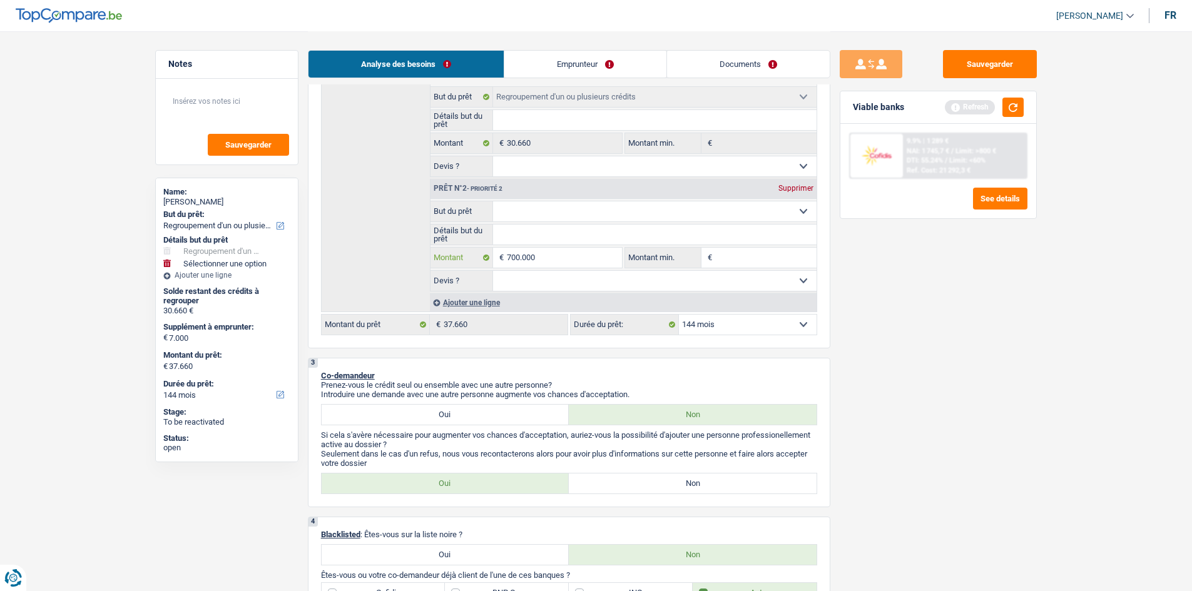
type input "70.000"
type input "100.660"
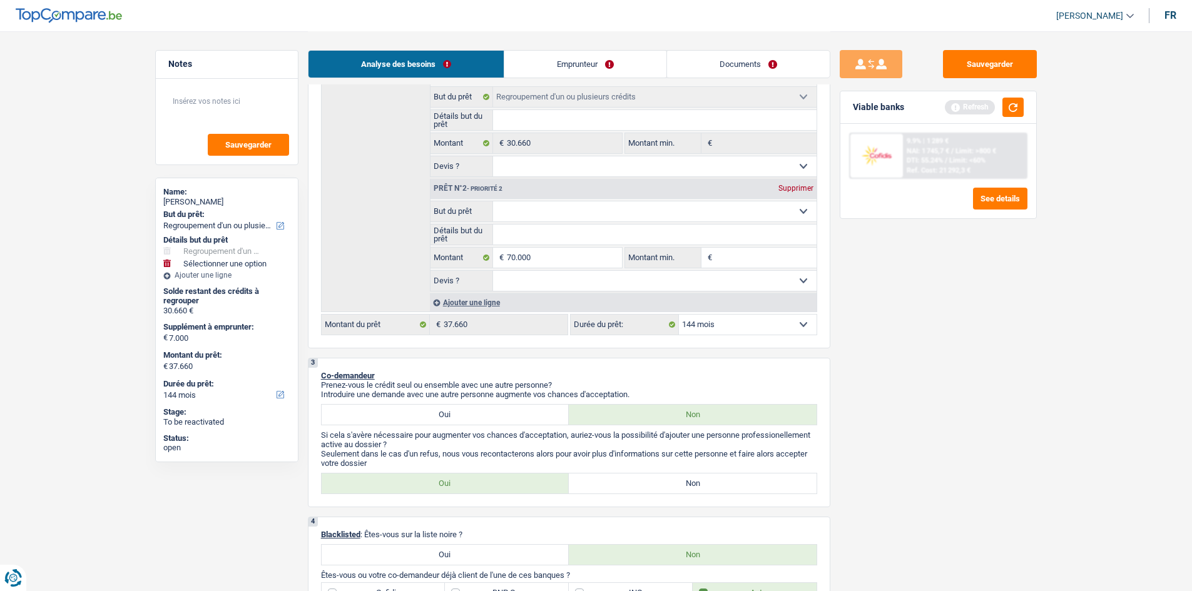
type input "100.660"
click at [906, 319] on div "Sauvegarder Viable banks Refresh 9.9% | 1 289 € NAI: 1 745,7 € / Limit: >800 € …" at bounding box center [938, 310] width 216 height 521
click at [1006, 105] on button "button" at bounding box center [1012, 107] width 21 height 19
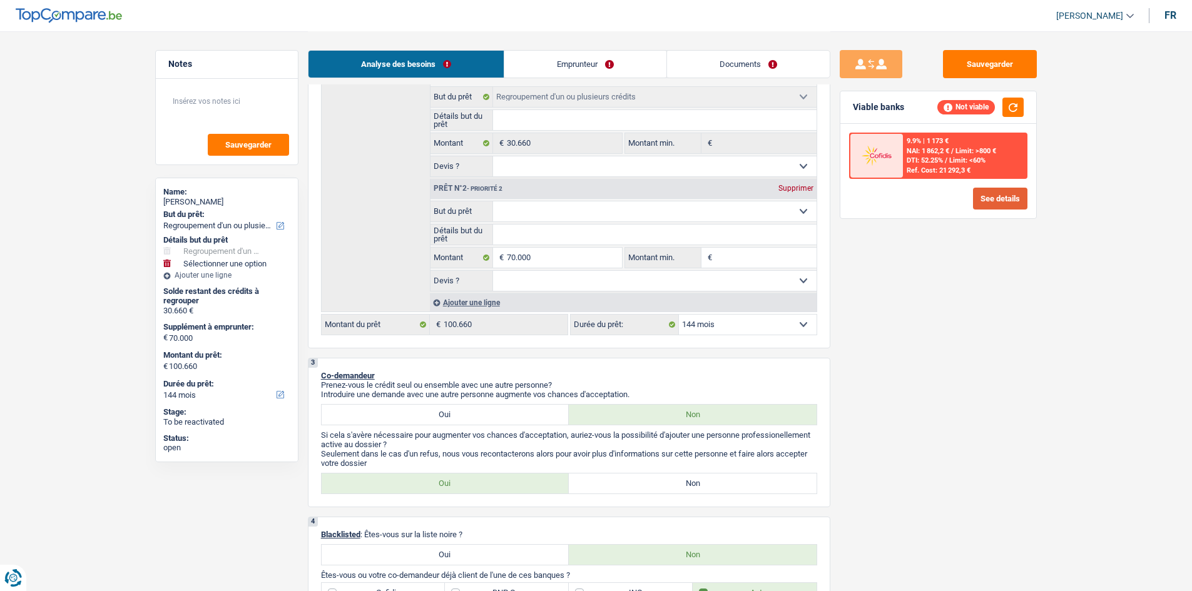
click at [988, 188] on div "9.9% | 1 173 € NAI: 1 862,2 € / Limit: >800 € DTI: 52.25% / Limit: <60% Ref. Co…" at bounding box center [938, 171] width 196 height 94
click at [987, 190] on button "See details" at bounding box center [1000, 199] width 54 height 22
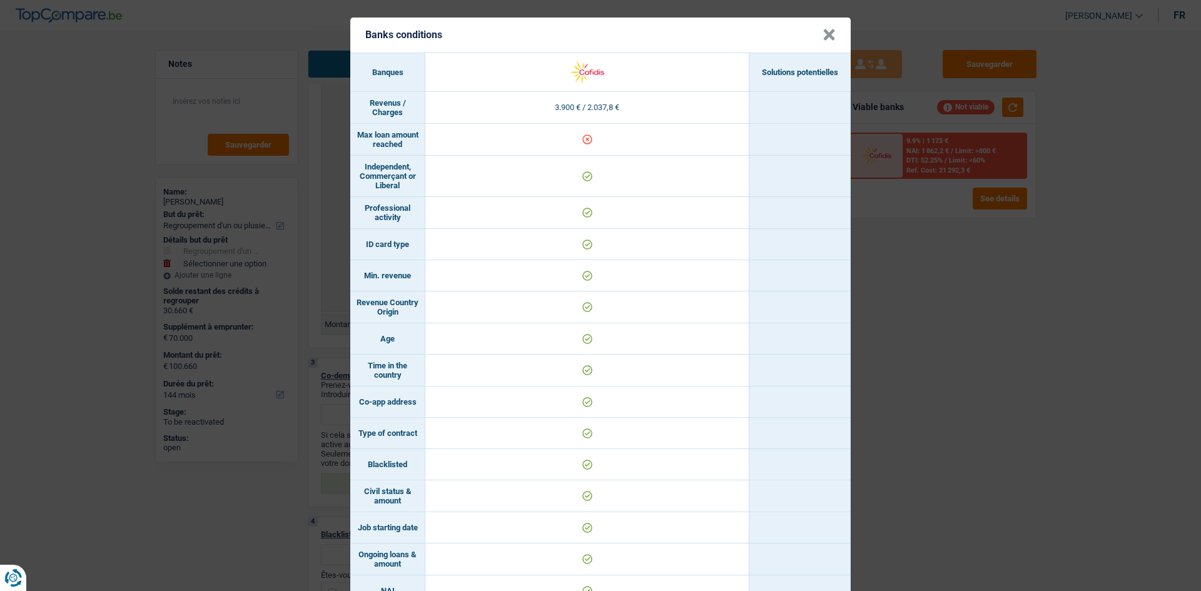
scroll to position [0, 0]
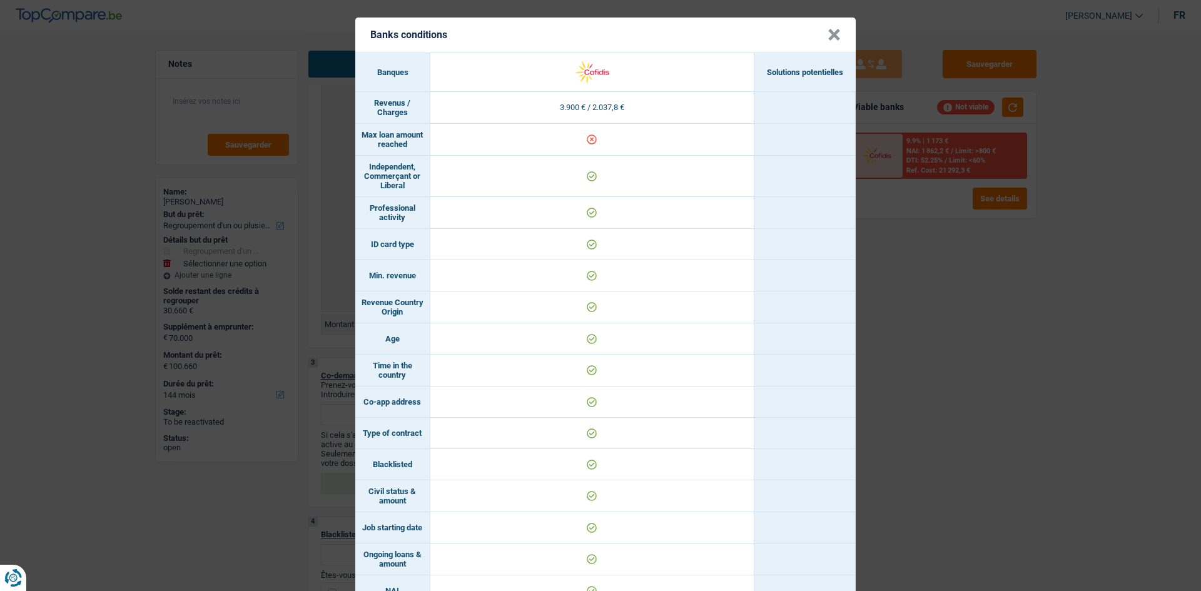
click at [890, 195] on div "Banks conditions × Banques Solutions potentielles Revenus / Charges 3.900 € / 2…" at bounding box center [600, 295] width 1201 height 591
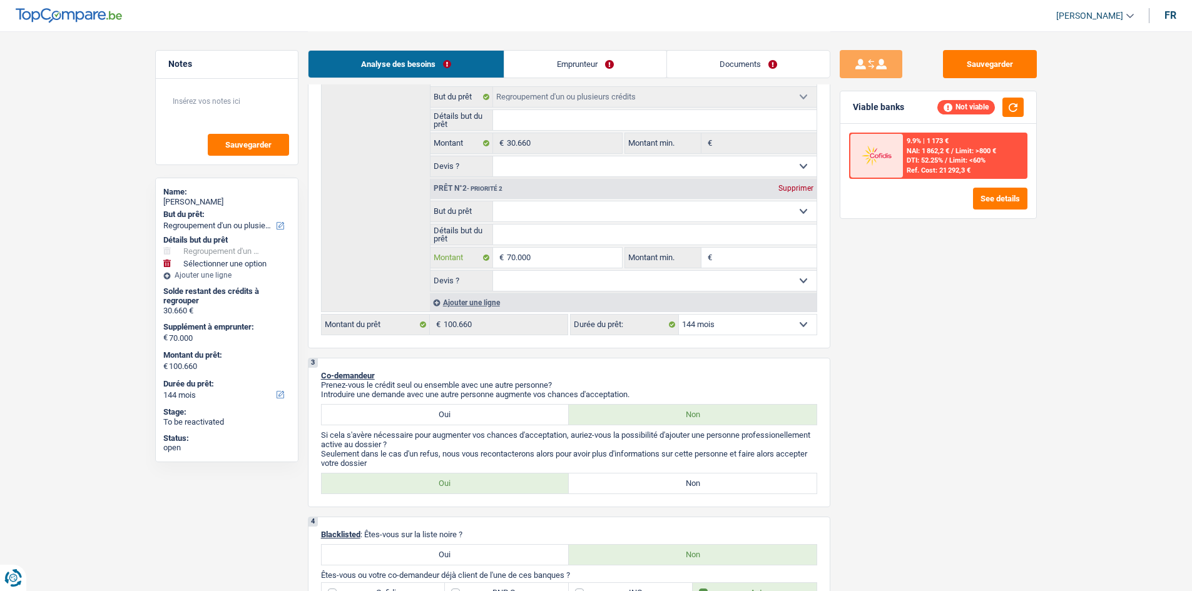
click at [566, 258] on input "70.000" at bounding box center [564, 258] width 114 height 20
type input "7.000"
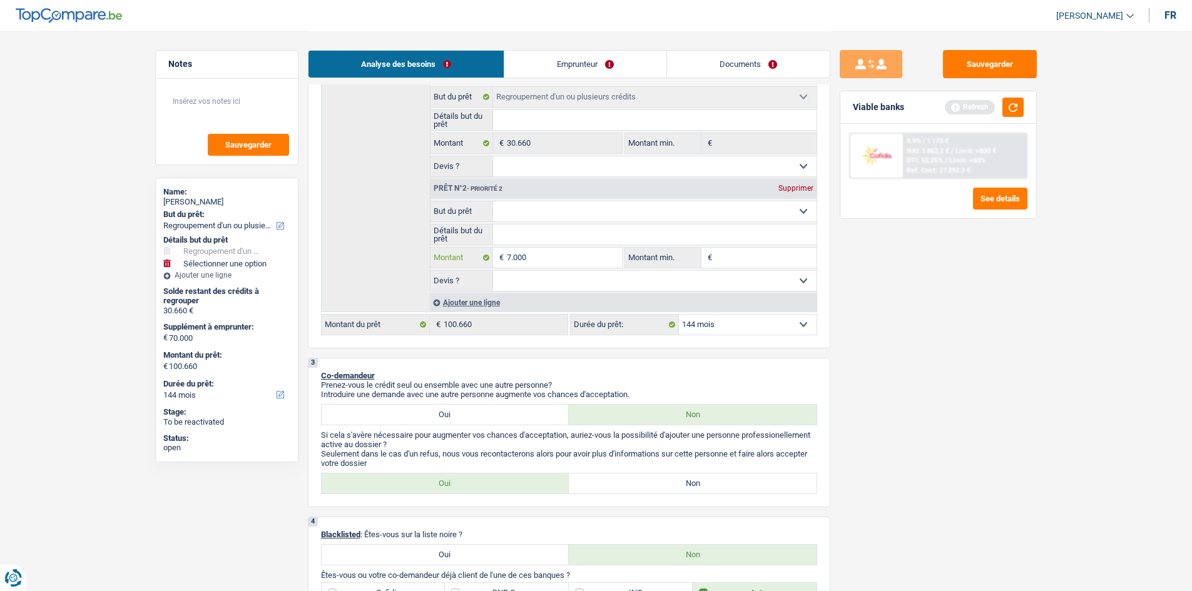
type input "700"
type input "70"
type input "7"
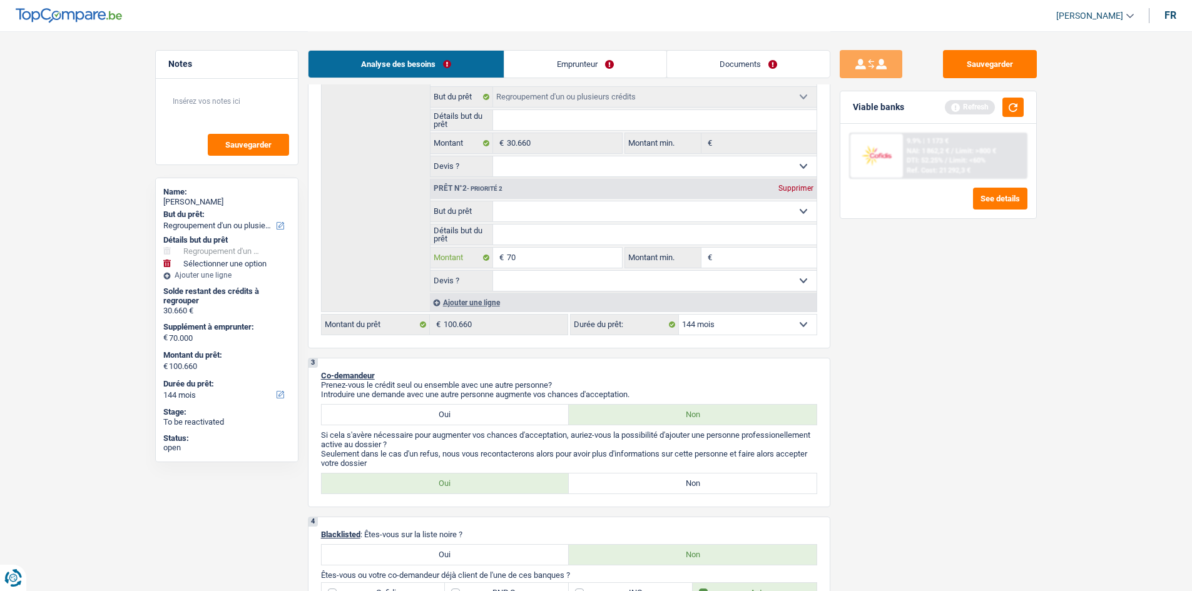
type input "7"
type input "6"
type input "65"
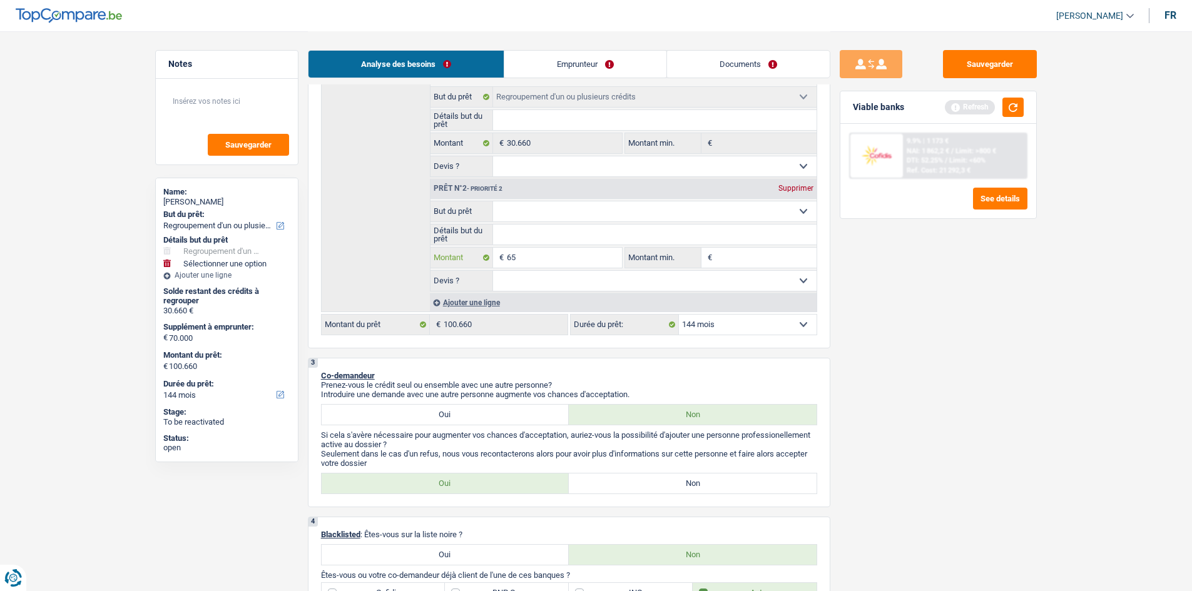
type input "650"
type input "6.500"
type input "65.000"
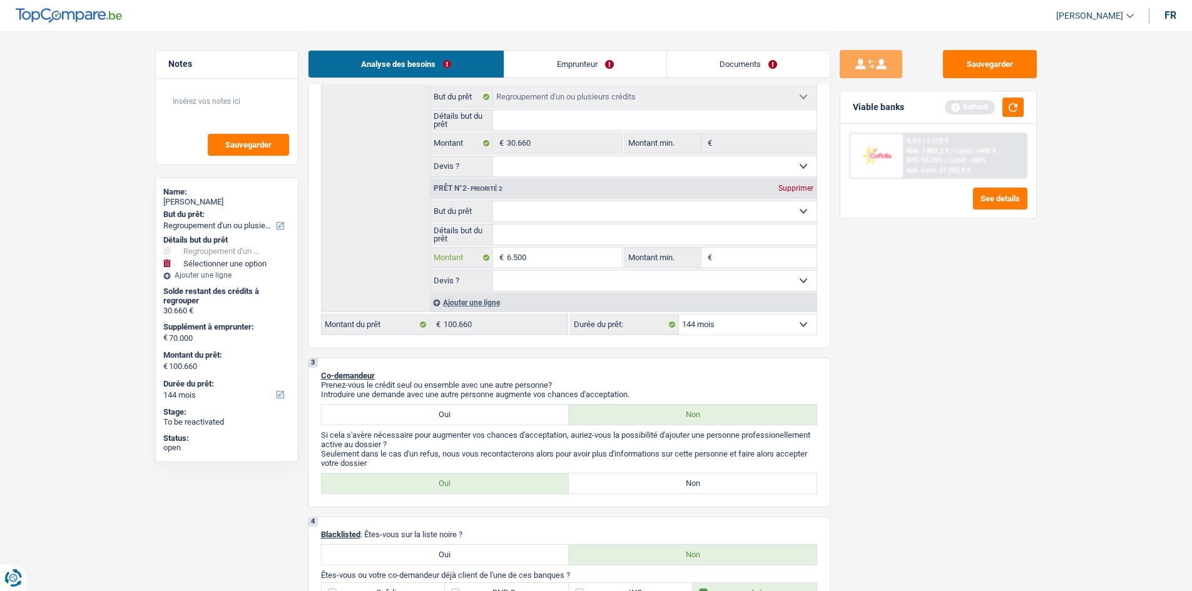
type input "65.000"
type input "650.000"
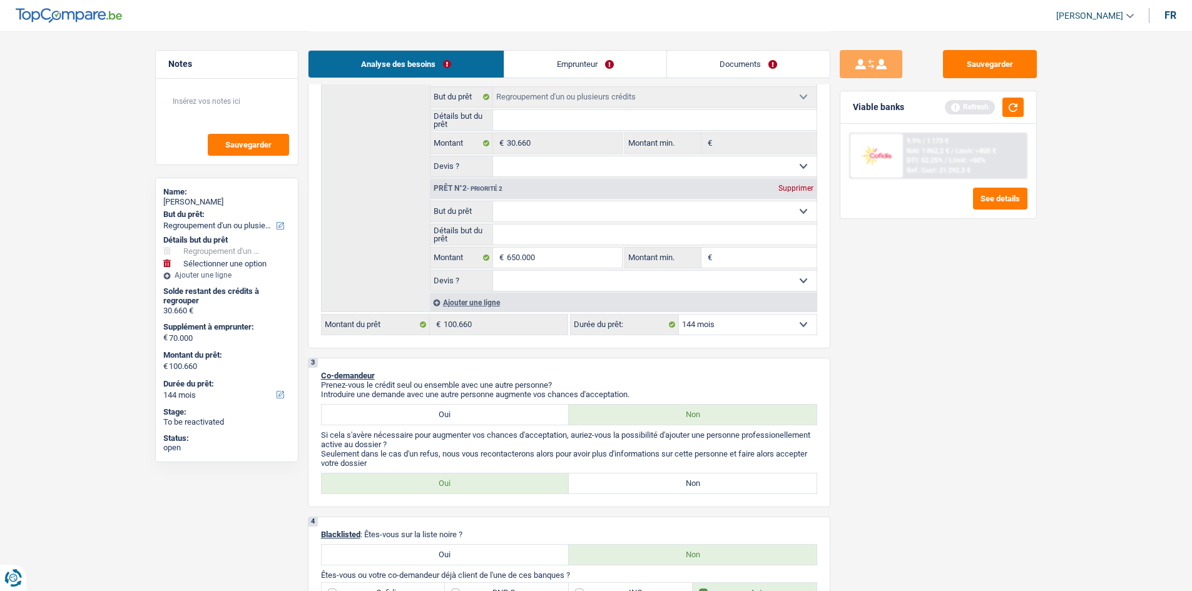
type input "680.660"
click at [897, 318] on div "Sauvegarder Viable banks Refresh 9.9% | 1 173 € NAI: 1 862,2 € / Limit: >800 € …" at bounding box center [938, 310] width 216 height 521
drag, startPoint x: 630, startPoint y: 253, endPoint x: 591, endPoint y: 255, distance: 38.8
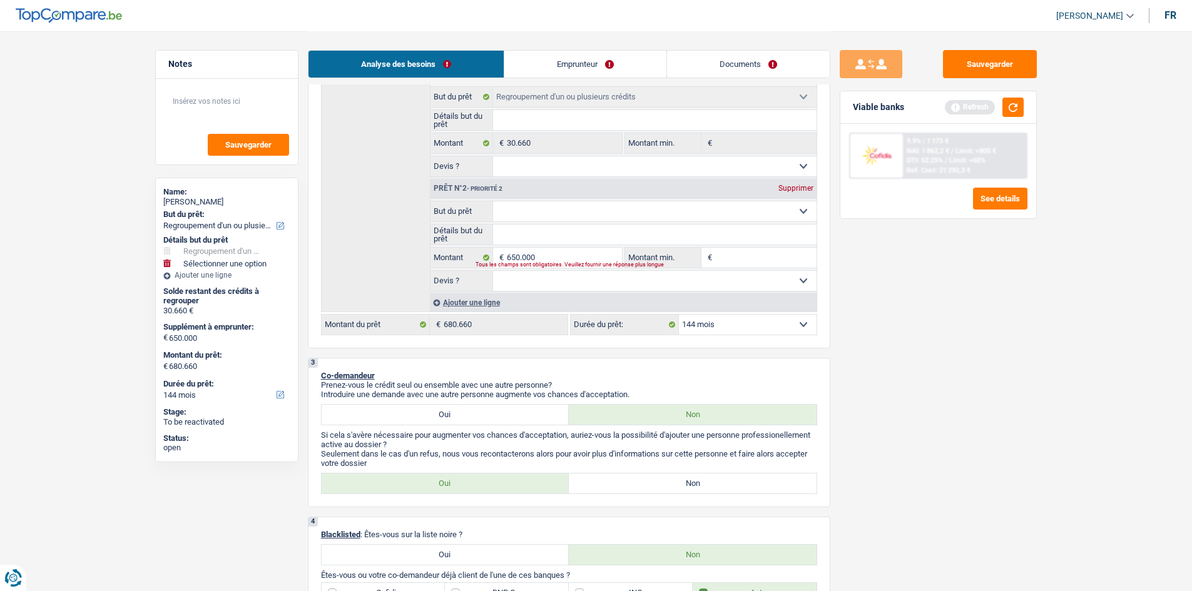
click at [629, 253] on label "Montant min." at bounding box center [663, 258] width 76 height 20
click at [715, 253] on input "Montant min." at bounding box center [765, 258] width 101 height 20
click at [572, 256] on input "650.000" at bounding box center [564, 258] width 114 height 20
type input "65.000"
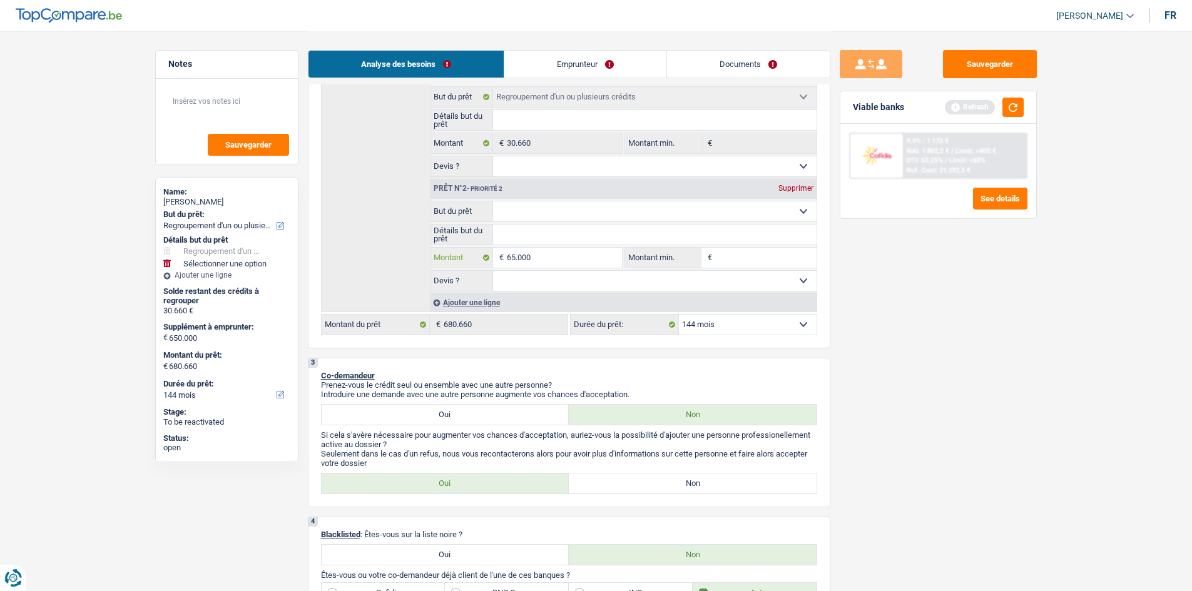
type input "65.000"
type input "95.660"
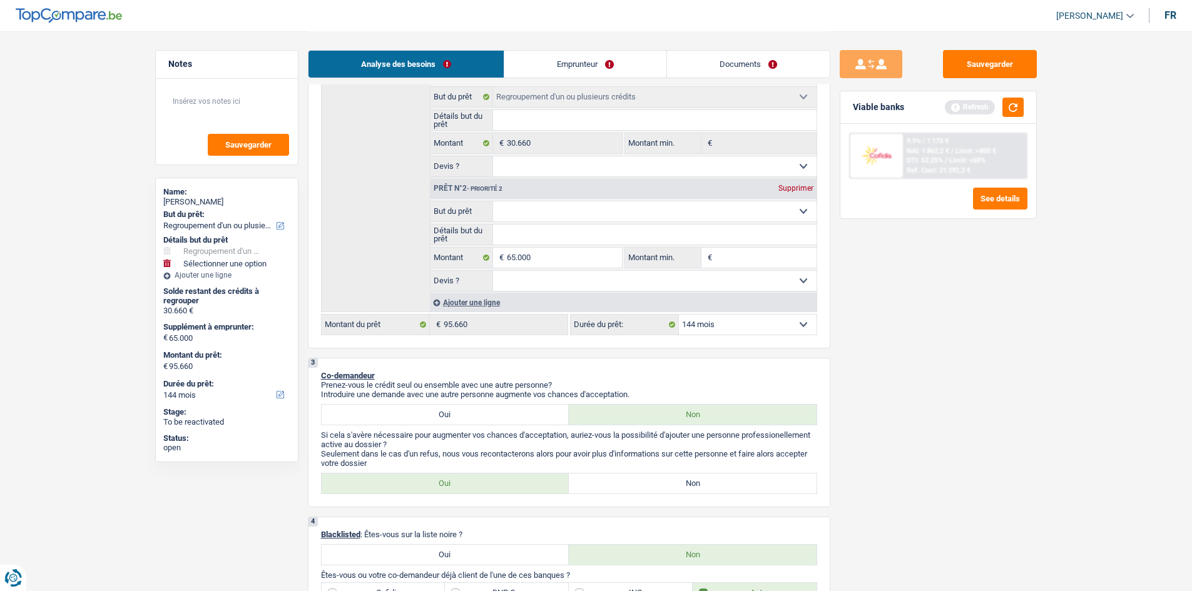
click at [868, 317] on div "Sauvegarder Viable banks Refresh 9.9% | 1 173 € NAI: 1 862,2 € / Limit: >800 € …" at bounding box center [938, 310] width 216 height 521
click at [1014, 109] on button "button" at bounding box center [1012, 107] width 21 height 19
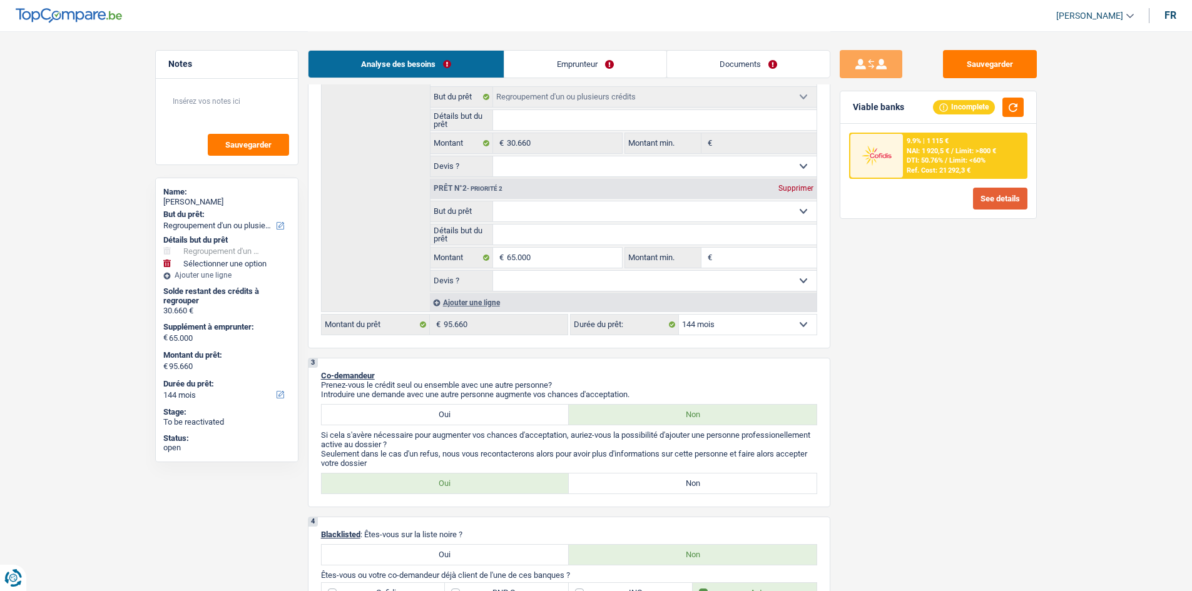
click at [974, 205] on button "See details" at bounding box center [1000, 199] width 54 height 22
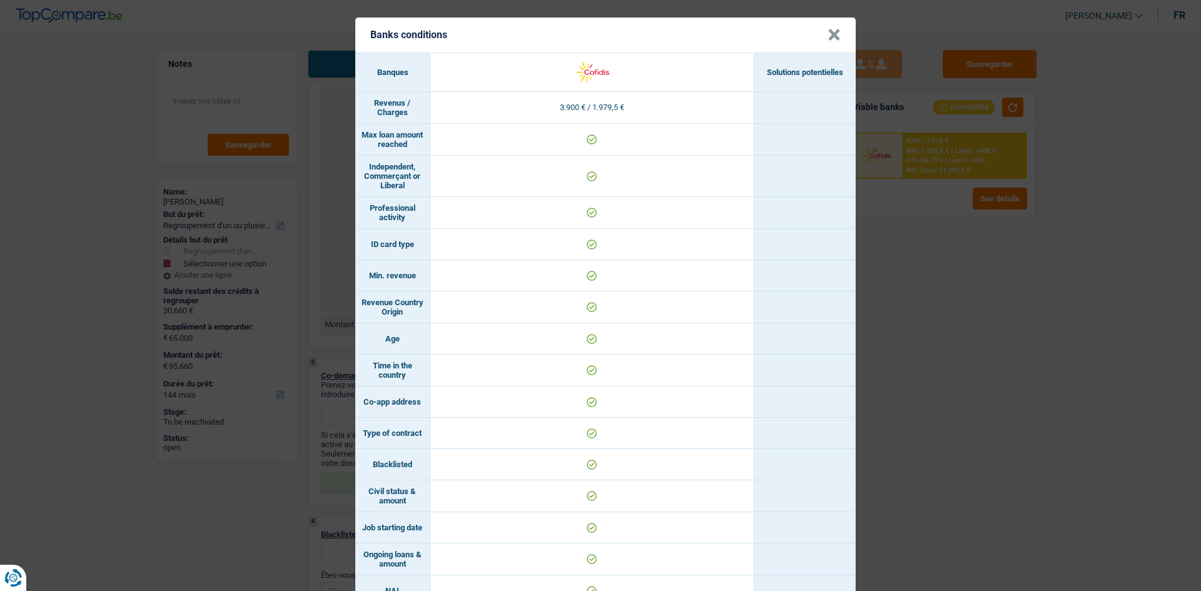
click at [1002, 312] on div "Banks conditions × Banques Solutions potentielles Revenus / Charges 3.900 € / 1…" at bounding box center [600, 295] width 1201 height 591
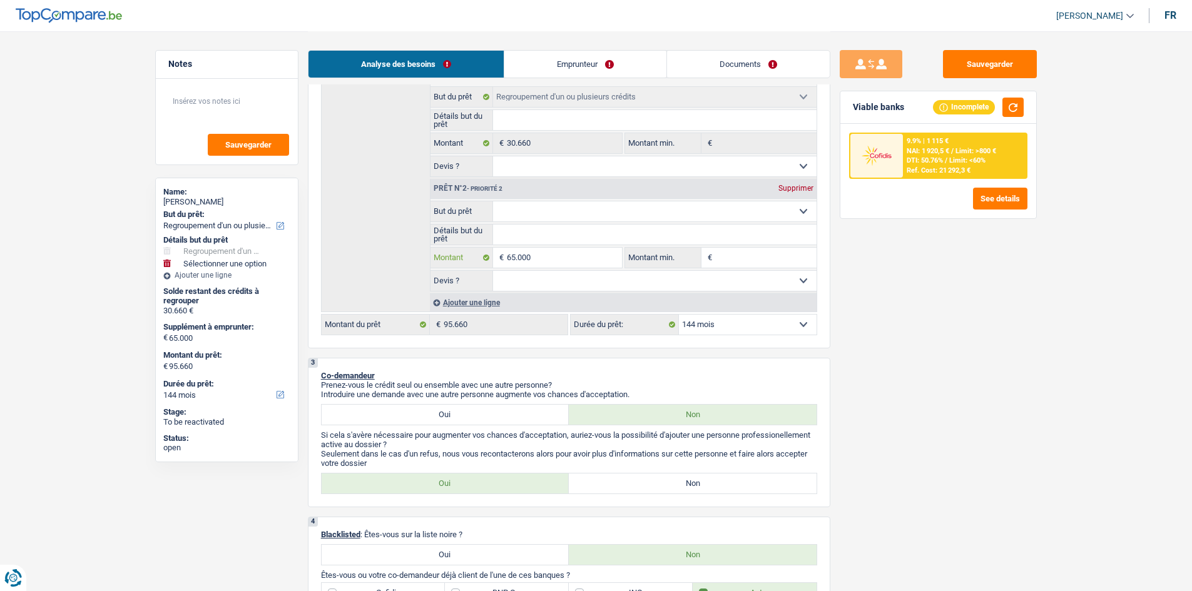
click at [592, 257] on input "65.000" at bounding box center [564, 258] width 114 height 20
type input "6.500"
type input "650"
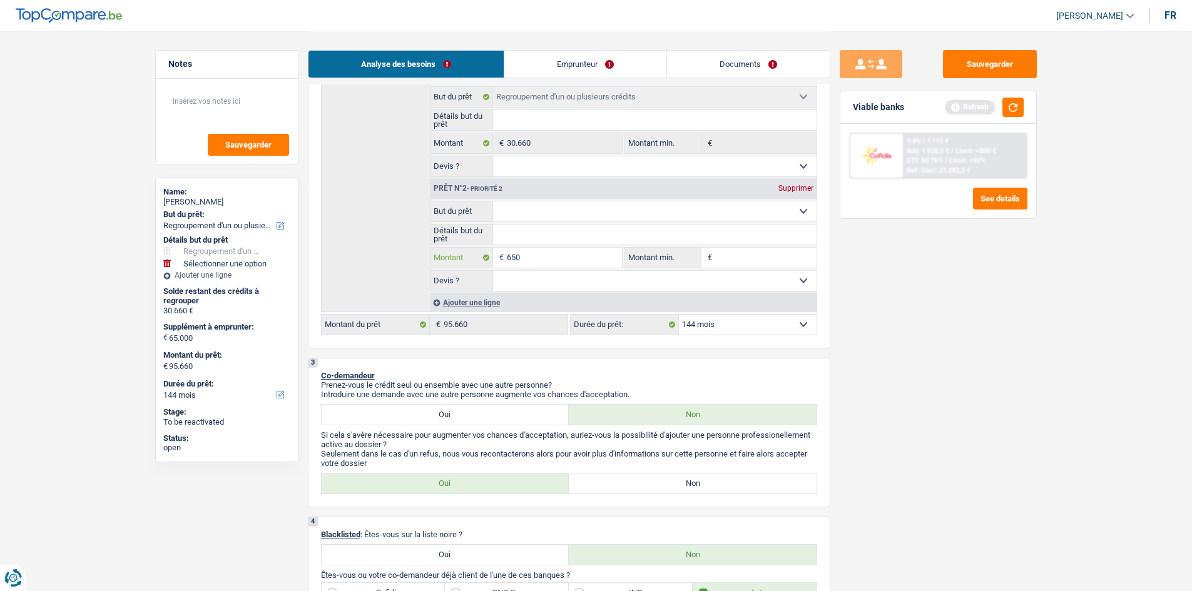
type input "65"
type input "6"
type input "67"
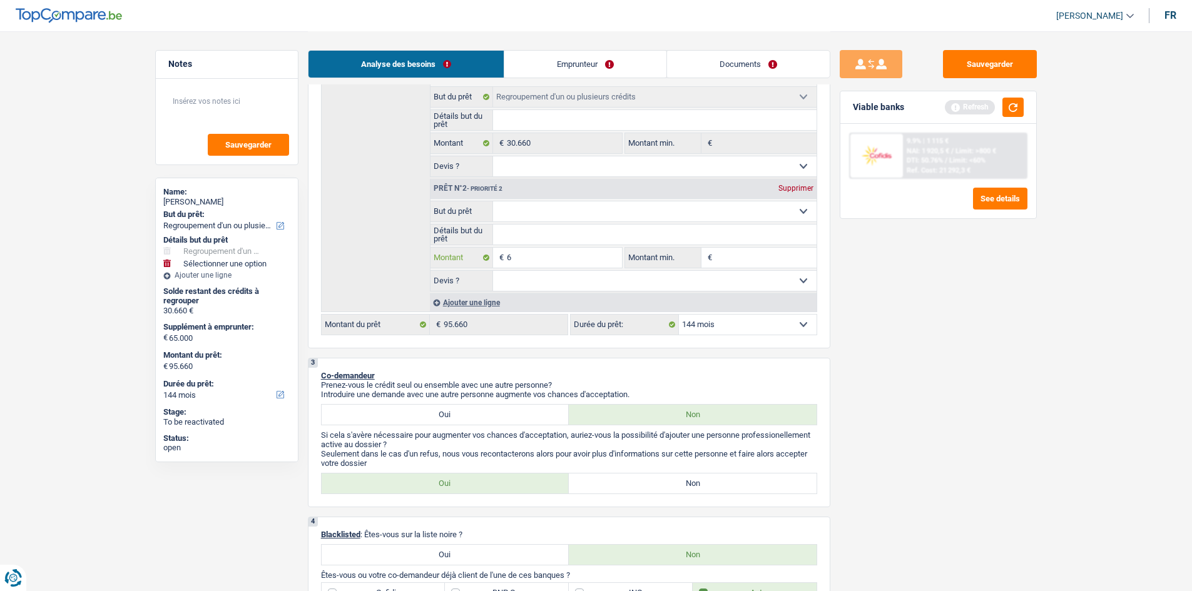
type input "67"
type input "670"
type input "6.700"
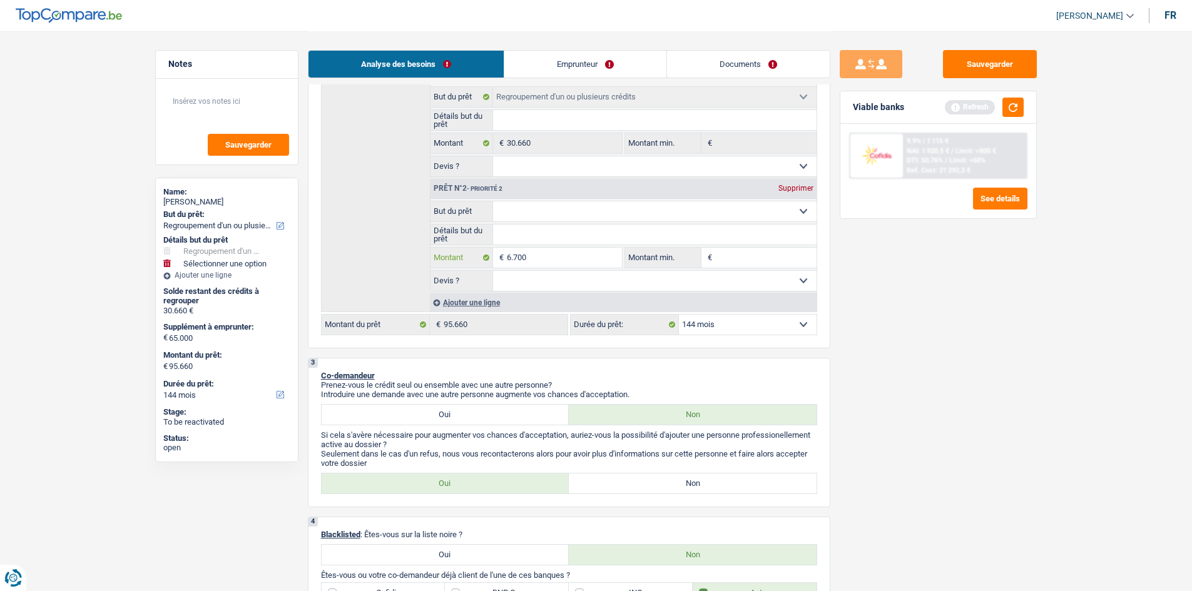
type input "67.000"
click at [948, 327] on div "Sauvegarder Viable banks Refresh 9.9% | 1 115 € NAI: 1 920,5 € / Limit: >800 € …" at bounding box center [938, 310] width 216 height 521
click at [1002, 112] on button "button" at bounding box center [1012, 107] width 21 height 19
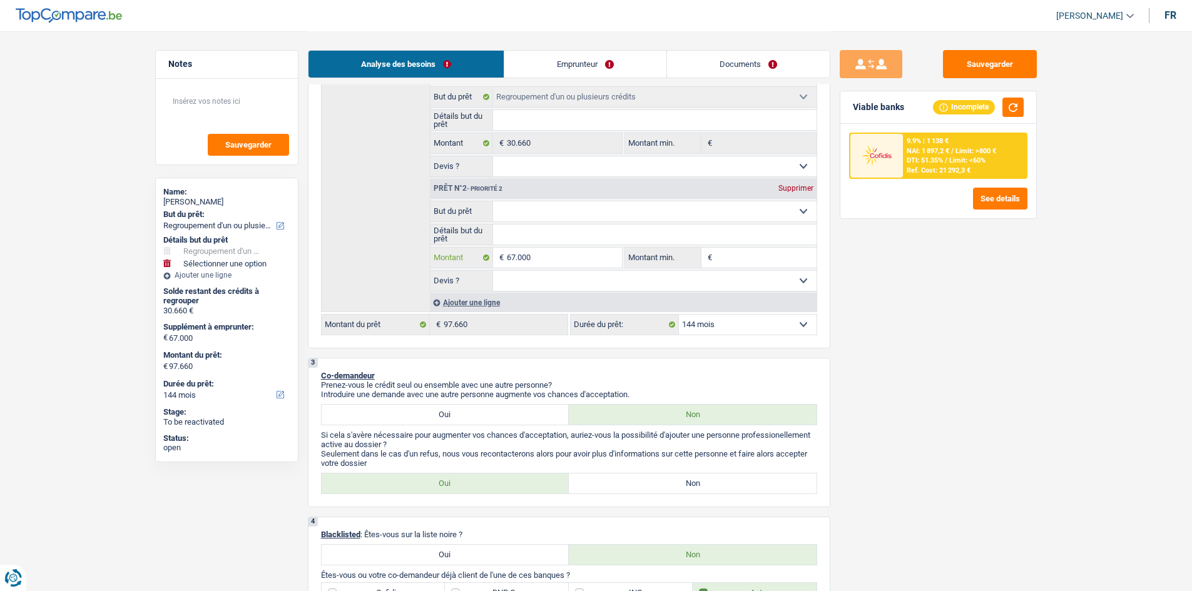
click at [548, 256] on input "67.000" at bounding box center [564, 258] width 114 height 20
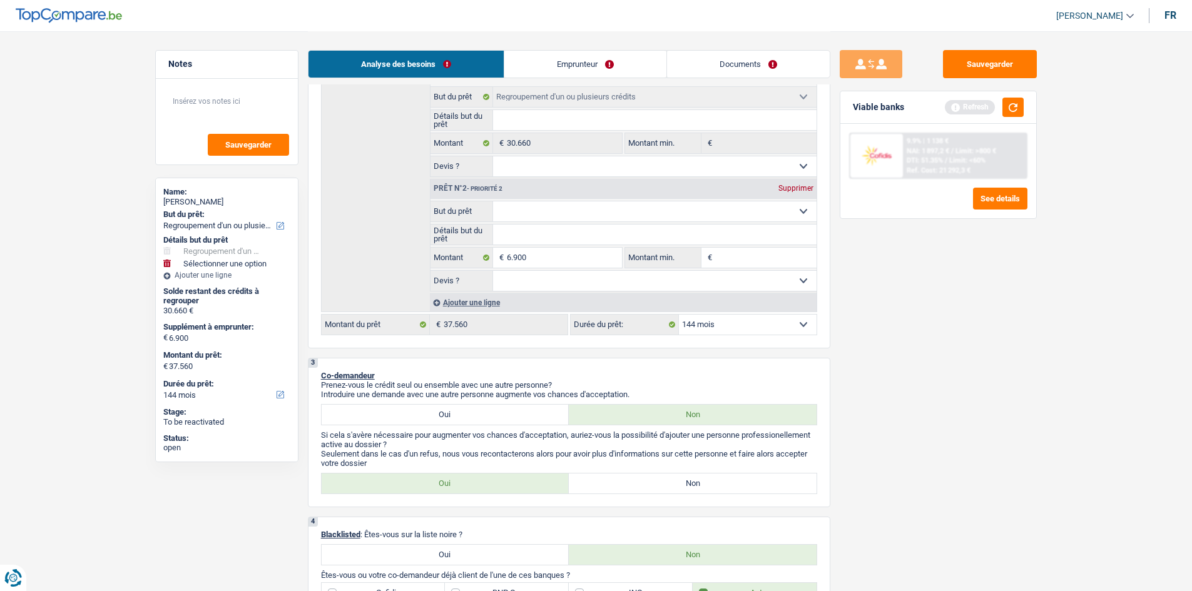
click at [813, 308] on div "Ajouter une ligne" at bounding box center [623, 302] width 387 height 18
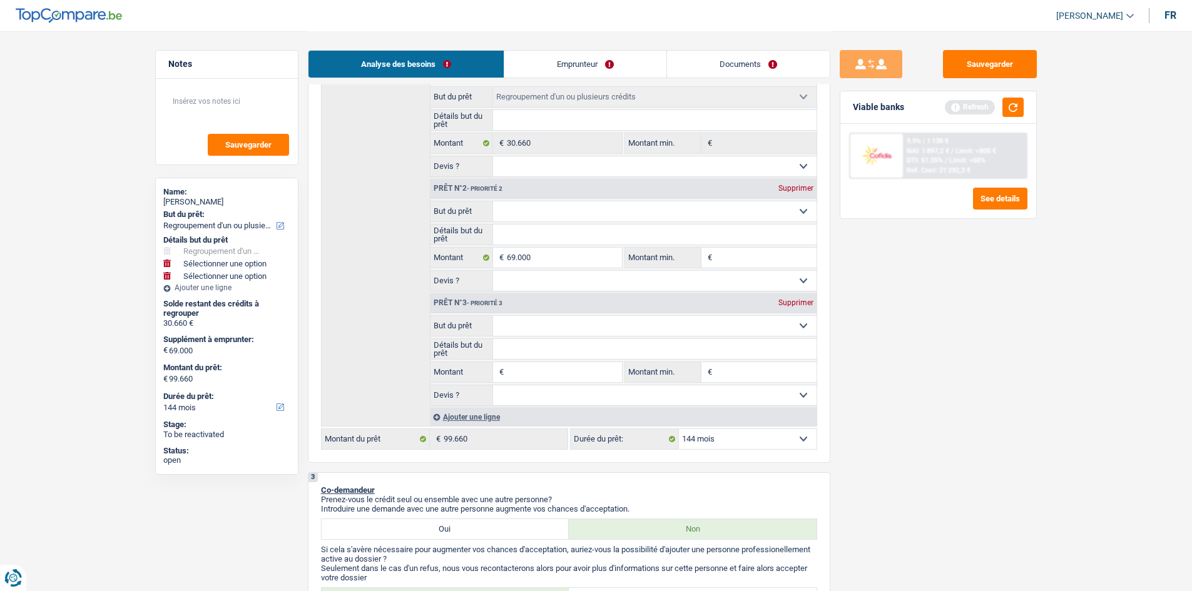
click at [802, 303] on div "Supprimer" at bounding box center [795, 303] width 41 height 8
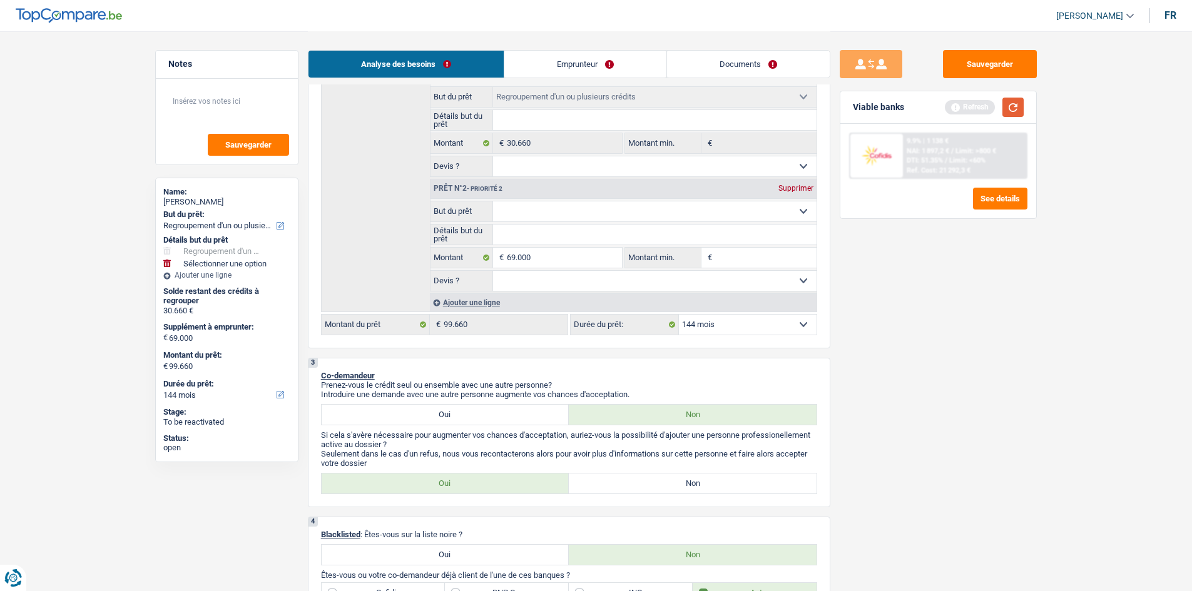
click at [1005, 103] on button "button" at bounding box center [1012, 107] width 21 height 19
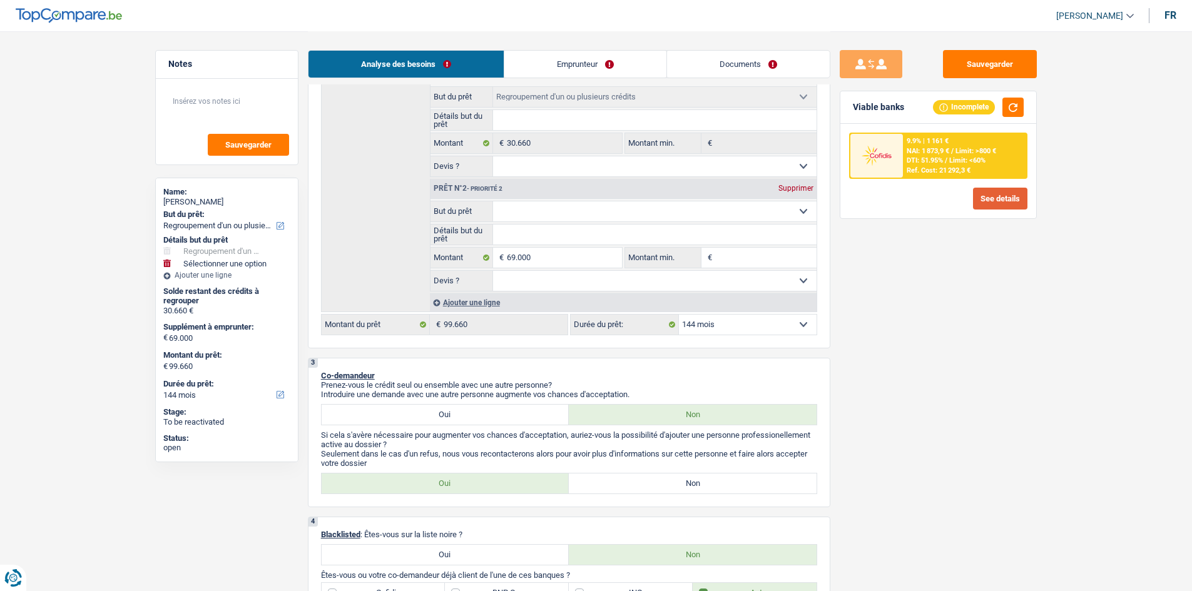
click at [1006, 205] on button "See details" at bounding box center [1000, 199] width 54 height 22
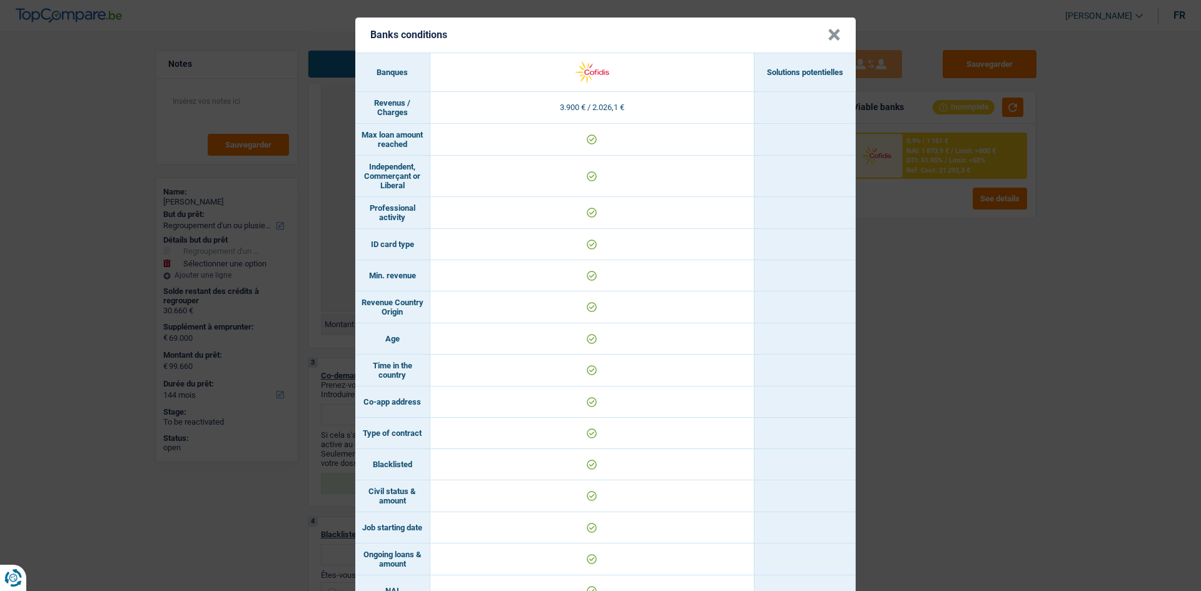
click at [960, 443] on div "Banks conditions × Banques Solutions potentielles Revenus / Charges 3.900 € / 2…" at bounding box center [600, 295] width 1201 height 591
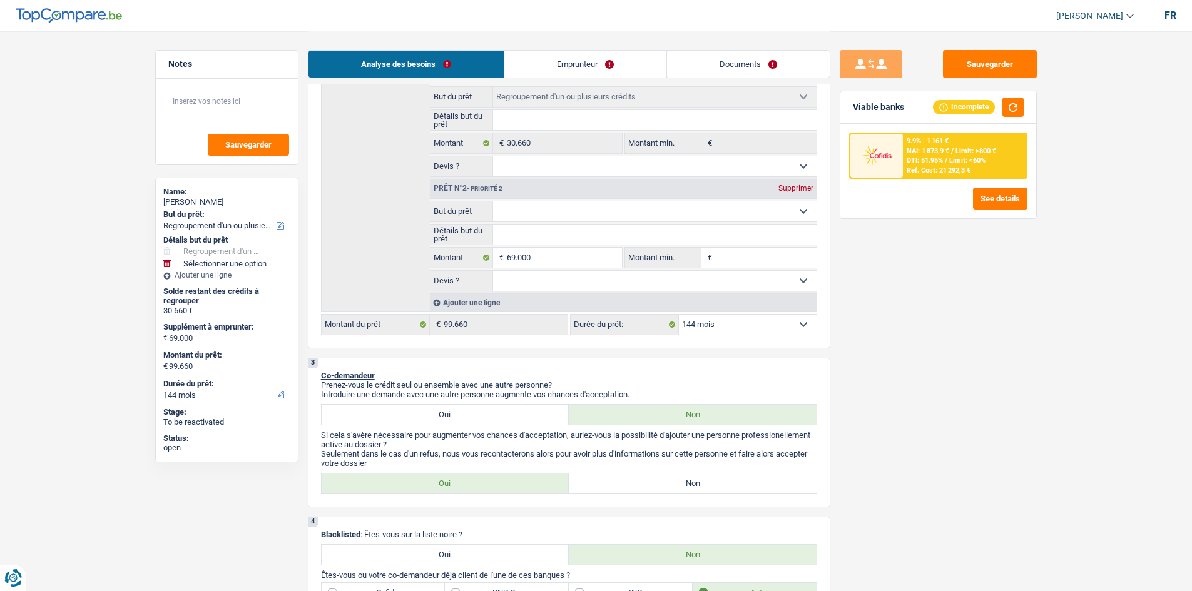
click at [923, 136] on div "9.9% | 1 161 € NAI: 1 873,9 € / Limit: >800 € DTI: 51.95% / Limit: <60% Ref. Co…" at bounding box center [964, 156] width 123 height 44
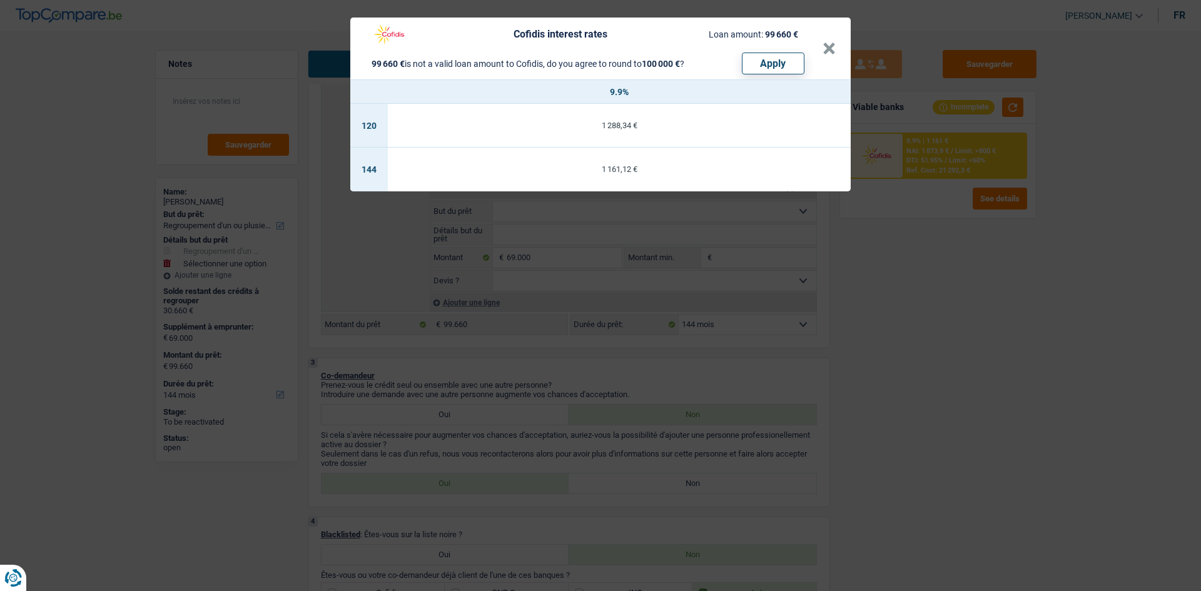
click at [1033, 394] on div "Cofidis interest rates Loan amount: 99 660 € 99 660 € is not a valid loan amoun…" at bounding box center [600, 295] width 1201 height 591
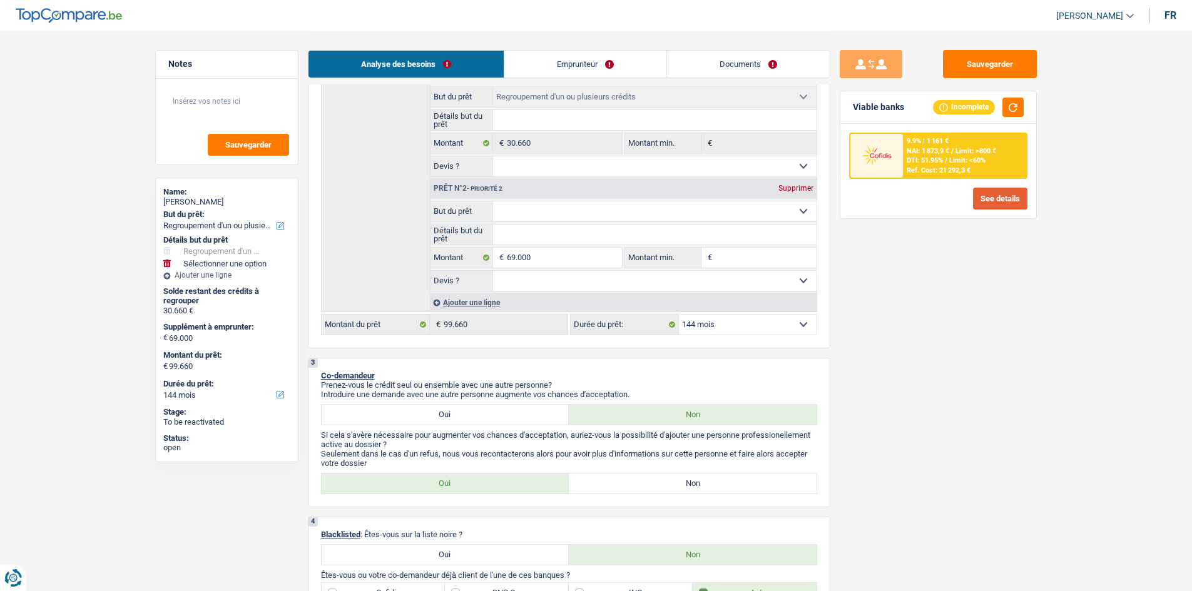
click at [996, 200] on button "See details" at bounding box center [1000, 199] width 54 height 22
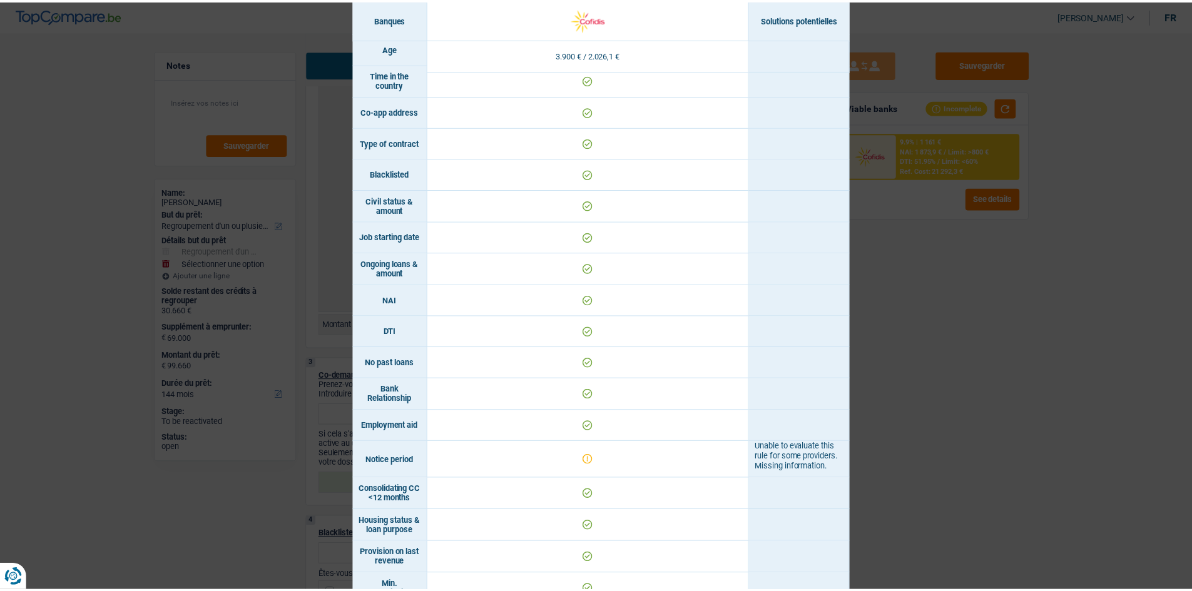
scroll to position [438, 0]
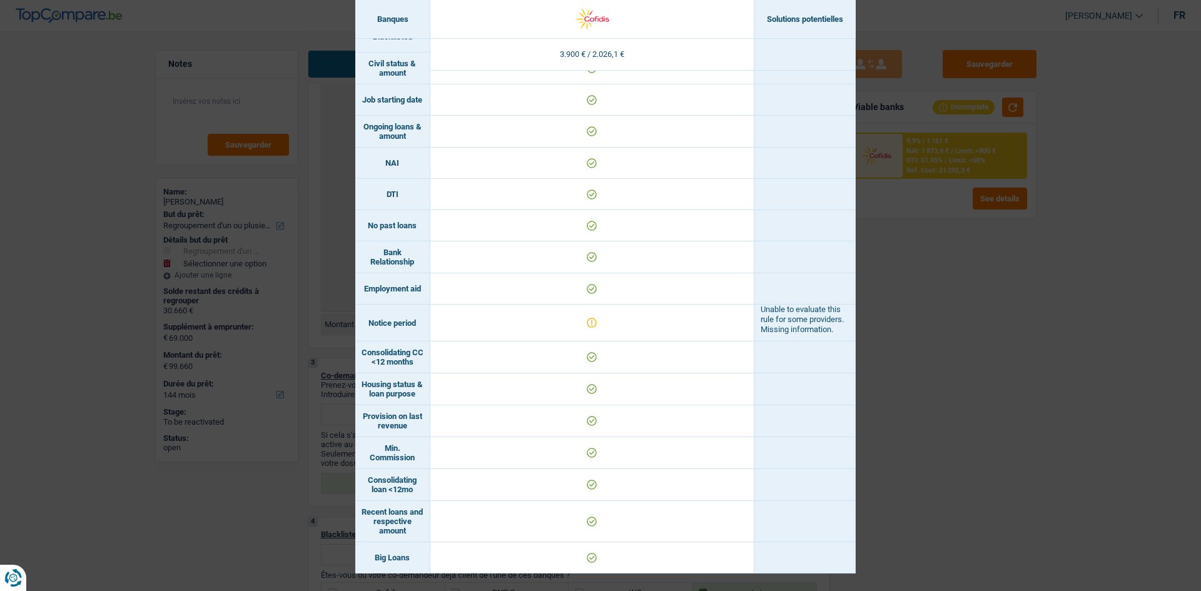
click at [896, 298] on div "Banks conditions × Banques Solutions potentielles Revenus / Charges 3.900 € / 2…" at bounding box center [600, 295] width 1201 height 591
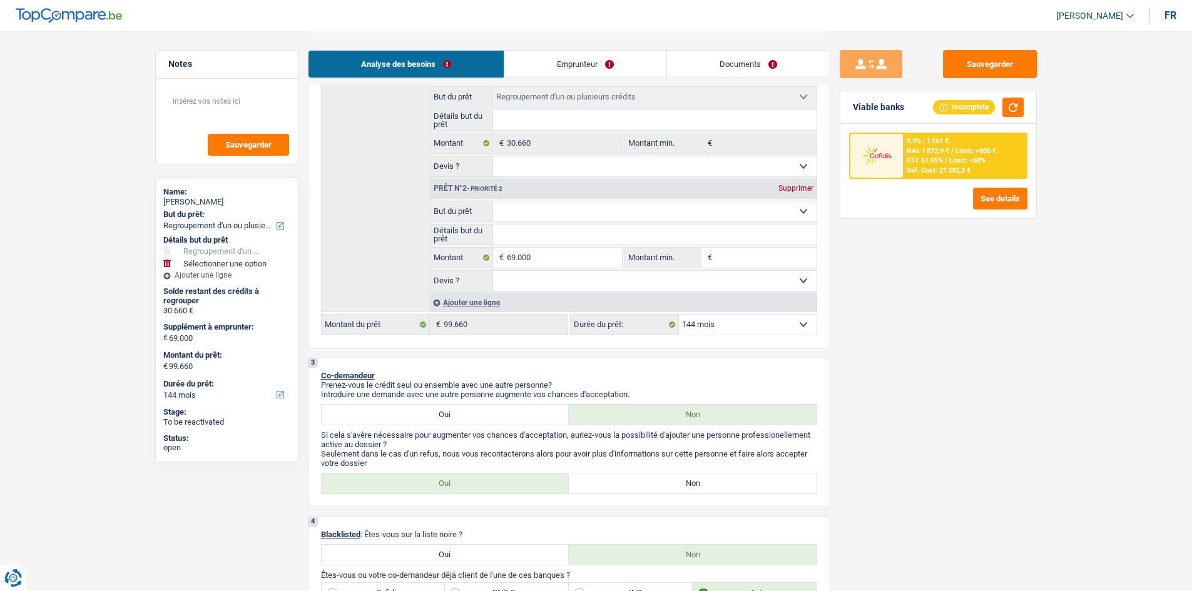
click at [741, 318] on select "12 mois 18 mois 24 mois 30 mois 36 mois 42 mois 48 mois 60 mois 72 mois 84 mois…" at bounding box center [748, 325] width 138 height 20
click at [679, 315] on select "12 mois 18 mois 24 mois 30 mois 36 mois 42 mois 48 mois 60 mois 72 mois 84 mois…" at bounding box center [748, 325] width 138 height 20
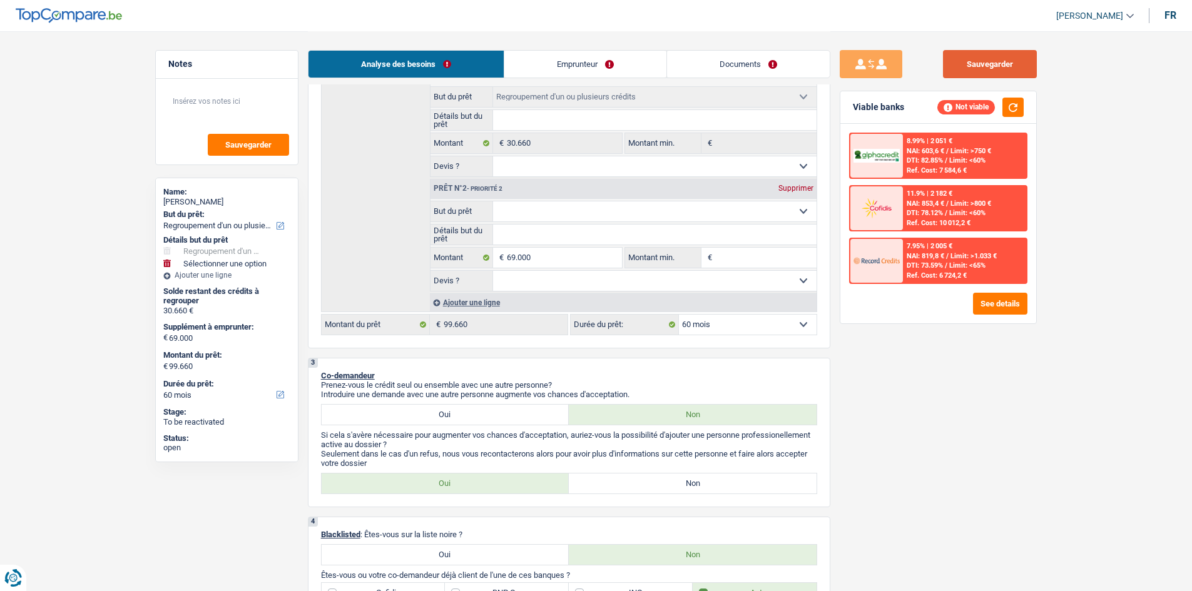
click at [974, 78] on button "Sauvegarder" at bounding box center [990, 64] width 94 height 28
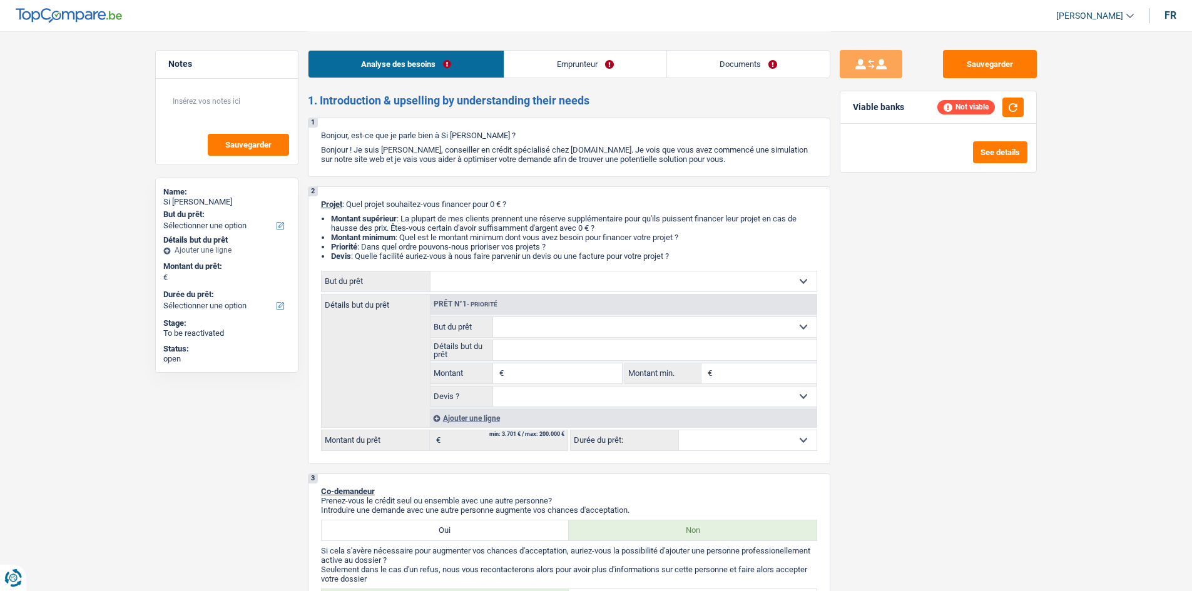
select select "mutuality"
select select "mutualityIndemnity"
select select "rents"
select select "carLoan"
select select "42"
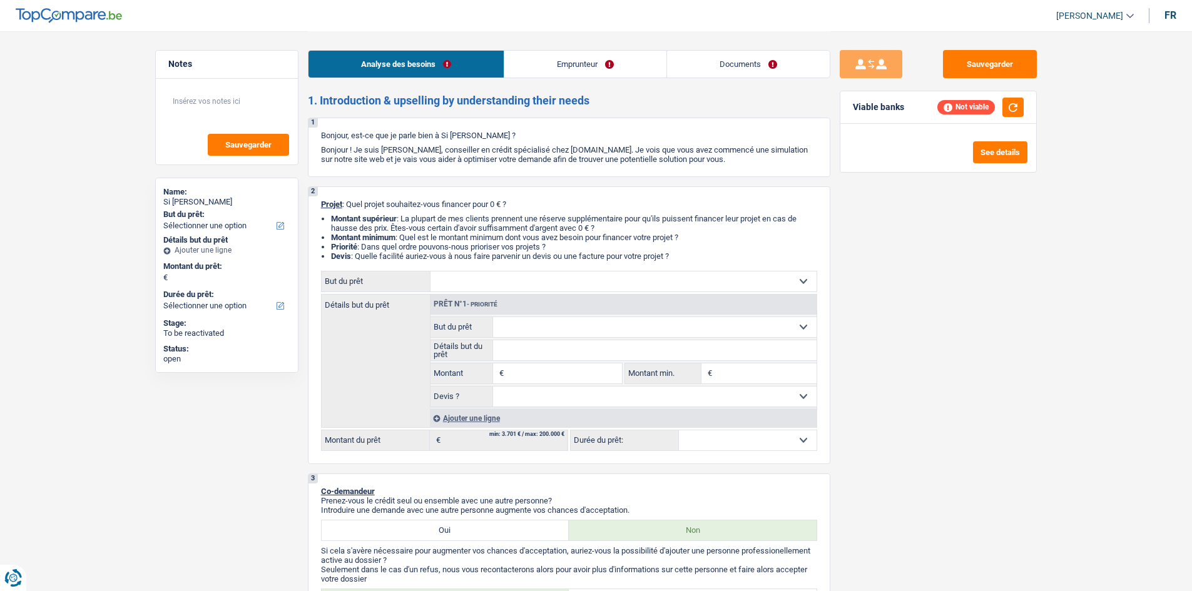
select select "32"
select select "divorced"
click at [723, 60] on link "Documents" at bounding box center [748, 64] width 163 height 27
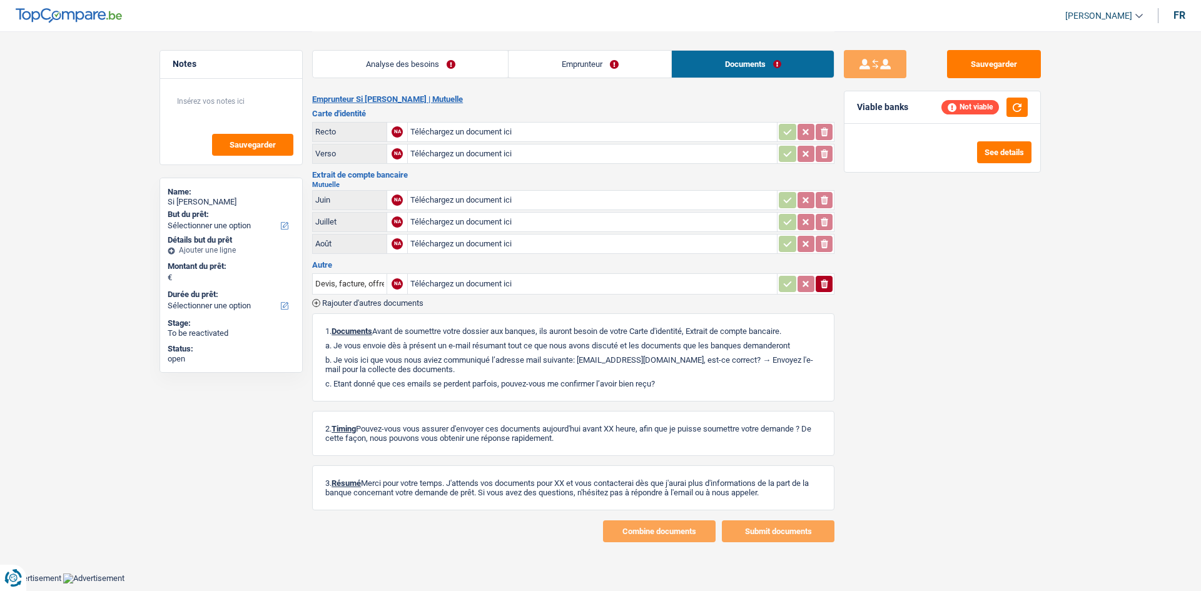
click at [586, 63] on link "Emprunteur" at bounding box center [590, 64] width 163 height 27
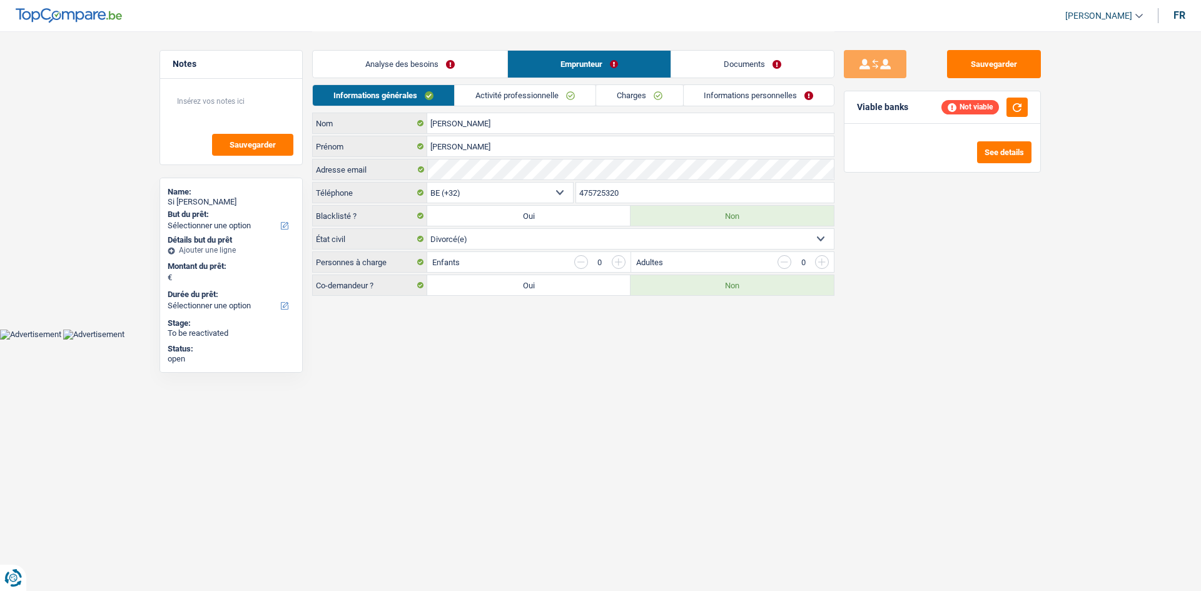
click at [724, 98] on link "Informations personnelles" at bounding box center [759, 95] width 151 height 21
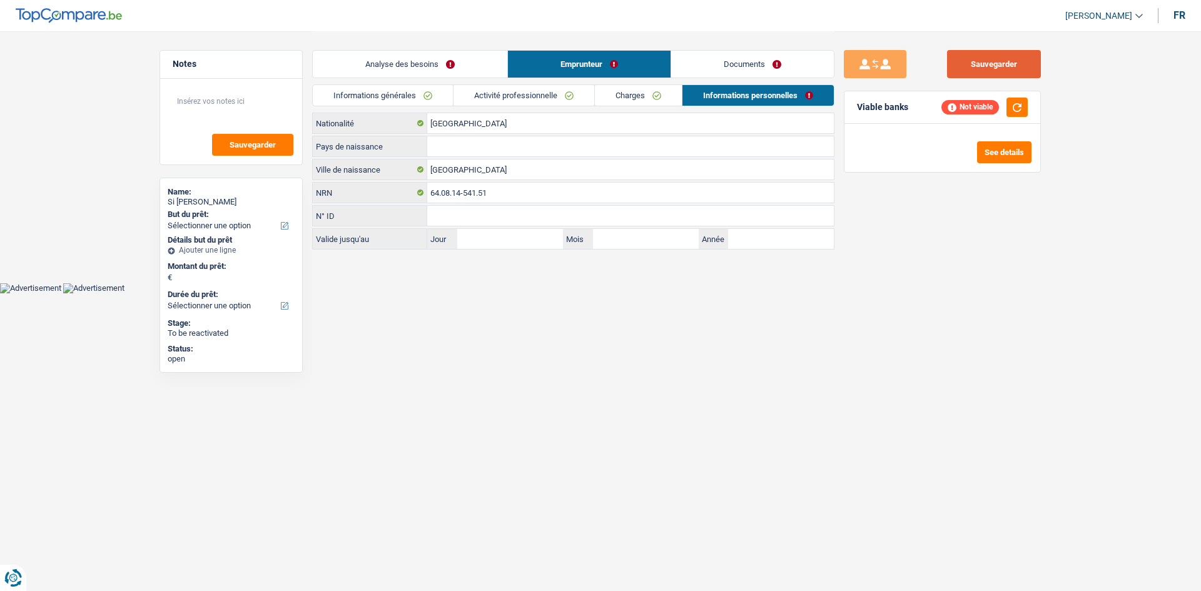
drag, startPoint x: 994, startPoint y: 56, endPoint x: 970, endPoint y: 49, distance: 25.3
click at [993, 56] on button "Sauvegarder" at bounding box center [994, 64] width 94 height 28
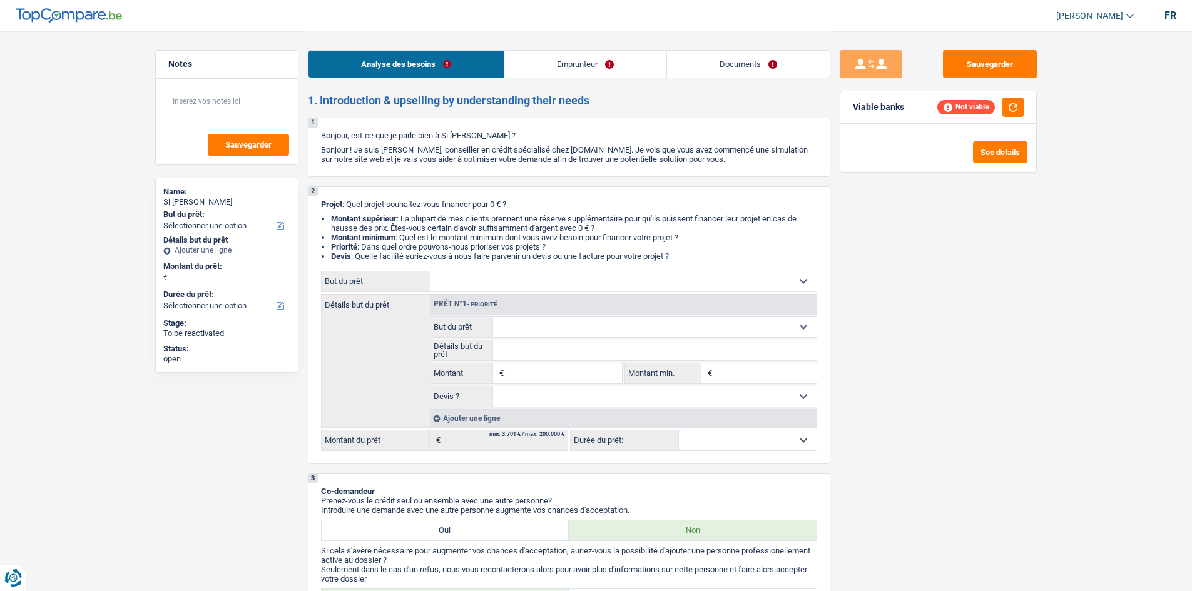
select select "mutuality"
select select "mutualityIndemnity"
select select "rents"
select select "carLoan"
select select "42"
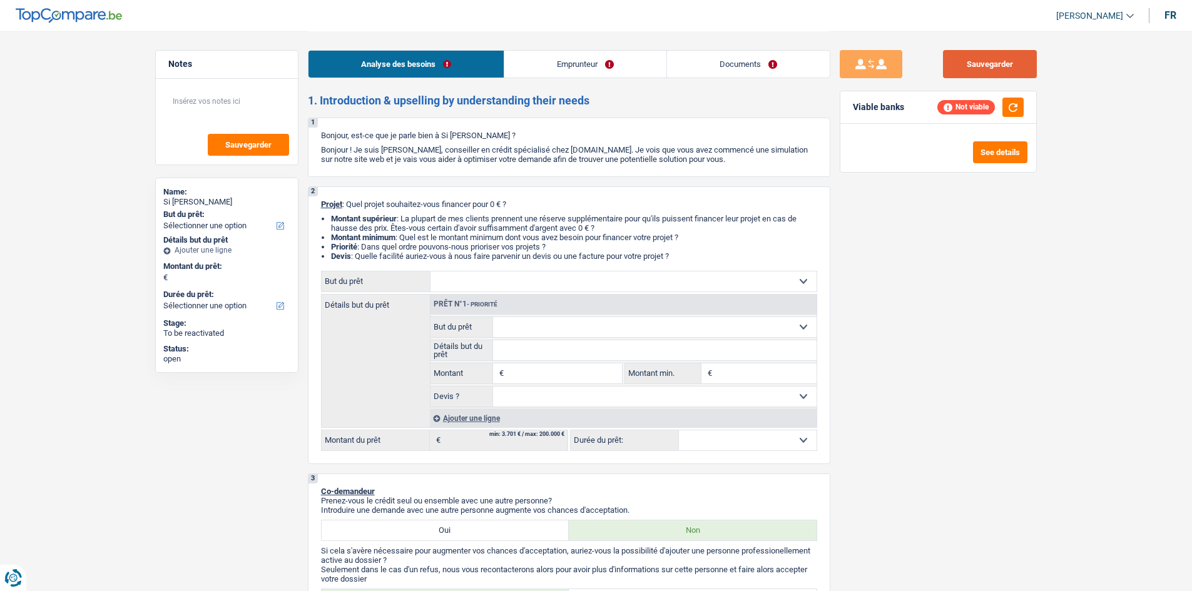
click at [955, 62] on button "Sauvegarder" at bounding box center [990, 64] width 94 height 28
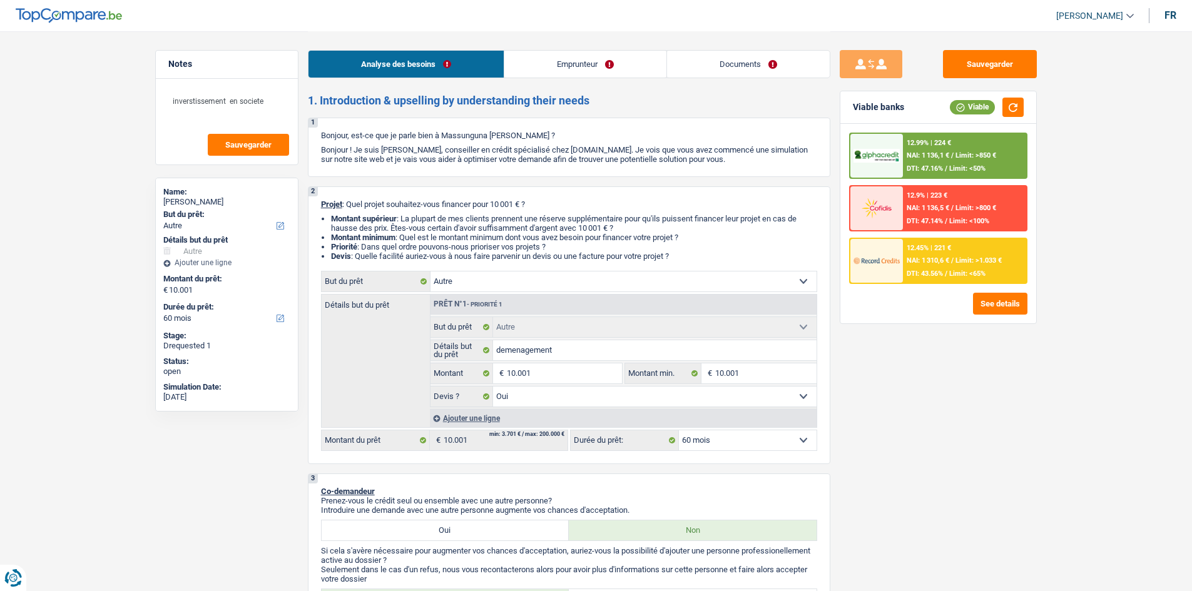
select select "other"
select select "60"
select select "other"
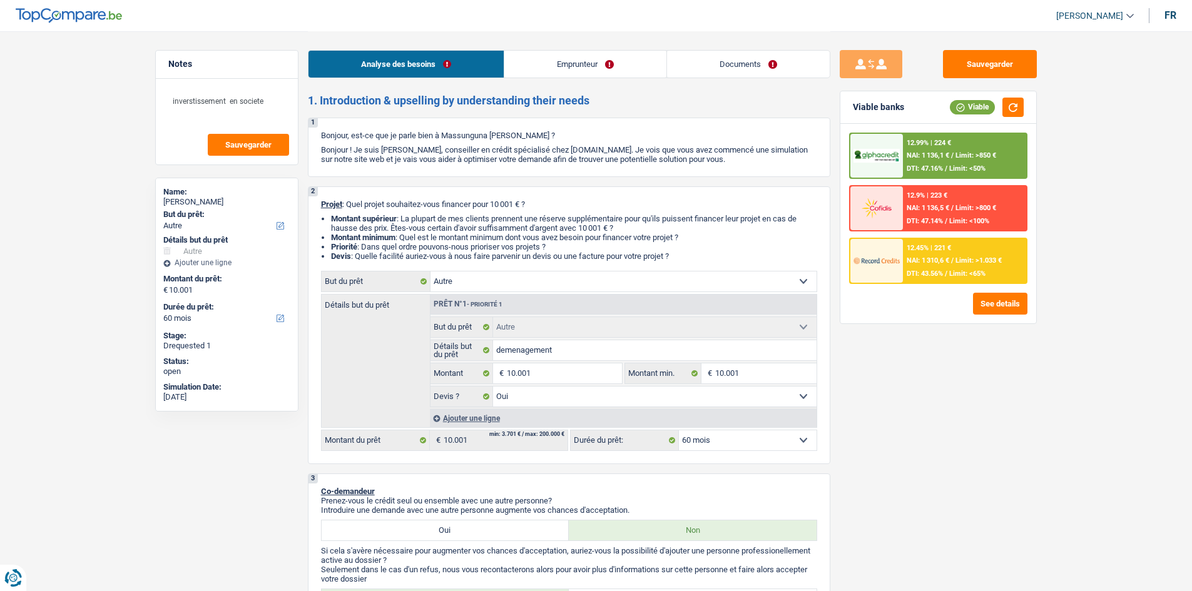
select select "yes"
select select "60"
select select "publicEmployee"
select select "netSalary"
select select "mealVouchers"
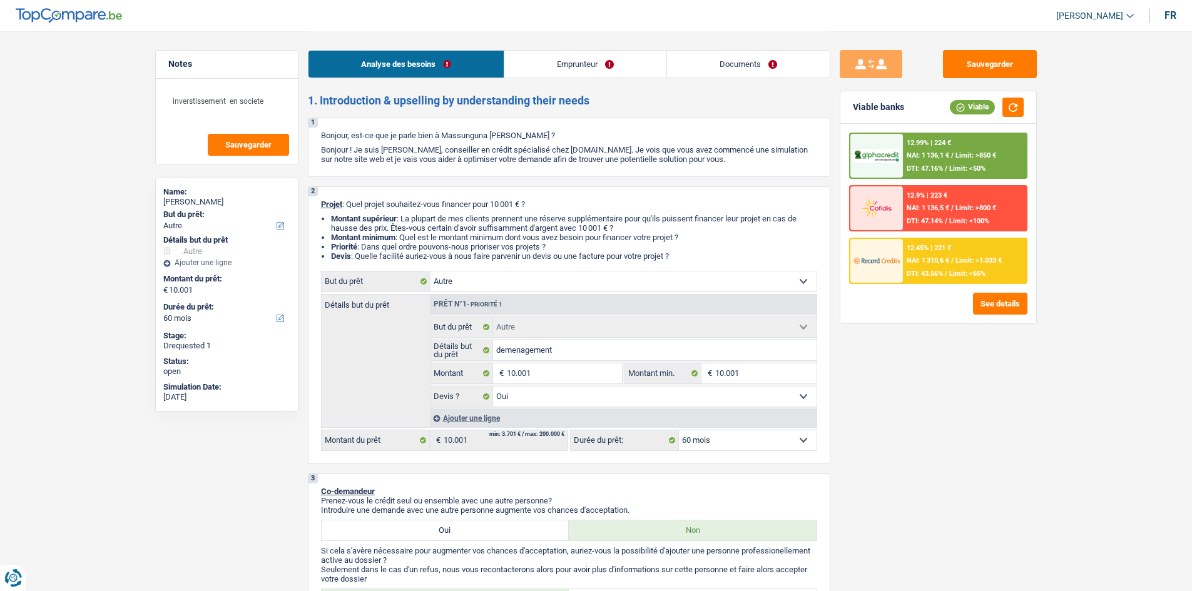
select select "rents"
select select "other"
select select "yes"
select select "60"
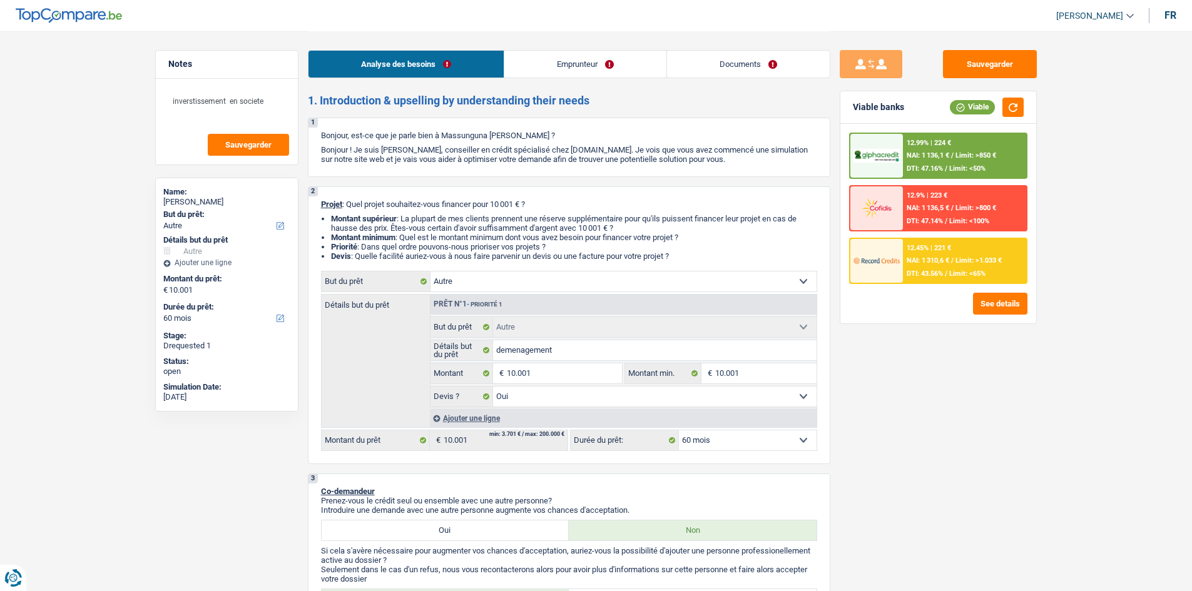
select select "publicEmployee"
select select "netSalary"
select select "mealVouchers"
click at [558, 46] on div "Analyse des besoins Emprunteur Documents" at bounding box center [569, 57] width 522 height 53
click at [558, 55] on link "Emprunteur" at bounding box center [585, 64] width 162 height 27
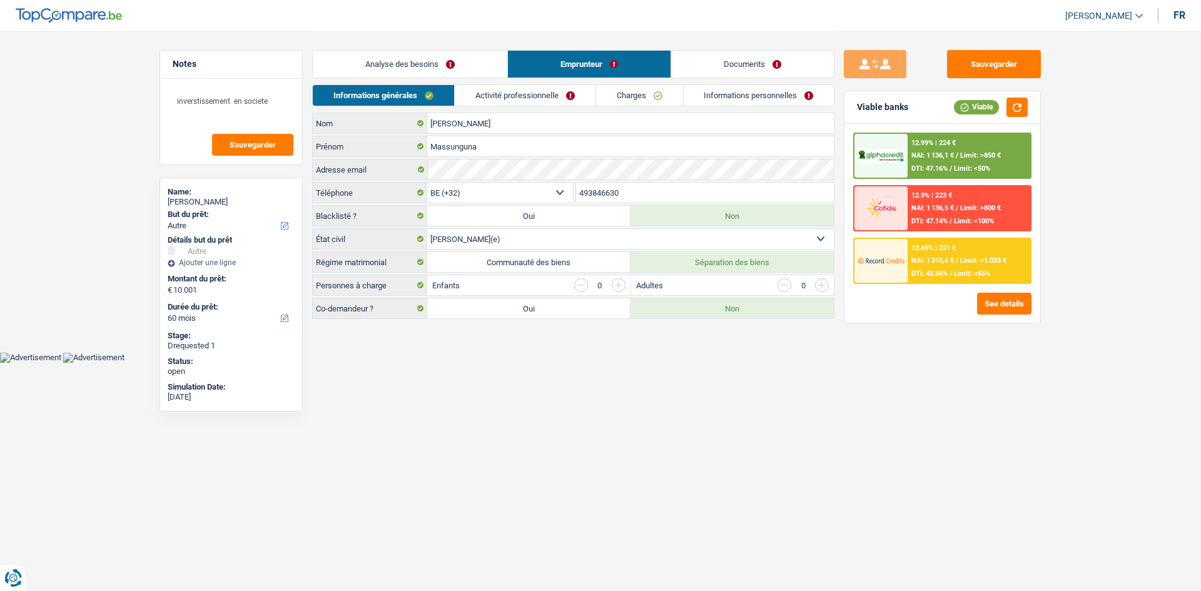
click at [527, 90] on link "Activité professionnelle" at bounding box center [525, 95] width 141 height 21
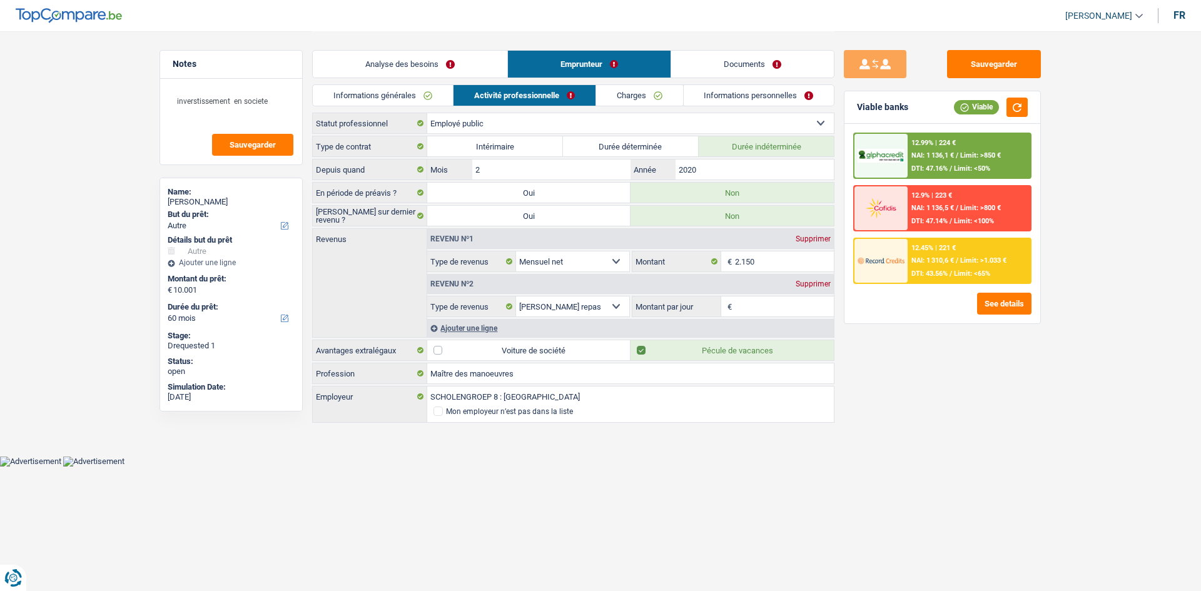
click at [640, 98] on link "Charges" at bounding box center [639, 95] width 87 height 21
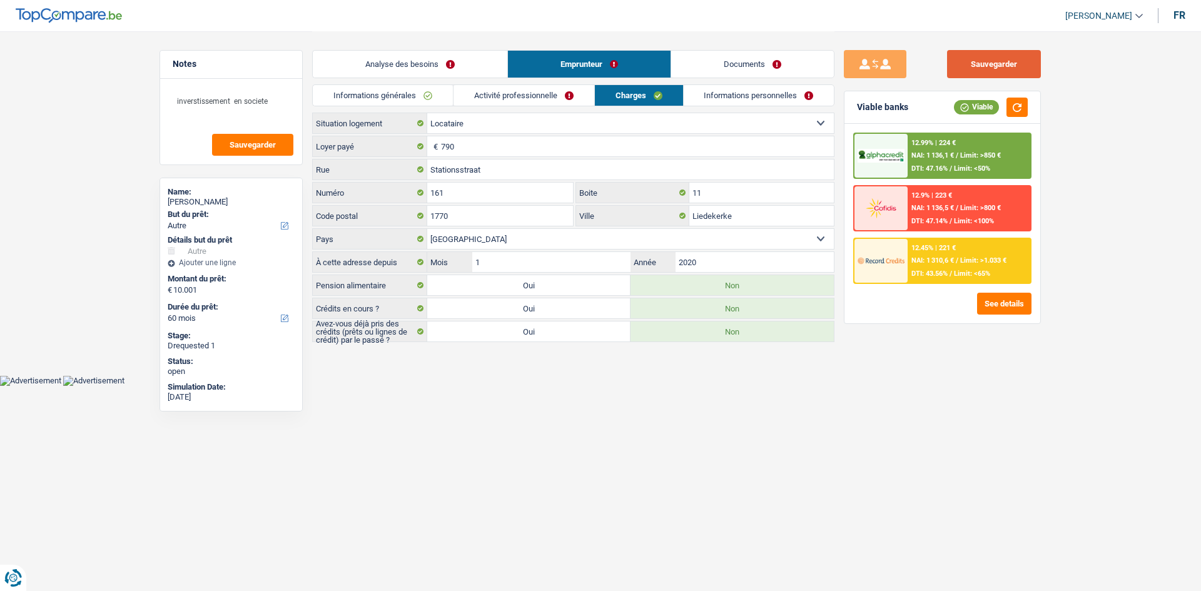
click at [975, 63] on button "Sauvegarder" at bounding box center [994, 64] width 94 height 28
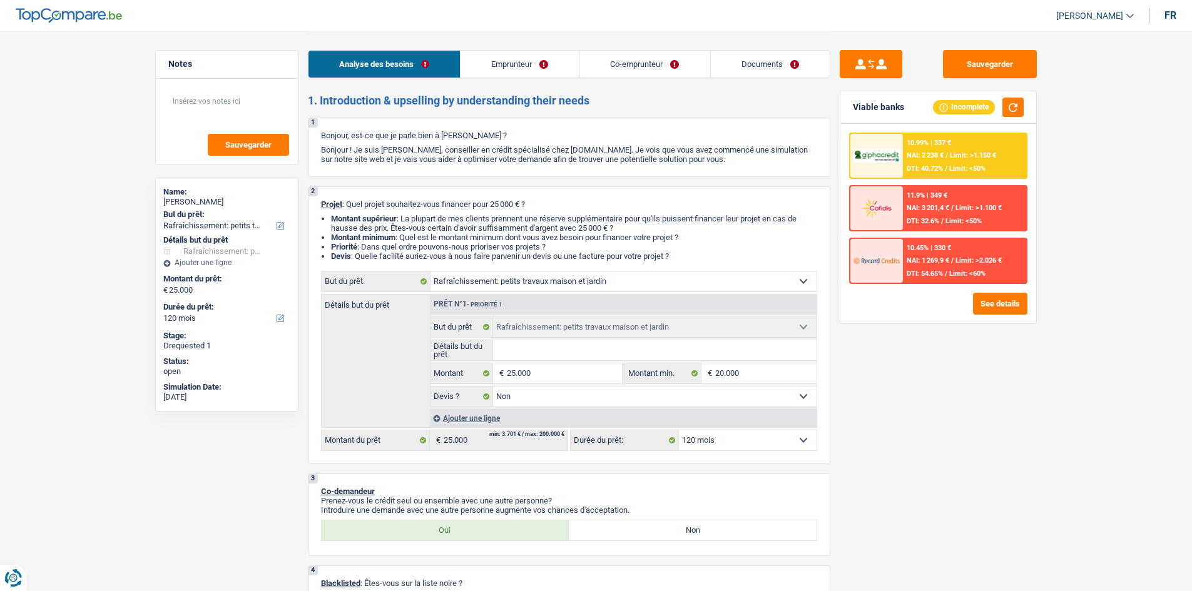
select select "houseOrGarden"
select select "120"
select select "houseOrGarden"
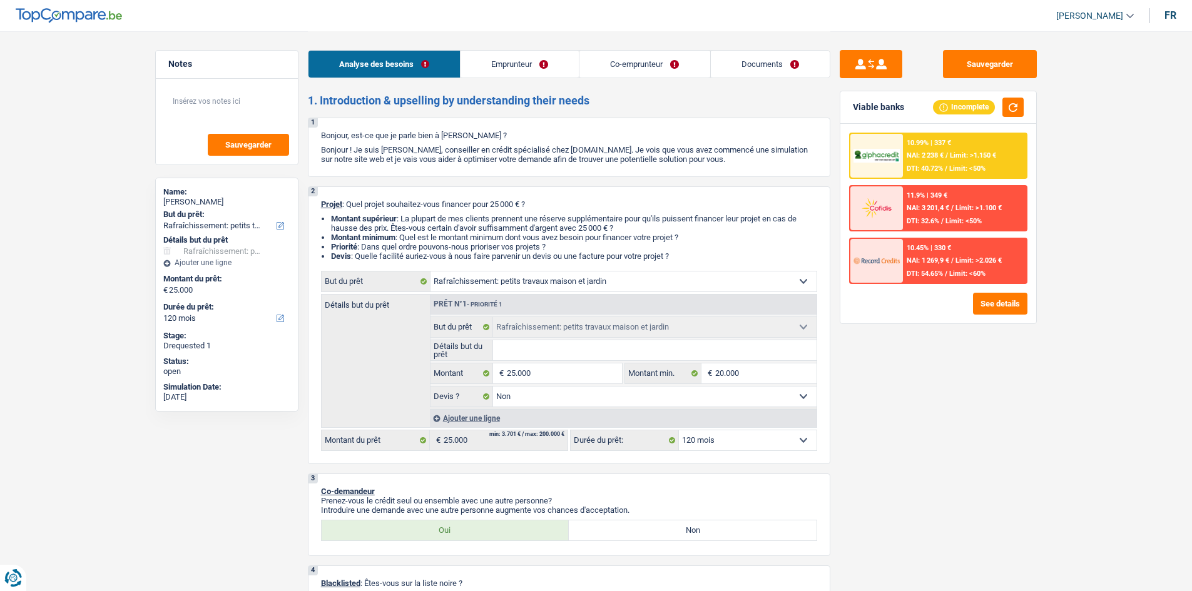
select select "false"
select select "120"
select select "independent"
select select "housewife"
select select "netSalary"
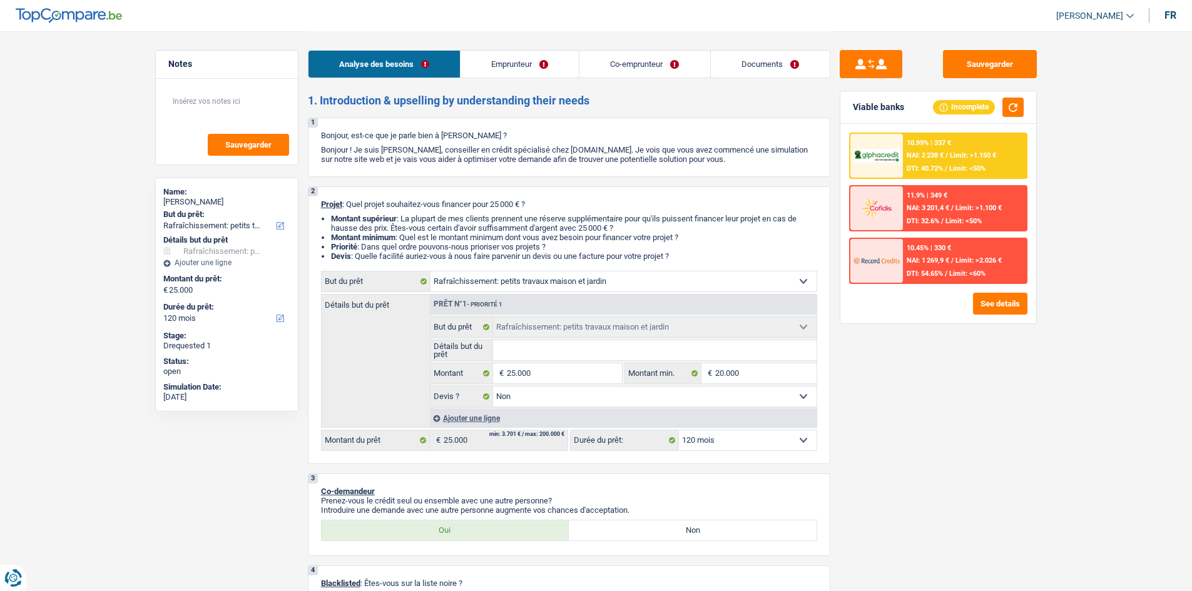
select select "familyAllowances"
select select "rents"
select select "cardOrCredit"
select select "houseOrGarden"
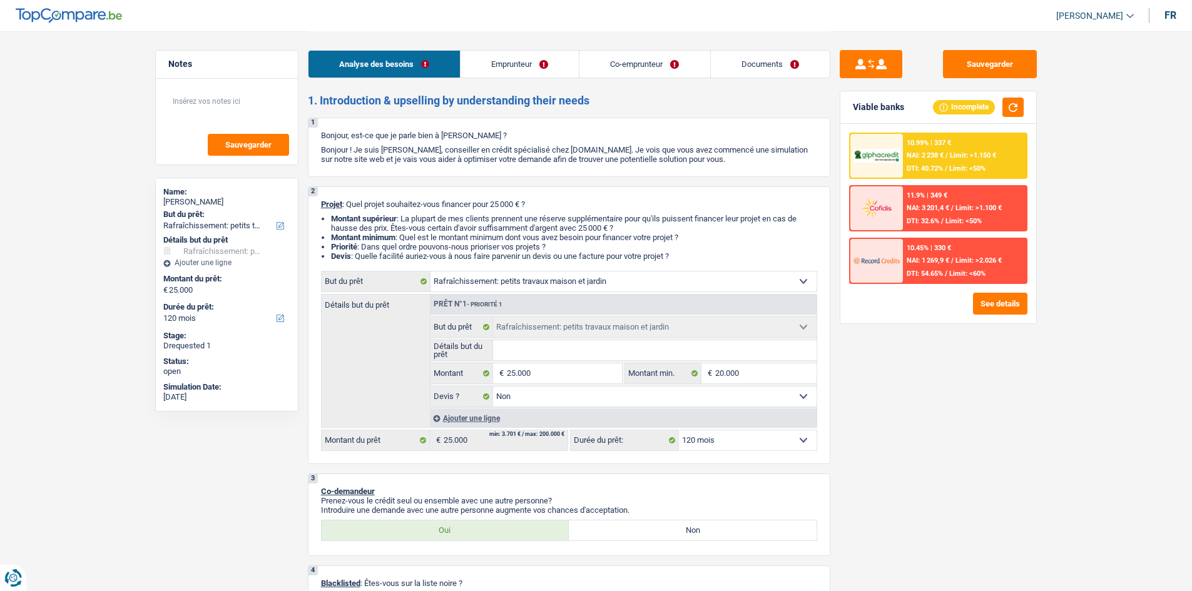
select select "houseOrGarden"
select select "false"
select select "120"
select select "independent"
select select "netSalary"
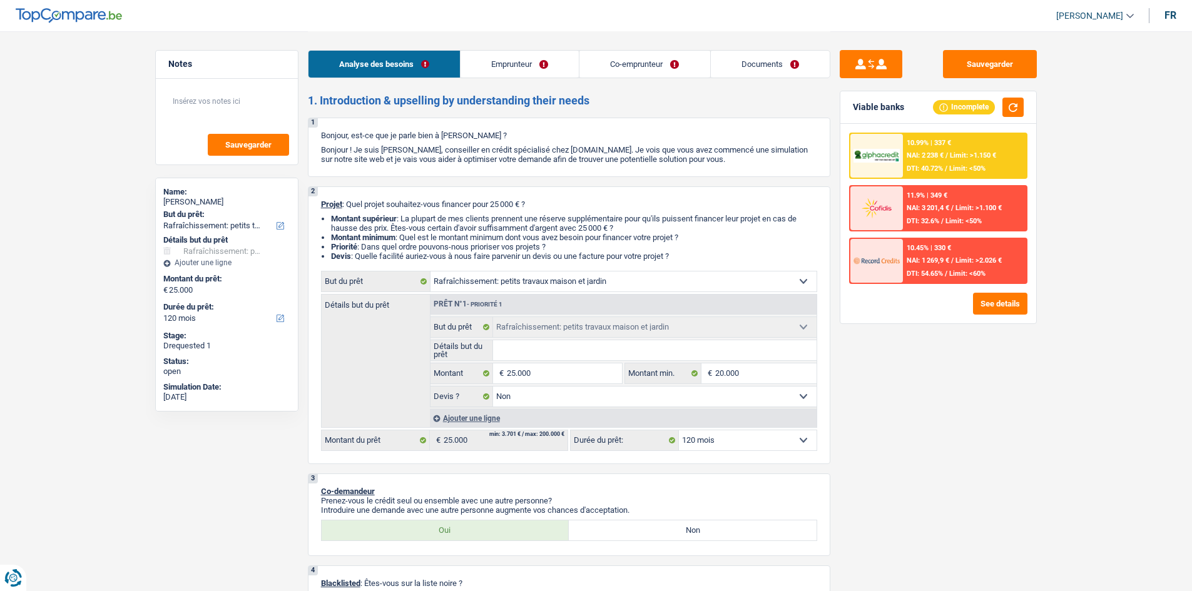
select select "familyAllowances"
select select "LU"
click at [500, 63] on link "Emprunteur" at bounding box center [519, 64] width 118 height 27
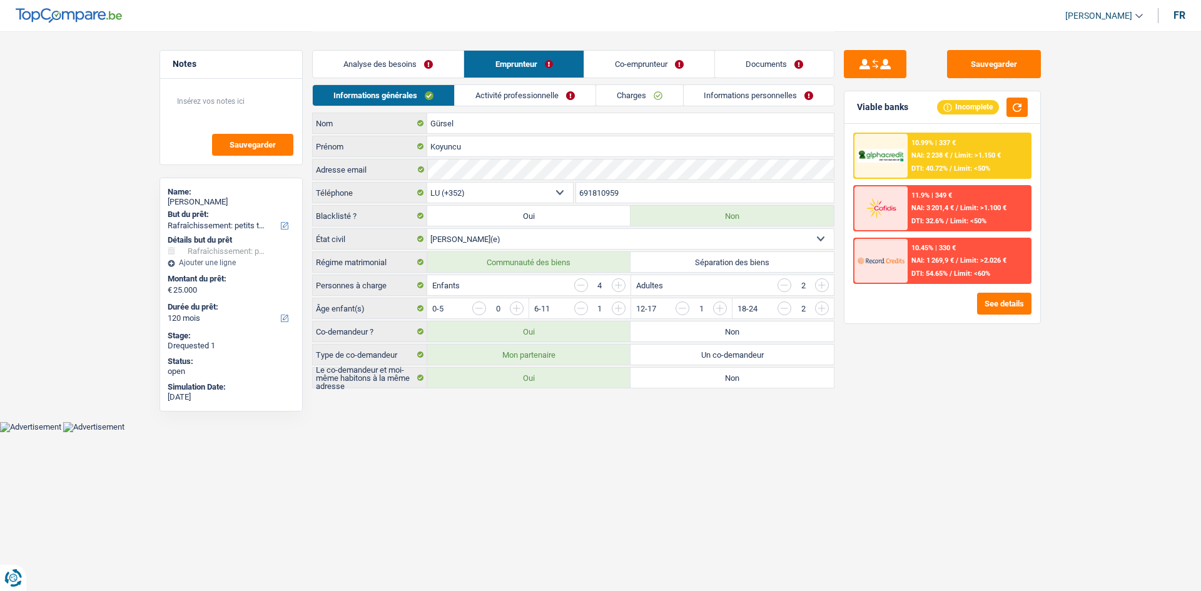
click at [549, 97] on link "Activité professionnelle" at bounding box center [525, 95] width 141 height 21
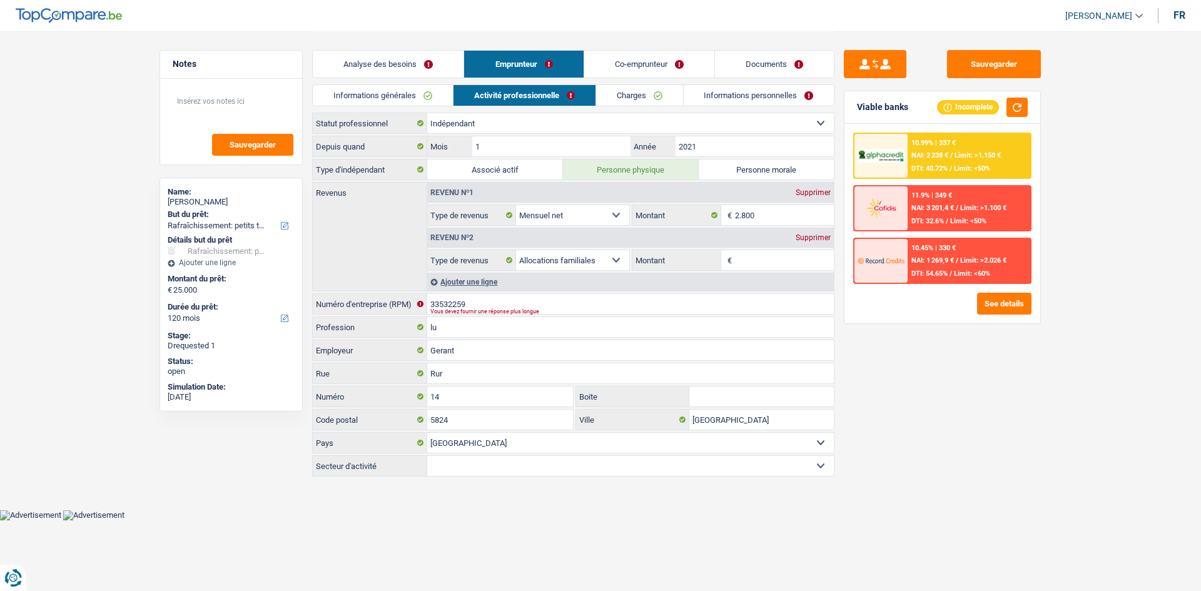
click at [622, 93] on link "Charges" at bounding box center [639, 95] width 87 height 21
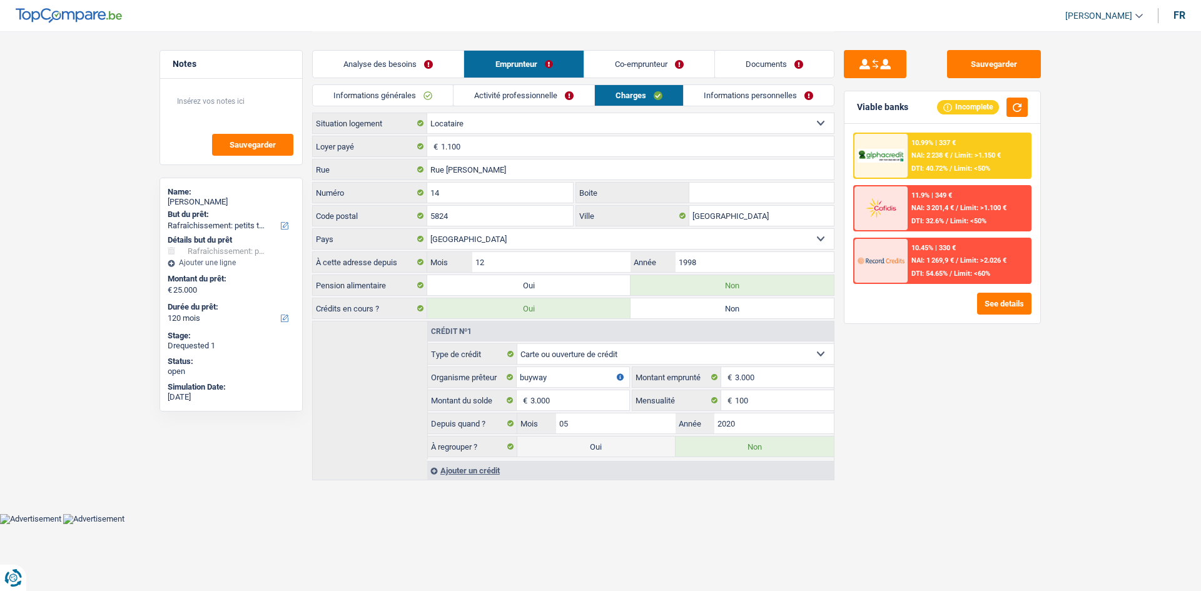
click at [659, 73] on link "Co-emprunteur" at bounding box center [649, 64] width 130 height 27
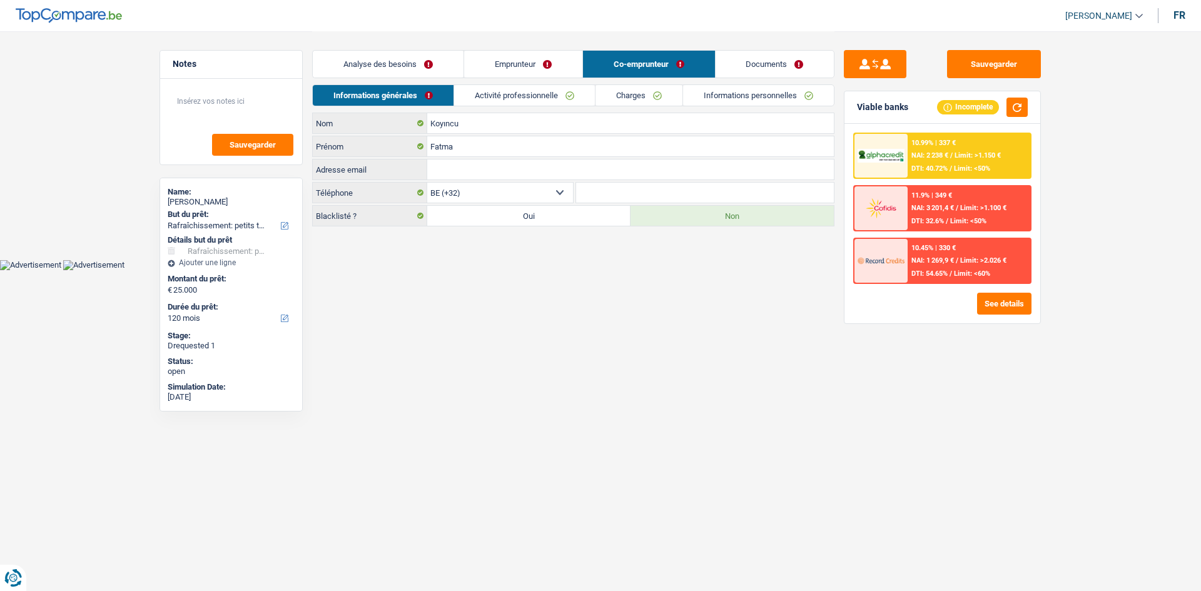
click at [651, 93] on link "Charges" at bounding box center [639, 95] width 87 height 21
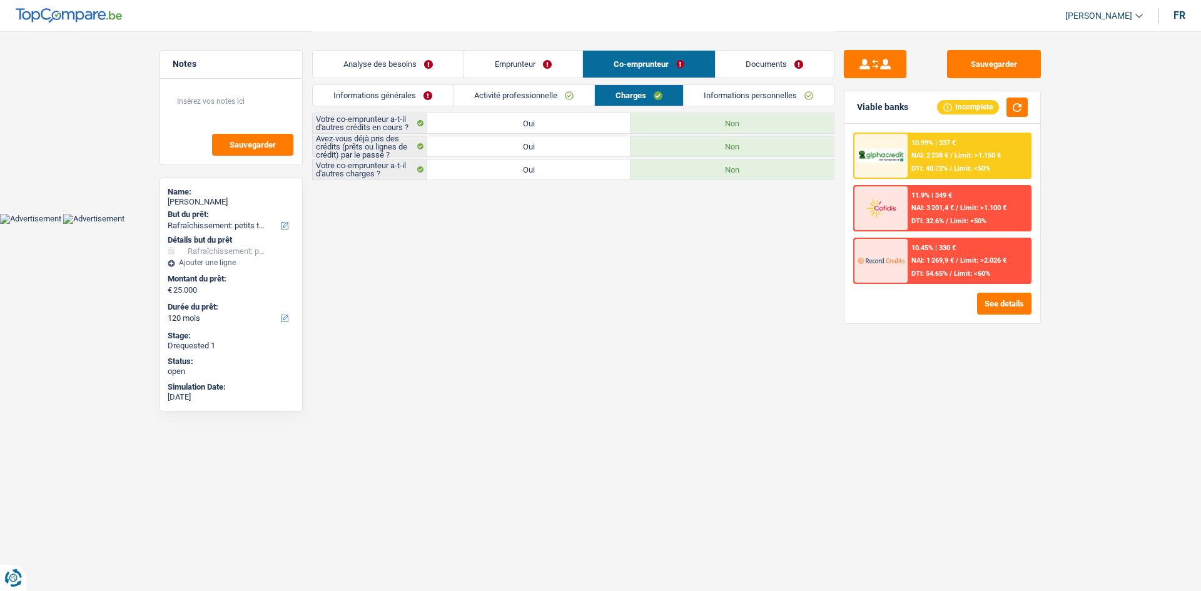
click at [575, 97] on link "Activité professionnelle" at bounding box center [524, 95] width 141 height 21
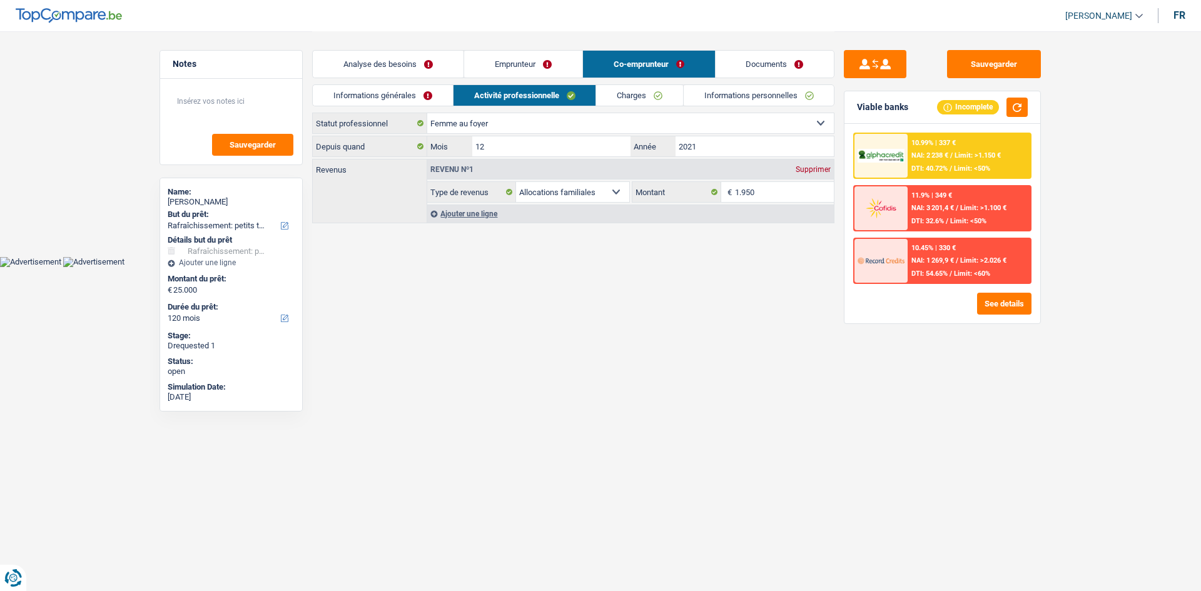
click at [412, 89] on link "Informations générales" at bounding box center [383, 95] width 140 height 21
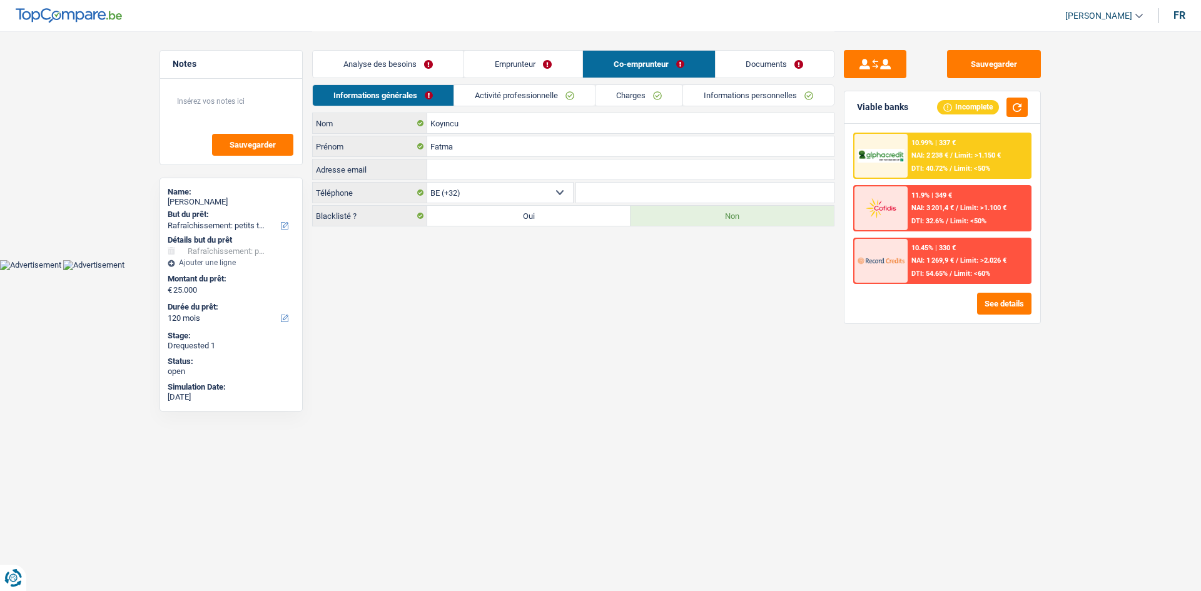
click at [552, 71] on link "Emprunteur" at bounding box center [523, 64] width 118 height 27
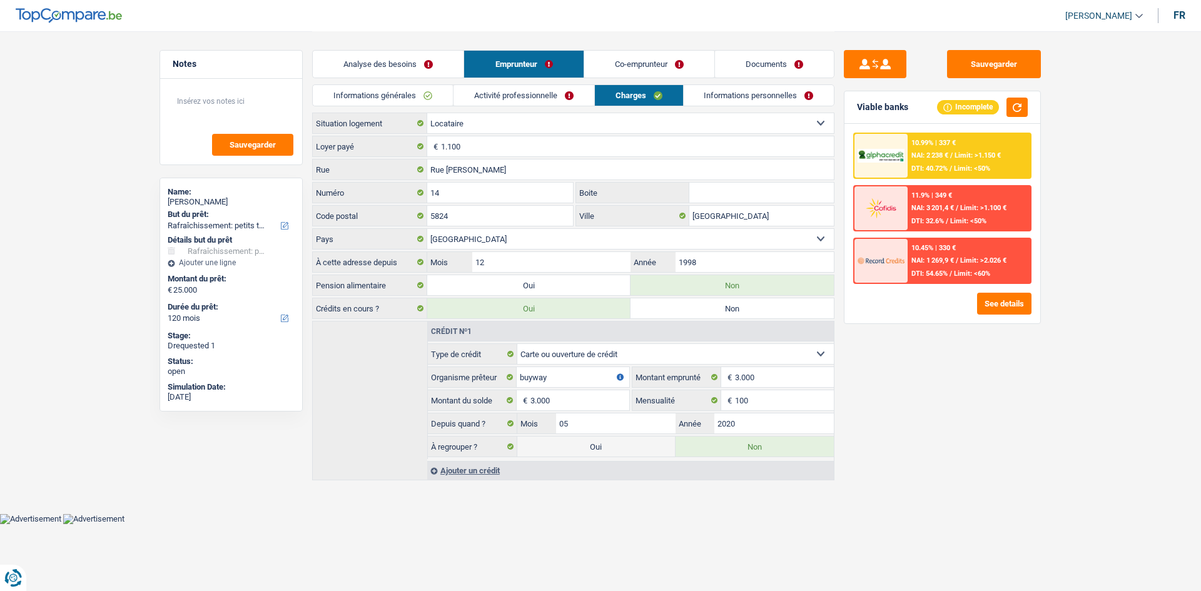
click at [435, 98] on link "Informations générales" at bounding box center [383, 95] width 140 height 21
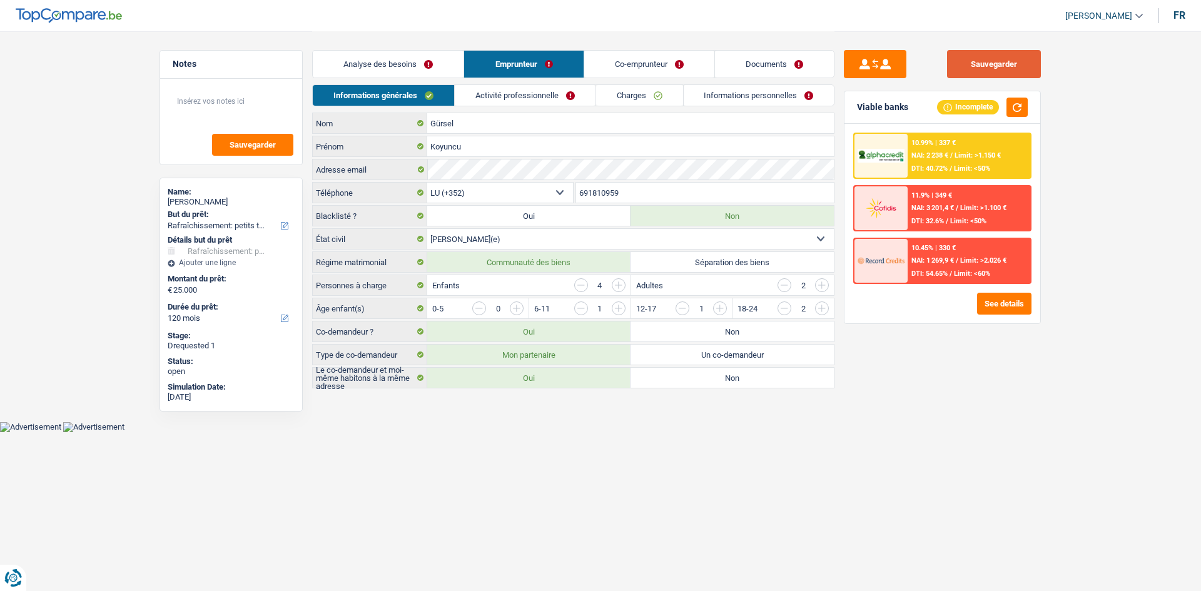
click at [949, 67] on div "Sauvegarder" at bounding box center [942, 64] width 197 height 28
click at [975, 69] on button "Sauvegarder" at bounding box center [994, 64] width 94 height 28
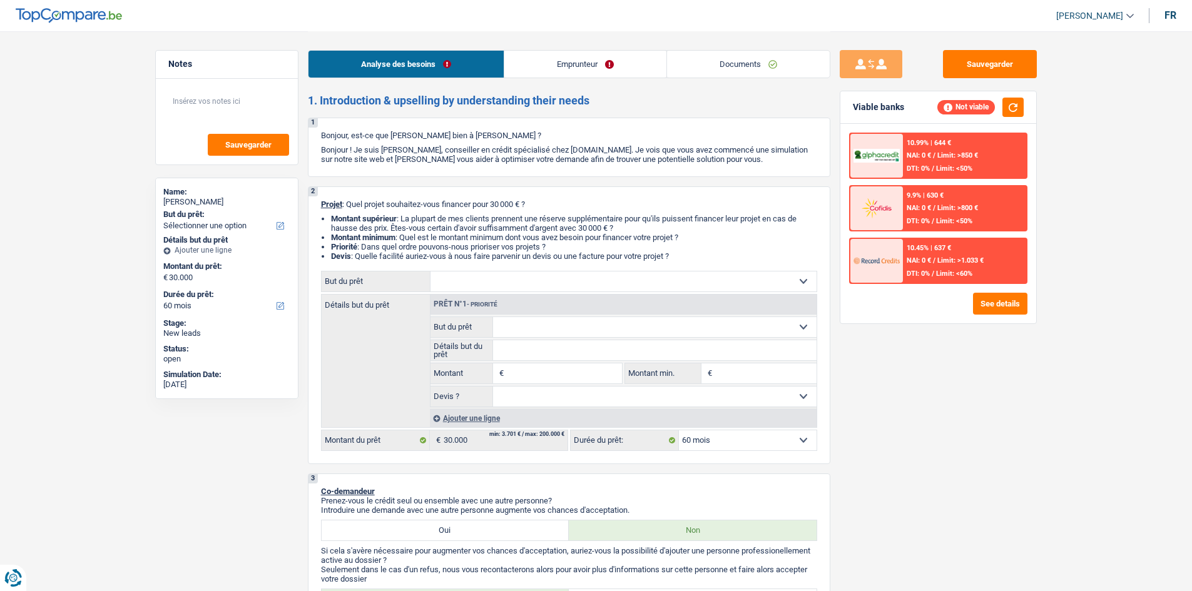
select select "60"
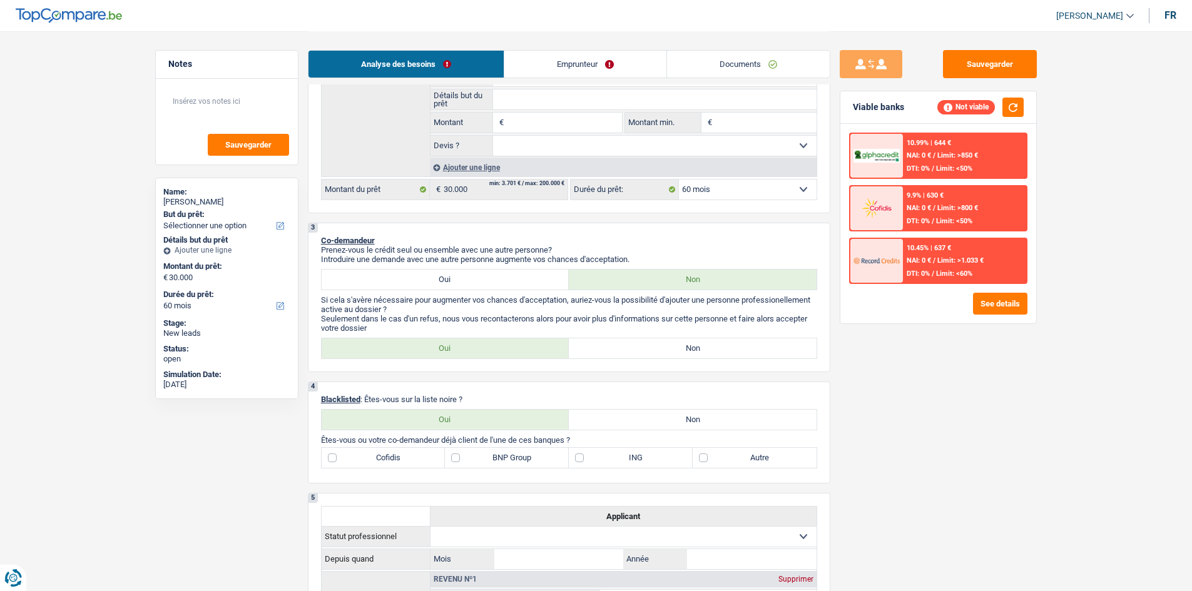
scroll to position [313, 0]
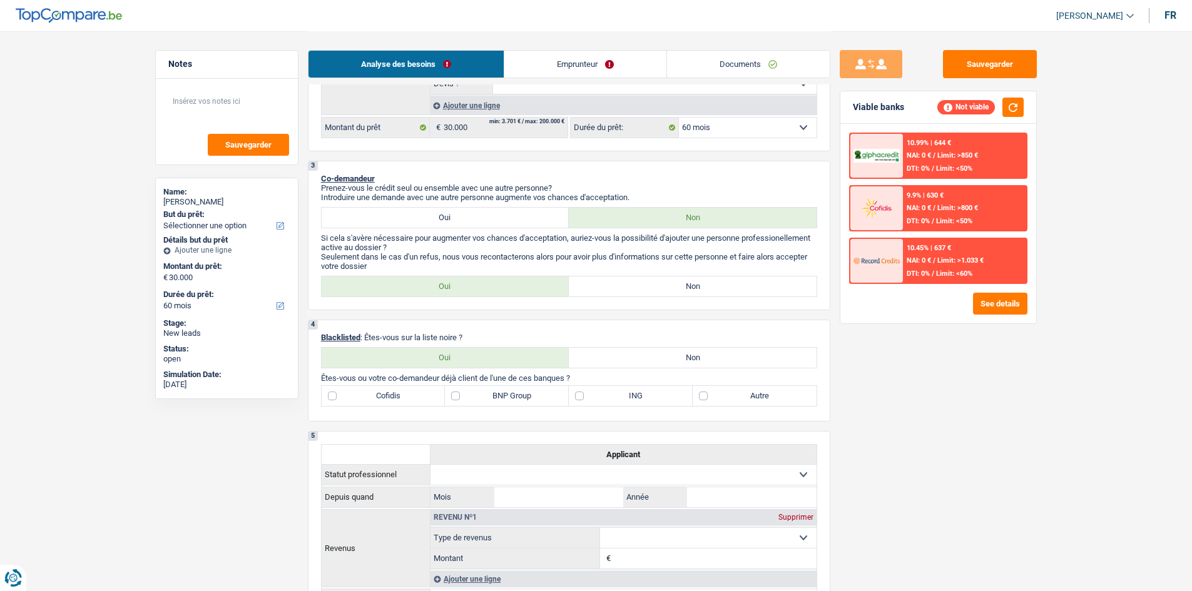
click at [677, 289] on label "Non" at bounding box center [693, 286] width 248 height 20
click at [677, 289] on input "Non" at bounding box center [693, 286] width 248 height 20
radio input "true"
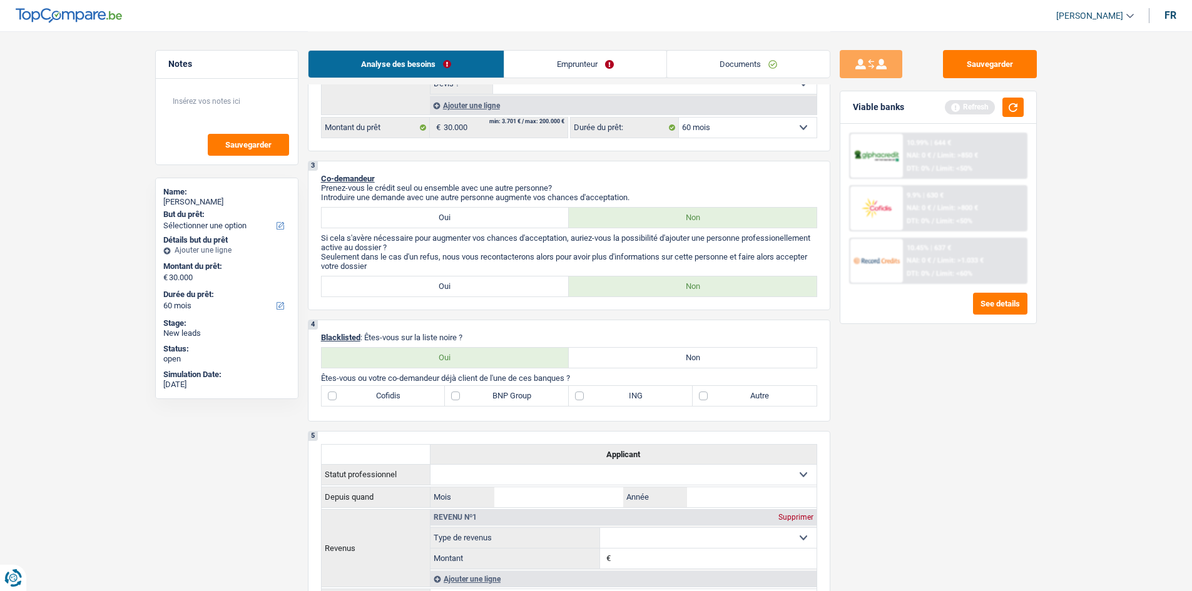
click at [669, 353] on label "Non" at bounding box center [693, 358] width 248 height 20
click at [669, 353] on input "Non" at bounding box center [693, 358] width 248 height 20
radio input "true"
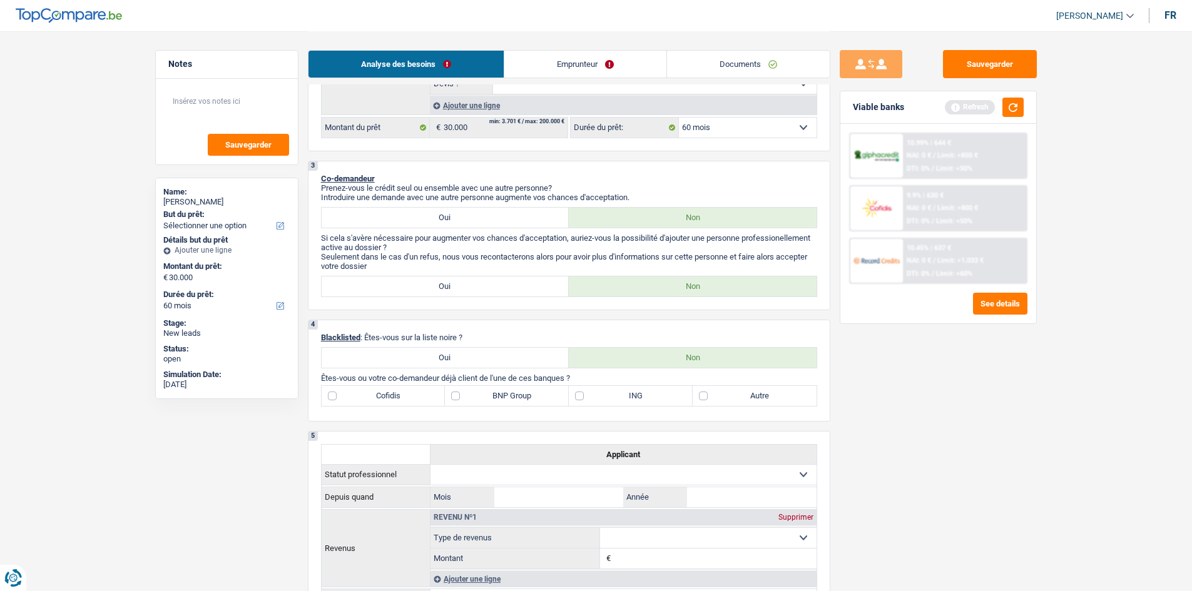
click at [782, 56] on link "Documents" at bounding box center [748, 64] width 163 height 27
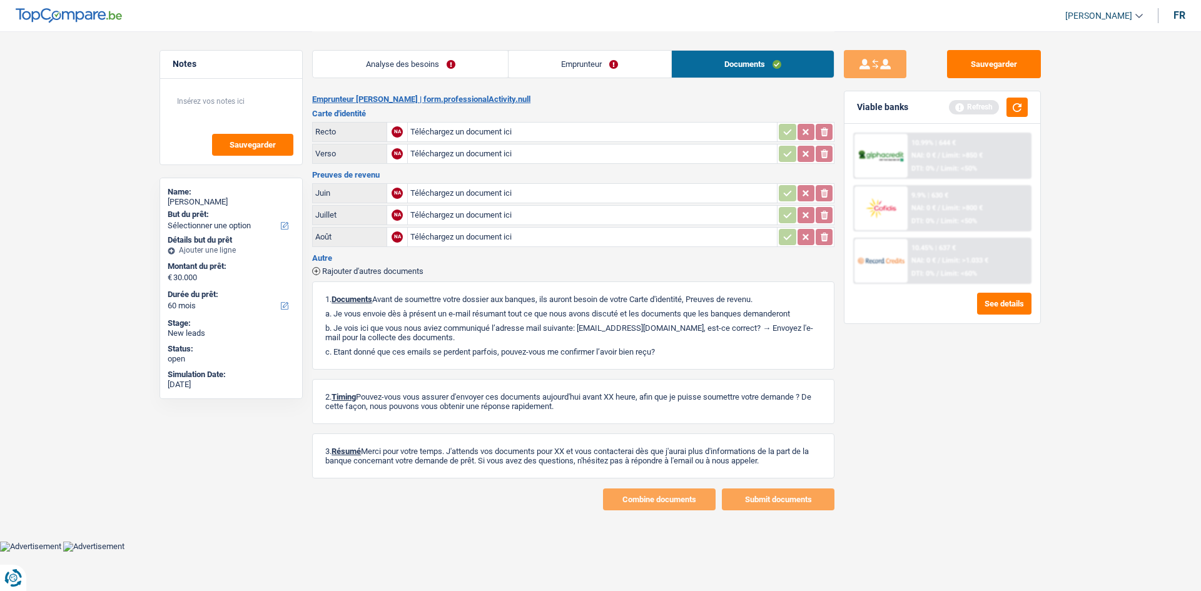
click at [445, 72] on link "Analyse des besoins" at bounding box center [410, 64] width 195 height 27
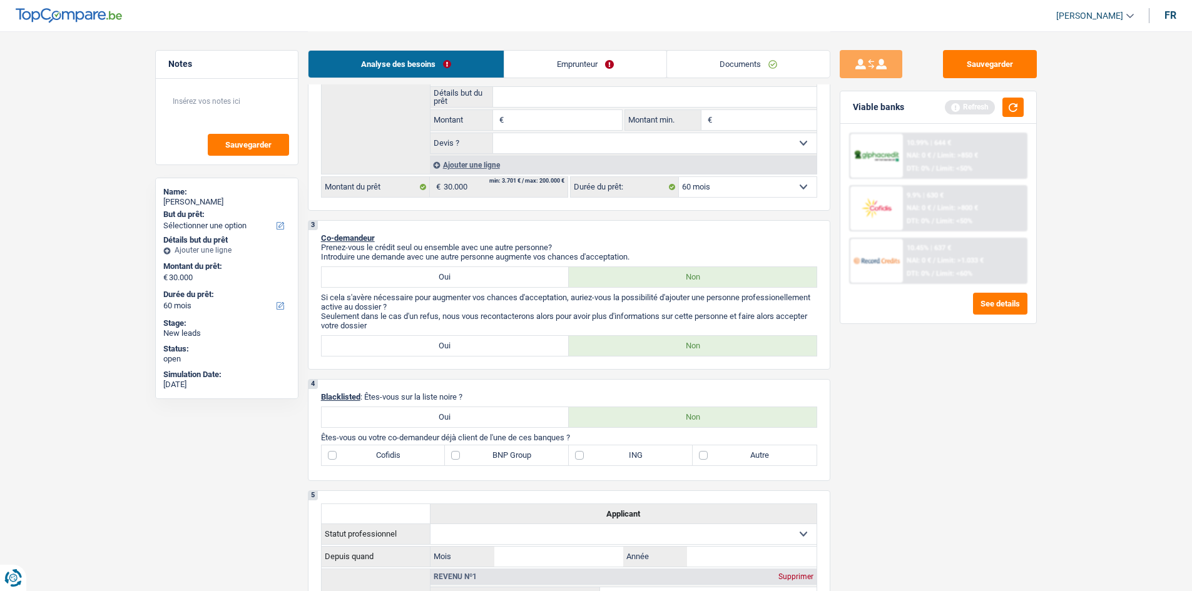
scroll to position [148, 0]
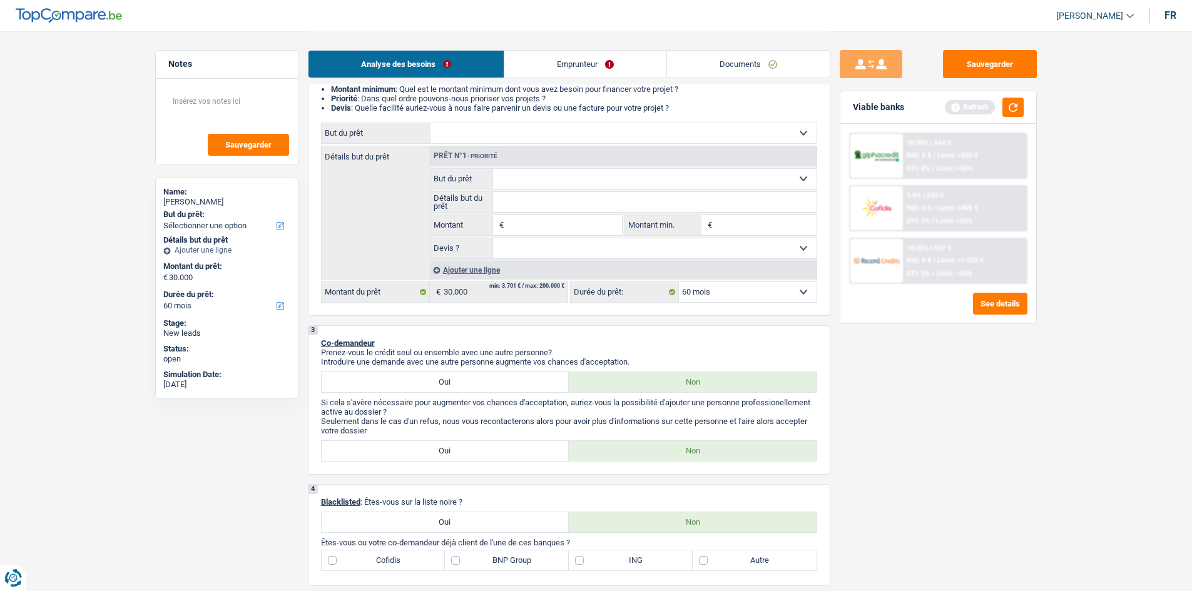
click at [727, 554] on label "Autre" at bounding box center [754, 560] width 124 height 20
click at [727, 554] on input "Autre" at bounding box center [754, 560] width 124 height 20
checkbox input "true"
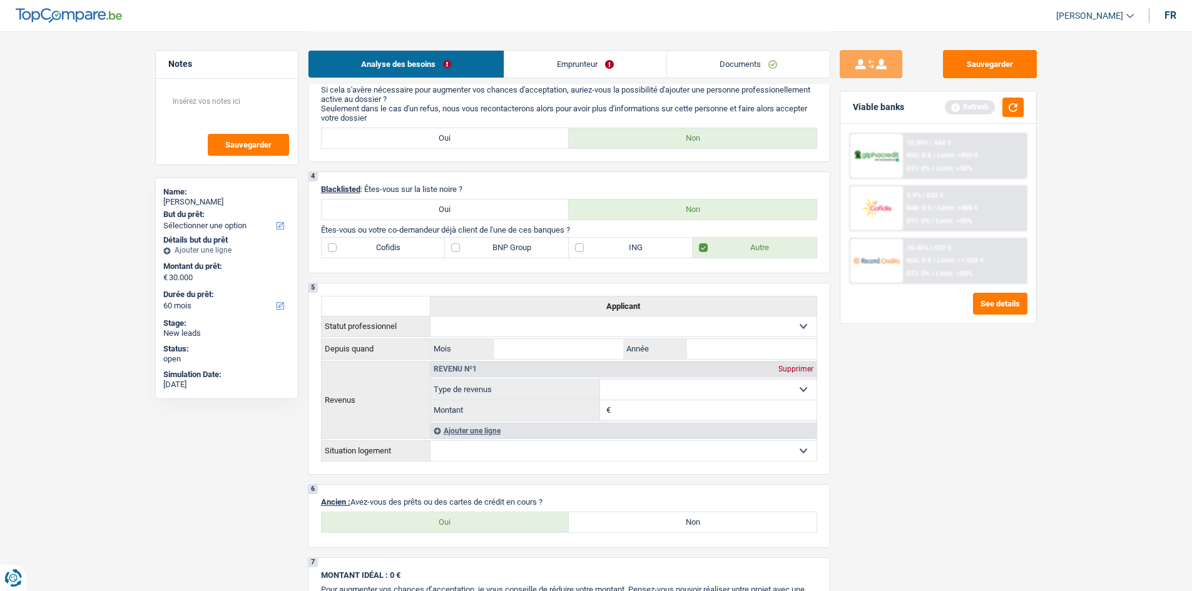
scroll to position [524, 0]
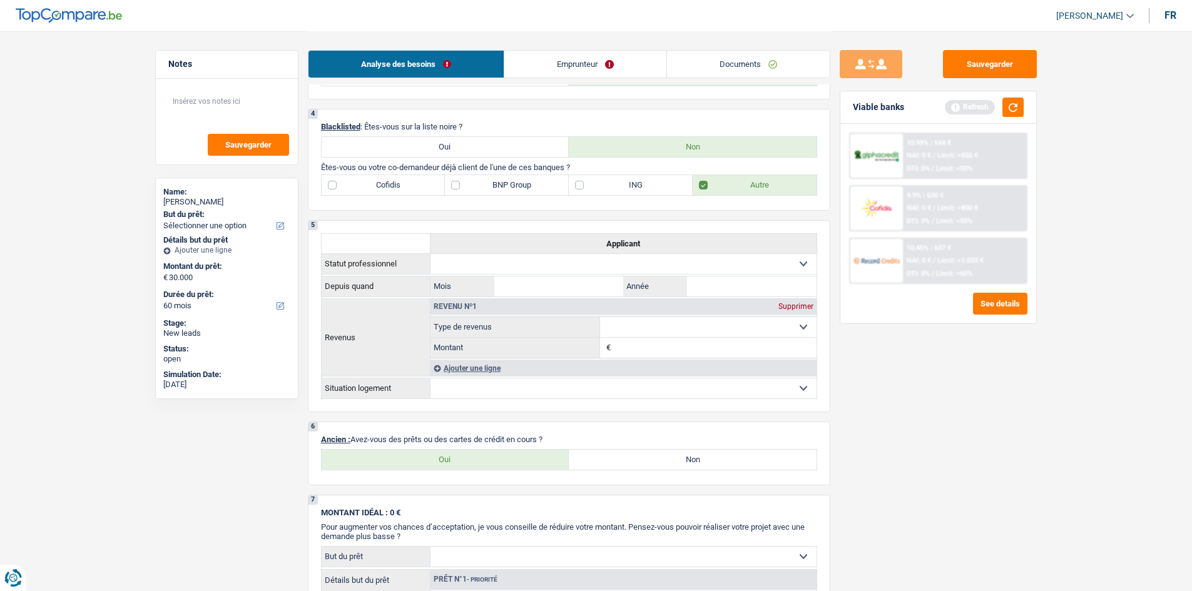
drag, startPoint x: 532, startPoint y: 459, endPoint x: 520, endPoint y: 449, distance: 16.0
click at [529, 458] on label "Oui" at bounding box center [446, 460] width 248 height 20
click at [529, 458] on input "Oui" at bounding box center [446, 460] width 248 height 20
radio input "true"
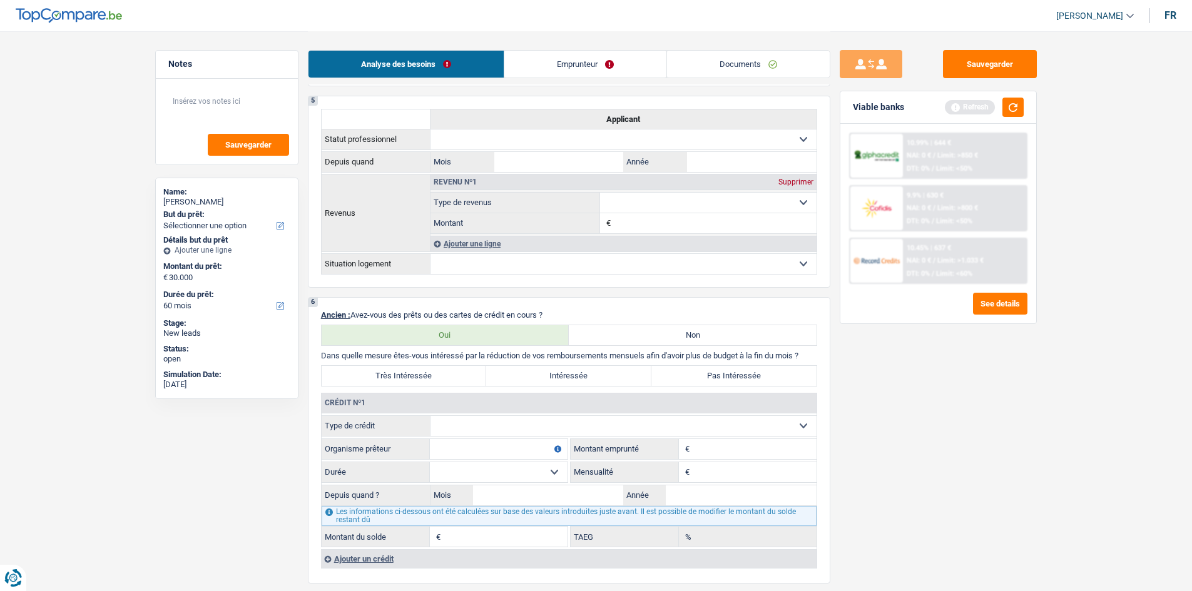
scroll to position [649, 0]
click at [453, 429] on select "Carte ou ouverture de crédit Prêt hypothécaire Vente à tempérament Prêt à tempé…" at bounding box center [623, 425] width 386 height 20
select select "mortgage"
click at [430, 415] on select "Carte ou ouverture de crédit Prêt hypothécaire Vente à tempérament Prêt à tempé…" at bounding box center [623, 425] width 386 height 20
type input "0"
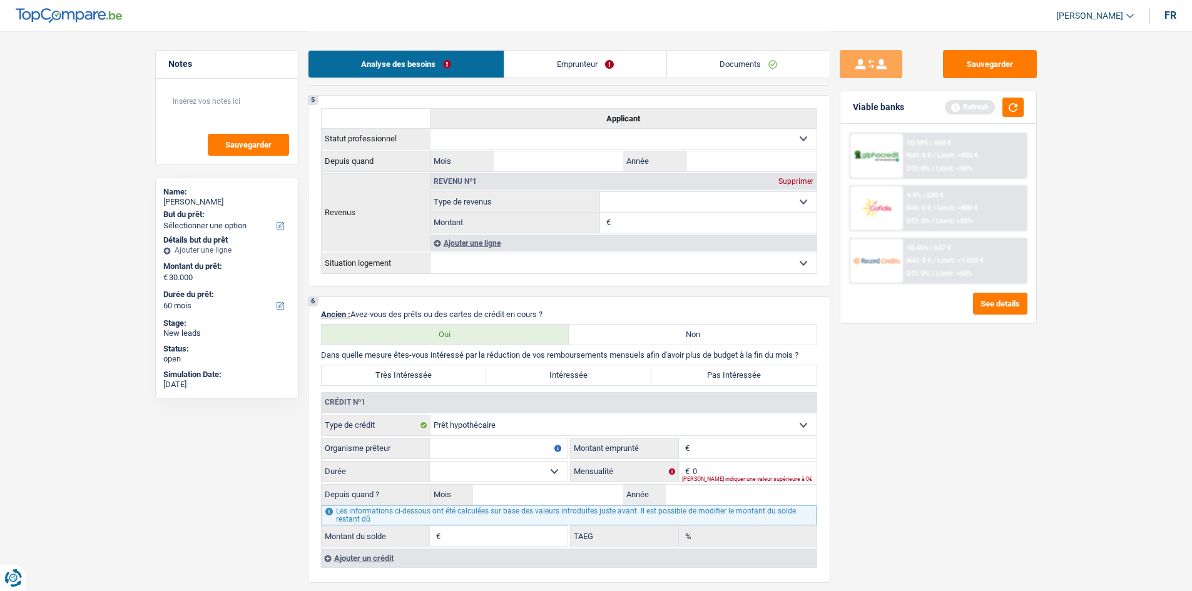
click at [452, 448] on input "Organisme prêteur" at bounding box center [499, 449] width 138 height 20
click at [479, 454] on input "Organisme prêteur" at bounding box center [499, 449] width 138 height 20
type input "Argenta"
click at [738, 447] on input "Montant" at bounding box center [754, 449] width 124 height 20
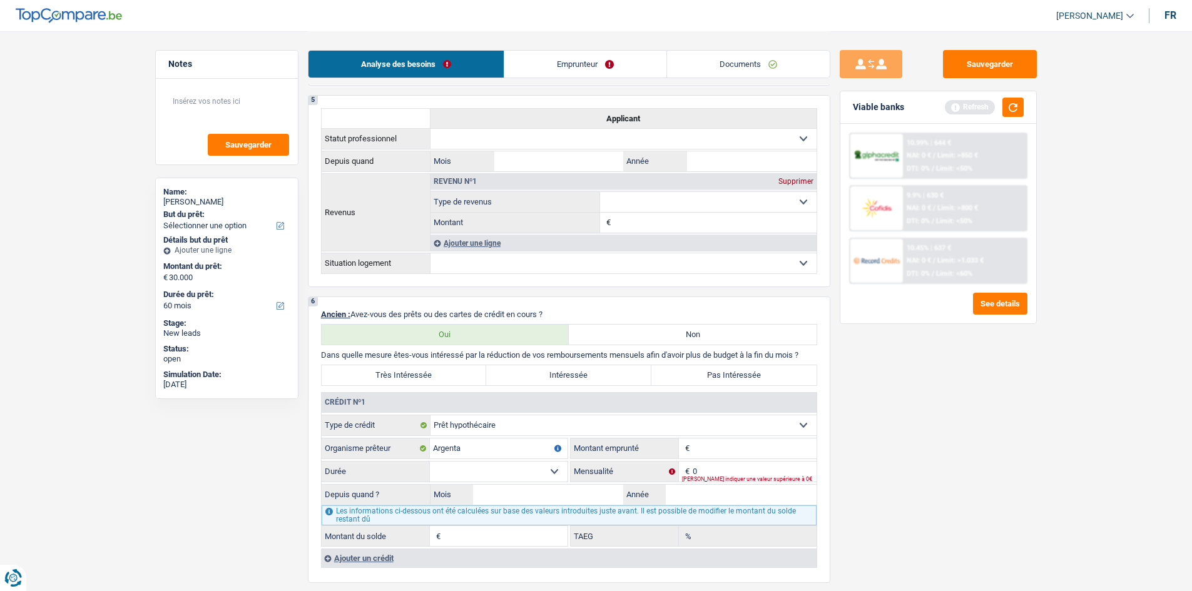
click at [705, 477] on div "[PERSON_NAME] indiquer une valeur supérieure à 0€" at bounding box center [749, 479] width 134 height 5
click at [708, 474] on input "0" at bounding box center [754, 472] width 124 height 20
type input "900"
click at [873, 465] on div "Sauvegarder Viable banks Refresh 10.99% | 644 € NAI: 0 € / Limit: >850 € DTI: 0…" at bounding box center [938, 310] width 216 height 521
click at [460, 539] on input "Montant du solde" at bounding box center [506, 536] width 124 height 20
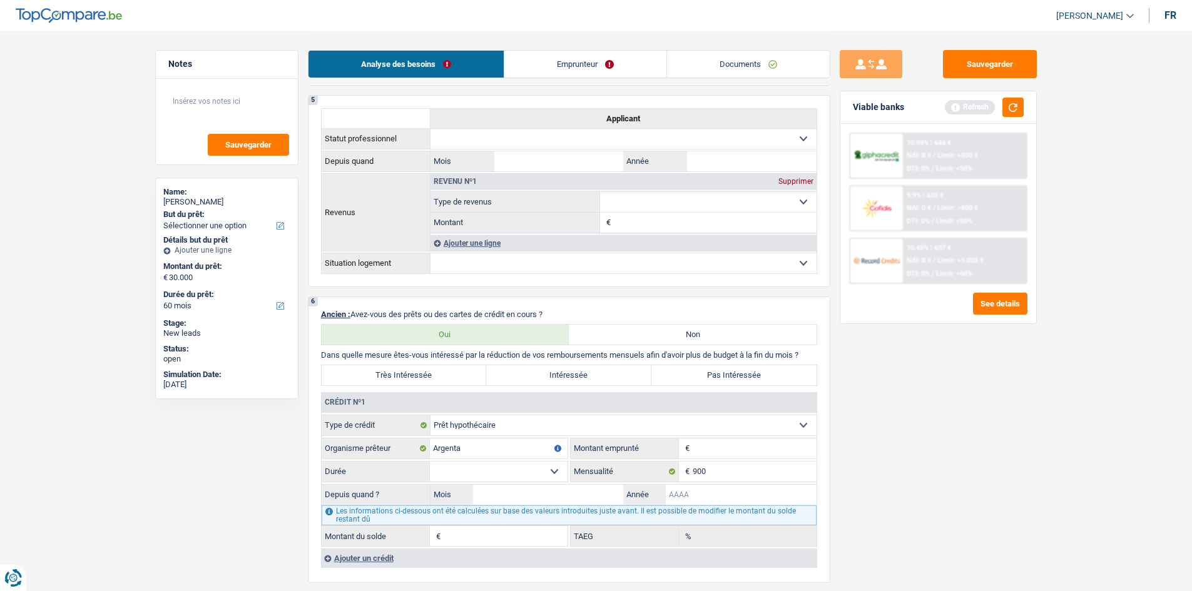
click at [666, 491] on input "Année" at bounding box center [741, 495] width 151 height 20
click at [741, 452] on input "Montant" at bounding box center [754, 449] width 124 height 20
type input "200.000"
click at [876, 464] on div "Sauvegarder Viable banks Refresh 10.99% | 644 € NAI: 0 € / Limit: >850 € DTI: 0…" at bounding box center [938, 310] width 216 height 521
click at [512, 467] on select "120 mois 132 mois 144 mois 180 mois 240 mois 300 mois 360 mois 420 mois Sélecti…" at bounding box center [499, 472] width 138 height 20
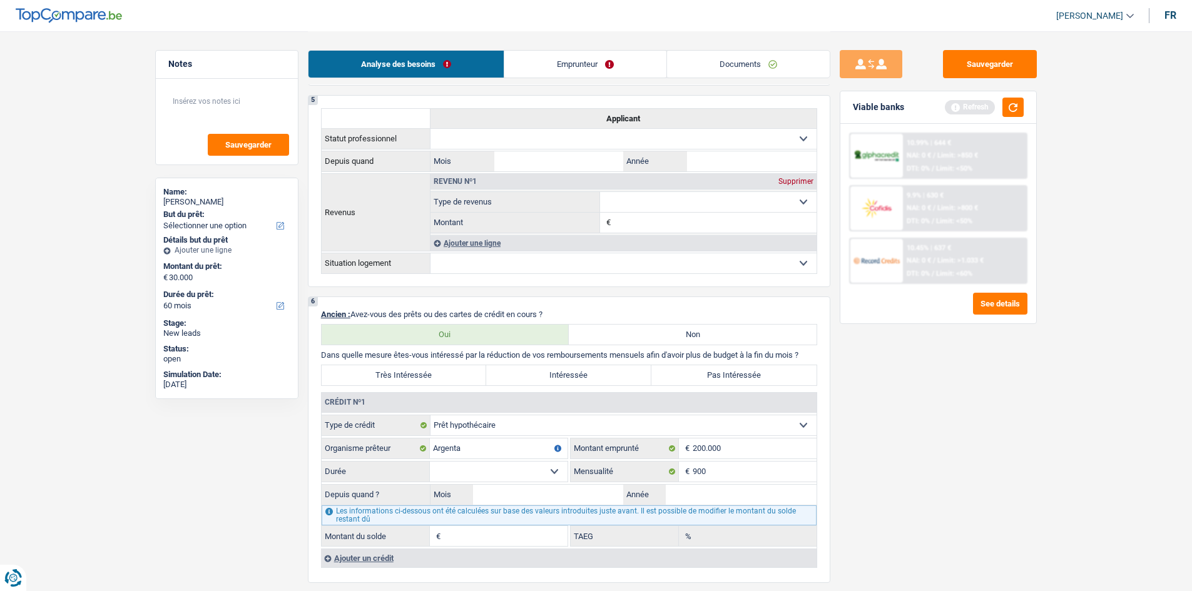
select select "300"
click at [430, 462] on select "120 mois 132 mois 144 mois 180 mois 240 mois 300 mois 360 mois 420 mois Sélecti…" at bounding box center [499, 472] width 138 height 20
click at [606, 497] on input "Mois" at bounding box center [548, 495] width 151 height 20
click at [678, 491] on input "Année" at bounding box center [741, 495] width 151 height 20
type input "2022"
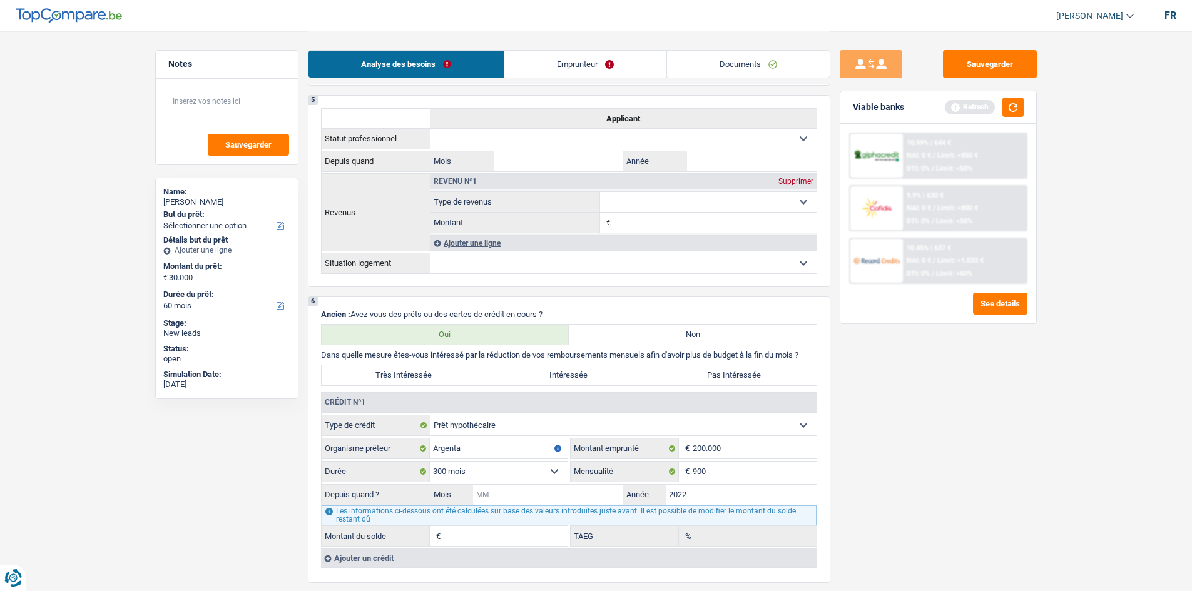
click at [519, 489] on input "Mois" at bounding box center [548, 495] width 151 height 20
click at [601, 492] on input "Mois" at bounding box center [548, 495] width 151 height 20
type input "05"
type input "179.521"
type input "2,56"
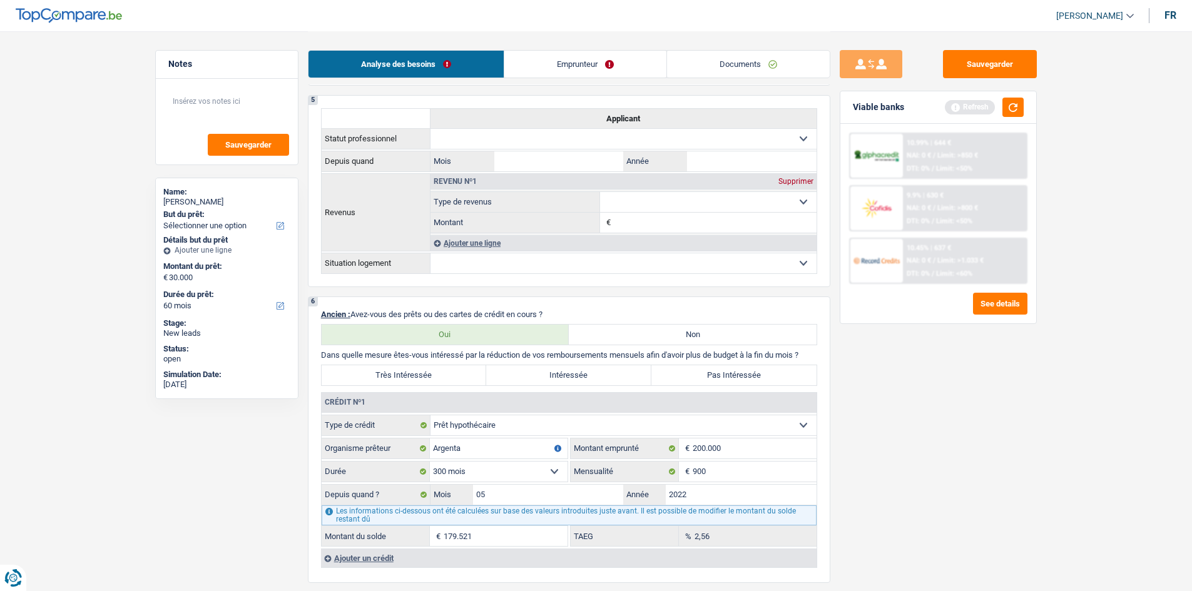
click at [911, 484] on div "Sauvegarder Viable banks Refresh 10.99% | 644 € NAI: 0 € / Limit: >850 € DTI: 0…" at bounding box center [938, 310] width 216 height 521
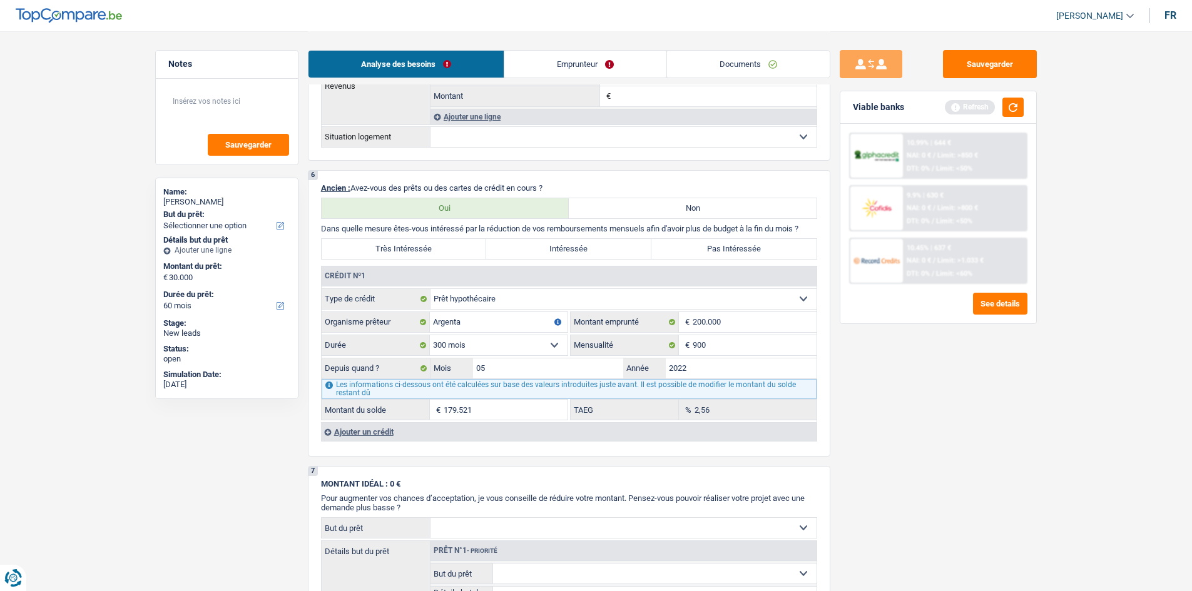
scroll to position [836, 0]
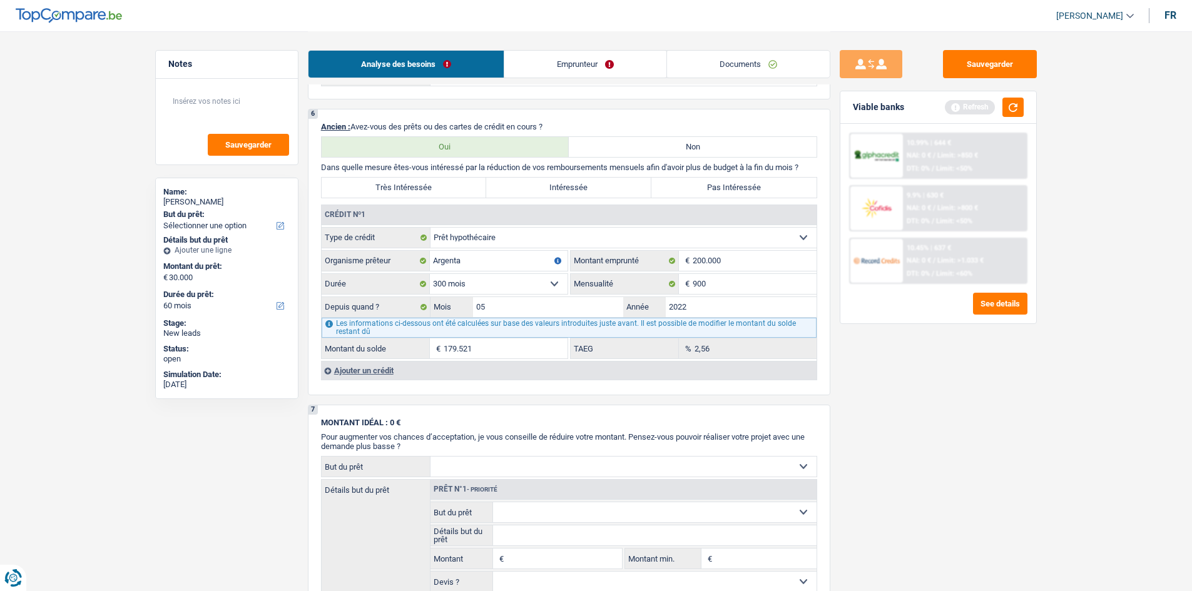
click at [682, 180] on label "Pas Intéressée" at bounding box center [733, 188] width 165 height 20
click at [682, 180] on input "Pas Intéressée" at bounding box center [733, 188] width 165 height 20
radio input "true"
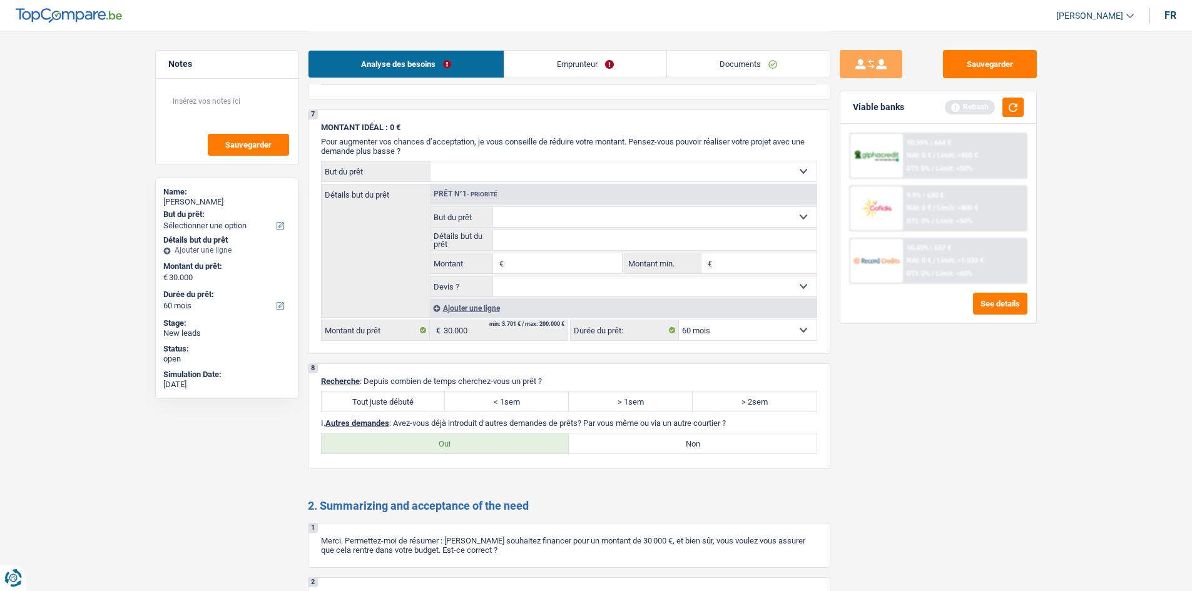
scroll to position [1274, 0]
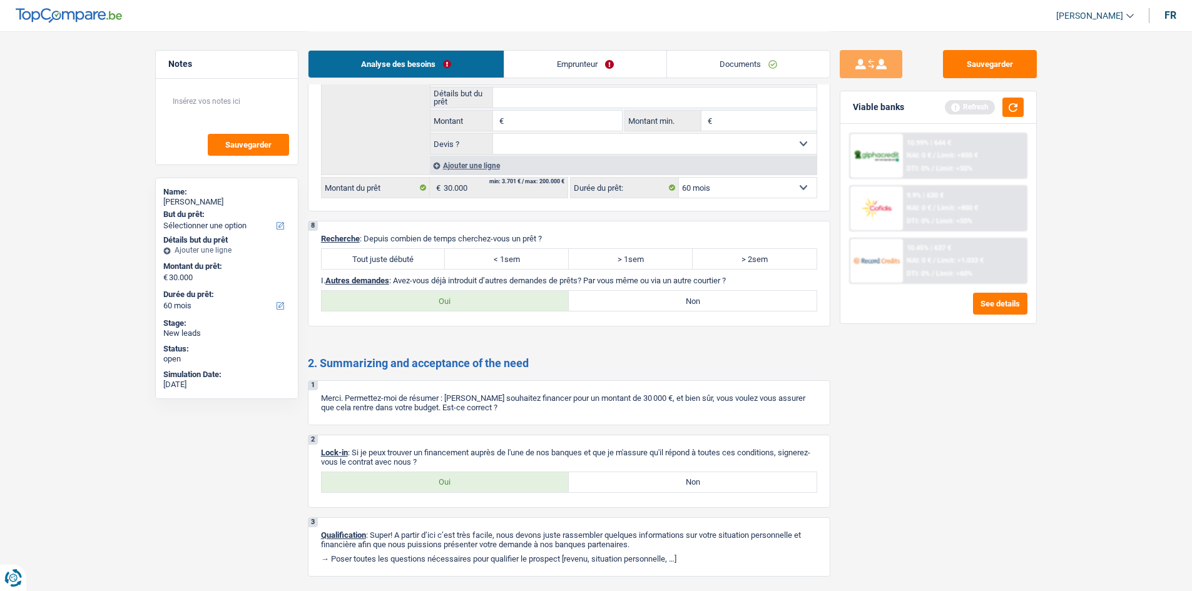
click at [367, 258] on label "Tout juste débuté" at bounding box center [384, 259] width 124 height 20
click at [367, 258] on input "Tout juste débuté" at bounding box center [384, 259] width 124 height 20
radio input "true"
click at [394, 289] on div "8 Recherche : Depuis combien de temps cherchez-vous un prêt ? Tout juste débuté…" at bounding box center [569, 274] width 522 height 106
click at [393, 291] on label "Oui" at bounding box center [446, 301] width 248 height 20
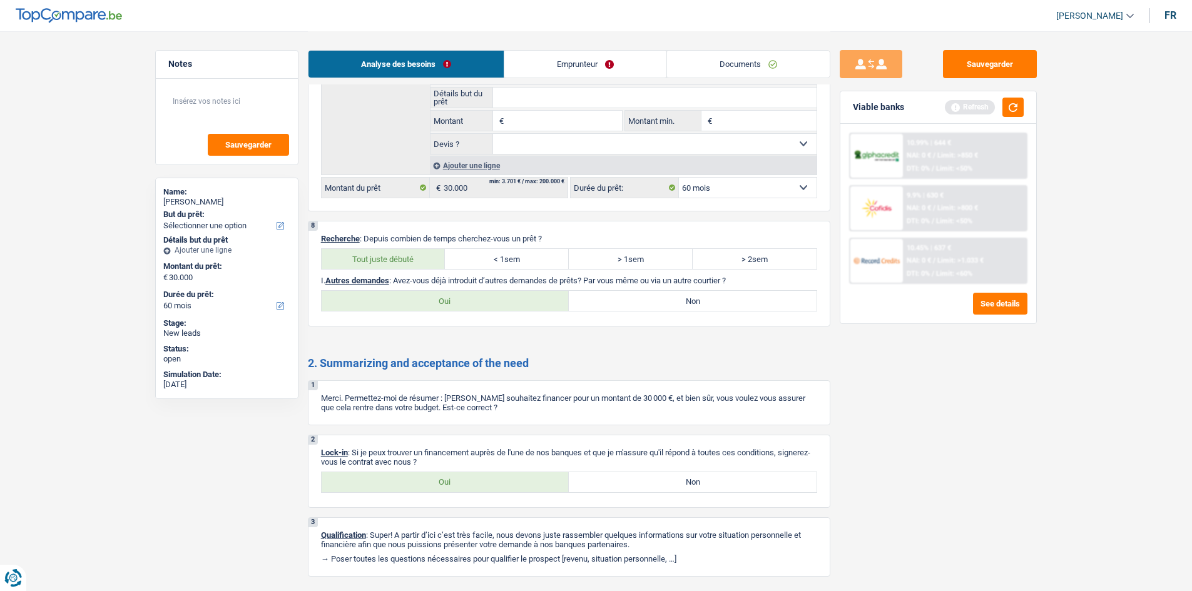
click at [393, 291] on input "Oui" at bounding box center [446, 301] width 248 height 20
radio input "true"
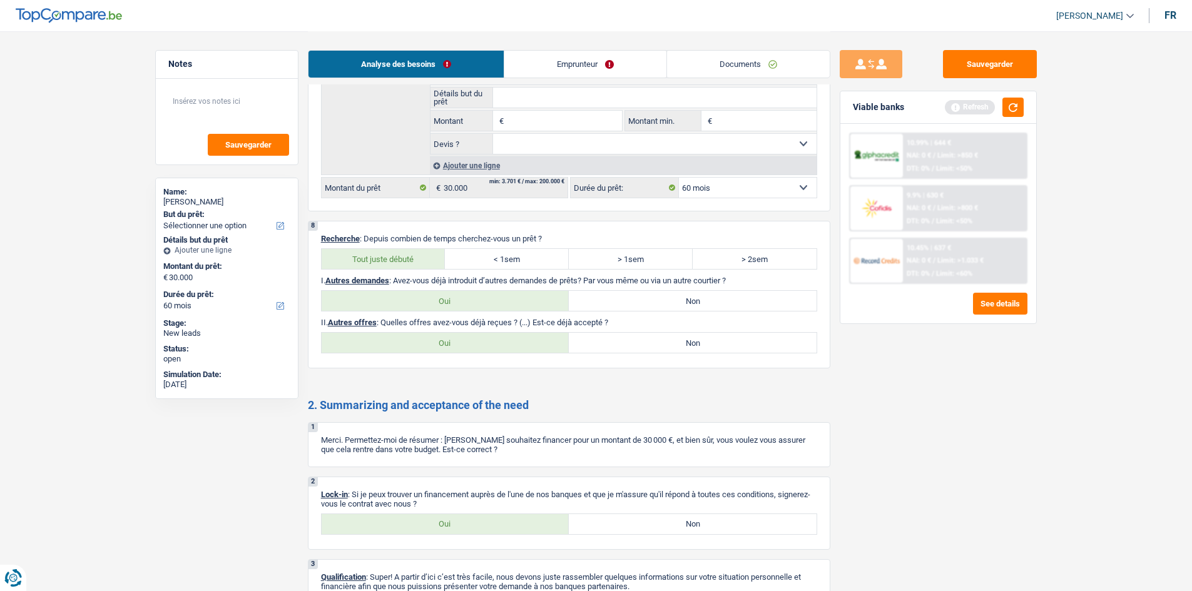
drag, startPoint x: 635, startPoint y: 307, endPoint x: 613, endPoint y: 304, distance: 22.0
click at [633, 305] on label "Non" at bounding box center [693, 301] width 248 height 20
click at [633, 305] on input "Non" at bounding box center [693, 301] width 248 height 20
radio input "true"
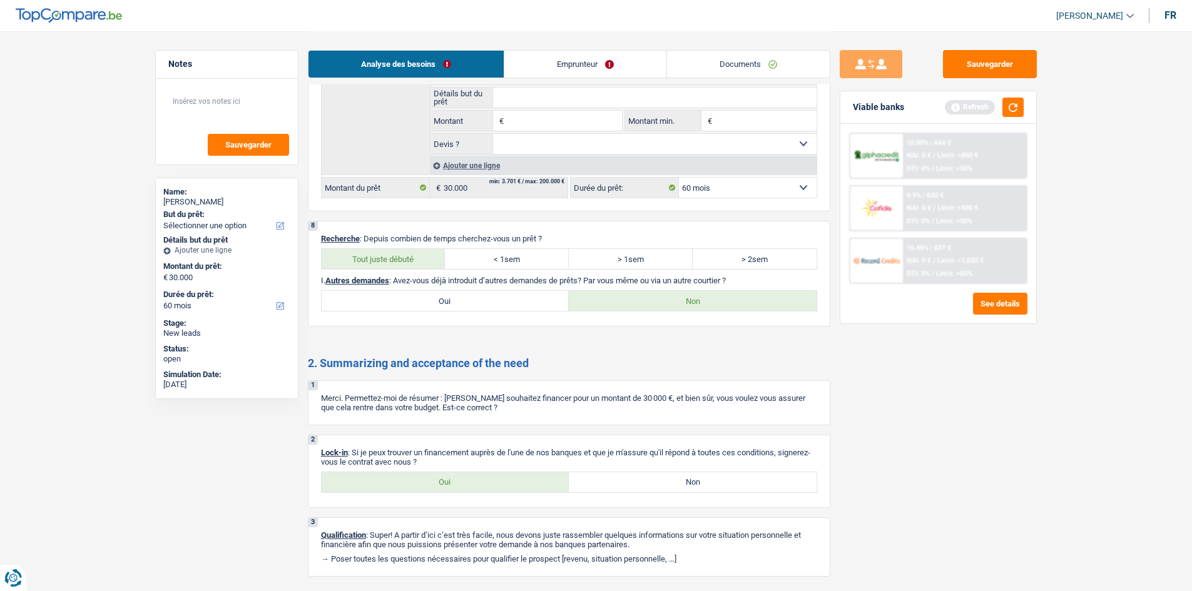
click at [485, 306] on label "Oui" at bounding box center [446, 301] width 248 height 20
click at [485, 306] on input "Oui" at bounding box center [446, 301] width 248 height 20
radio input "true"
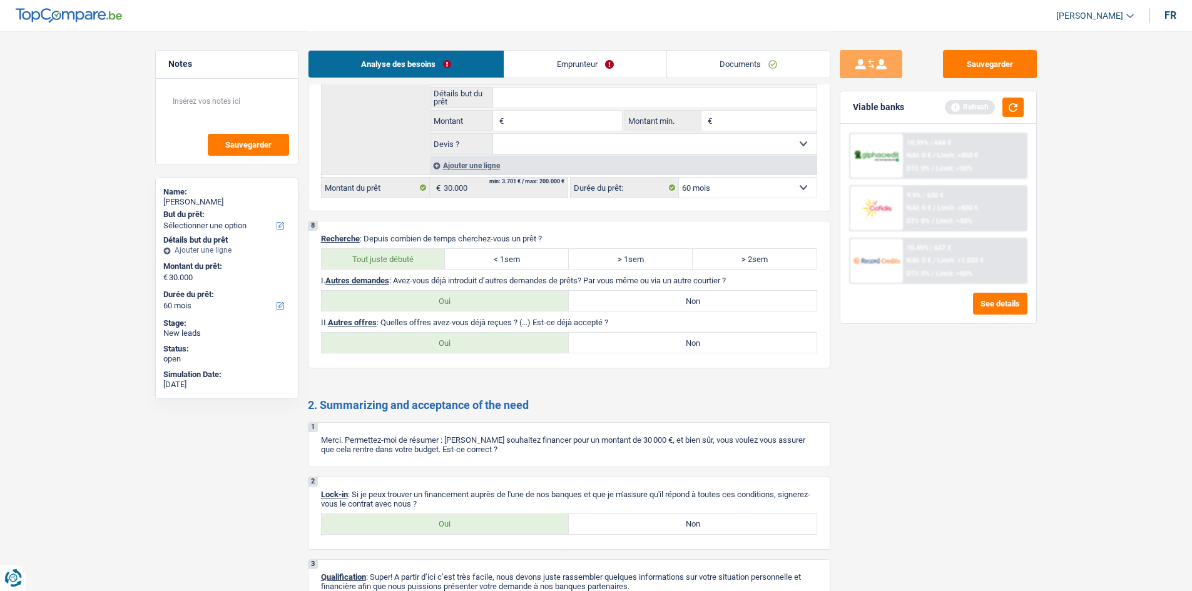
click at [641, 315] on div "8 Recherche : Depuis combien de temps cherchez-vous un prêt ? Tout juste débuté…" at bounding box center [569, 295] width 522 height 148
click at [634, 309] on label "Non" at bounding box center [693, 301] width 248 height 20
click at [634, 309] on input "Non" at bounding box center [693, 301] width 248 height 20
radio input "true"
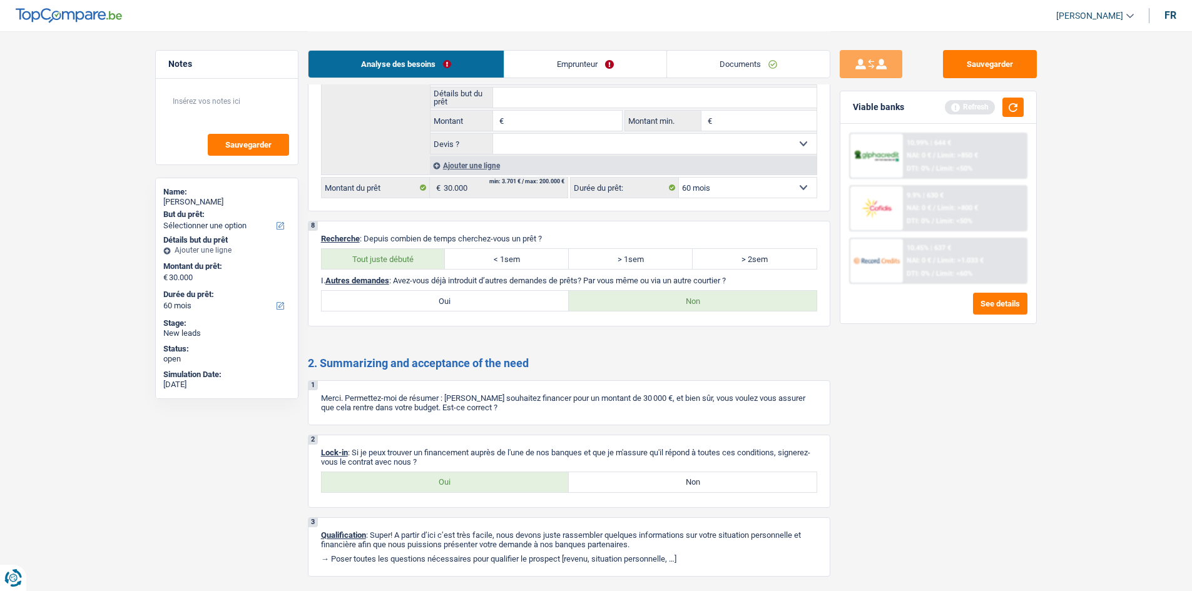
click at [422, 488] on label "Oui" at bounding box center [446, 482] width 248 height 20
click at [422, 488] on input "Oui" at bounding box center [446, 482] width 248 height 20
radio input "true"
click at [560, 70] on link "Emprunteur" at bounding box center [585, 64] width 162 height 27
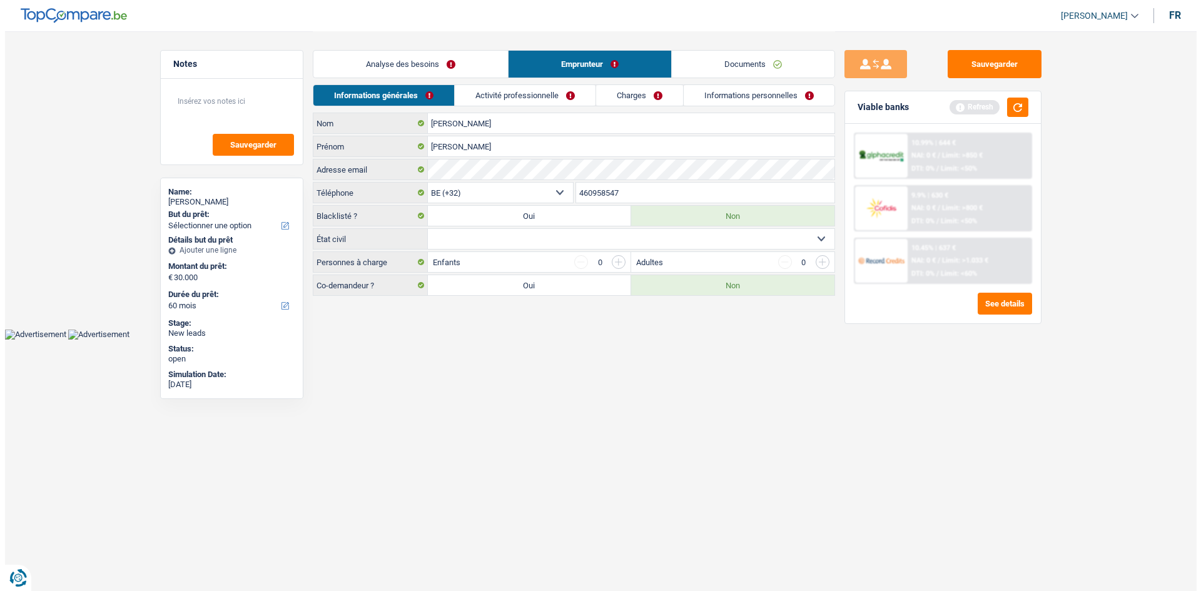
scroll to position [0, 0]
click at [574, 240] on select "Célibataire Marié(e) Cohabitant(e) légal(e) Divorcé(e) Veuf(ve) Séparé (de fait…" at bounding box center [630, 239] width 407 height 20
select select "single"
click at [427, 229] on select "Célibataire Marié(e) Cohabitant(e) légal(e) Divorcé(e) Veuf(ve) Séparé (de fait…" at bounding box center [630, 239] width 407 height 20
drag, startPoint x: 577, startPoint y: 348, endPoint x: 569, endPoint y: 339, distance: 12.0
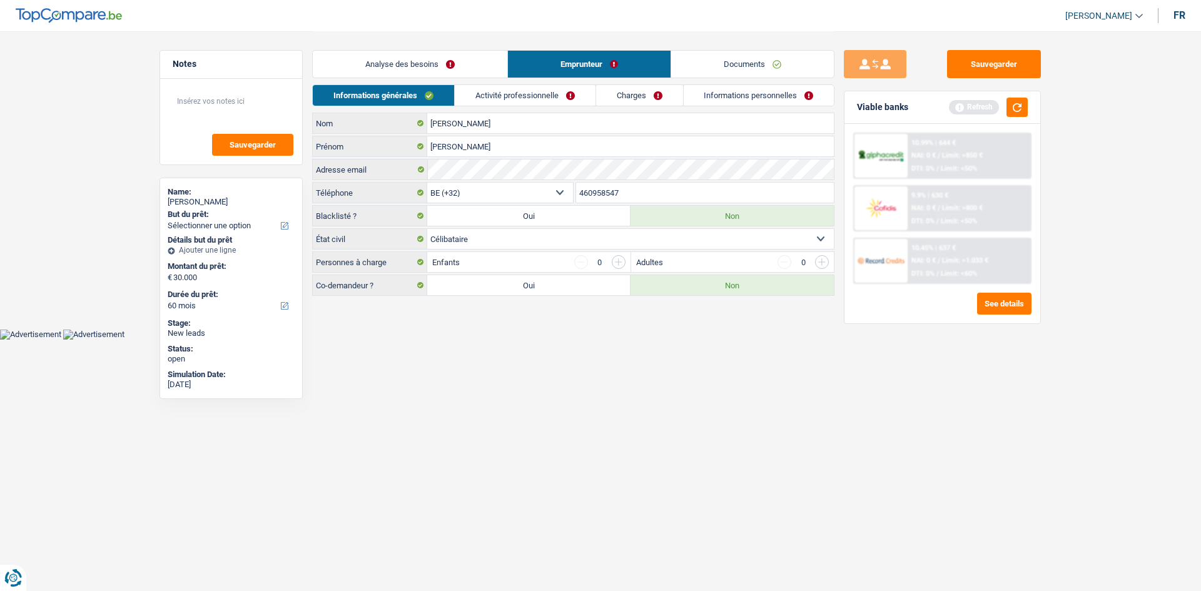
click at [570, 340] on html "Vous avez le contrôle de vos données Nous utilisons des cookies, tout comme nos…" at bounding box center [600, 170] width 1201 height 340
click at [520, 96] on link "Activité professionnelle" at bounding box center [525, 95] width 141 height 21
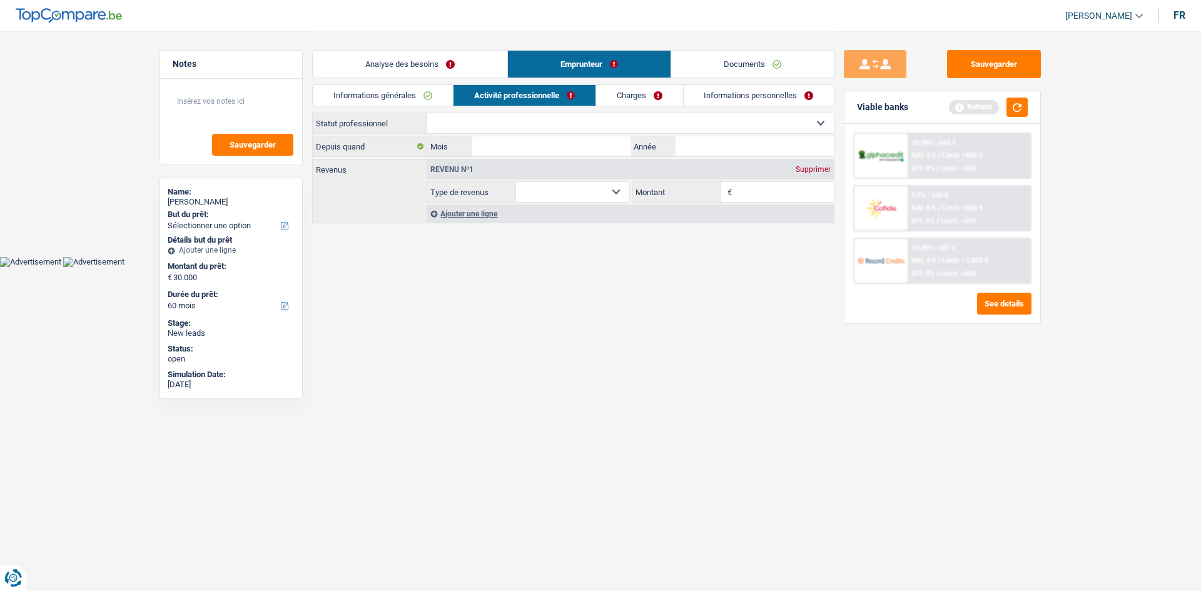
click at [417, 99] on link "Informations générales" at bounding box center [383, 95] width 140 height 21
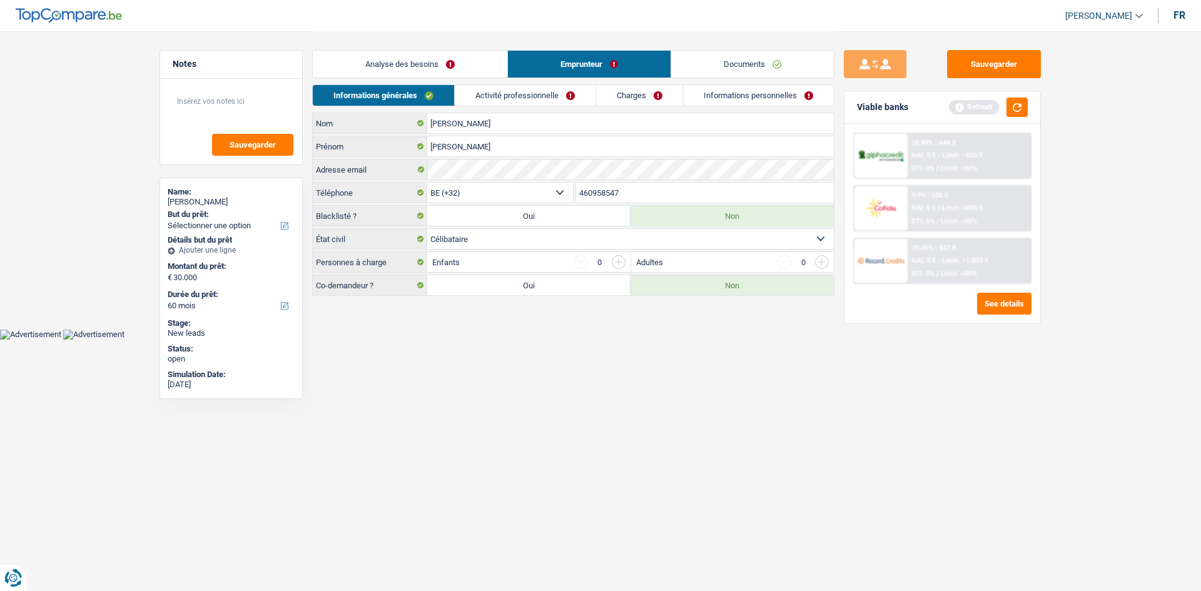
click at [507, 89] on link "Activité professionnelle" at bounding box center [525, 95] width 141 height 21
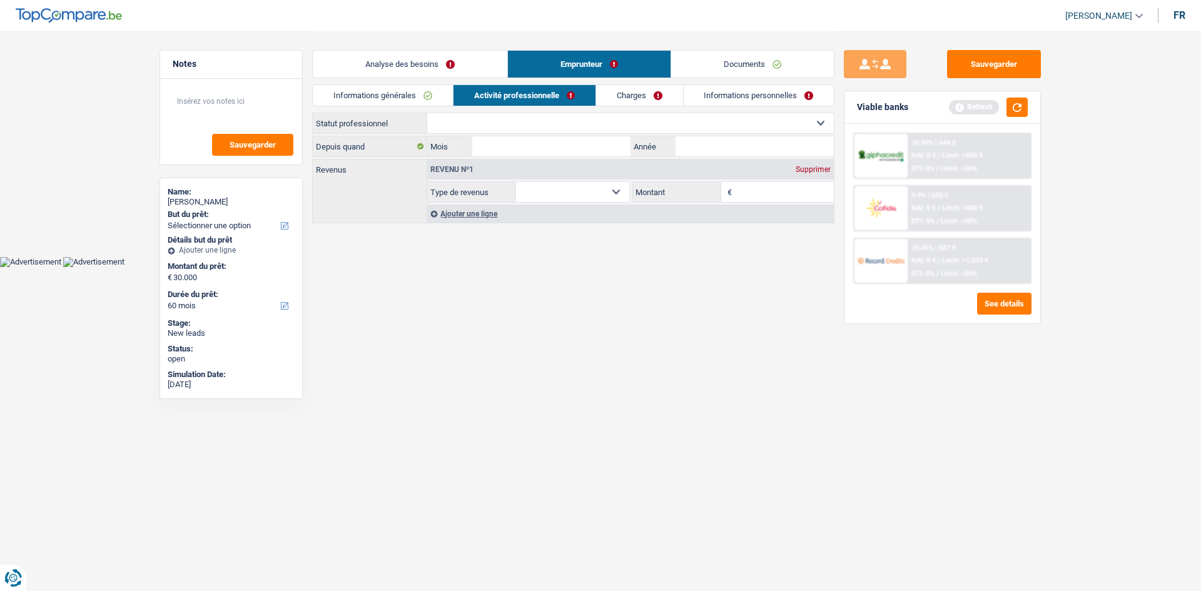
click at [527, 134] on div "Ouvrier Employé privé Employé public Invalide Indépendant Pensionné Chômeur Mut…" at bounding box center [573, 169] width 522 height 113
click at [522, 129] on select "Ouvrier Employé privé Employé public Invalide Indépendant Pensionné Chômeur Mut…" at bounding box center [630, 123] width 407 height 20
click at [388, 267] on html "Vous avez le contrôle de vos données Nous utilisons des cookies, tout comme nos…" at bounding box center [600, 133] width 1201 height 267
click at [477, 126] on select "Ouvrier Employé privé Employé public Invalide Indépendant Pensionné Chômeur Mut…" at bounding box center [630, 123] width 407 height 20
select select "worker"
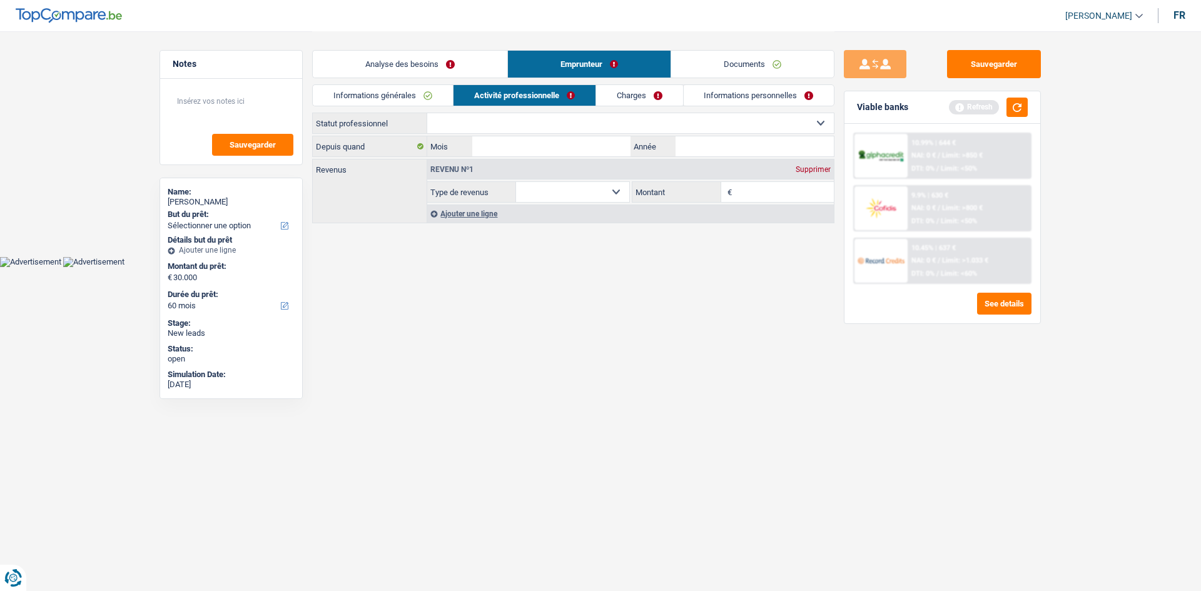
click at [427, 113] on select "Ouvrier Employé privé Employé public Invalide Indépendant Pensionné Chômeur Mut…" at bounding box center [630, 123] width 407 height 20
select select "netSalary"
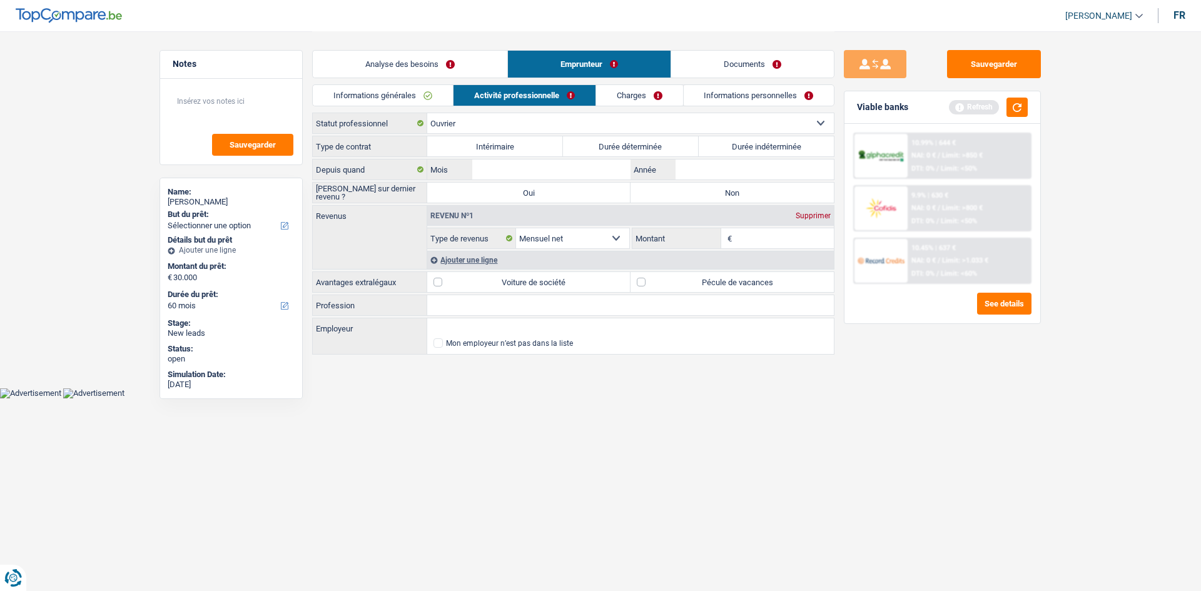
click at [728, 142] on label "Durée indéterminée" at bounding box center [767, 146] width 136 height 20
click at [728, 142] on input "Durée indéterminée" at bounding box center [767, 146] width 136 height 20
radio input "true"
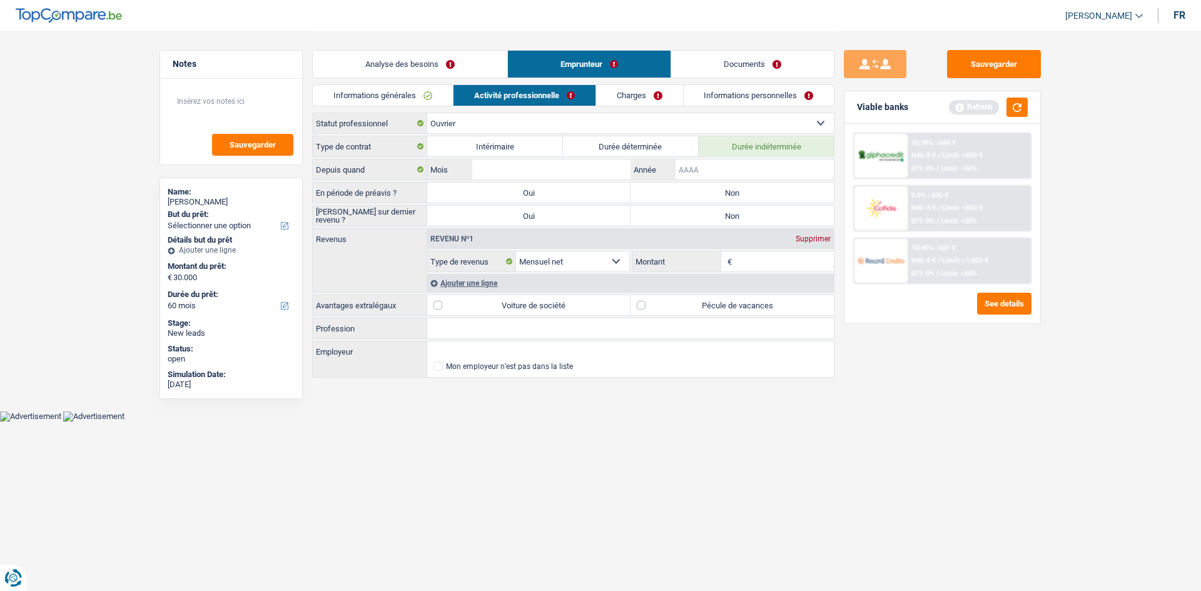
click at [702, 167] on input "Année" at bounding box center [755, 170] width 158 height 20
click at [587, 173] on input "Mois" at bounding box center [551, 170] width 158 height 20
type input "2"
click at [687, 171] on input "Année" at bounding box center [755, 170] width 158 height 20
type input "2004"
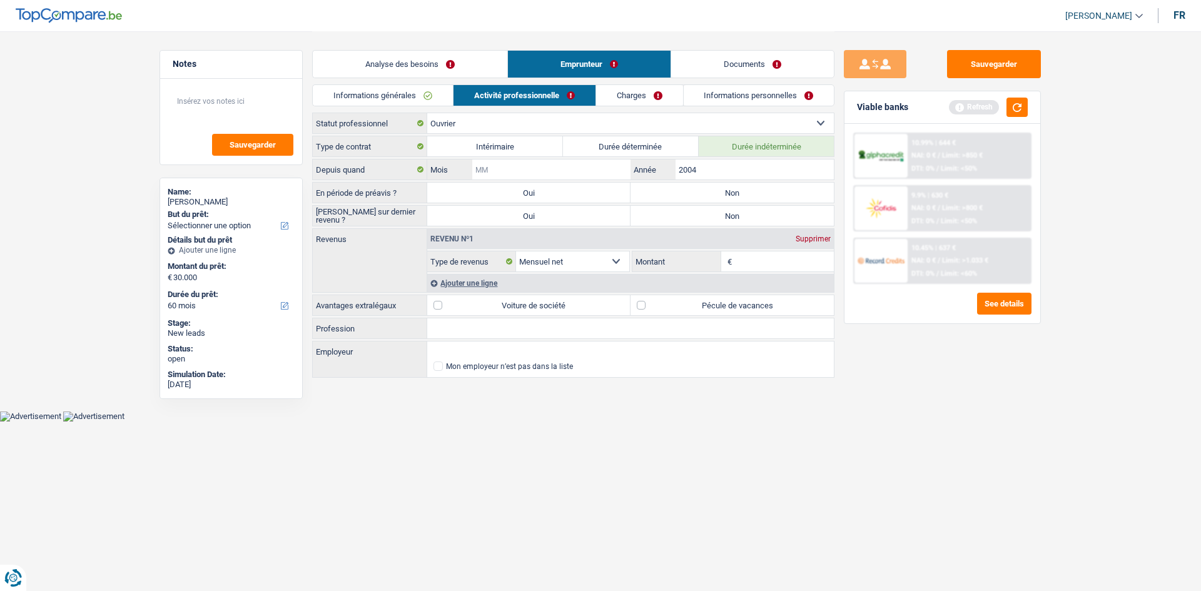
click at [560, 171] on input "Mois" at bounding box center [551, 170] width 158 height 20
type input "05"
click at [840, 454] on div "Sauvegarder Viable banks Refresh 10.99% | 644 € NAI: 0 € / Limit: >850 € DTI: 0…" at bounding box center [942, 310] width 216 height 521
click at [475, 342] on input "Employeur" at bounding box center [630, 352] width 407 height 20
type input "renmans"
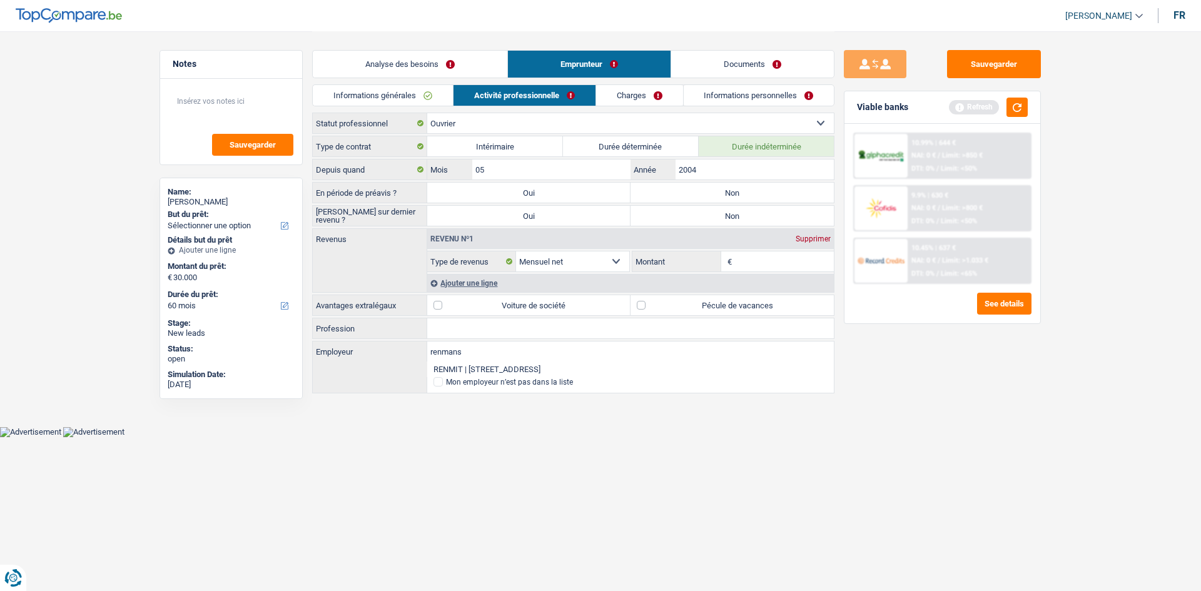
click at [442, 329] on input "Profession" at bounding box center [630, 328] width 407 height 20
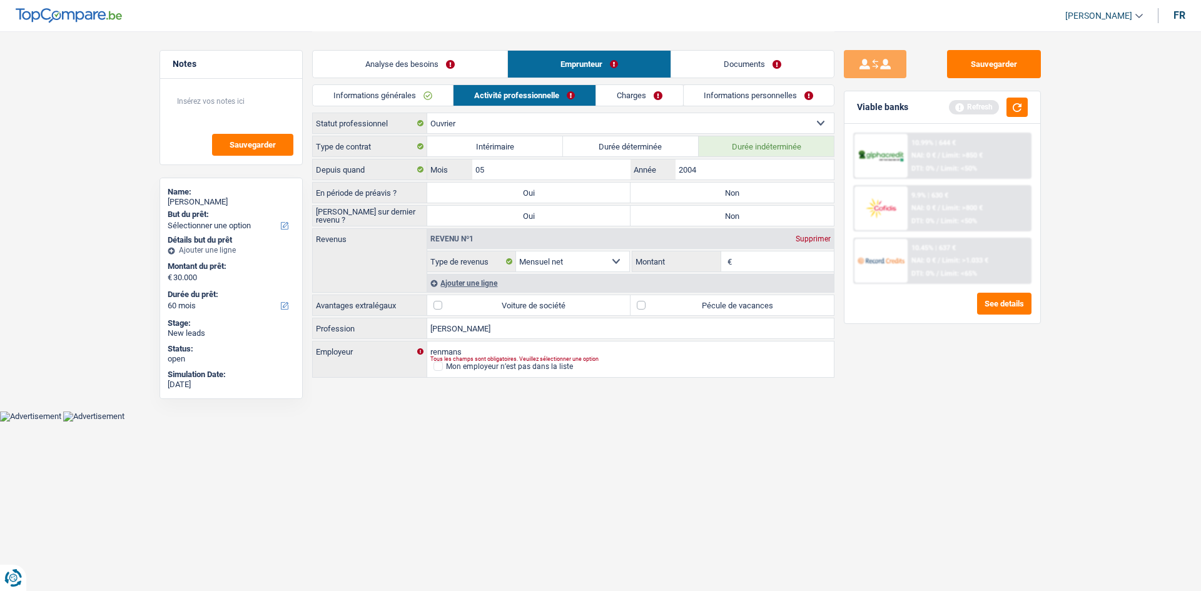
type input "boucher"
click at [587, 422] on html "Vous avez le contrôle de vos données Nous utilisons des cookies, tout comme nos…" at bounding box center [600, 211] width 1201 height 422
click at [758, 264] on input "Montant" at bounding box center [784, 261] width 99 height 20
type input "2.300"
click at [479, 280] on div "Ajouter une ligne" at bounding box center [630, 283] width 407 height 18
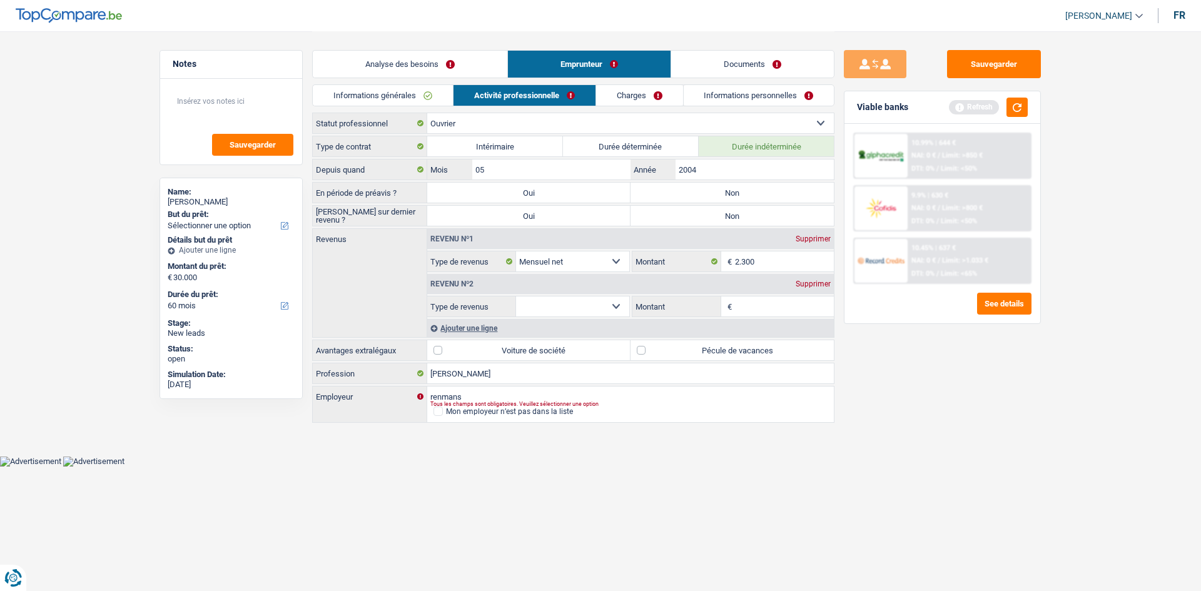
click at [736, 305] on input "Montant" at bounding box center [784, 307] width 99 height 20
click at [616, 305] on select "Allocation d'handicap Allocations chômage Allocations familiales Chèques repas …" at bounding box center [572, 307] width 113 height 20
select select "mealVouchers"
click at [516, 297] on select "Allocation d'handicap Allocations chômage Allocations familiales Chèques repas …" at bounding box center [572, 307] width 113 height 20
click at [748, 313] on input "Montant par jour" at bounding box center [784, 307] width 99 height 20
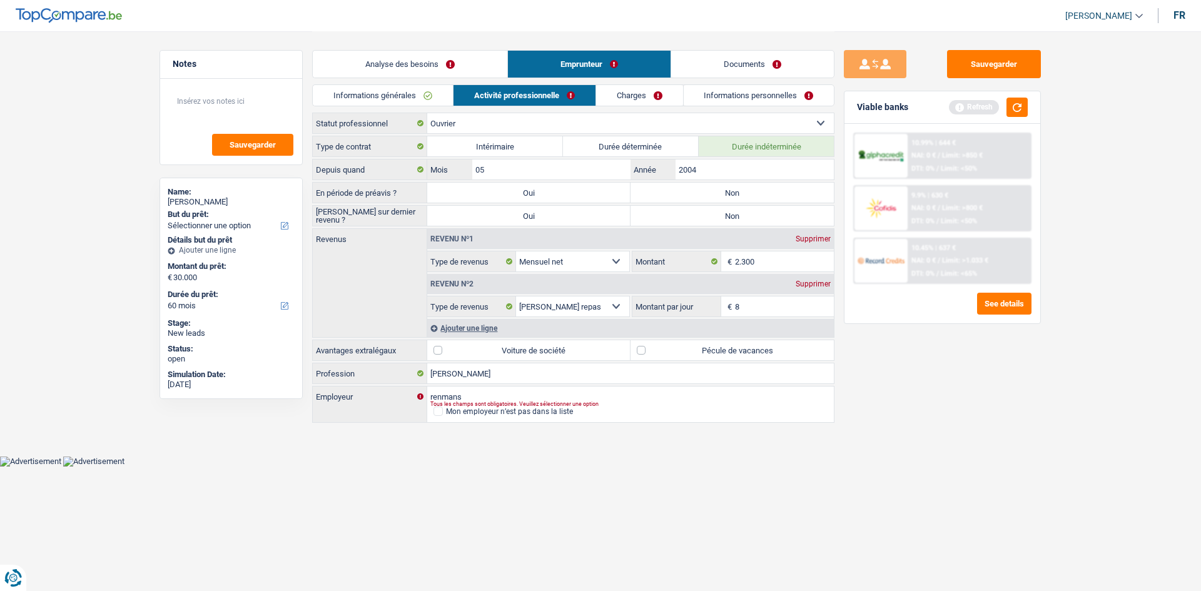
type input "8,0"
drag, startPoint x: 872, startPoint y: 511, endPoint x: 823, endPoint y: 509, distance: 48.8
click at [848, 514] on div "Sauvegarder Viable banks Refresh 10.99% | 644 € NAI: 0 € / Limit: >850 € DTI: 0…" at bounding box center [942, 310] width 216 height 521
click at [672, 350] on label "Pécule de vacances" at bounding box center [732, 350] width 203 height 20
click at [672, 350] on input "Pécule de vacances" at bounding box center [732, 350] width 203 height 20
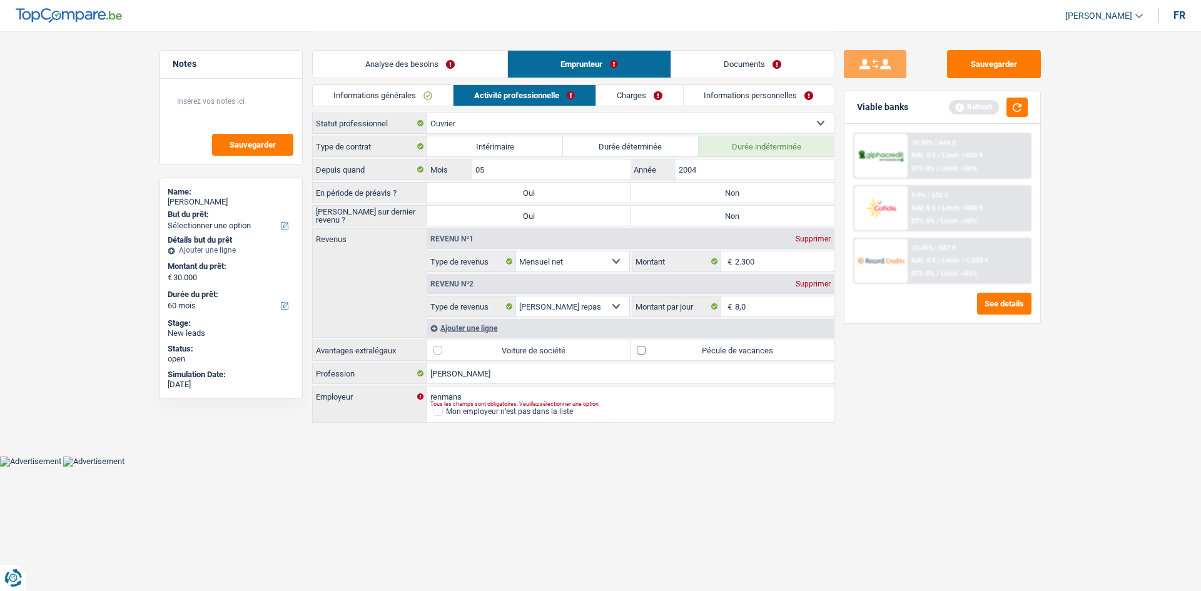
checkbox input "true"
click at [769, 455] on main "Notes Sauvegarder Name: Benjamin Josse But du prêt: Confort maison: meubles, te…" at bounding box center [600, 228] width 1201 height 456
click at [718, 190] on label "Non" at bounding box center [732, 193] width 203 height 20
click at [718, 190] on input "Non" at bounding box center [732, 193] width 203 height 20
radio input "true"
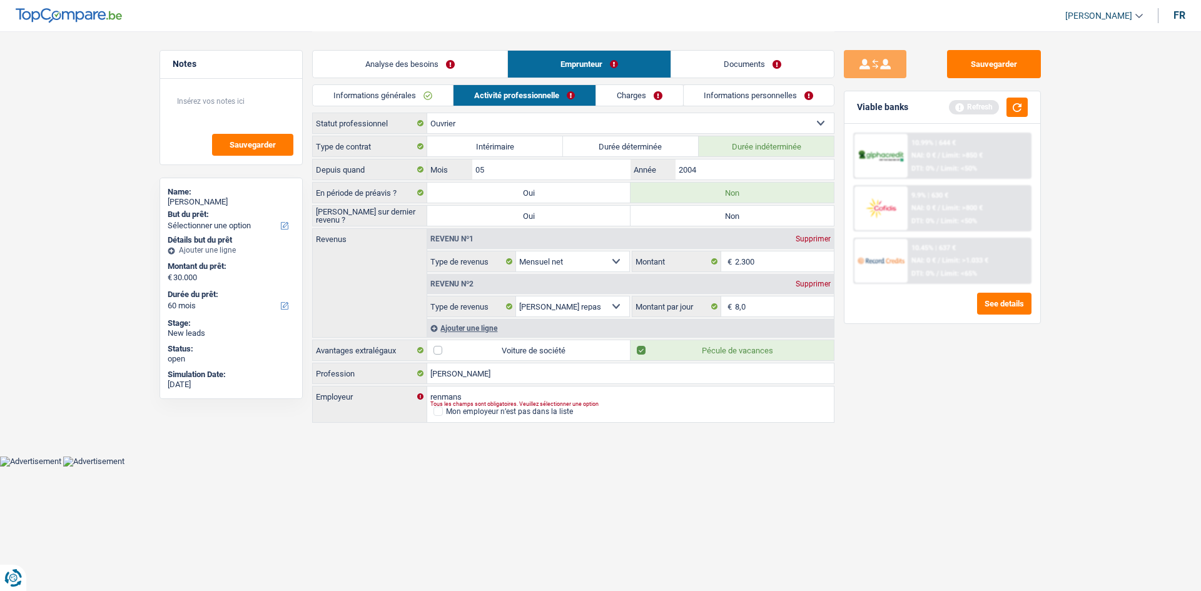
click at [711, 213] on label "Non" at bounding box center [732, 216] width 203 height 20
click at [711, 213] on input "Non" at bounding box center [732, 216] width 203 height 20
radio input "true"
click at [632, 95] on link "Charges" at bounding box center [639, 95] width 87 height 21
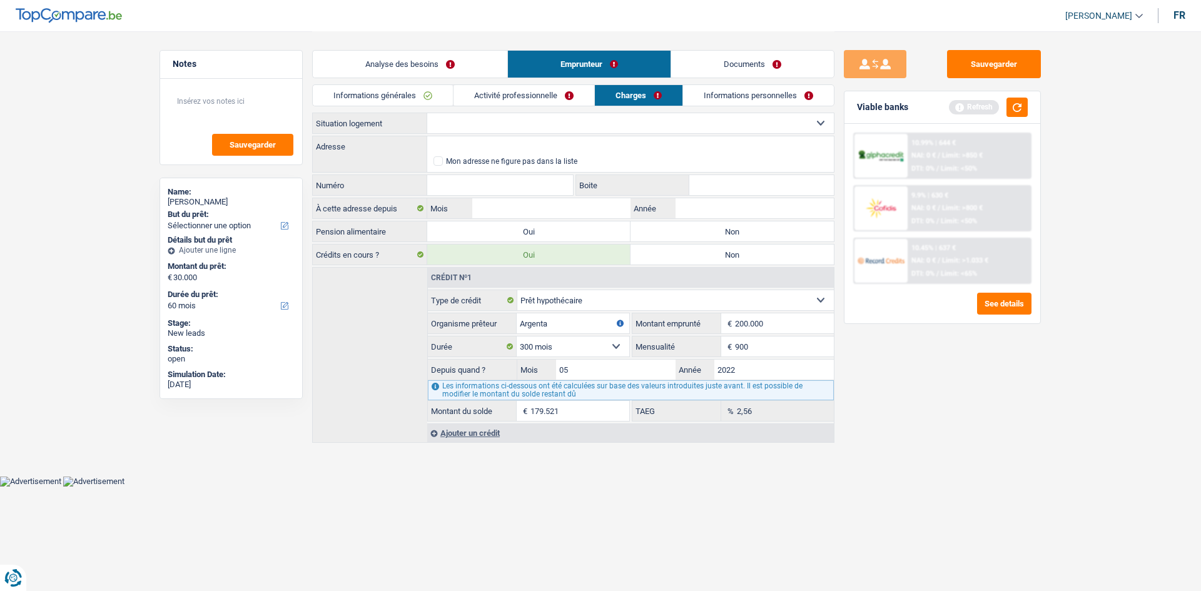
click at [447, 131] on select "Locataire Propriétaire avec prêt hypothécaire Propriétaire sans prêt hypothécai…" at bounding box center [630, 123] width 407 height 20
select select "ownerWithMortgage"
click at [427, 113] on select "Locataire Propriétaire avec prêt hypothécaire Propriétaire sans prêt hypothécai…" at bounding box center [630, 123] width 407 height 20
click at [464, 148] on input "Adresse" at bounding box center [630, 146] width 407 height 20
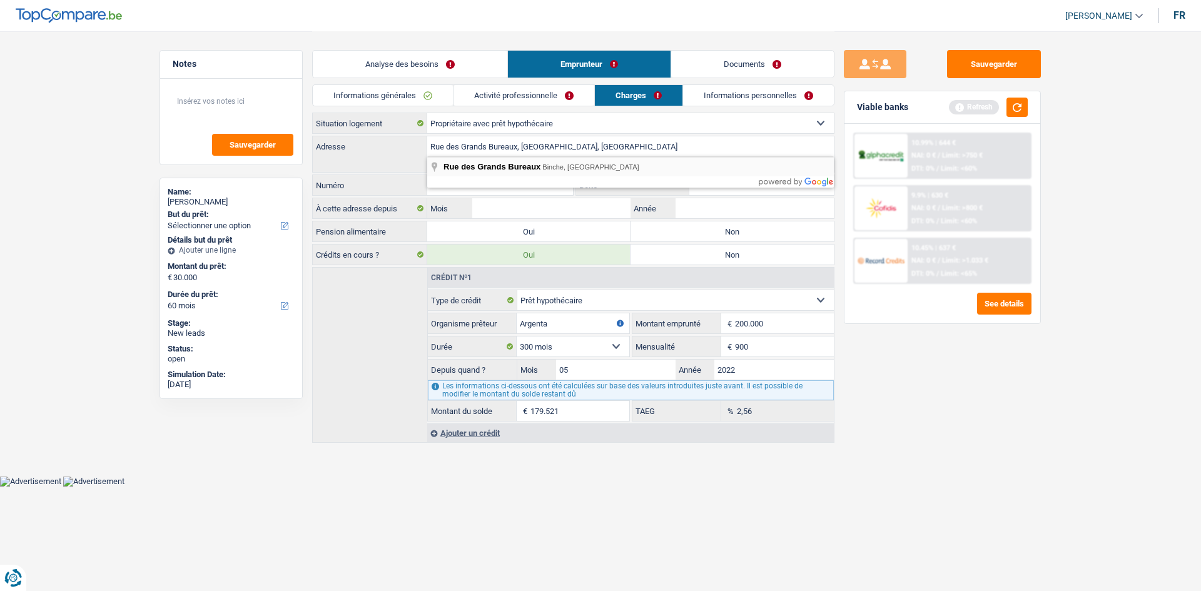
type input "Rue des Grands Bureaux, 7134, Binche, BE"
click at [472, 186] on input "Numéro" at bounding box center [500, 185] width 146 height 20
type input "36"
click at [717, 189] on input "Boite" at bounding box center [761, 185] width 145 height 20
click at [712, 207] on input "Année" at bounding box center [755, 208] width 158 height 20
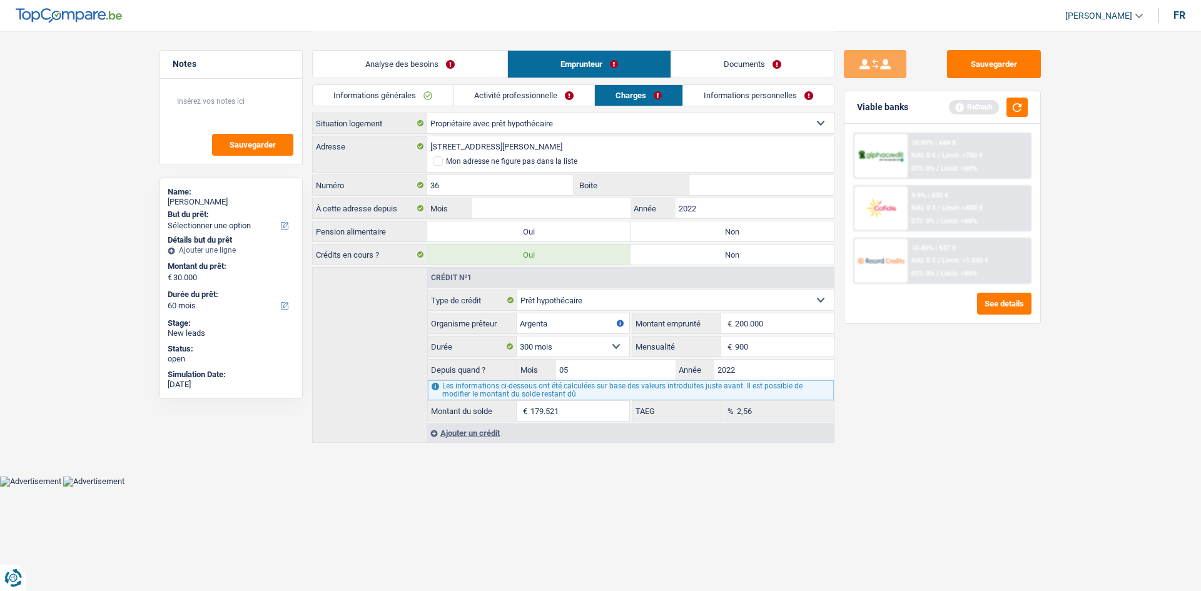
type input "2022"
click at [517, 206] on input "Mois" at bounding box center [551, 208] width 158 height 20
type input "06"
click at [932, 455] on div "Sauvegarder Viable banks Refresh 10.99% | 644 € NAI: 0 € / Limit: >750 € DTI: 0…" at bounding box center [942, 310] width 216 height 521
click at [756, 96] on link "Informations personnelles" at bounding box center [758, 95] width 151 height 21
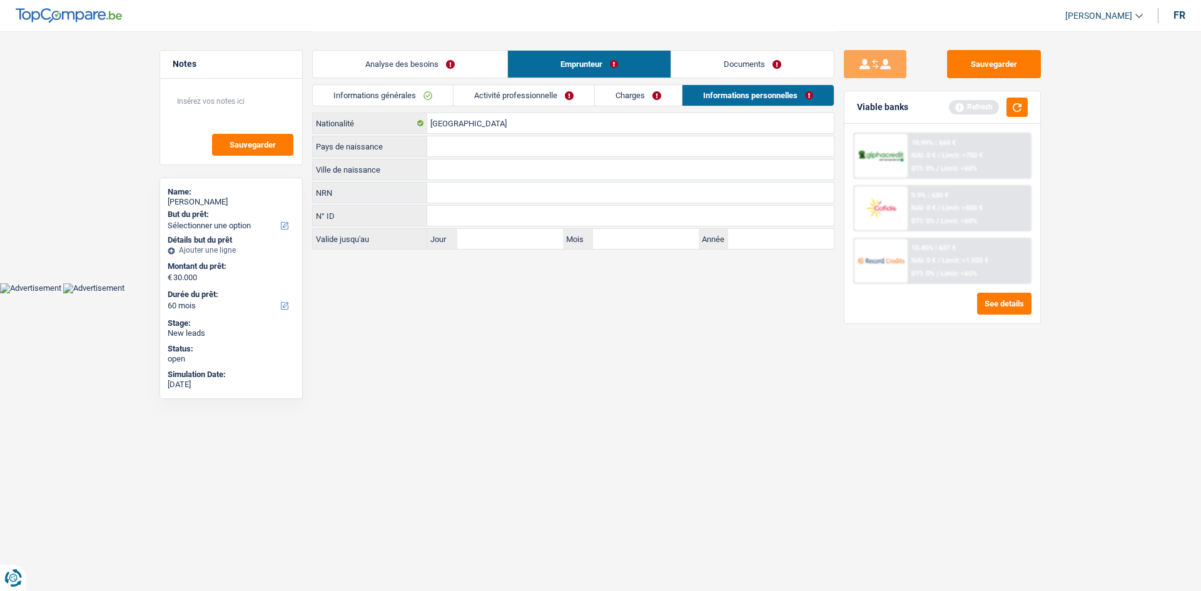
click at [454, 171] on input "Ville de naissance" at bounding box center [630, 170] width 407 height 20
type input "b"
type input "lalouviere"
click at [440, 141] on input "Pays de naissance" at bounding box center [630, 146] width 407 height 20
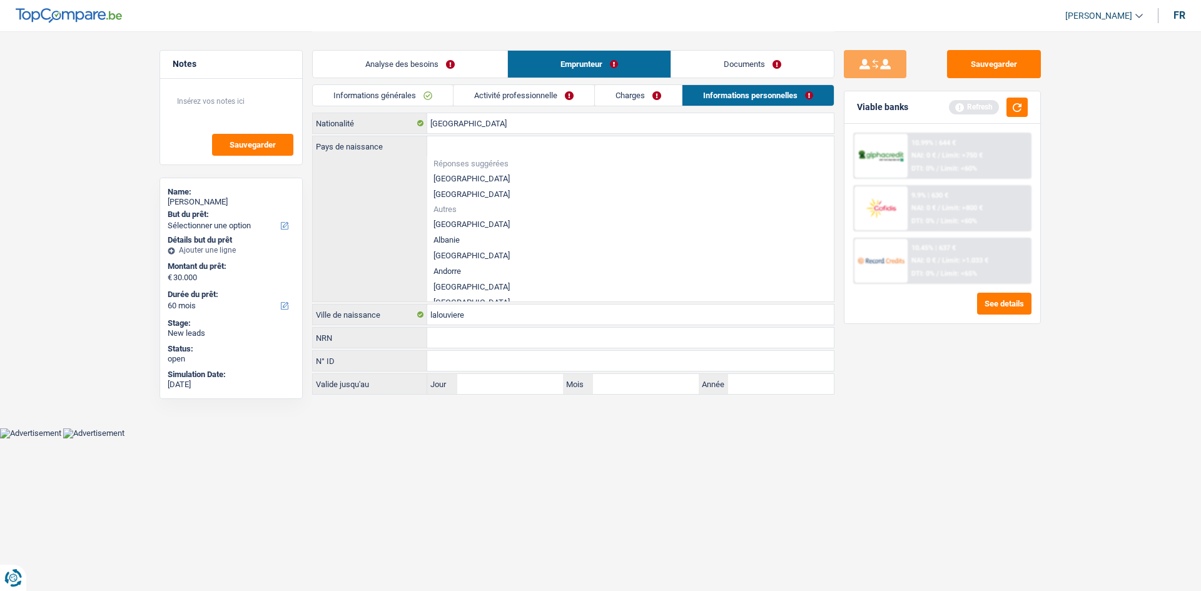
click at [453, 176] on li "[GEOGRAPHIC_DATA]" at bounding box center [630, 179] width 407 height 16
type input "[GEOGRAPHIC_DATA]"
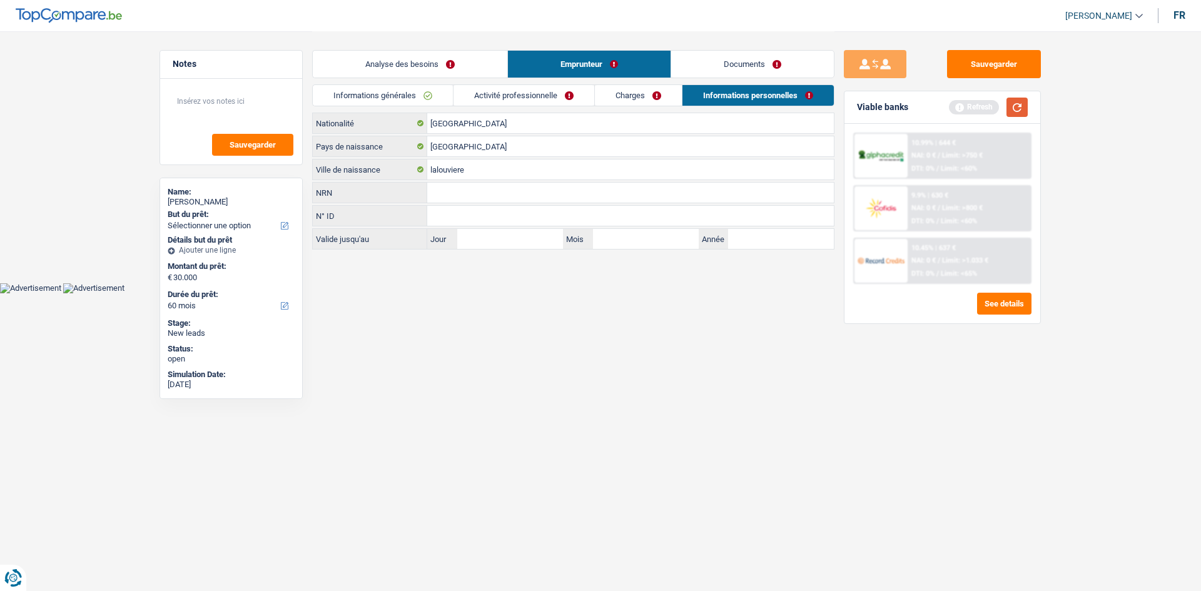
click at [1019, 104] on button "button" at bounding box center [1017, 107] width 21 height 19
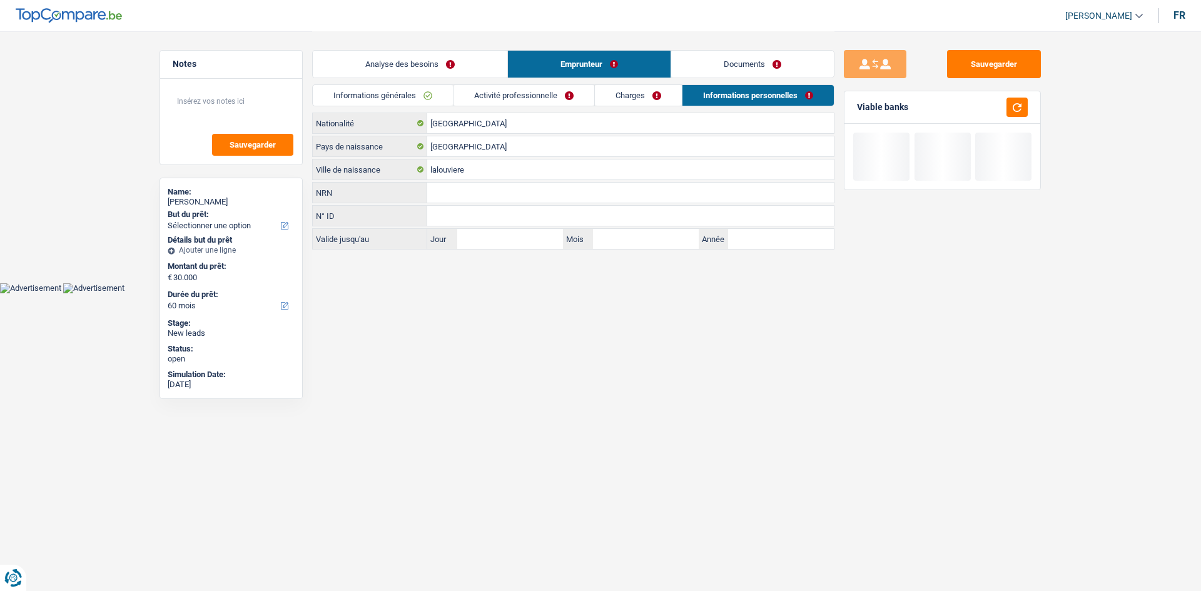
click at [449, 69] on link "Analyse des besoins" at bounding box center [410, 64] width 195 height 27
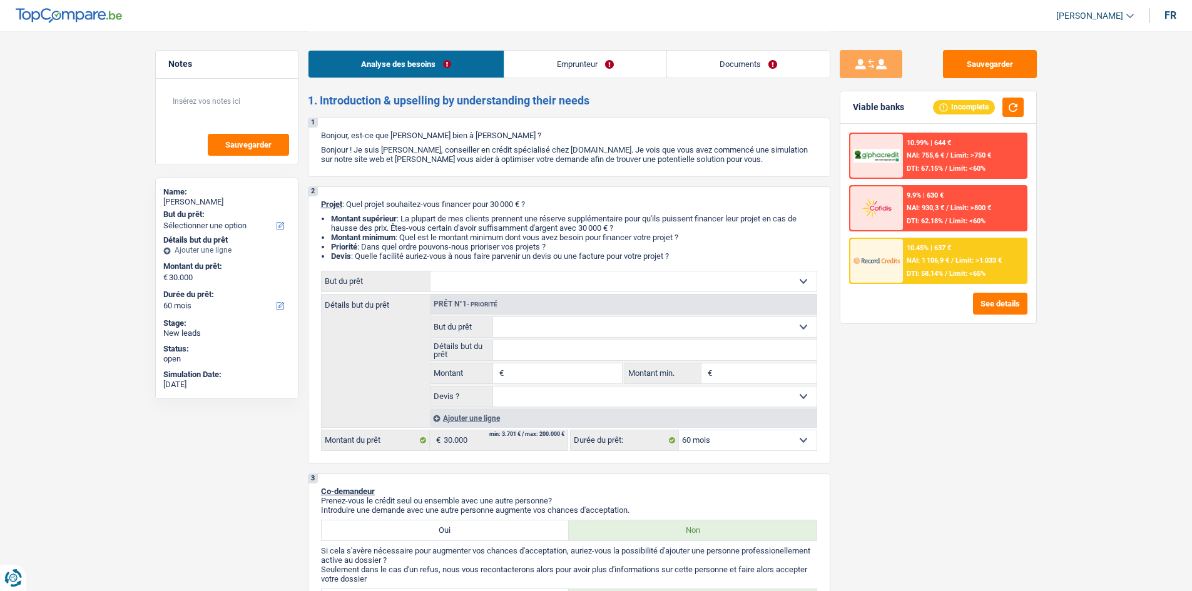
drag, startPoint x: 565, startPoint y: 280, endPoint x: 557, endPoint y: 283, distance: 8.1
click at [564, 280] on select "Confort maison: meubles, textile, peinture, électroménager, outillage non-profe…" at bounding box center [623, 281] width 386 height 20
click at [327, 356] on div "Détails but du prêt Prêt n°1 - Priorité Confort maison: meubles, textile, peint…" at bounding box center [569, 361] width 496 height 134
drag, startPoint x: 554, startPoint y: 395, endPoint x: 577, endPoint y: 380, distance: 27.1
click at [554, 395] on select "Oui Non Non répondu Sélectionner une option" at bounding box center [654, 397] width 323 height 20
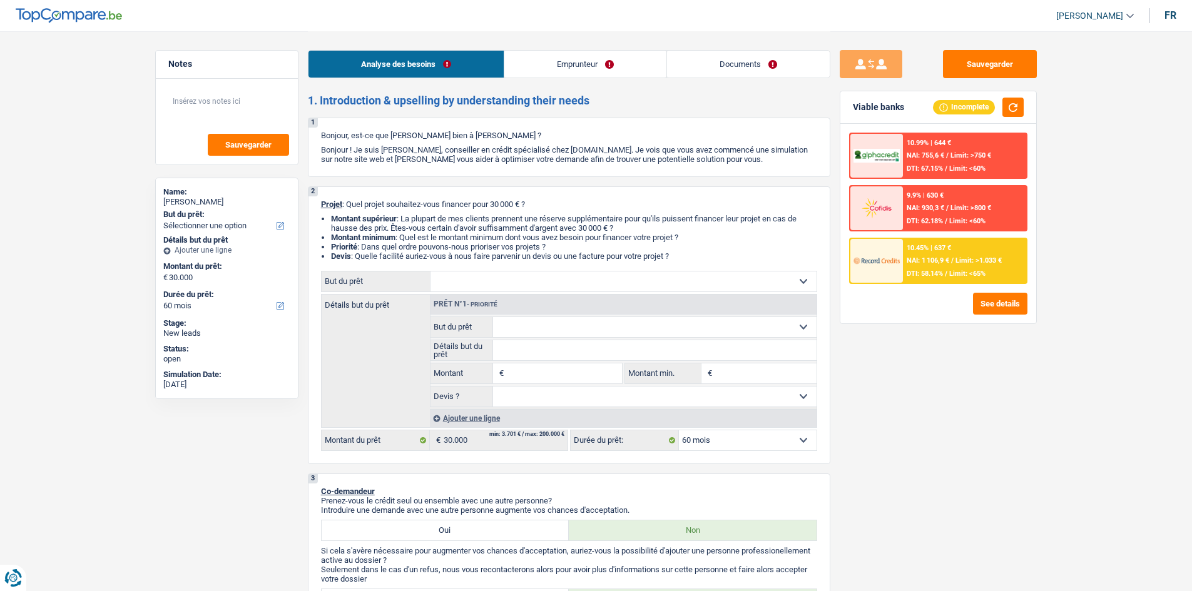
click at [892, 367] on div "Sauvegarder Viable banks Incomplete 10.99% | 644 € NAI: 755,6 € / Limit: >750 €…" at bounding box center [938, 310] width 216 height 521
click at [696, 282] on select "Confort maison: meubles, textile, peinture, électroménager, outillage non-profe…" at bounding box center [623, 281] width 386 height 20
click at [928, 272] on span "DTI: 58.14%" at bounding box center [924, 274] width 36 height 8
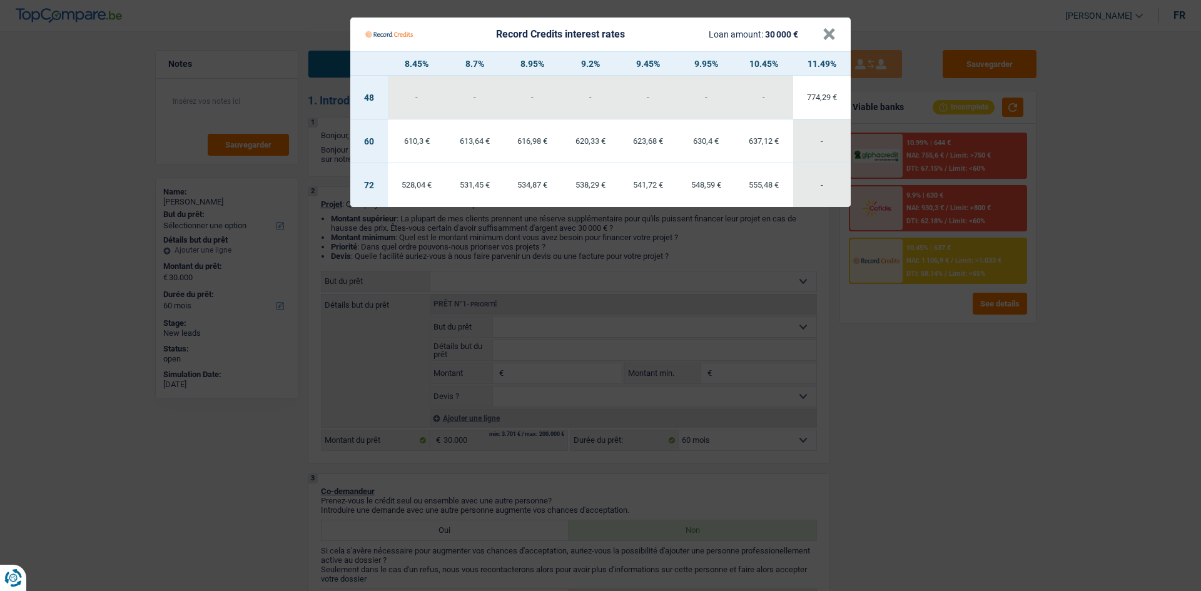
click at [936, 340] on Credits "Record Credits interest rates Loan amount: 30 000 € × 8.45% 8.7% 8.95% 9.2% 9.4…" at bounding box center [600, 295] width 1201 height 591
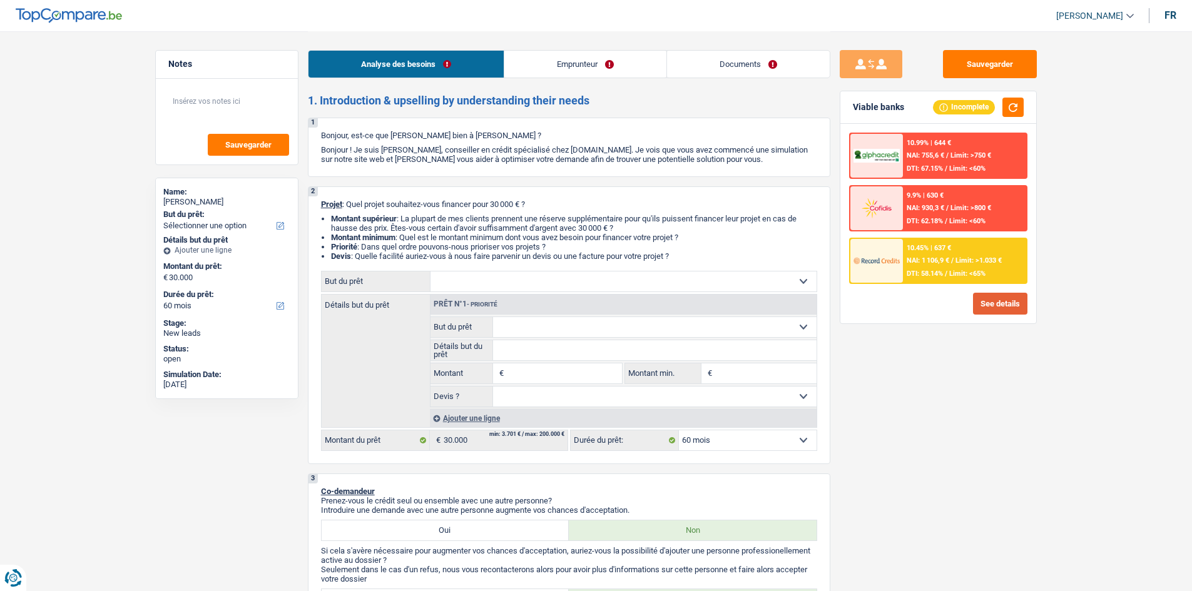
click at [1009, 304] on button "See details" at bounding box center [1000, 304] width 54 height 22
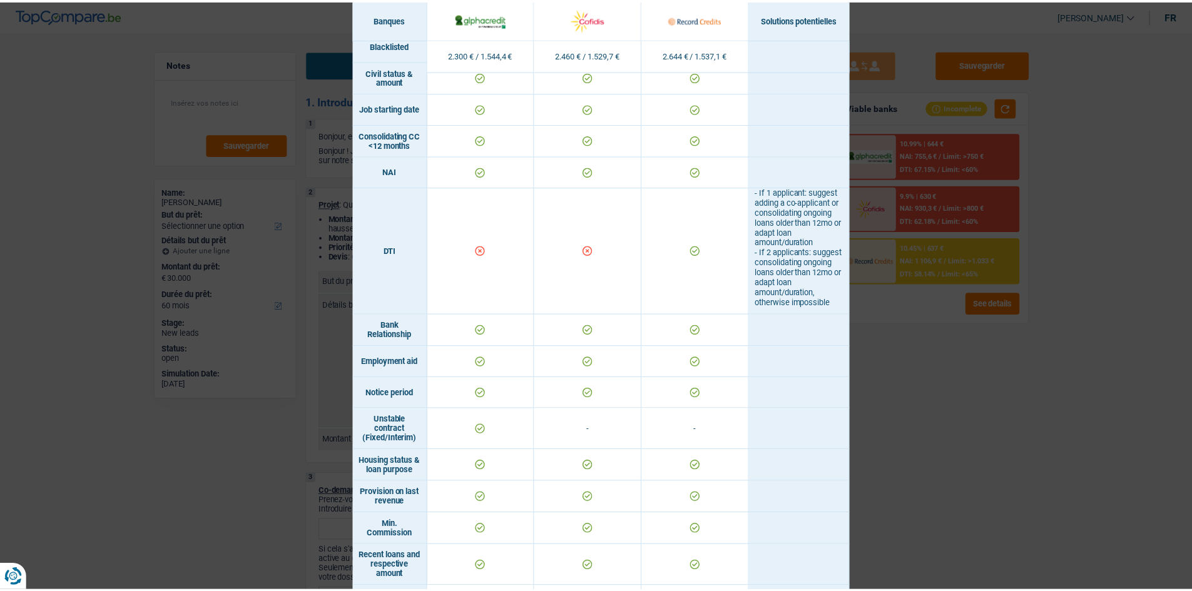
scroll to position [181, 0]
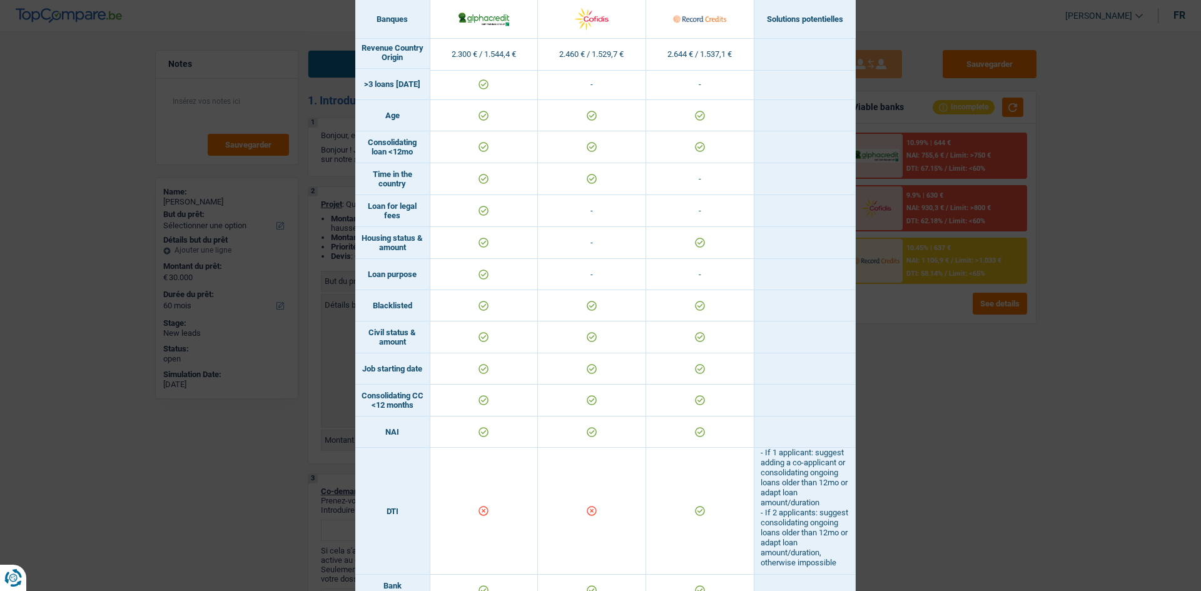
click at [951, 438] on div "Banks conditions × Banques Solutions potentielles Revenus / Charges 2.300 € / 1…" at bounding box center [600, 295] width 1201 height 591
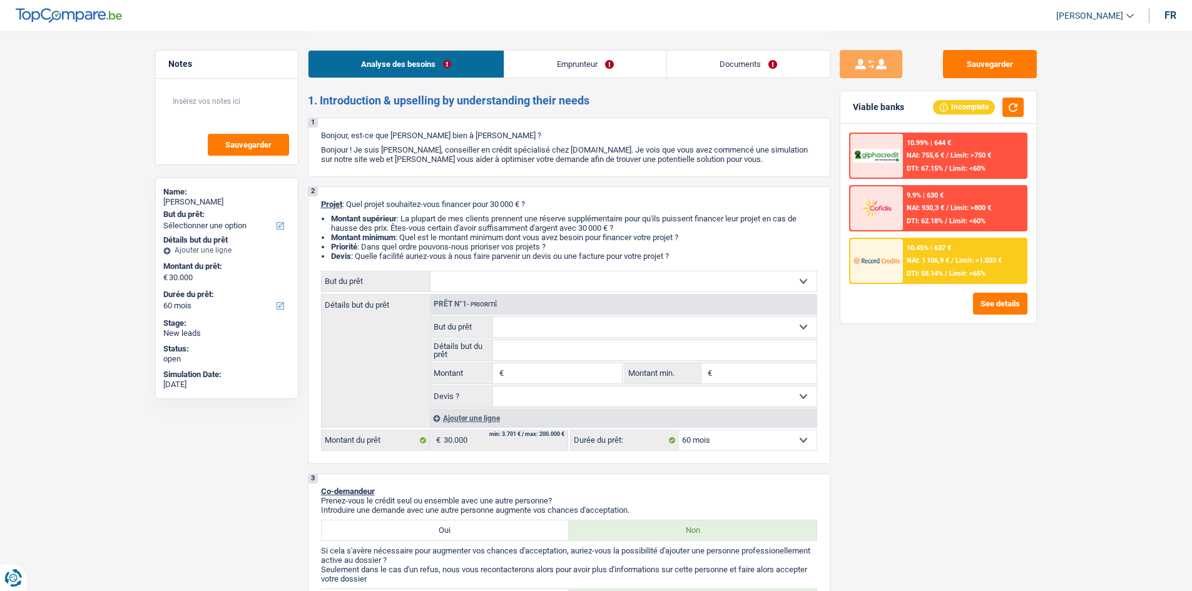
click at [531, 366] on input "Montant" at bounding box center [564, 373] width 114 height 20
type input "25.000"
select select "120"
type input "25.000"
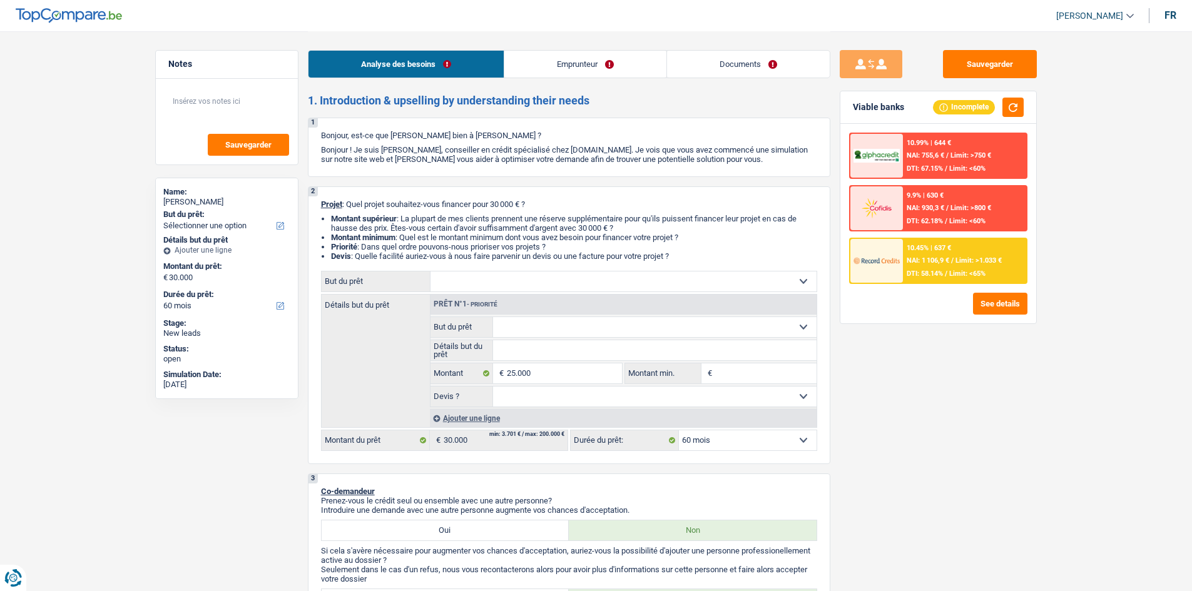
select select "120"
type input "25.000"
select select "120"
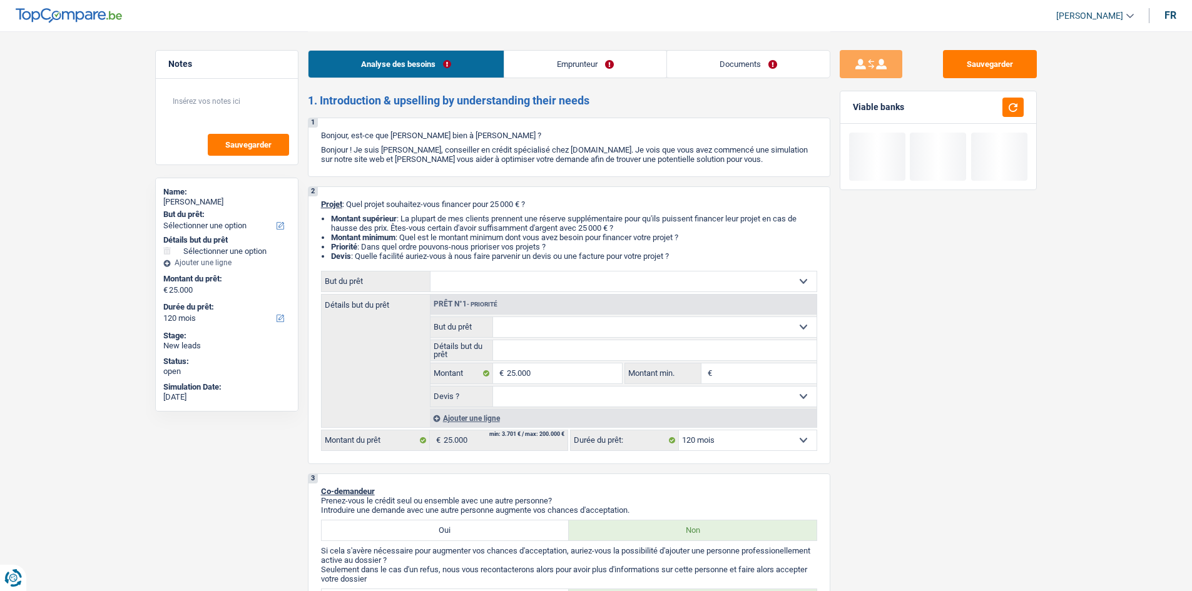
click at [736, 374] on input "Montant min." at bounding box center [765, 373] width 101 height 20
click at [594, 375] on input "25.000" at bounding box center [564, 373] width 114 height 20
type input "2.500"
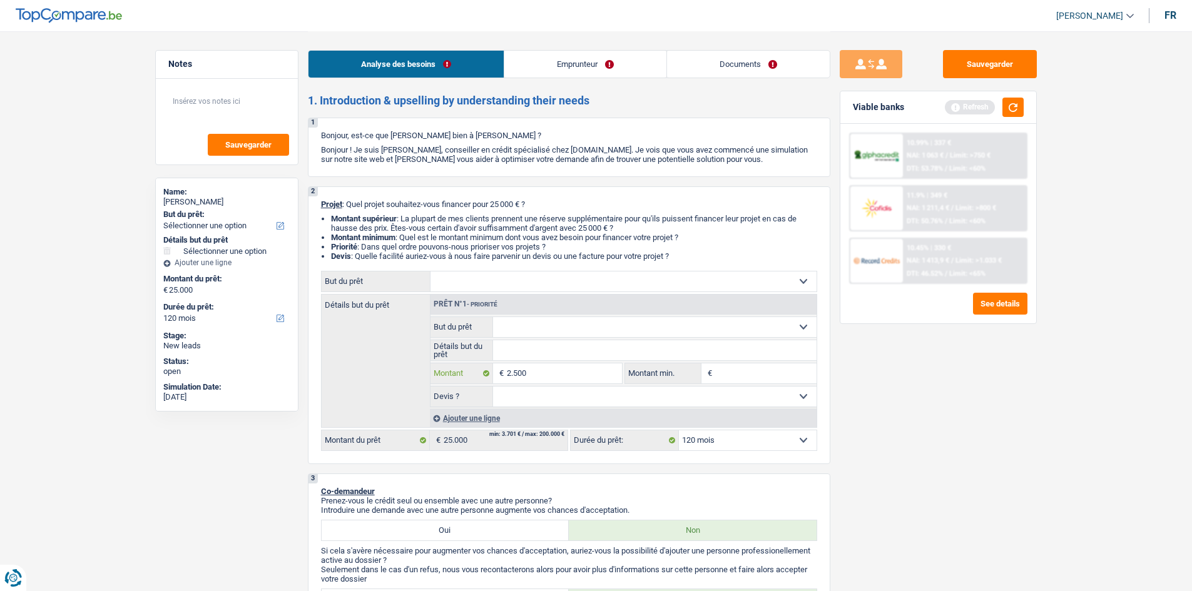
type input "250"
type input "25"
type input "2"
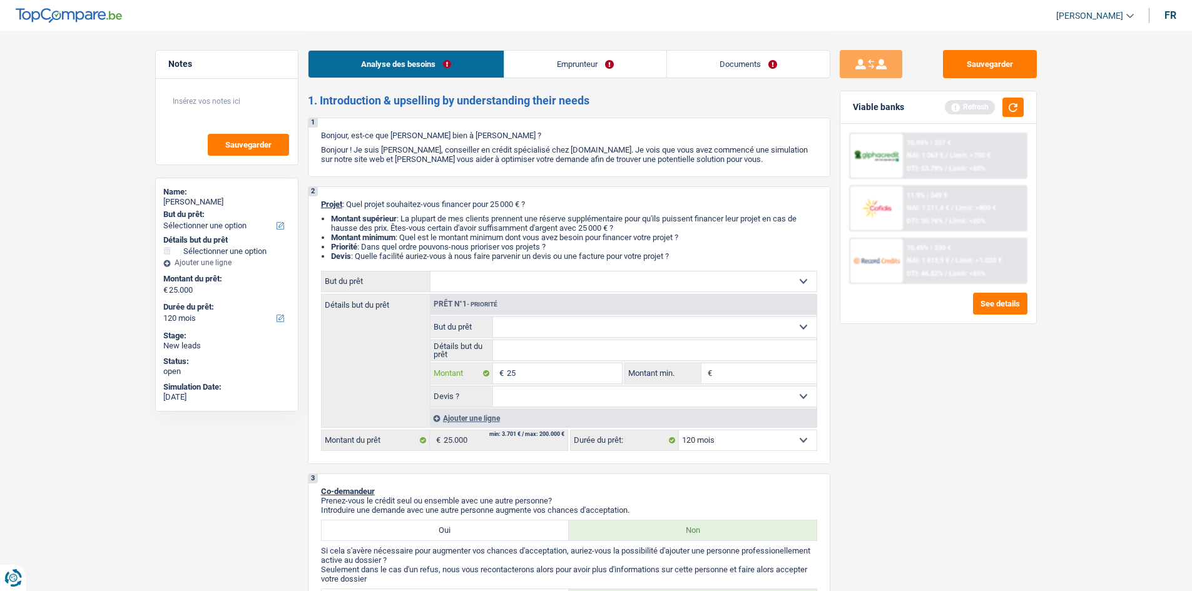
type input "2"
type input "0"
click at [992, 66] on button "Sauvegarder" at bounding box center [990, 64] width 94 height 28
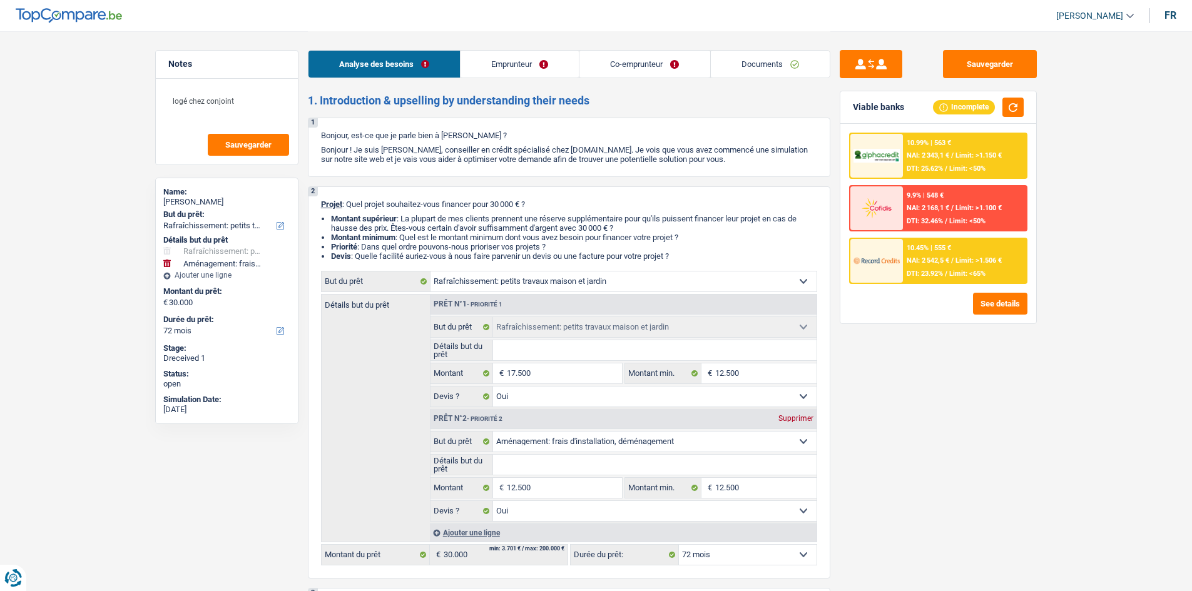
select select "houseOrGarden"
select select "movingOrInstallation"
select select "72"
select select "houseOrGarden"
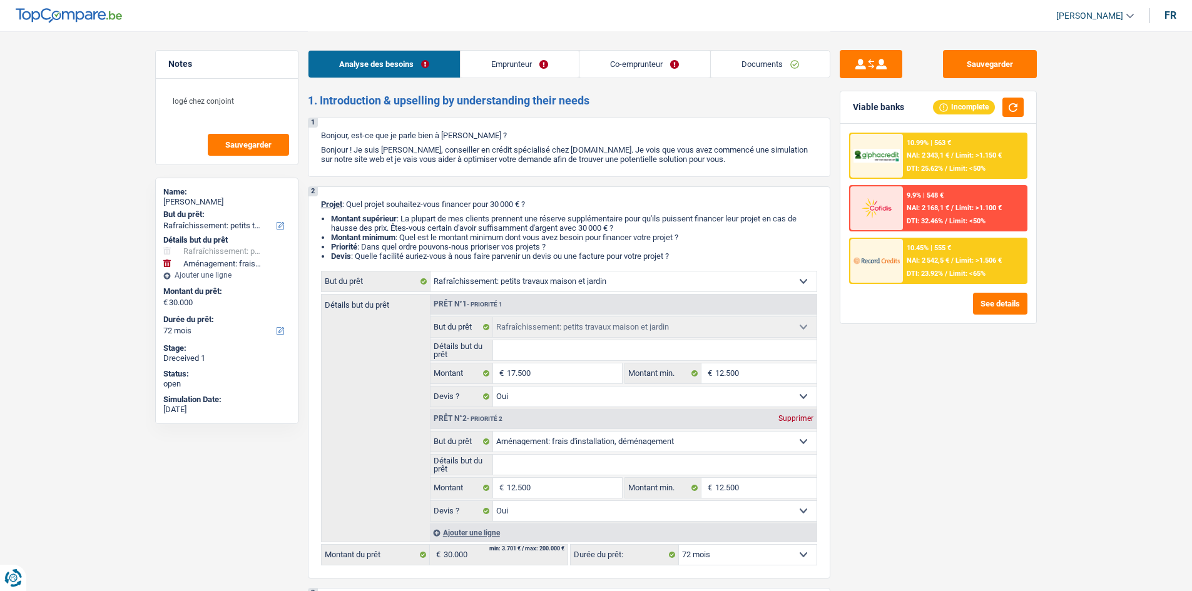
select select "houseOrGarden"
select select "yes"
select select "movingOrInstallation"
select select "yes"
select select "72"
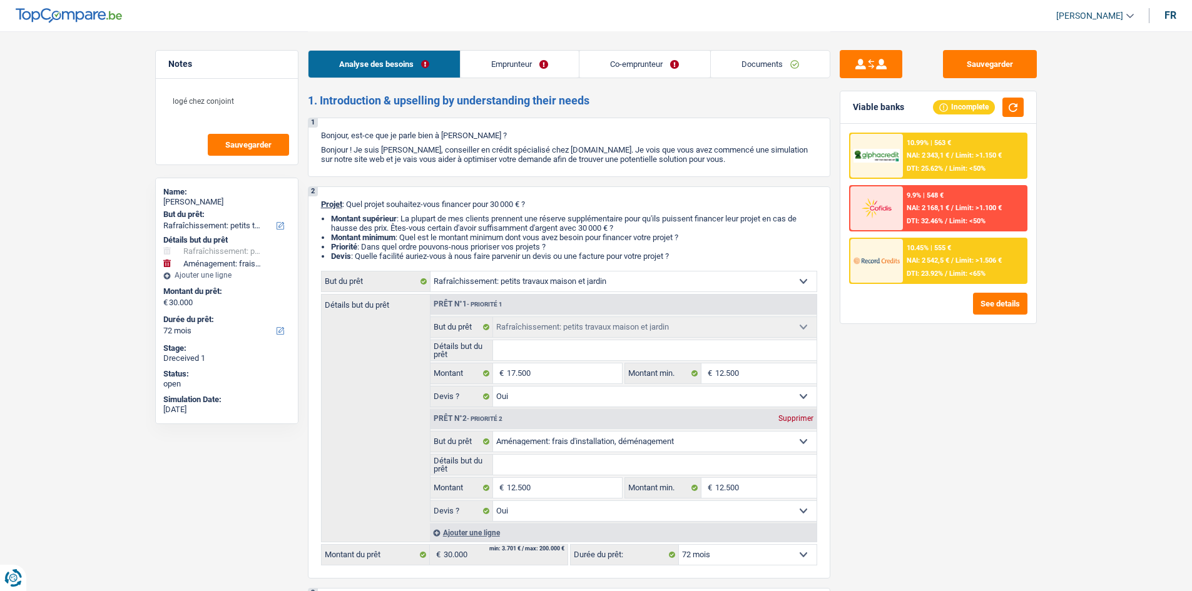
select select "independent"
select select "publicEmployee"
select select "netSalary"
select select "mealVouchers"
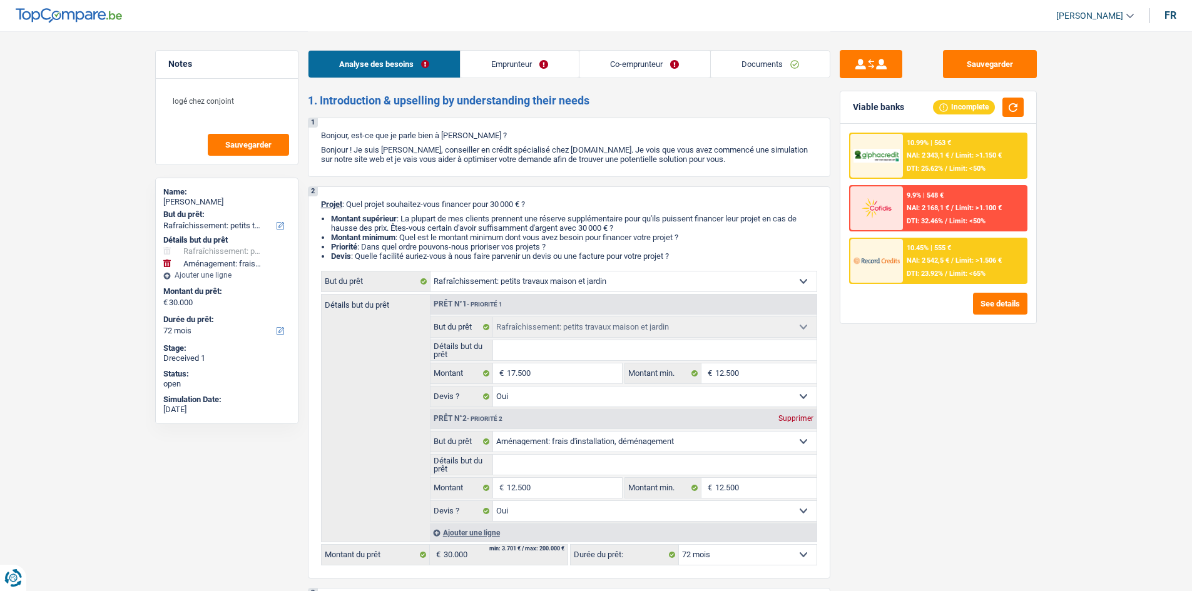
select select "liveWithParents"
select select "carLoan"
select select "48"
select select "houseOrGarden"
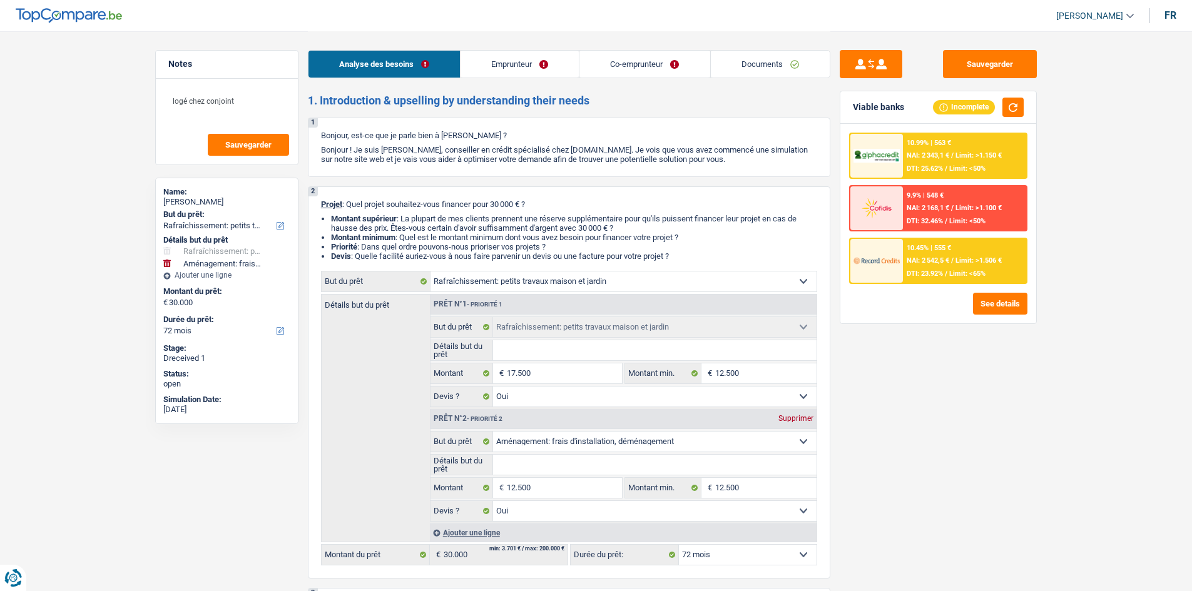
select select "yes"
select select "movingOrInstallation"
select select "yes"
select select "72"
click at [981, 306] on button "See details" at bounding box center [1000, 304] width 54 height 22
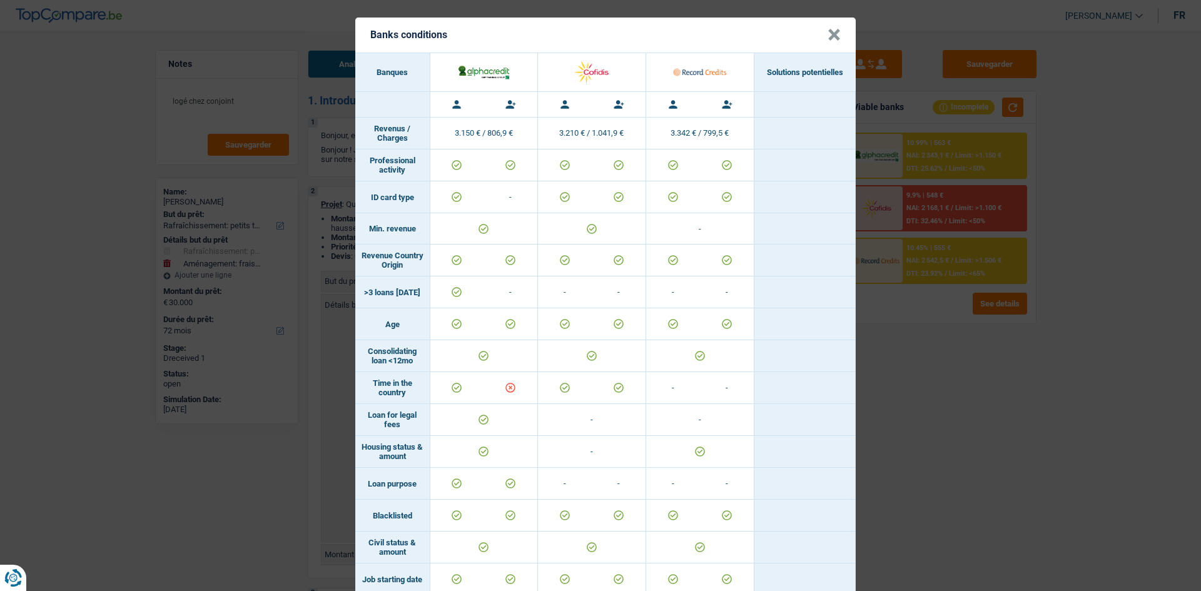
click at [969, 497] on div "Banks conditions × Banques Solutions potentielles Revenus / Charges 3.150 € / 8…" at bounding box center [600, 295] width 1201 height 591
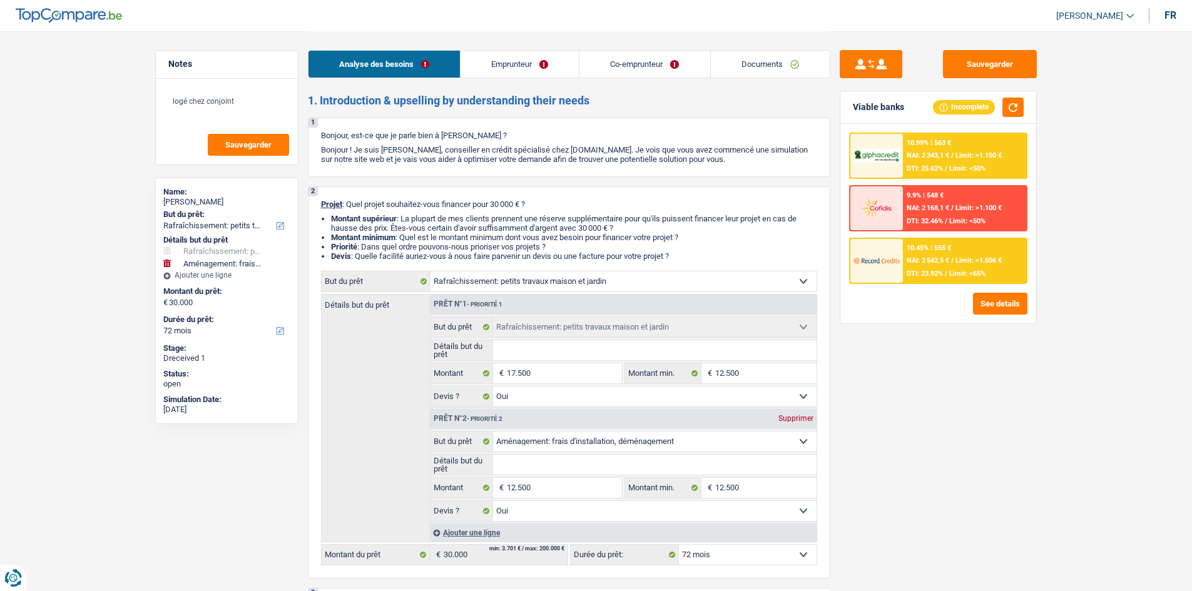
click at [527, 66] on link "Emprunteur" at bounding box center [519, 64] width 118 height 27
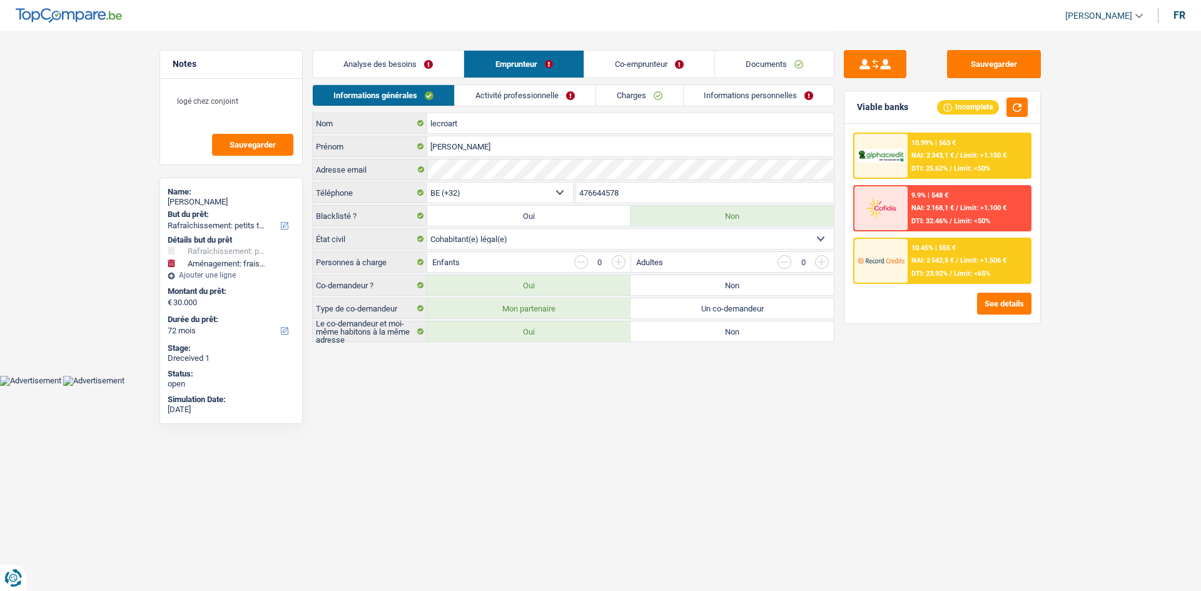
click at [555, 101] on link "Activité professionnelle" at bounding box center [525, 95] width 141 height 21
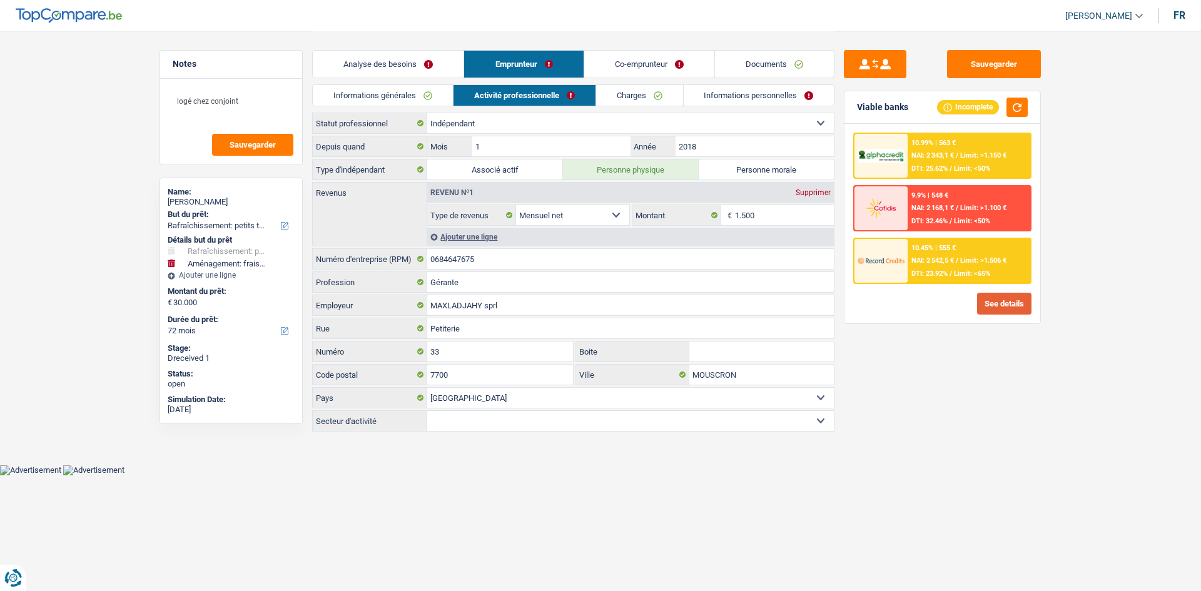
click at [993, 303] on button "See details" at bounding box center [1004, 304] width 54 height 22
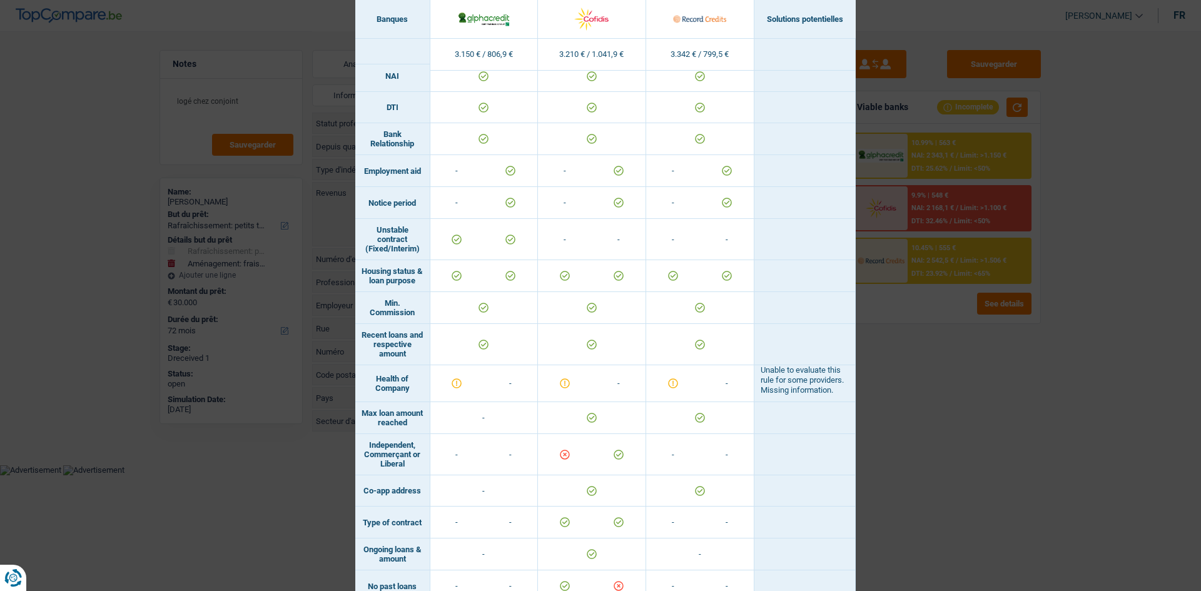
scroll to position [559, 0]
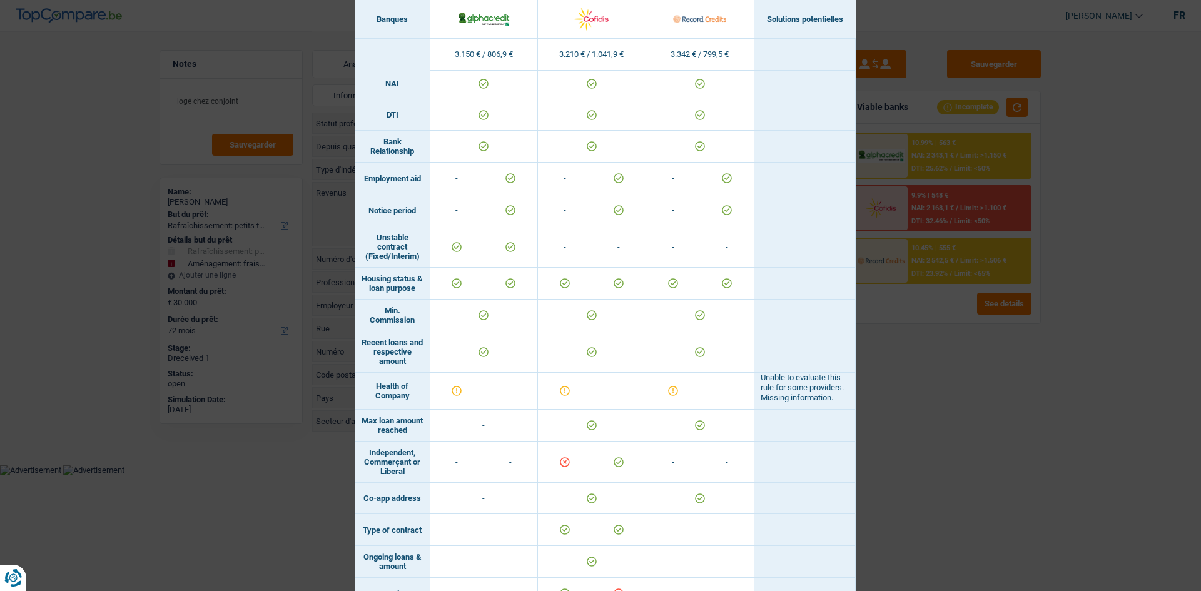
click at [934, 415] on div "Banks conditions × Banques Solutions potentielles Revenus / Charges 3.150 € / 8…" at bounding box center [600, 295] width 1201 height 591
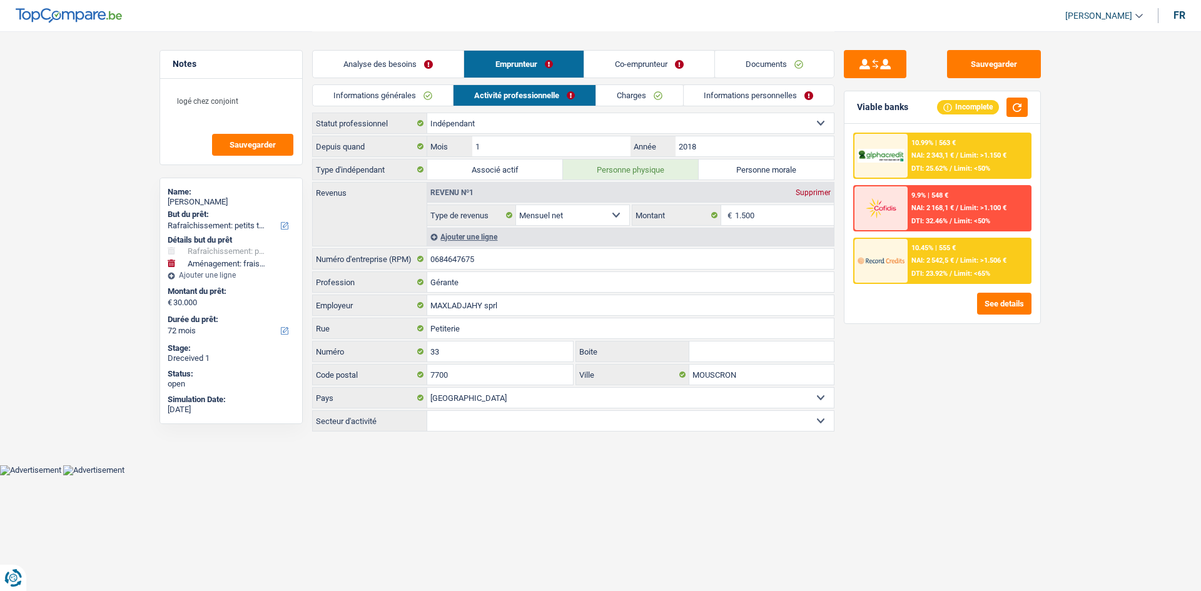
click at [626, 66] on link "Co-emprunteur" at bounding box center [649, 64] width 130 height 27
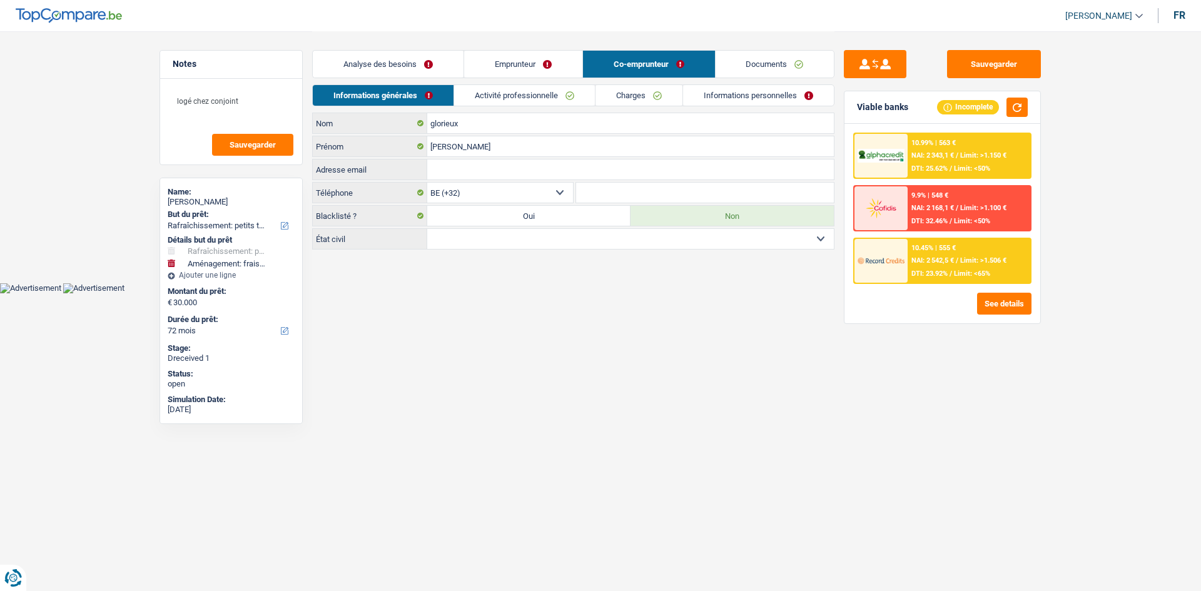
click at [540, 92] on link "Activité professionnelle" at bounding box center [524, 95] width 141 height 21
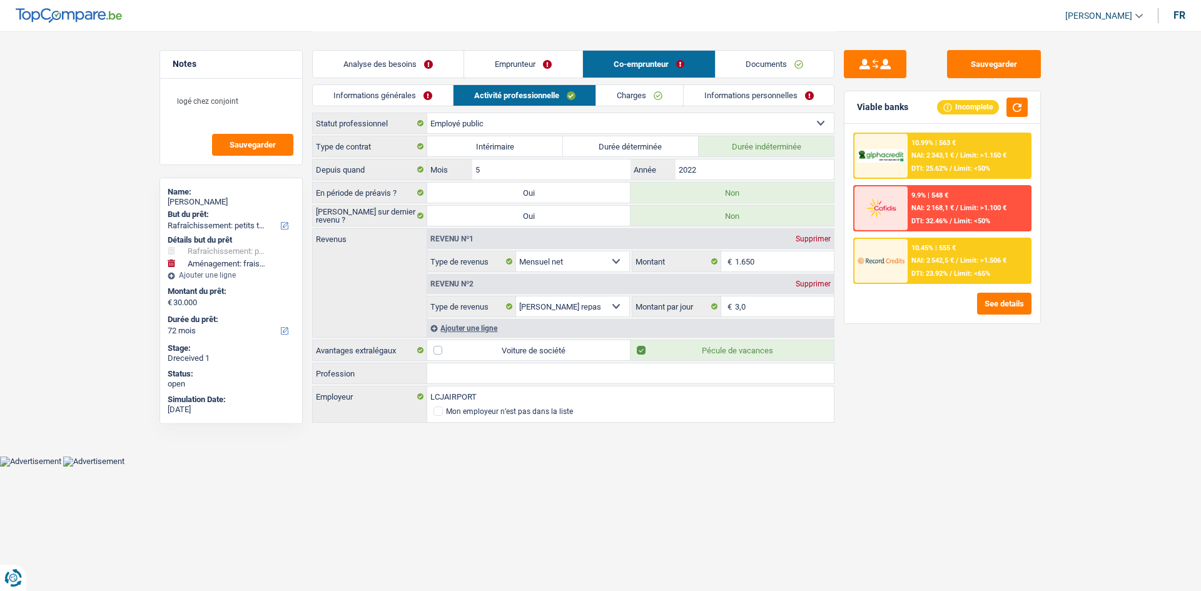
click at [806, 238] on div "Supprimer" at bounding box center [813, 239] width 41 height 8
select select "mealVouchers"
type input "3,0"
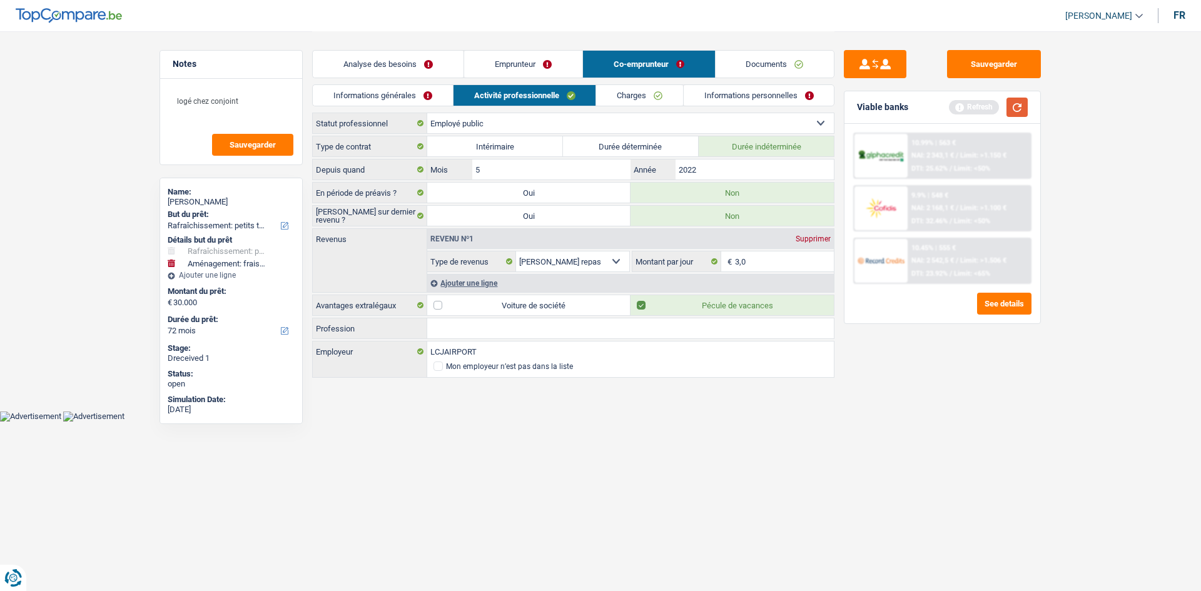
click at [1013, 113] on button "button" at bounding box center [1017, 107] width 21 height 19
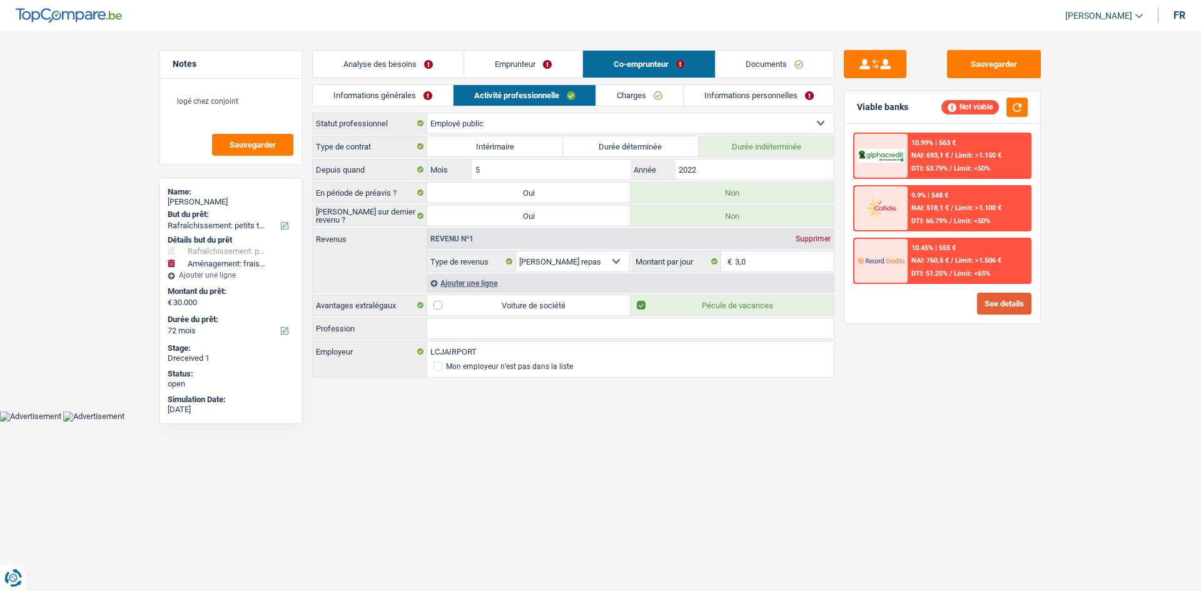
click at [1006, 305] on button "See details" at bounding box center [1004, 304] width 54 height 22
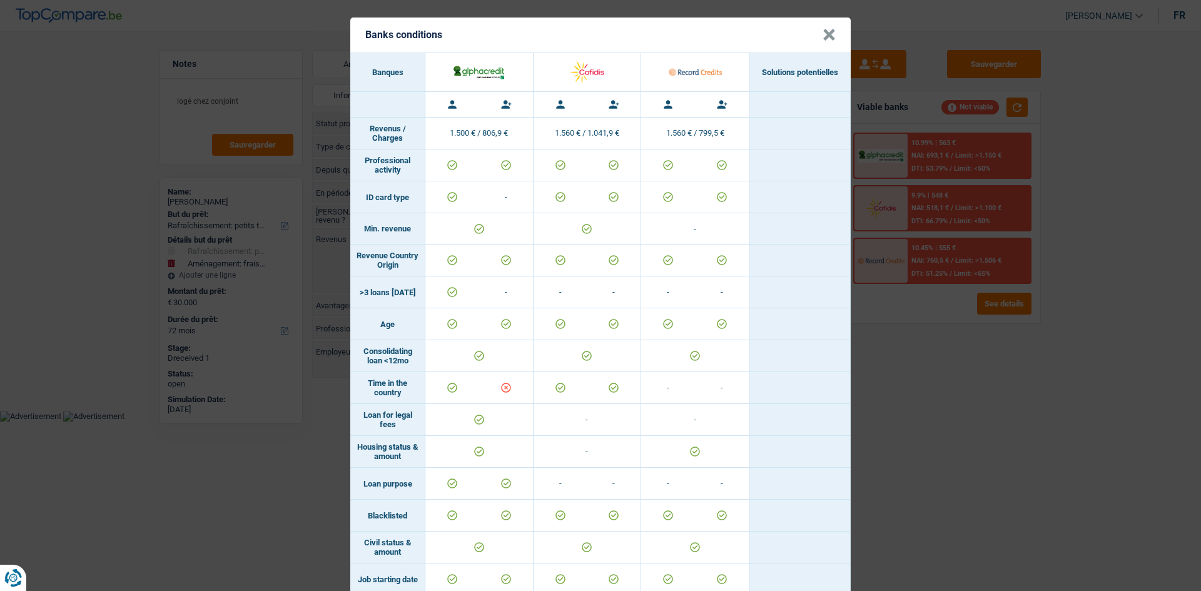
scroll to position [0, 0]
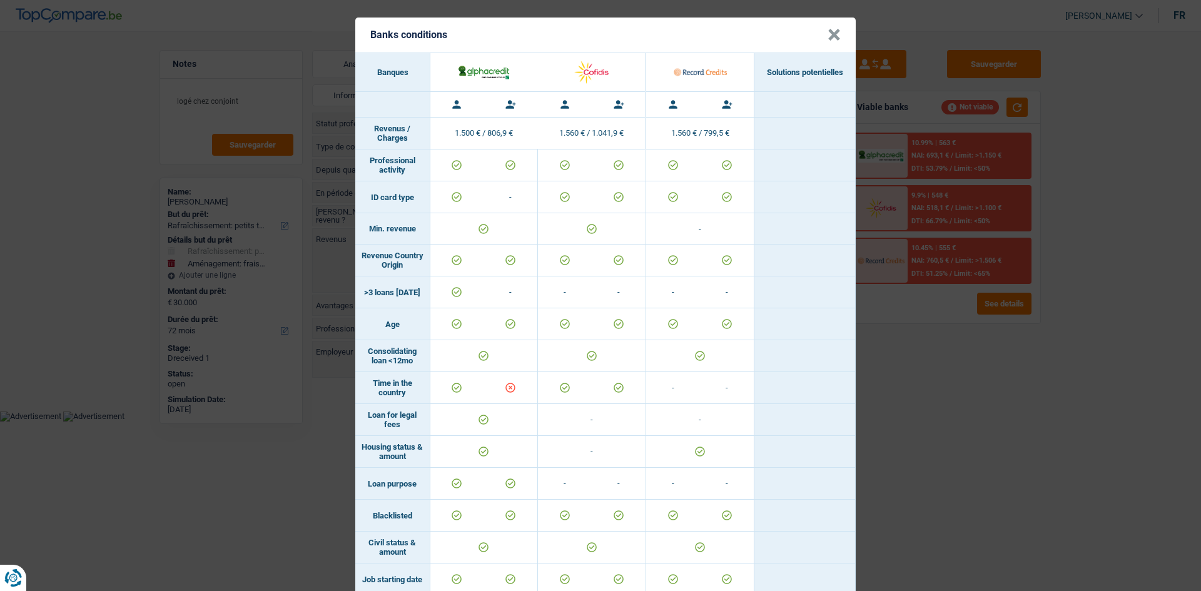
click at [910, 374] on div "Banks conditions × Banques Solutions potentielles Revenus / Charges 1.500 € / 8…" at bounding box center [600, 295] width 1201 height 591
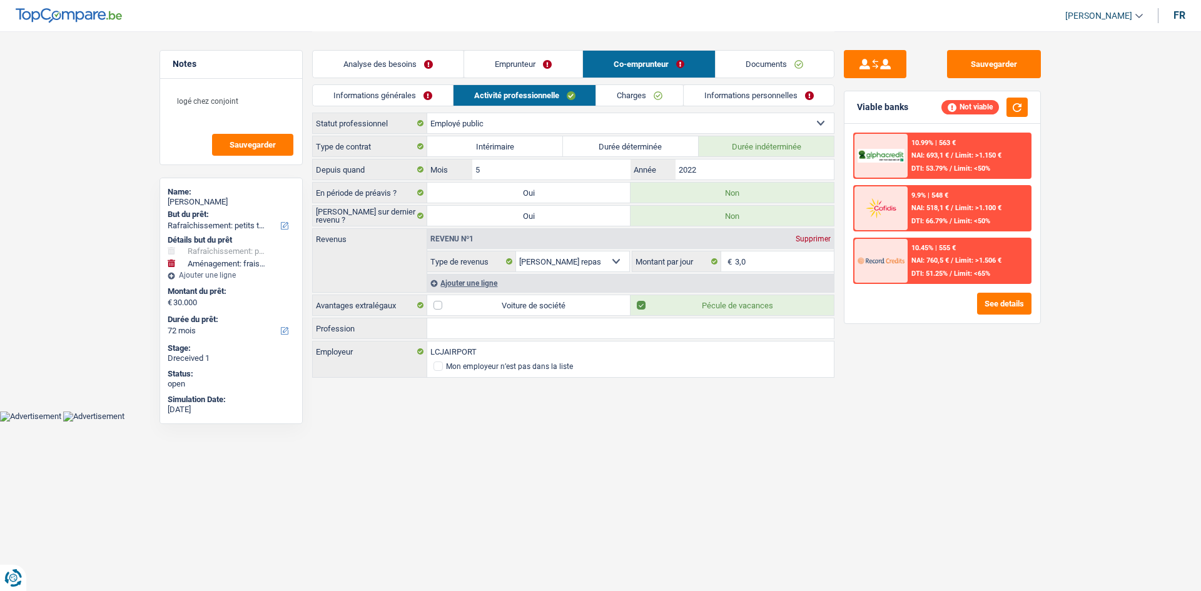
click at [475, 282] on div "Ajouter une ligne" at bounding box center [630, 283] width 407 height 18
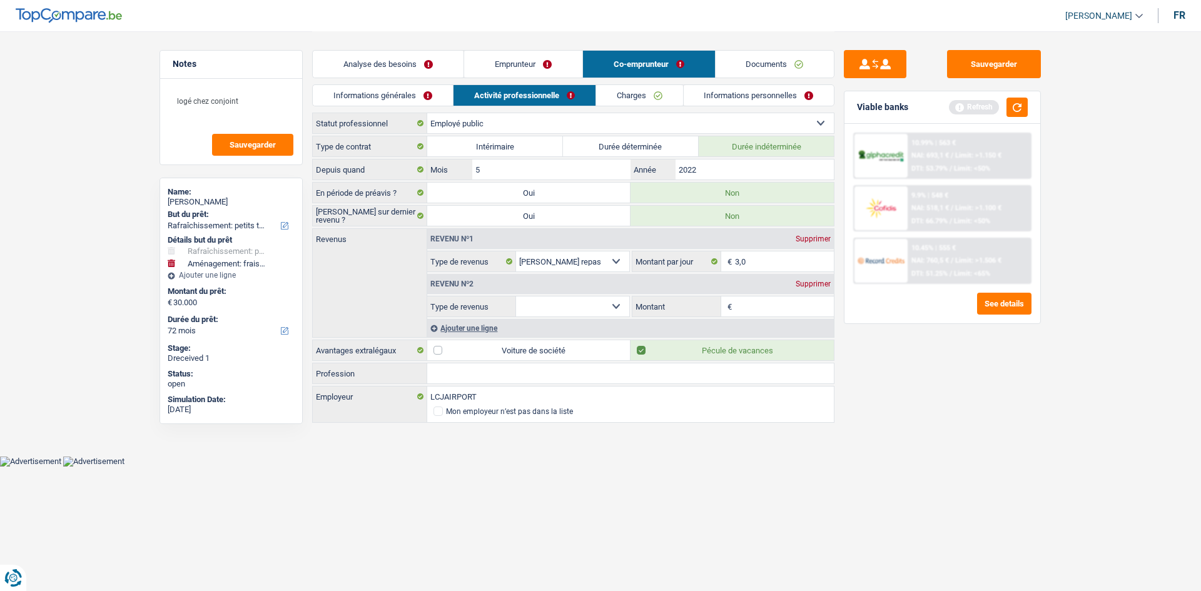
click at [619, 306] on select "Allocation d'handicap Allocations chômage Allocations familiales Chèques repas …" at bounding box center [572, 307] width 113 height 20
select select "netSalary"
click at [516, 297] on select "Allocation d'handicap Allocations chômage Allocations familiales Chèques repas …" at bounding box center [572, 307] width 113 height 20
click at [766, 300] on input "Montant" at bounding box center [784, 307] width 99 height 20
type input "1.650"
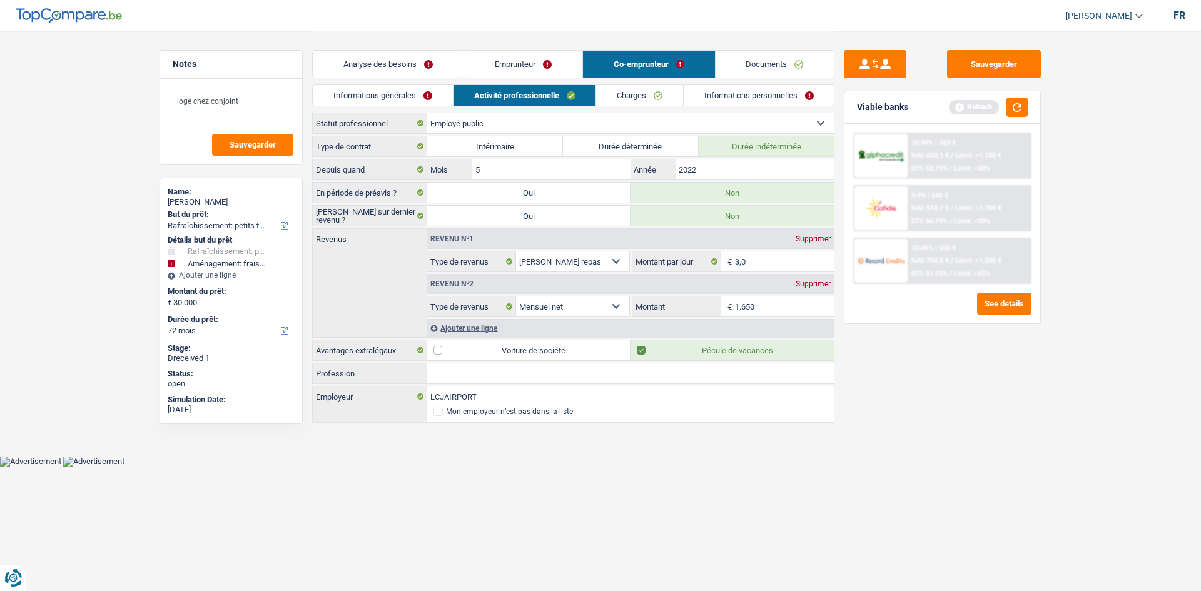
click at [974, 427] on div "Sauvegarder Viable banks Refresh 10.99% | 563 € NAI: 693,1 € / Limit: >1.150 € …" at bounding box center [942, 310] width 216 height 521
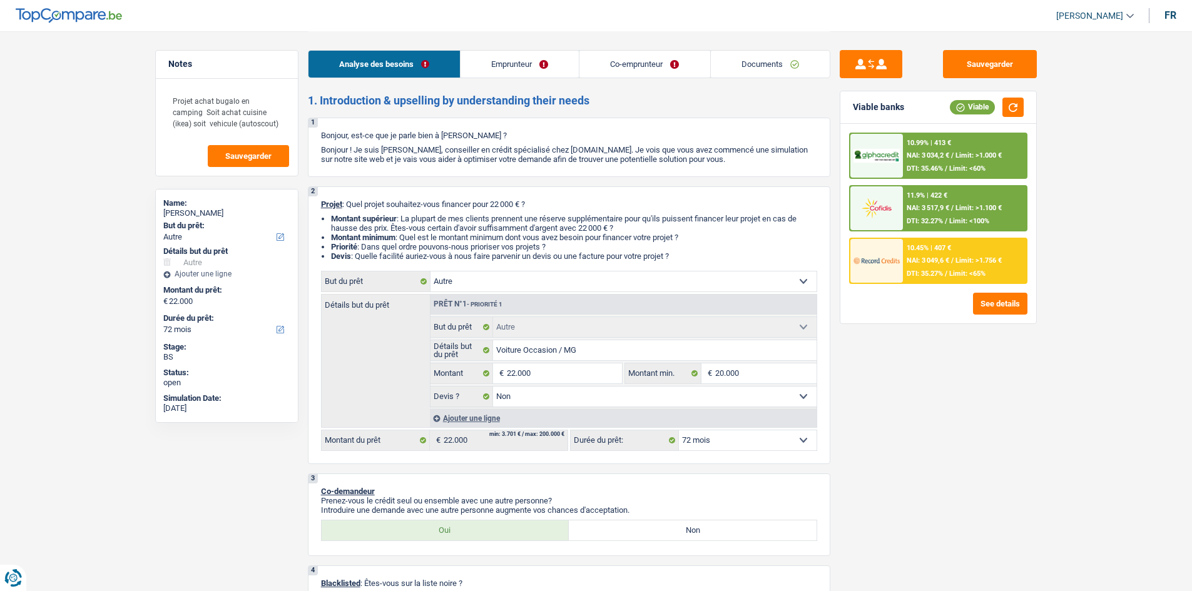
select select "other"
select select "72"
select select "other"
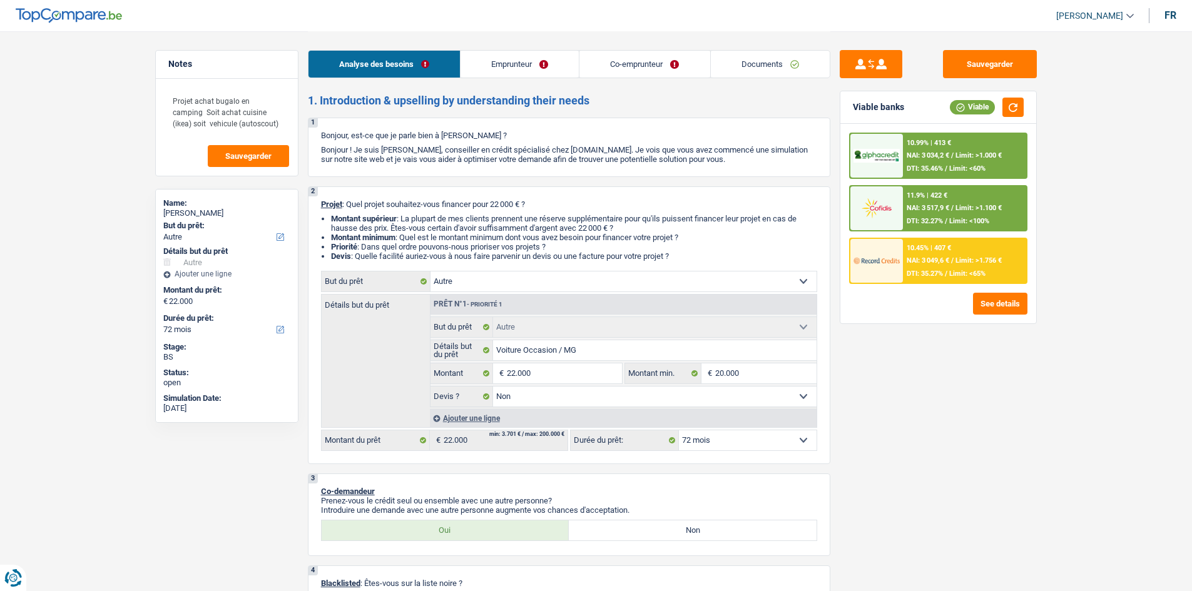
select select "false"
select select "72"
select select "worker"
select select "publicEmployee"
select select "netSalary"
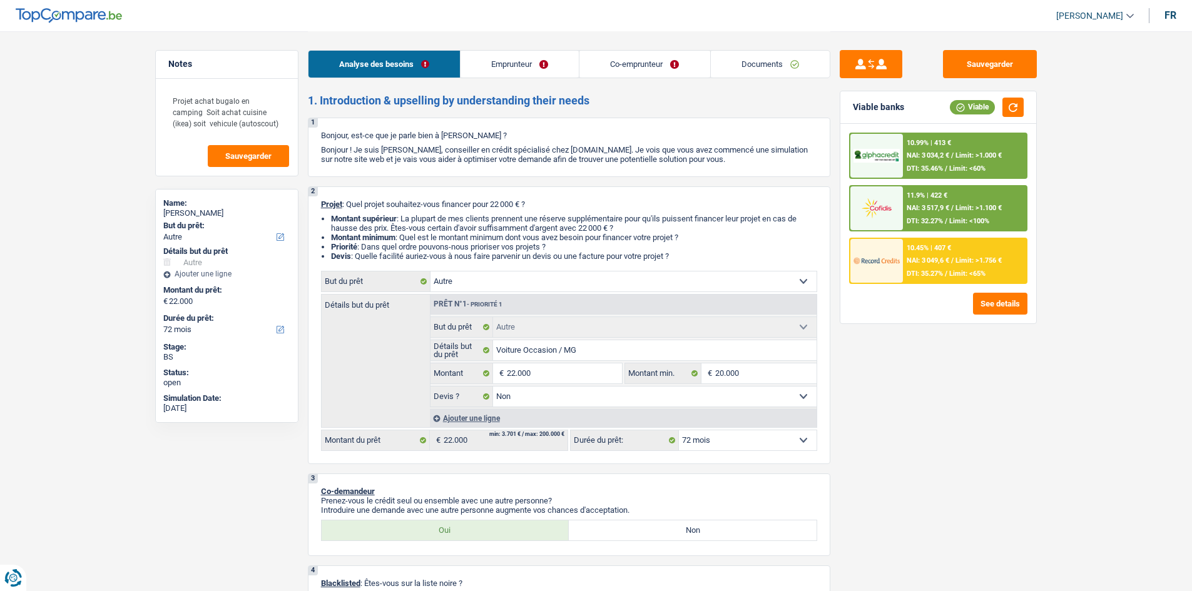
select select "familyAllowances"
select select "netSalary"
select select "mealVouchers"
select select "familyAllowances"
select select "ownerWithMortgage"
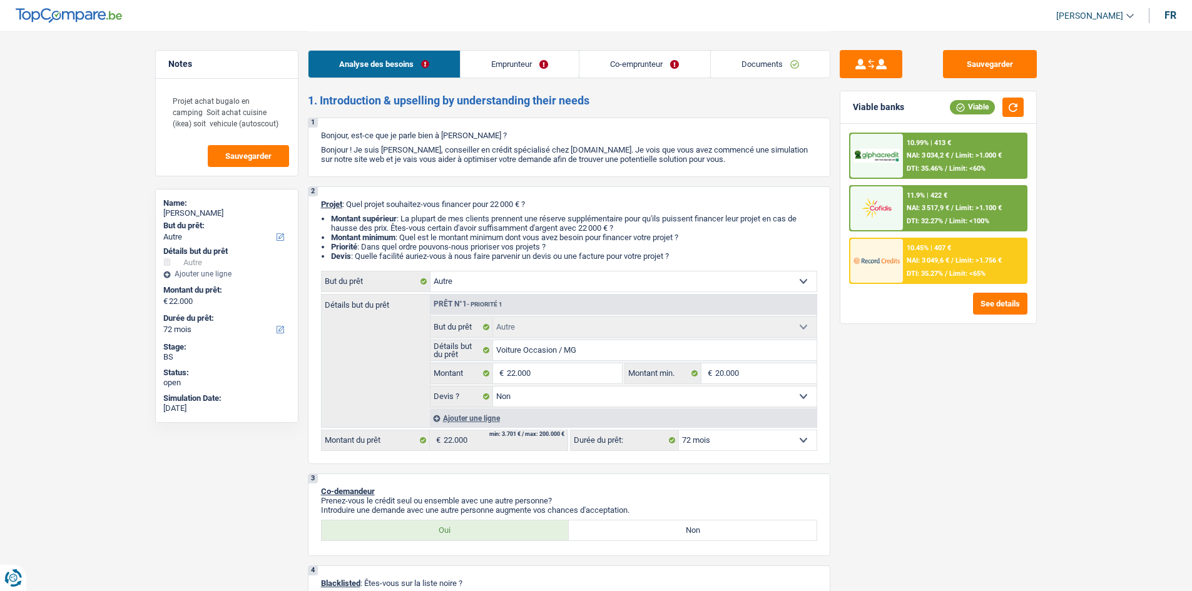
select select "mortgage"
select select "300"
select select "personalLoan"
select select "legalFees"
select select "72"
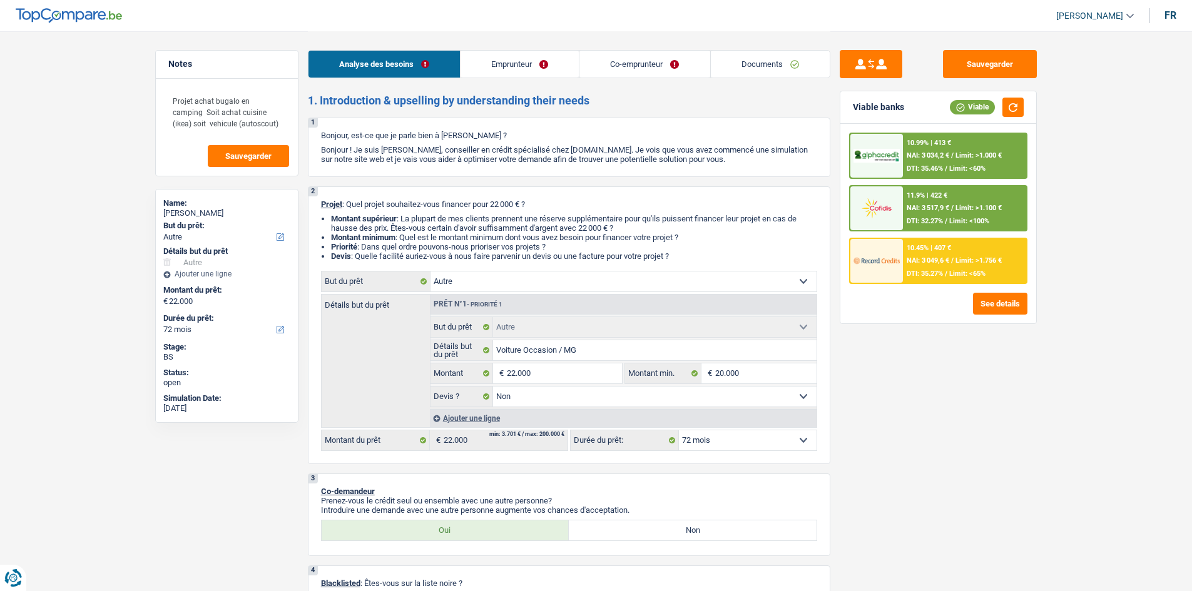
select select "other"
select select "false"
select select "72"
